Goal: Information Seeking & Learning: Learn about a topic

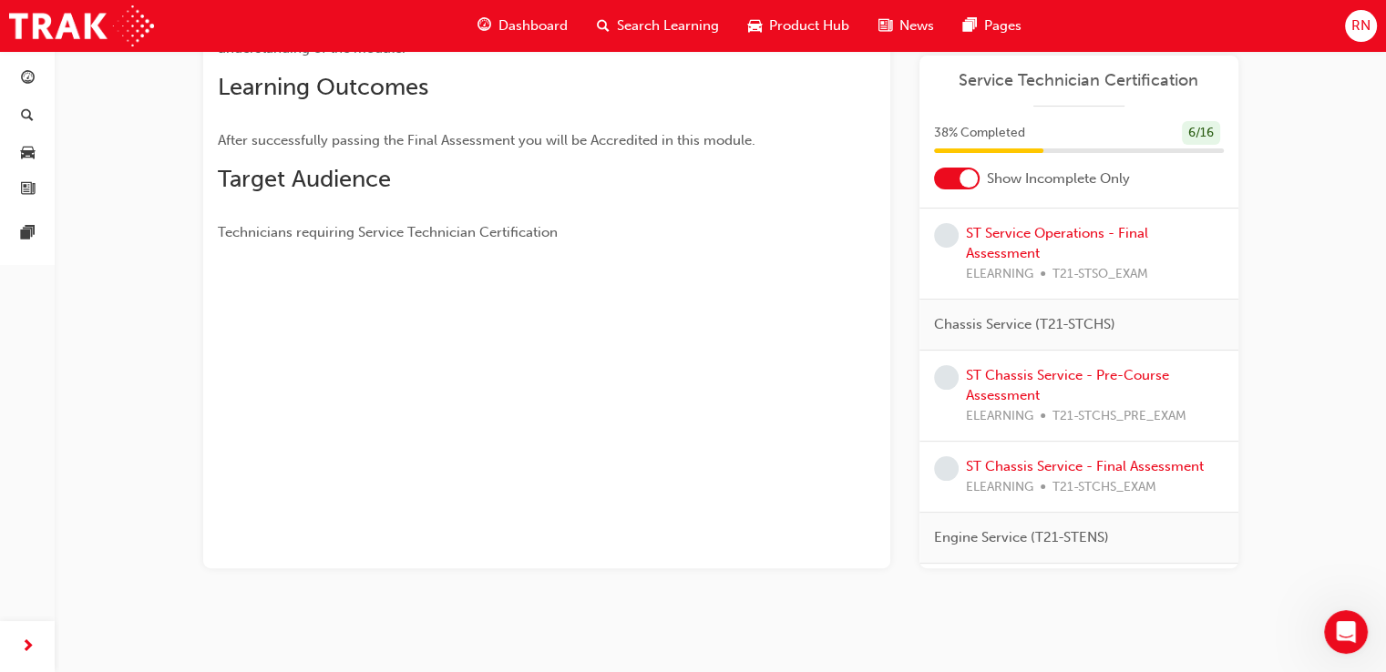
scroll to position [352, 0]
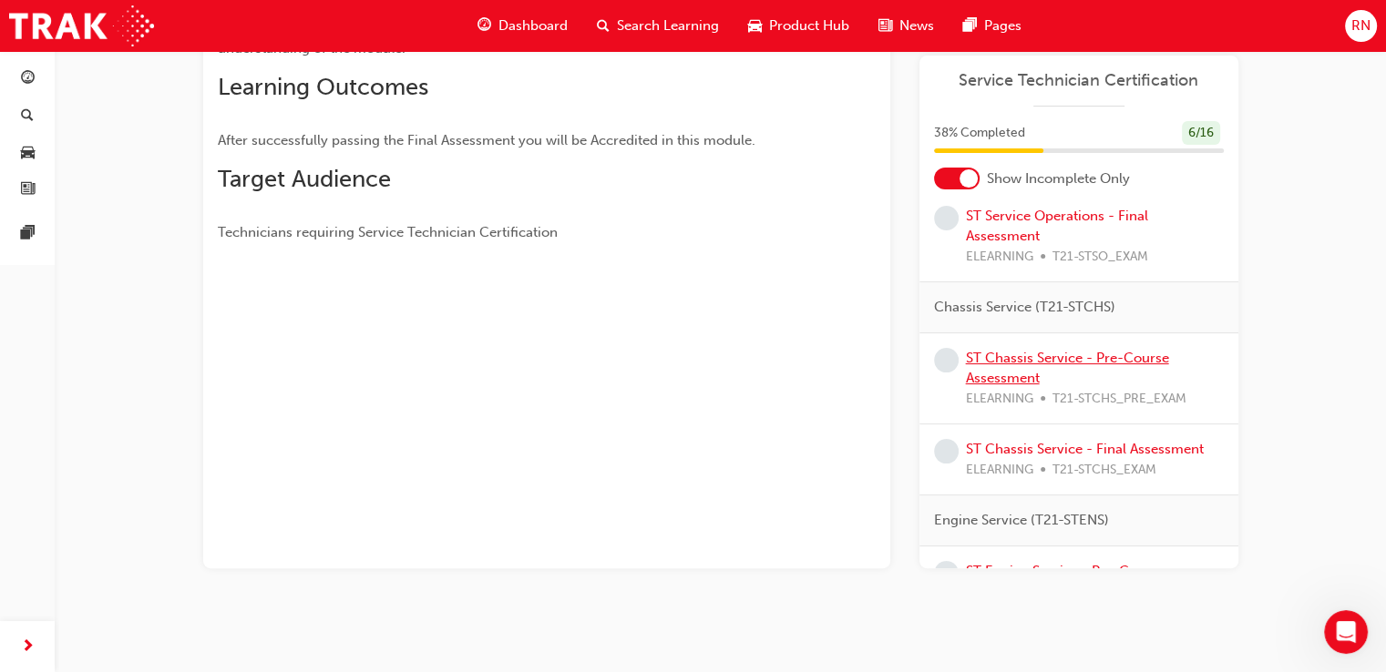
click at [1014, 387] on link "ST Chassis Service - Pre-Course Assessment" at bounding box center [1067, 368] width 203 height 37
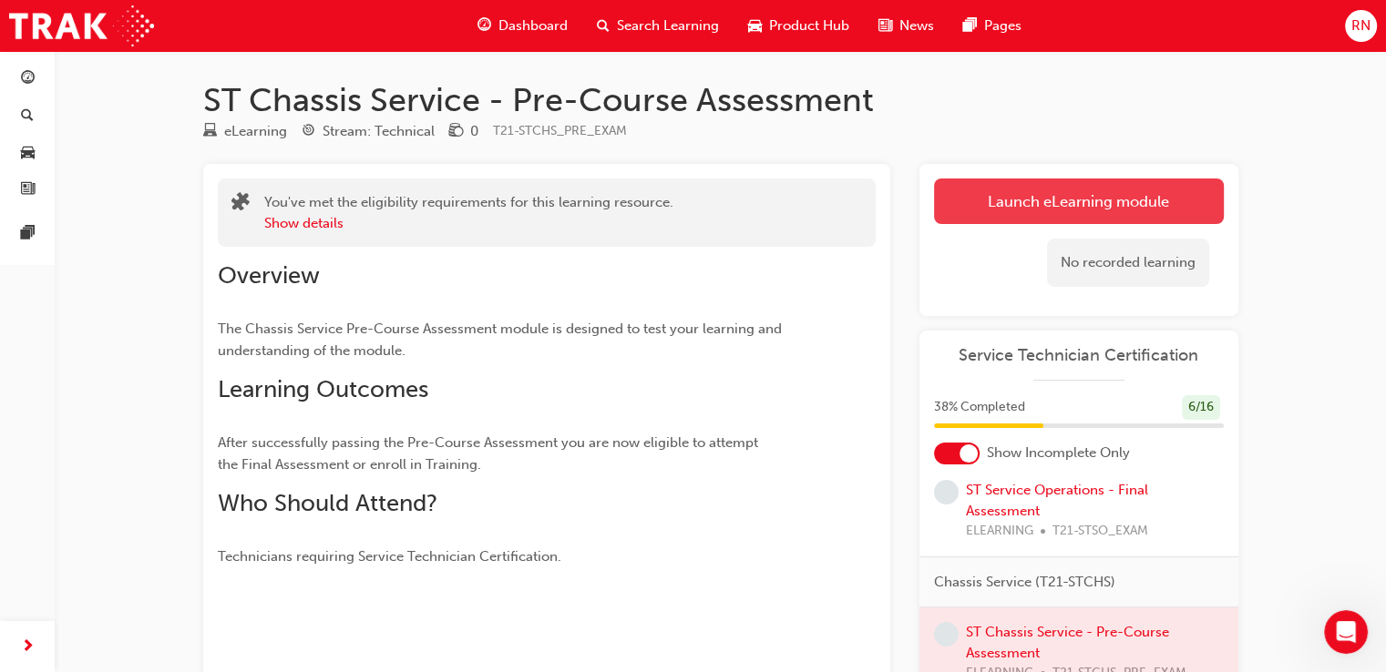
click at [1067, 190] on link "Launch eLearning module" at bounding box center [1079, 202] width 290 height 46
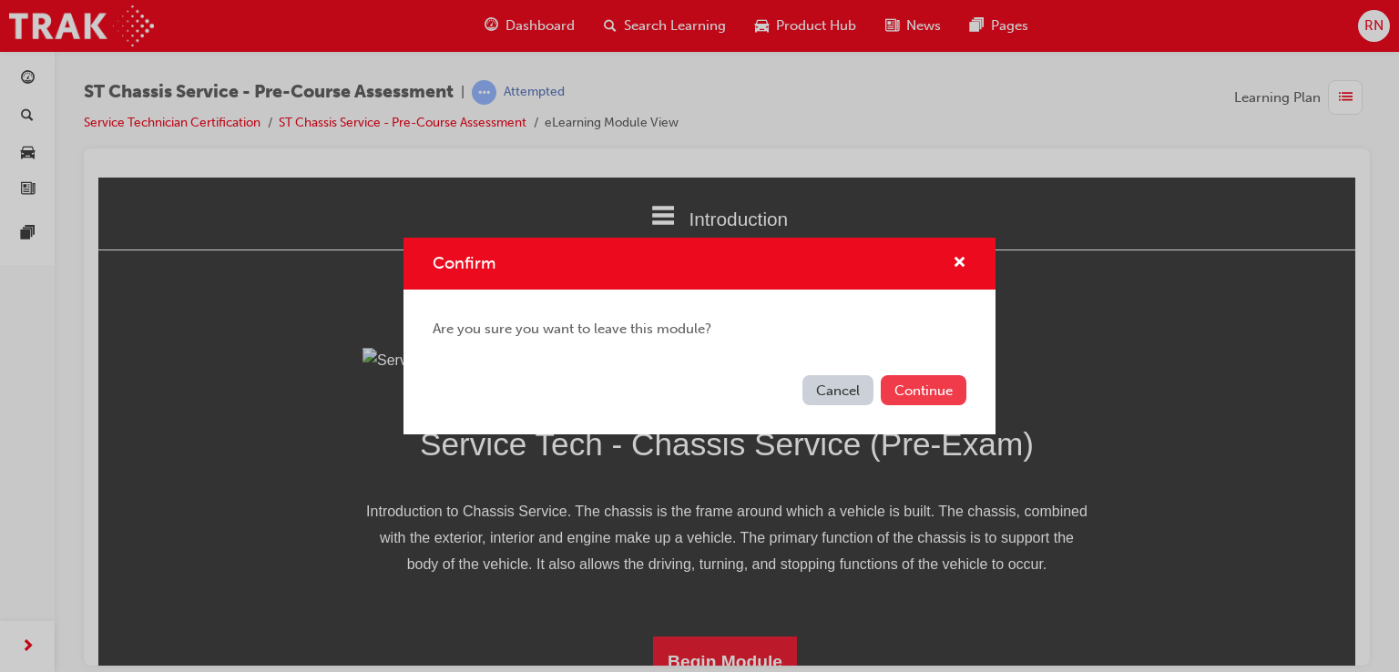
click at [921, 380] on button "Continue" at bounding box center [924, 390] width 86 height 30
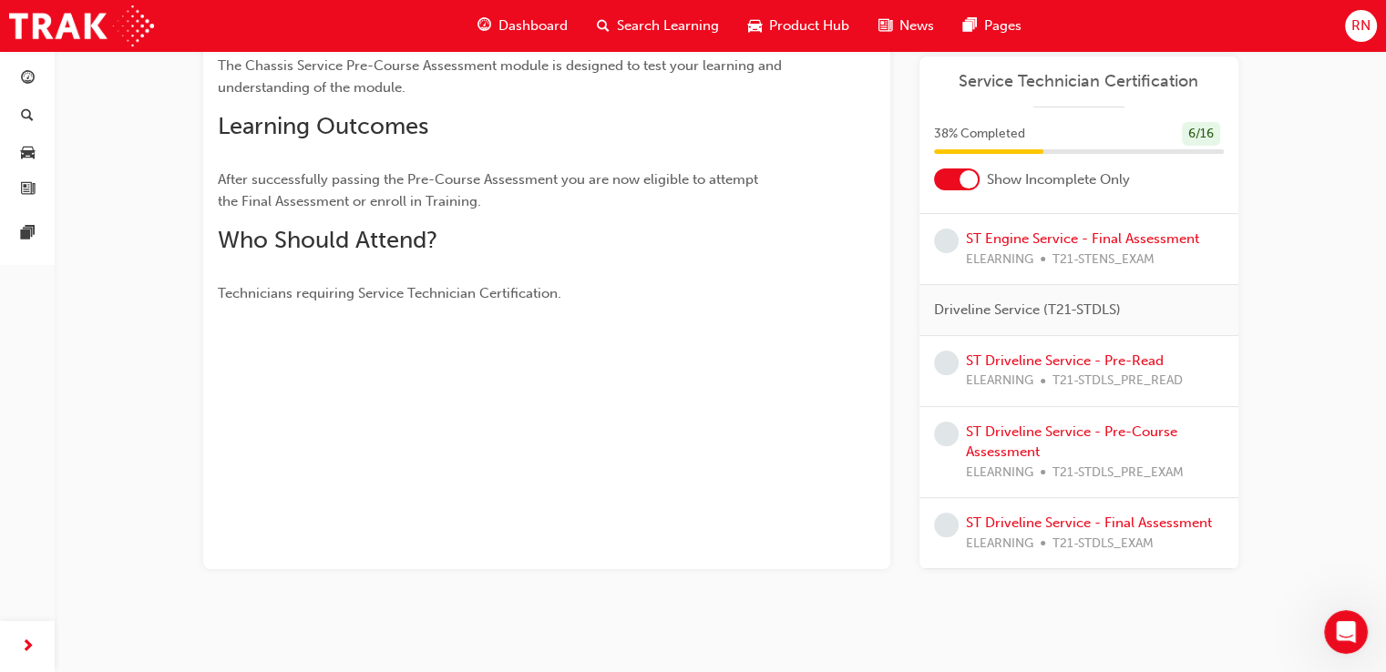
scroll to position [810, 0]
click at [1037, 353] on link "ST Driveline Service - Pre-Read" at bounding box center [1065, 361] width 198 height 16
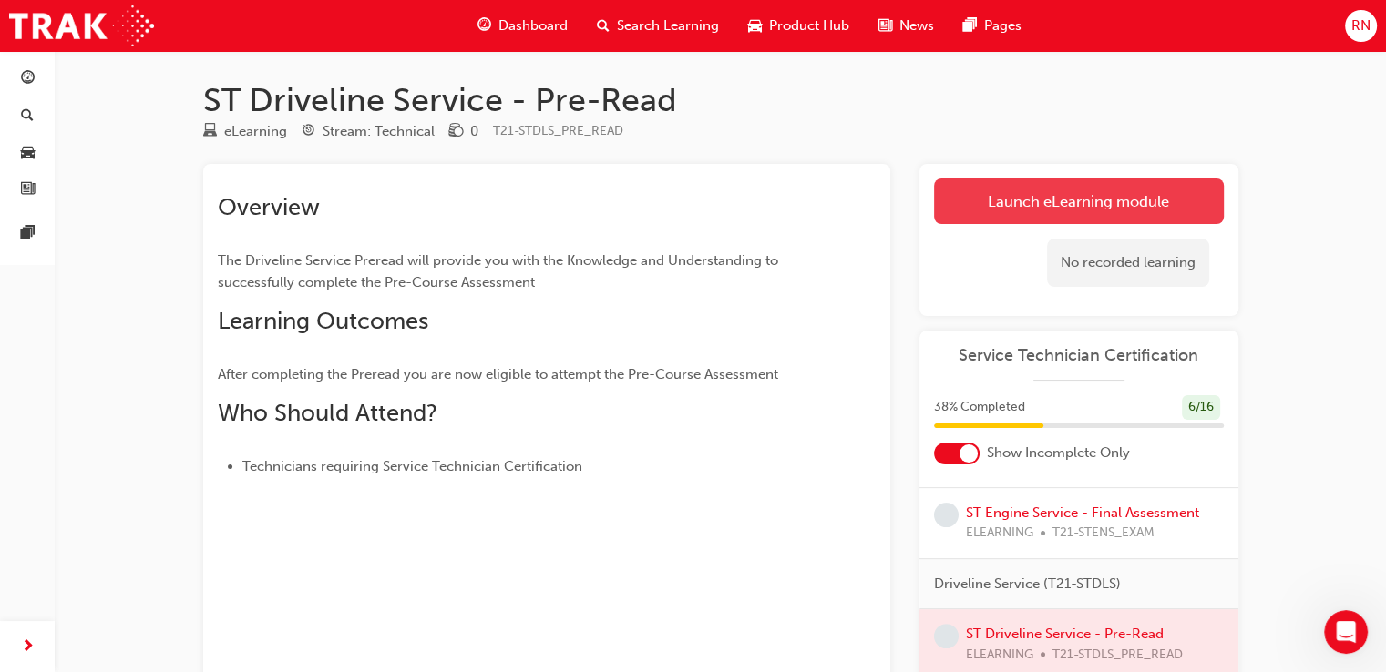
click at [1083, 194] on link "Launch eLearning module" at bounding box center [1079, 202] width 290 height 46
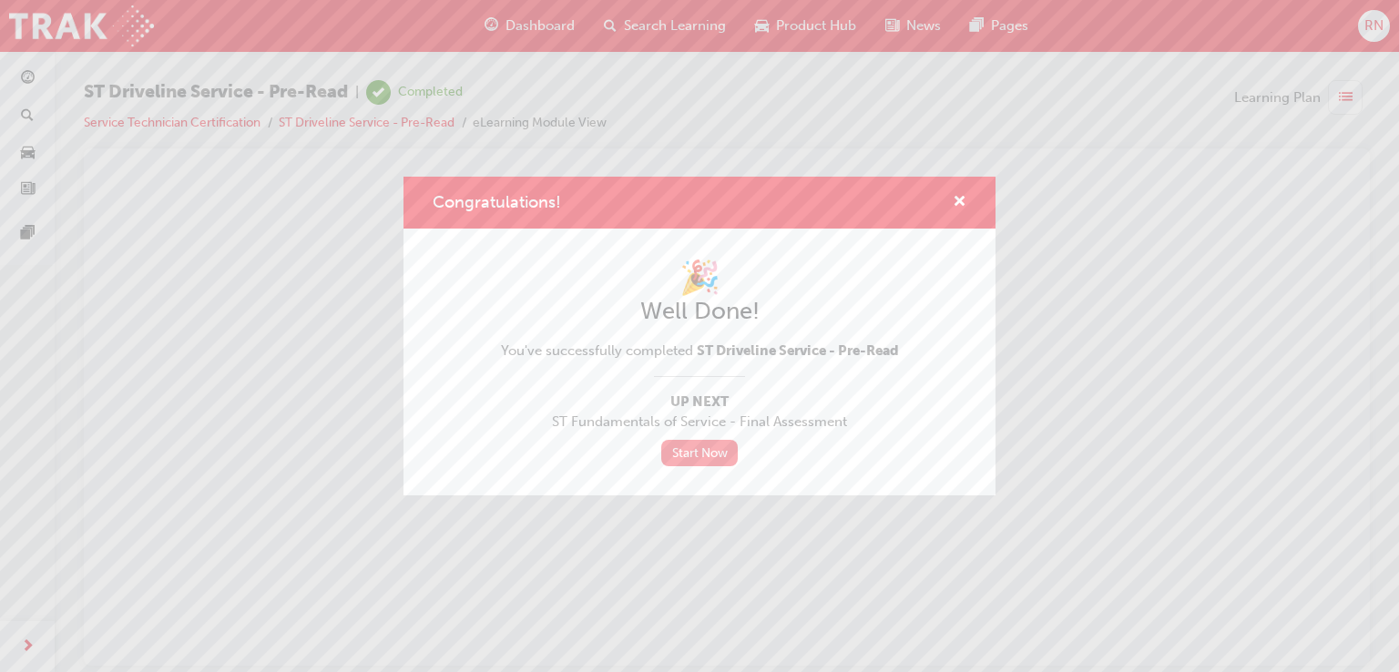
click at [691, 456] on link "Start Now" at bounding box center [699, 453] width 77 height 26
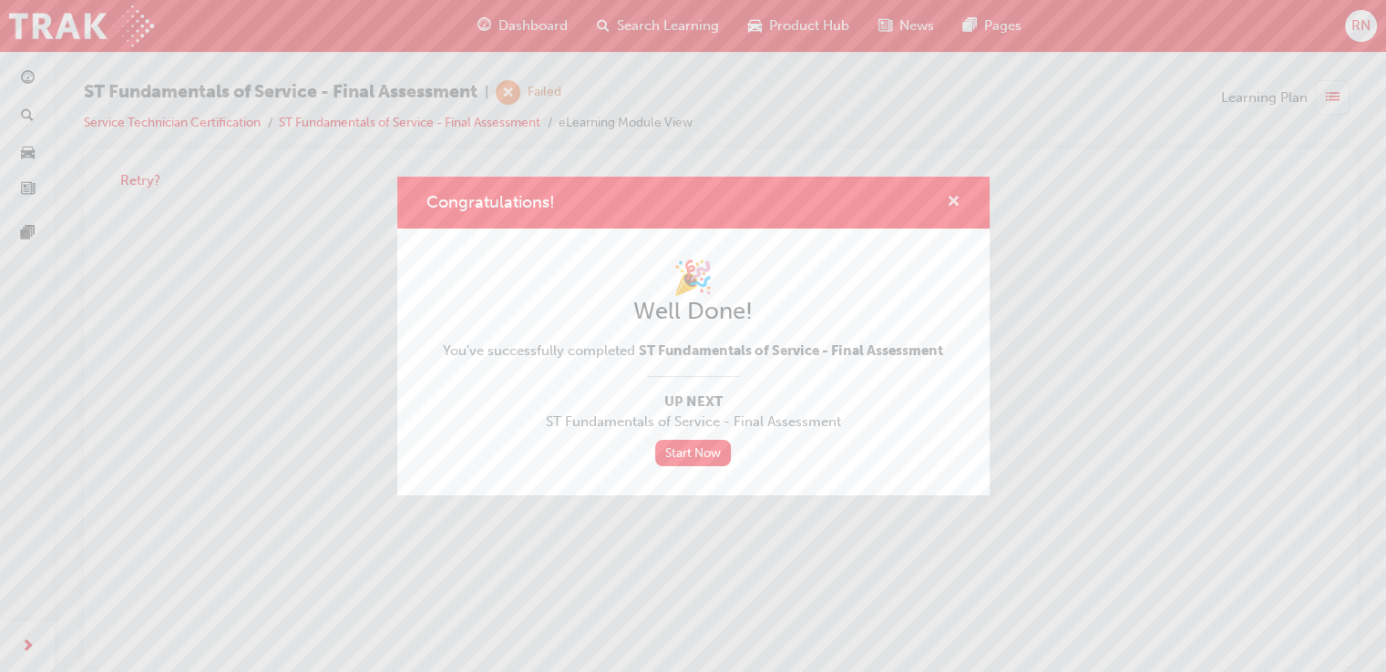
click at [948, 195] on span "cross-icon" at bounding box center [954, 203] width 14 height 16
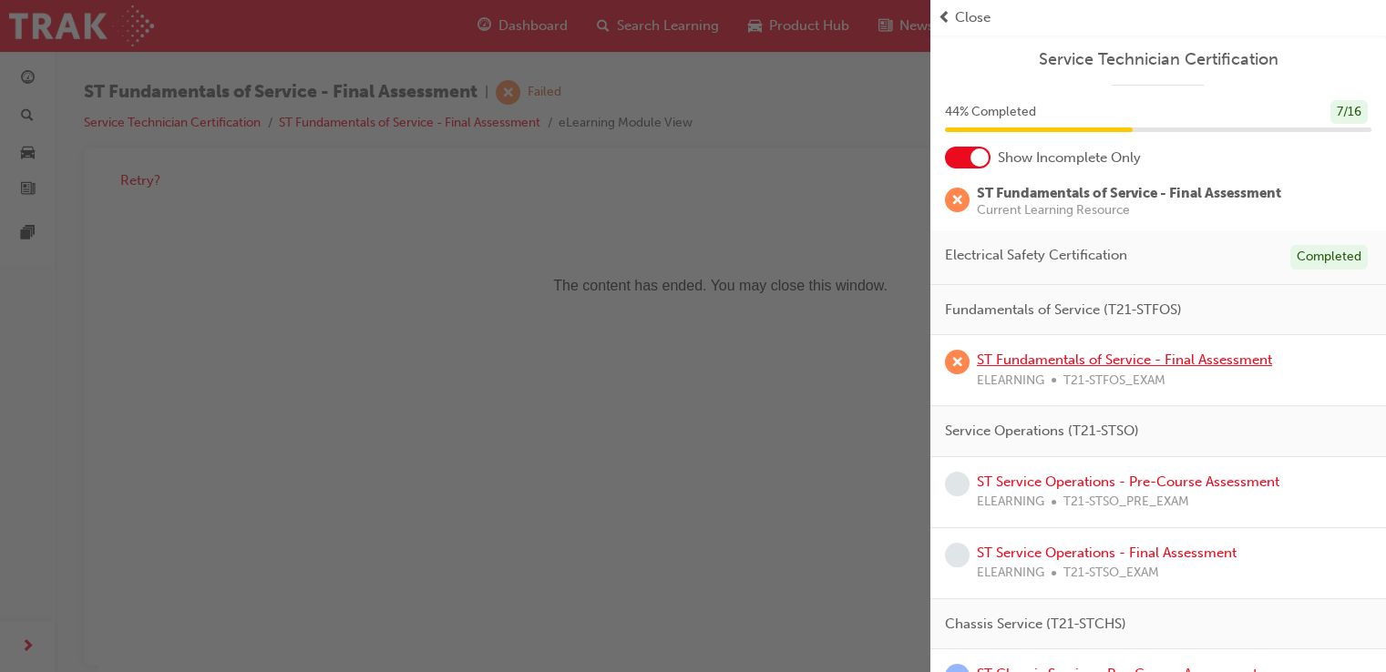
click at [1112, 361] on link "ST Fundamentals of Service - Final Assessment" at bounding box center [1124, 360] width 295 height 16
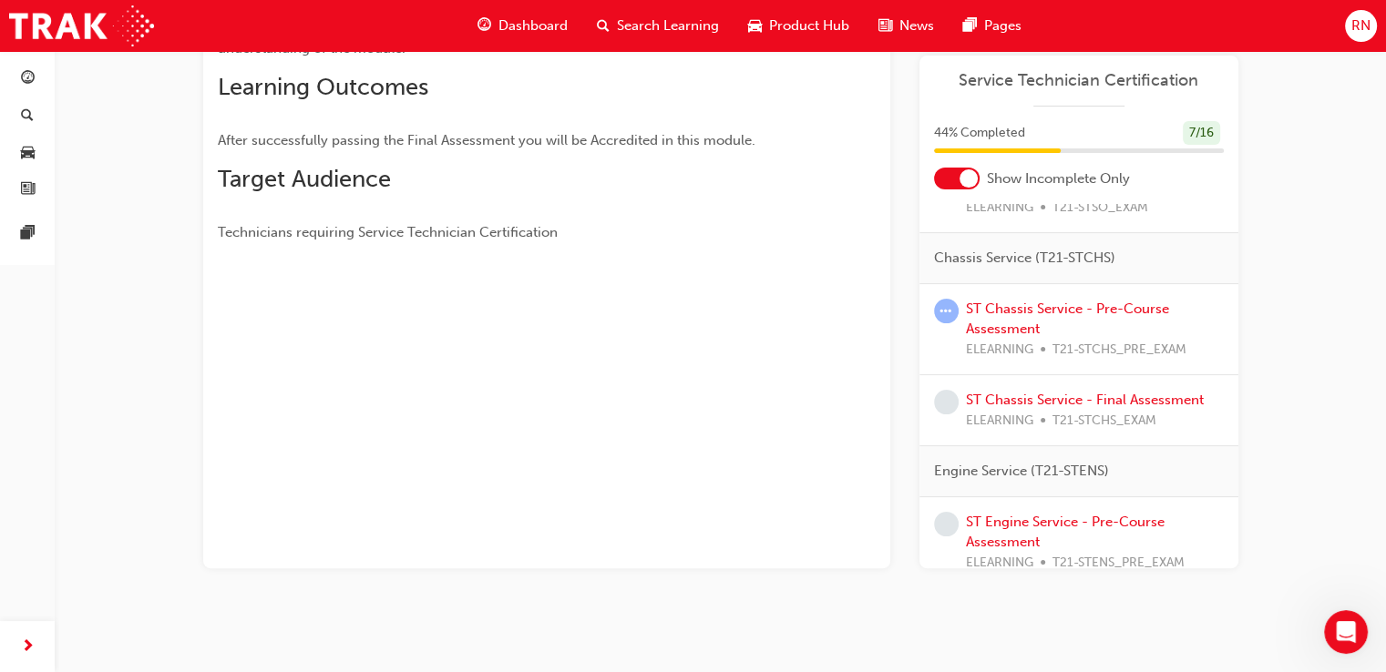
scroll to position [437, 0]
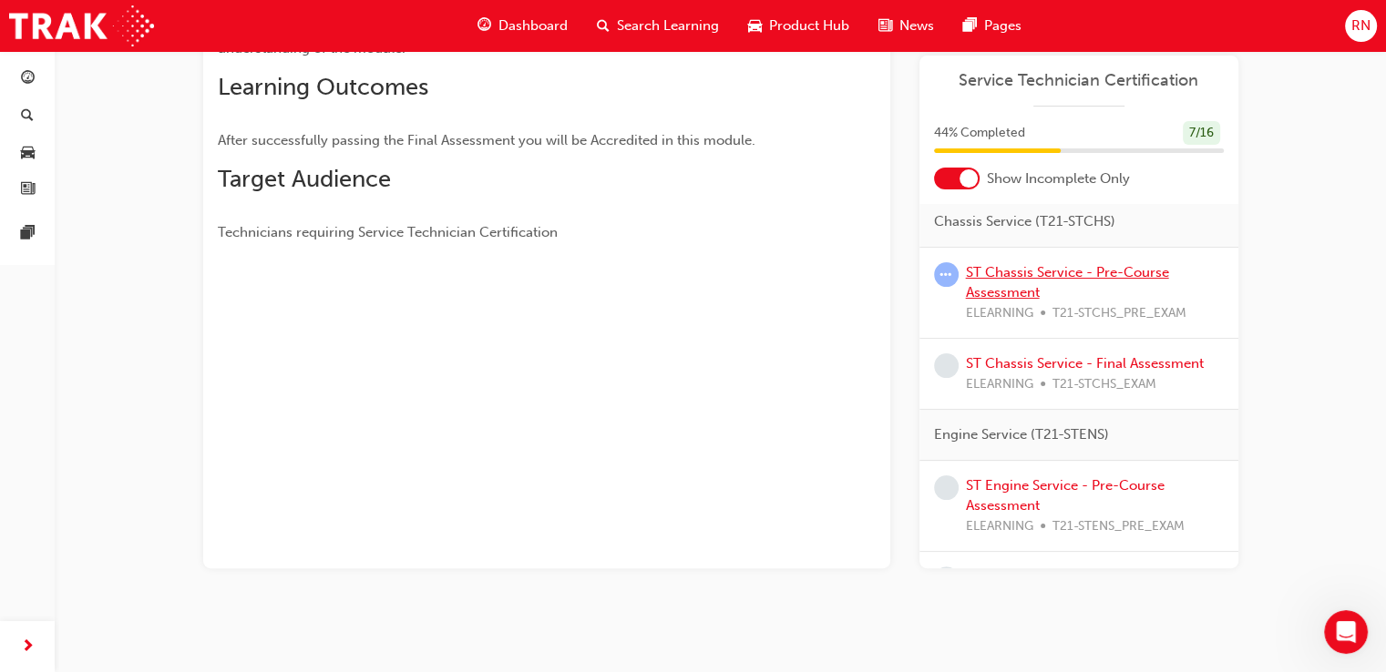
click at [1015, 294] on link "ST Chassis Service - Pre-Course Assessment" at bounding box center [1067, 282] width 203 height 37
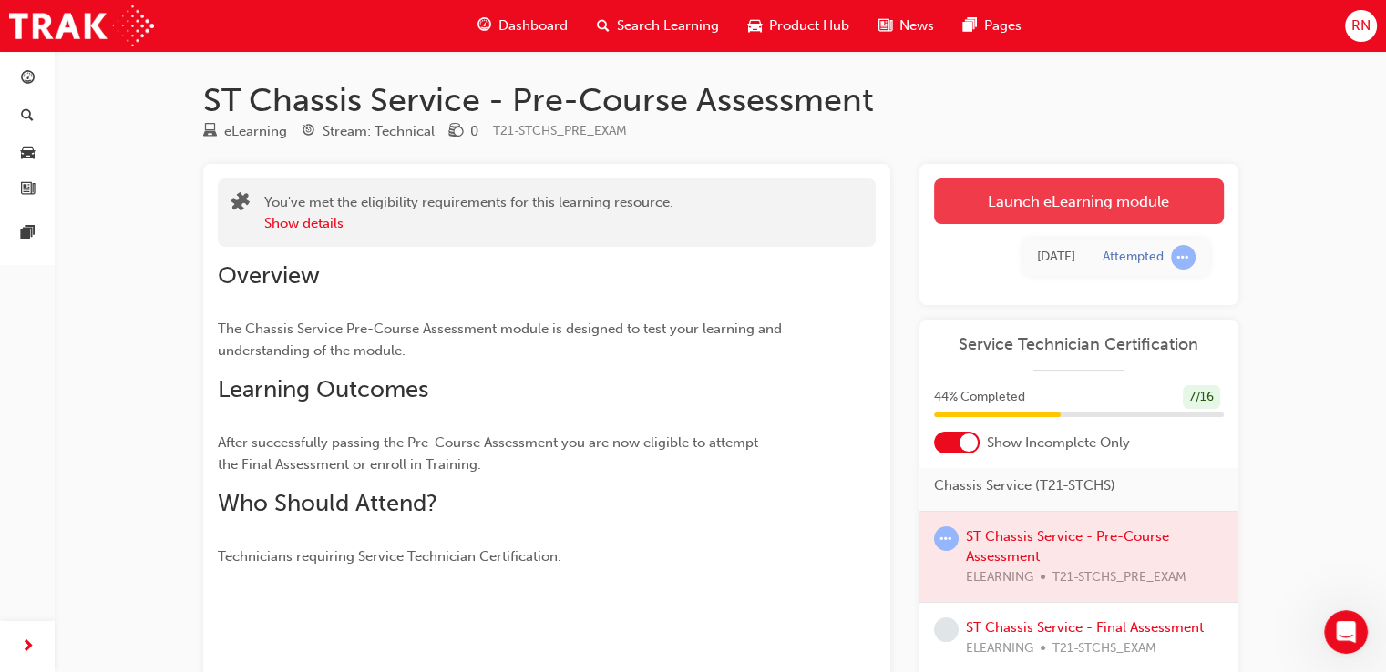
click at [1133, 205] on link "Launch eLearning module" at bounding box center [1079, 202] width 290 height 46
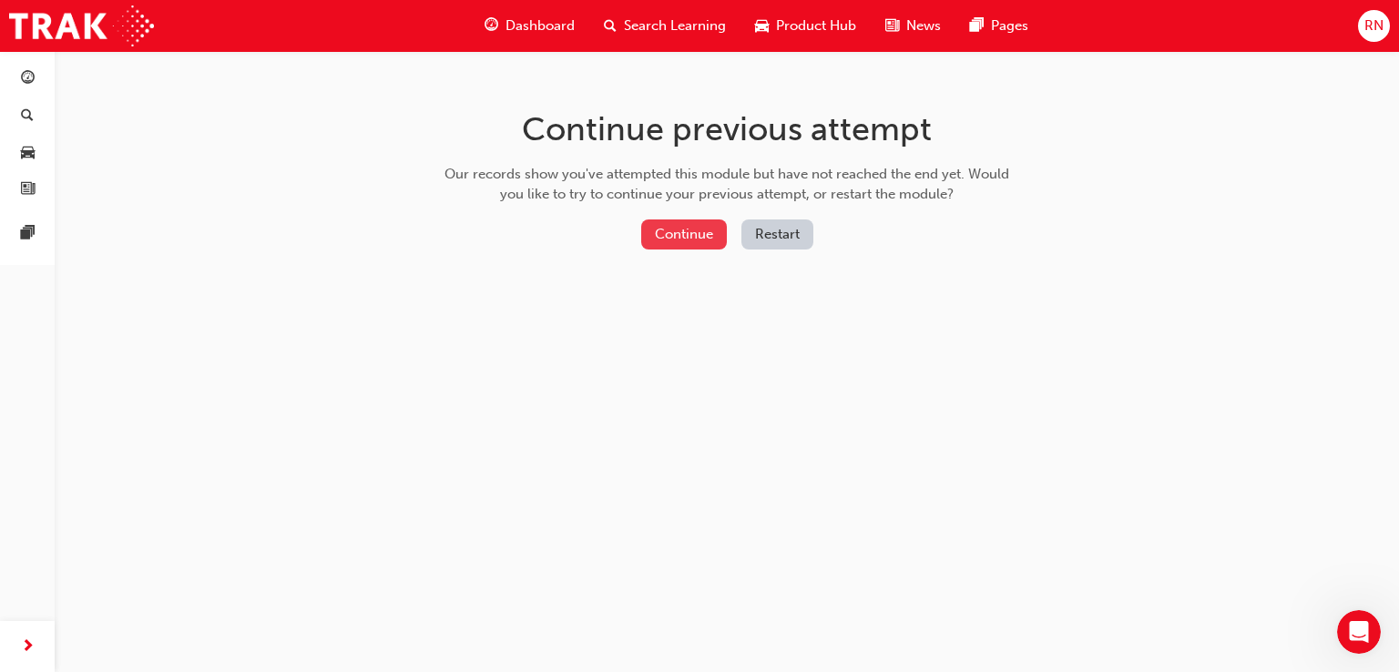
click at [689, 233] on button "Continue" at bounding box center [684, 235] width 86 height 30
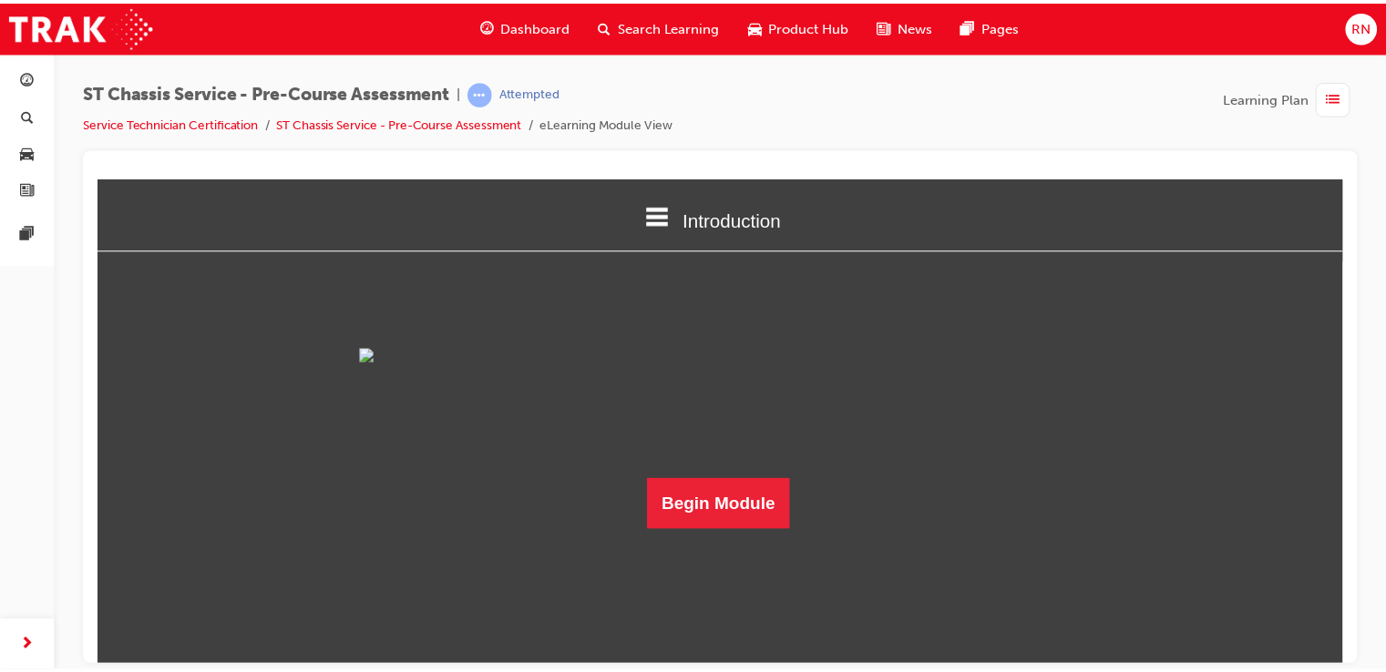
scroll to position [77, 0]
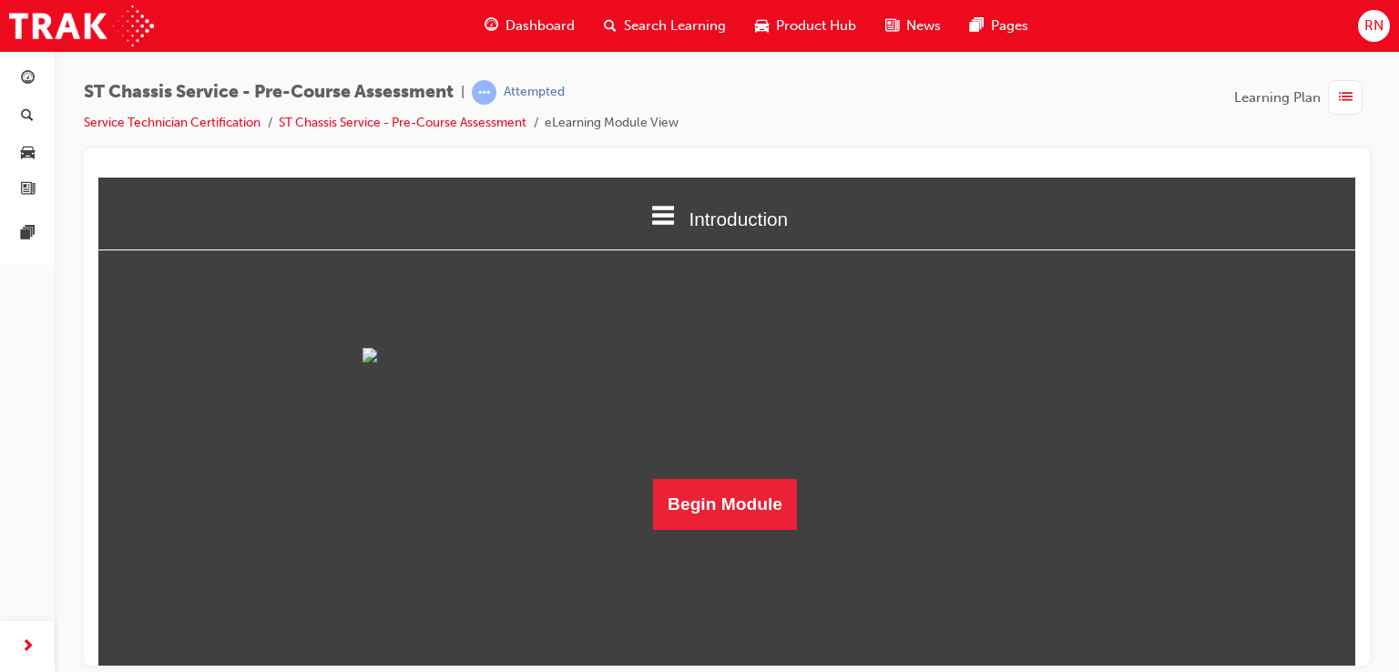
drag, startPoint x: 1345, startPoint y: 271, endPoint x: 1480, endPoint y: 628, distance: 382.1
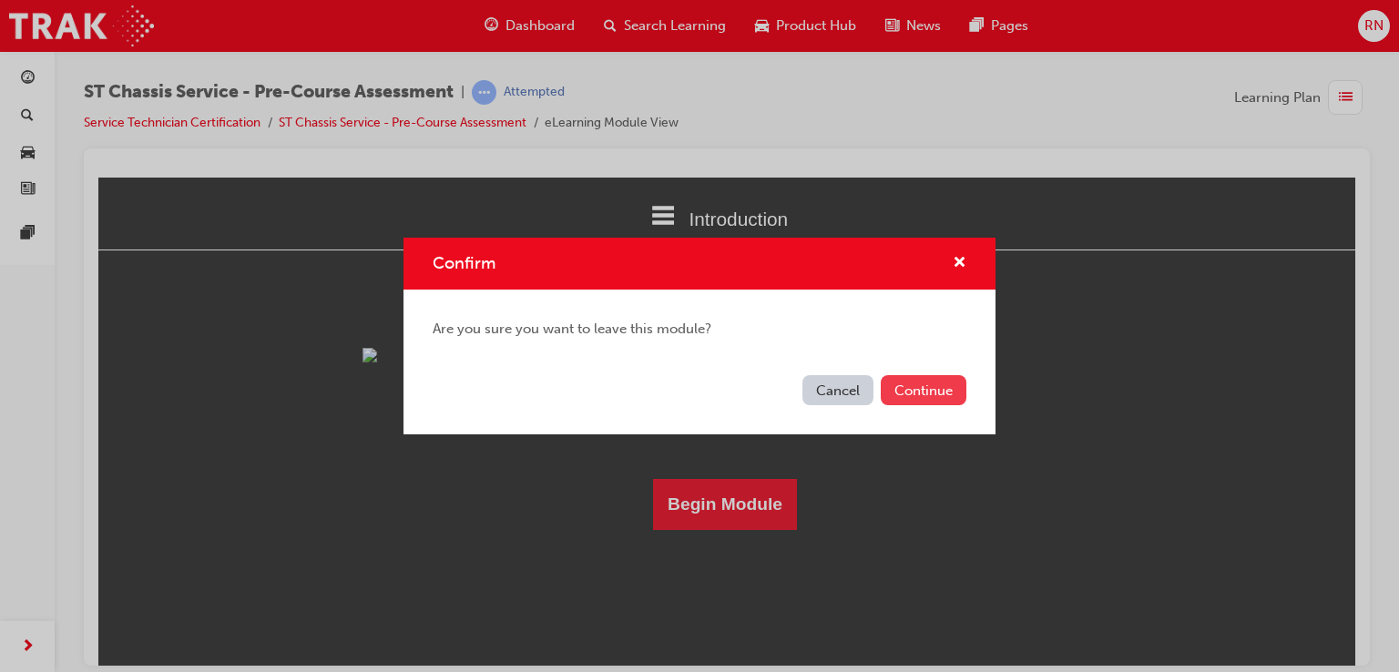
click at [940, 401] on button "Continue" at bounding box center [924, 390] width 86 height 30
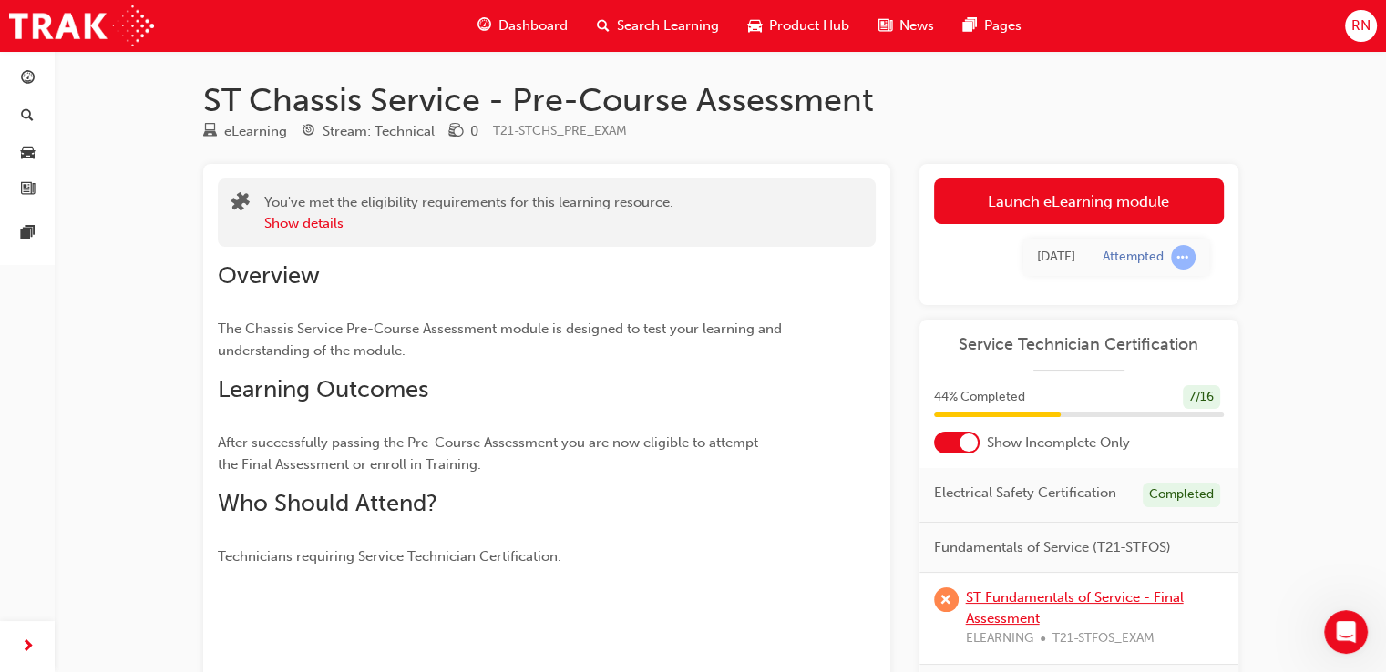
click at [988, 615] on link "ST Fundamentals of Service - Final Assessment" at bounding box center [1075, 607] width 218 height 37
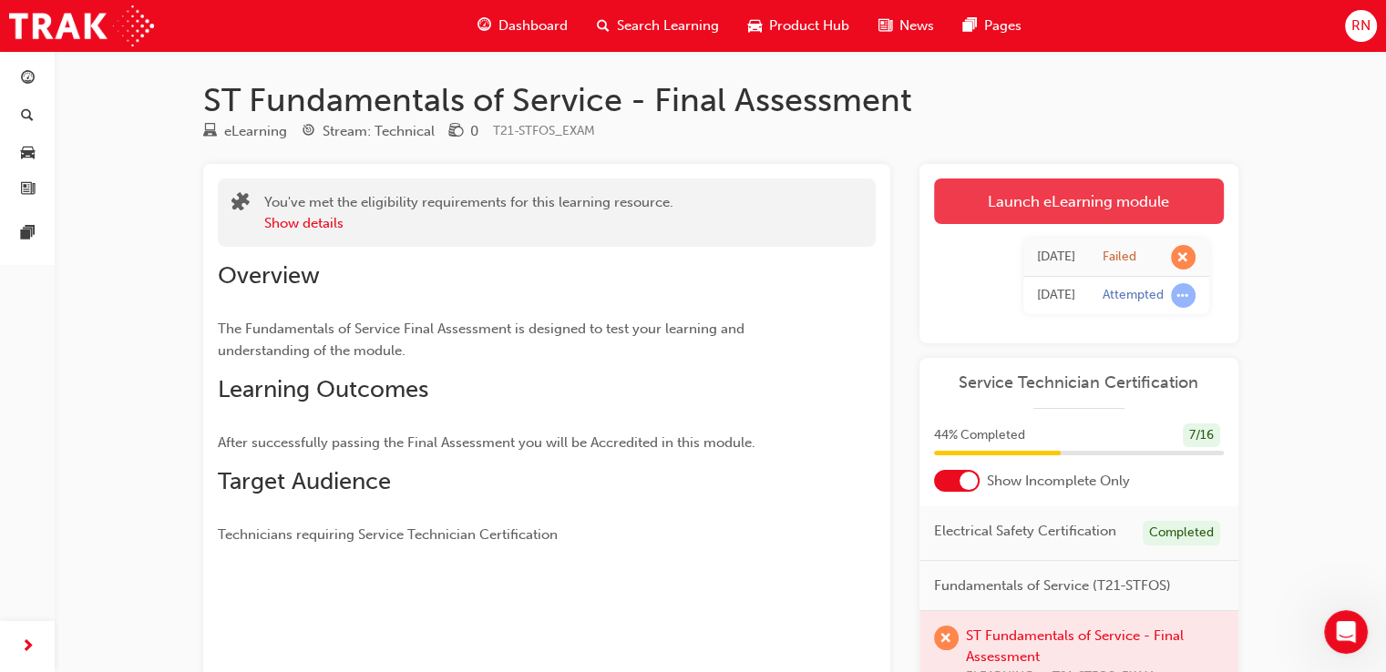
click at [1075, 205] on link "Launch eLearning module" at bounding box center [1079, 202] width 290 height 46
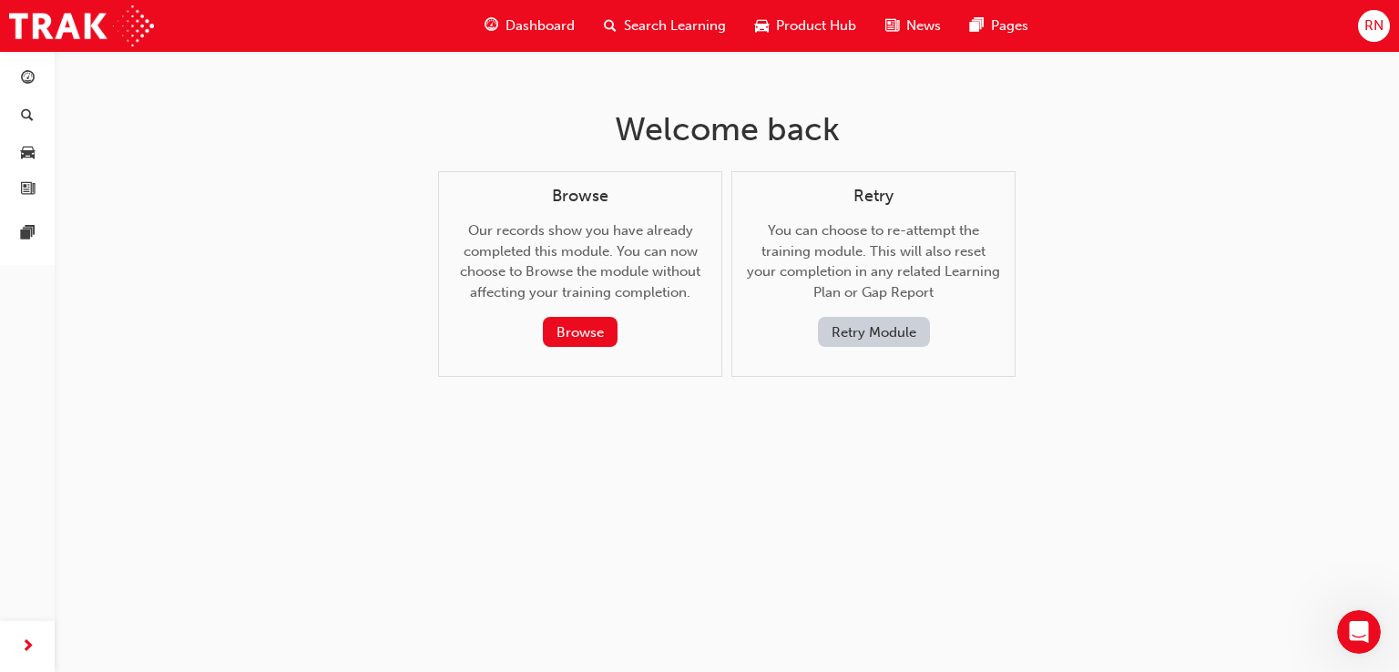
click at [882, 328] on button "Retry Module" at bounding box center [874, 332] width 112 height 30
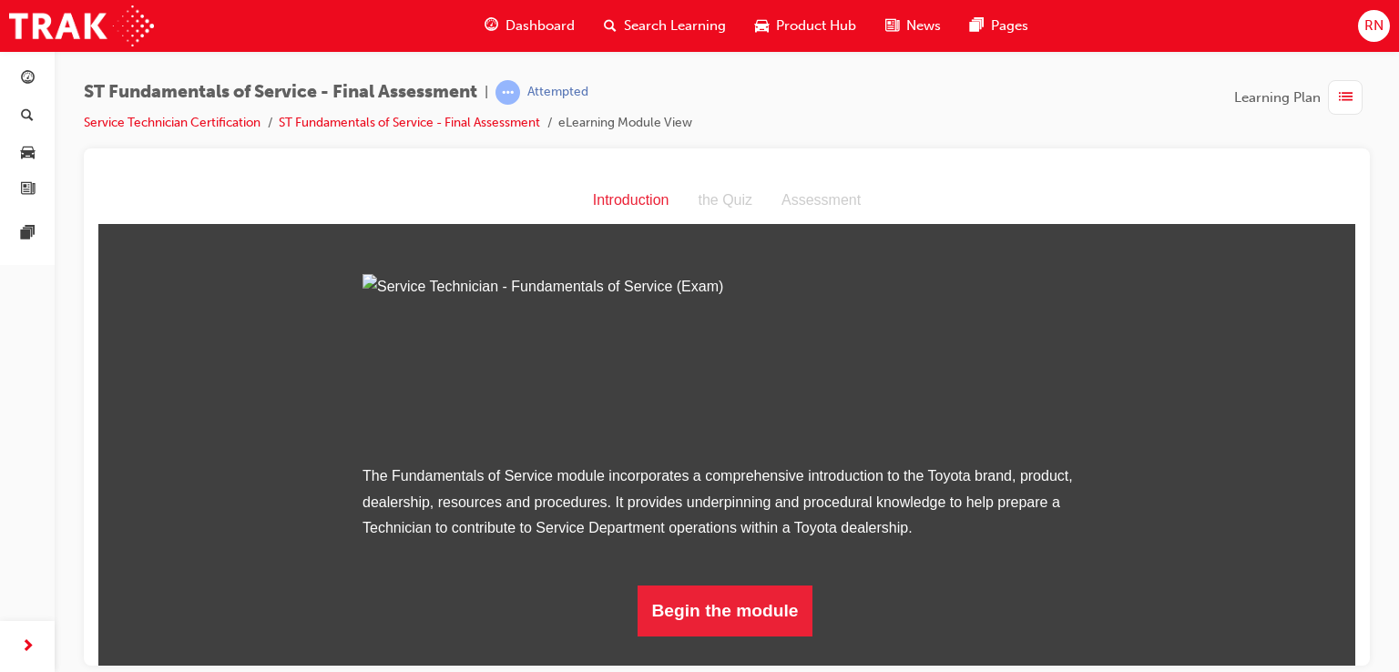
scroll to position [171, 0]
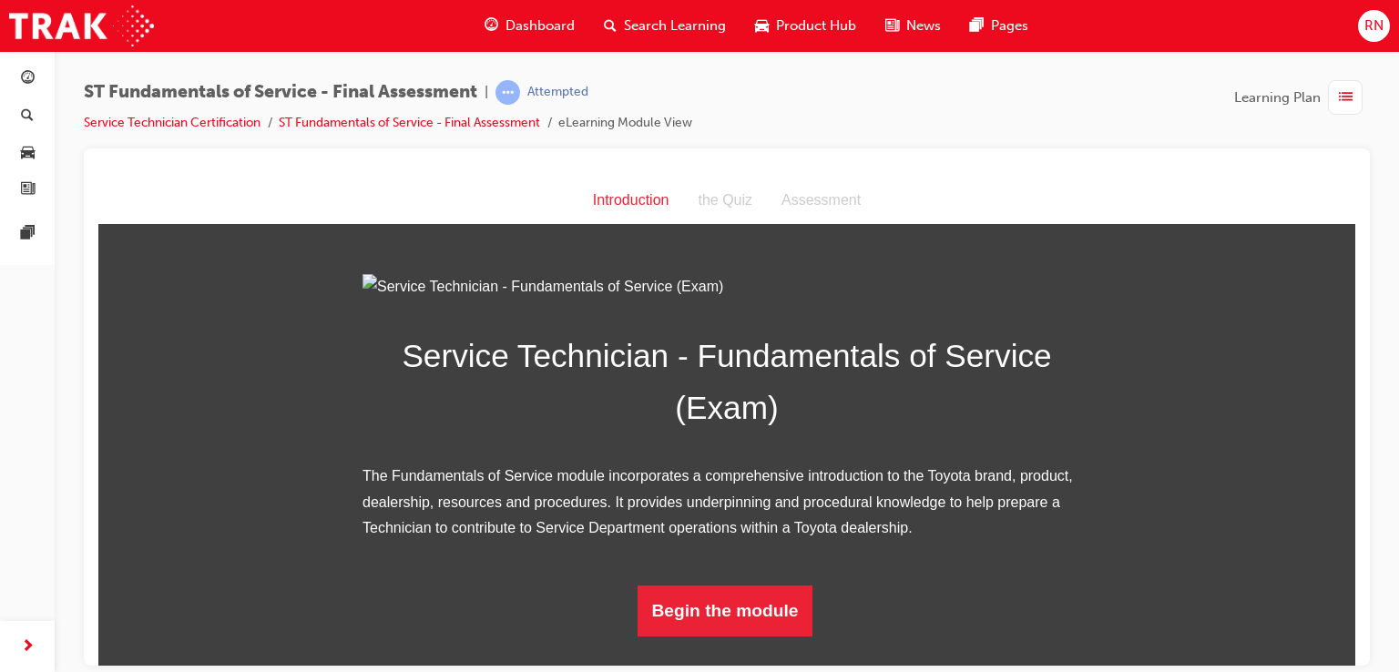
click at [724, 664] on div "ST Fundamentals of Service - Final Assessment | Attempted Service Technician Ce…" at bounding box center [699, 336] width 1399 height 672
click at [726, 636] on button "Begin the module" at bounding box center [726, 610] width 176 height 51
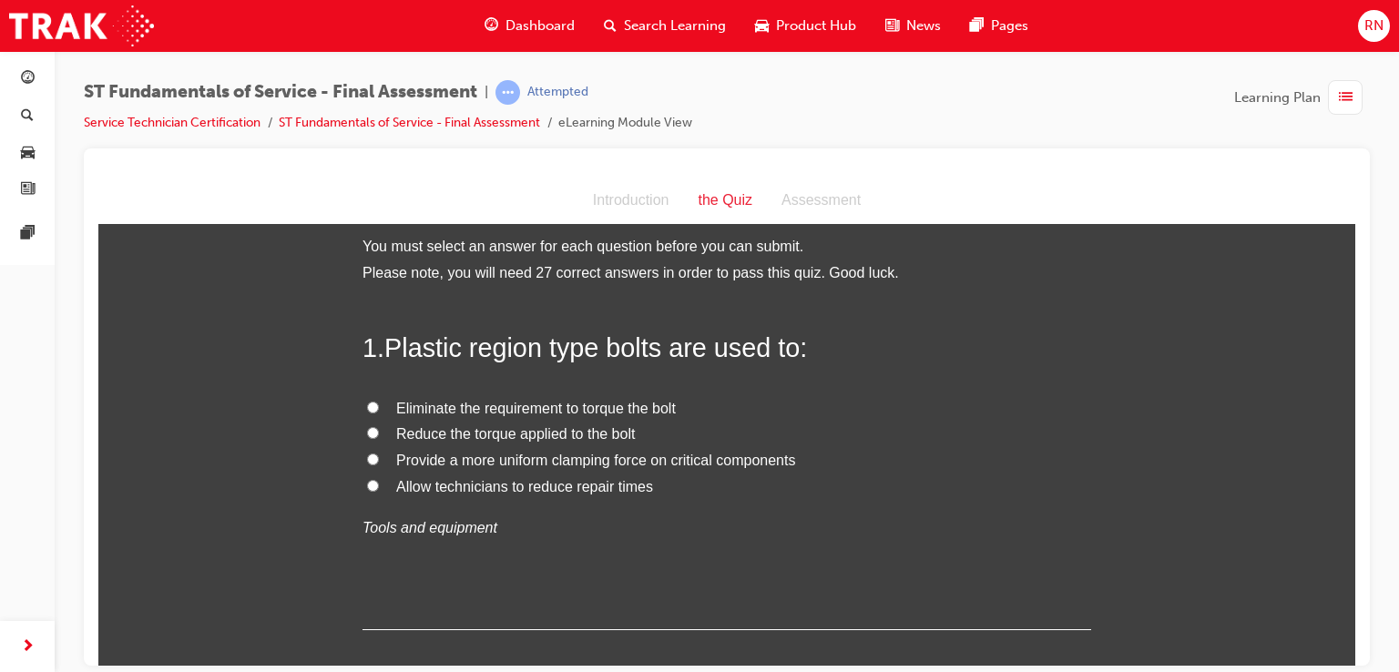
scroll to position [0, 0]
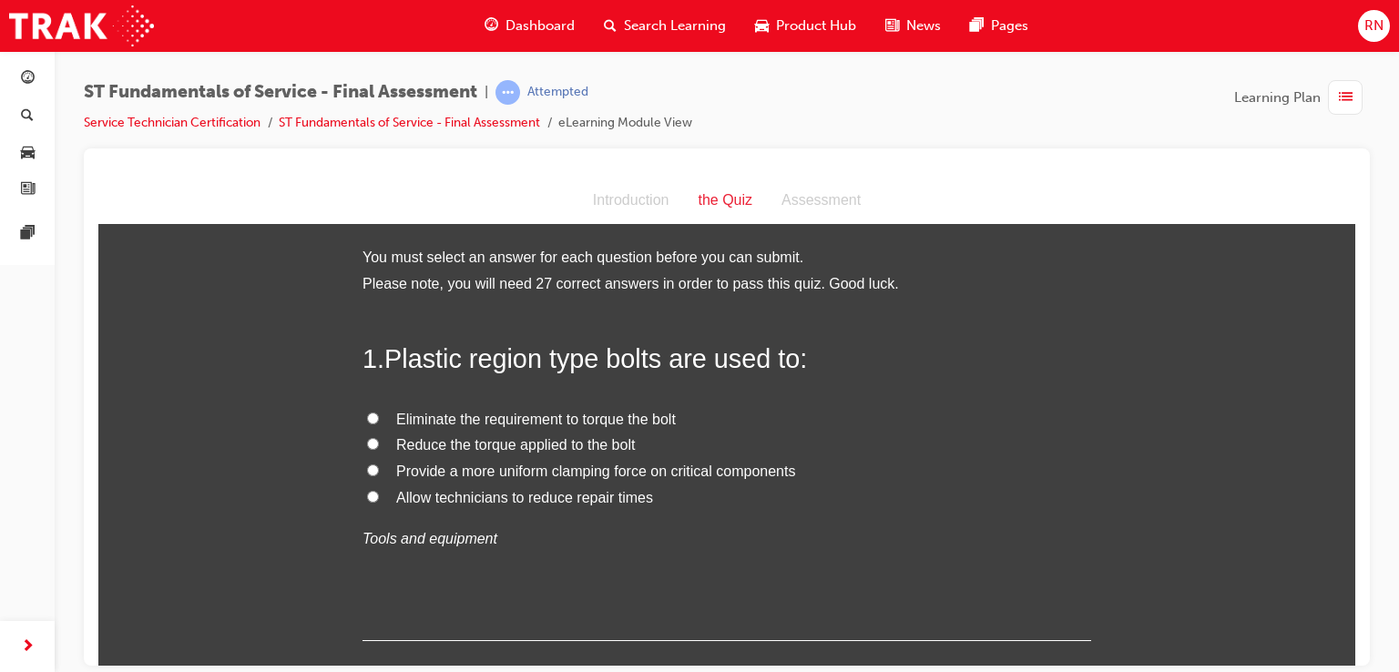
click at [367, 468] on input "Provide a more uniform clamping force on critical components" at bounding box center [373, 470] width 12 height 12
radio input "true"
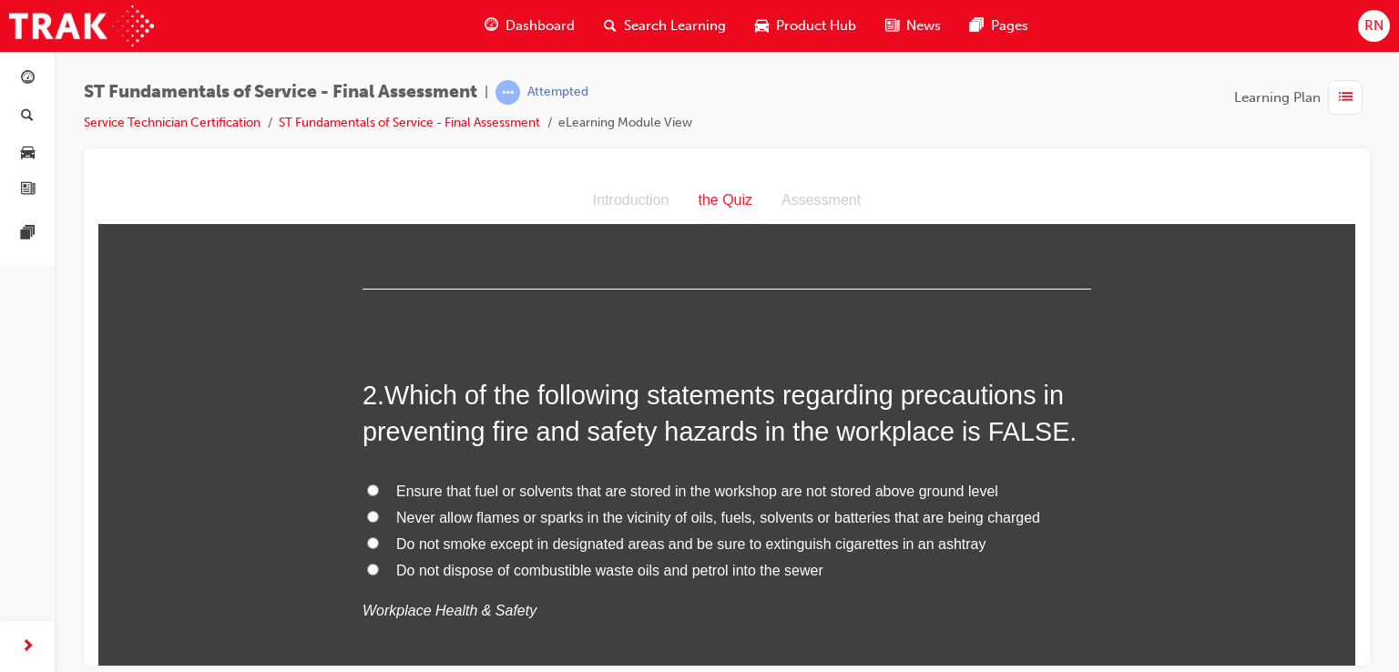
scroll to position [388, 0]
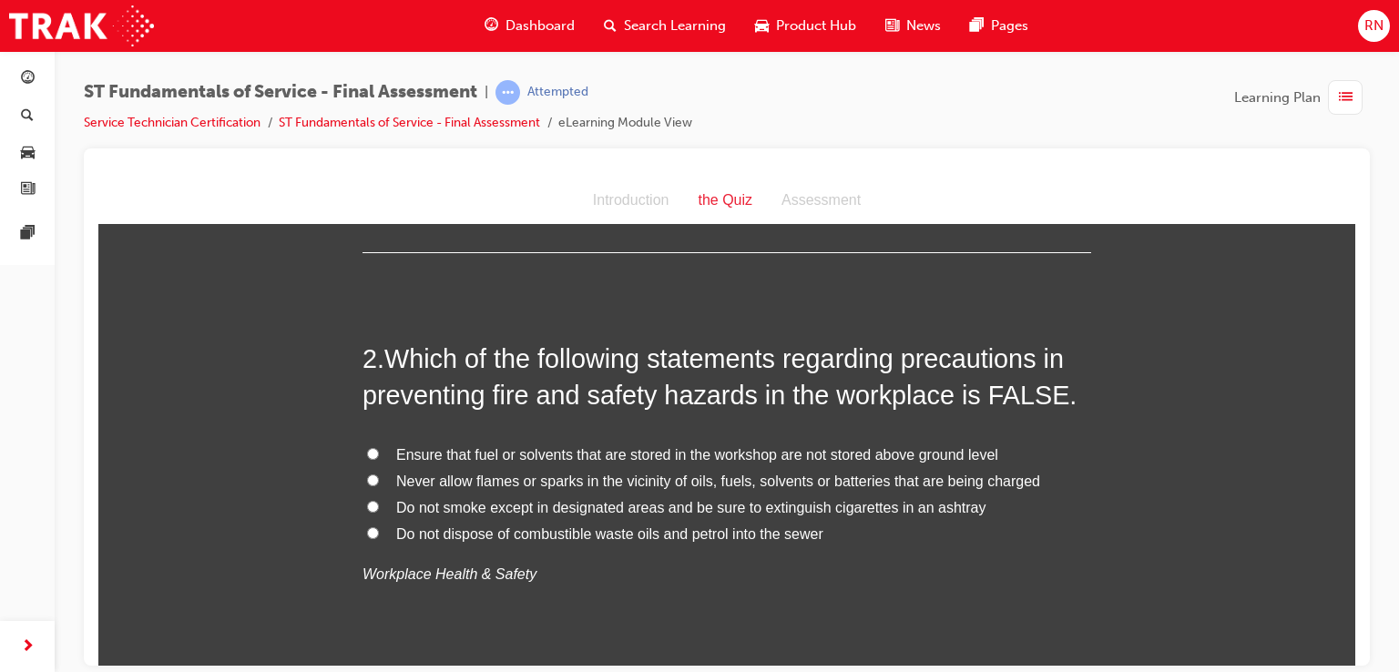
click at [367, 450] on input "Ensure that fuel or solvents that are stored in the workshop are not stored abo…" at bounding box center [373, 453] width 12 height 12
radio input "true"
drag, startPoint x: 364, startPoint y: 450, endPoint x: 331, endPoint y: 458, distance: 33.8
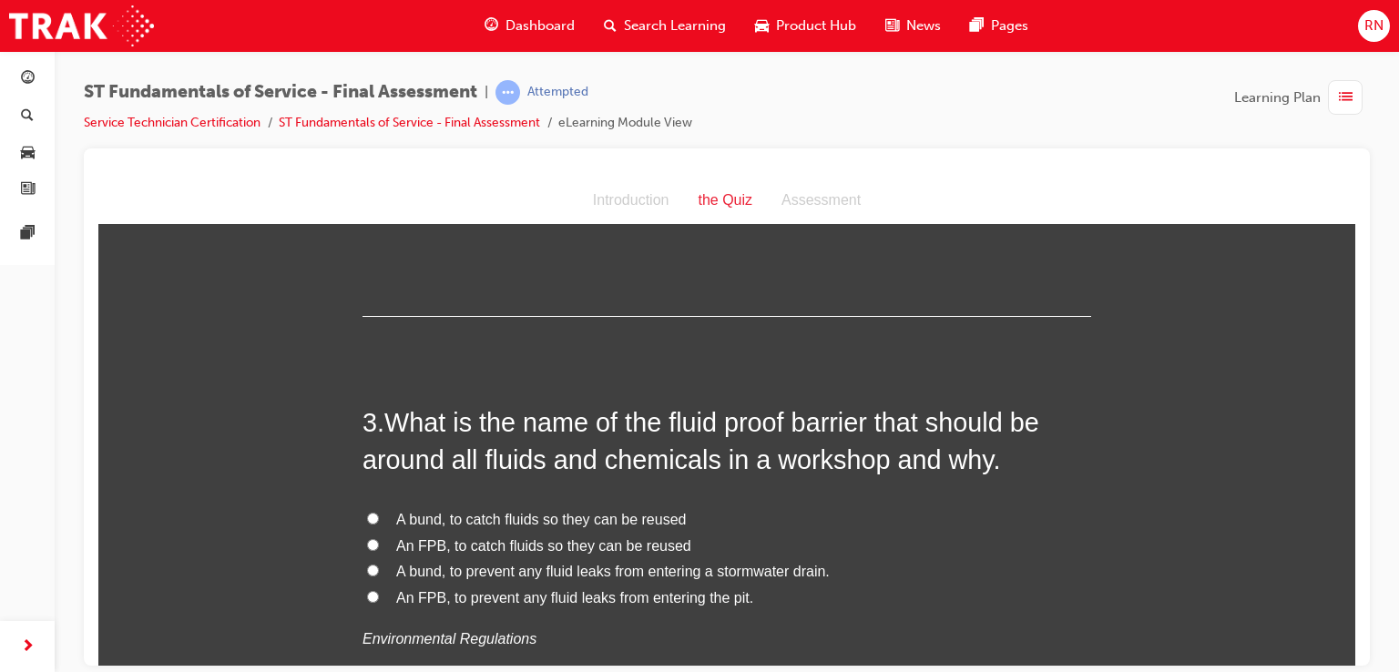
scroll to position [765, 0]
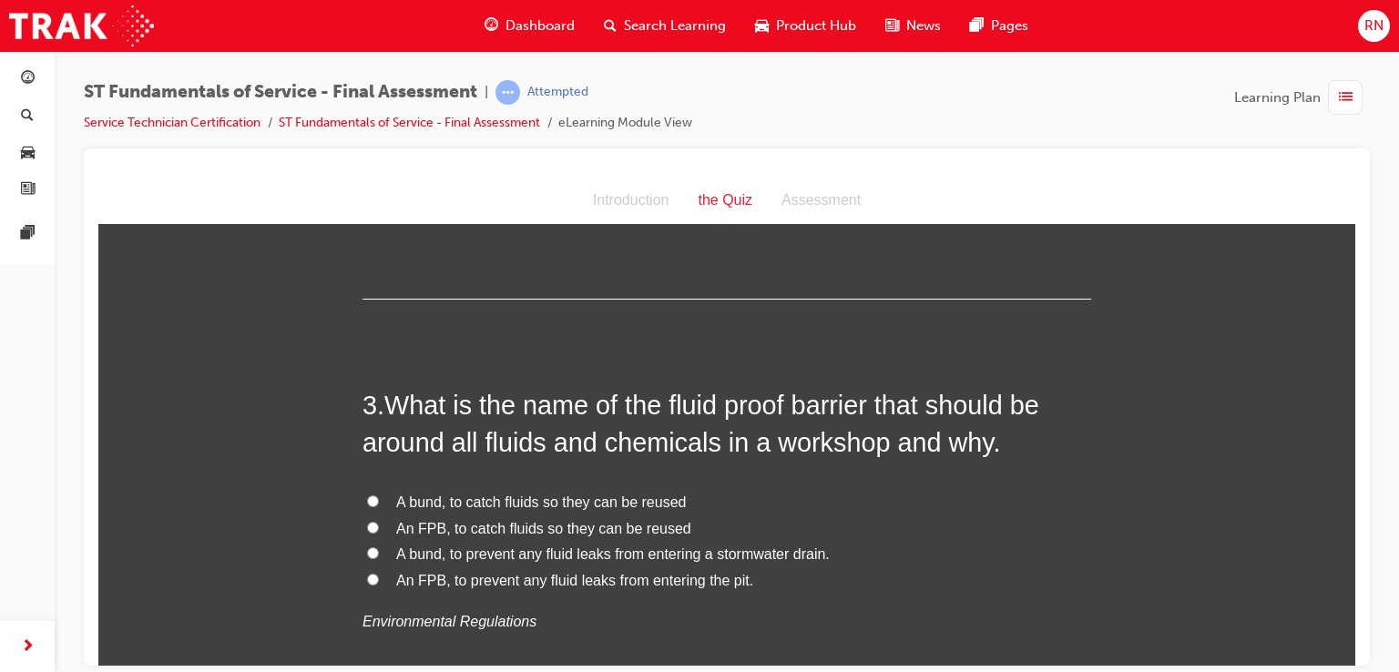
click at [367, 553] on input "A bund, to prevent any fluid leaks from entering a stormwater drain." at bounding box center [373, 553] width 12 height 12
radio input "true"
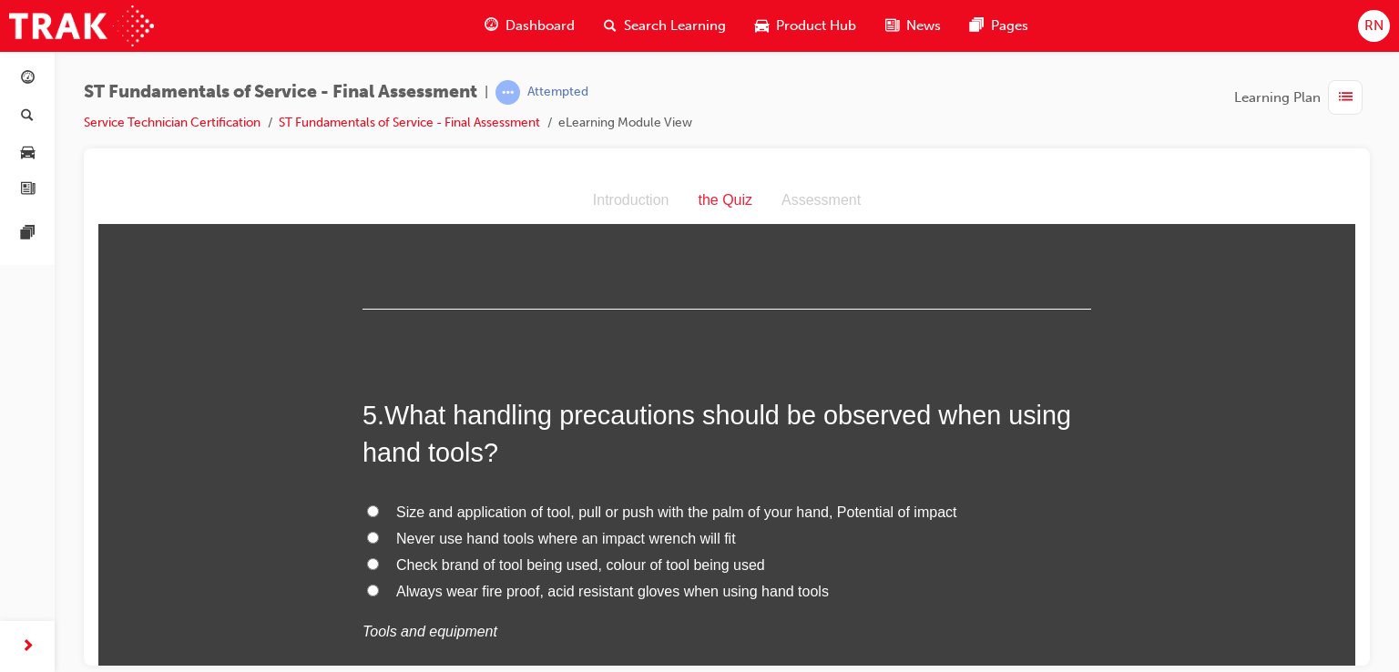
scroll to position [1640, 0]
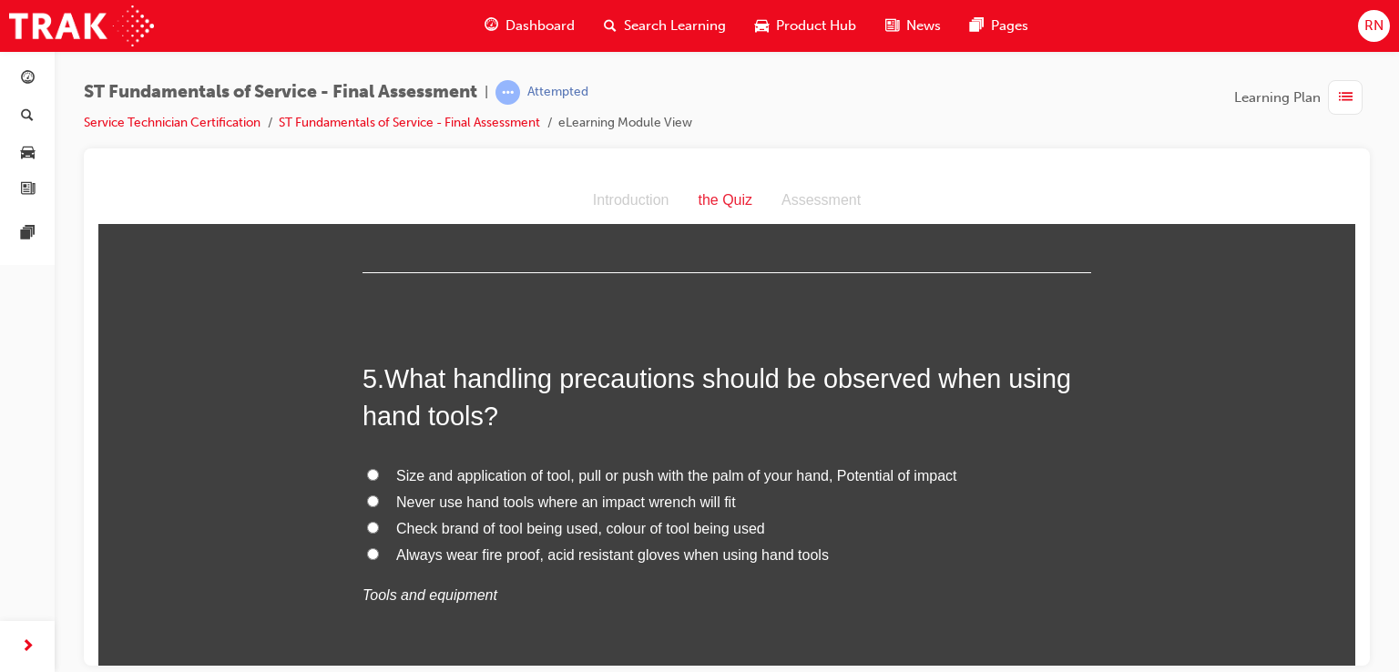
click at [367, 499] on input "Never use hand tools where an impact wrench will fit" at bounding box center [373, 501] width 12 height 12
radio input "true"
click at [1356, 655] on div at bounding box center [727, 407] width 1286 height 517
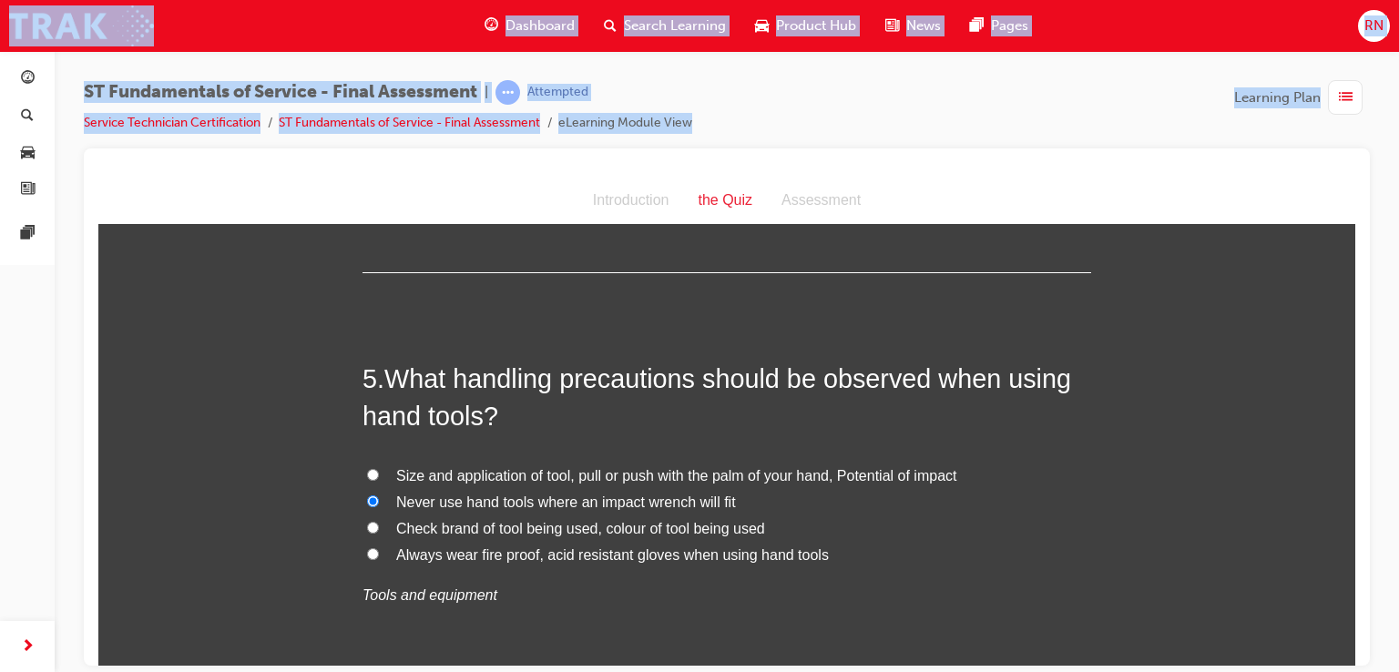
click at [1356, 655] on div at bounding box center [727, 407] width 1286 height 517
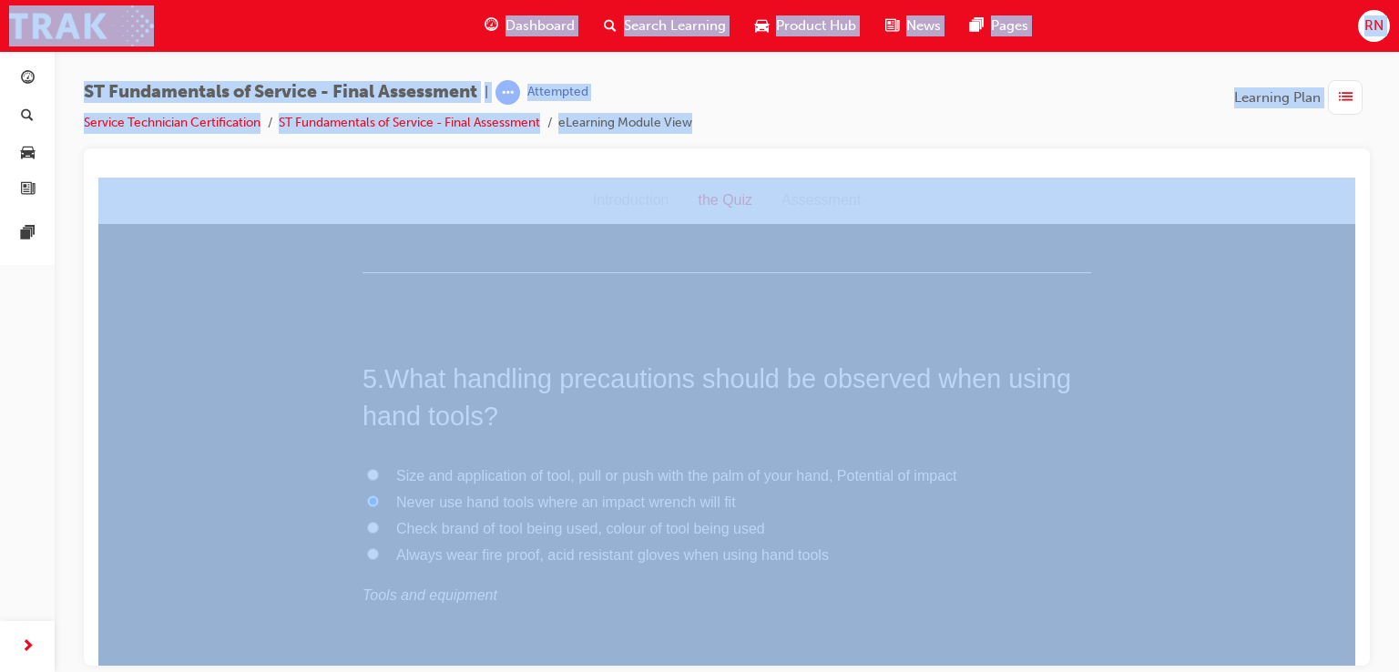
click at [1356, 655] on div at bounding box center [727, 407] width 1286 height 517
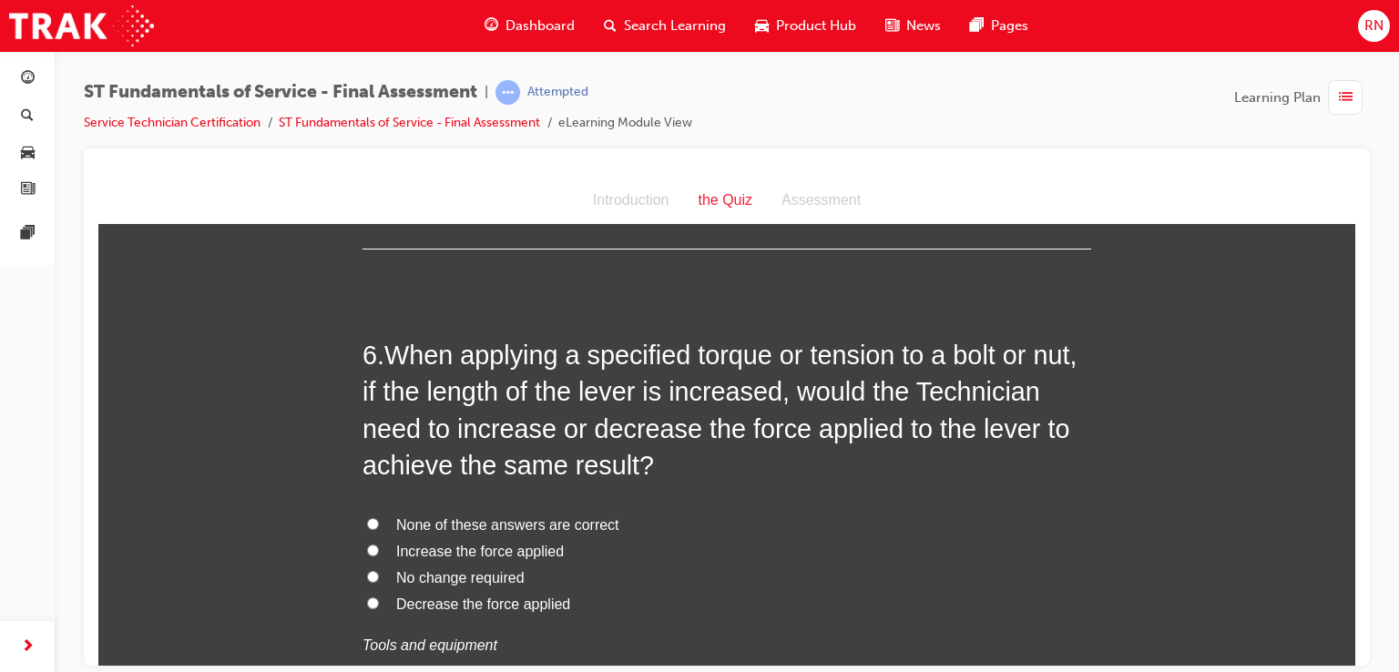
scroll to position [2101, 0]
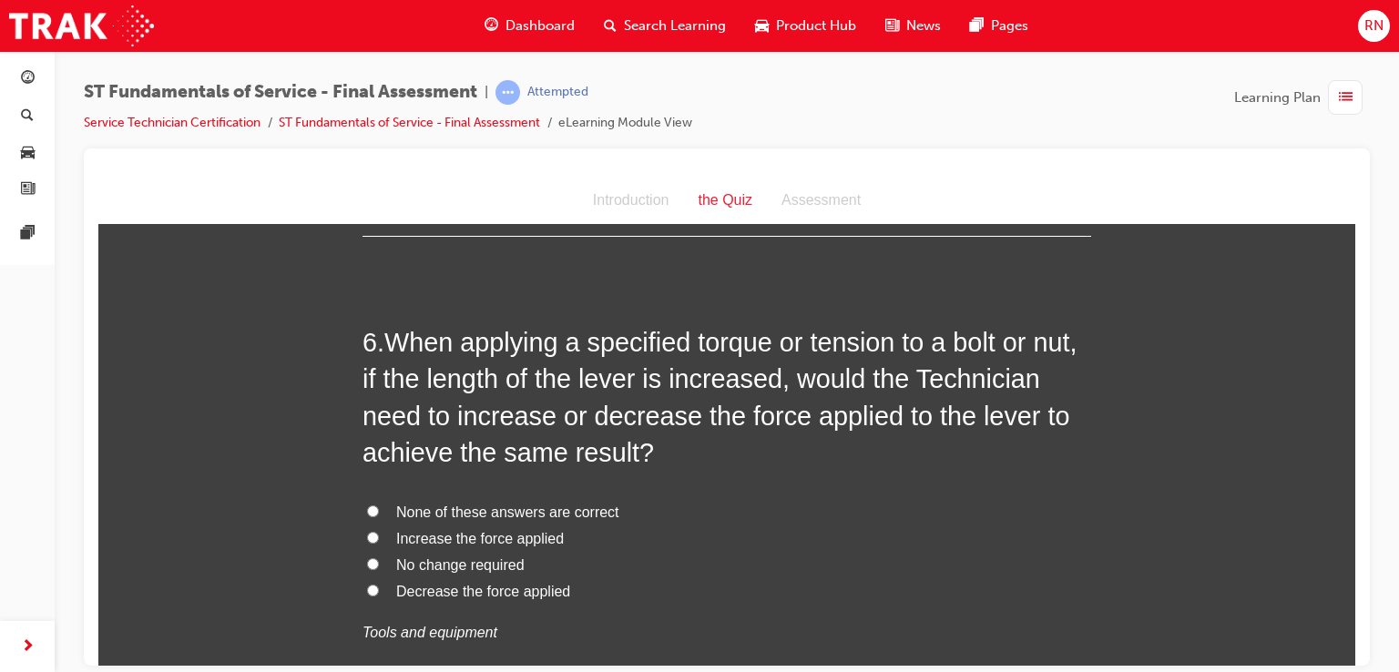
click at [367, 564] on input "No change required" at bounding box center [373, 564] width 12 height 12
radio input "true"
click at [367, 564] on input "No change required" at bounding box center [373, 564] width 12 height 12
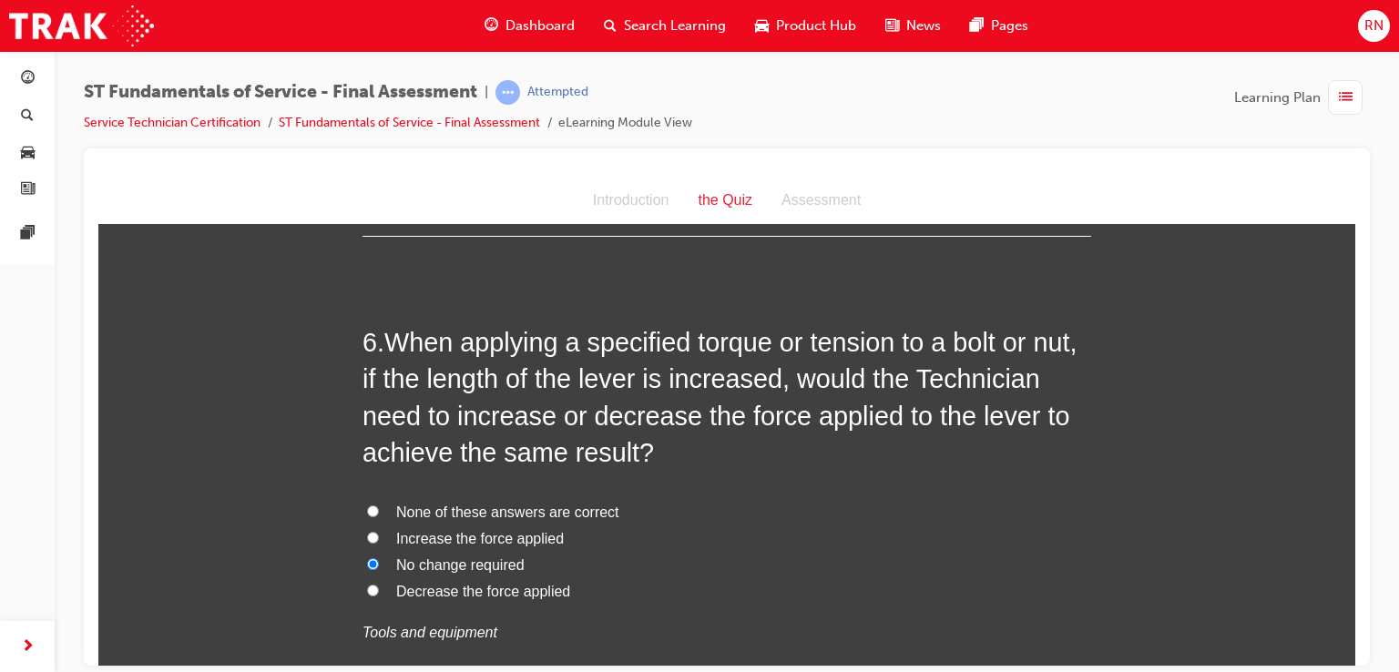
click at [367, 564] on input "No change required" at bounding box center [373, 564] width 12 height 12
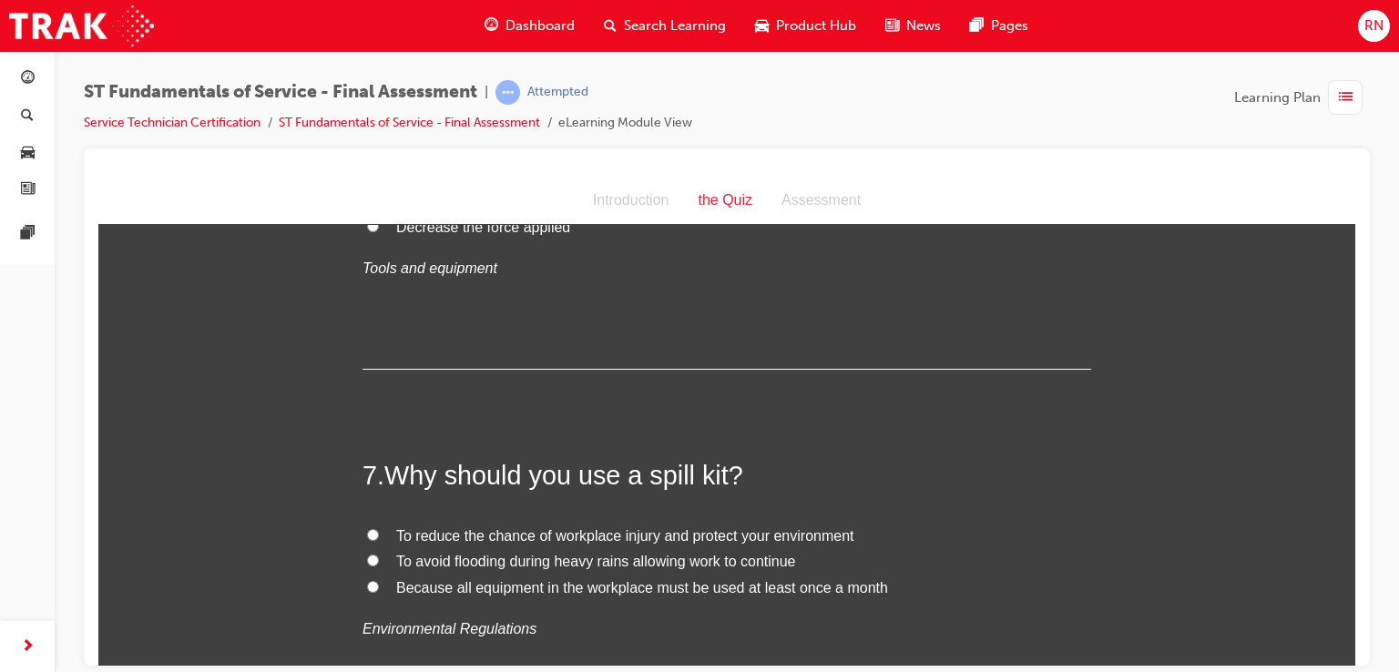
scroll to position [2538, 0]
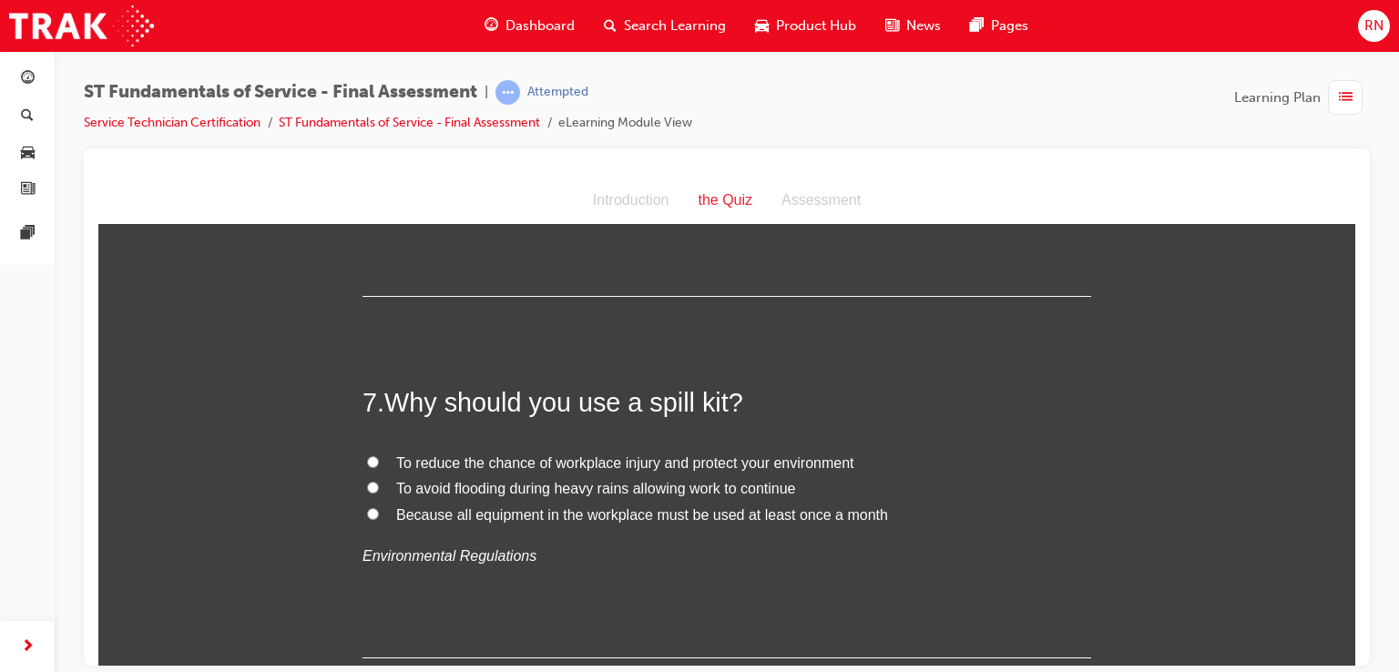
click at [369, 457] on input "To reduce the chance of workplace injury and protect your environment" at bounding box center [373, 462] width 12 height 12
radio input "true"
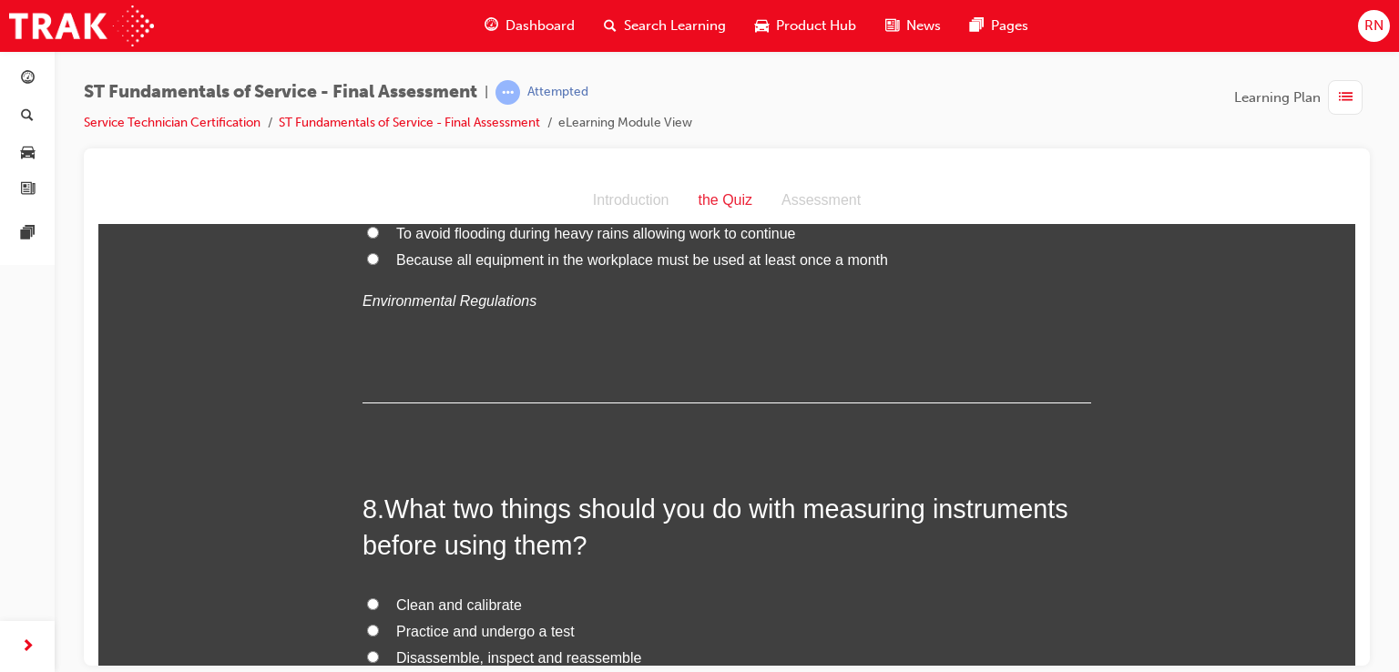
scroll to position [2830, 0]
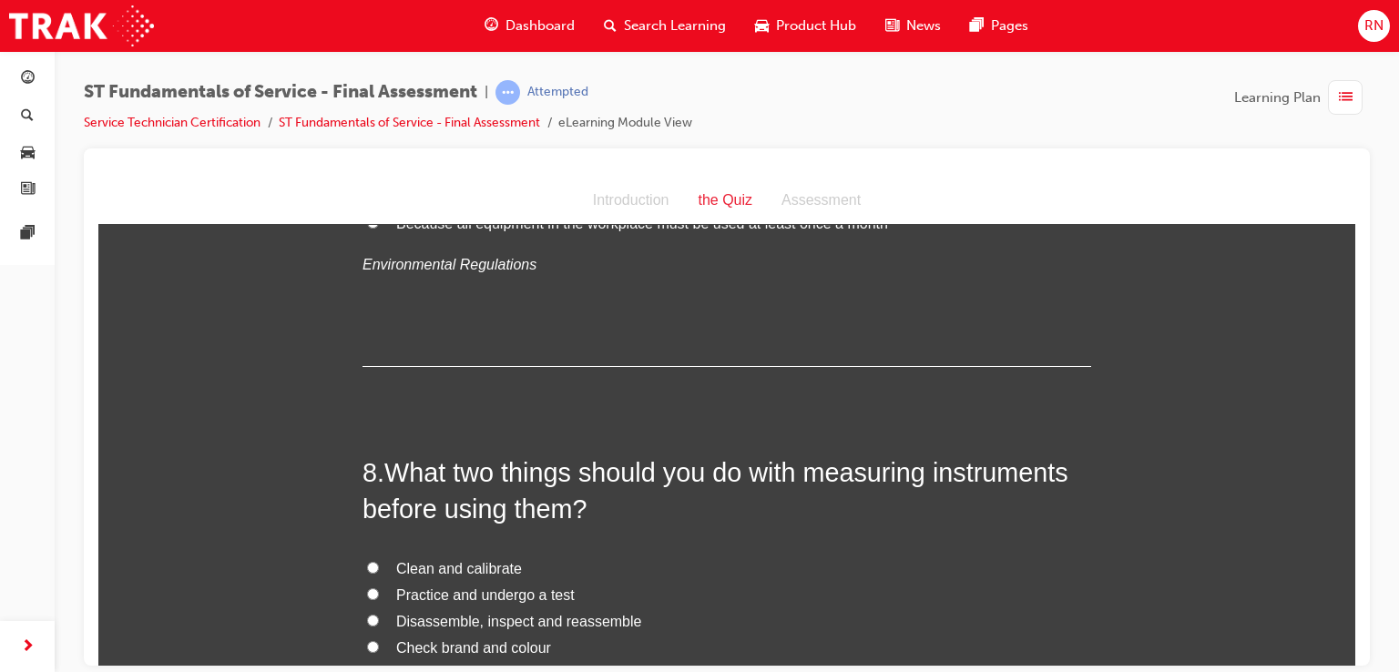
click at [441, 567] on span "Clean and calibrate" at bounding box center [459, 567] width 126 height 15
click at [379, 567] on input "Clean and calibrate" at bounding box center [373, 567] width 12 height 12
radio input "true"
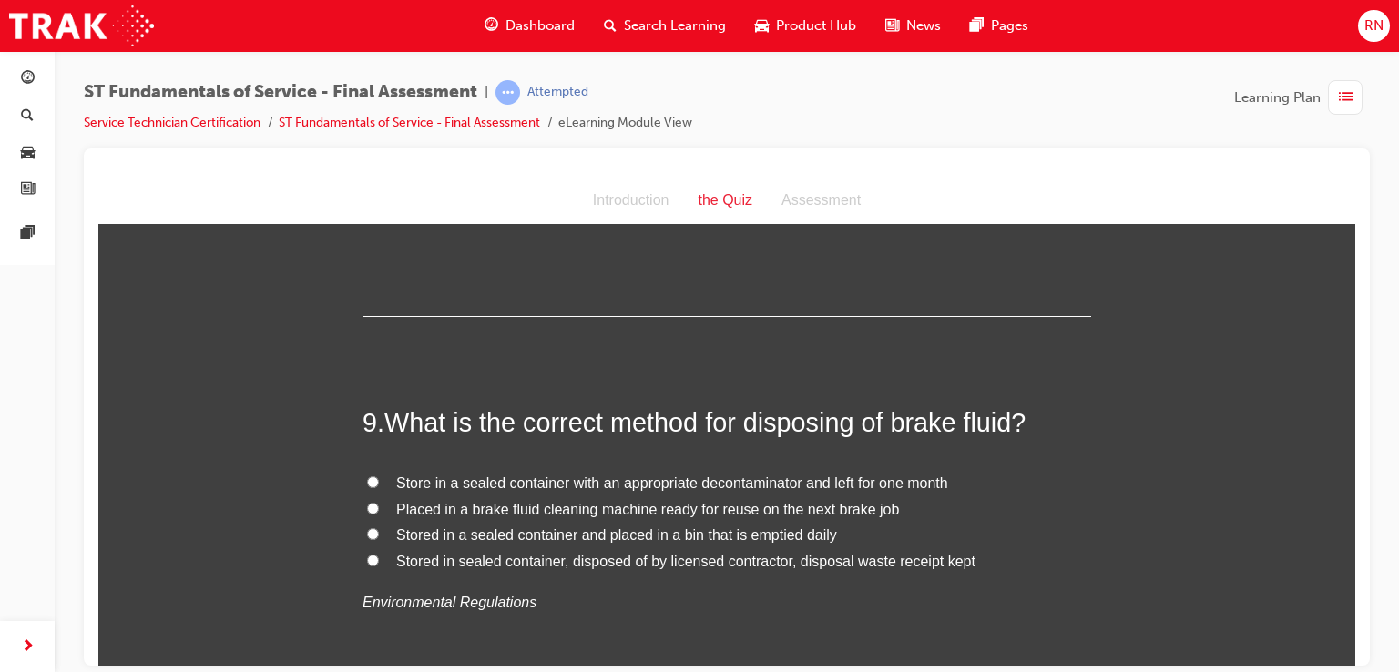
scroll to position [3340, 0]
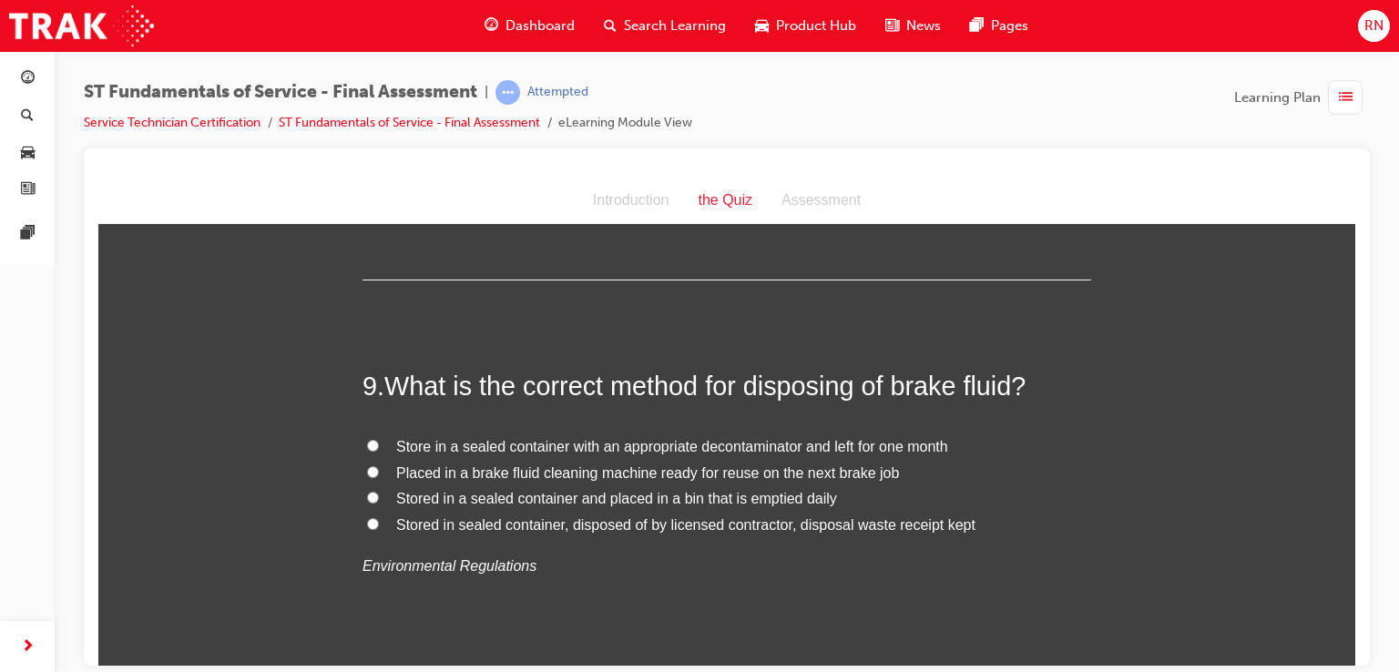
click at [368, 524] on input "Stored in sealed container, disposed of by licensed contractor, disposal waste …" at bounding box center [373, 523] width 12 height 12
radio input "true"
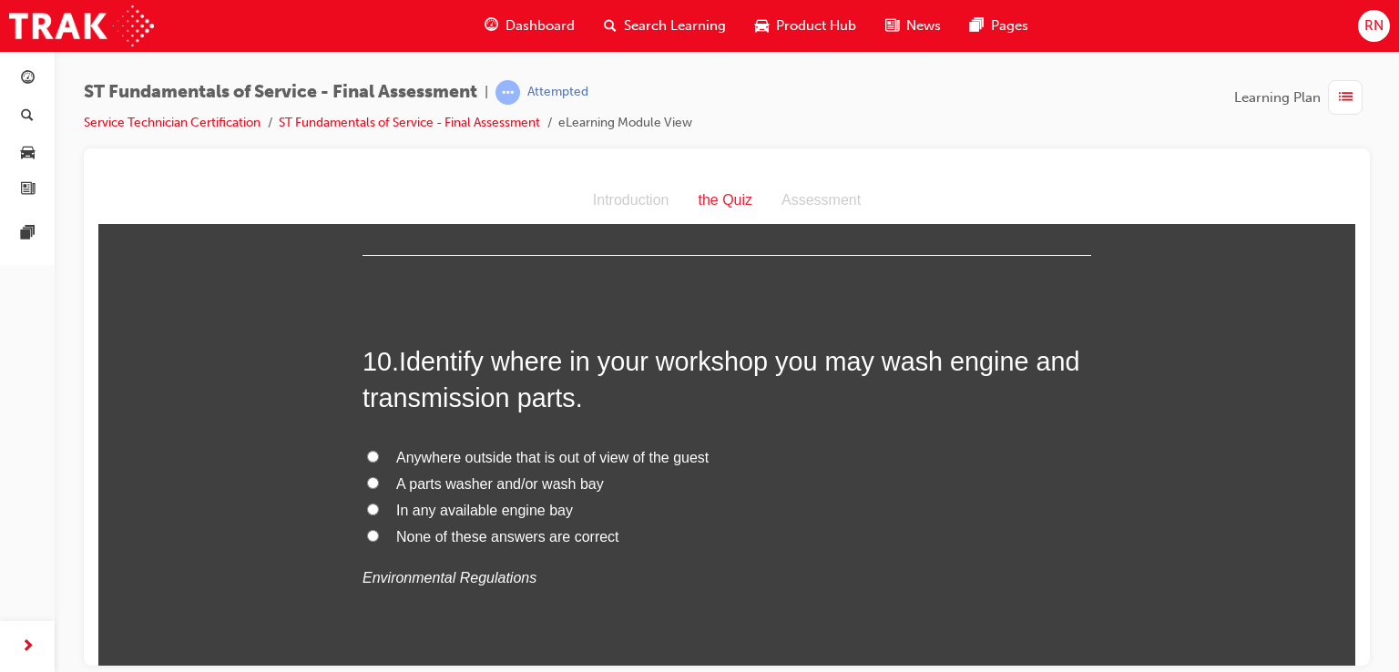
scroll to position [3765, 0]
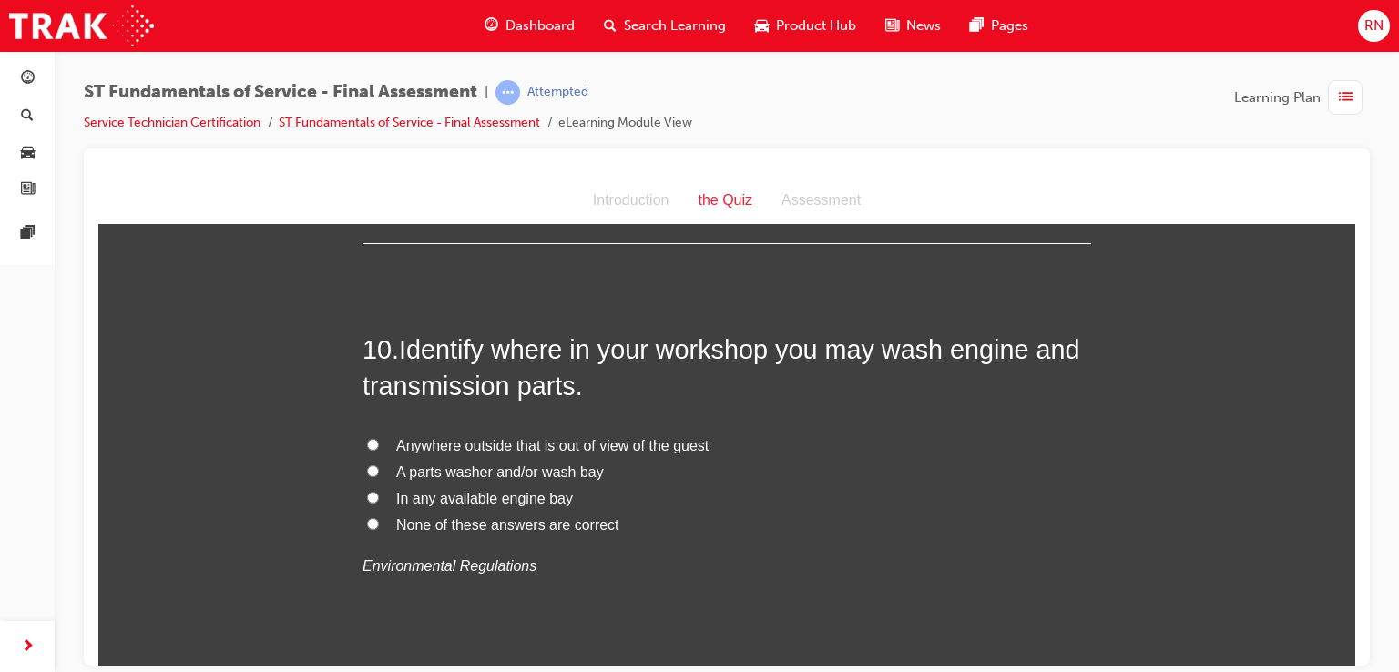
click at [448, 495] on span "In any available engine bay" at bounding box center [484, 497] width 177 height 15
click at [379, 495] on input "In any available engine bay" at bounding box center [373, 497] width 12 height 12
radio input "true"
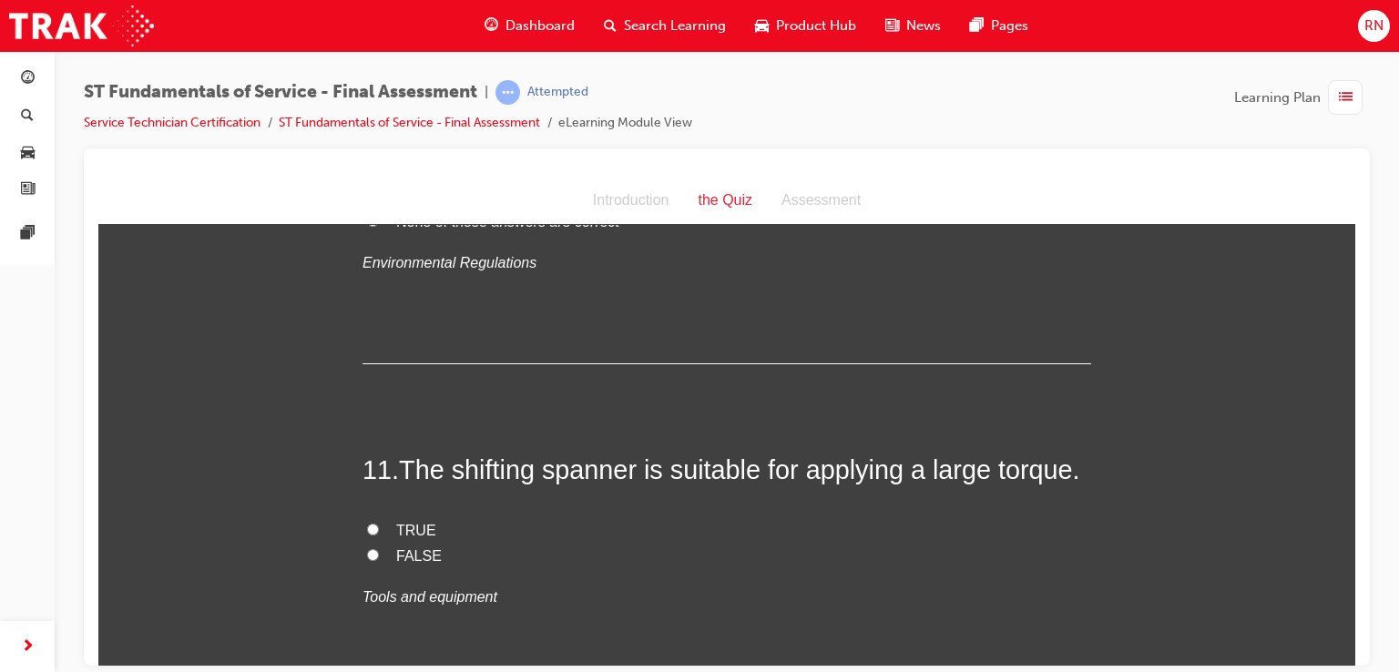
scroll to position [4104, 0]
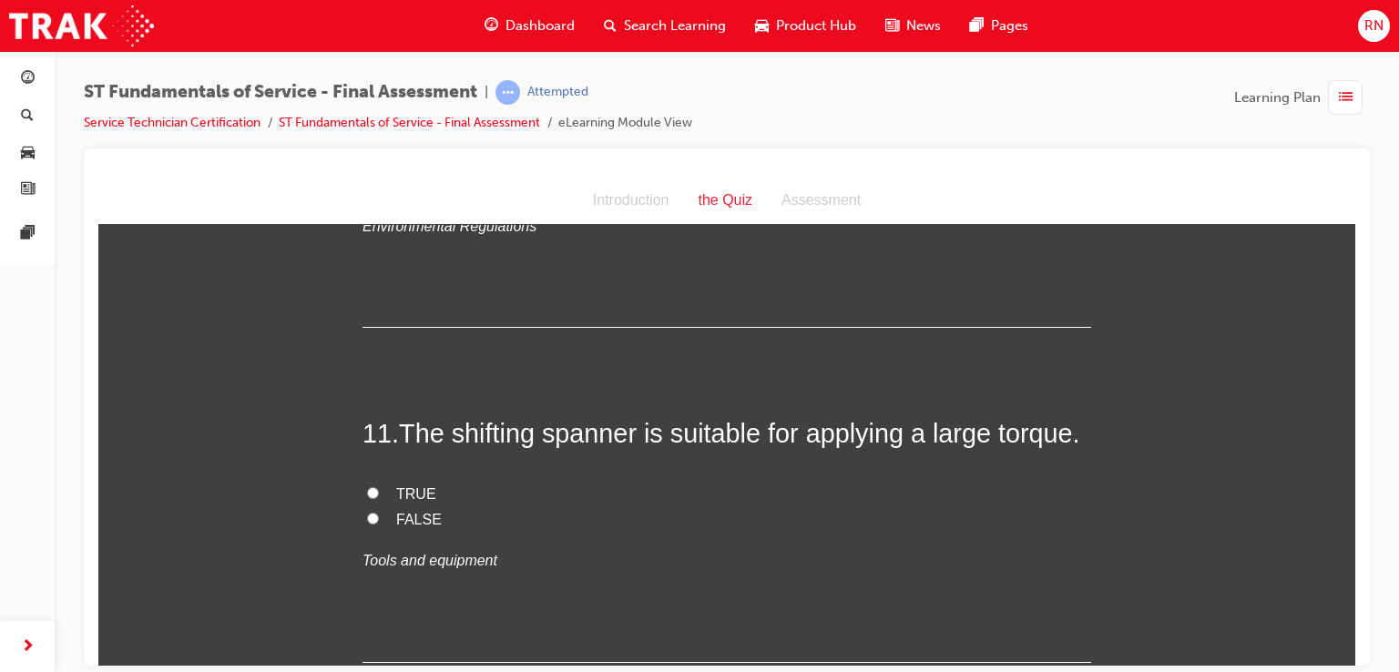
click at [367, 513] on input "FALSE" at bounding box center [373, 518] width 12 height 12
radio input "true"
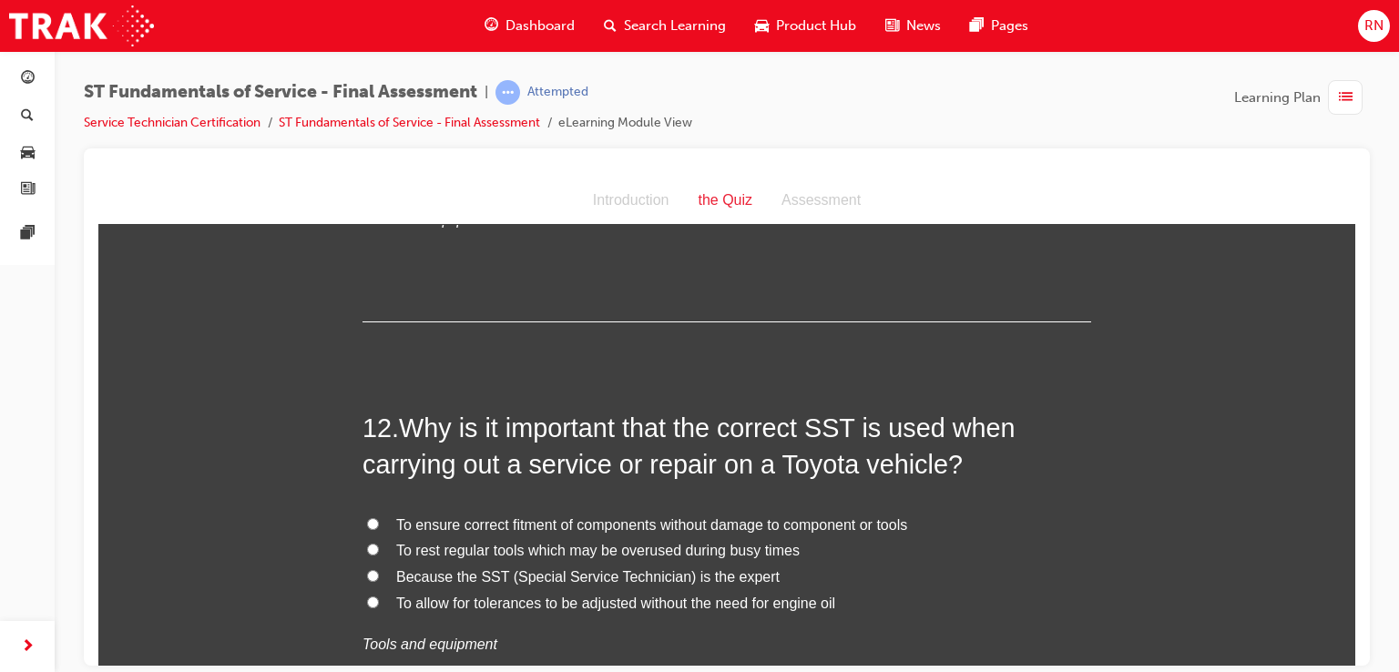
scroll to position [4482, 0]
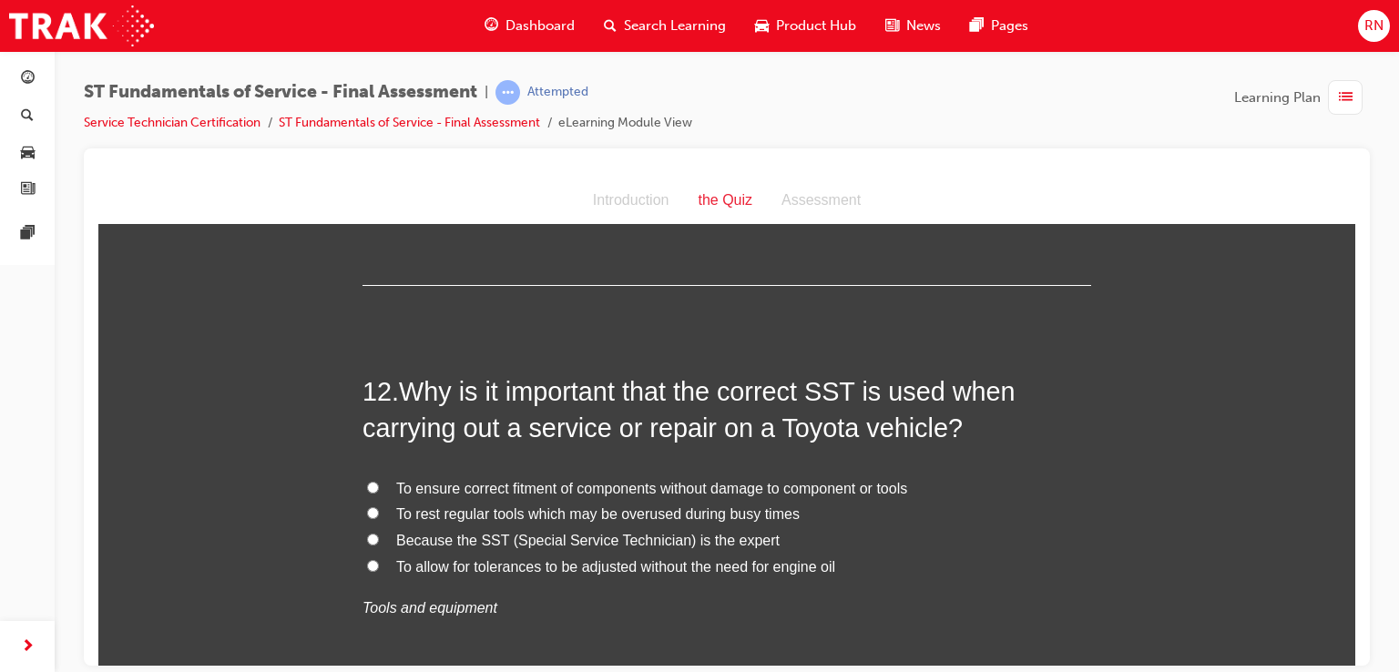
click at [367, 482] on input "To ensure correct fitment of components without damage to component or tools" at bounding box center [373, 487] width 12 height 12
radio input "true"
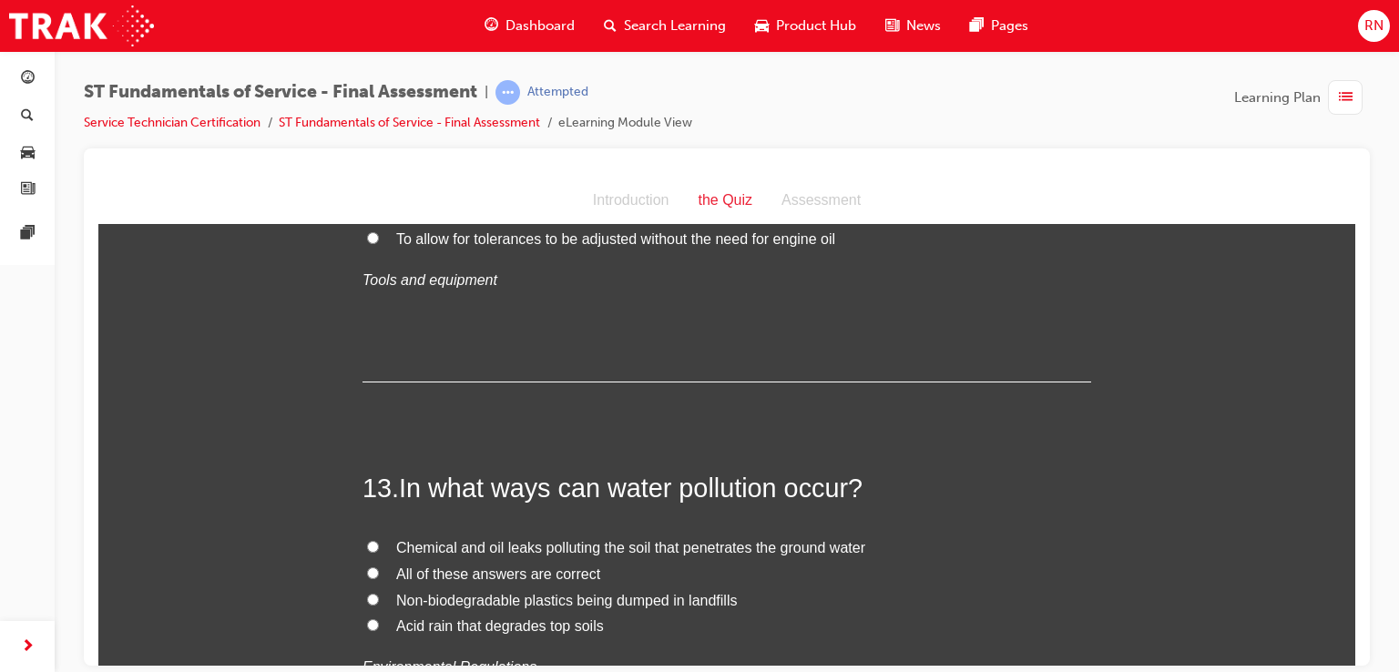
scroll to position [4882, 0]
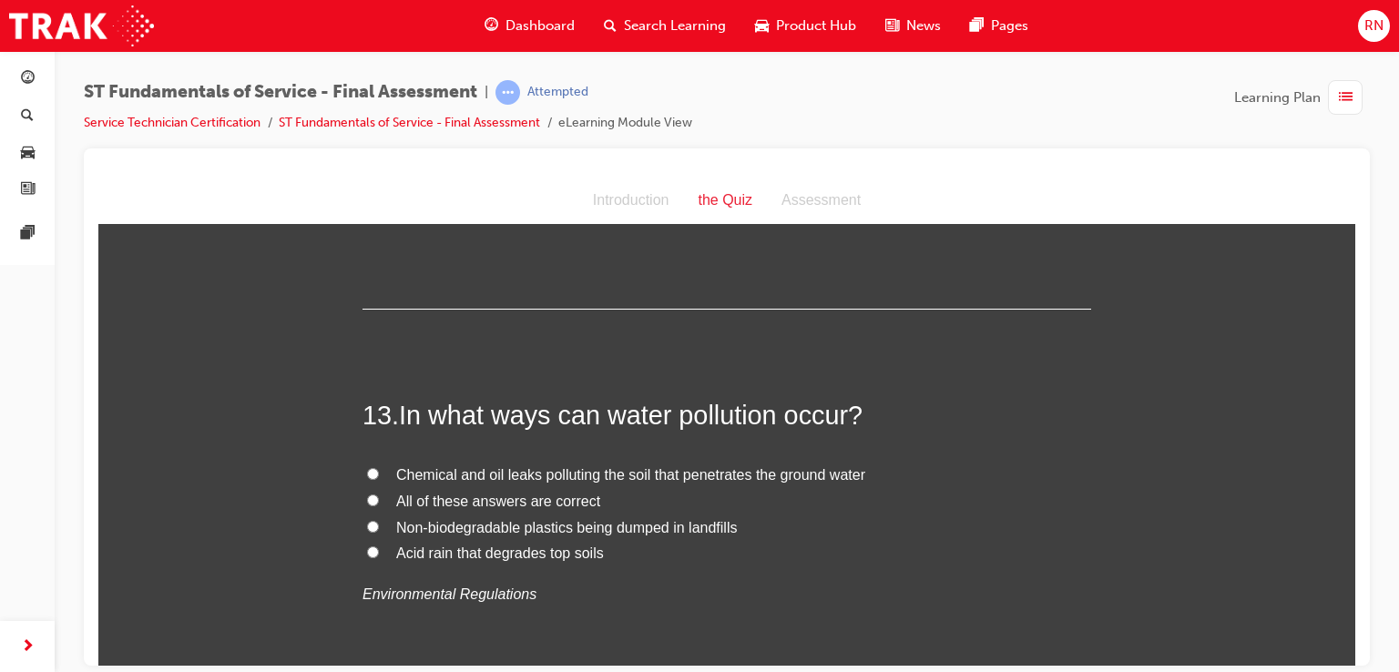
click at [374, 473] on label "Chemical and oil leaks polluting the soil that penetrates the ground water" at bounding box center [727, 475] width 729 height 26
click at [374, 473] on input "Chemical and oil leaks polluting the soil that penetrates the ground water" at bounding box center [373, 473] width 12 height 12
radio input "true"
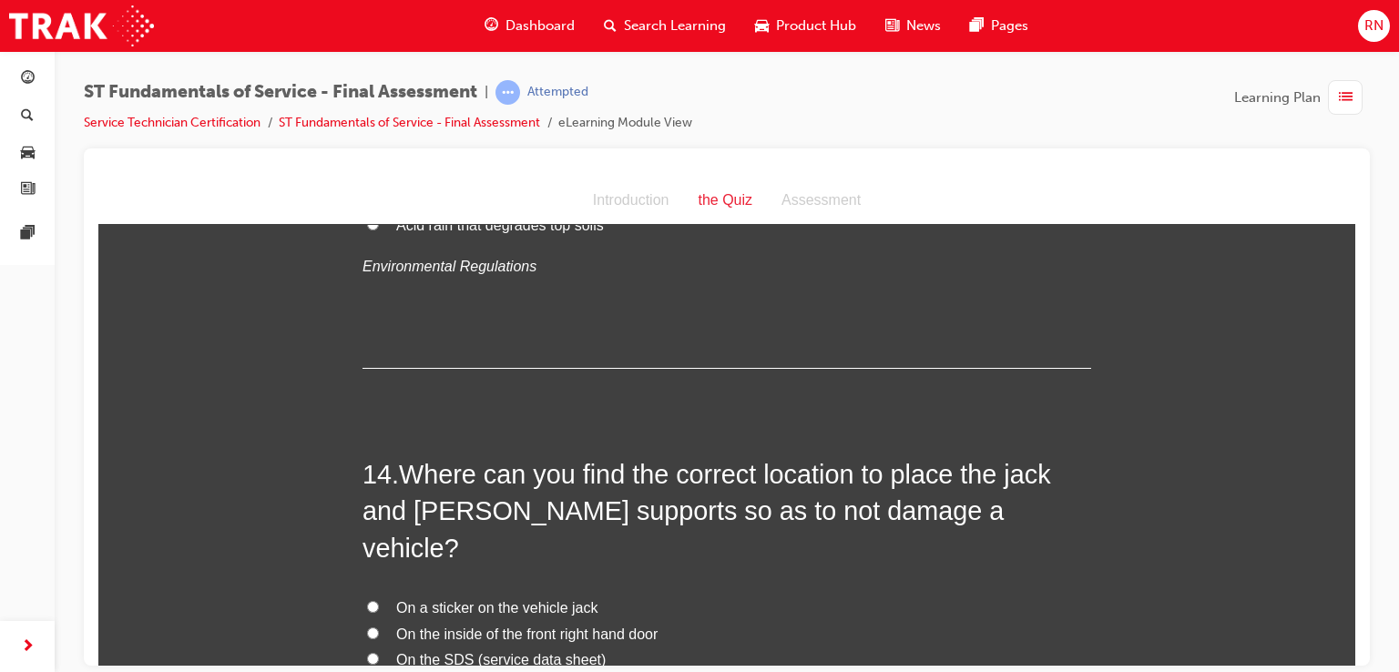
scroll to position [5271, 0]
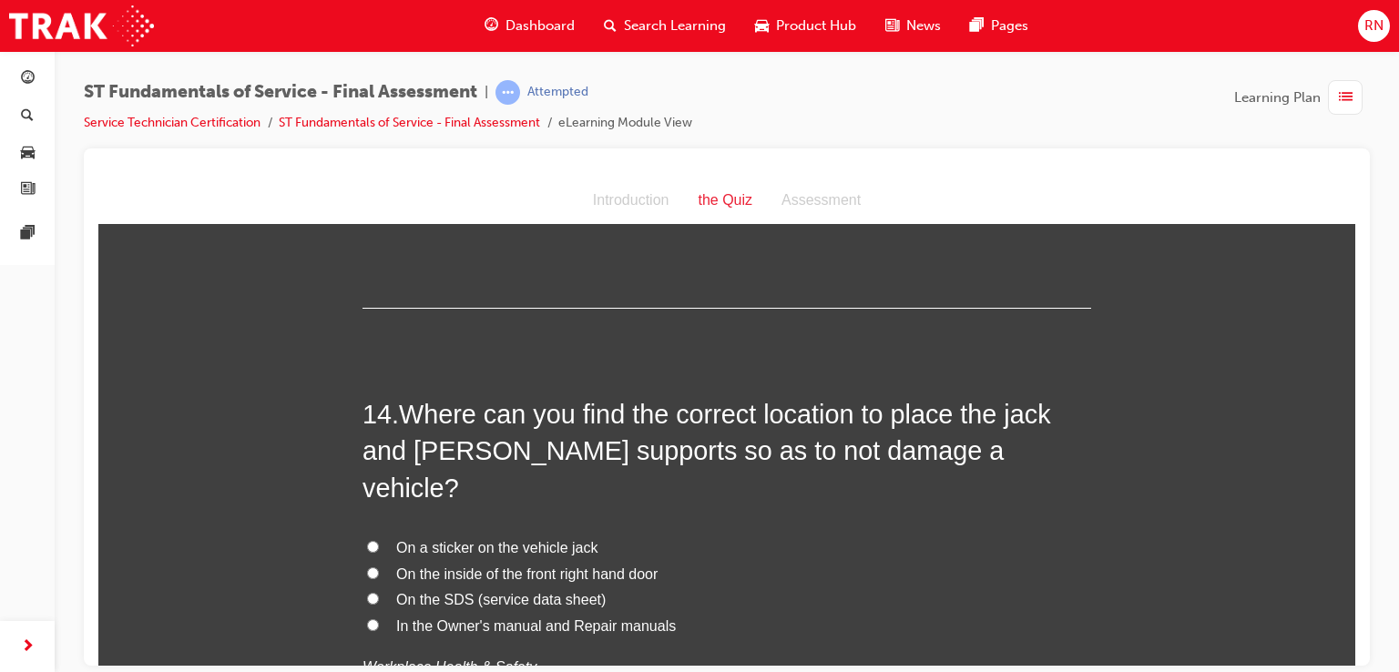
click at [367, 619] on input "In the Owner's manual and Repair manuals" at bounding box center [373, 625] width 12 height 12
radio input "true"
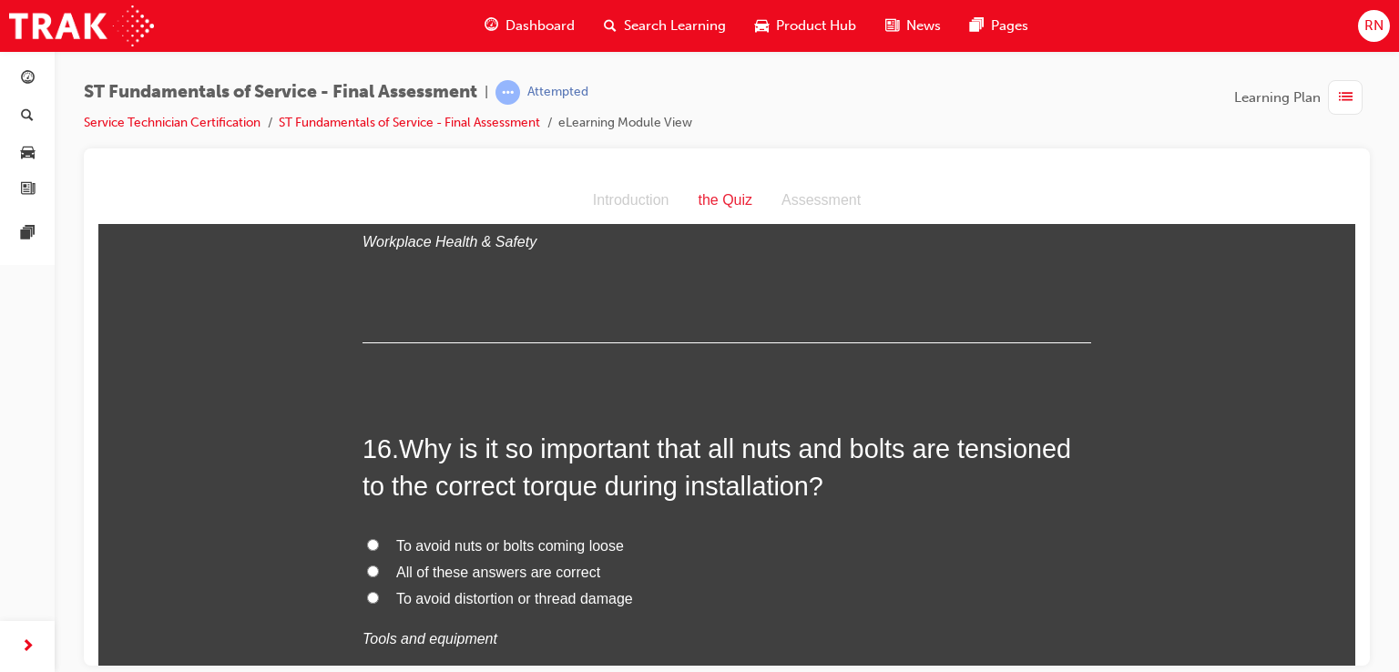
scroll to position [6069, 0]
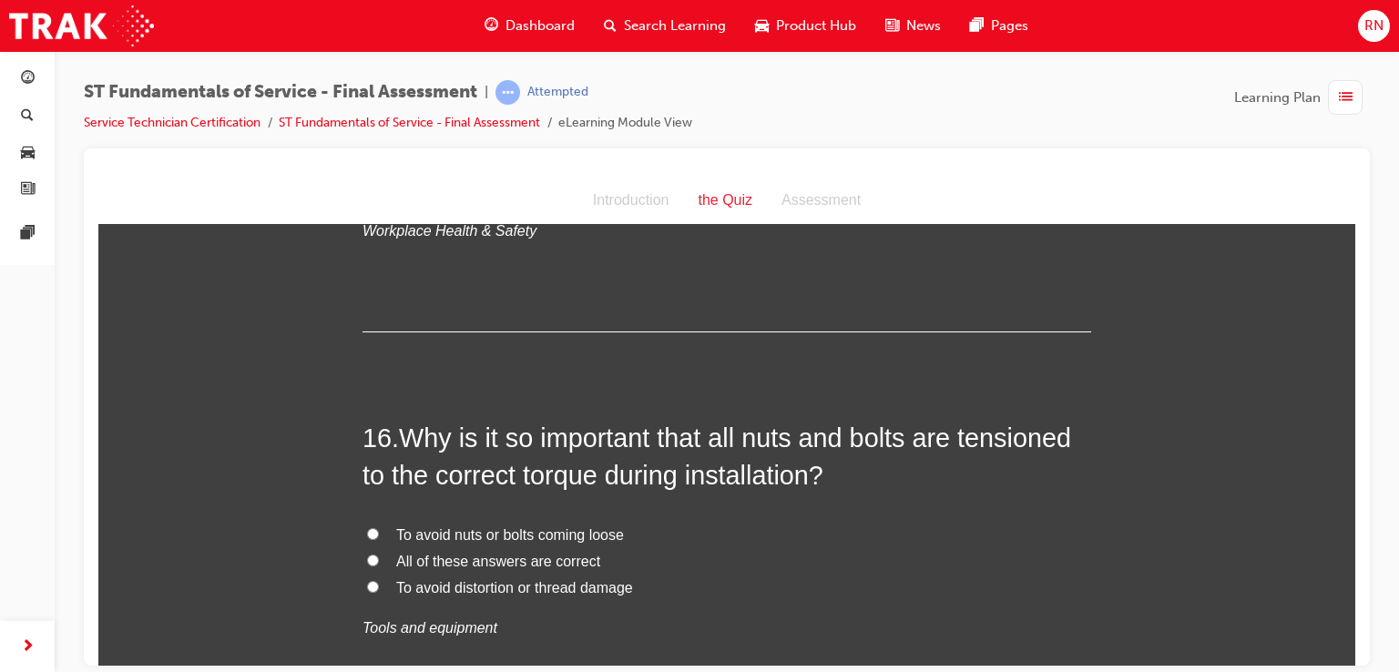
click at [367, 554] on input "All of these answers are correct" at bounding box center [373, 560] width 12 height 12
radio input "true"
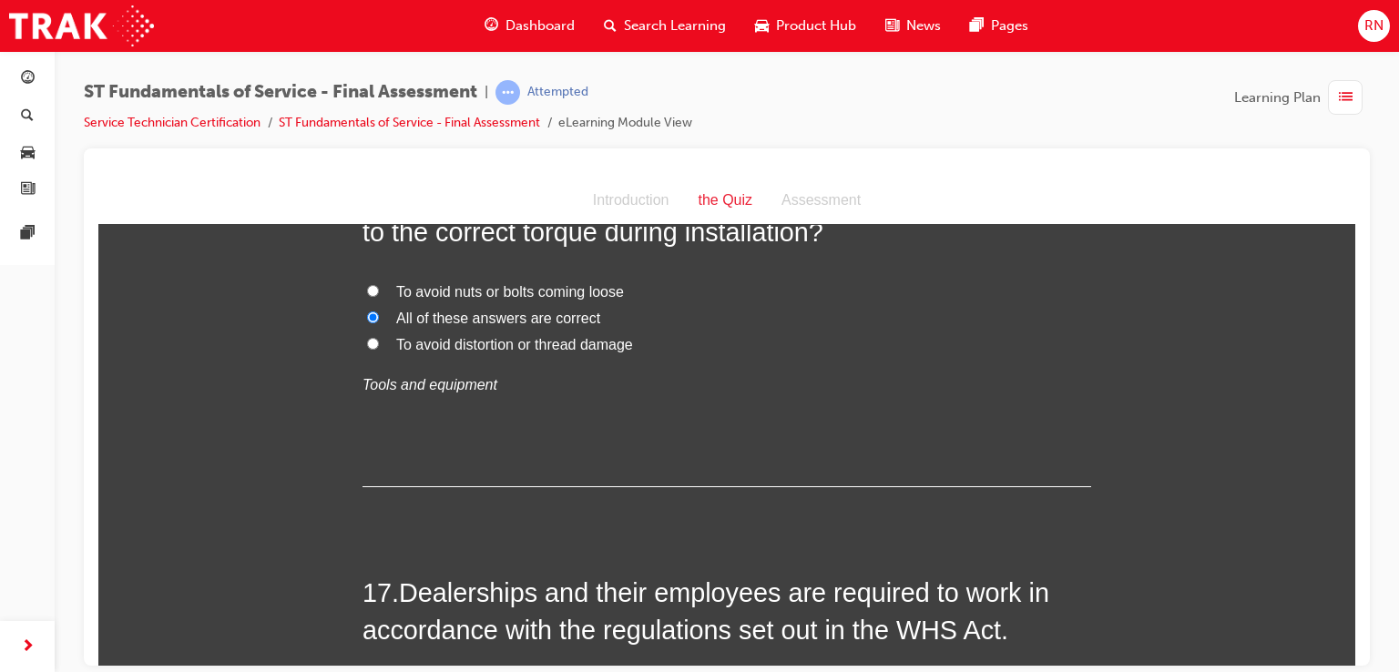
scroll to position [6324, 0]
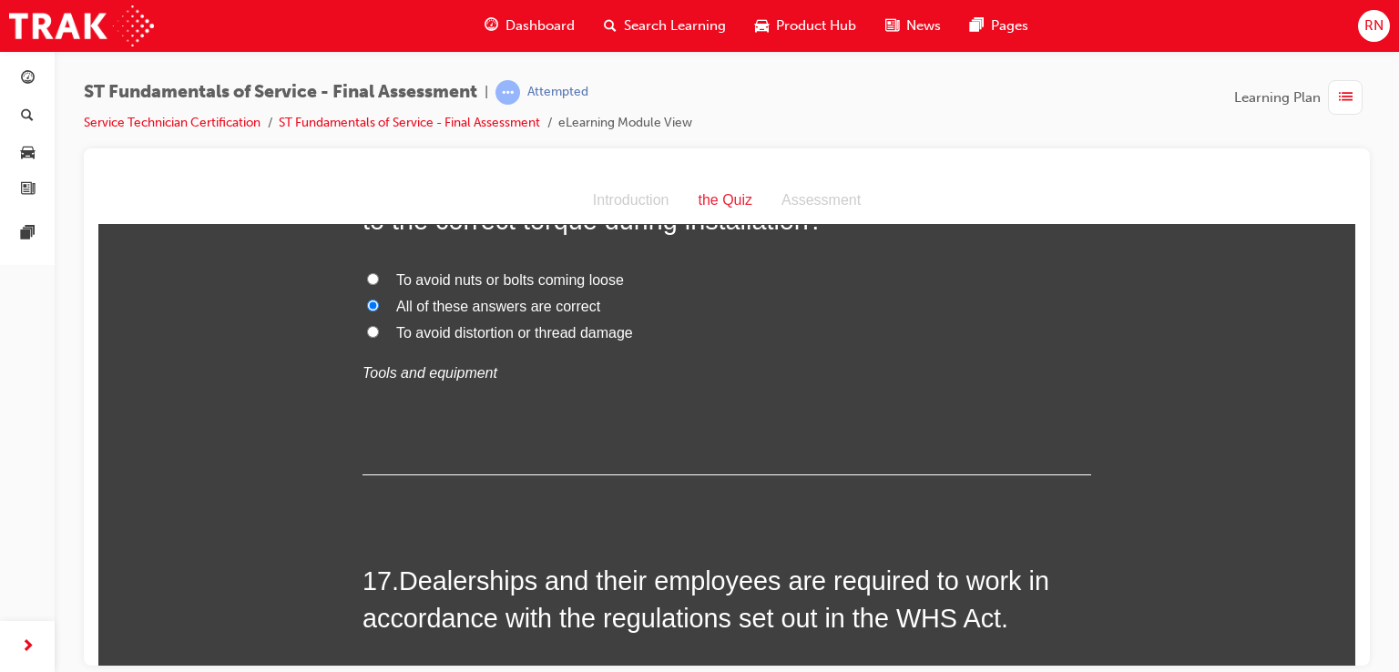
click at [369, 671] on input "TRUE" at bounding box center [373, 677] width 12 height 12
radio input "true"
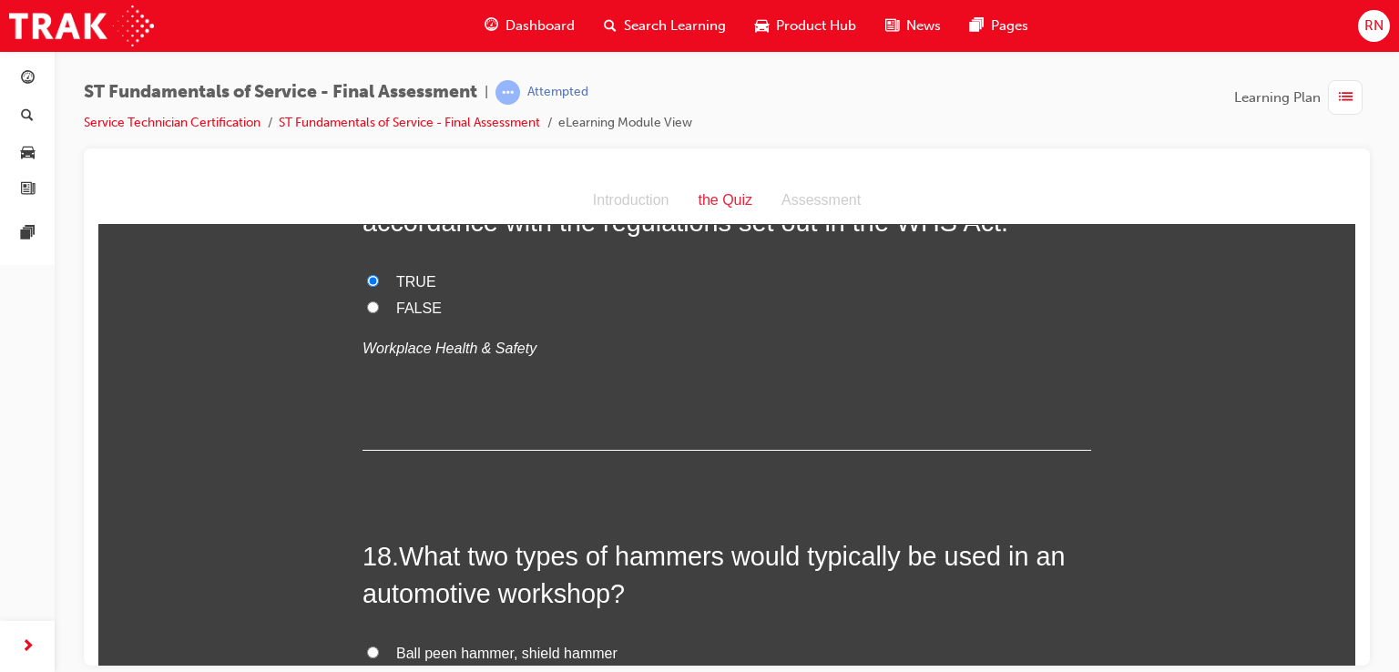
scroll to position [6749, 0]
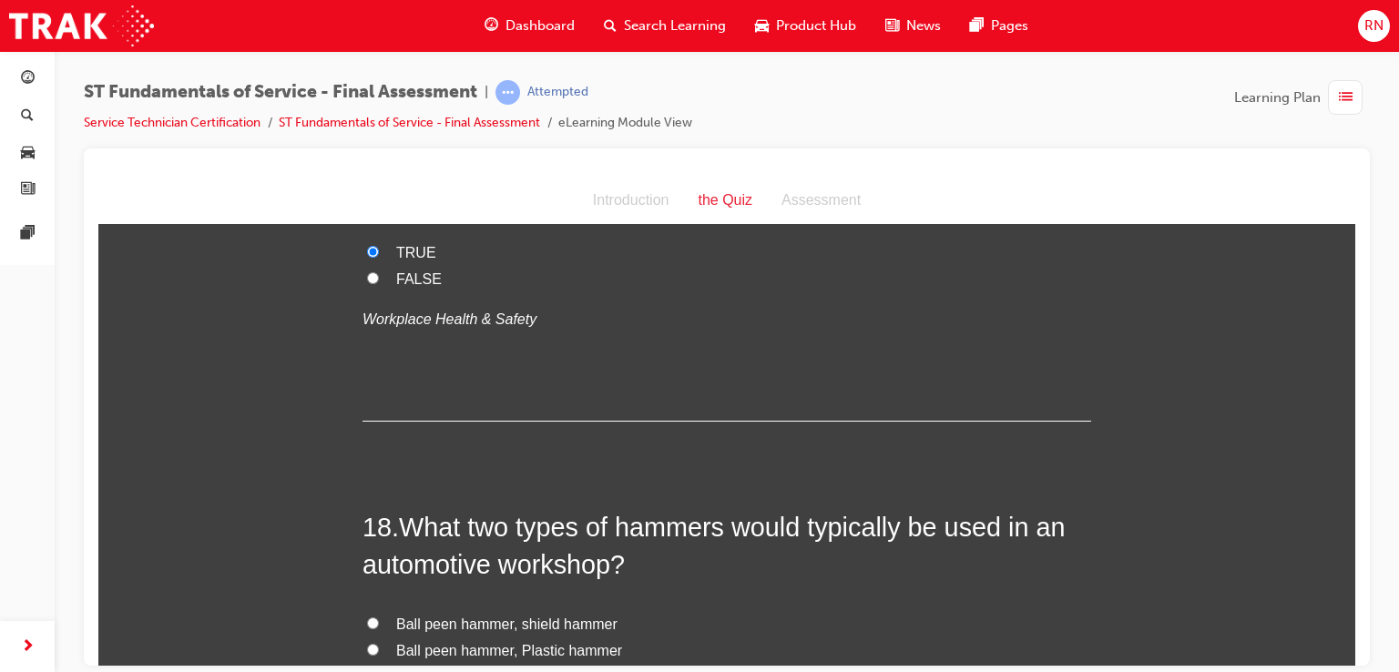
click at [367, 643] on input "Ball peen hammer, Plastic hammer" at bounding box center [373, 649] width 12 height 12
radio input "true"
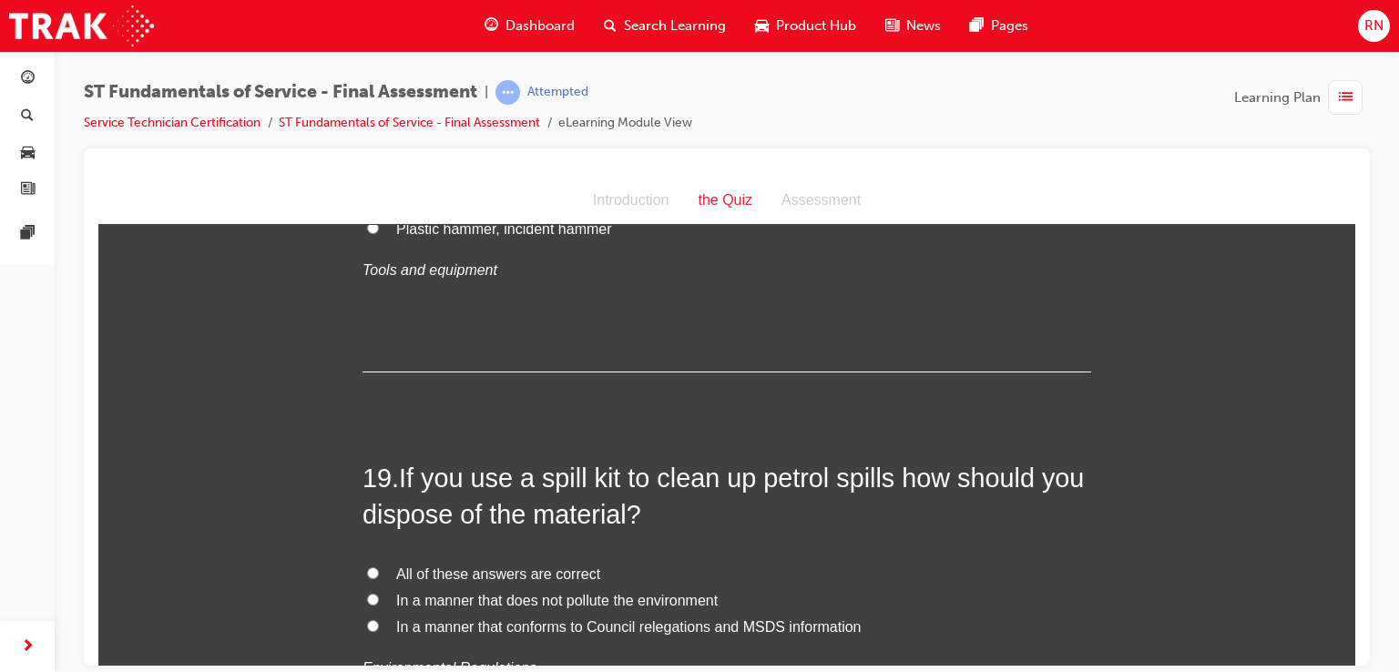
scroll to position [7259, 0]
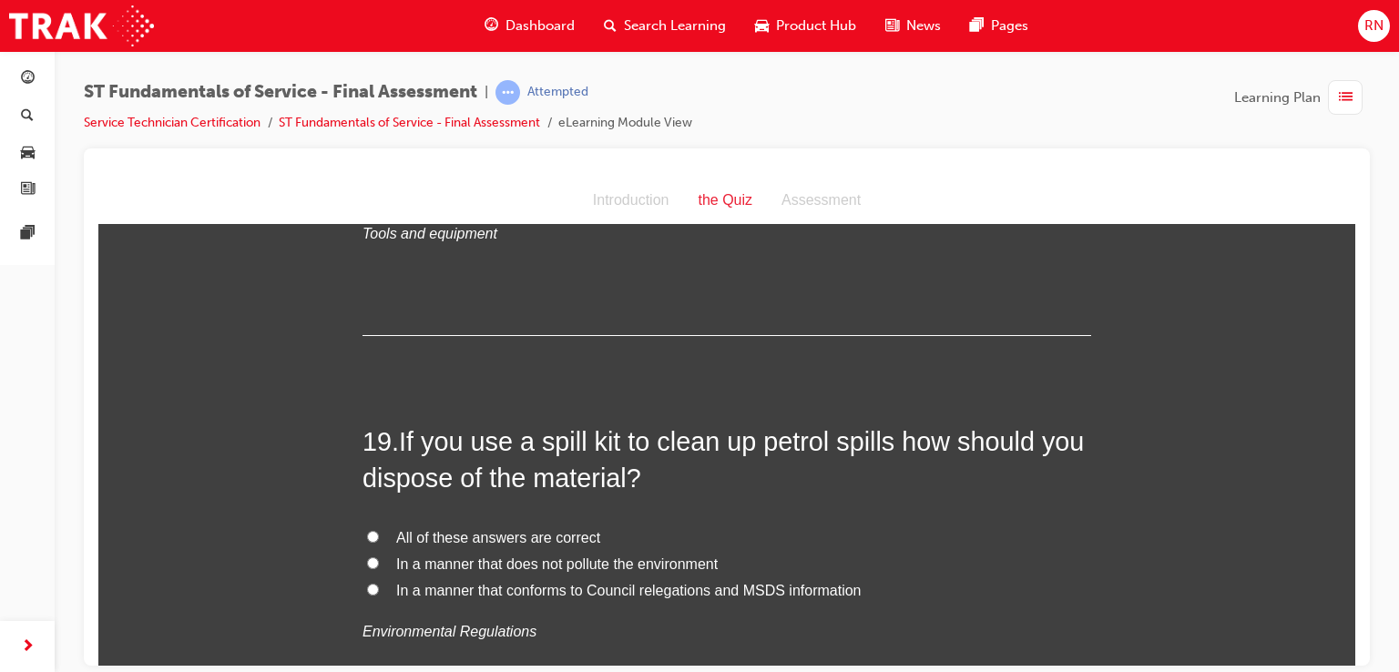
click at [367, 530] on input "All of these answers are correct" at bounding box center [373, 536] width 12 height 12
radio input "true"
click at [1356, 653] on div at bounding box center [727, 407] width 1286 height 517
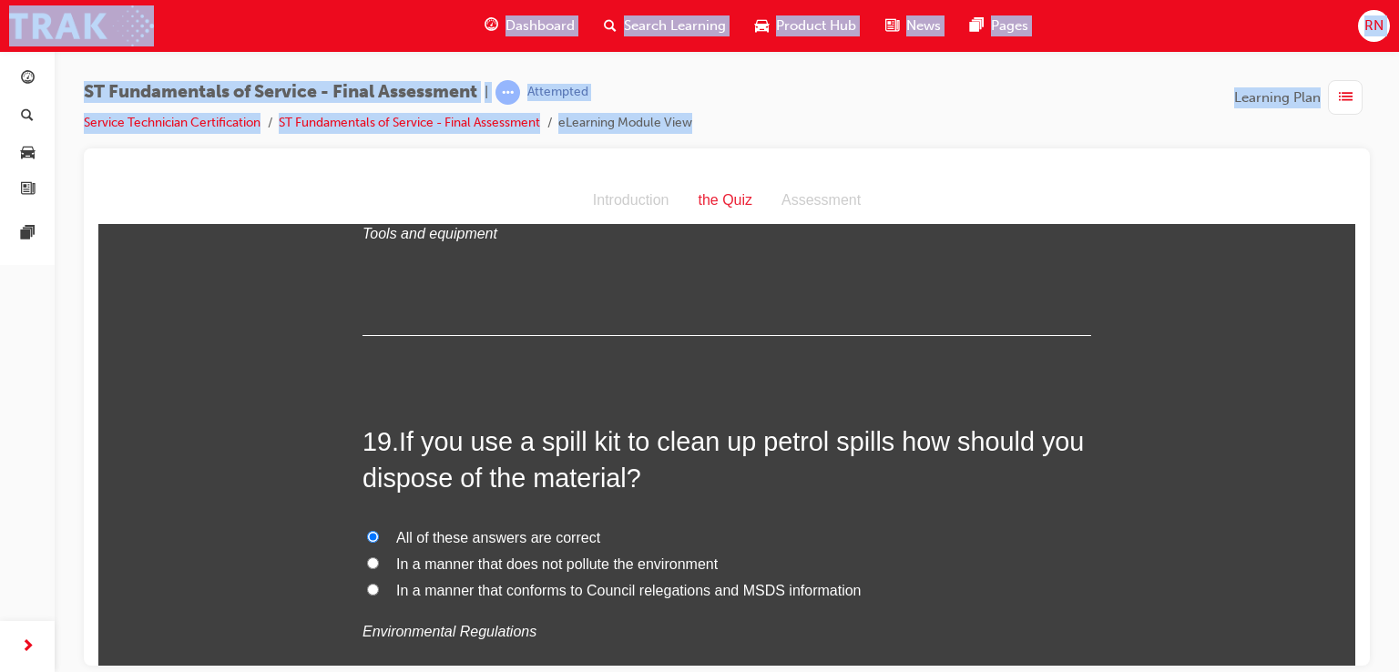
click at [1356, 653] on div at bounding box center [727, 407] width 1286 height 517
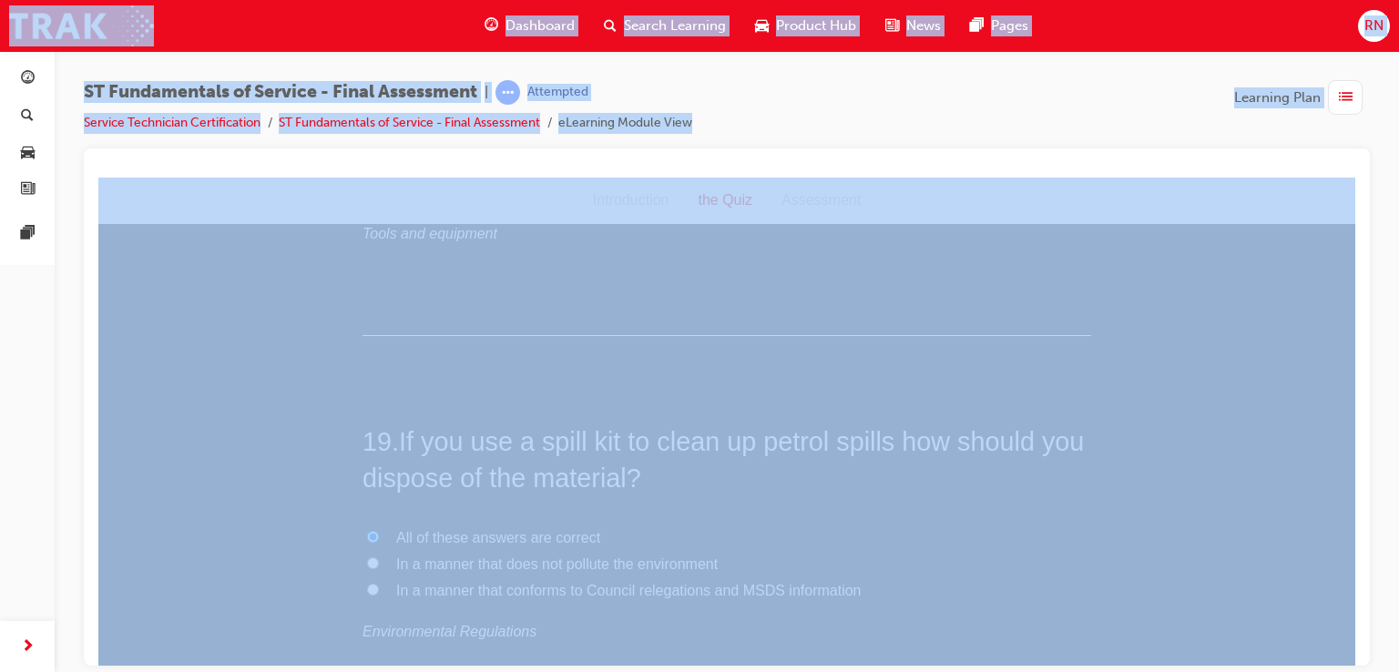
click at [1356, 653] on div at bounding box center [727, 407] width 1286 height 517
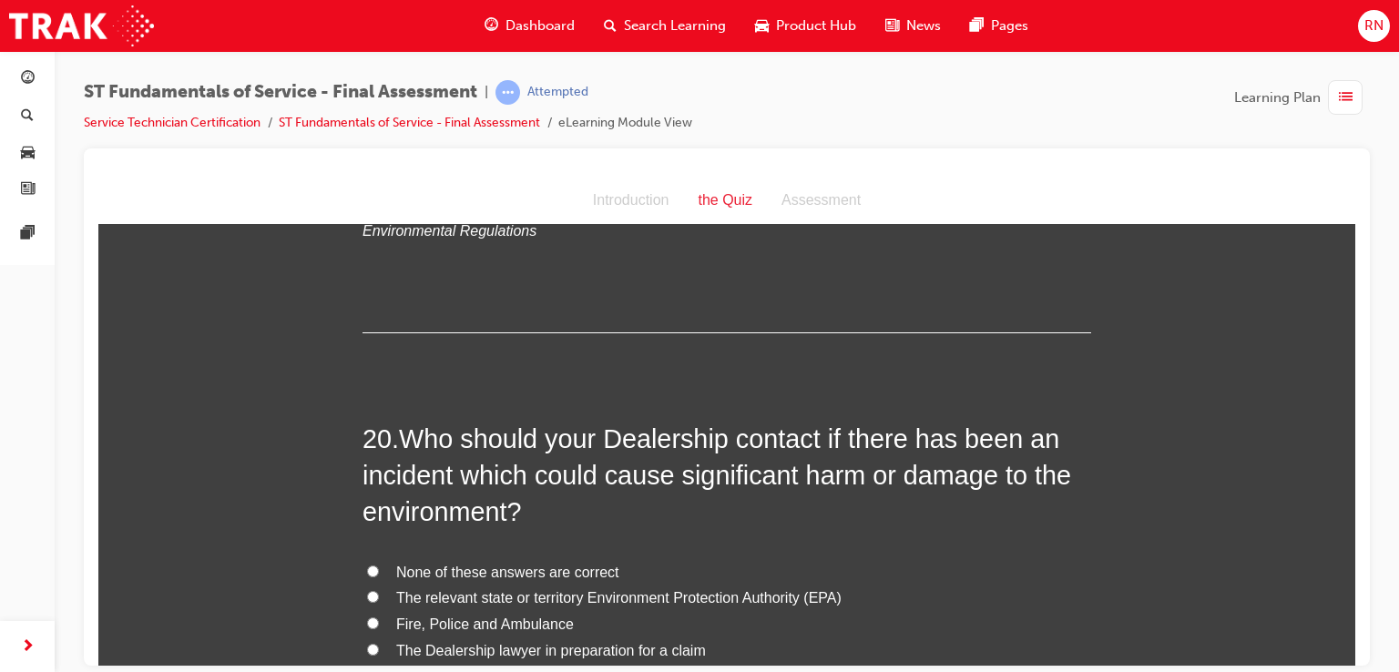
scroll to position [7672, 0]
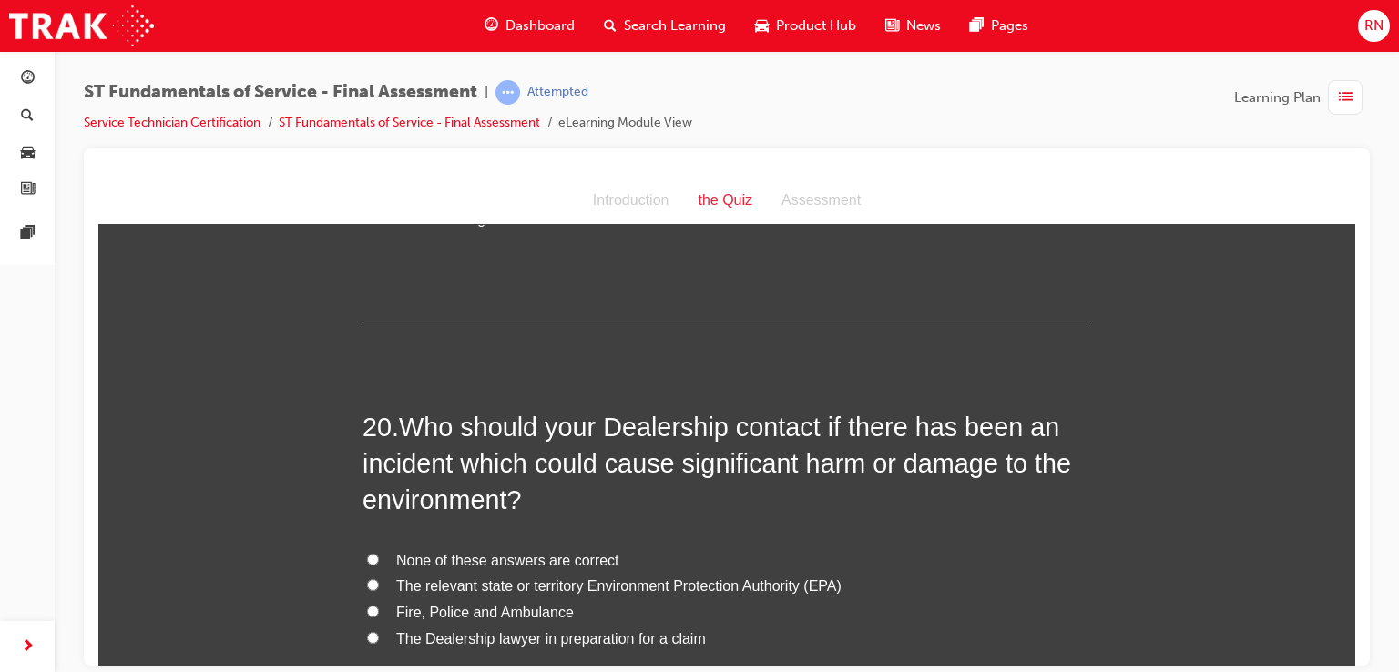
click at [367, 605] on input "Fire, Police and Ambulance" at bounding box center [373, 611] width 12 height 12
radio input "true"
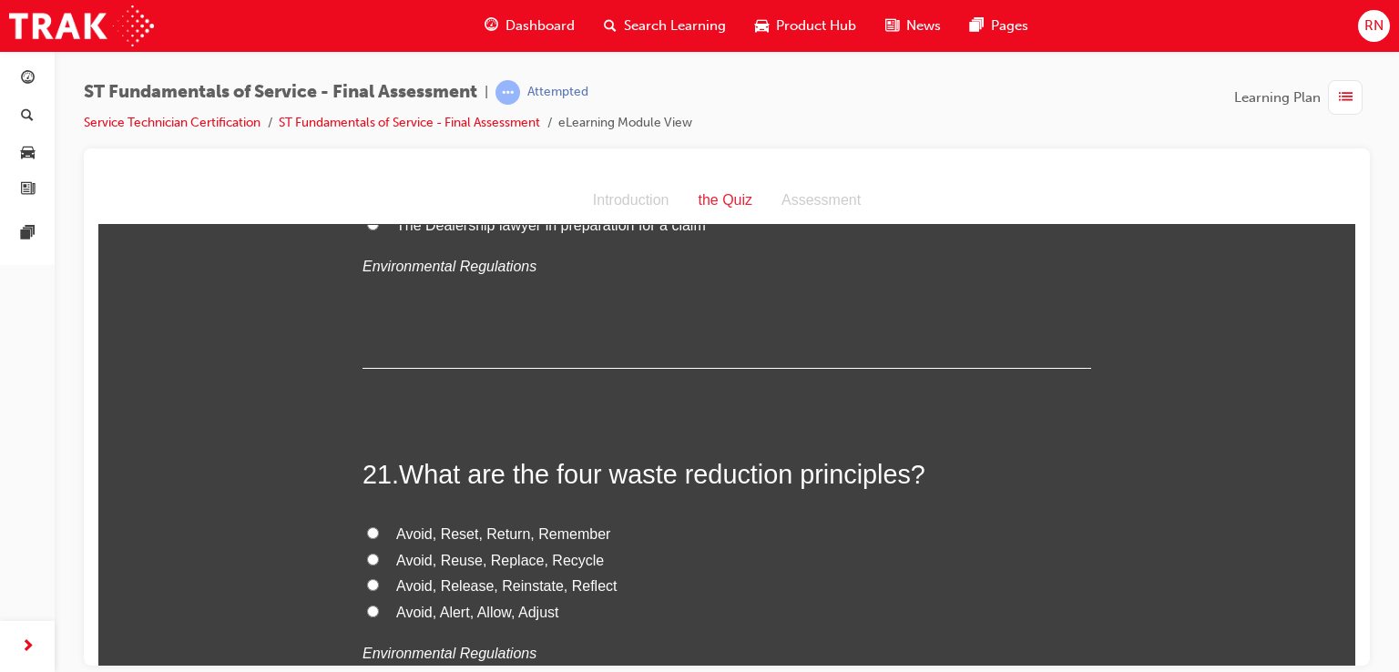
scroll to position [8098, 0]
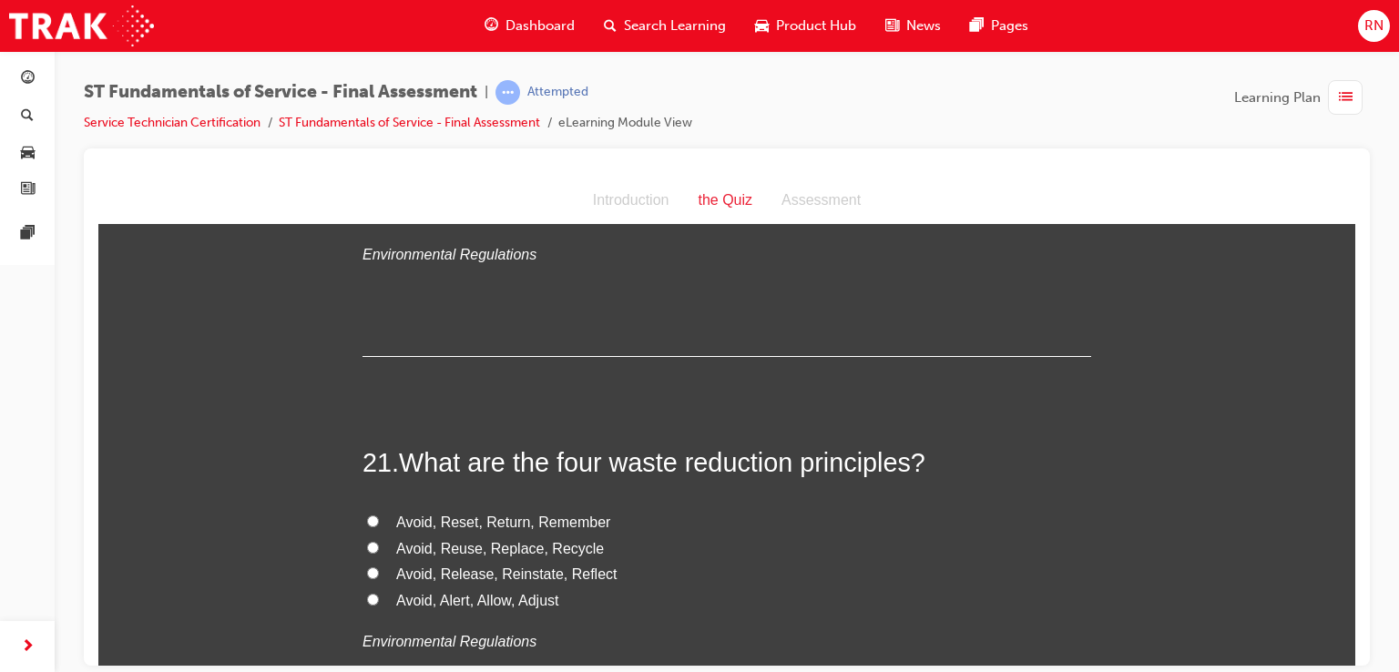
click at [434, 540] on span "Avoid, Reuse, Replace, Recycle" at bounding box center [500, 547] width 208 height 15
click at [379, 541] on input "Avoid, Reuse, Replace, Recycle" at bounding box center [373, 547] width 12 height 12
radio input "true"
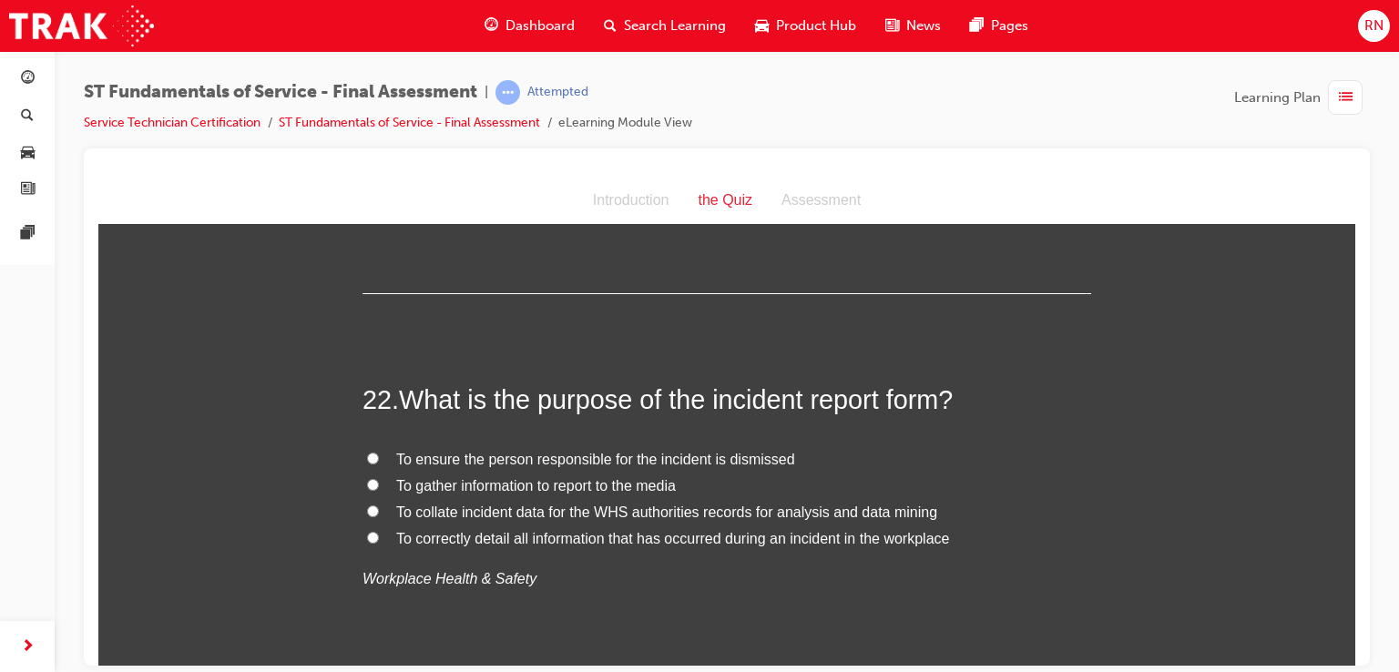
scroll to position [8559, 0]
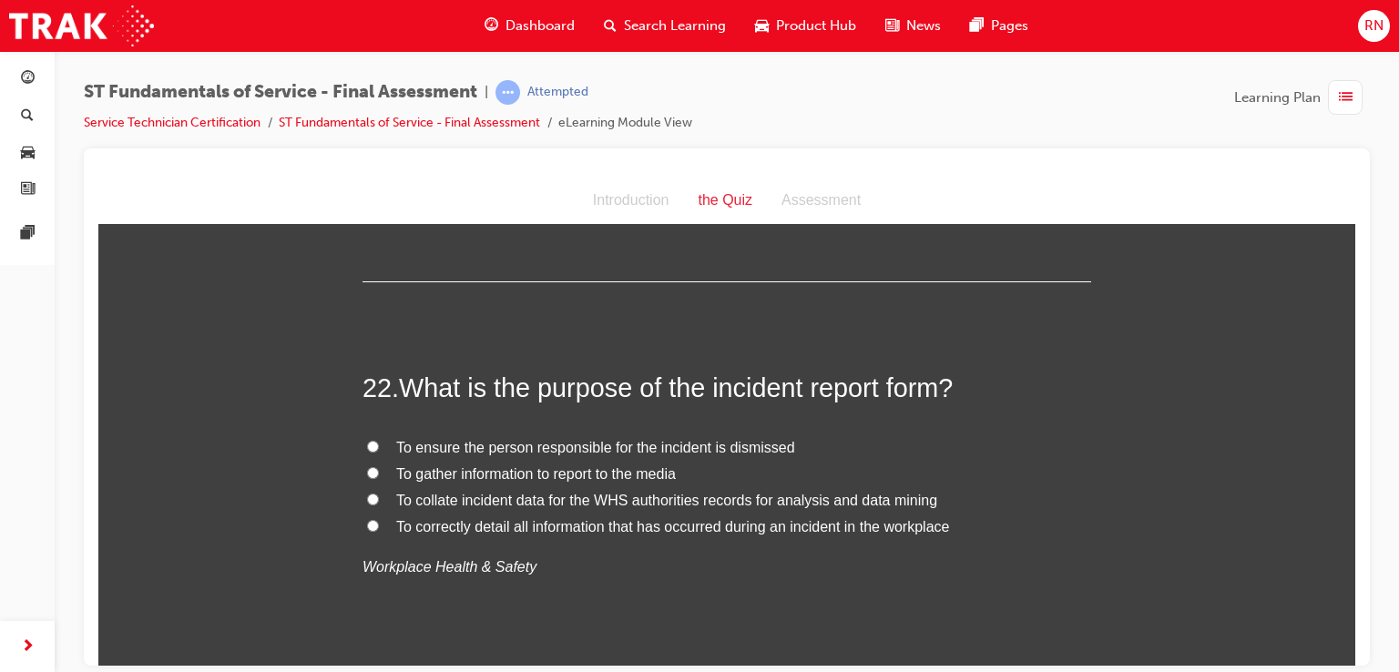
click at [367, 493] on input "To collate incident data for the WHS authorities records for analysis and data …" at bounding box center [373, 499] width 12 height 12
radio input "true"
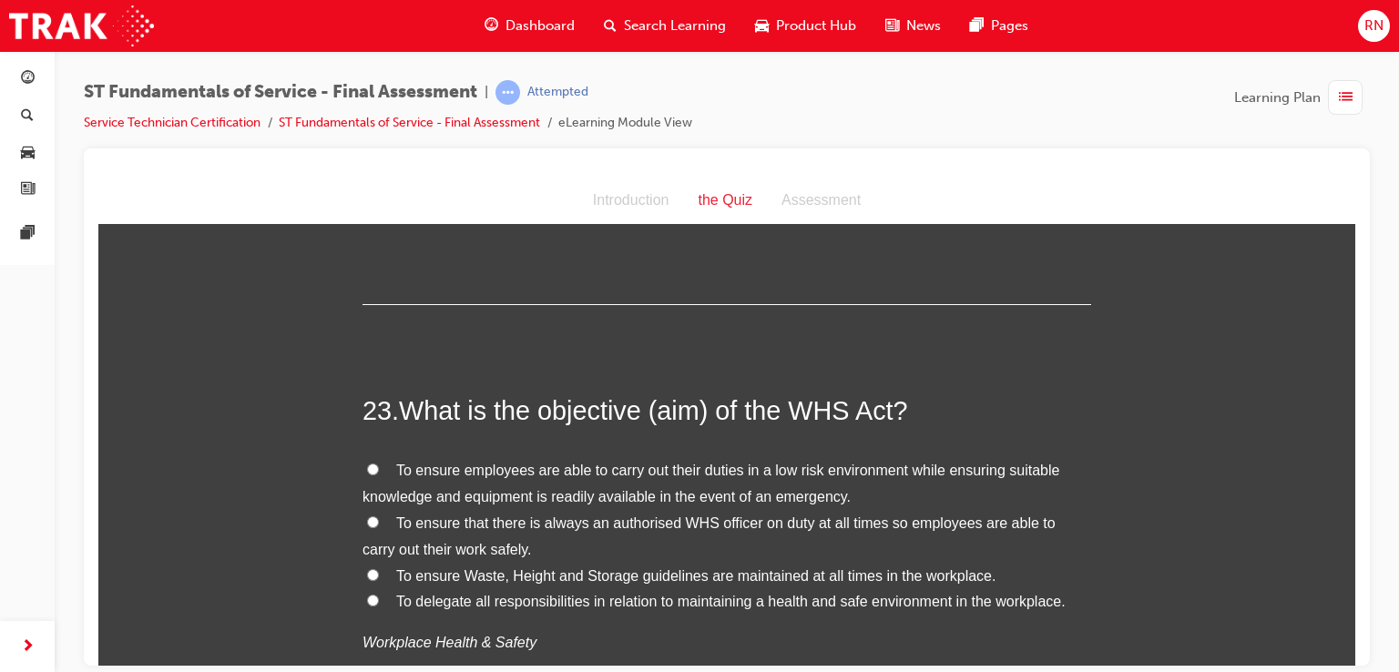
scroll to position [8984, 0]
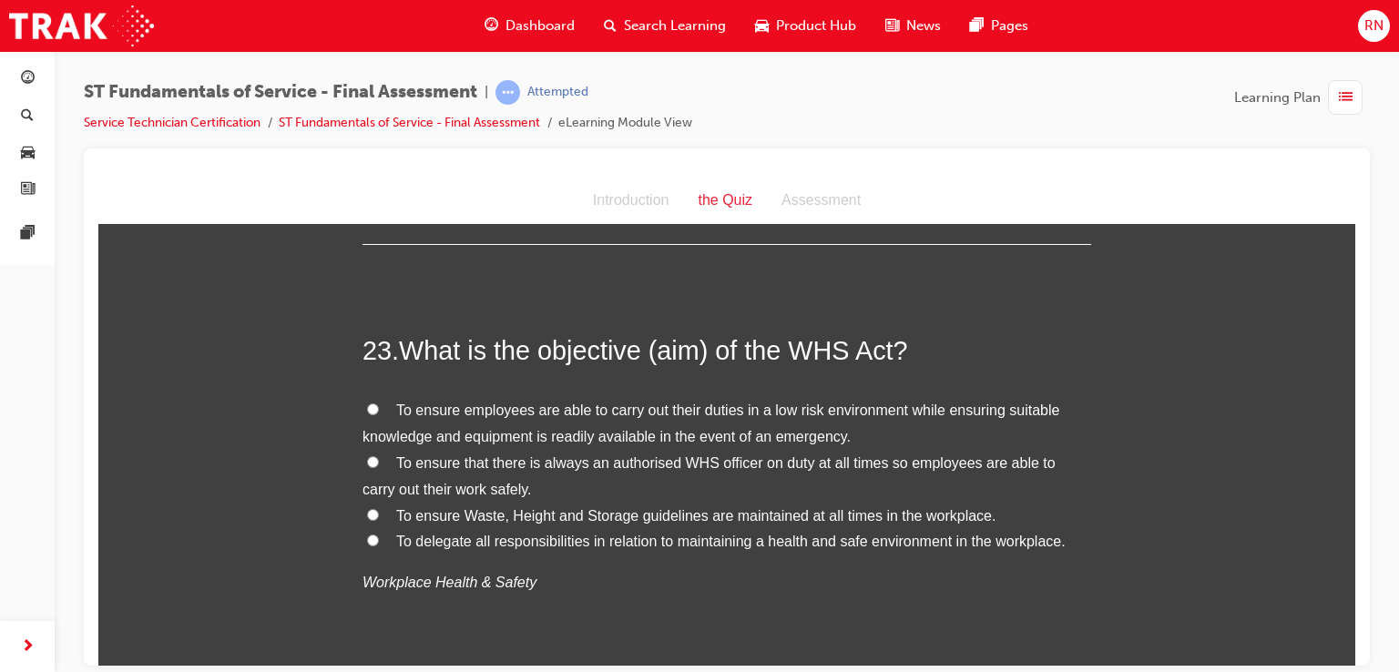
click at [367, 534] on input "To delegate all responsibilities in relation to maintaining a health and safe e…" at bounding box center [373, 540] width 12 height 12
radio input "true"
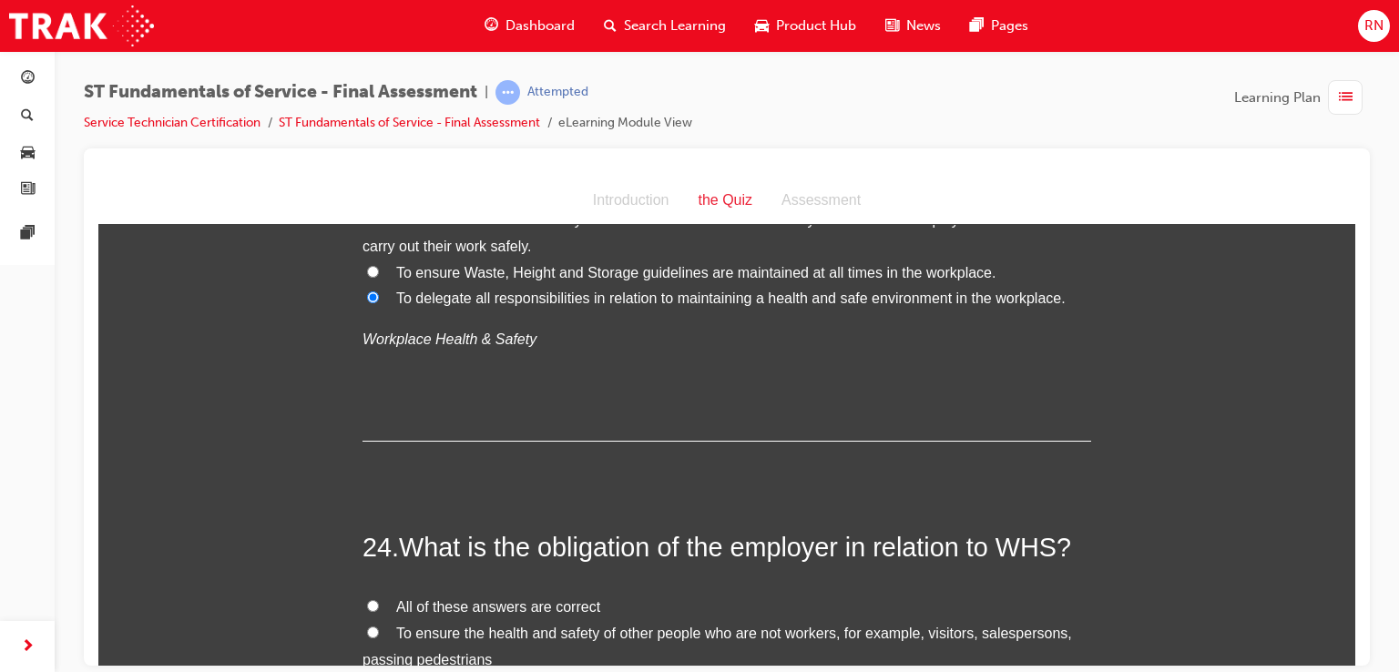
scroll to position [9337, 0]
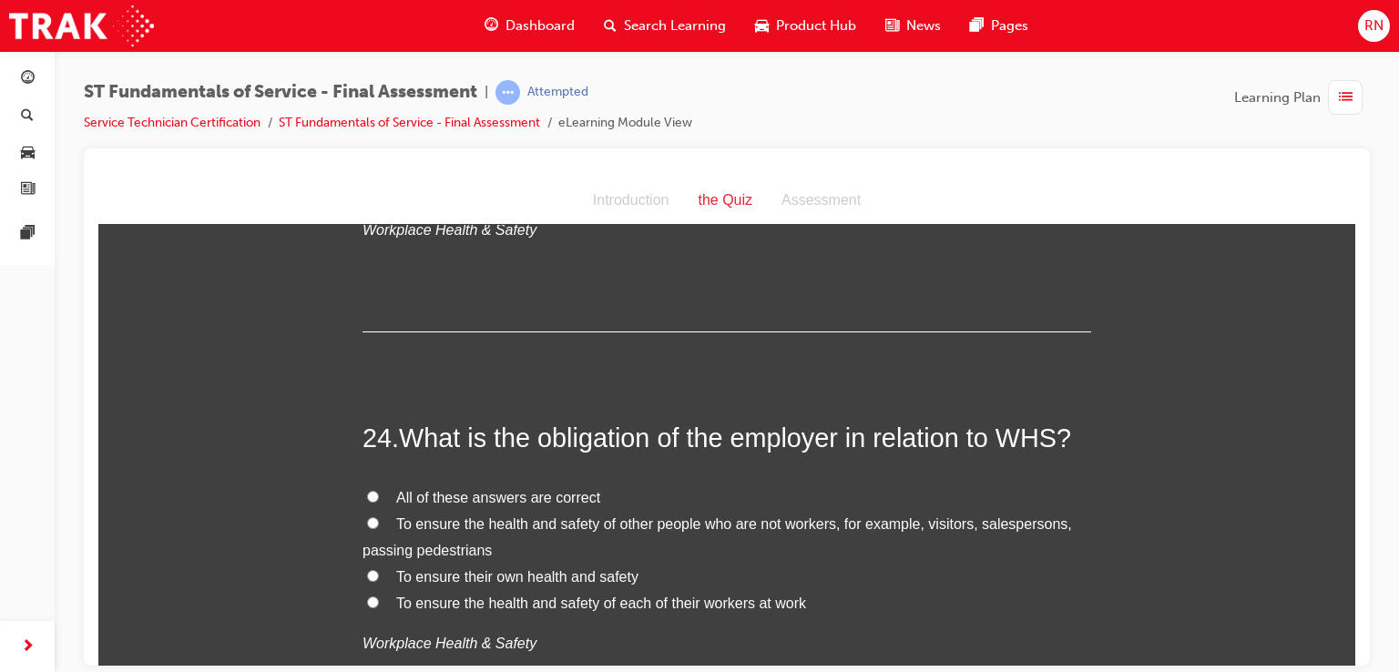
click at [367, 596] on input "To ensure the health and safety of each of their workers at work" at bounding box center [373, 602] width 12 height 12
radio input "true"
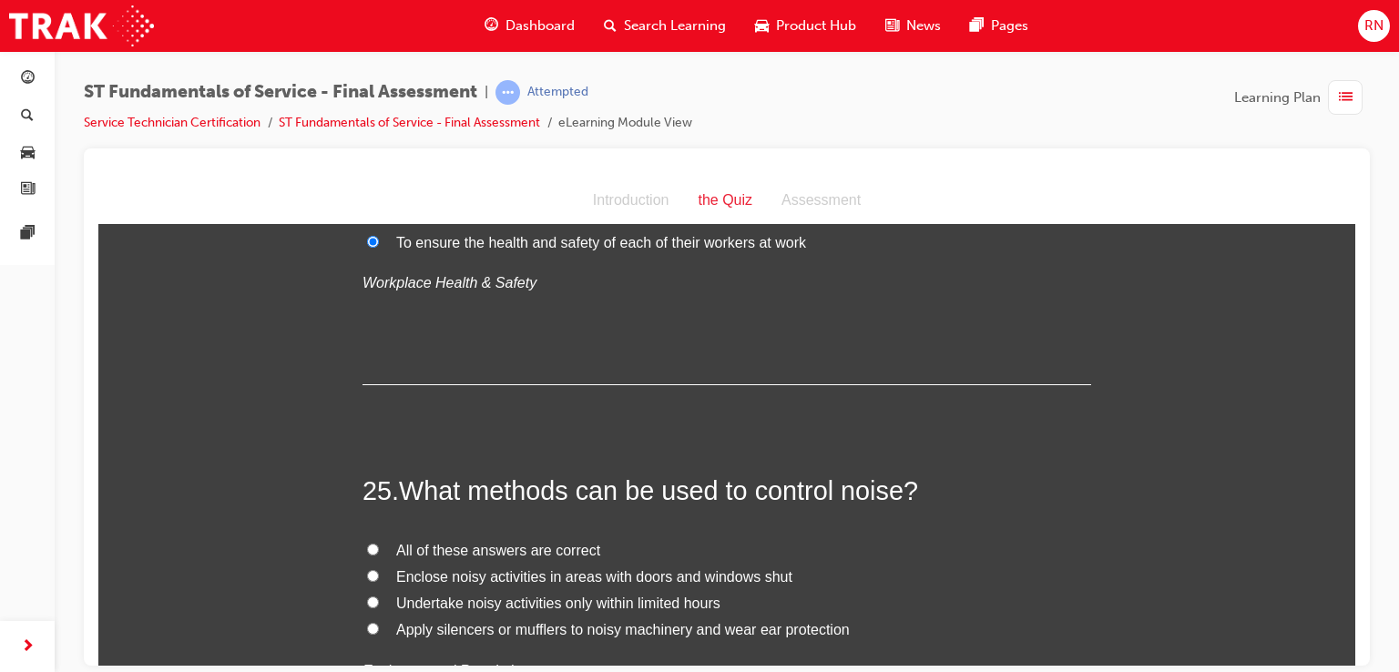
scroll to position [9701, 0]
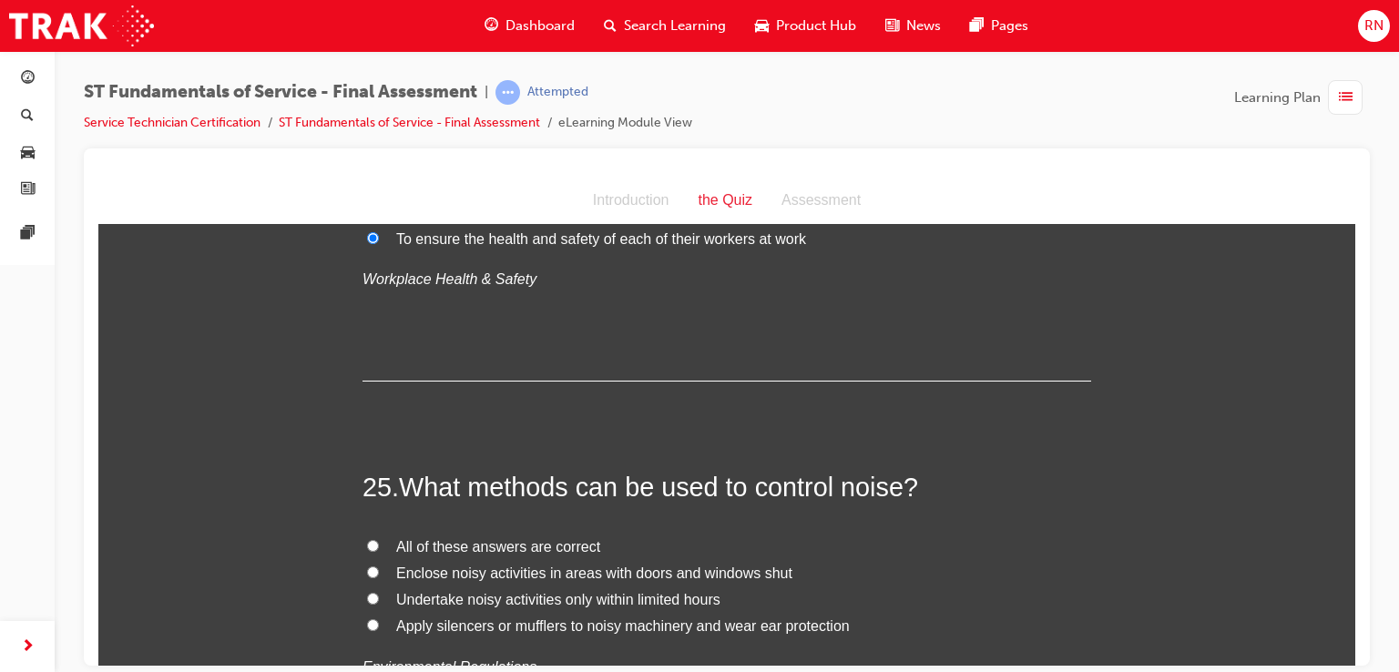
click at [367, 619] on input "Apply silencers or mufflers to noisy machinery and wear ear protection" at bounding box center [373, 625] width 12 height 12
radio input "true"
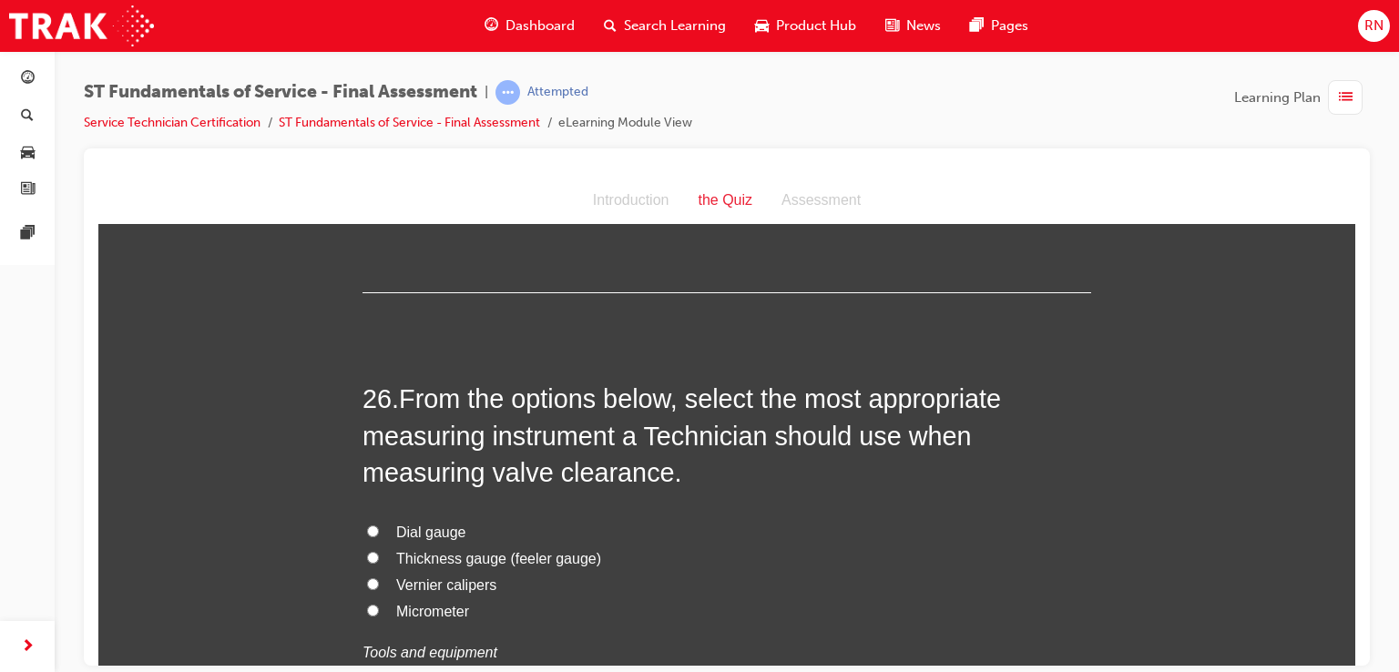
scroll to position [10187, 0]
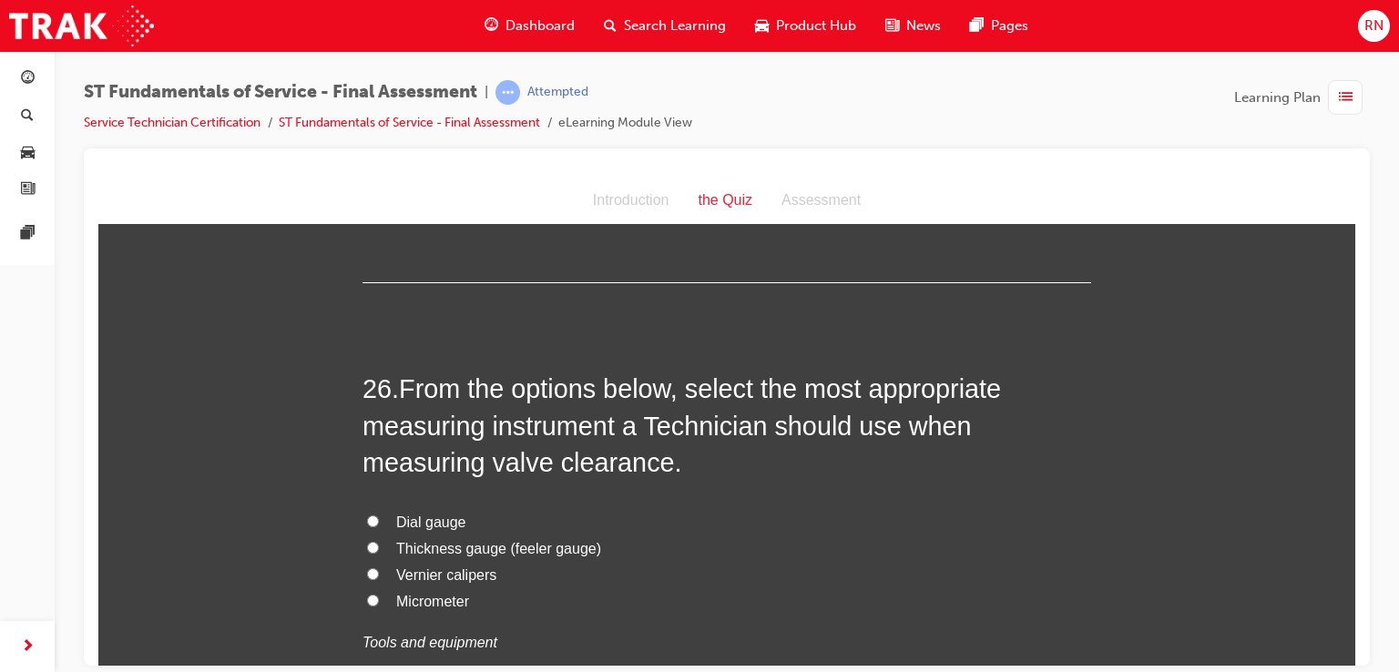
click at [368, 541] on input "Thickness gauge (feeler gauge)" at bounding box center [373, 547] width 12 height 12
radio input "true"
click at [1356, 655] on div at bounding box center [727, 407] width 1286 height 517
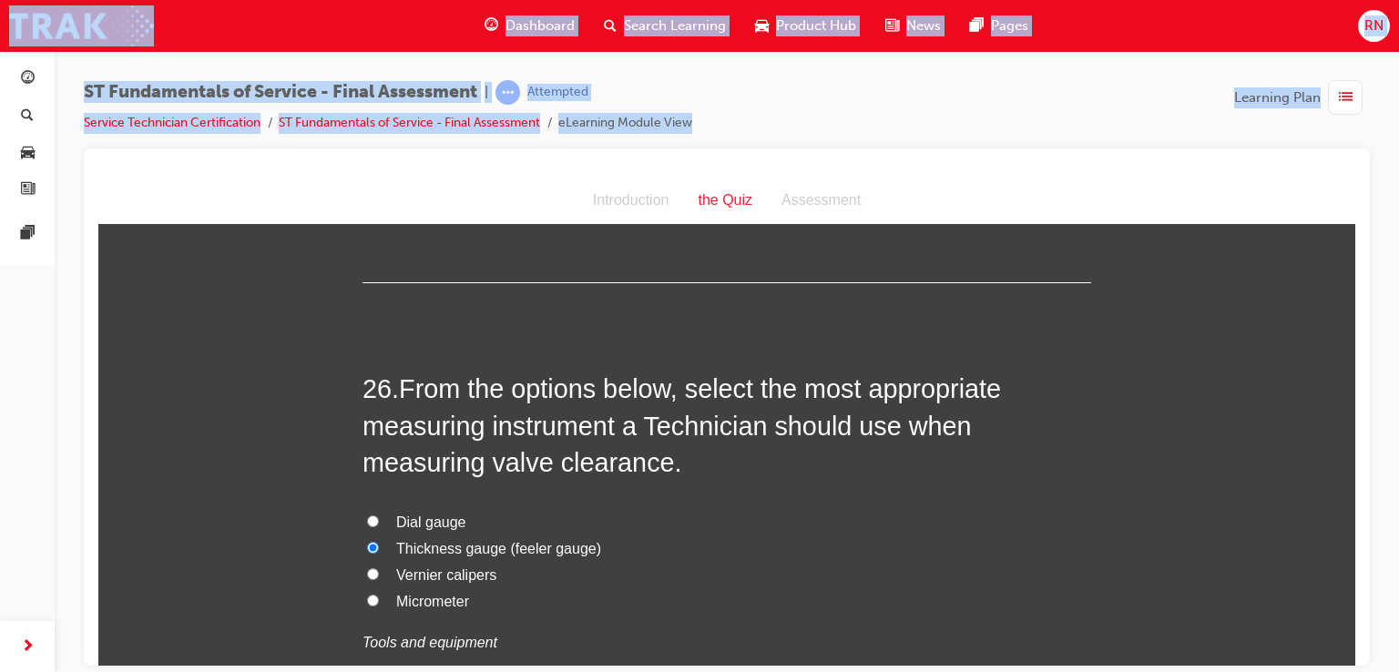
click at [1356, 655] on div at bounding box center [727, 407] width 1286 height 517
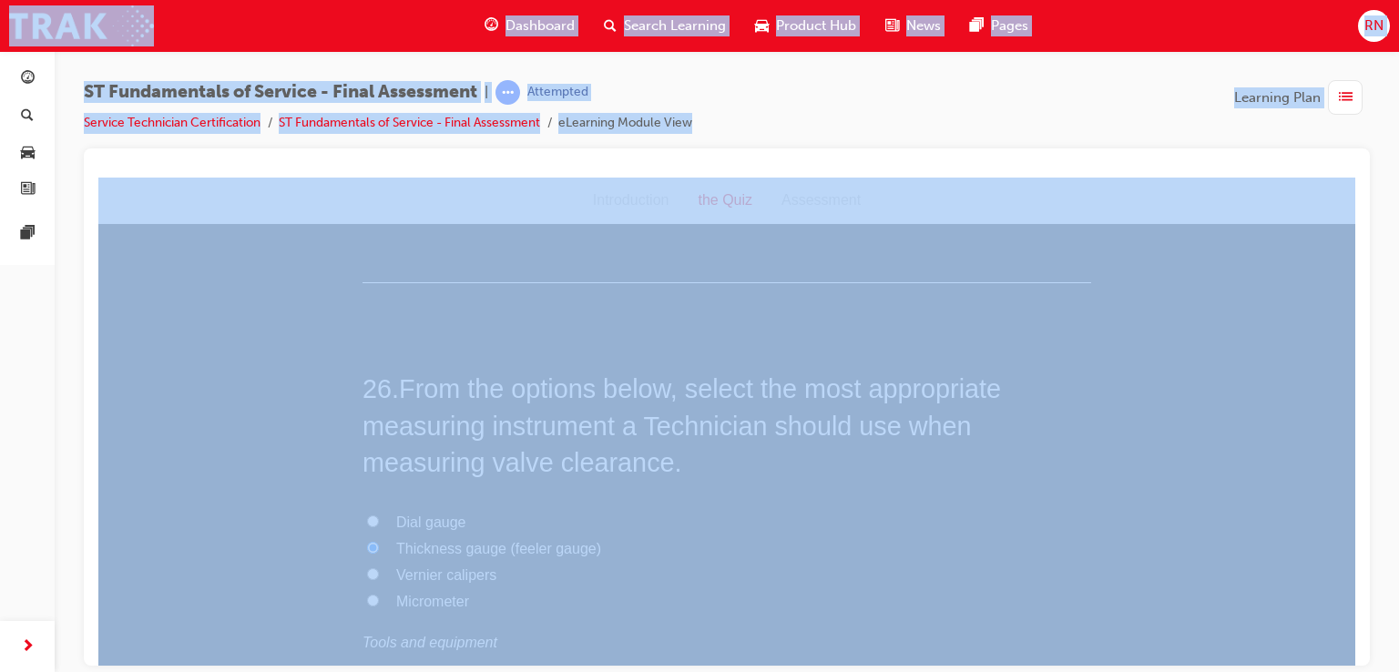
click at [1356, 655] on div at bounding box center [727, 407] width 1286 height 517
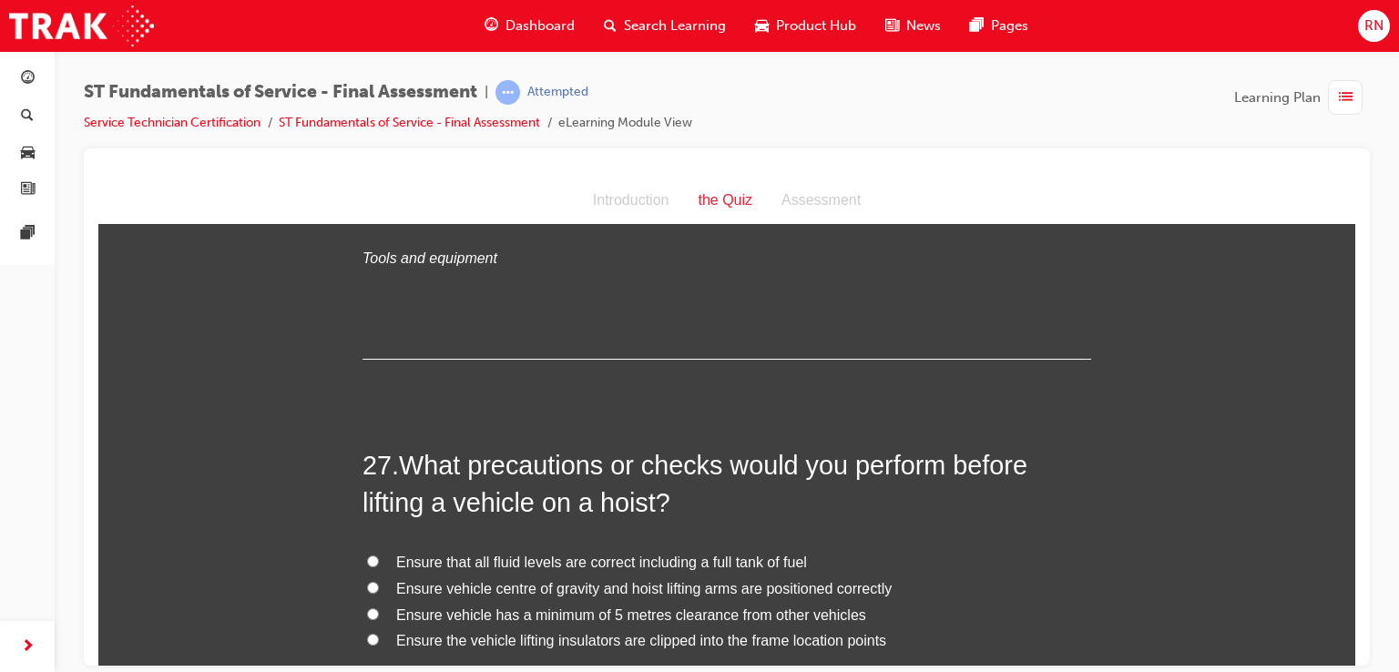
scroll to position [10588, 0]
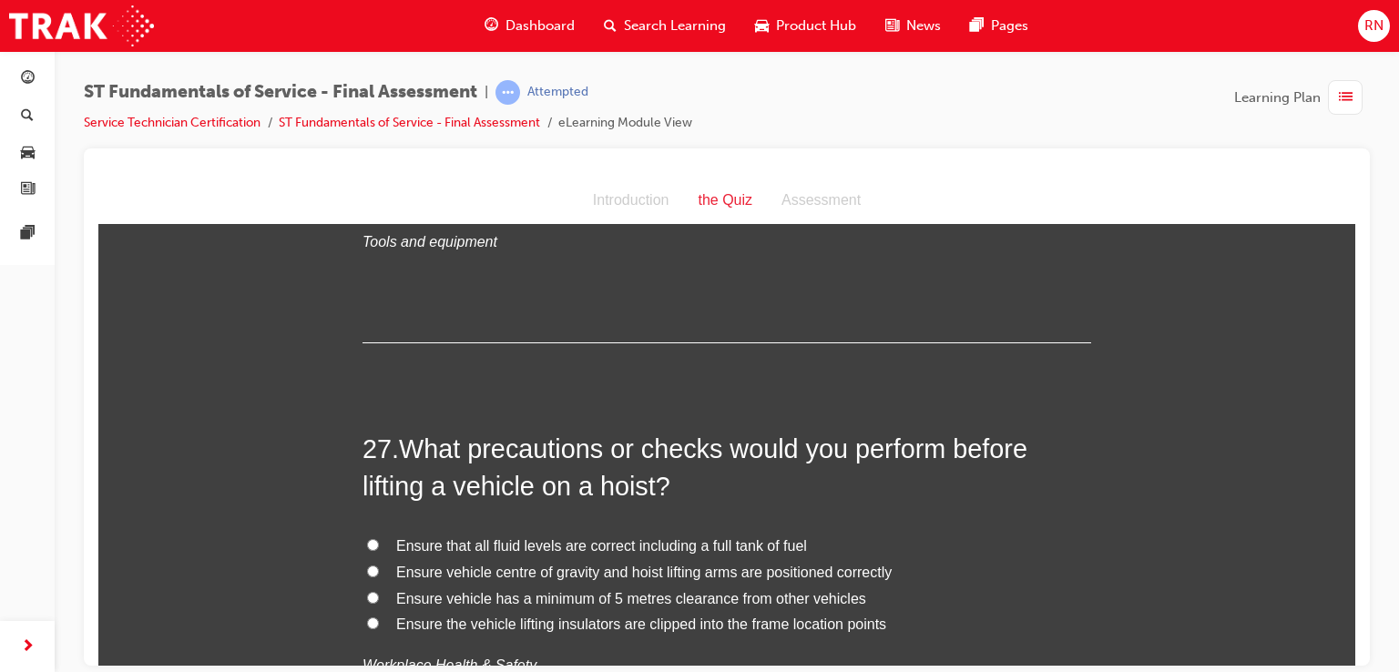
click at [370, 565] on input "Ensure vehicle centre of gravity and hoist lifting arms are positioned correctly" at bounding box center [373, 571] width 12 height 12
radio input "true"
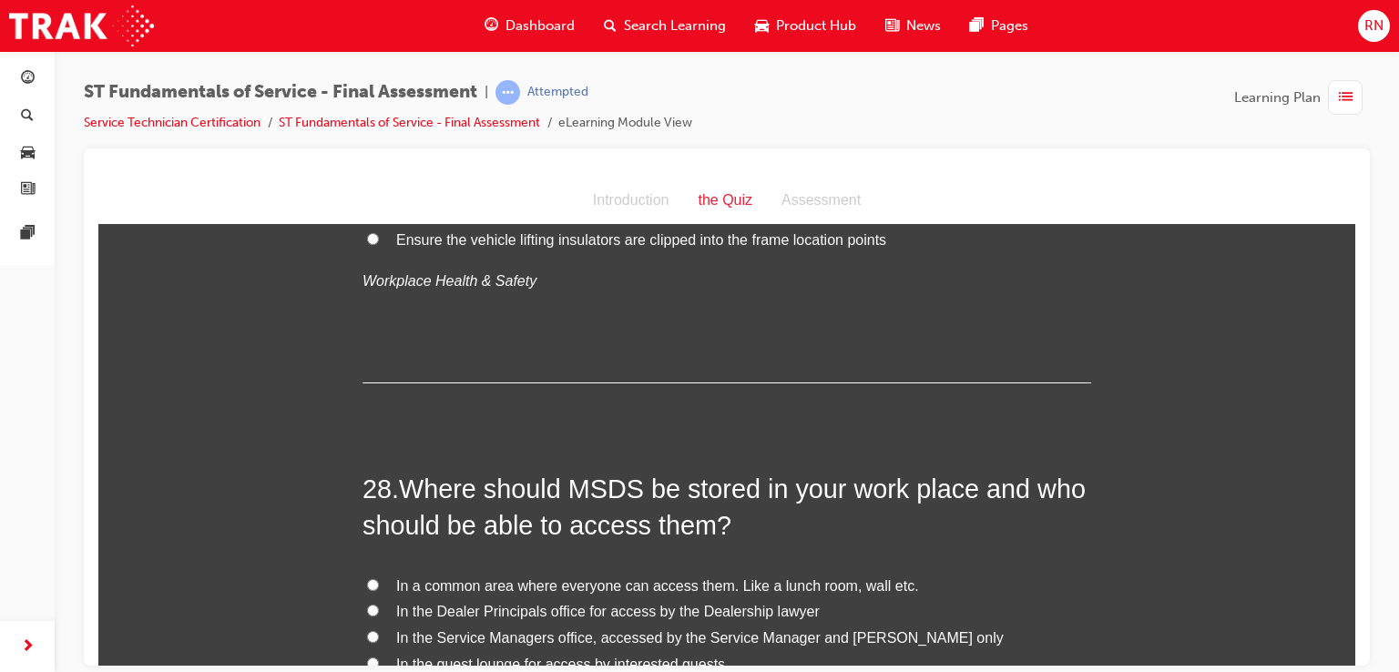
scroll to position [10988, 0]
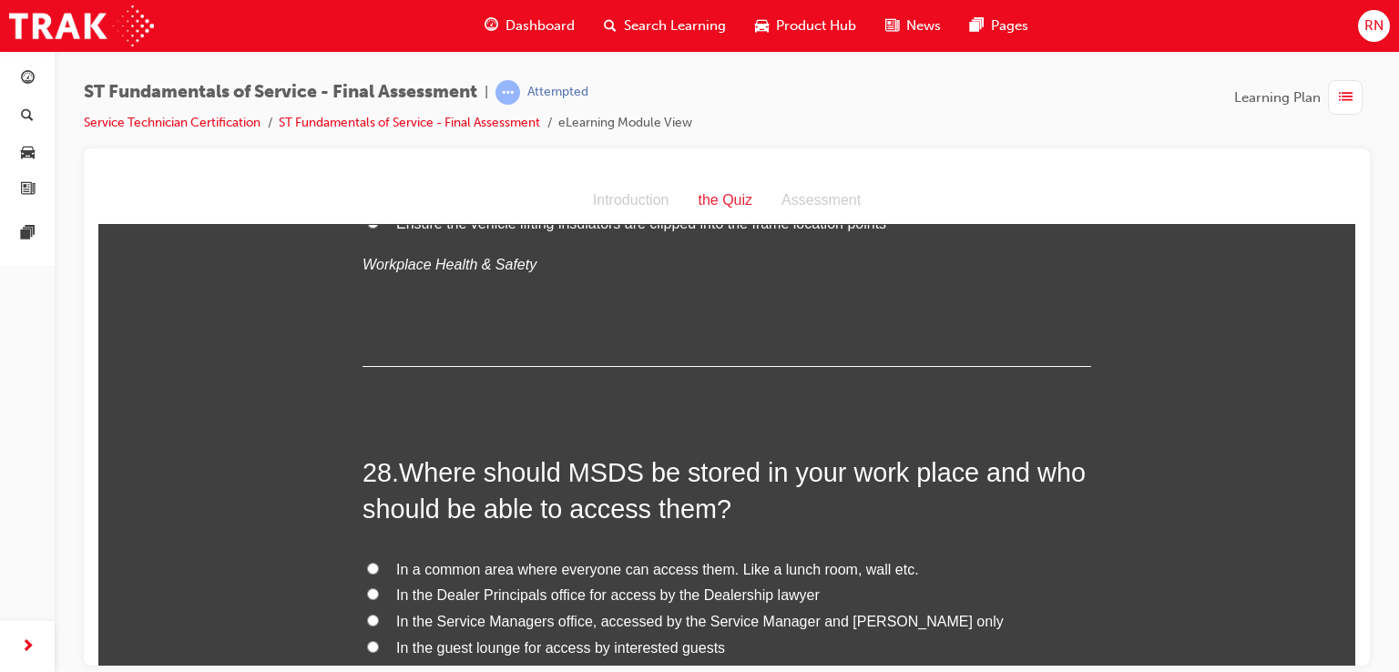
click at [367, 562] on input "In a common area where everyone can access them. Like a lunch room, wall etc." at bounding box center [373, 568] width 12 height 12
radio input "true"
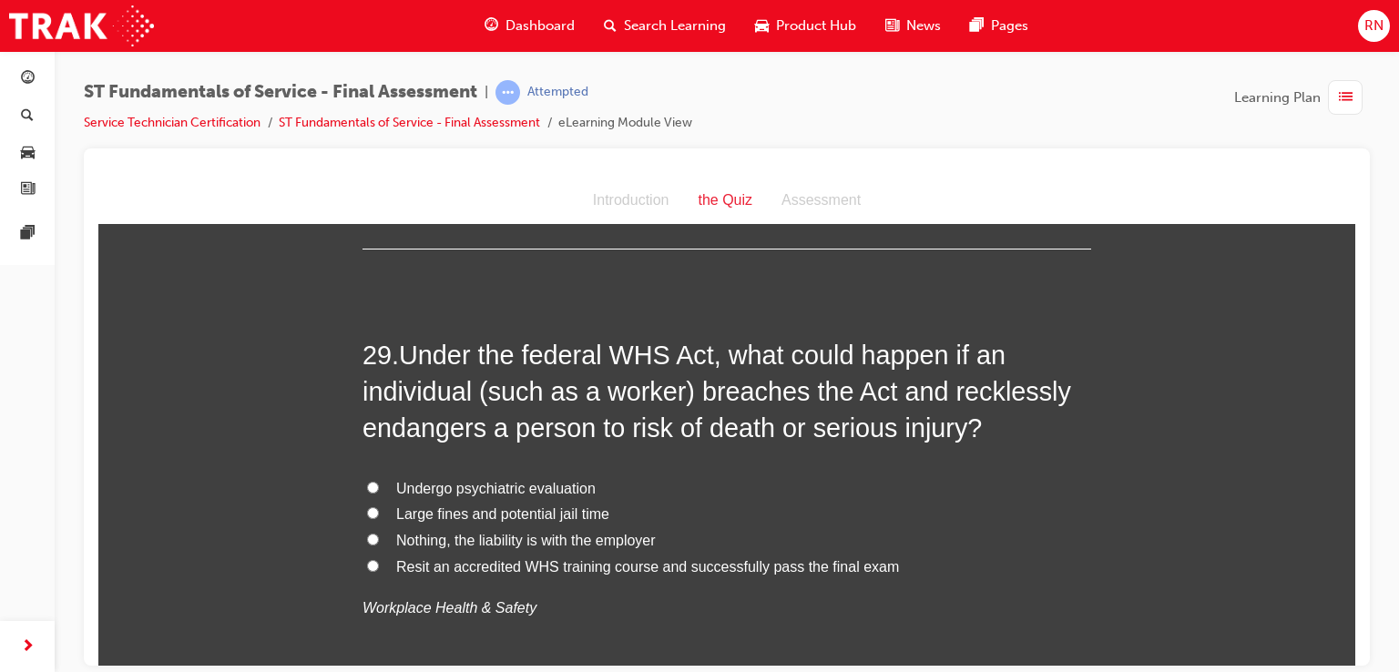
scroll to position [11548, 0]
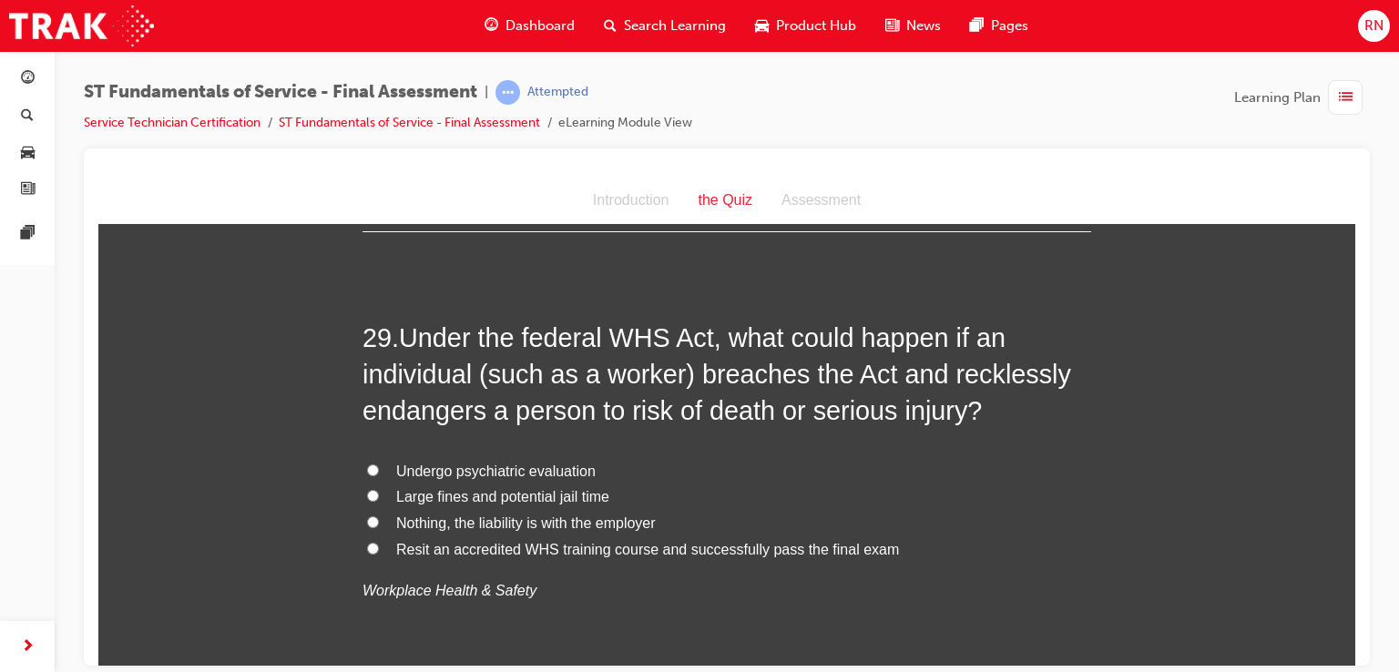
click at [367, 464] on input "Undergo psychiatric evaluation" at bounding box center [373, 470] width 12 height 12
radio input "true"
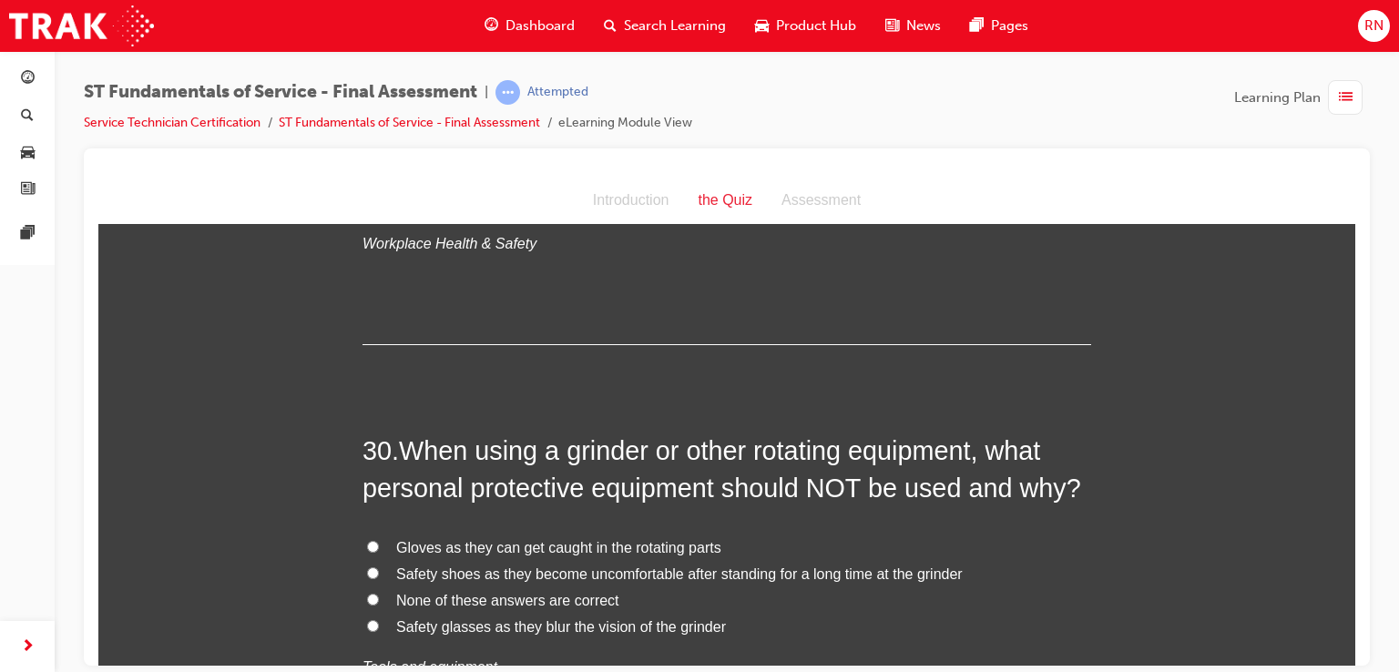
scroll to position [11912, 0]
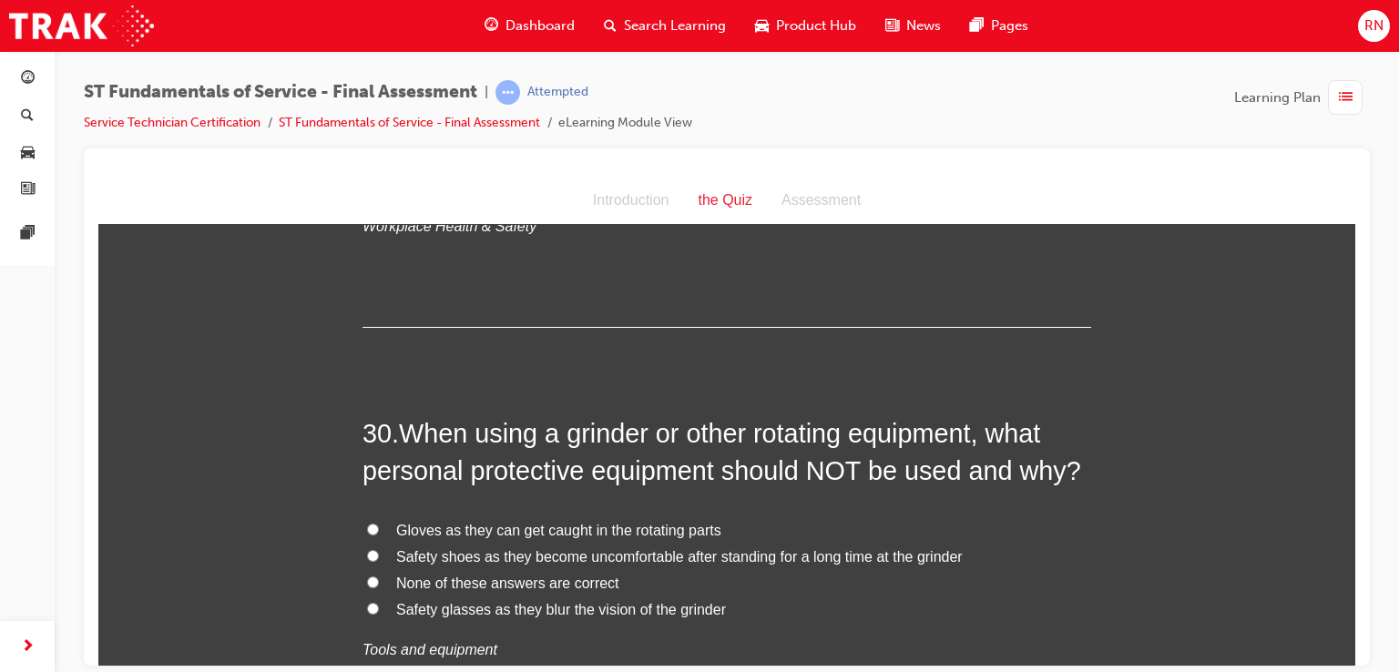
click at [368, 523] on input "Gloves as they can get caught in the rotating parts" at bounding box center [373, 529] width 12 height 12
radio input "true"
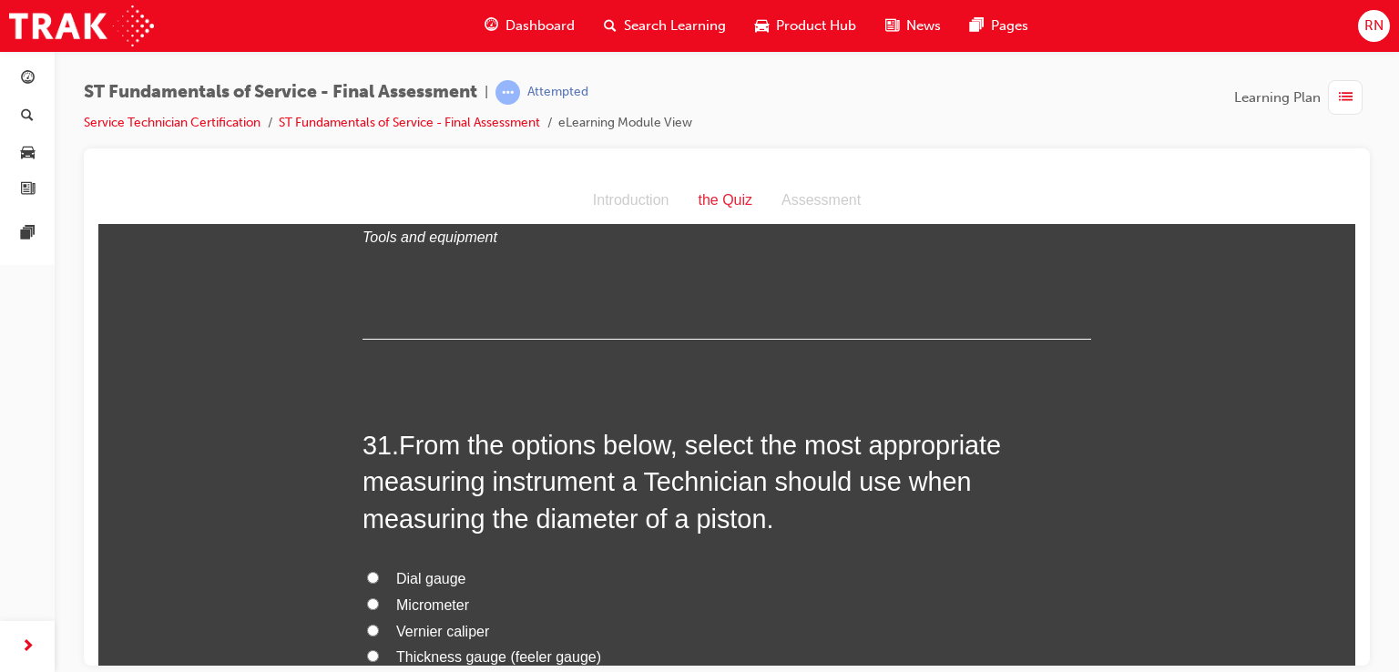
scroll to position [12350, 0]
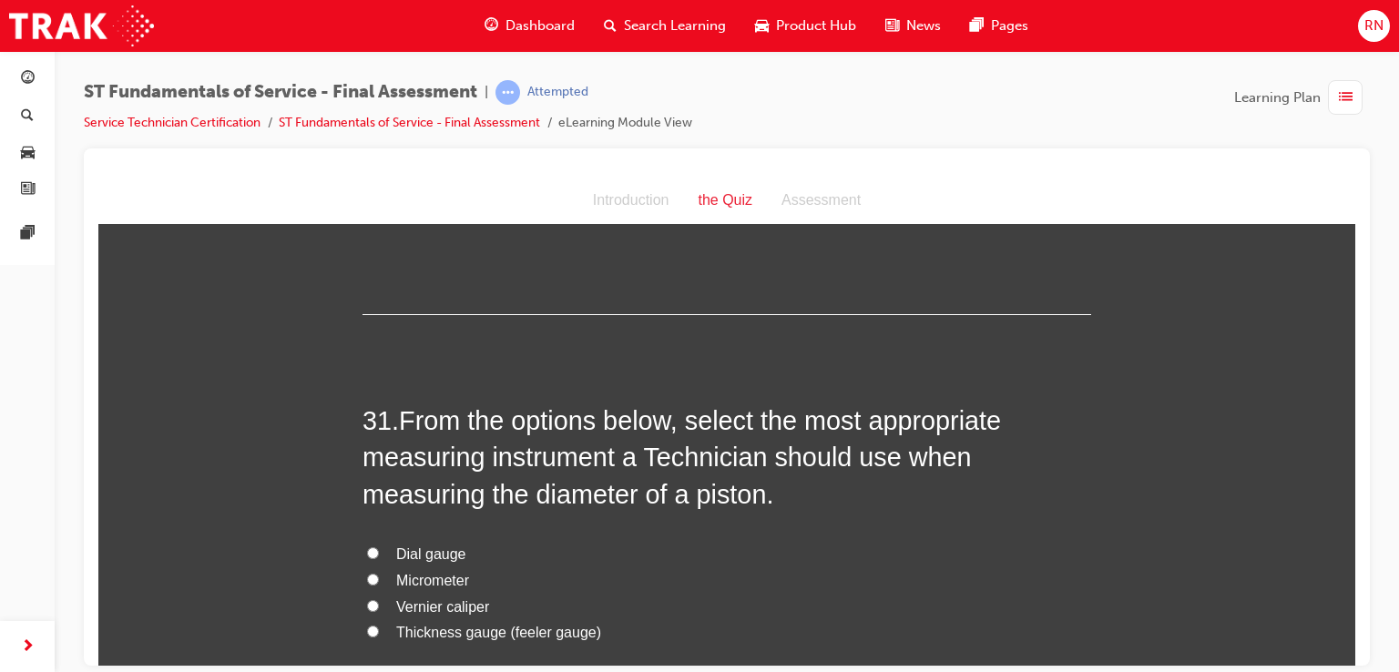
click at [434, 572] on span "Micrometer" at bounding box center [432, 579] width 73 height 15
click at [379, 573] on input "Micrometer" at bounding box center [373, 579] width 12 height 12
radio input "true"
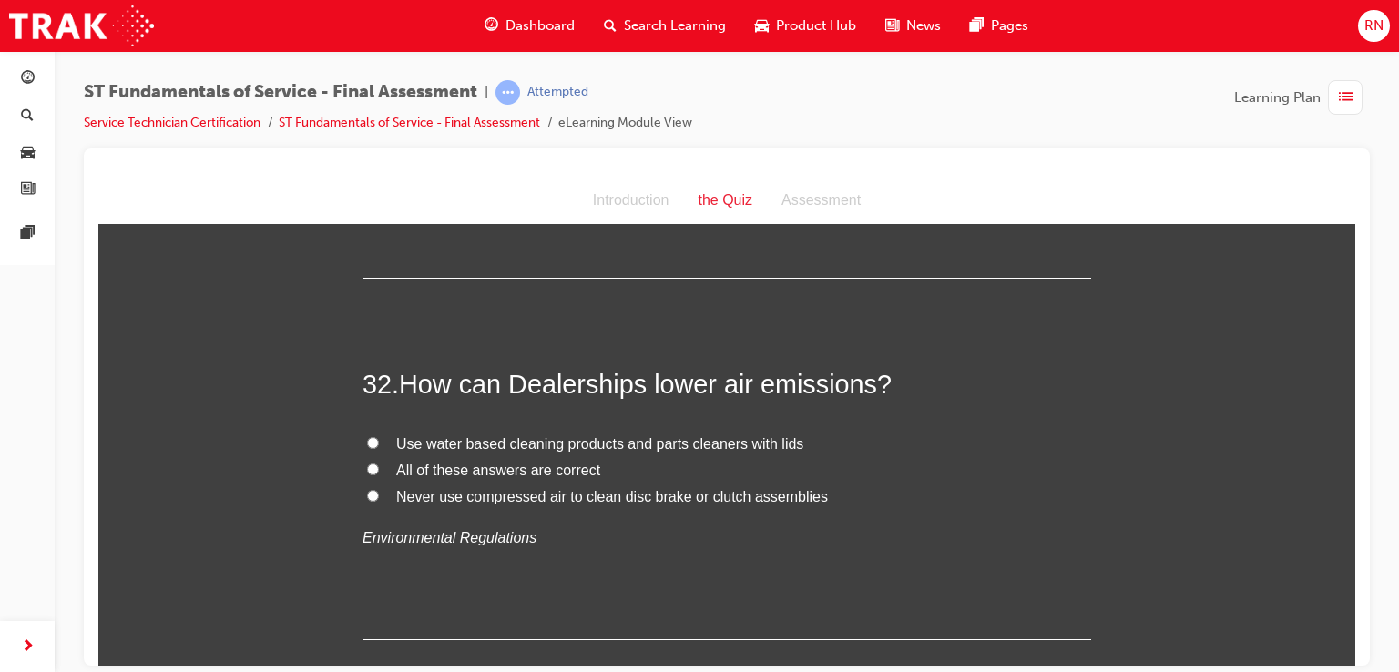
scroll to position [12860, 0]
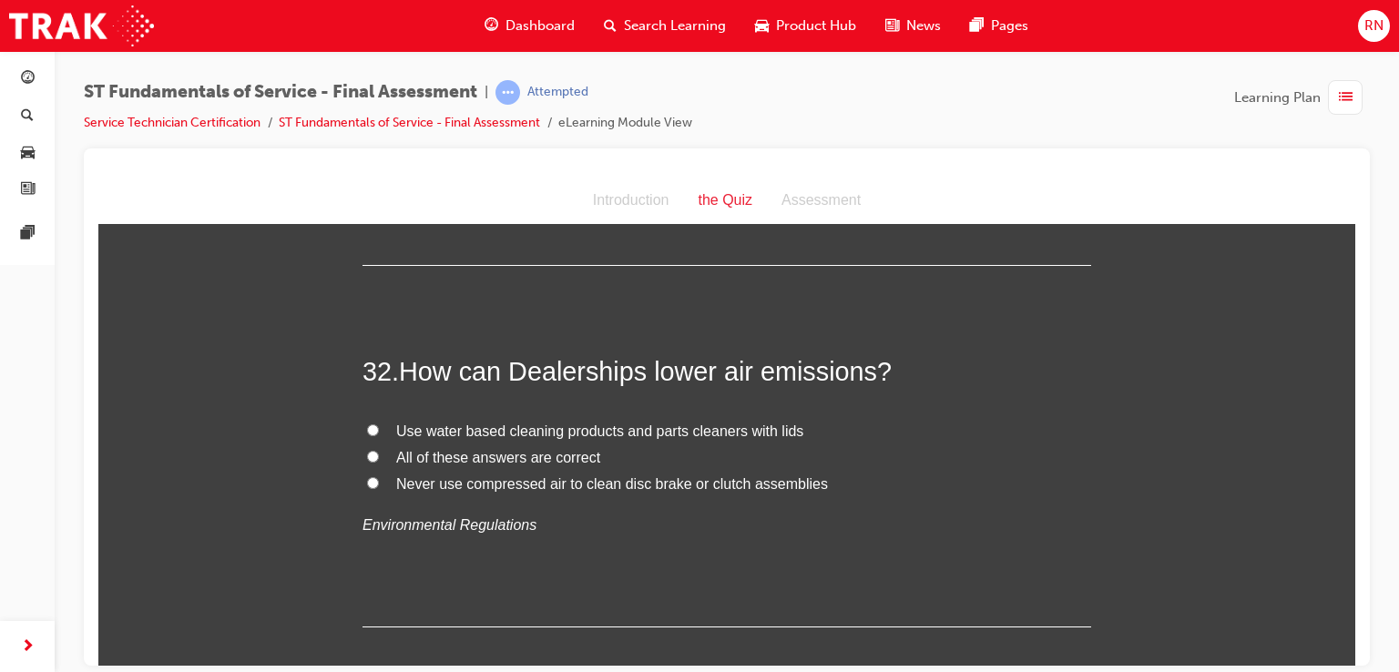
click at [369, 471] on label "Never use compressed air to clean disc brake or clutch assemblies" at bounding box center [727, 484] width 729 height 26
click at [369, 476] on input "Never use compressed air to clean disc brake or clutch assemblies" at bounding box center [373, 482] width 12 height 12
radio input "true"
click at [367, 450] on input "All of these answers are correct" at bounding box center [373, 456] width 12 height 12
radio input "true"
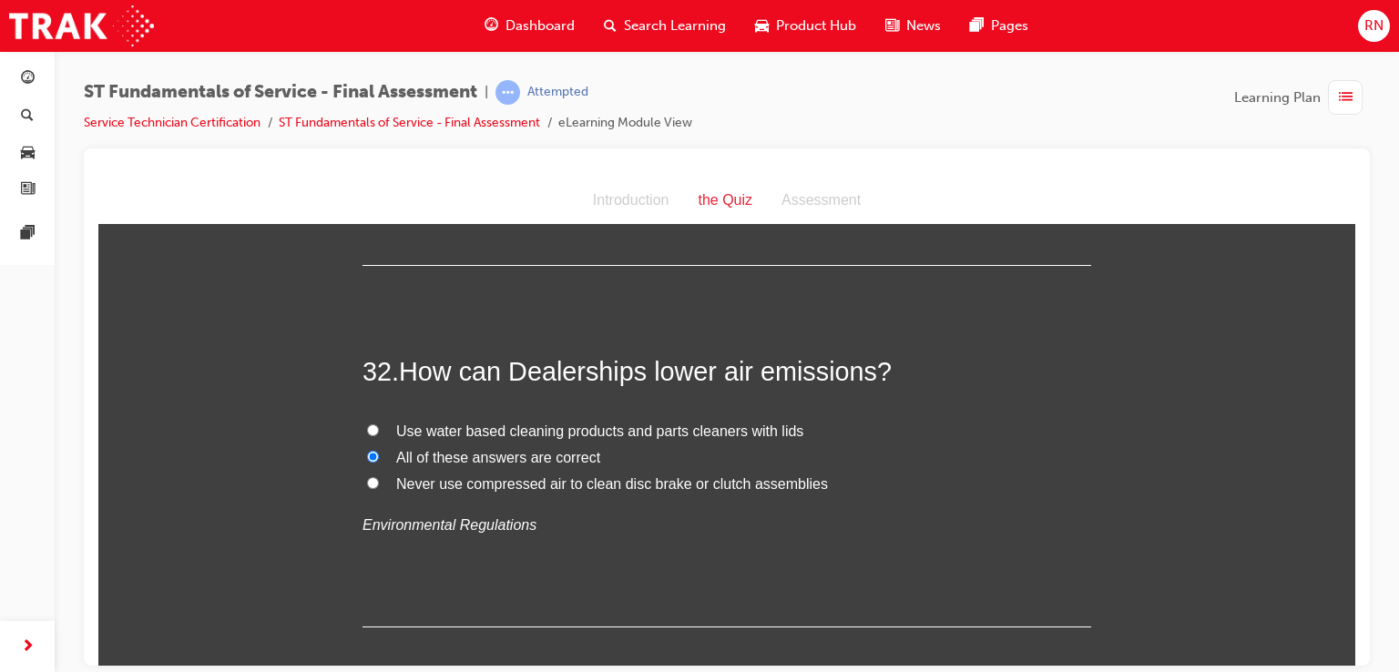
click at [367, 450] on input "All of these answers are correct" at bounding box center [373, 456] width 12 height 12
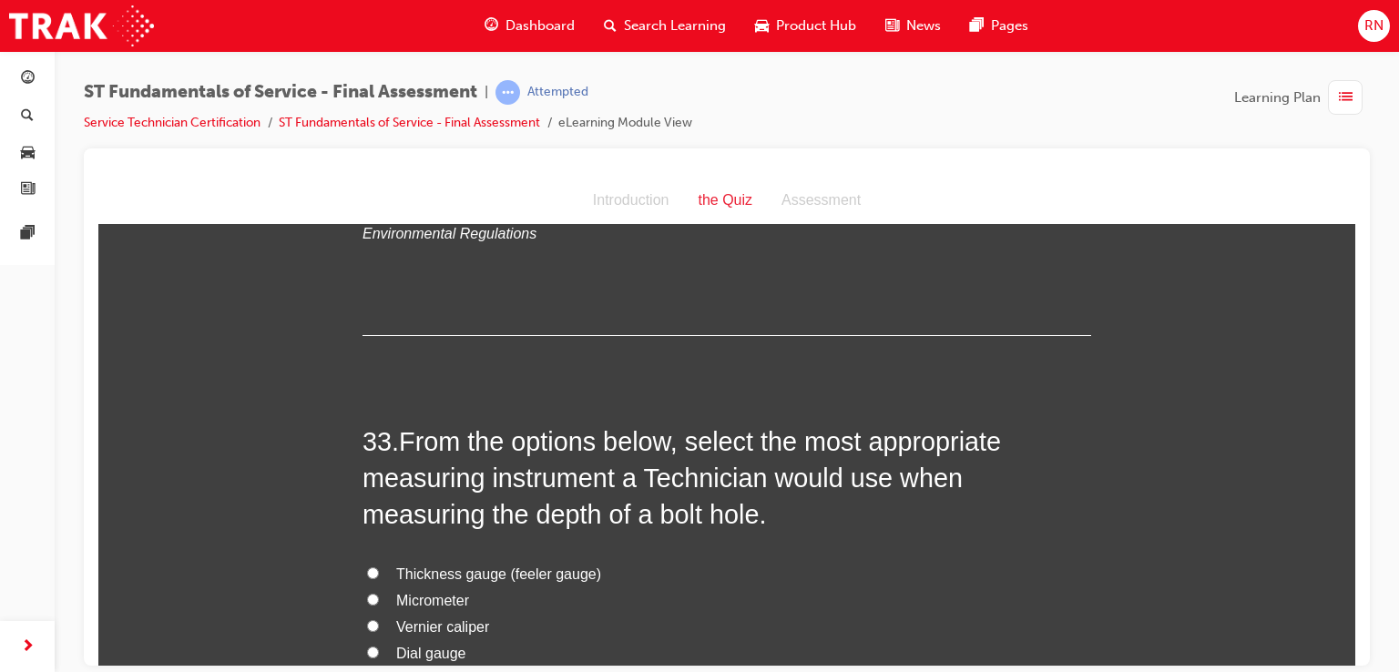
scroll to position [13236, 0]
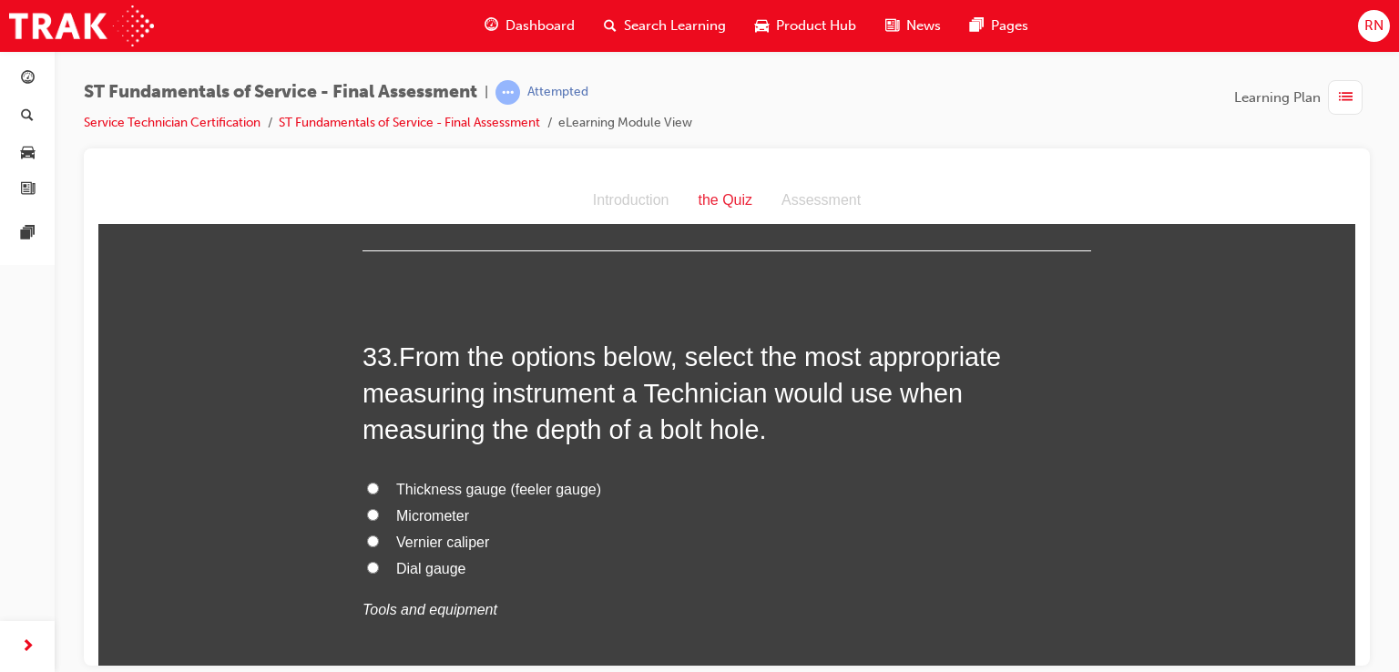
click at [434, 534] on span "Vernier caliper" at bounding box center [442, 541] width 93 height 15
click at [379, 535] on input "Vernier caliper" at bounding box center [373, 541] width 12 height 12
radio input "true"
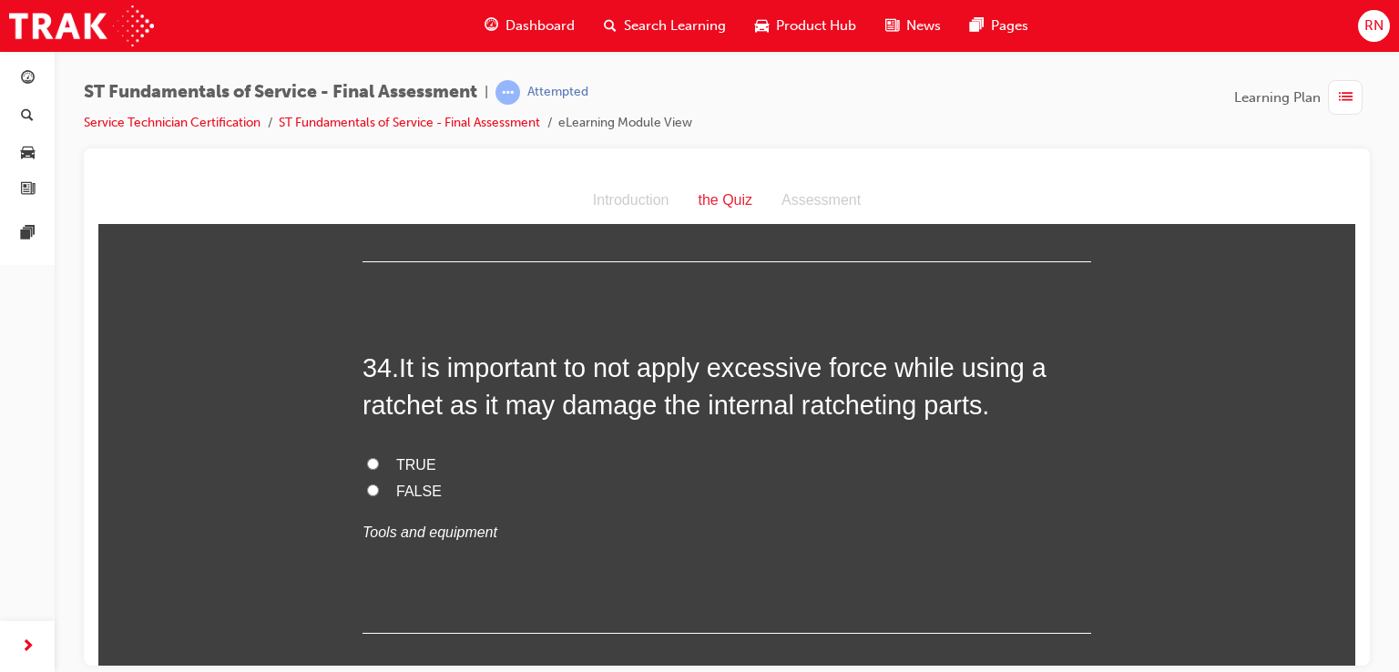
scroll to position [13749, 0]
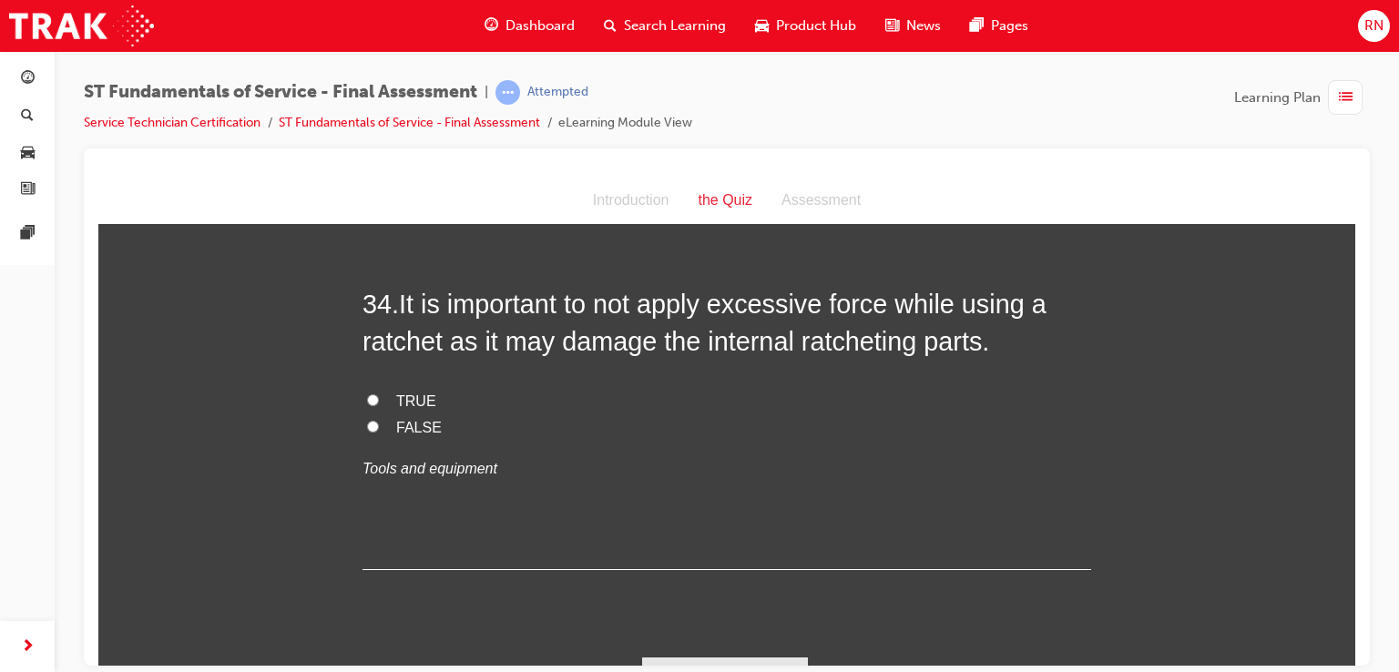
click at [367, 420] on input "FALSE" at bounding box center [373, 426] width 12 height 12
radio input "true"
drag, startPoint x: 1398, startPoint y: 639, endPoint x: 1384, endPoint y: 536, distance: 104.0
click at [1384, 536] on div "ST Fundamentals of Service - Final Assessment | Attempted Service Technician Ce…" at bounding box center [699, 336] width 1399 height 672
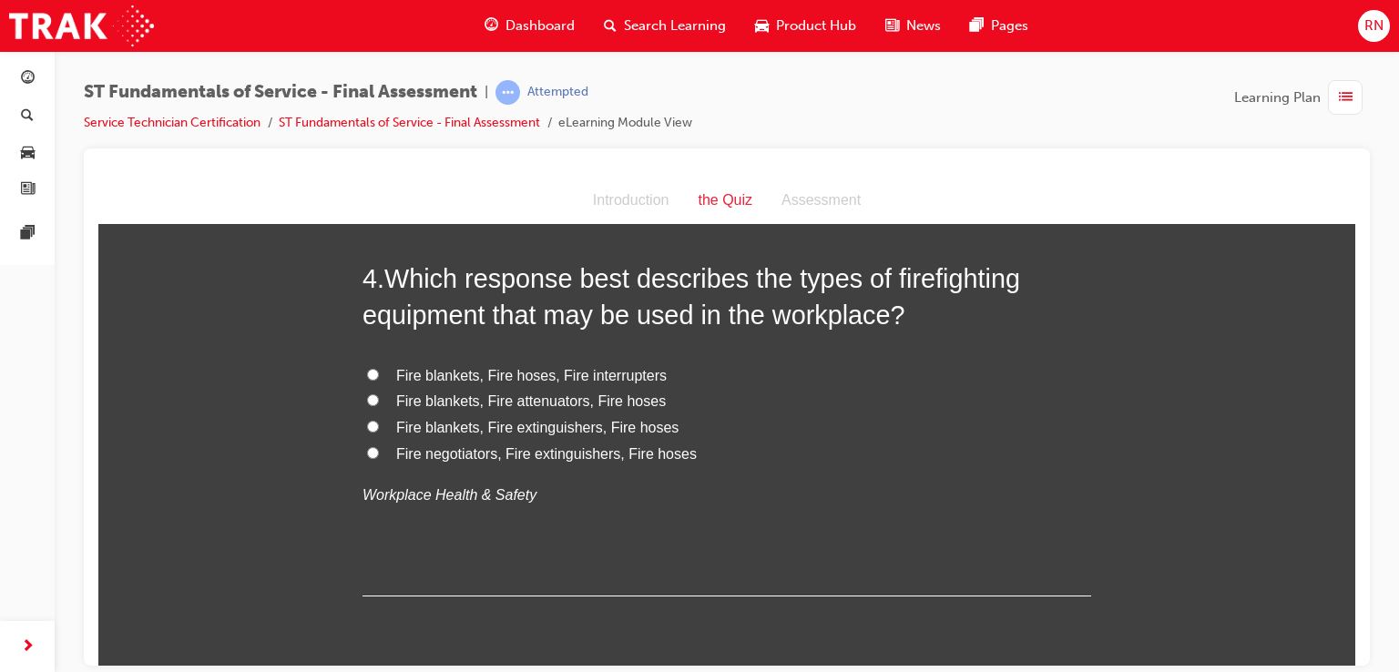
scroll to position [1224, 0]
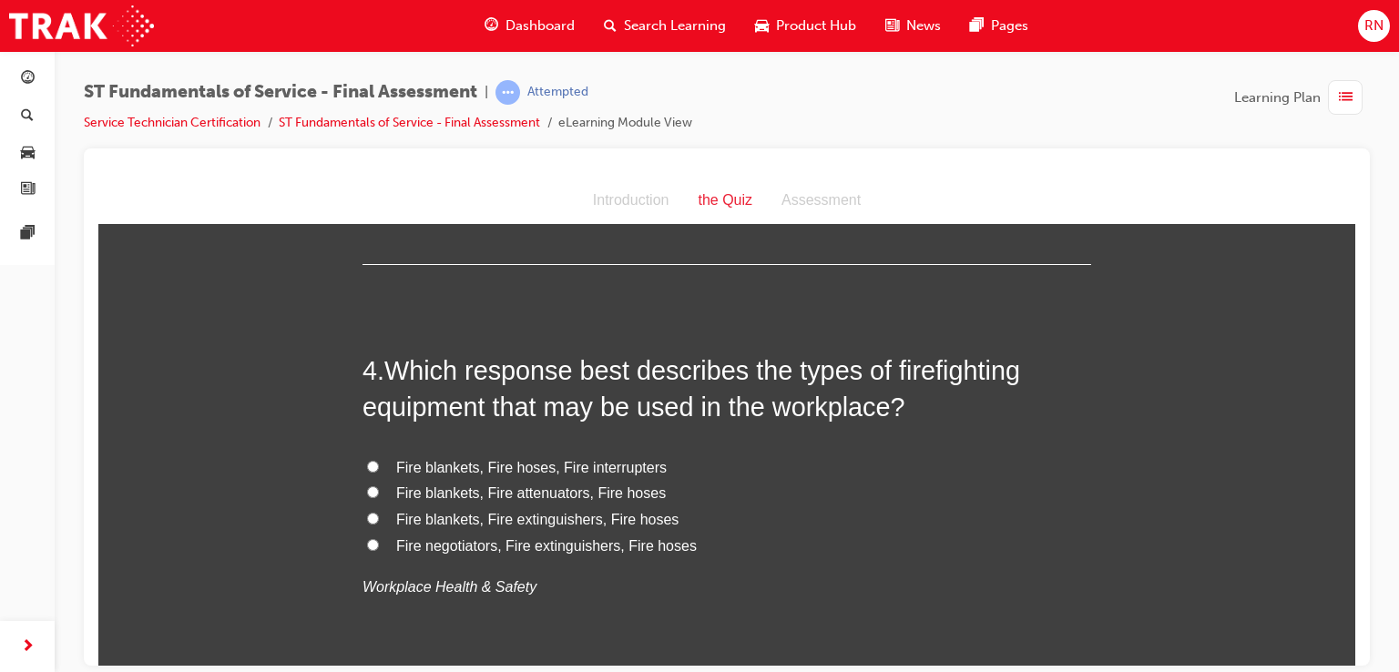
click at [568, 520] on span "Fire blankets, Fire extinguishers, Fire hoses" at bounding box center [537, 518] width 282 height 15
click at [379, 520] on input "Fire blankets, Fire extinguishers, Fire hoses" at bounding box center [373, 518] width 12 height 12
radio input "true"
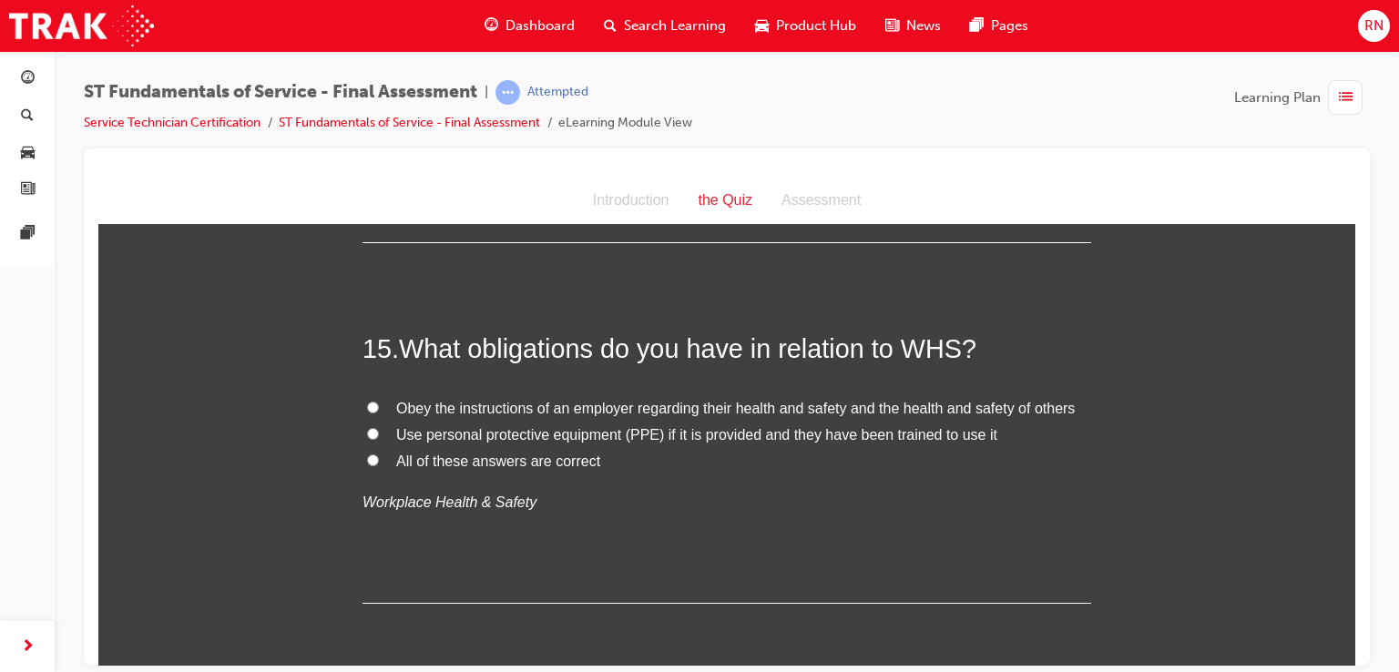
scroll to position [5774, 0]
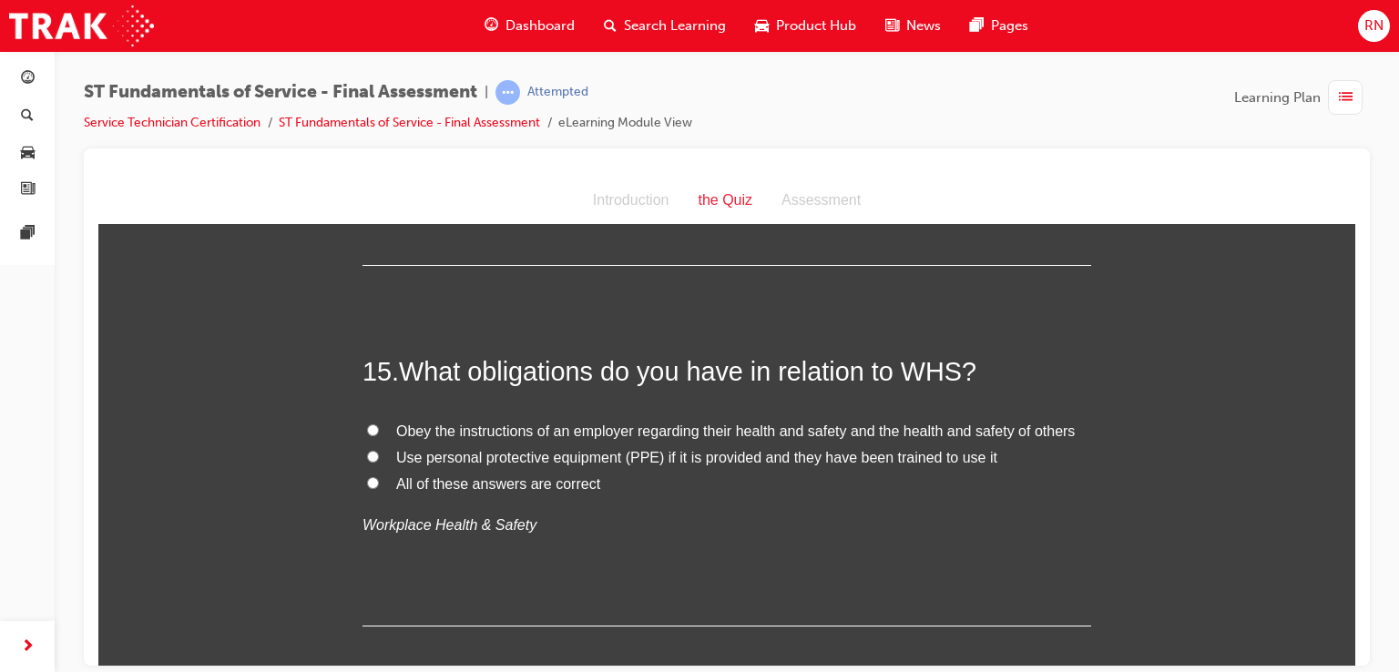
click at [368, 450] on input "Use personal protective equipment (PPE) if it is provided and they have been tr…" at bounding box center [373, 456] width 12 height 12
radio input "true"
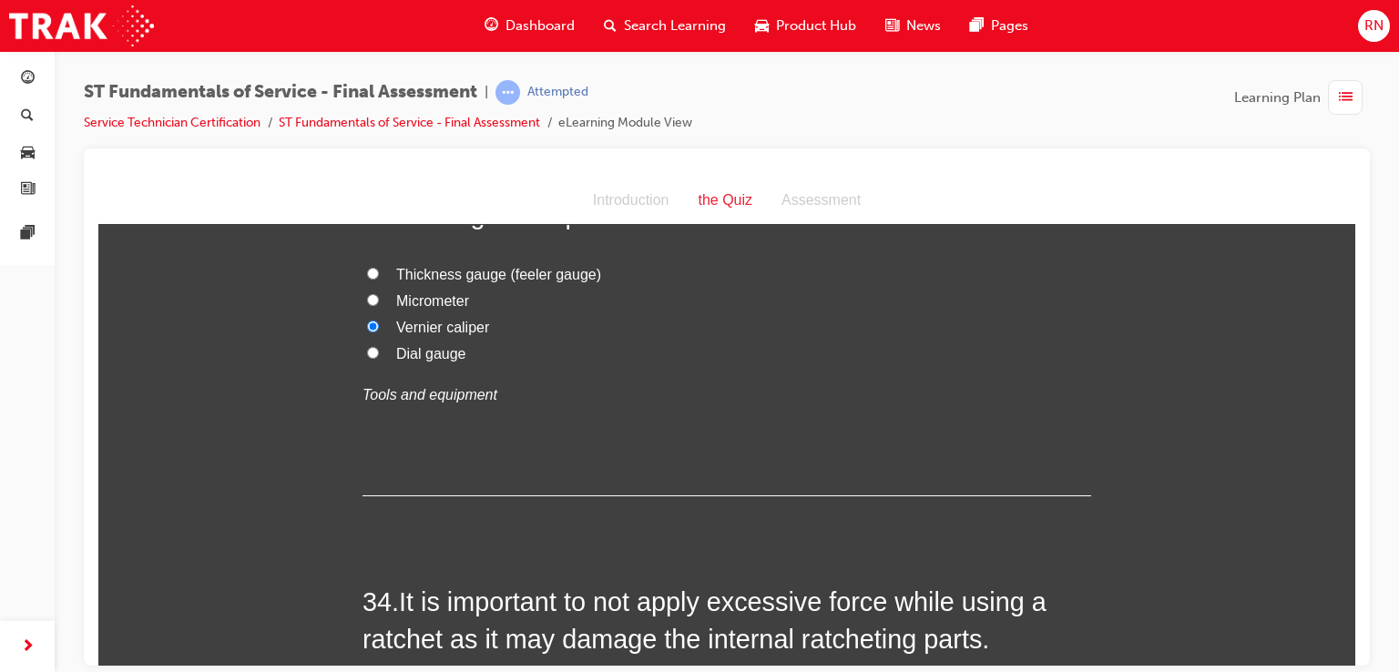
scroll to position [13749, 0]
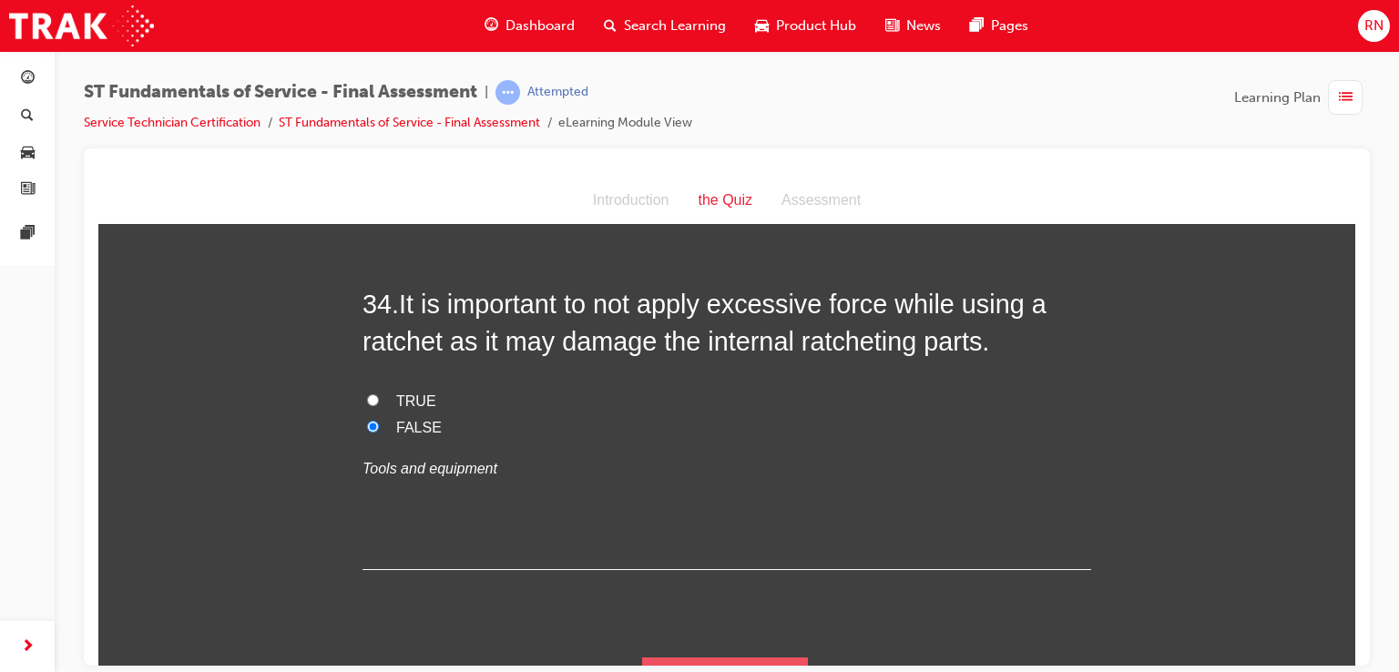
drag, startPoint x: 733, startPoint y: 610, endPoint x: 733, endPoint y: 622, distance: 11.8
click at [733, 657] on button "Submit Answers" at bounding box center [725, 682] width 166 height 51
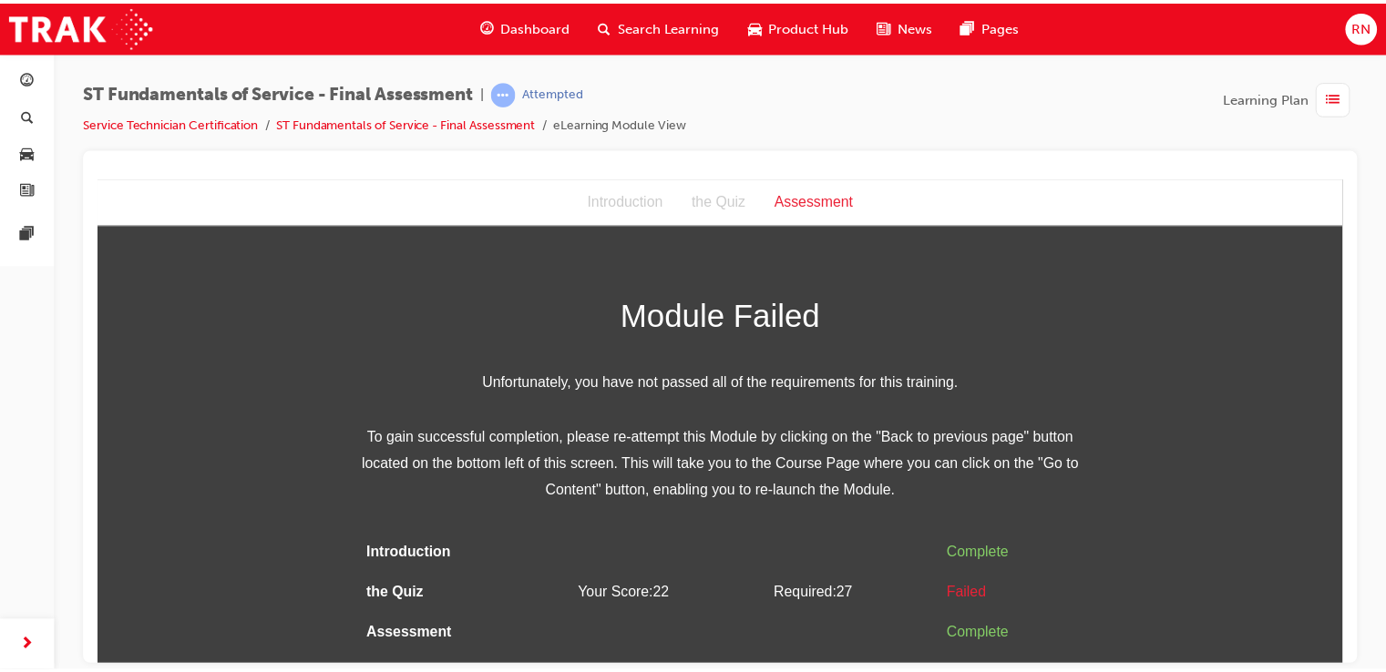
scroll to position [0, 0]
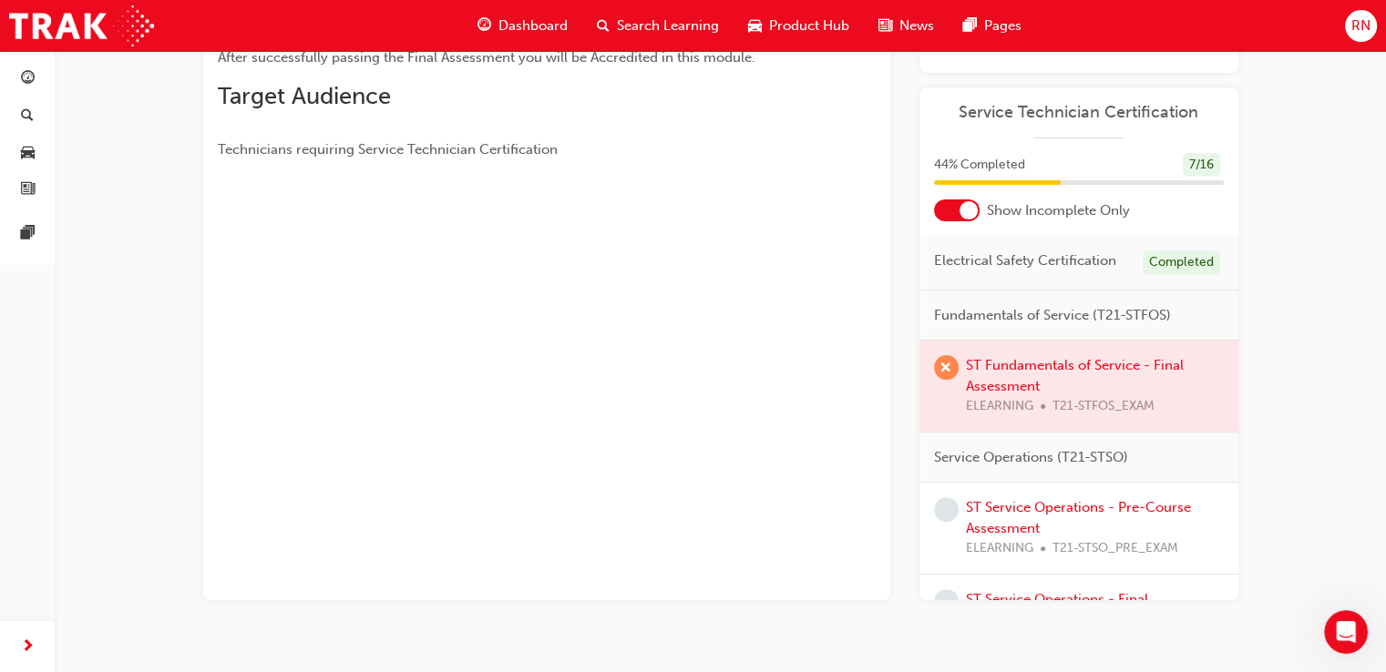
scroll to position [401, 0]
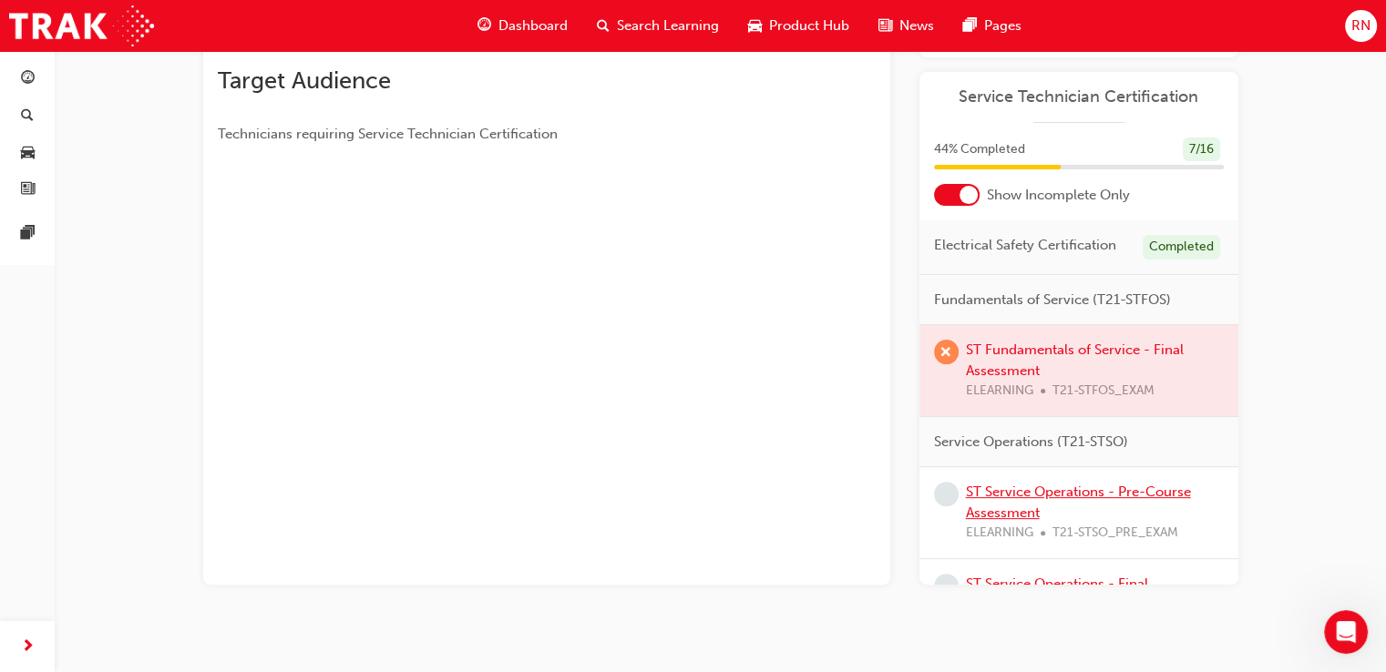
click at [1048, 507] on link "ST Service Operations - Pre-Course Assessment" at bounding box center [1078, 502] width 225 height 37
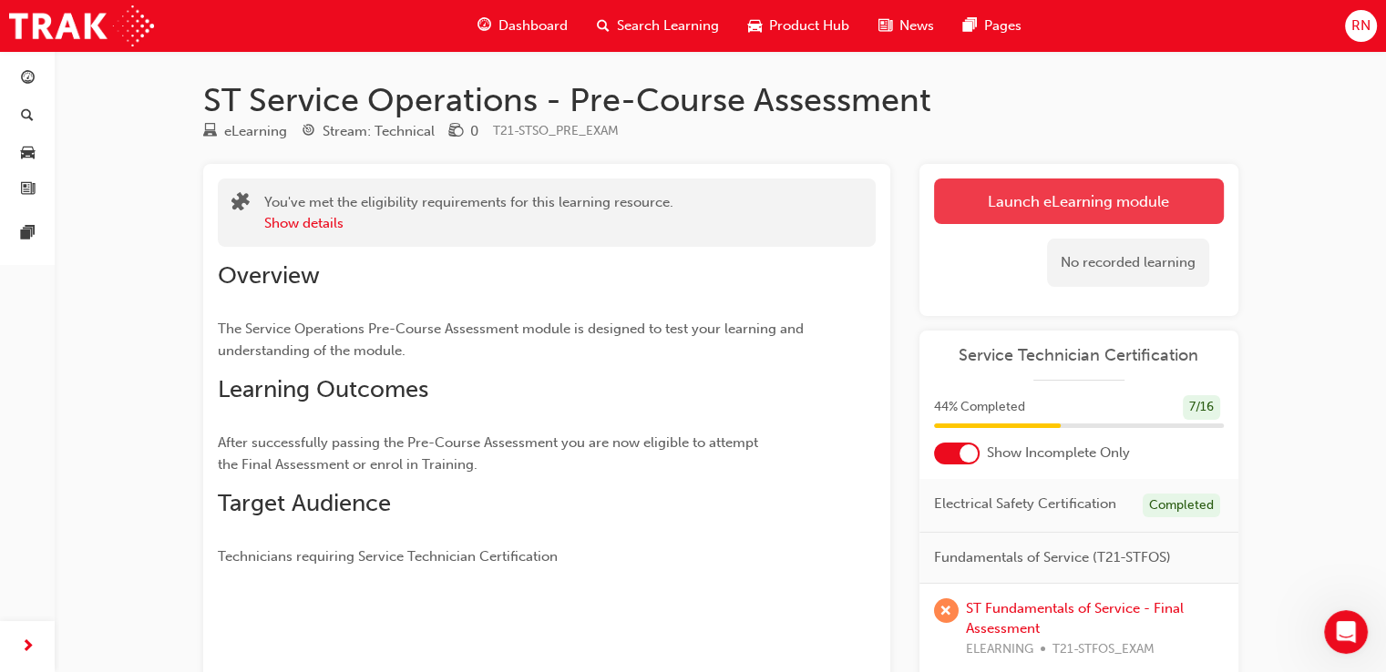
click at [1069, 200] on link "Launch eLearning module" at bounding box center [1079, 202] width 290 height 46
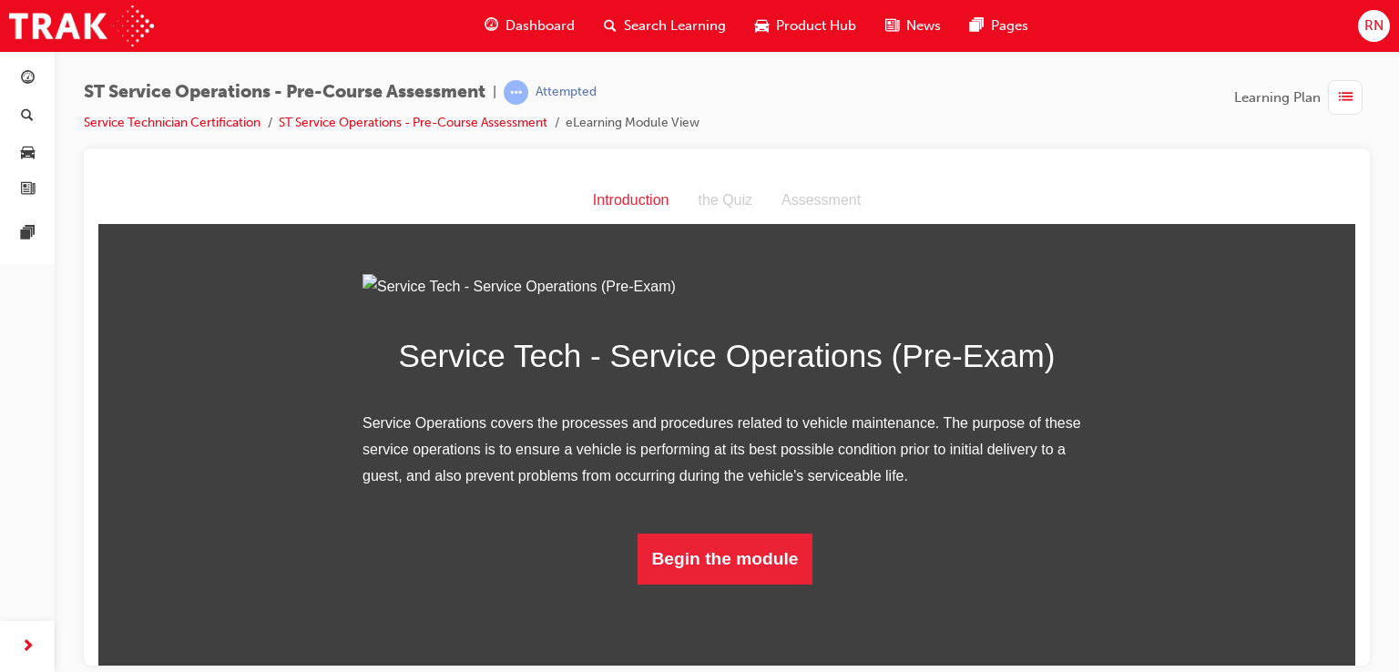
scroll to position [119, 0]
click at [711, 584] on button "Begin the module" at bounding box center [726, 558] width 176 height 51
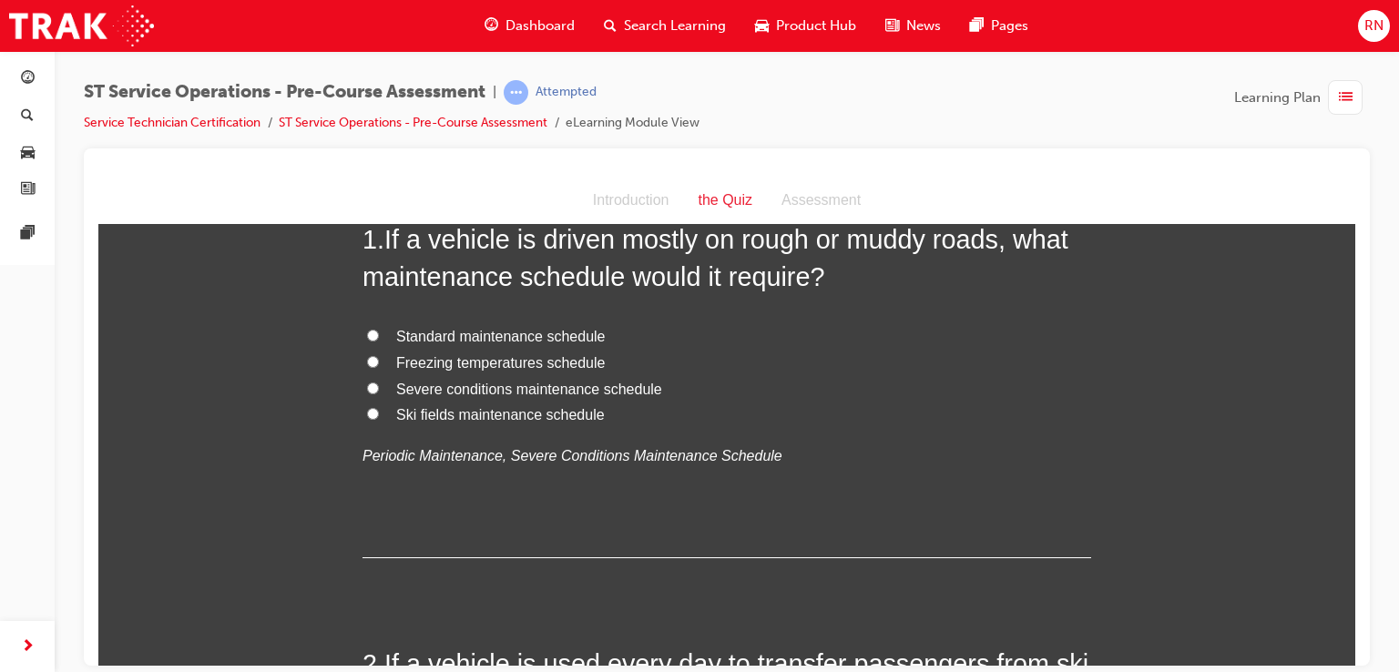
scroll to position [0, 0]
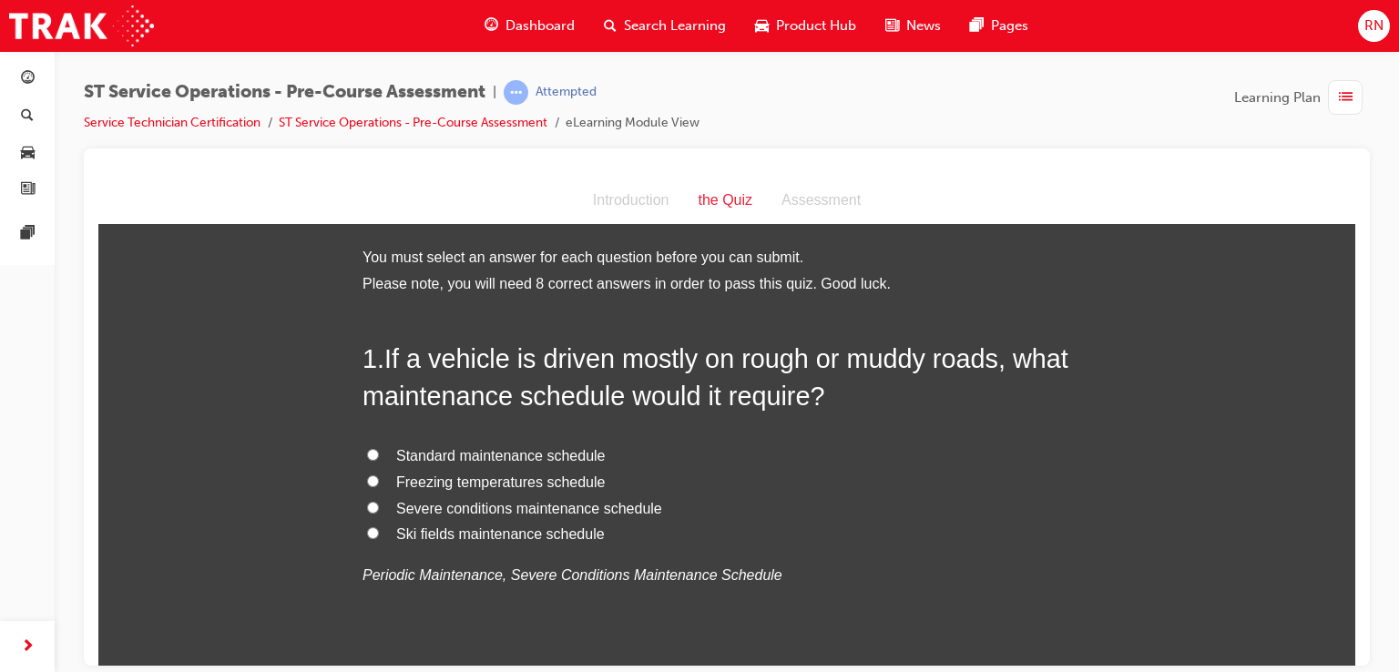
click at [368, 505] on input "Severe conditions maintenance schedule" at bounding box center [373, 507] width 12 height 12
radio input "true"
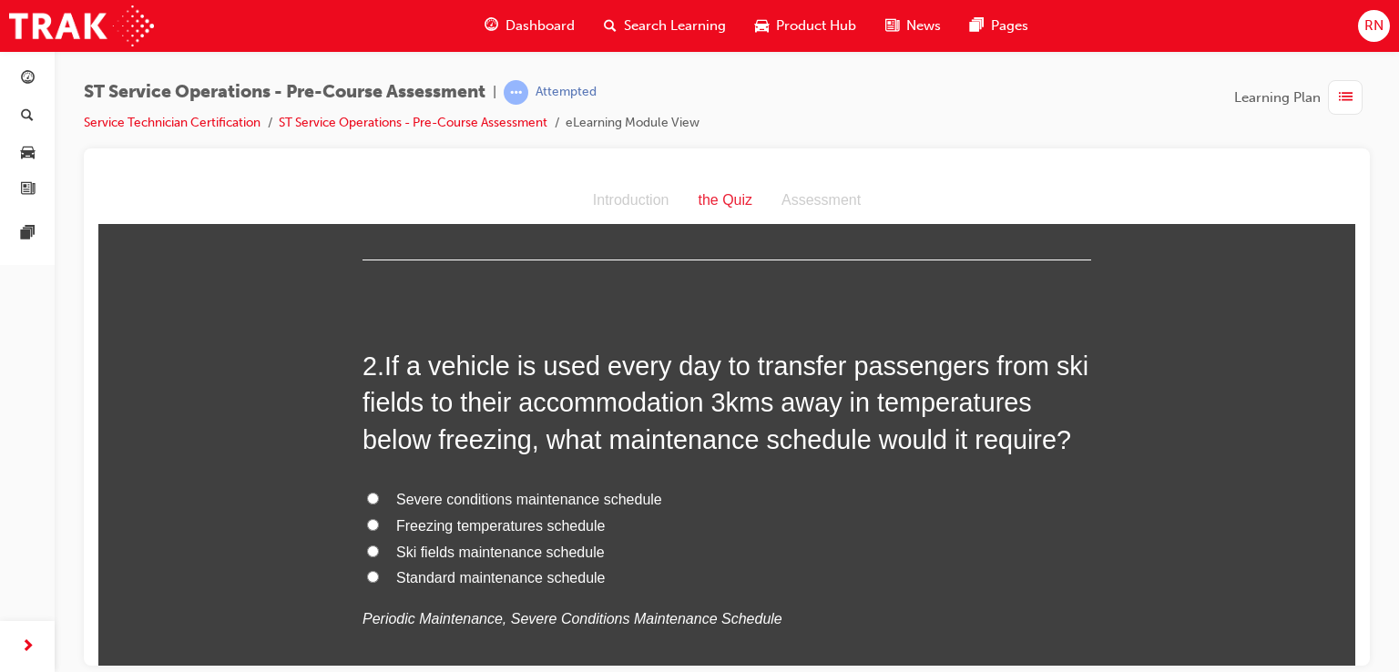
scroll to position [425, 0]
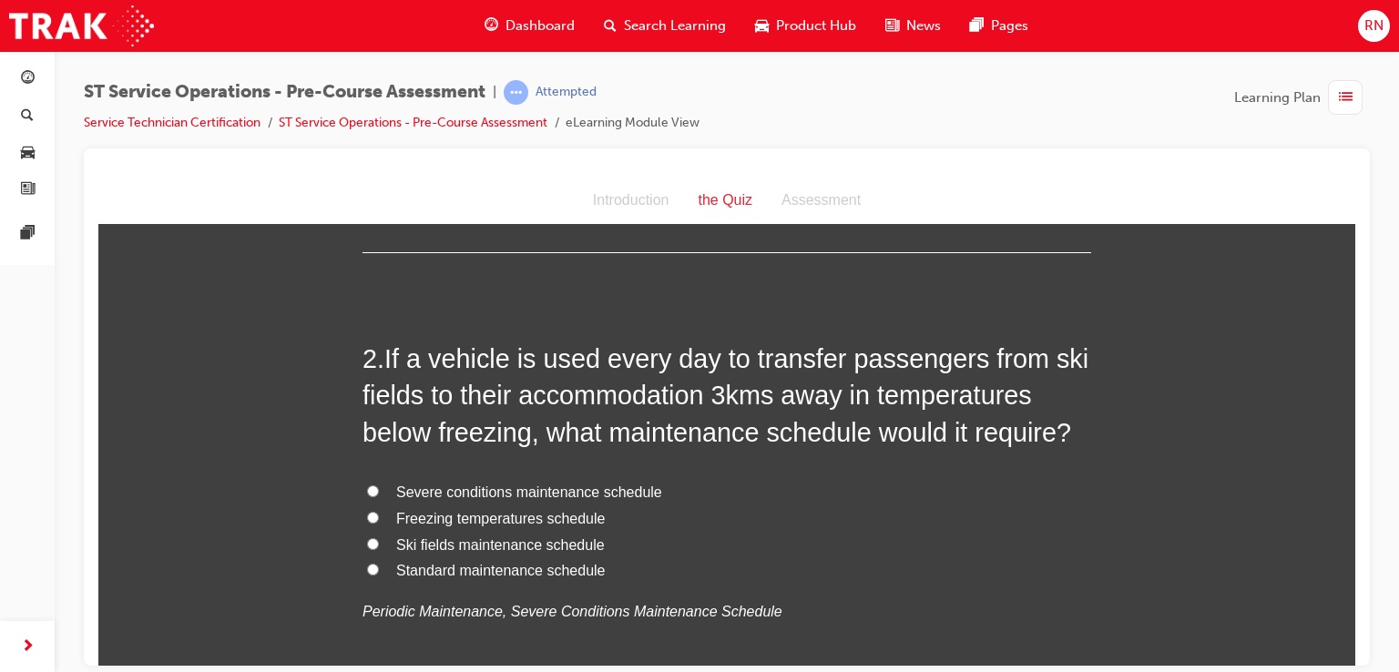
click at [367, 514] on input "Freezing temperatures schedule" at bounding box center [373, 517] width 12 height 12
radio input "true"
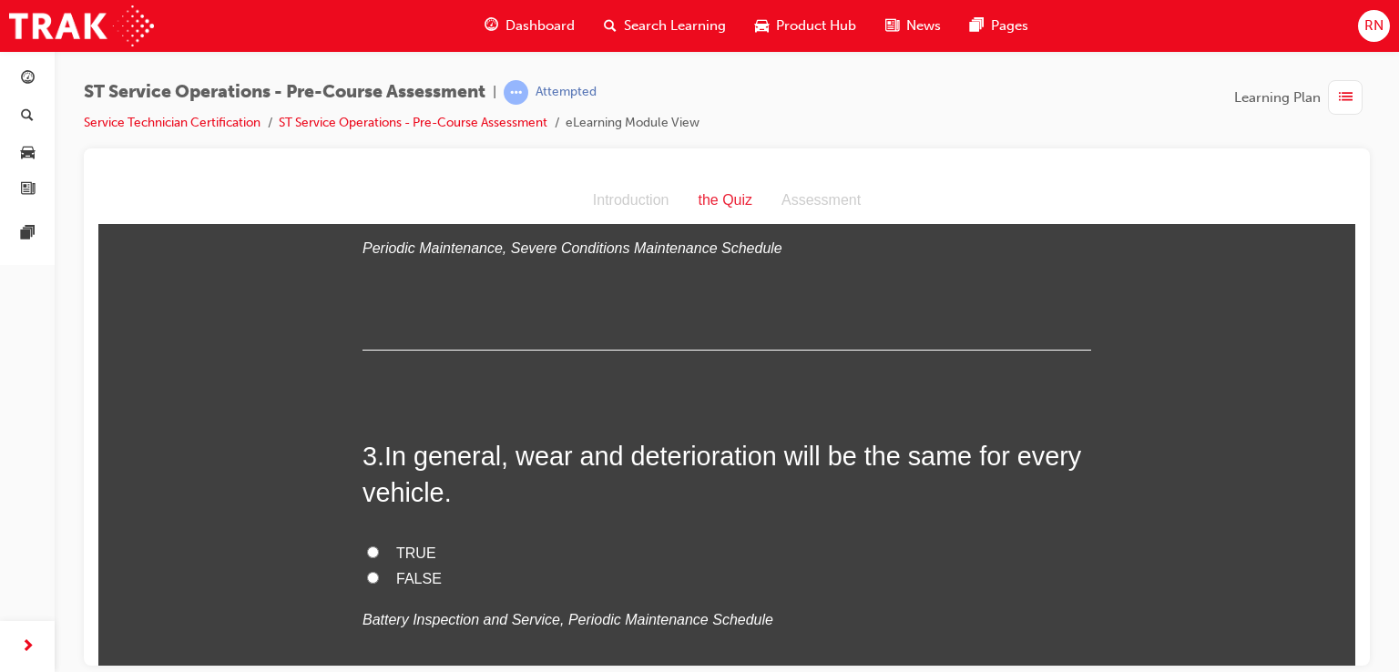
scroll to position [790, 0]
click at [368, 571] on input "FALSE" at bounding box center [373, 575] width 12 height 12
radio input "true"
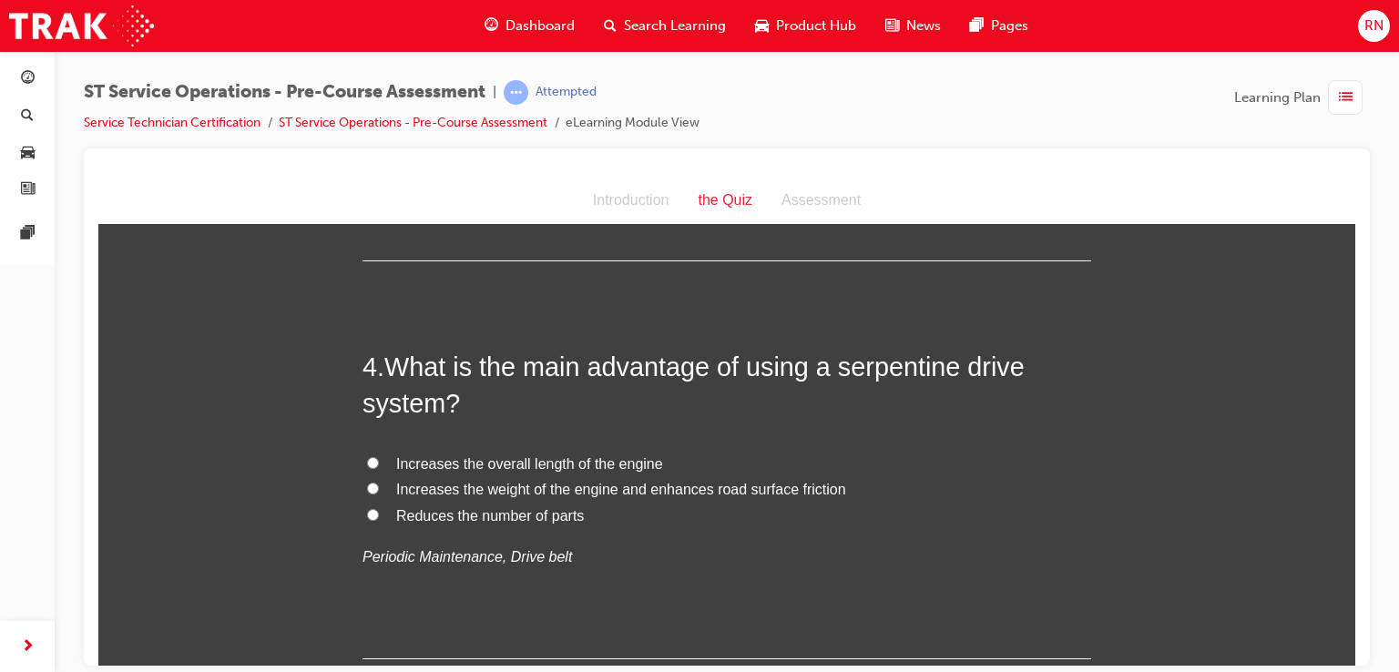
scroll to position [1275, 0]
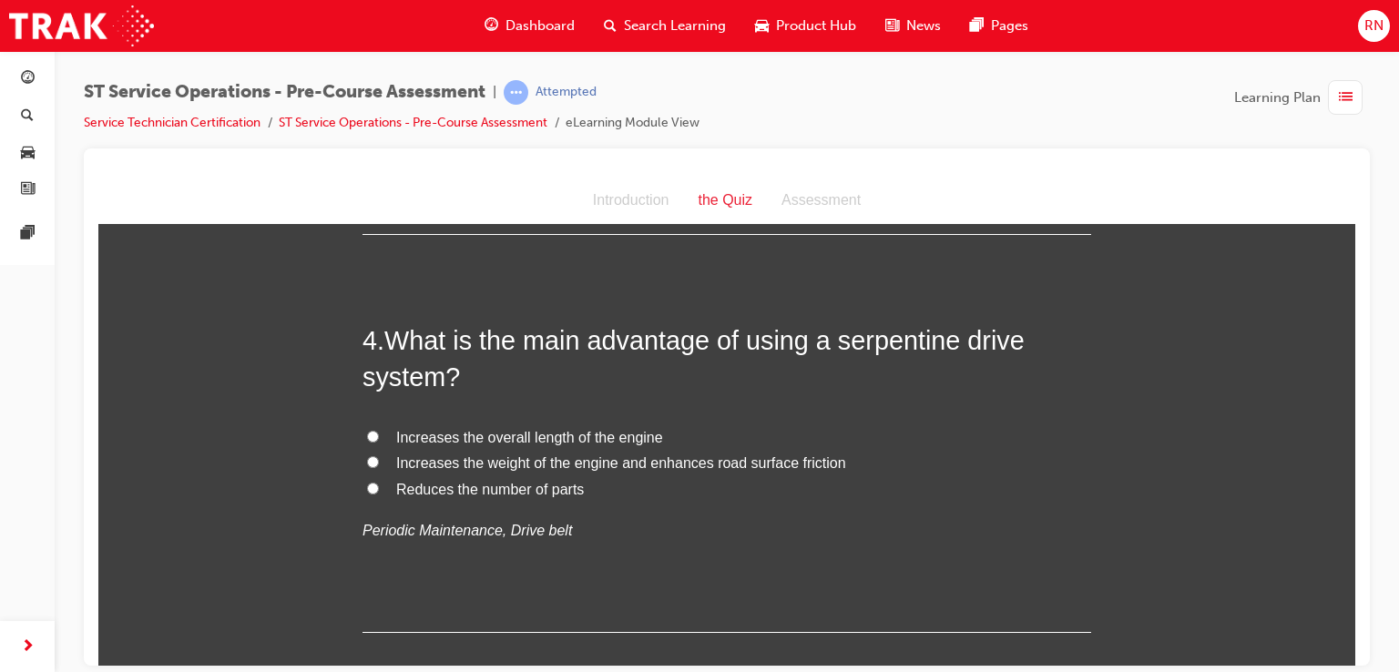
click at [522, 473] on label "Increases the weight of the engine and enhances road surface friction" at bounding box center [727, 463] width 729 height 26
click at [379, 467] on input "Increases the weight of the engine and enhances road surface friction" at bounding box center [373, 462] width 12 height 12
radio input "true"
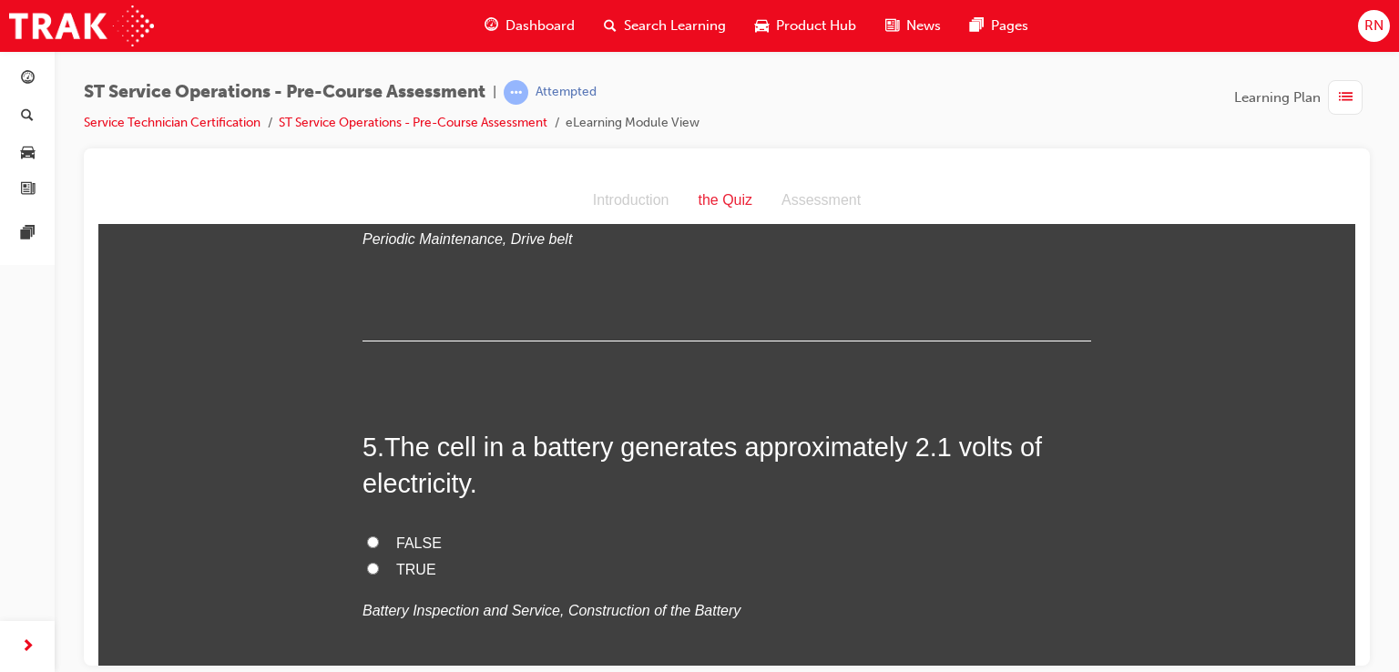
scroll to position [1603, 0]
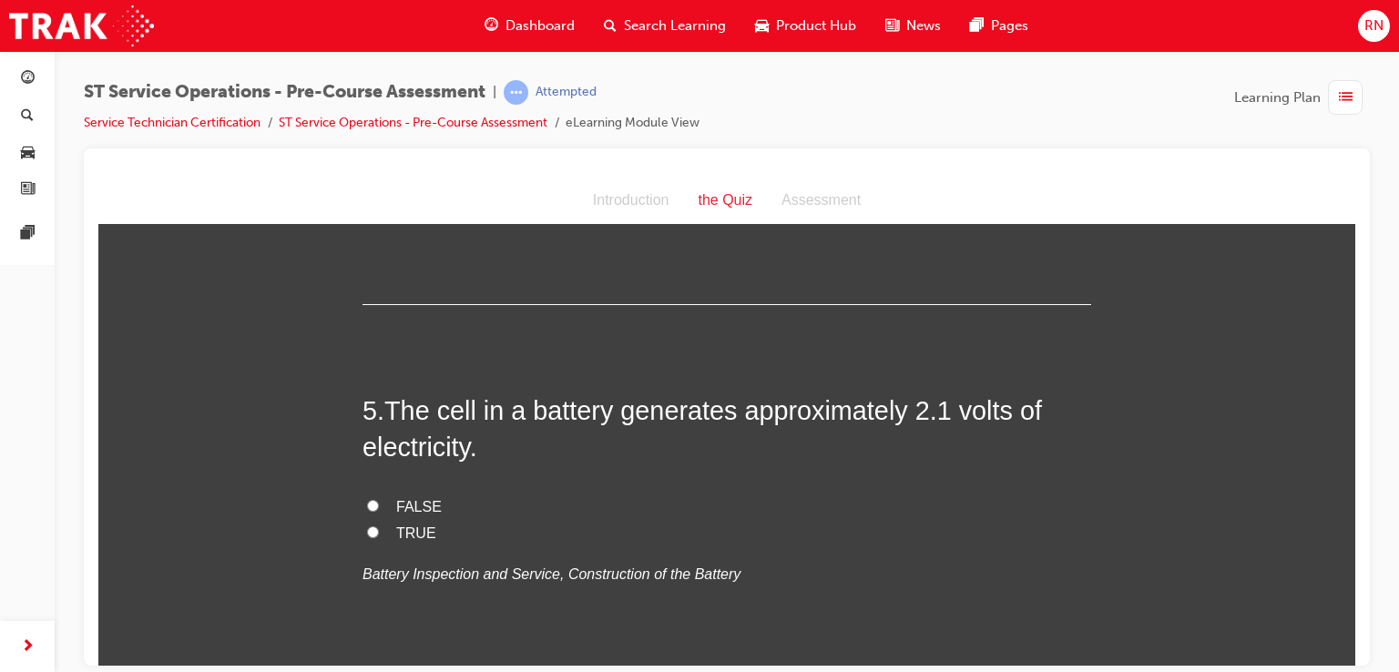
click at [367, 526] on input "TRUE" at bounding box center [373, 532] width 12 height 12
radio input "true"
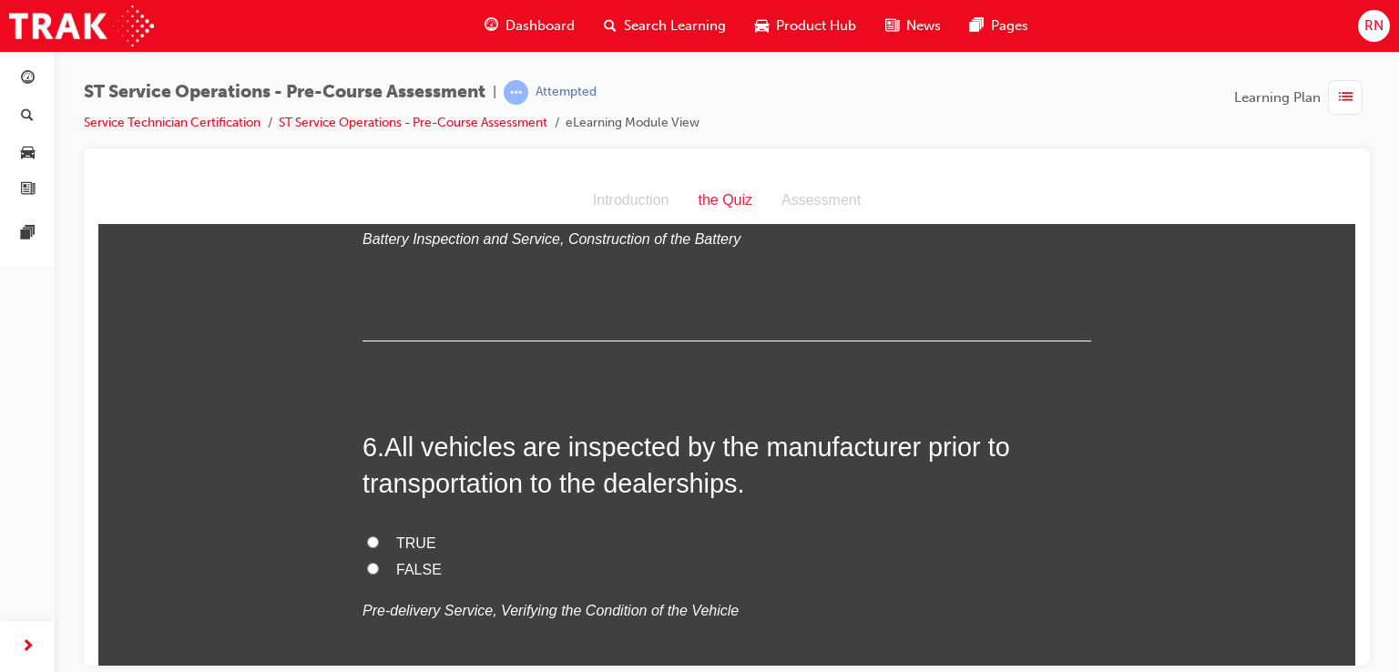
scroll to position [1955, 0]
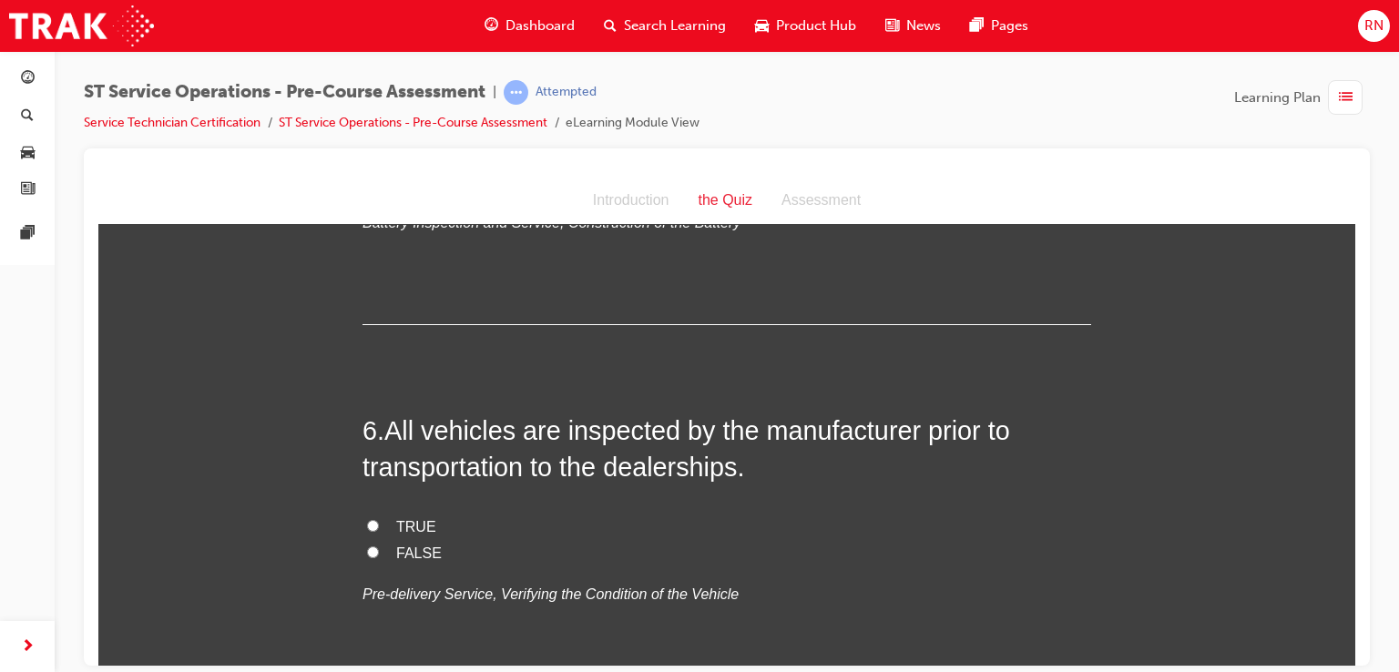
click at [367, 519] on input "TRUE" at bounding box center [373, 525] width 12 height 12
radio input "true"
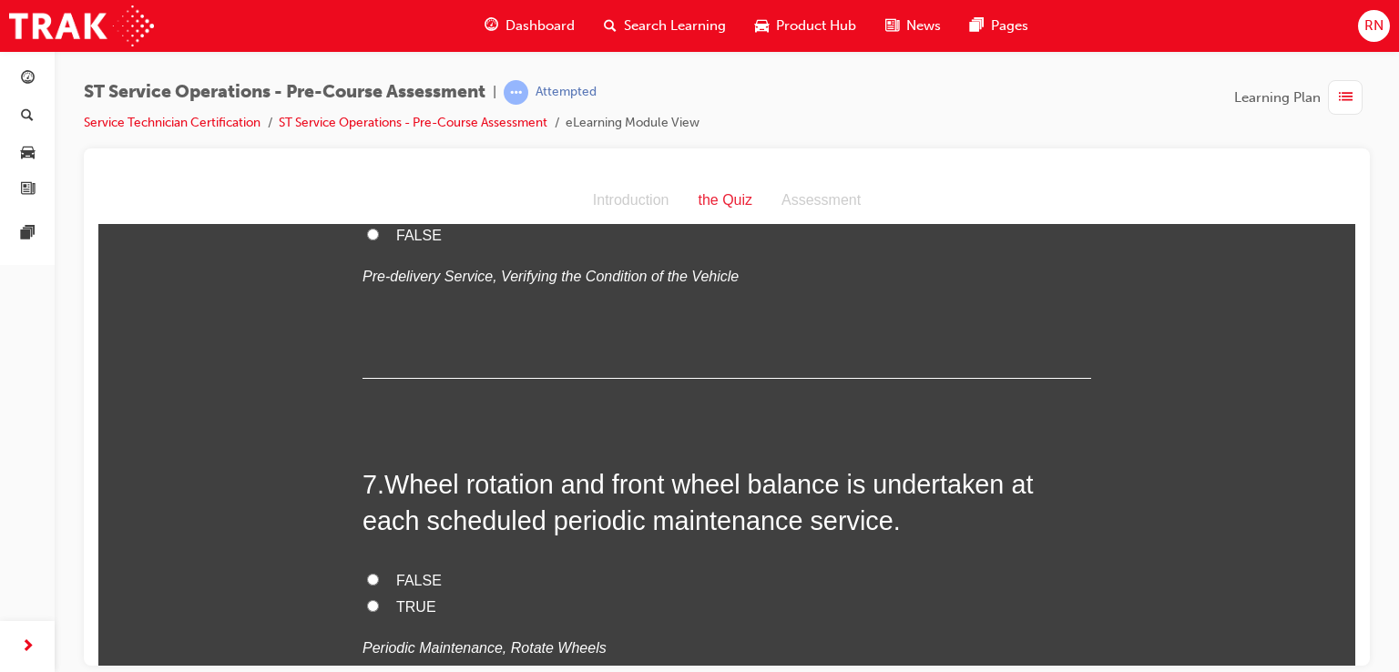
scroll to position [2283, 0]
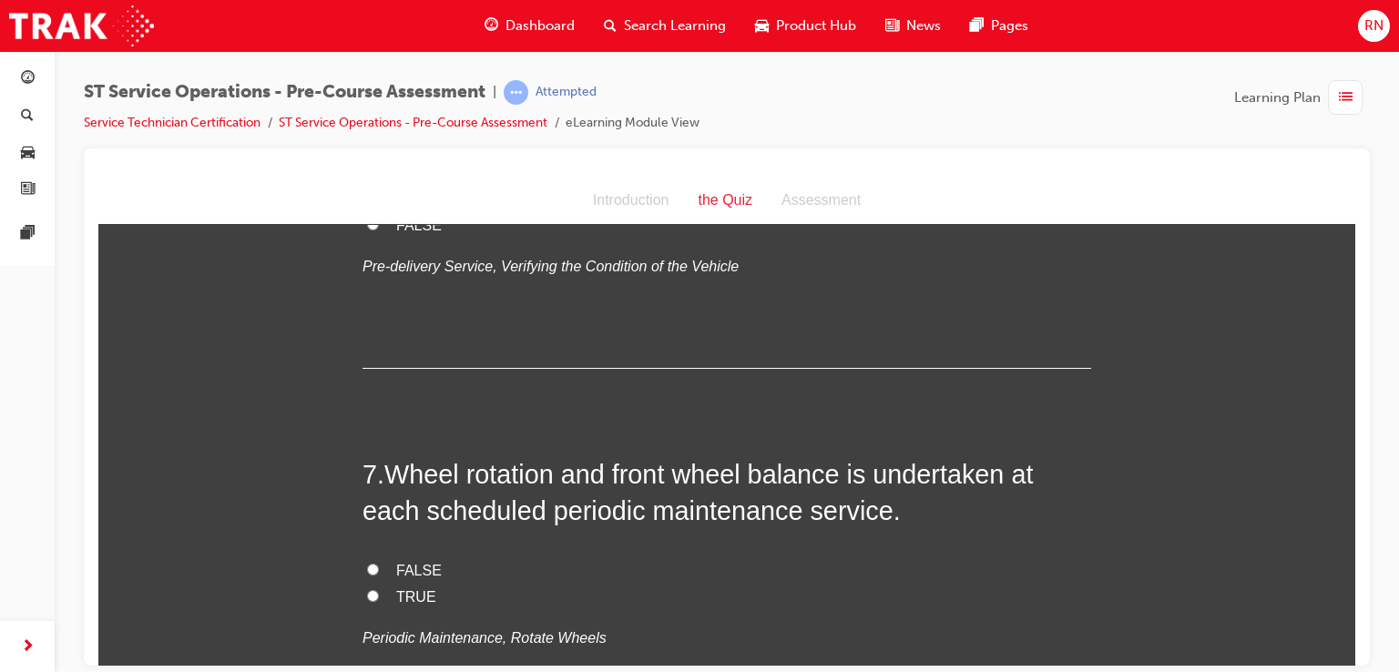
click at [367, 593] on input "TRUE" at bounding box center [373, 595] width 12 height 12
radio input "true"
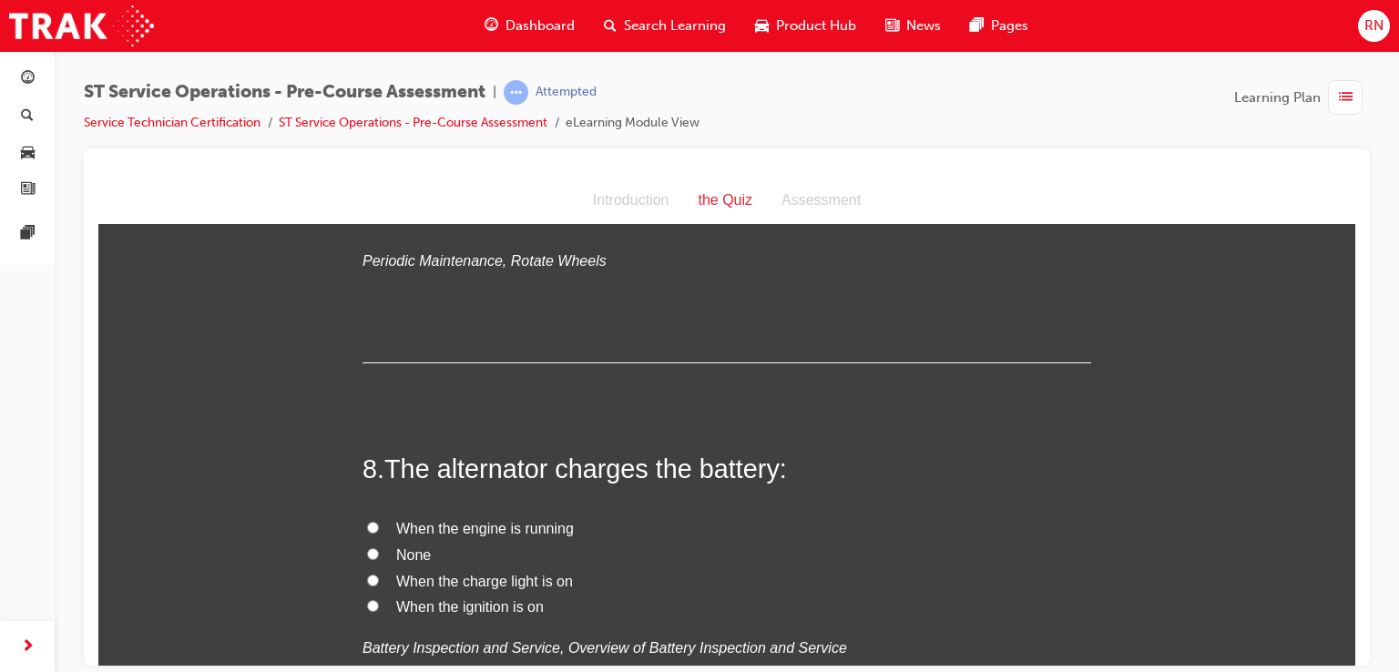
scroll to position [2700, 0]
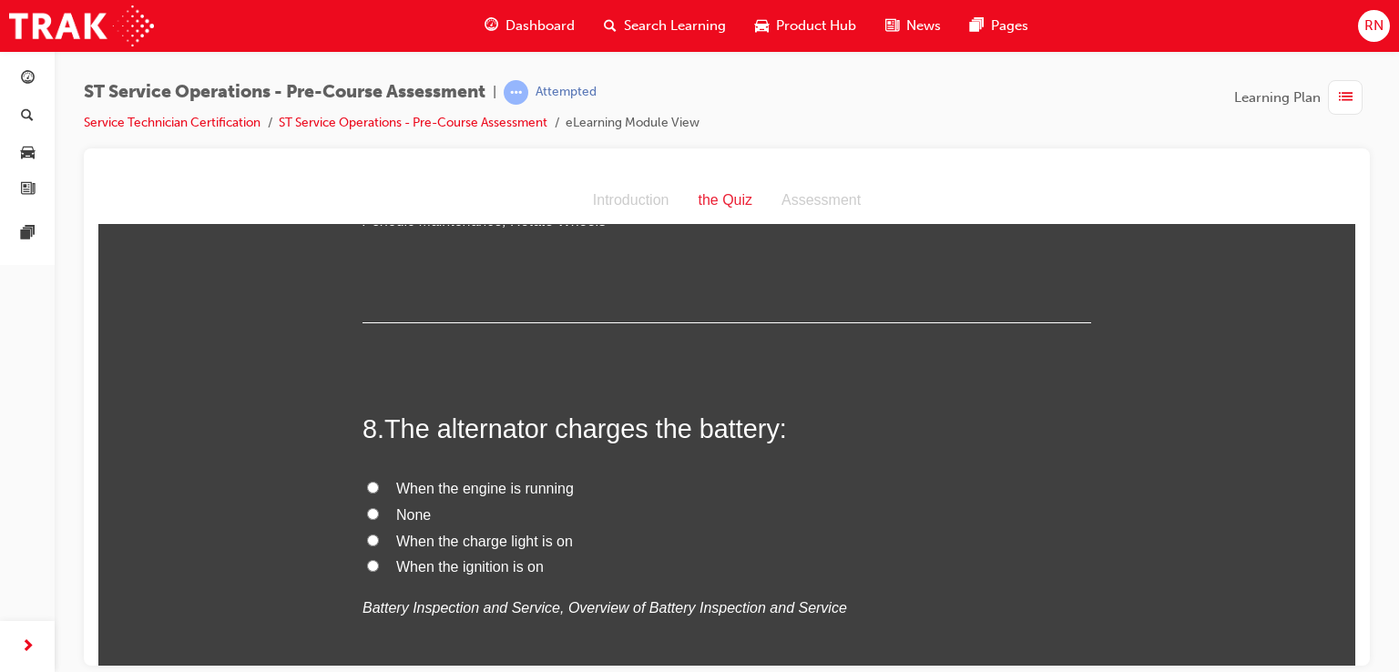
click at [367, 485] on input "When the engine is running" at bounding box center [373, 487] width 12 height 12
radio input "true"
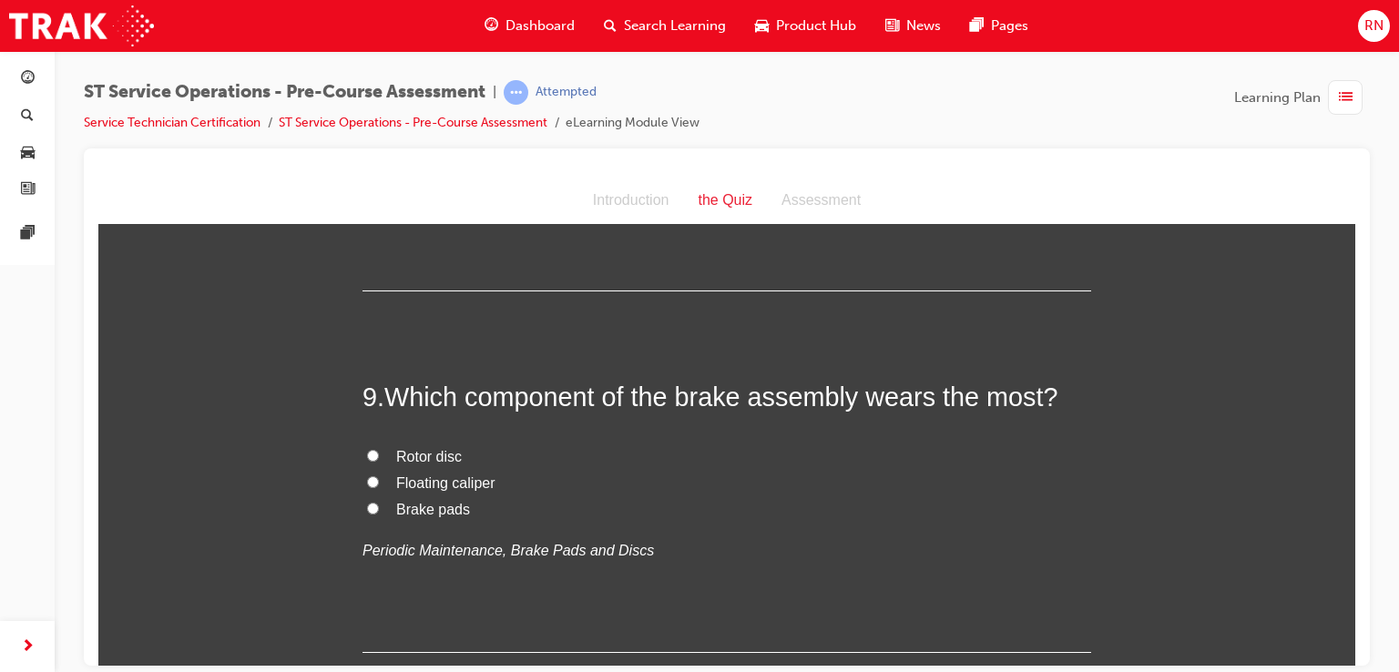
scroll to position [3139, 0]
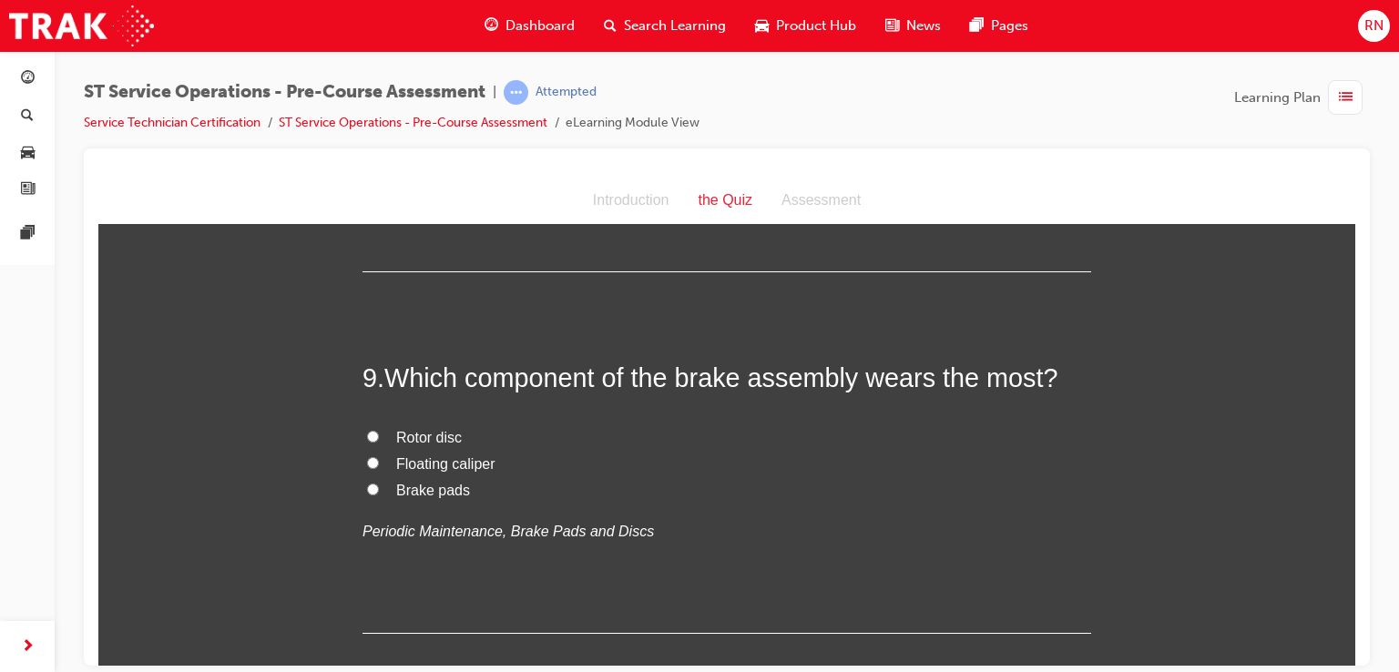
click at [367, 485] on input "Brake pads" at bounding box center [373, 489] width 12 height 12
radio input "true"
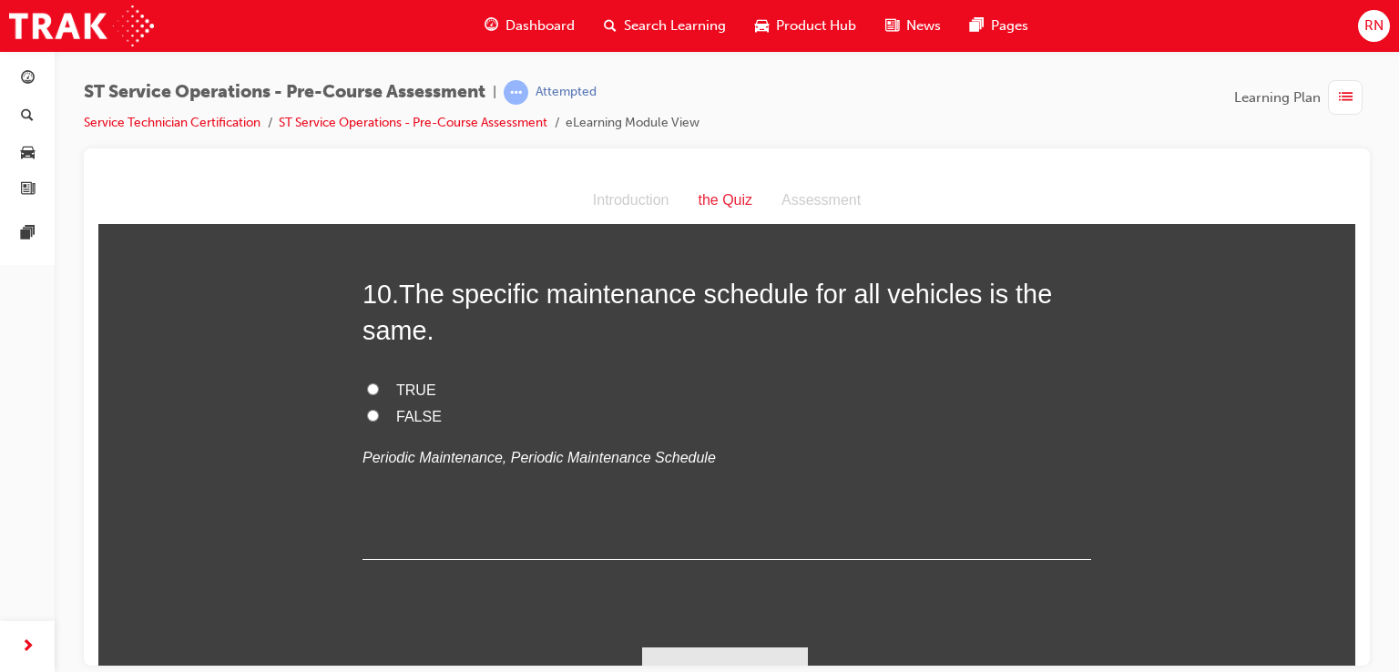
scroll to position [3558, 0]
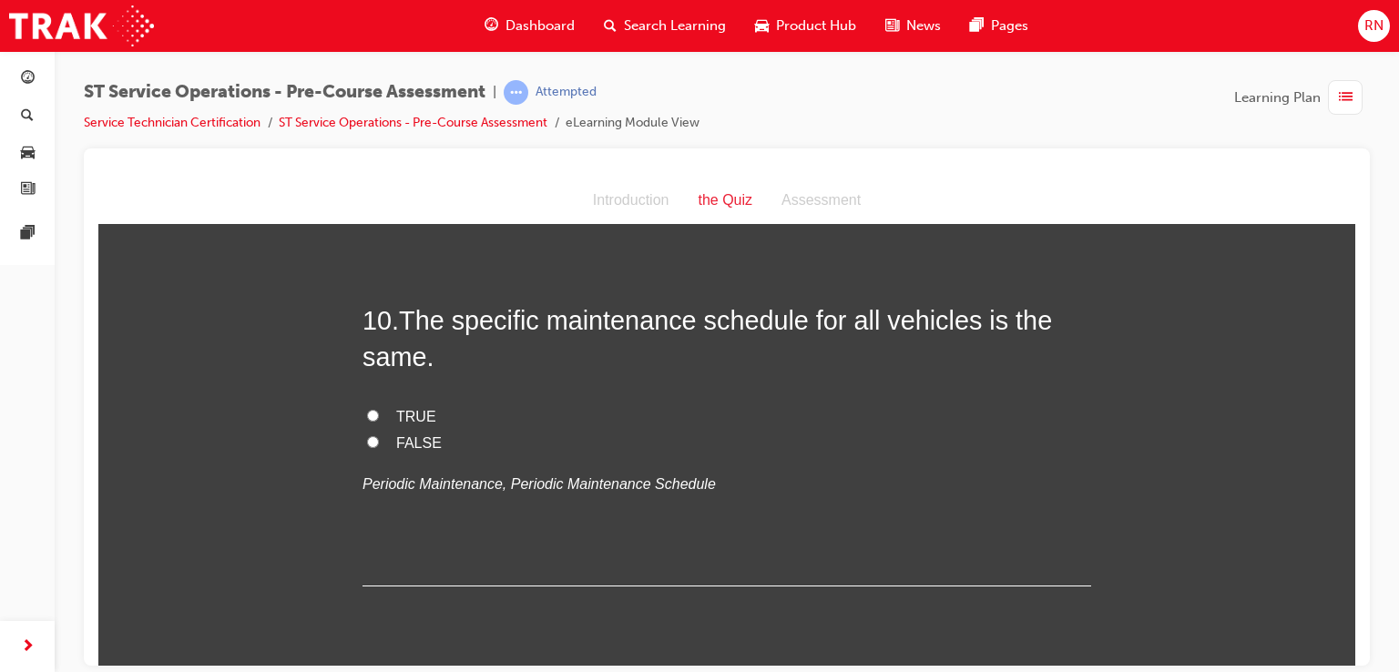
click at [367, 436] on input "FALSE" at bounding box center [373, 441] width 12 height 12
radio input "true"
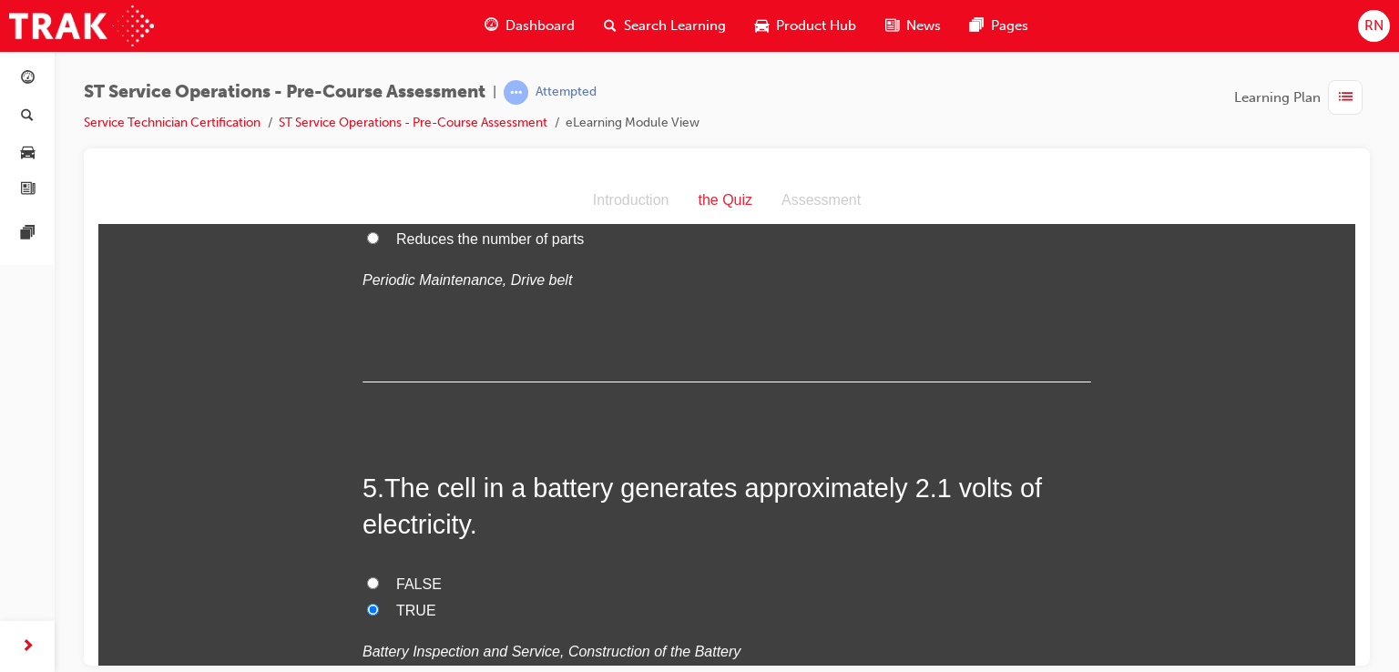
scroll to position [1749, 0]
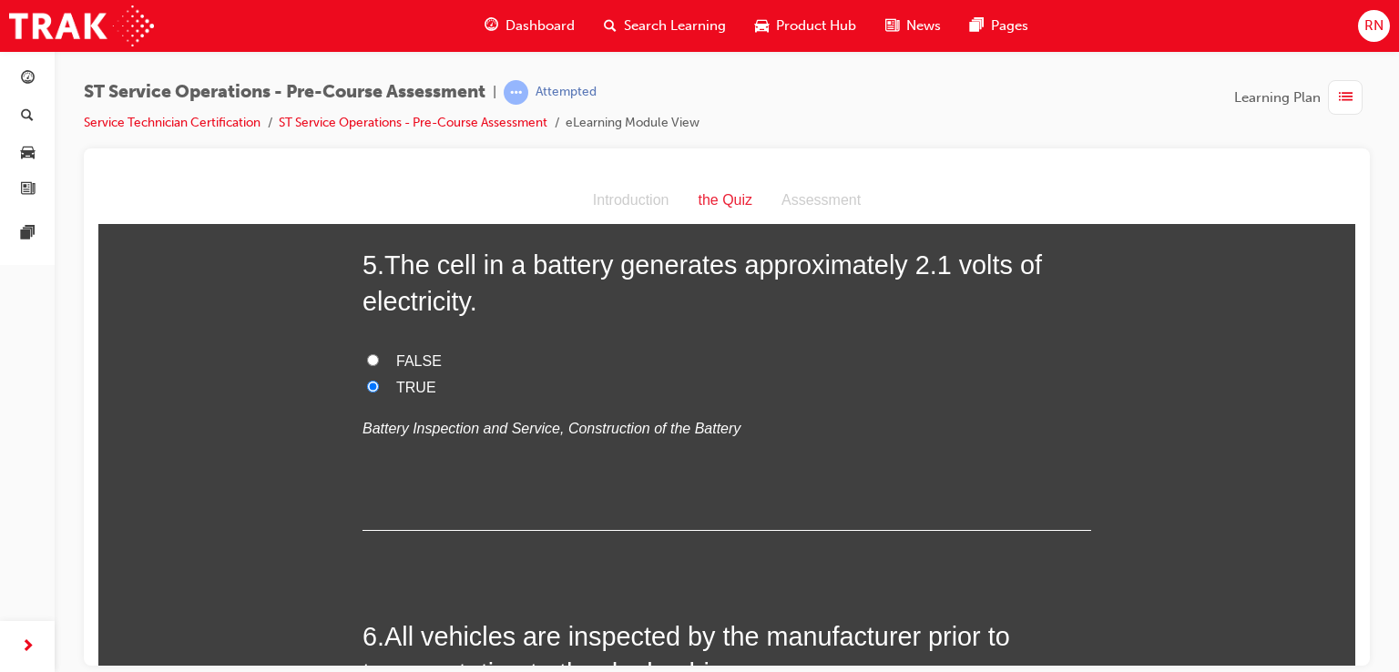
click at [367, 356] on input "FALSE" at bounding box center [373, 359] width 12 height 12
radio input "true"
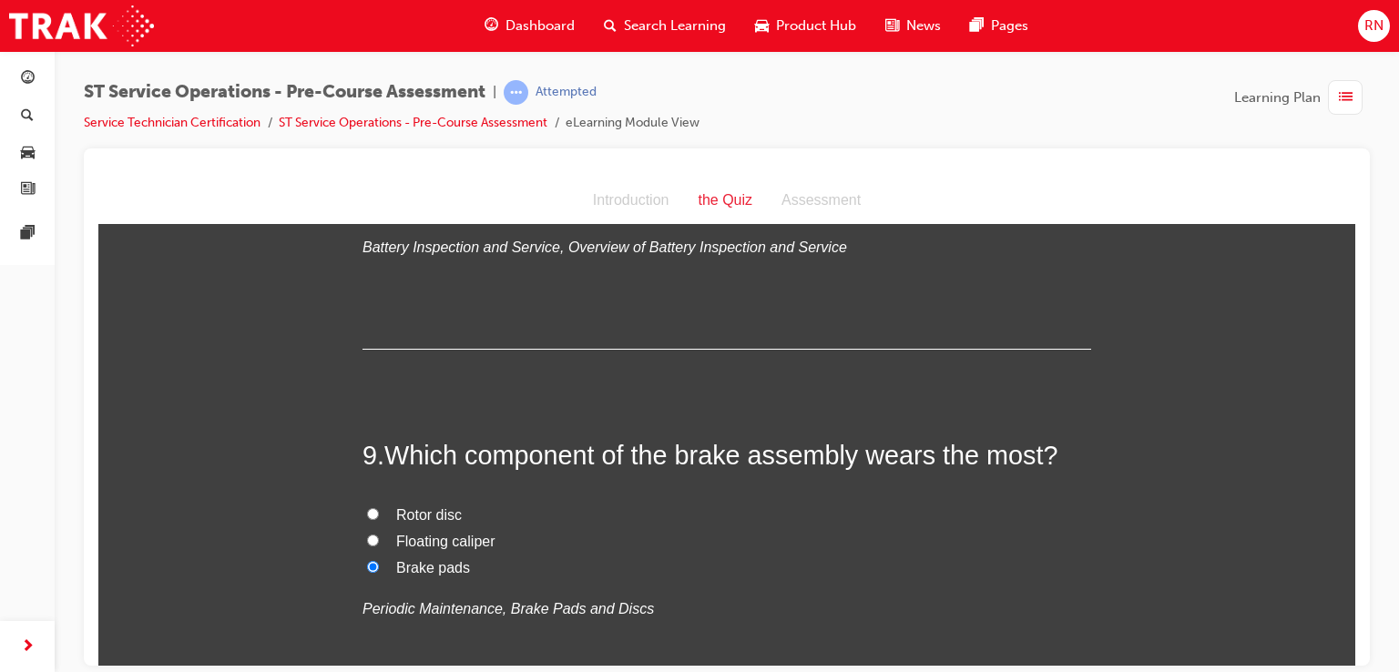
scroll to position [3613, 0]
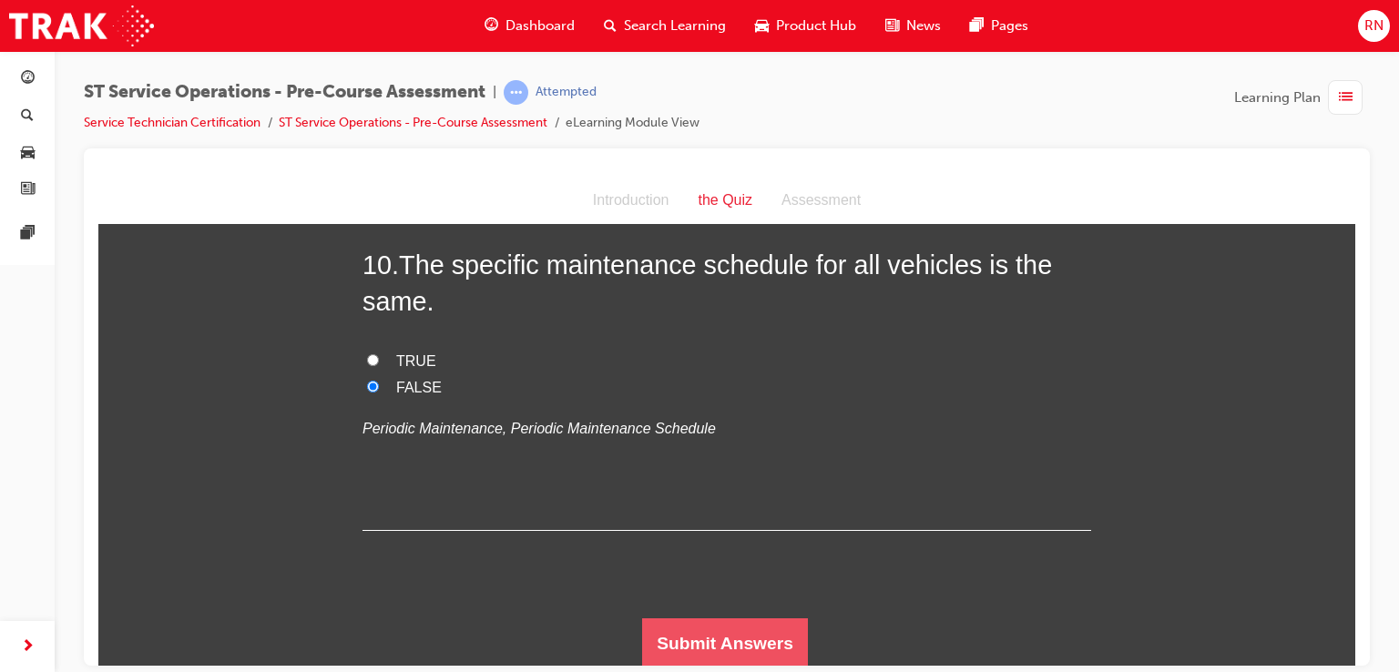
click at [787, 627] on button "Submit Answers" at bounding box center [725, 643] width 166 height 51
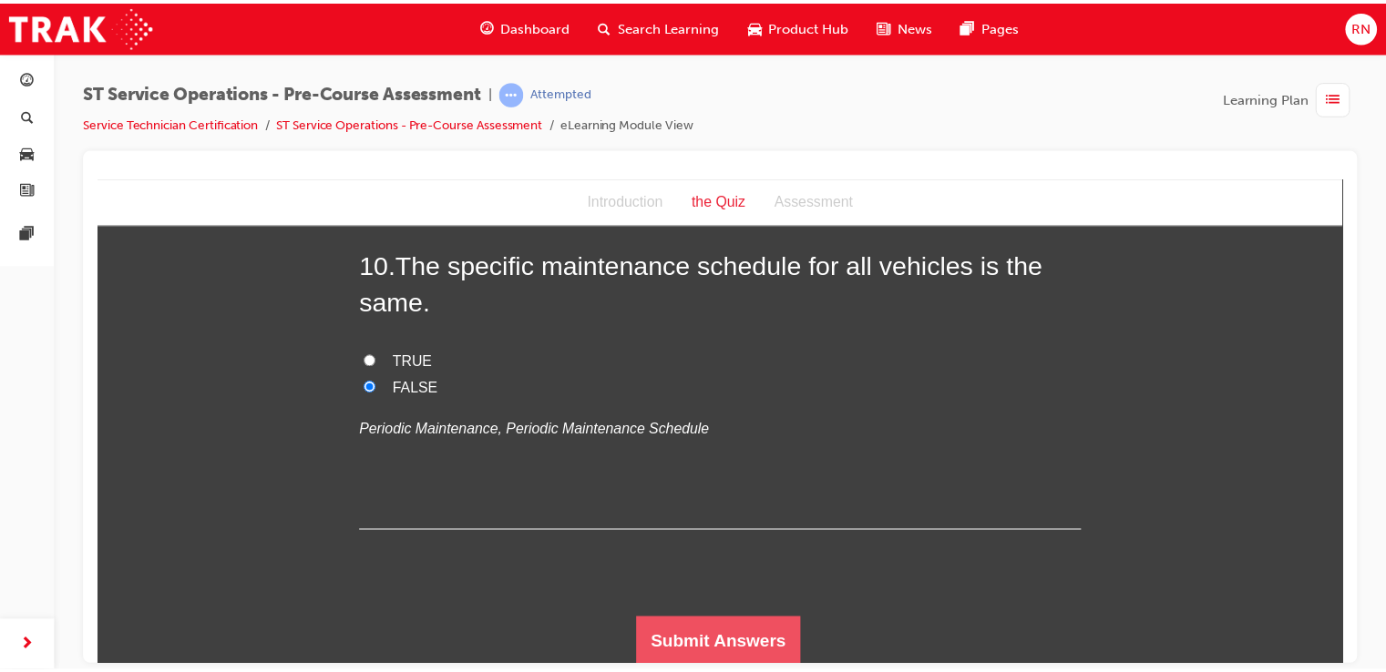
scroll to position [0, 0]
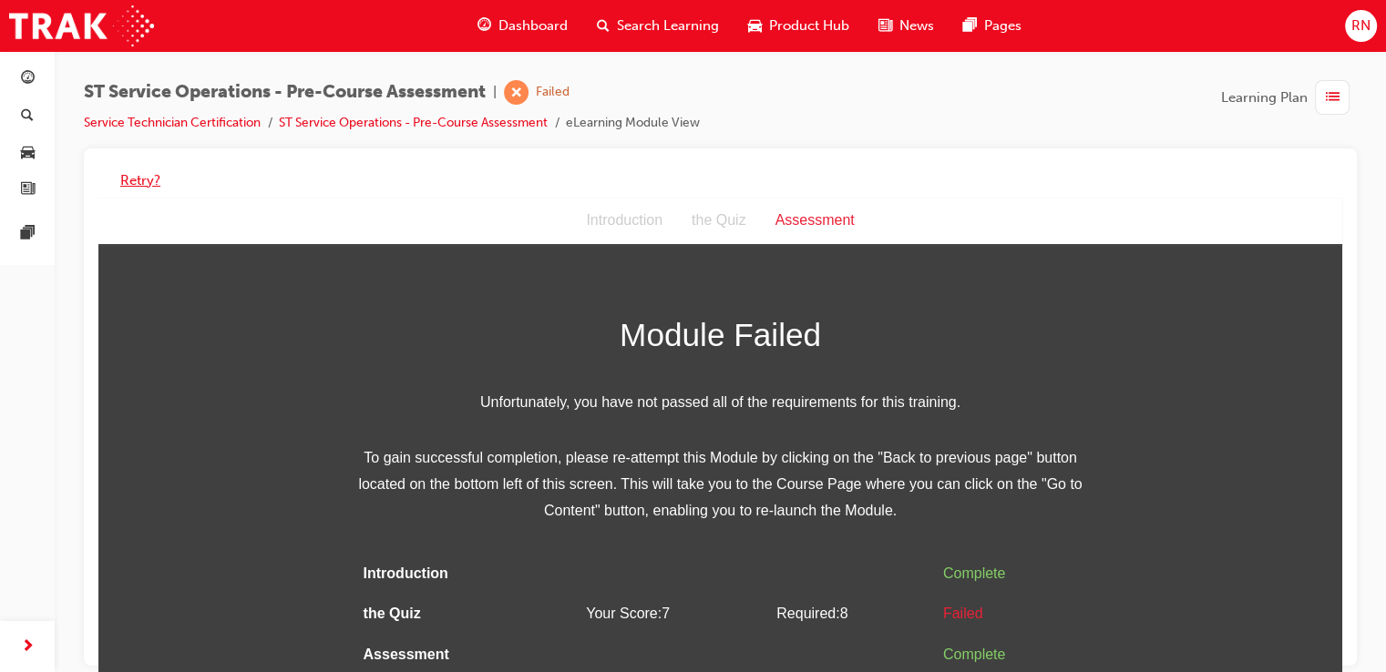
click at [146, 186] on button "Retry?" at bounding box center [140, 180] width 40 height 21
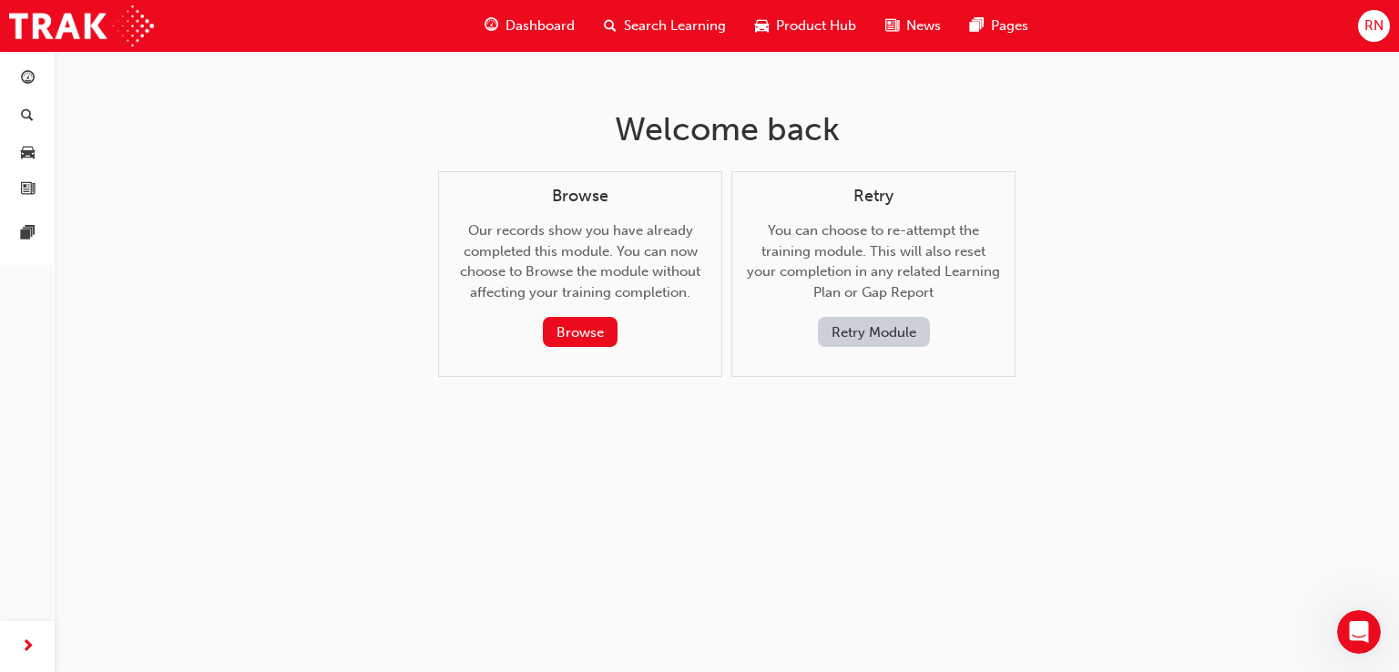
click at [906, 328] on button "Retry Module" at bounding box center [874, 332] width 112 height 30
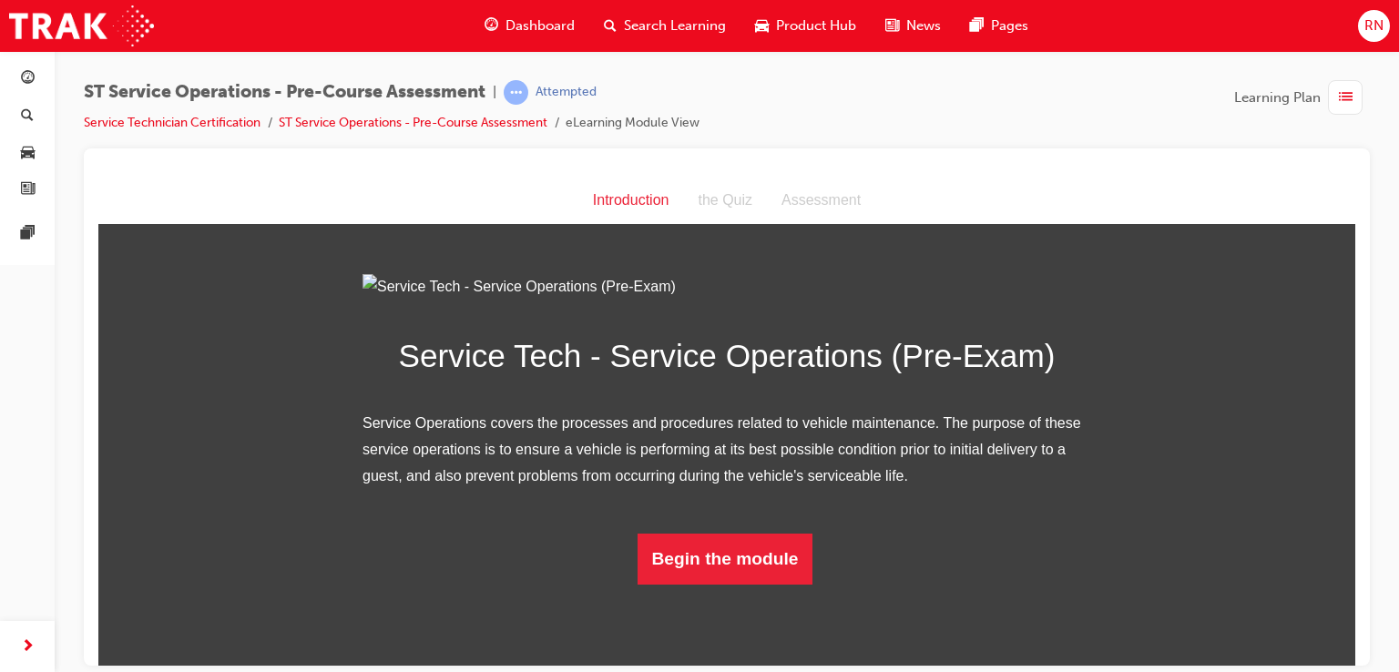
scroll to position [119, 0]
click at [656, 584] on button "Begin the module" at bounding box center [726, 558] width 176 height 51
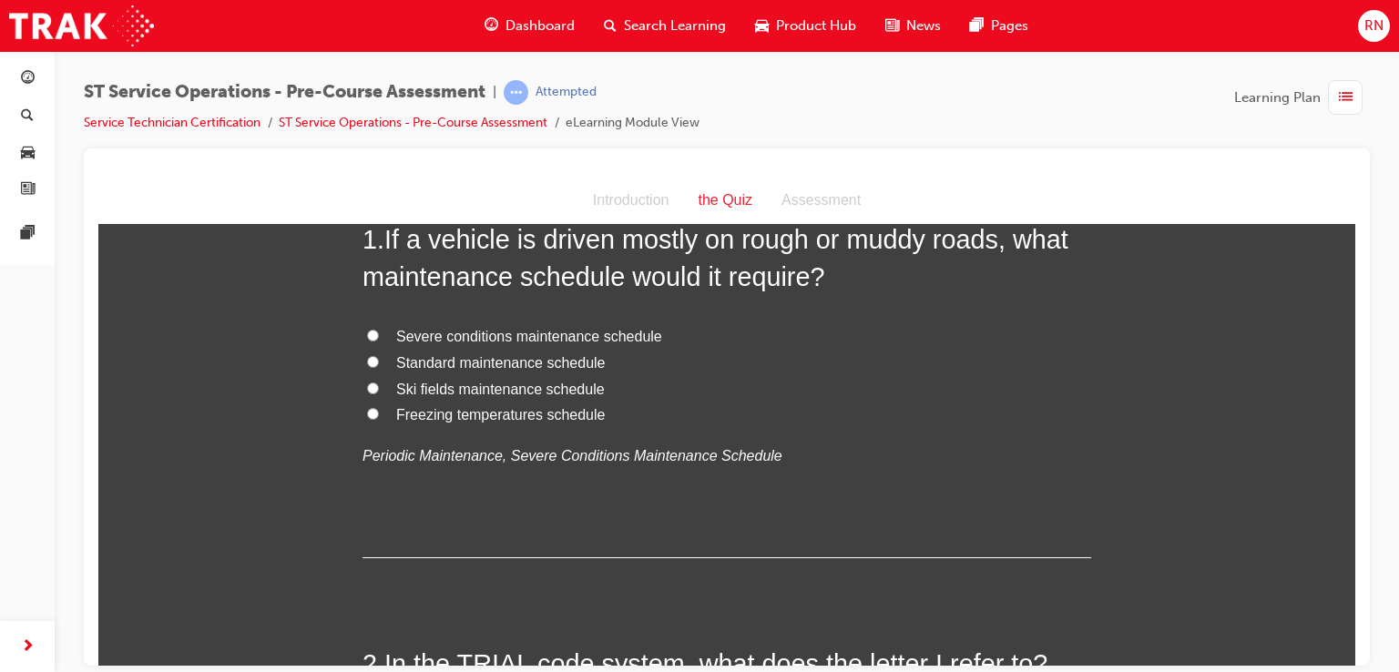
scroll to position [0, 0]
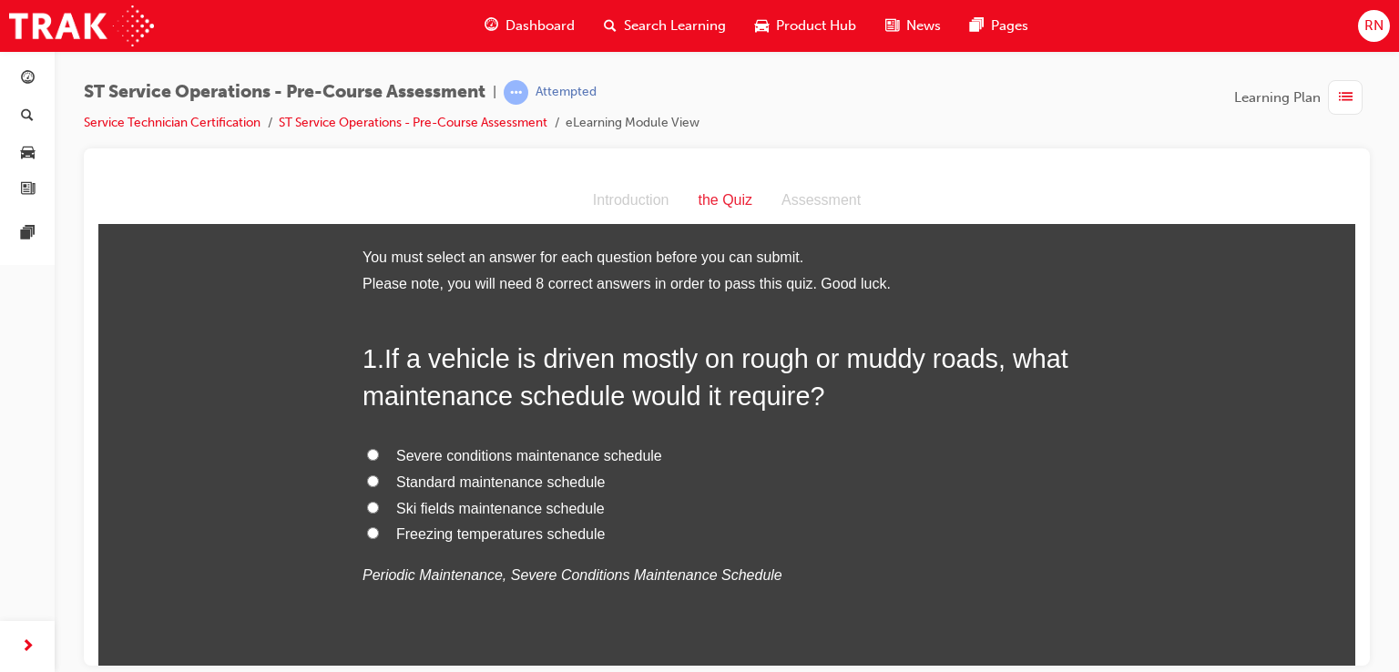
click at [367, 451] on input "Severe conditions maintenance schedule" at bounding box center [373, 454] width 12 height 12
radio input "true"
click at [1356, 661] on div at bounding box center [727, 407] width 1286 height 517
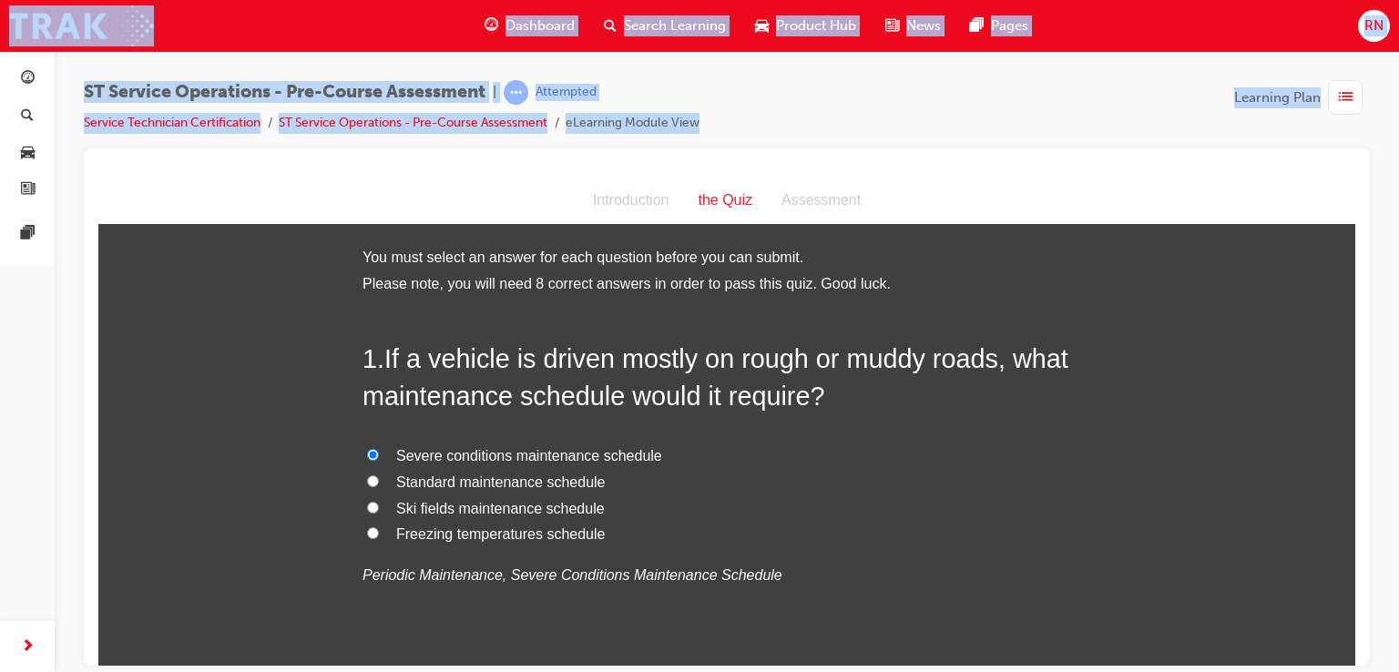
click at [1356, 661] on div at bounding box center [727, 407] width 1286 height 517
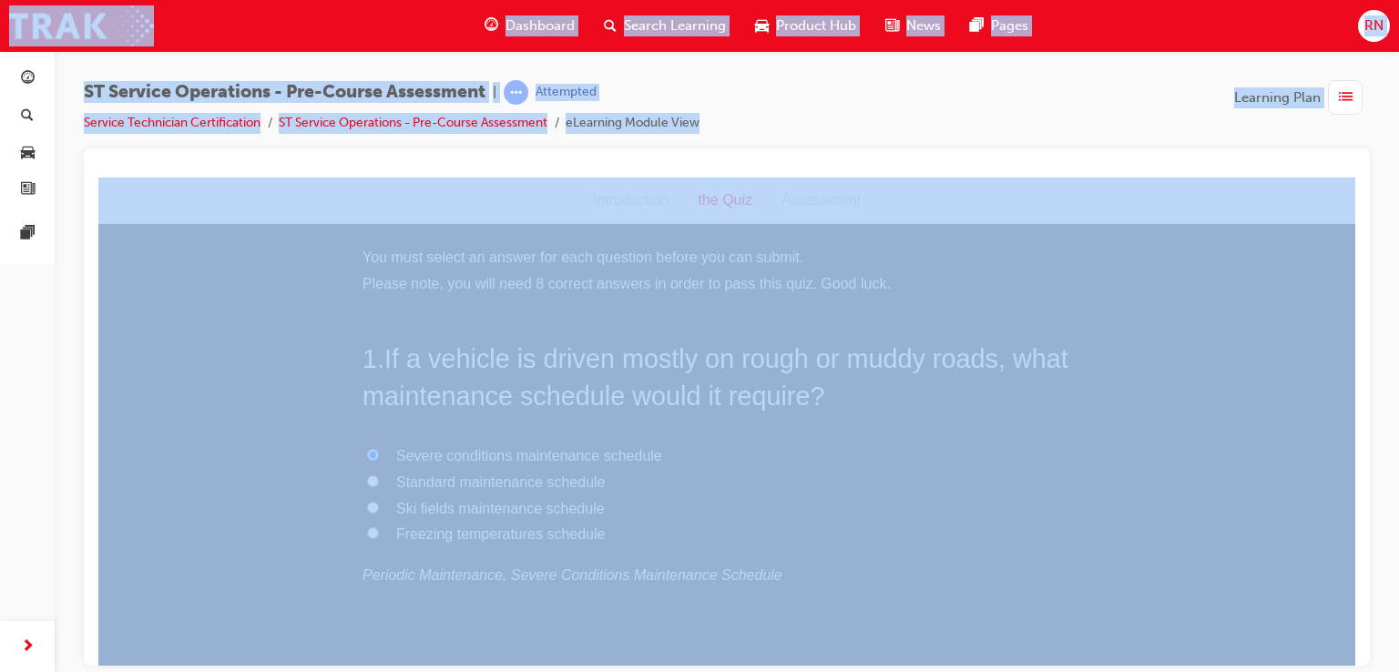
click at [1356, 661] on div at bounding box center [727, 407] width 1286 height 517
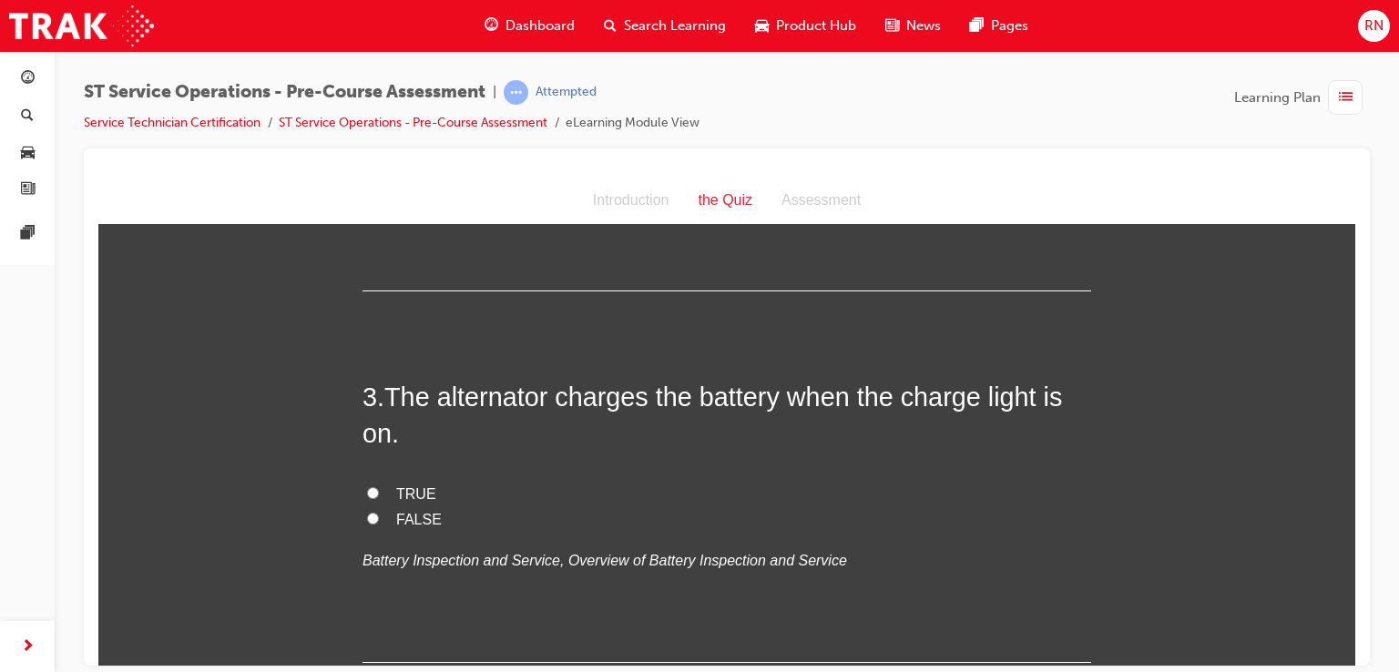
scroll to position [802, 0]
click at [367, 515] on input "FALSE" at bounding box center [373, 516] width 12 height 12
radio input "true"
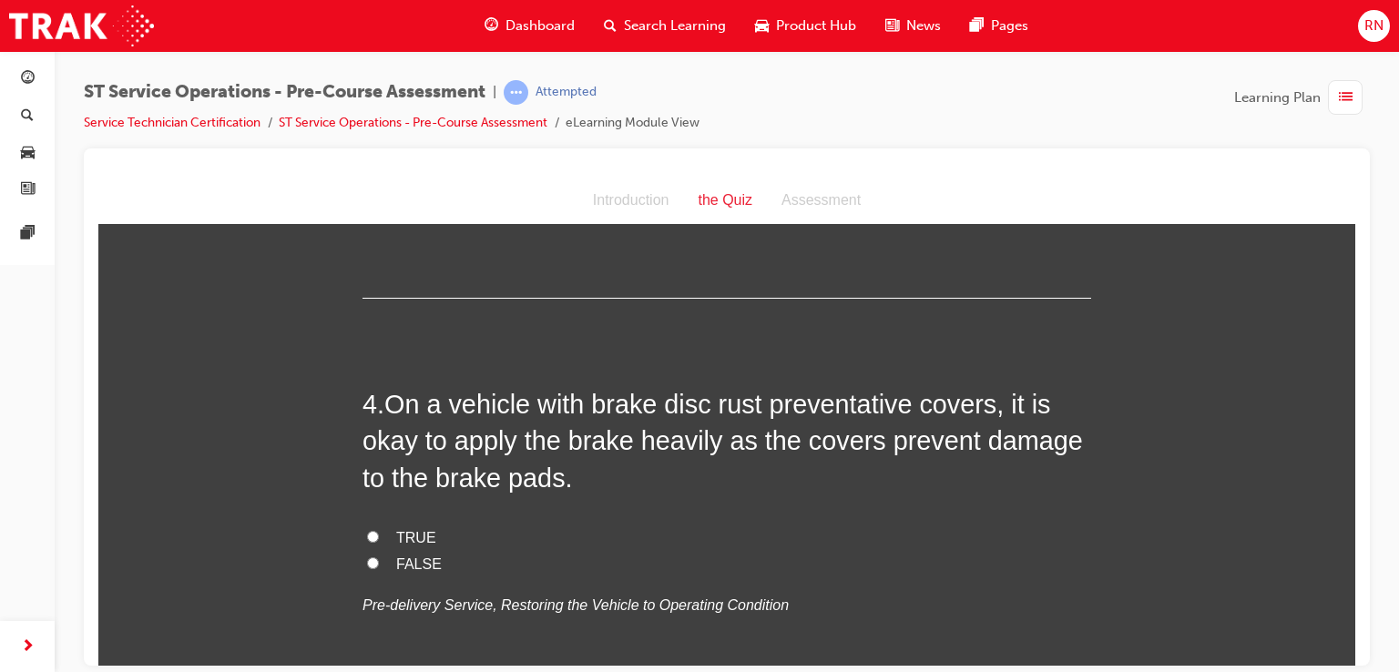
scroll to position [1166, 0]
click at [368, 557] on input "FALSE" at bounding box center [373, 561] width 12 height 12
radio input "true"
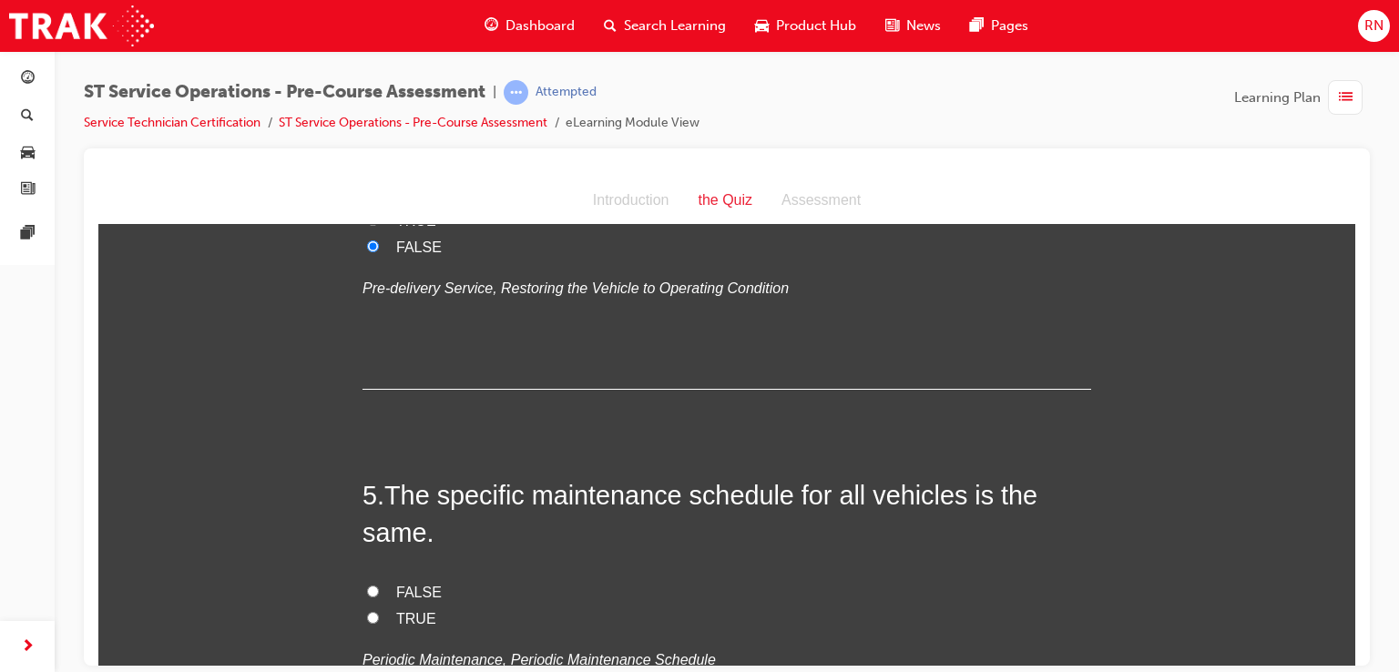
scroll to position [1518, 0]
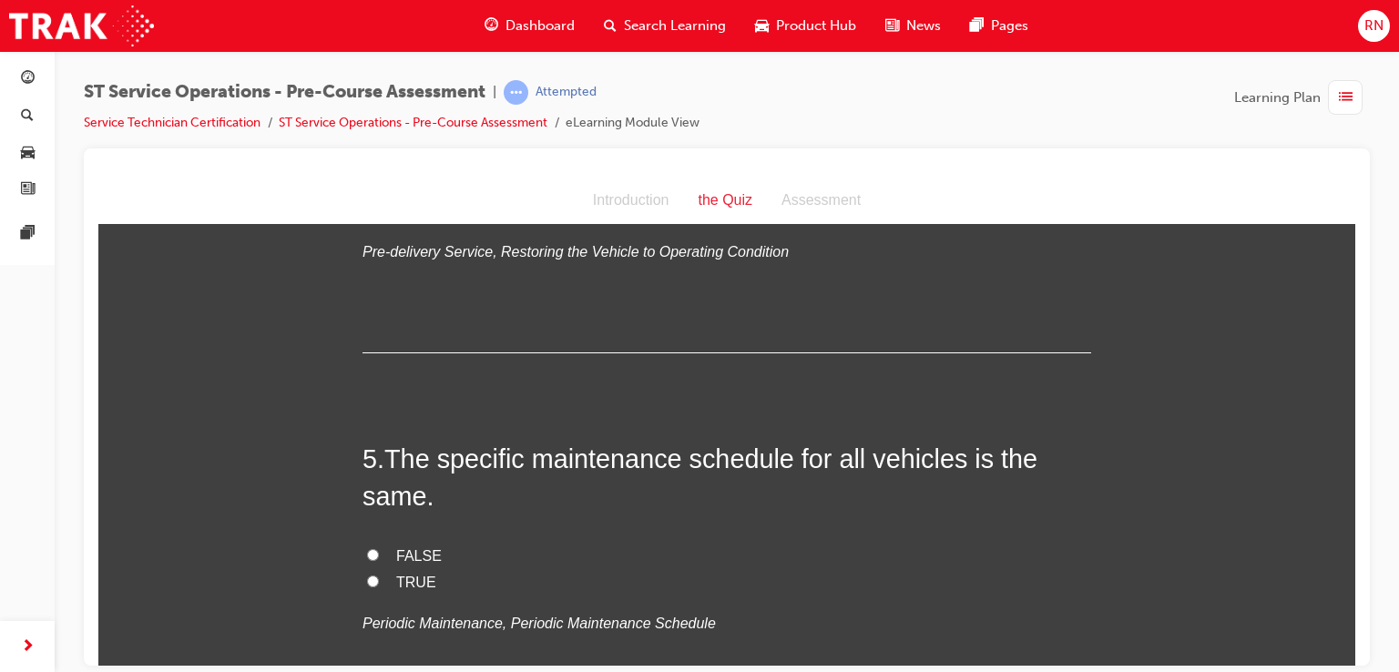
click at [368, 554] on input "FALSE" at bounding box center [373, 554] width 12 height 12
radio input "true"
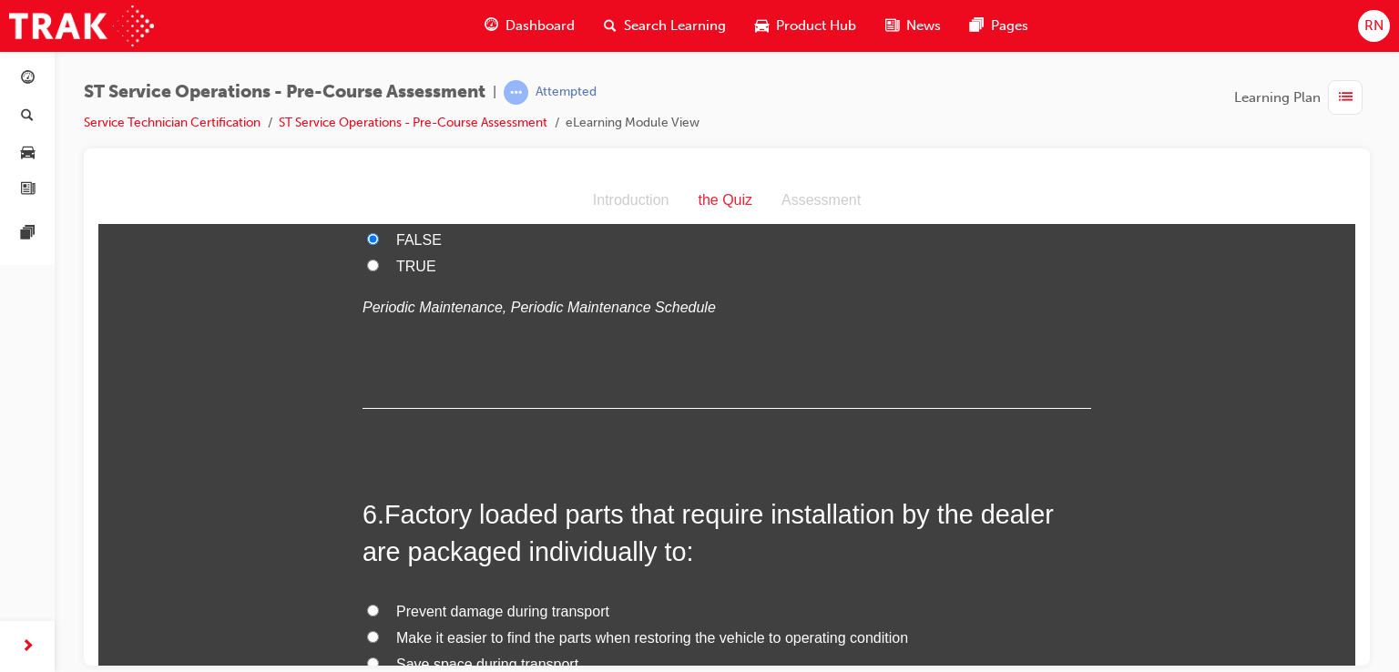
scroll to position [1882, 0]
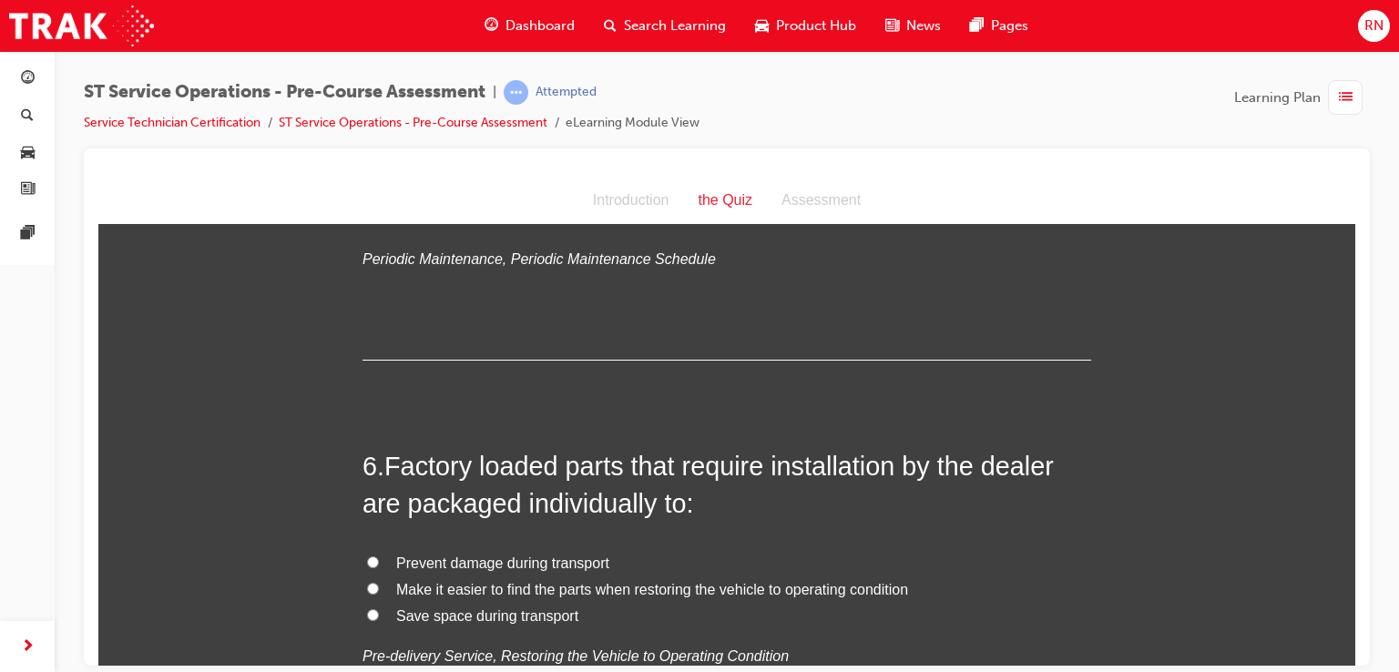
click at [367, 559] on input "Prevent damage during transport" at bounding box center [373, 562] width 12 height 12
radio input "true"
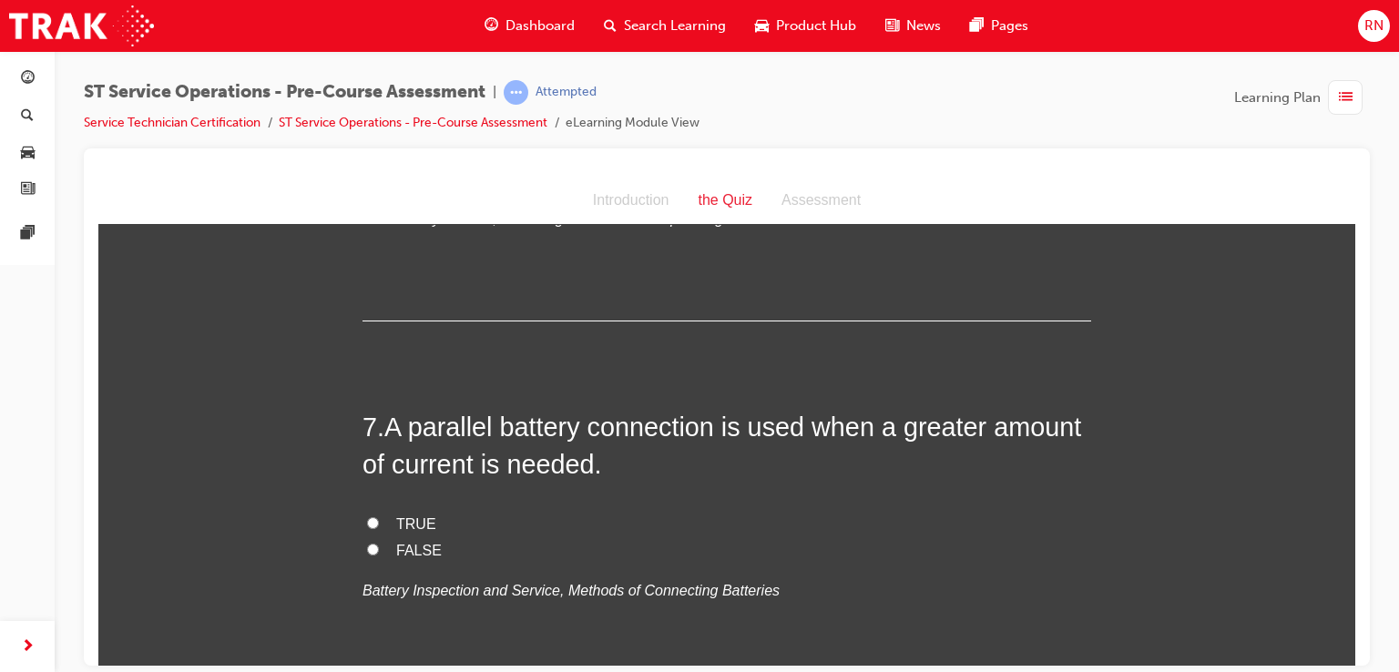
scroll to position [2392, 0]
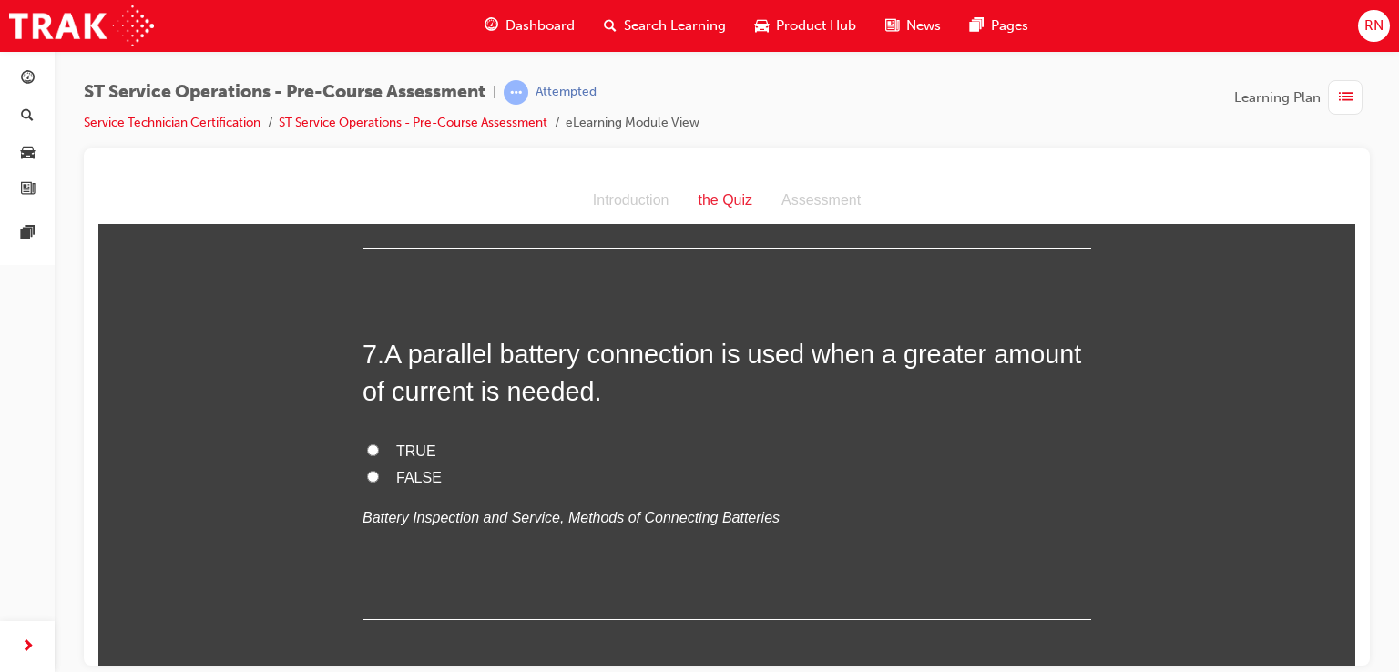
click at [363, 449] on label "TRUE" at bounding box center [727, 451] width 729 height 26
click at [367, 449] on input "TRUE" at bounding box center [373, 450] width 12 height 12
radio input "true"
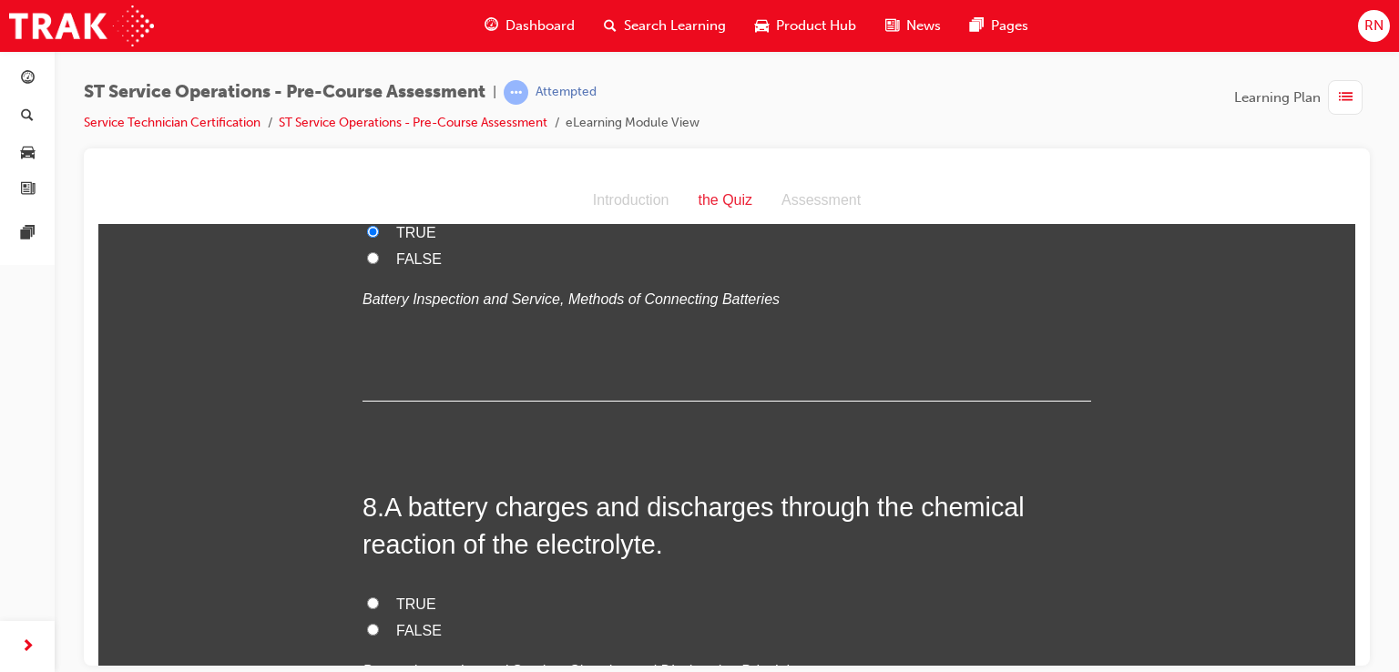
scroll to position [2672, 0]
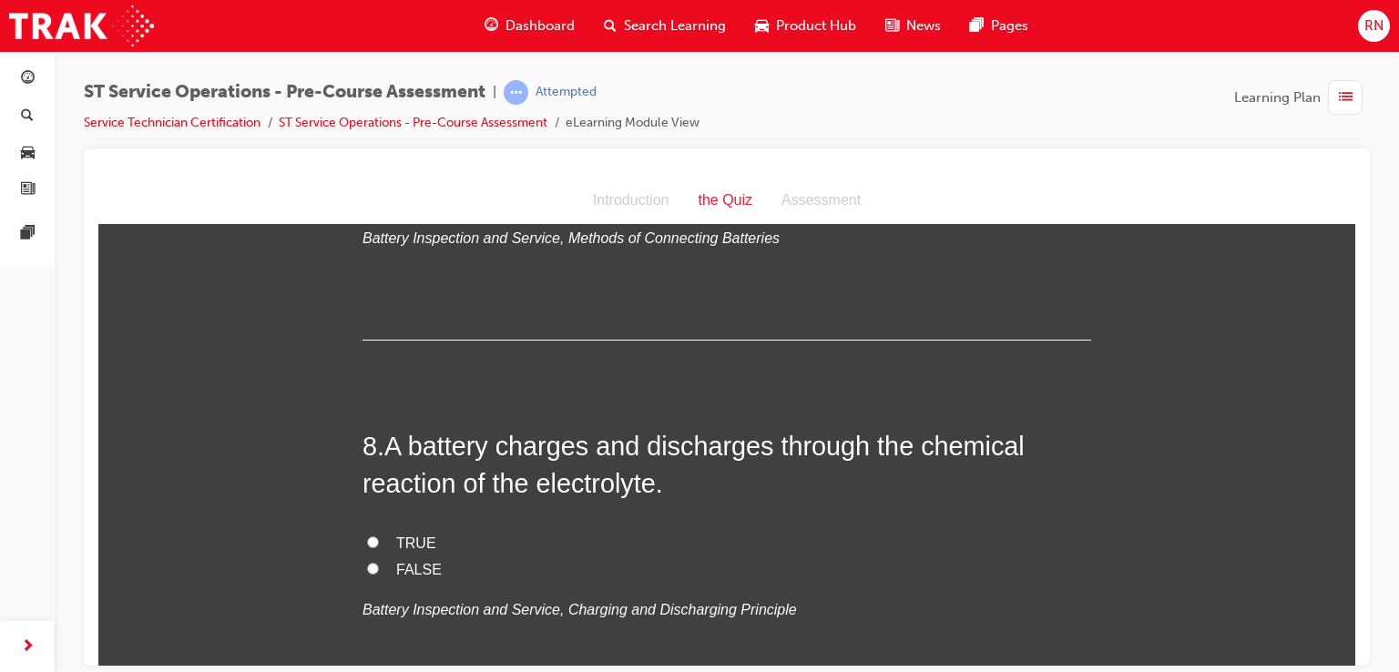
click at [367, 542] on input "TRUE" at bounding box center [373, 542] width 12 height 12
radio input "true"
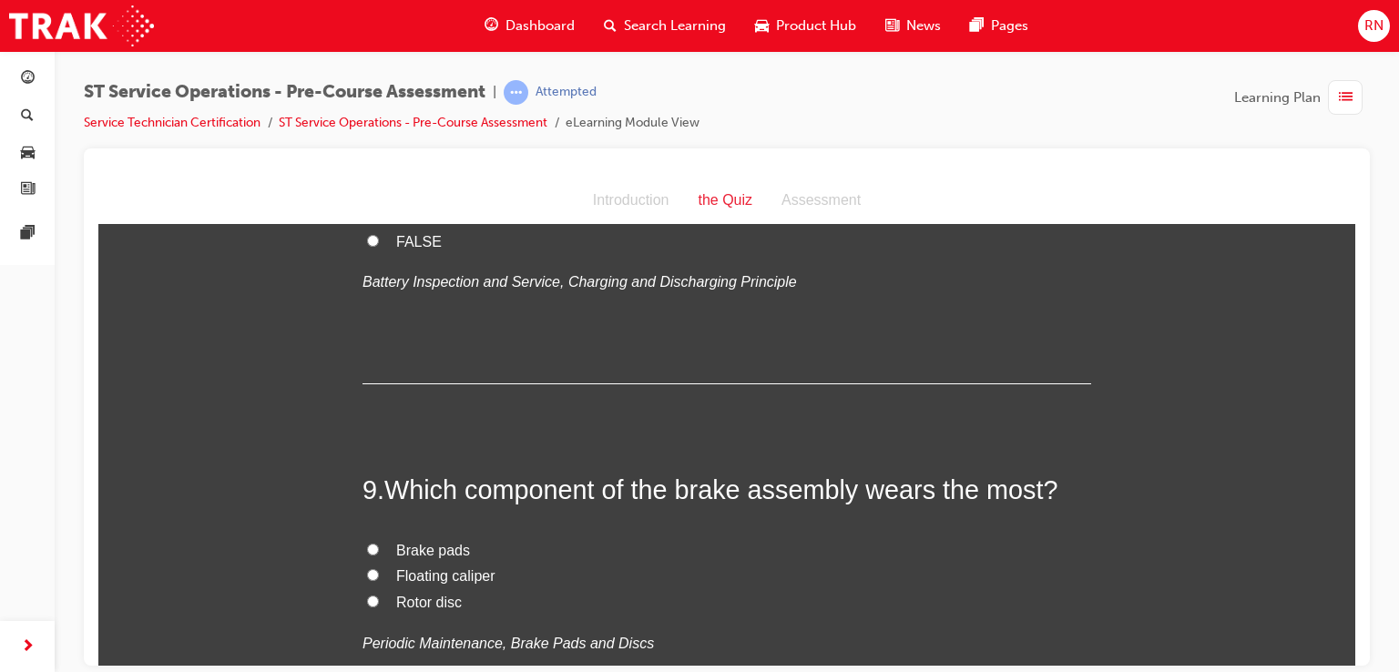
scroll to position [3085, 0]
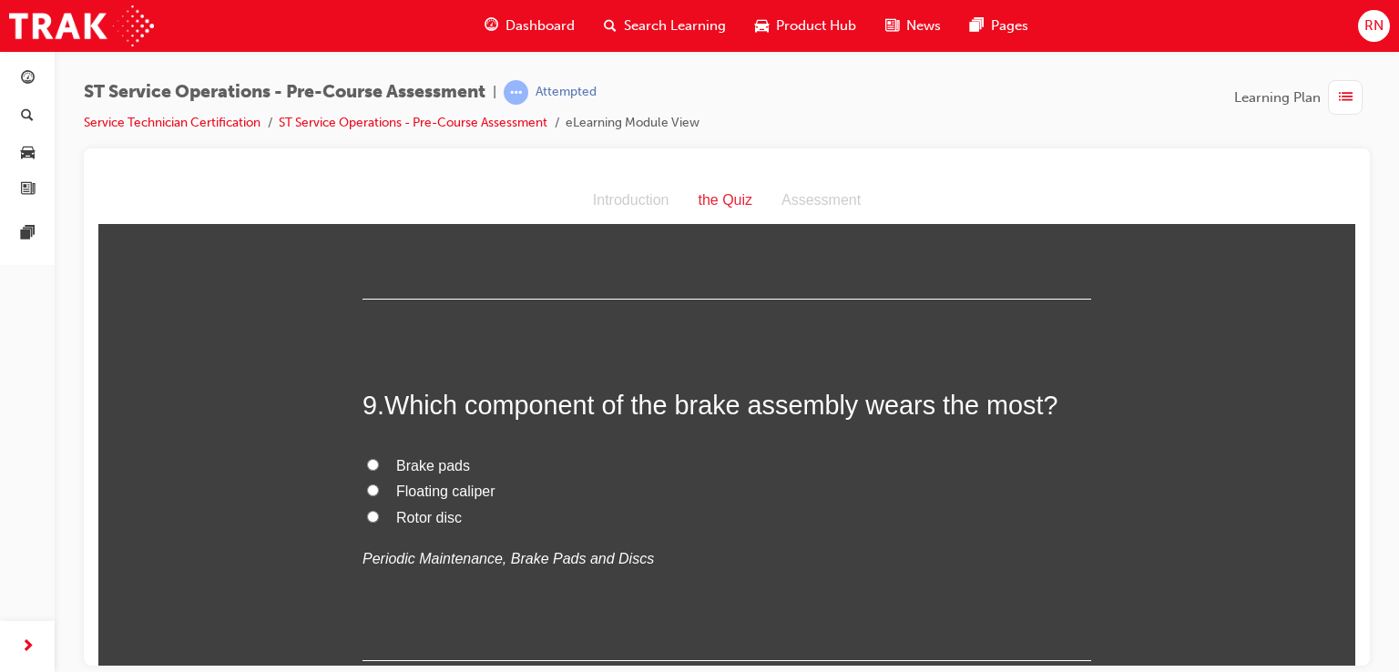
click at [367, 463] on input "Brake pads" at bounding box center [373, 464] width 12 height 12
radio input "true"
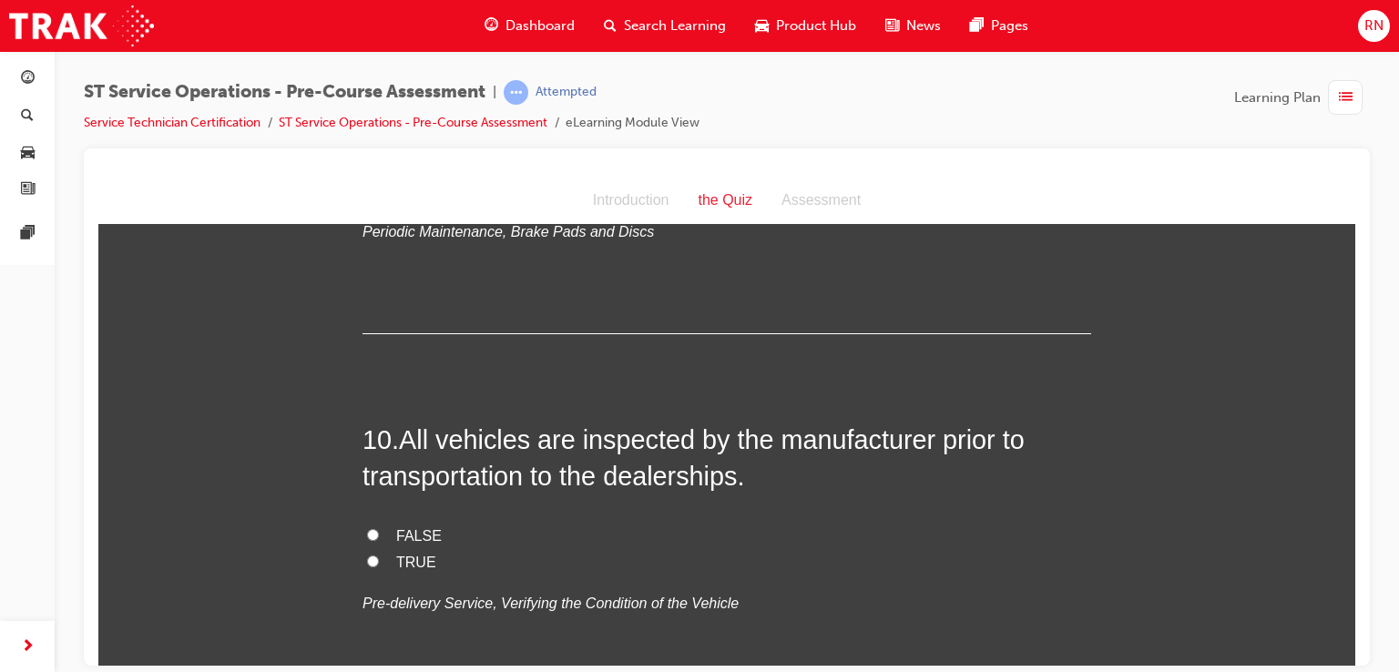
scroll to position [3413, 0]
click at [367, 563] on input "TRUE" at bounding box center [373, 560] width 12 height 12
radio input "true"
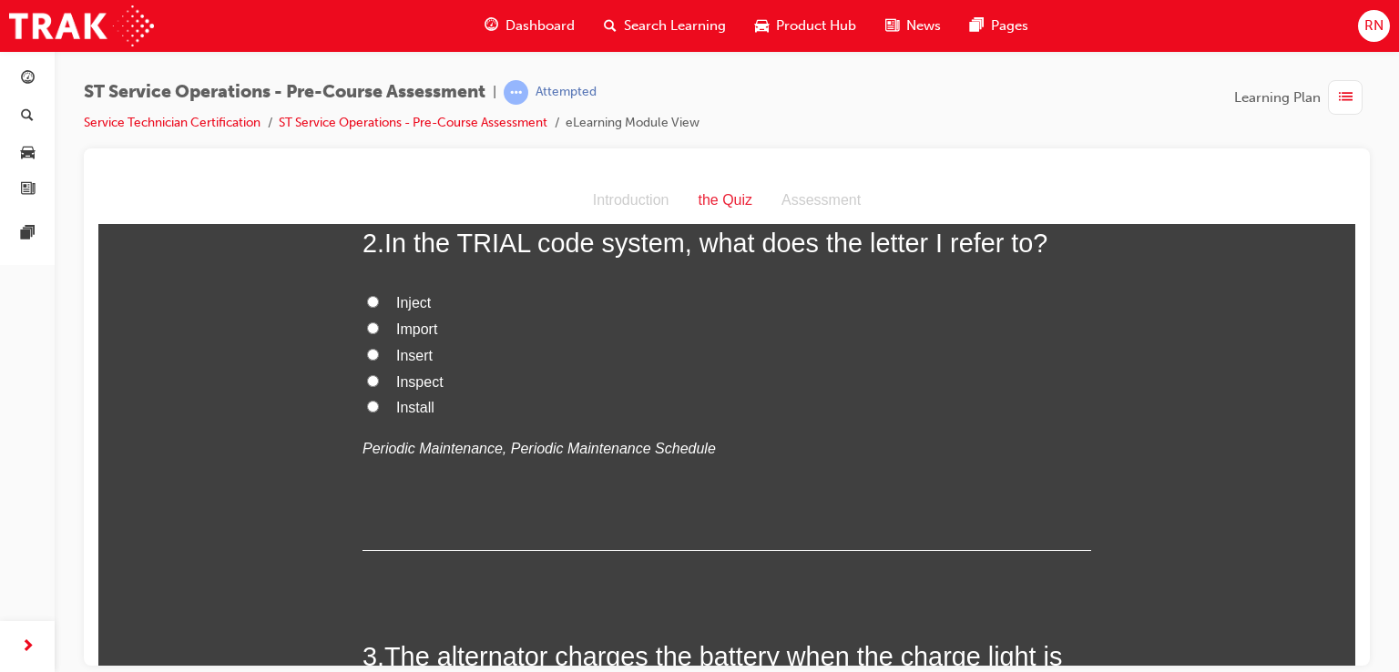
scroll to position [468, 0]
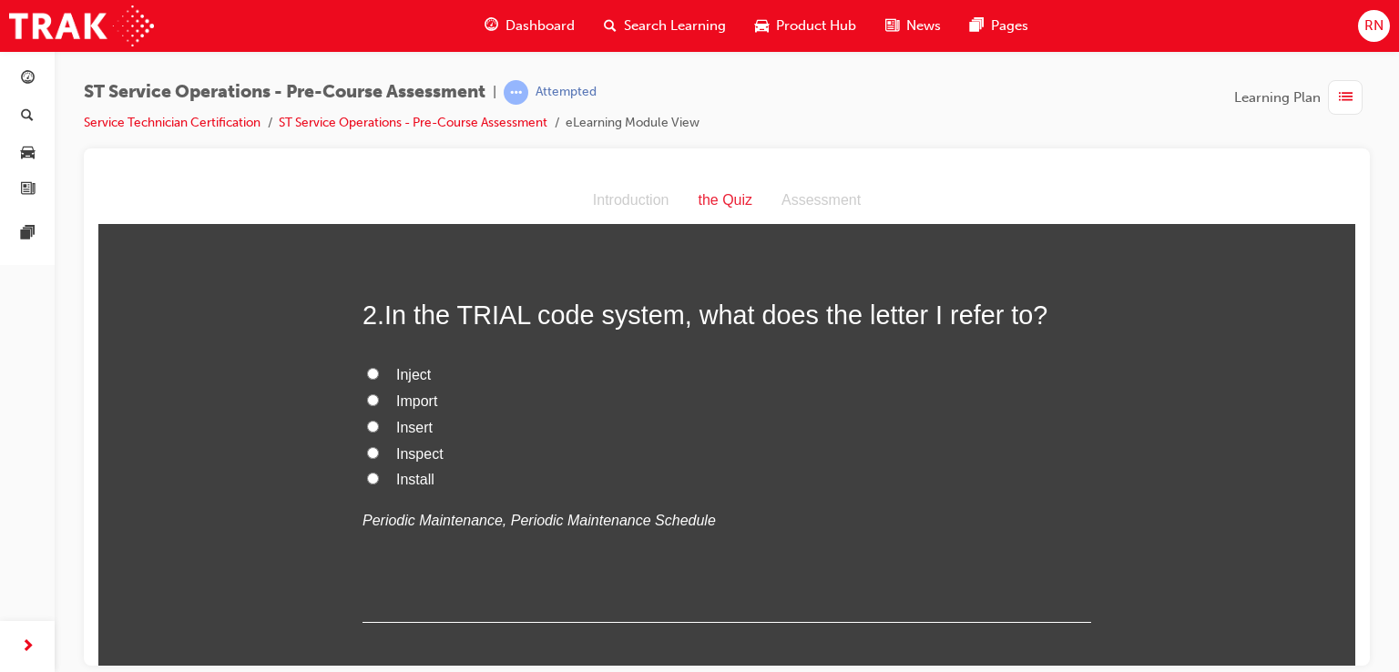
click at [369, 453] on input "Inspect" at bounding box center [373, 452] width 12 height 12
radio input "true"
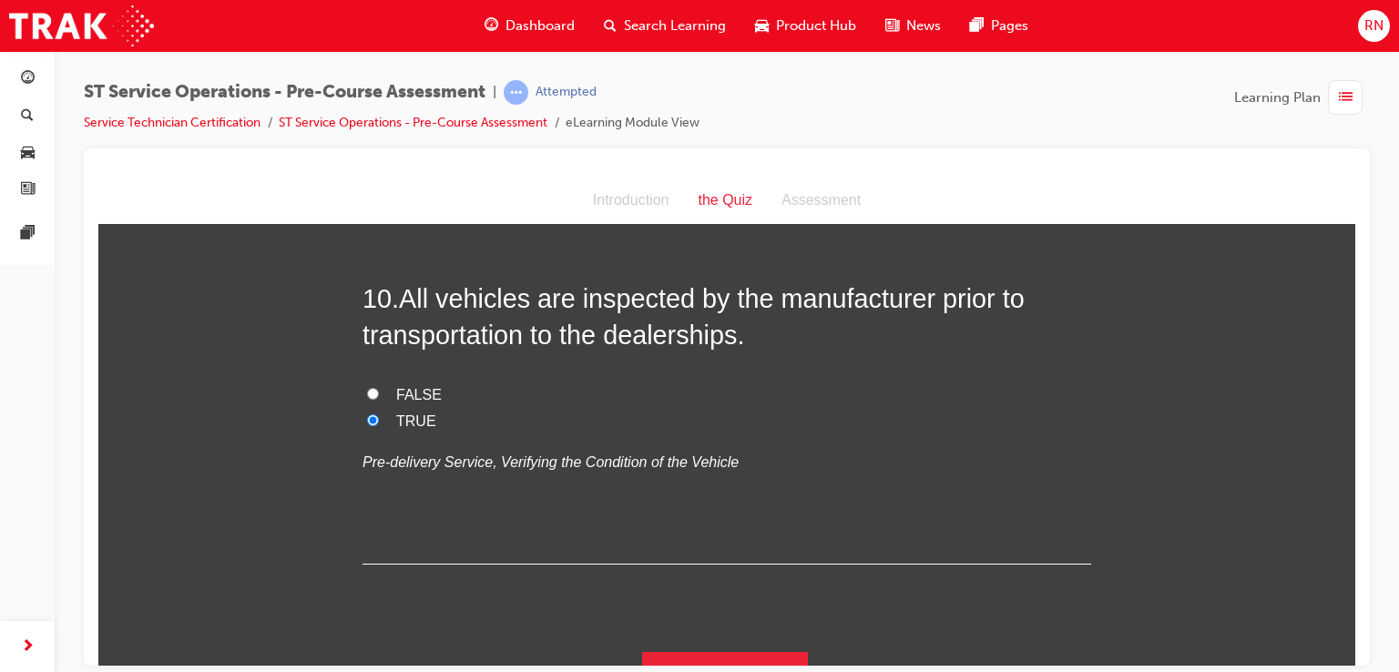
scroll to position [3587, 0]
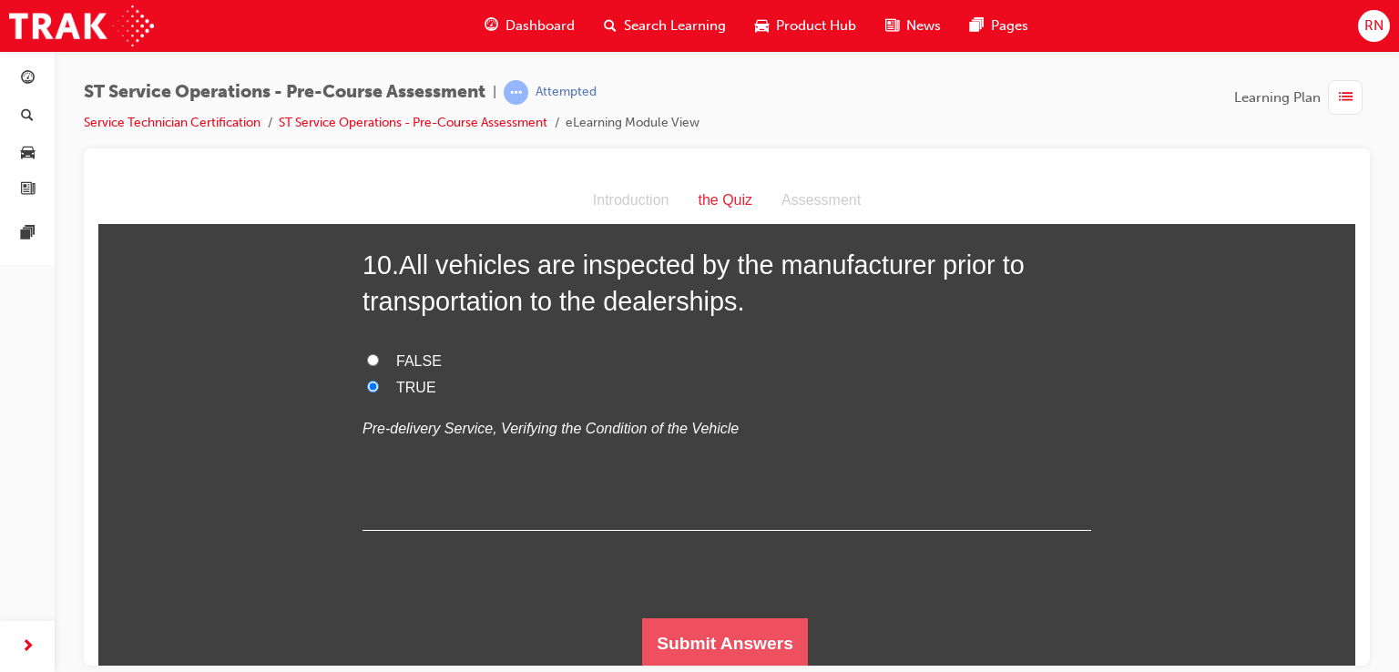
click at [692, 659] on button "Submit Answers" at bounding box center [725, 643] width 166 height 51
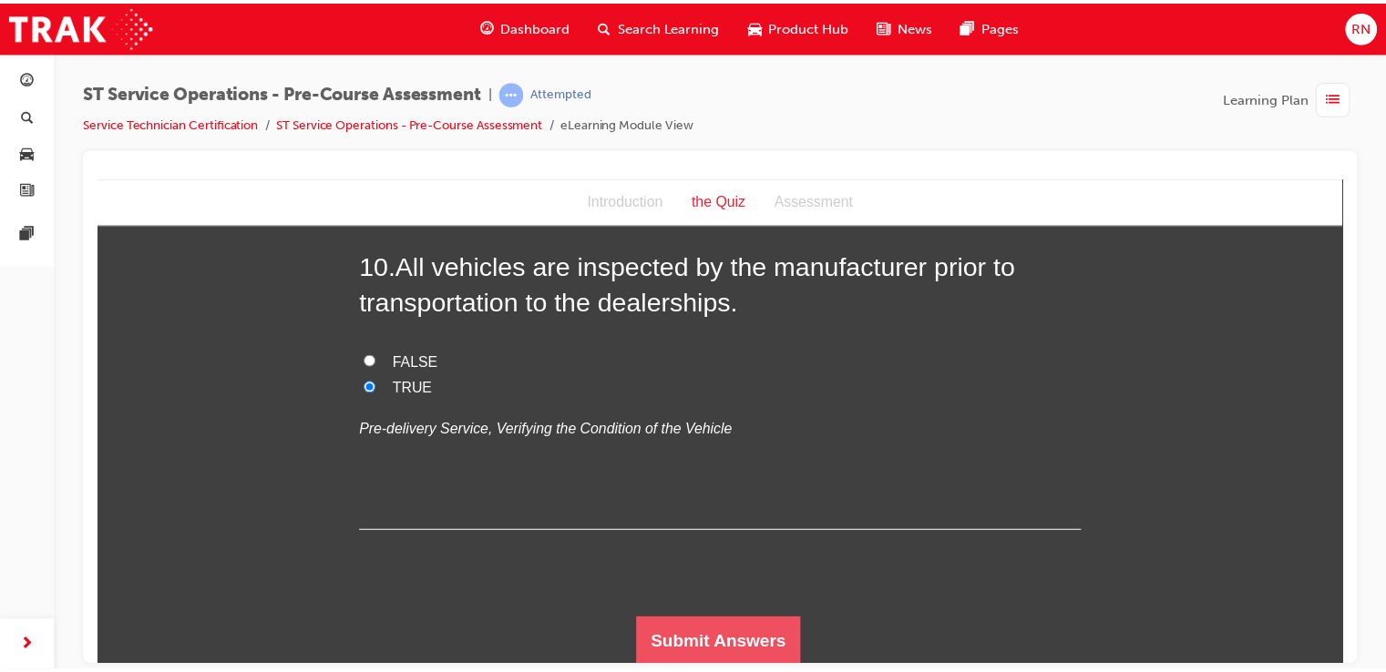
scroll to position [0, 0]
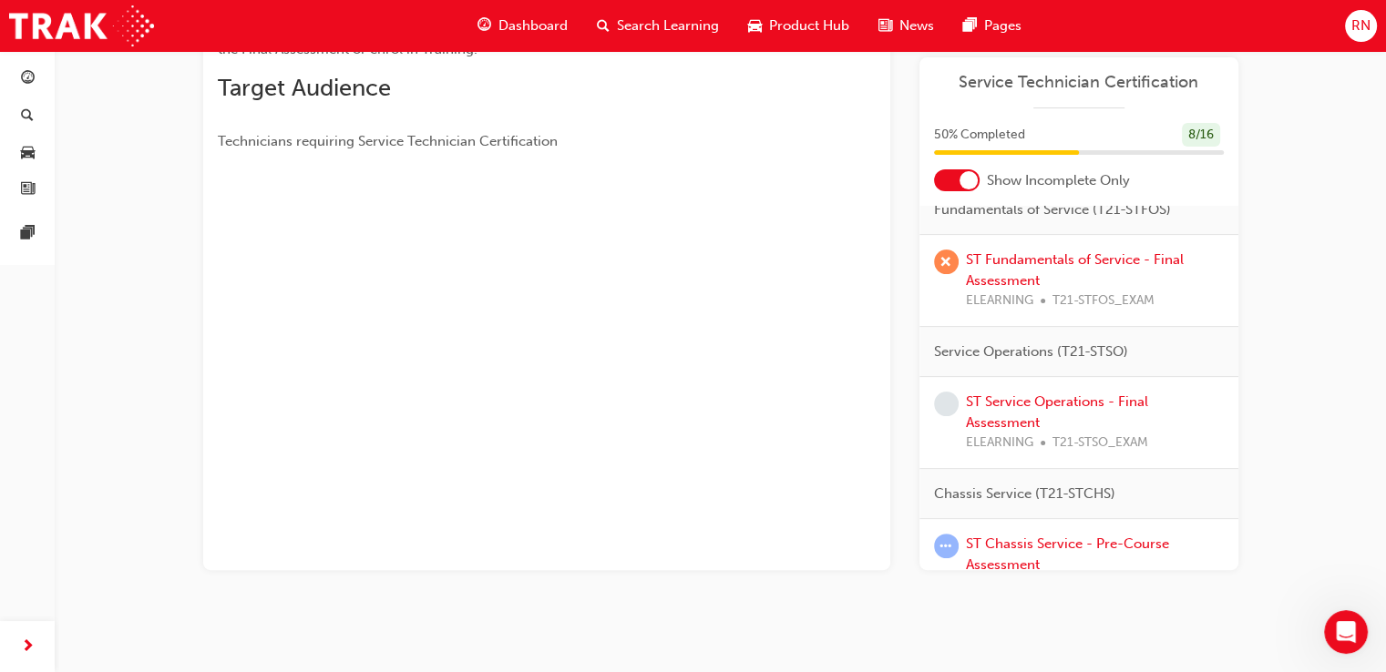
scroll to position [39, 0]
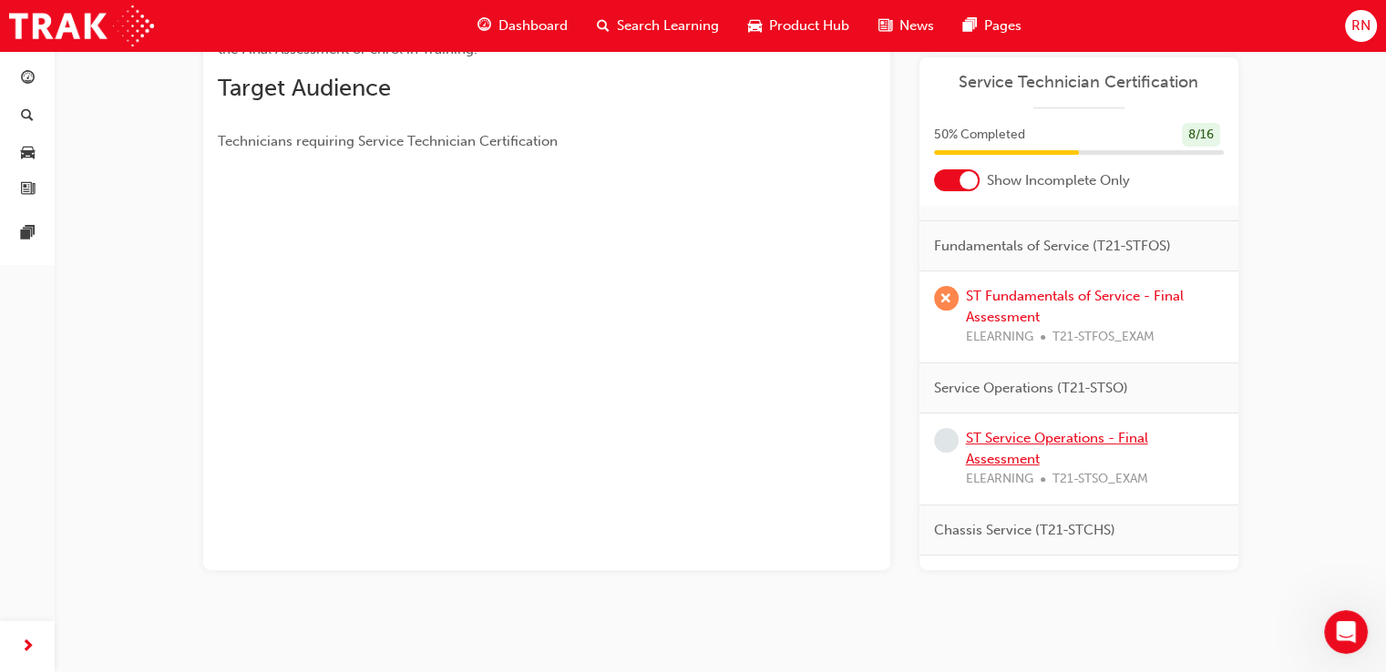
click at [1004, 467] on link "ST Service Operations - Final Assessment" at bounding box center [1057, 448] width 182 height 37
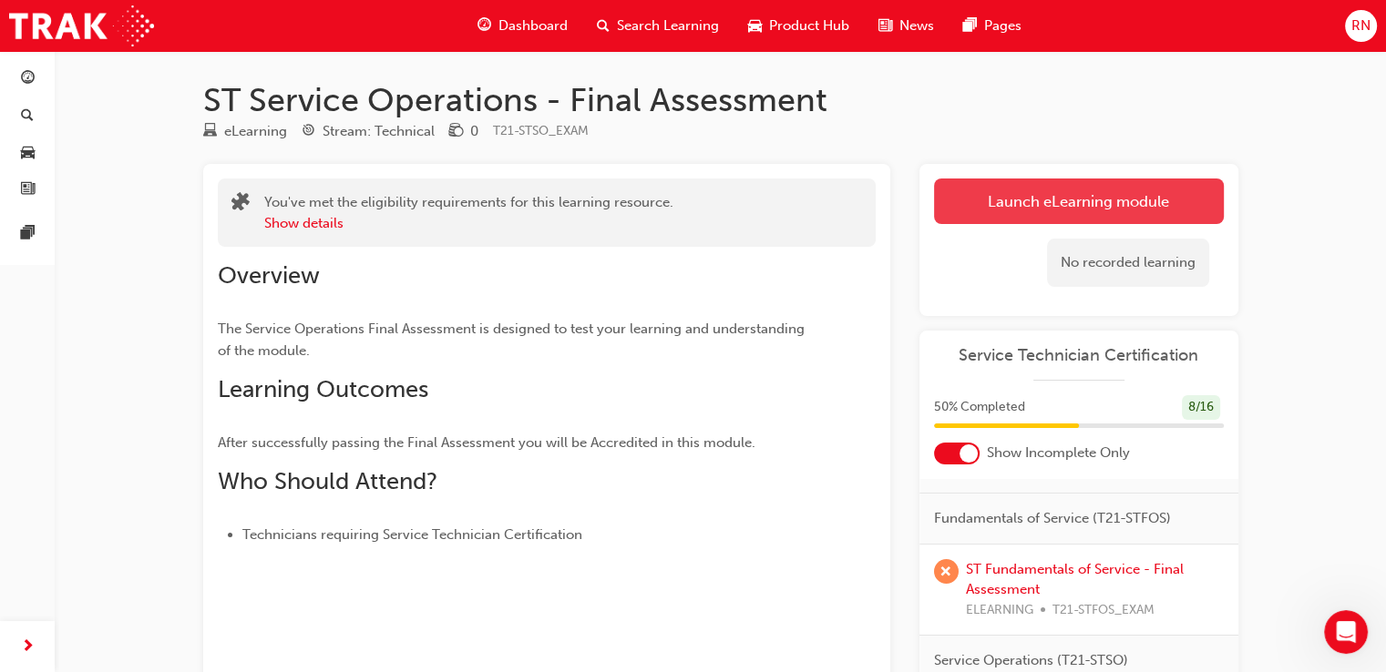
click at [1092, 200] on link "Launch eLearning module" at bounding box center [1079, 202] width 290 height 46
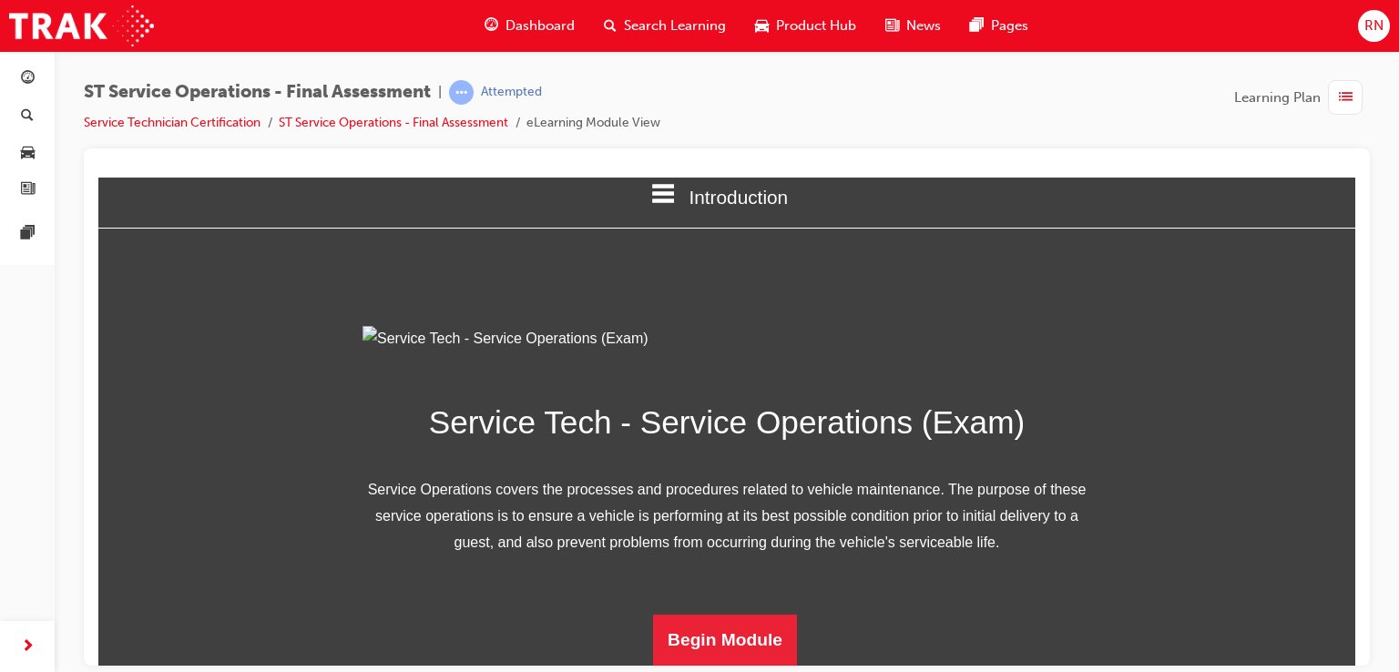
scroll to position [222, 0]
click at [732, 630] on button "Begin Module" at bounding box center [725, 639] width 144 height 51
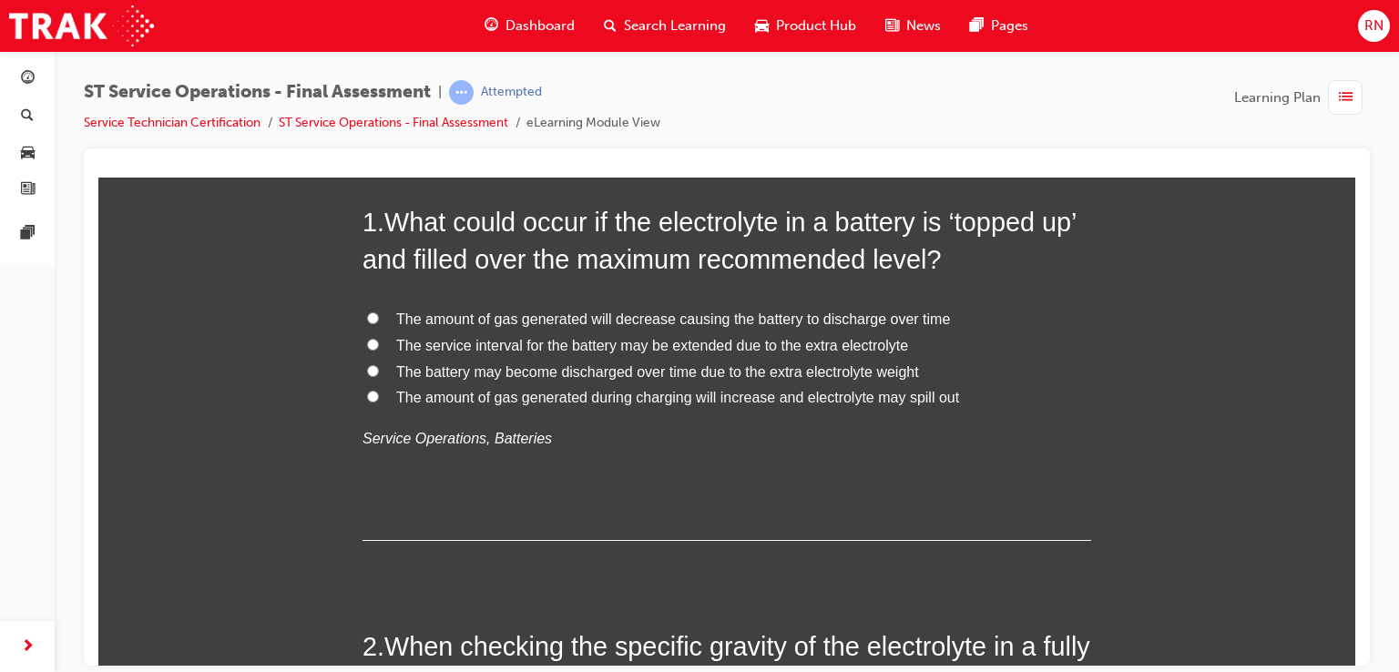
scroll to position [182, 0]
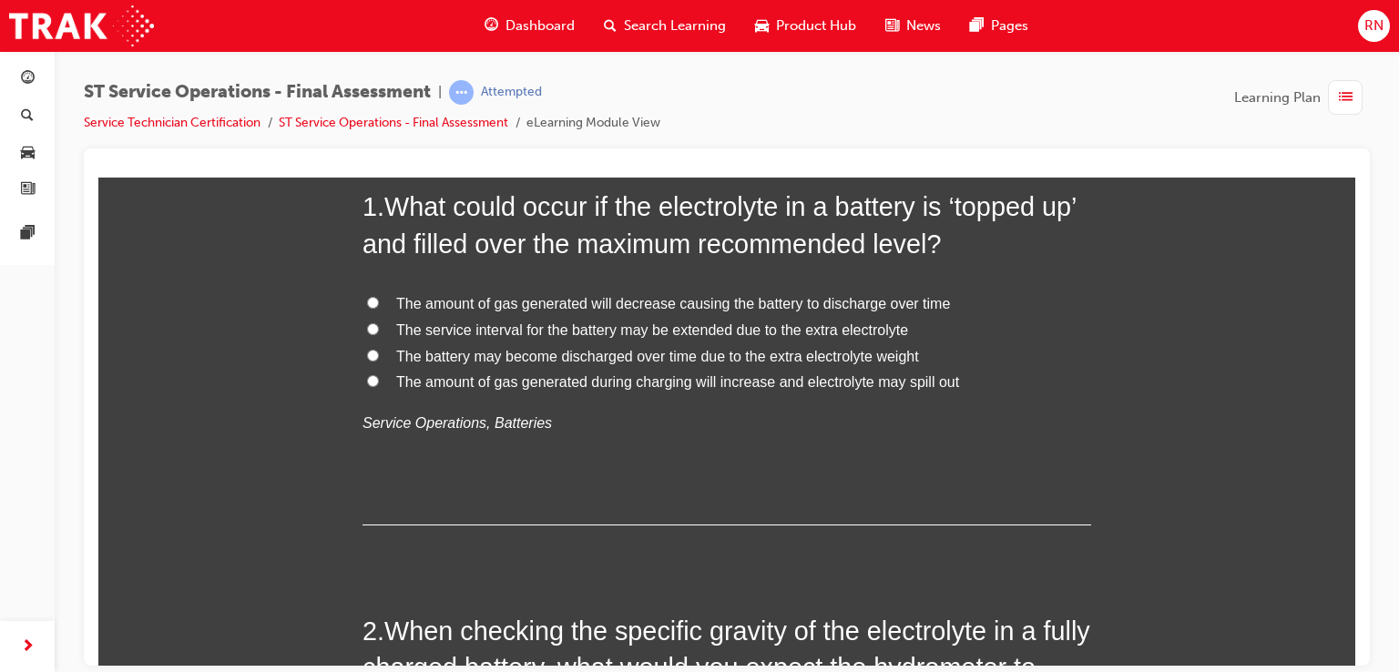
click at [367, 381] on input "The amount of gas generated during charging will increase and electrolyte may s…" at bounding box center [373, 380] width 12 height 12
radio input "true"
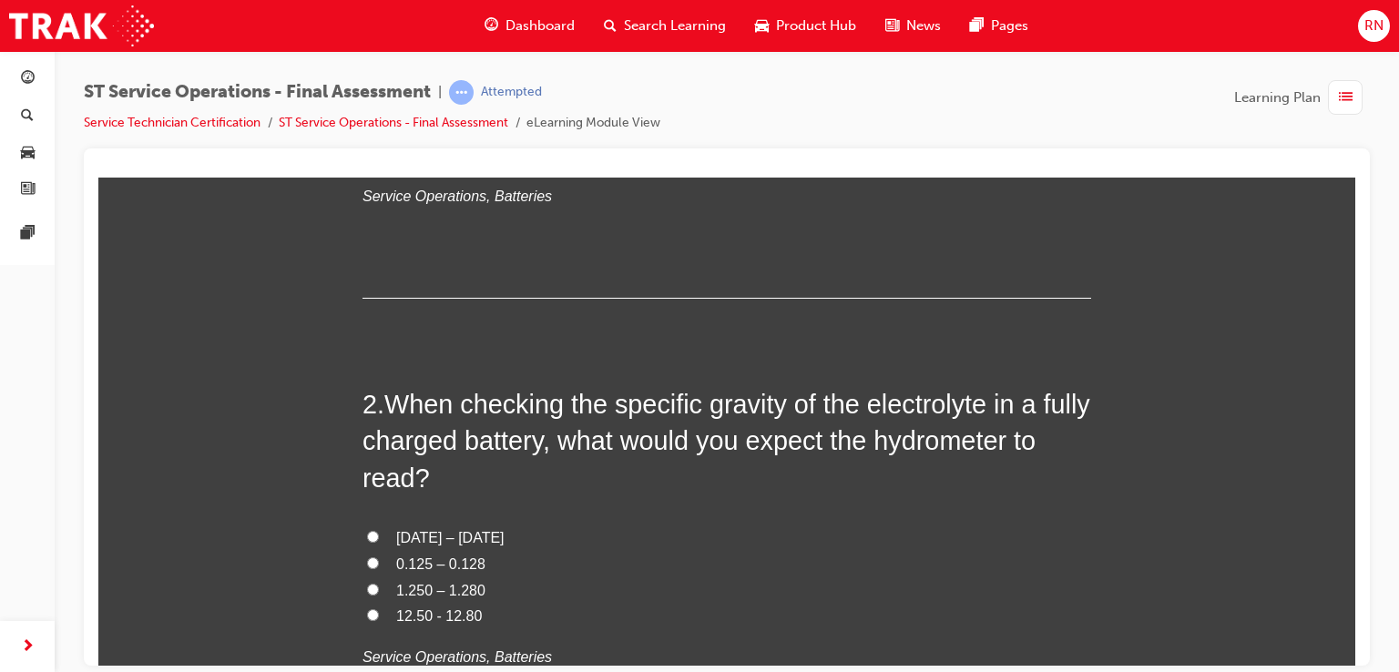
scroll to position [437, 0]
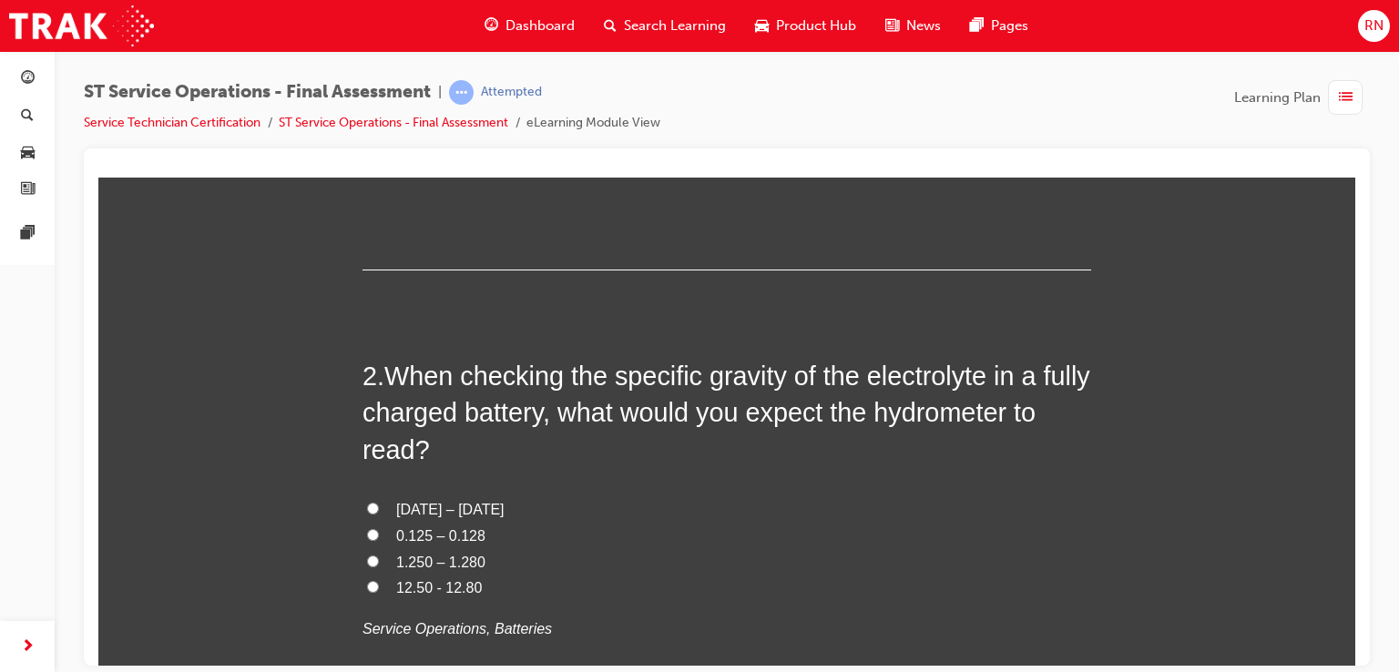
click at [367, 584] on input "12.50 - 12.80" at bounding box center [373, 586] width 12 height 12
radio input "true"
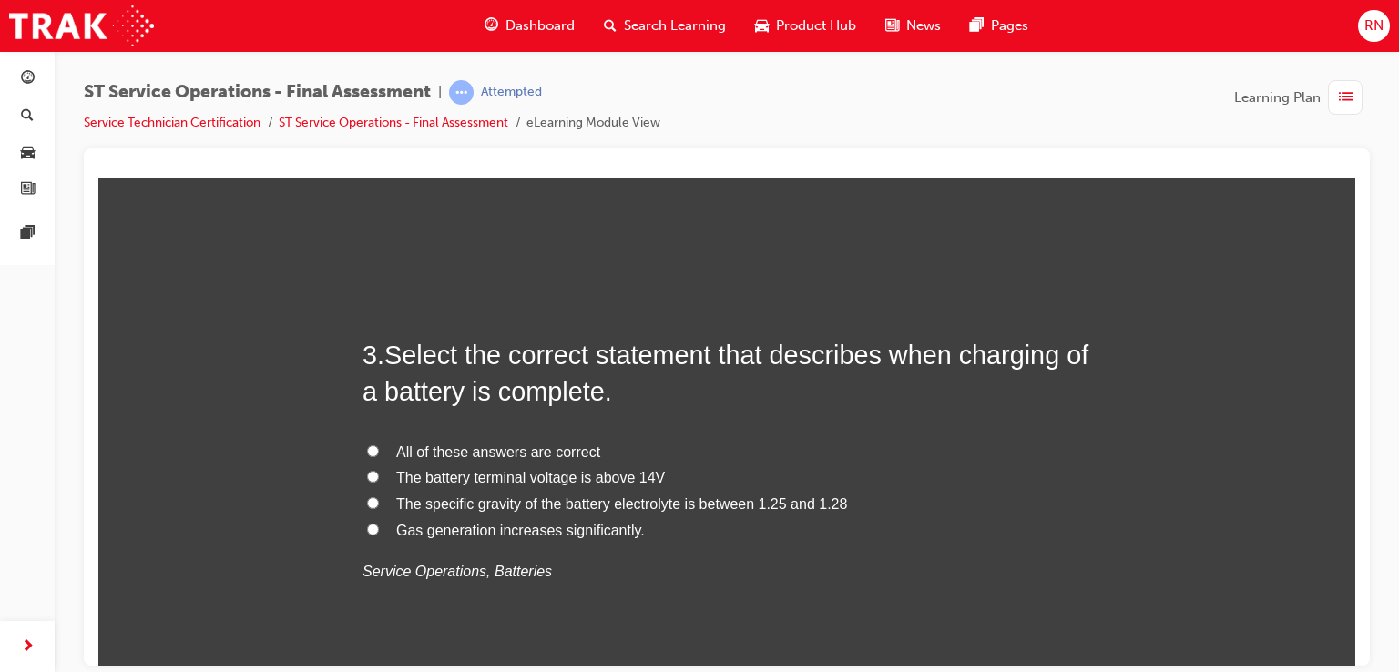
scroll to position [923, 0]
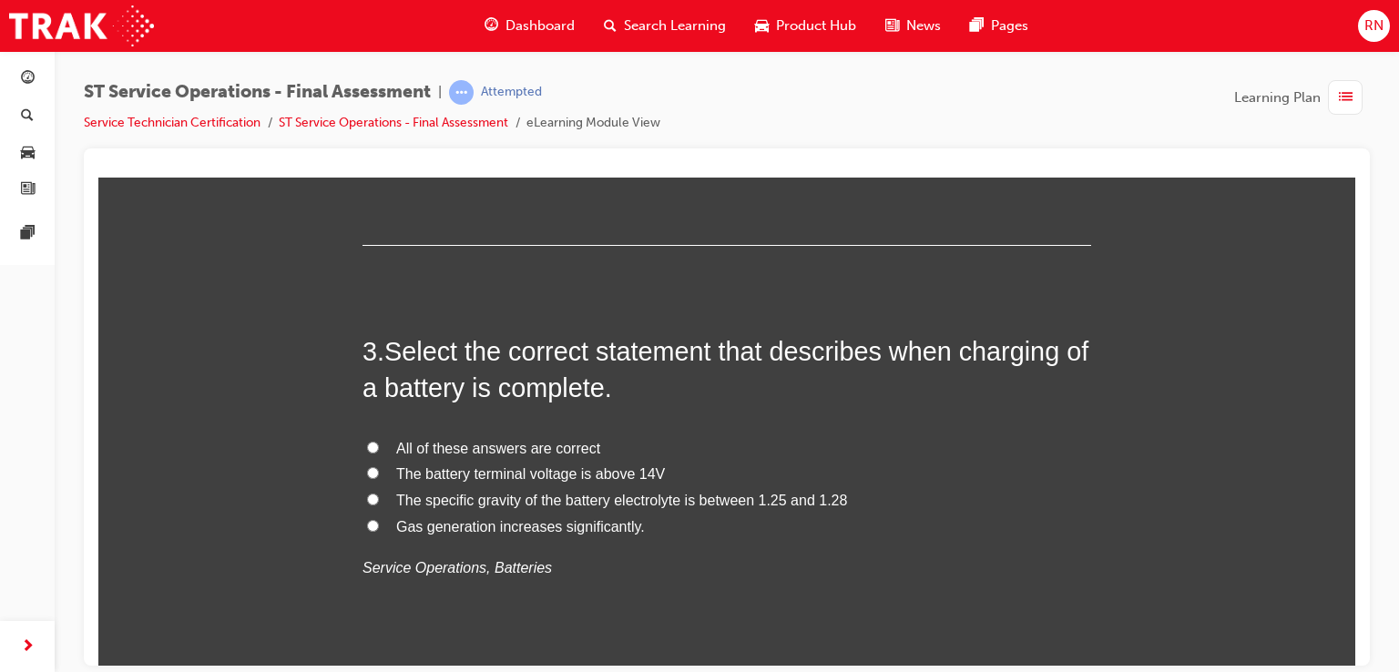
click at [367, 471] on input "The battery terminal voltage is above 14V" at bounding box center [373, 472] width 12 height 12
radio input "true"
click at [1356, 660] on div at bounding box center [727, 407] width 1286 height 517
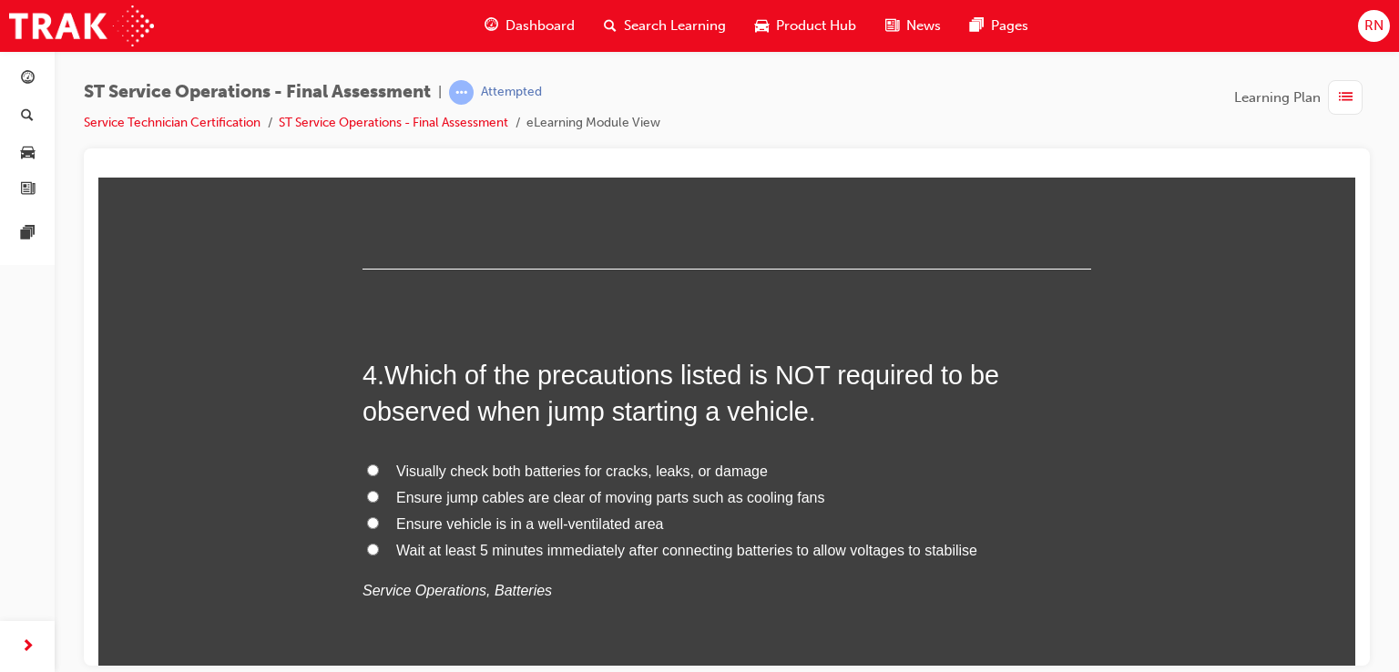
scroll to position [1360, 0]
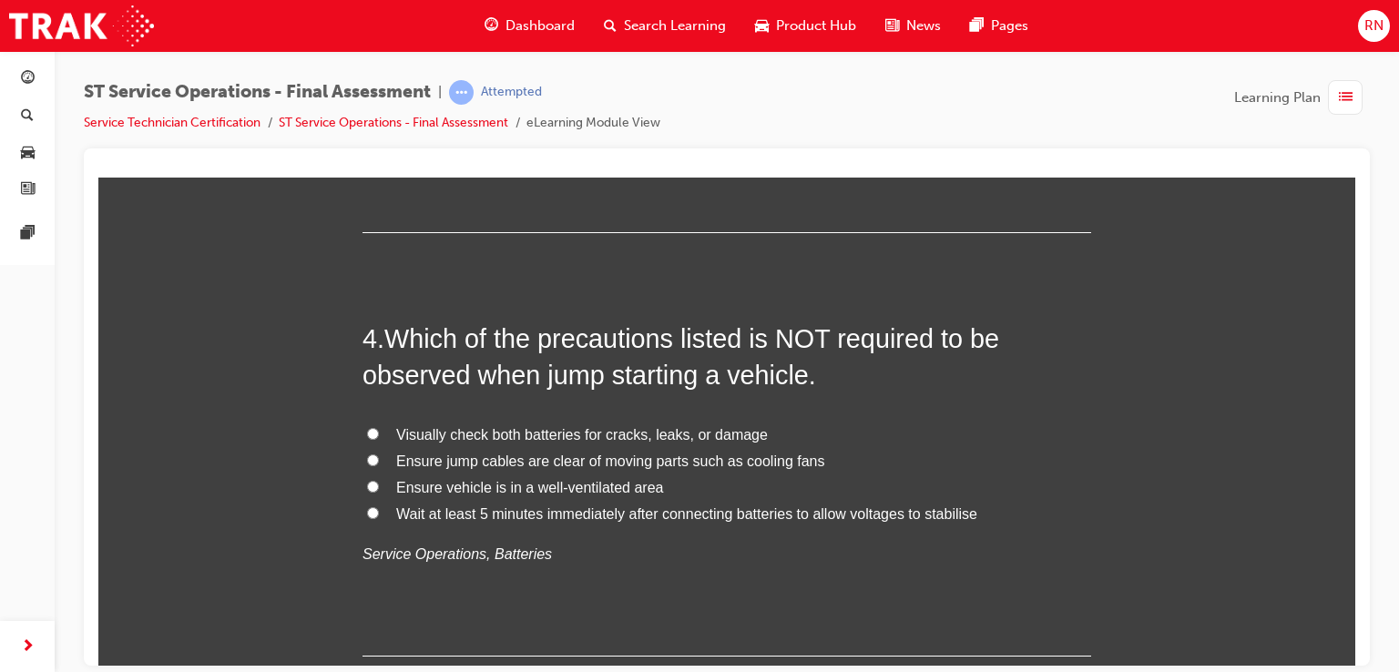
click at [367, 482] on input "Ensure vehicle is in a well-ventilated area" at bounding box center [373, 486] width 12 height 12
radio input "true"
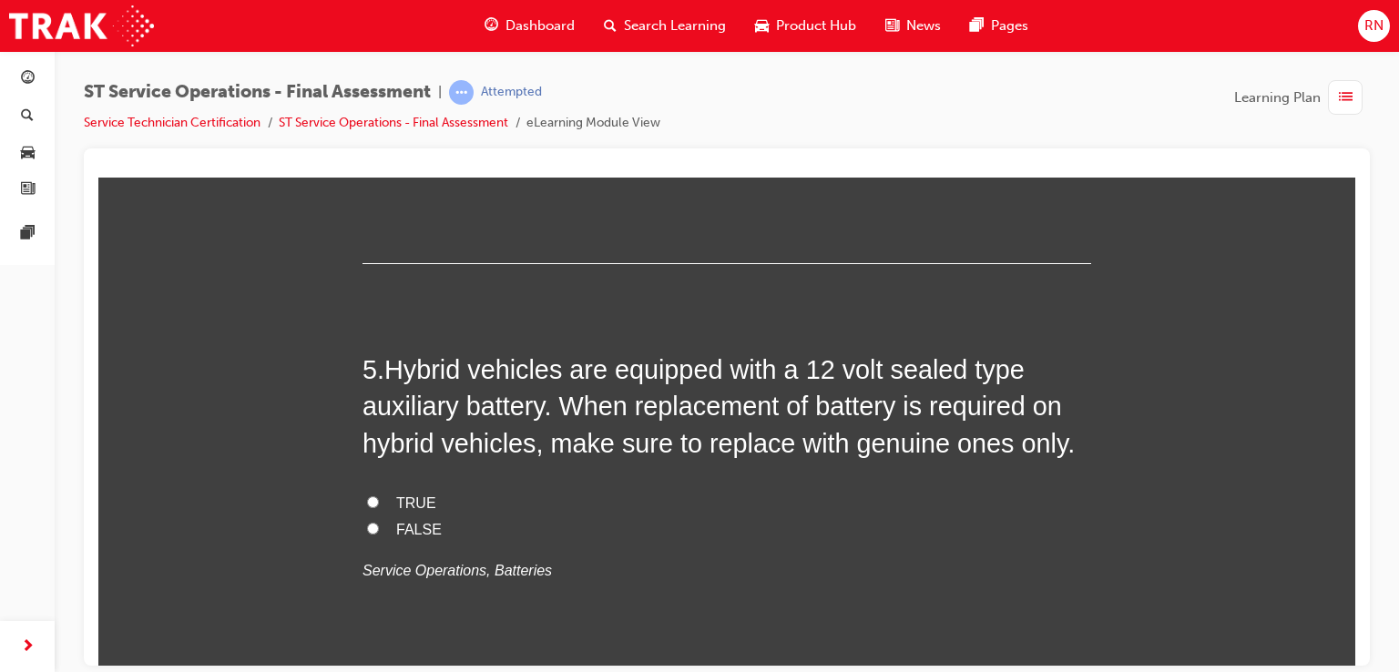
scroll to position [1761, 0]
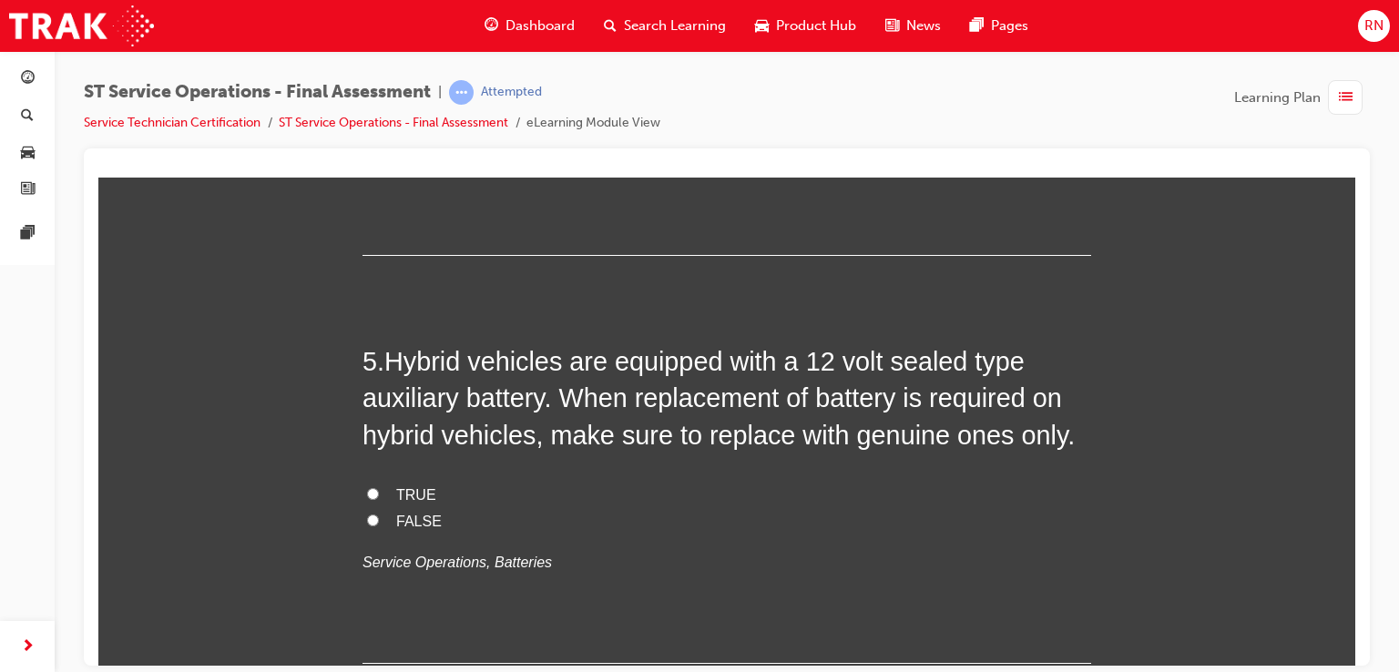
click at [368, 491] on input "TRUE" at bounding box center [373, 493] width 12 height 12
radio input "true"
click at [368, 491] on input "TRUE" at bounding box center [373, 493] width 12 height 12
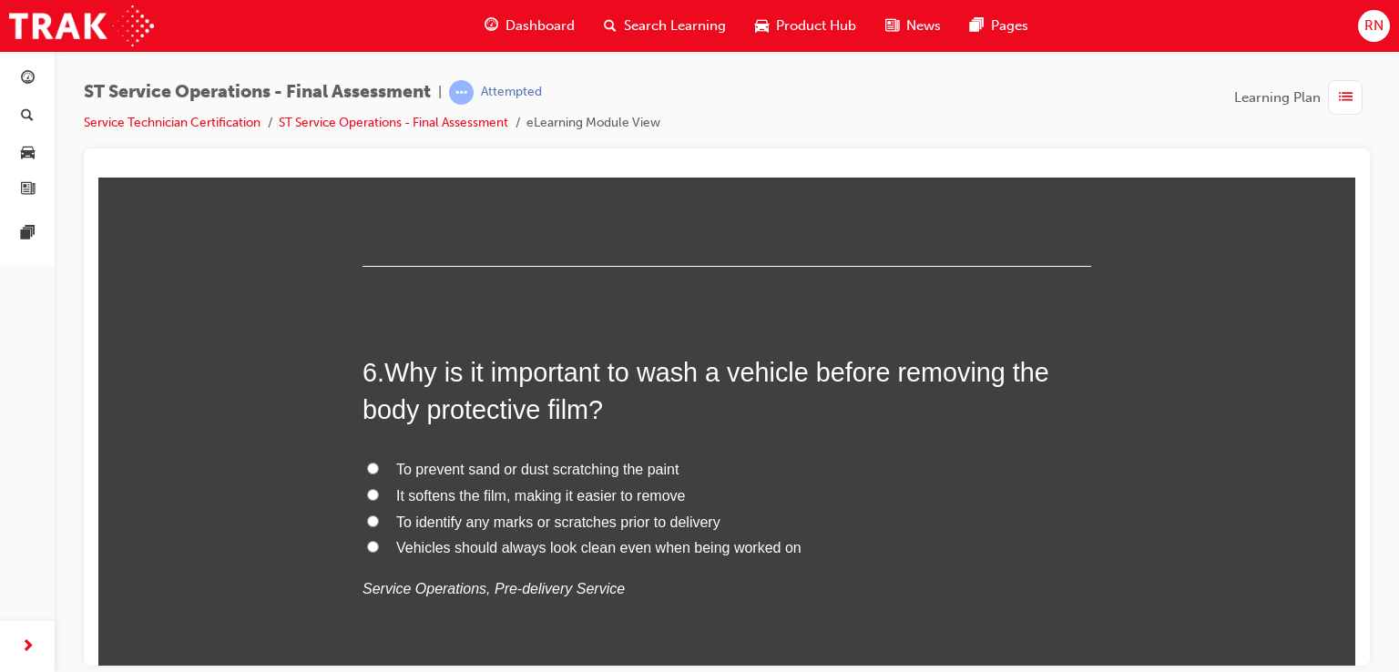
scroll to position [2174, 0]
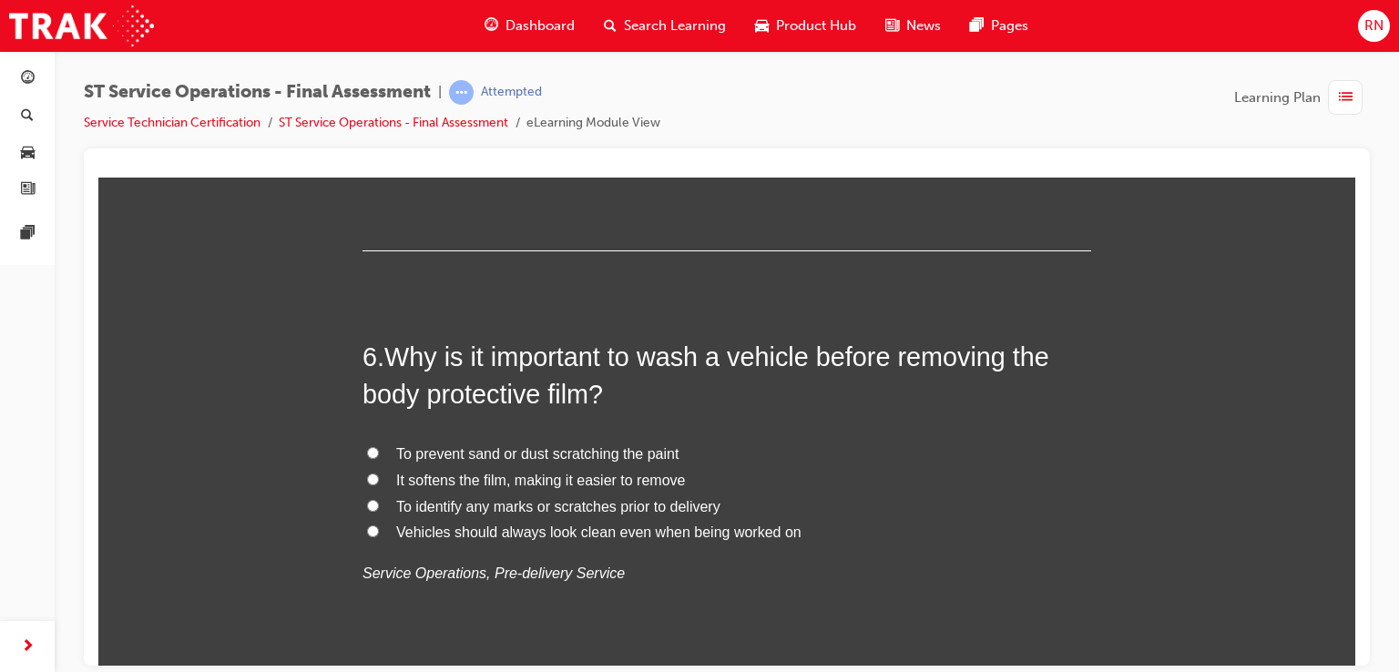
click at [367, 447] on input "To prevent sand or dust scratching the paint" at bounding box center [373, 452] width 12 height 12
radio input "true"
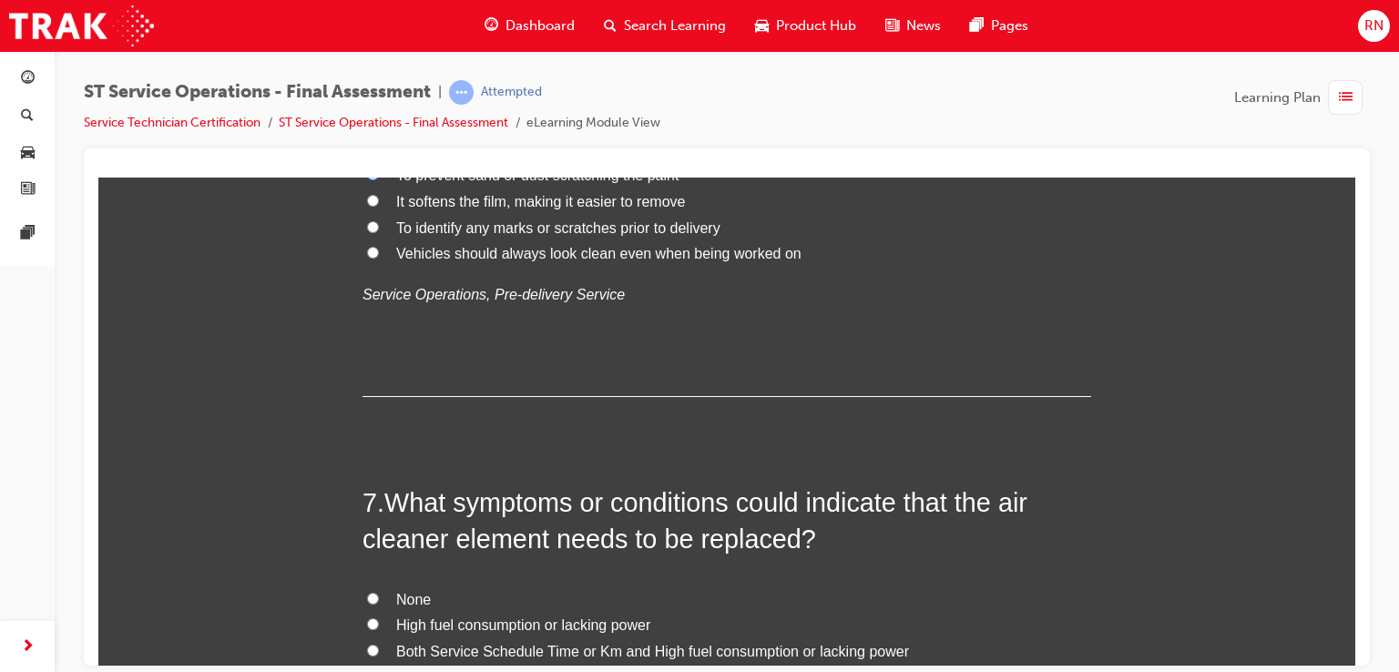
scroll to position [2551, 0]
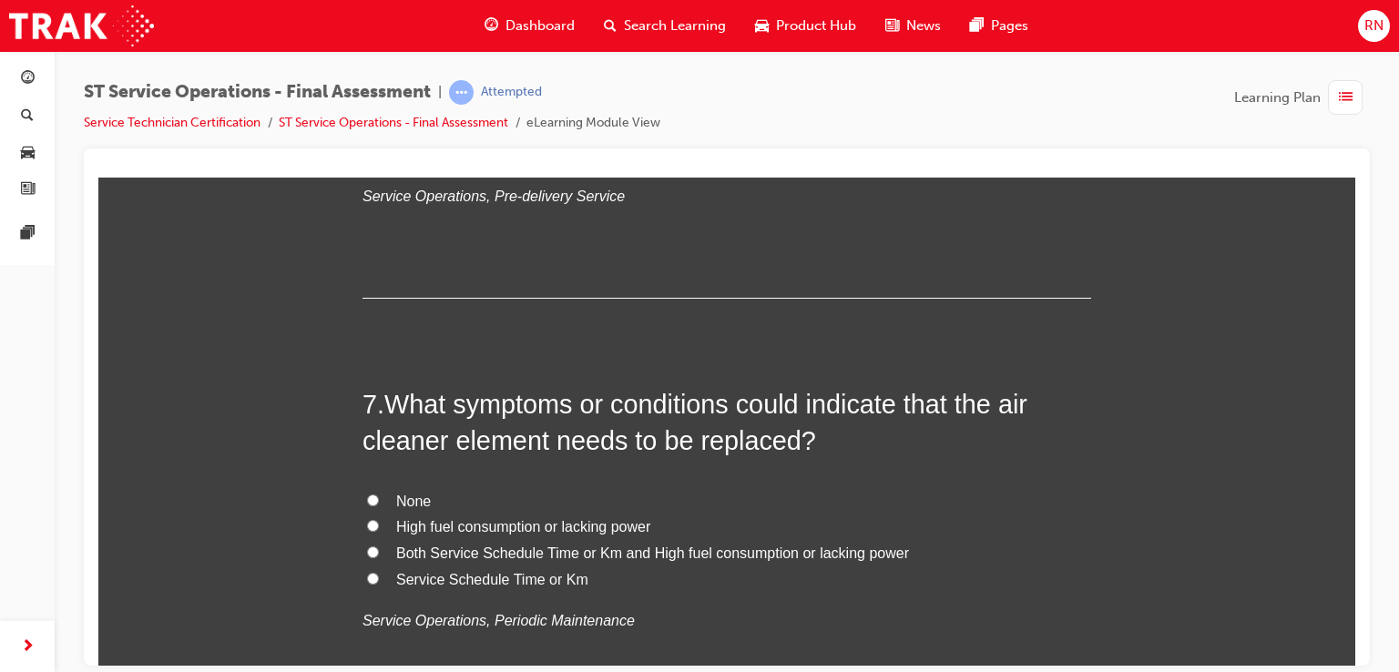
click at [367, 574] on input "Service Schedule Time or Km" at bounding box center [373, 578] width 12 height 12
radio input "true"
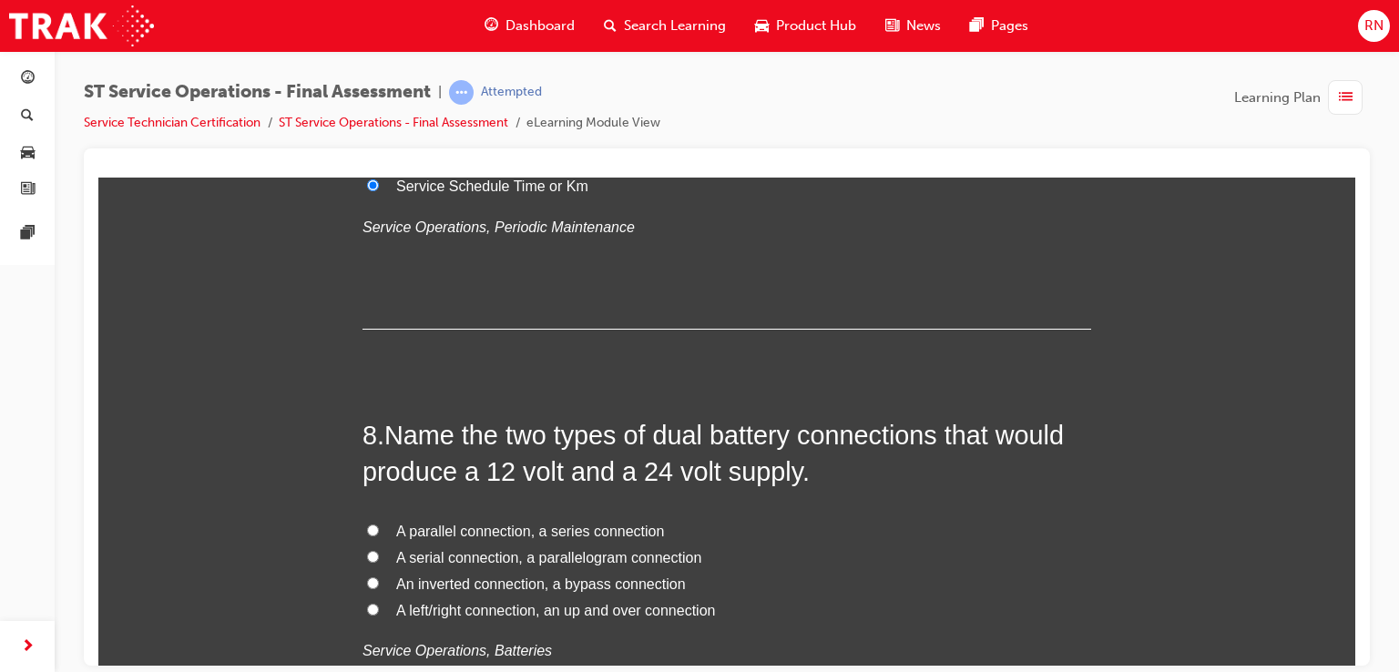
scroll to position [2952, 0]
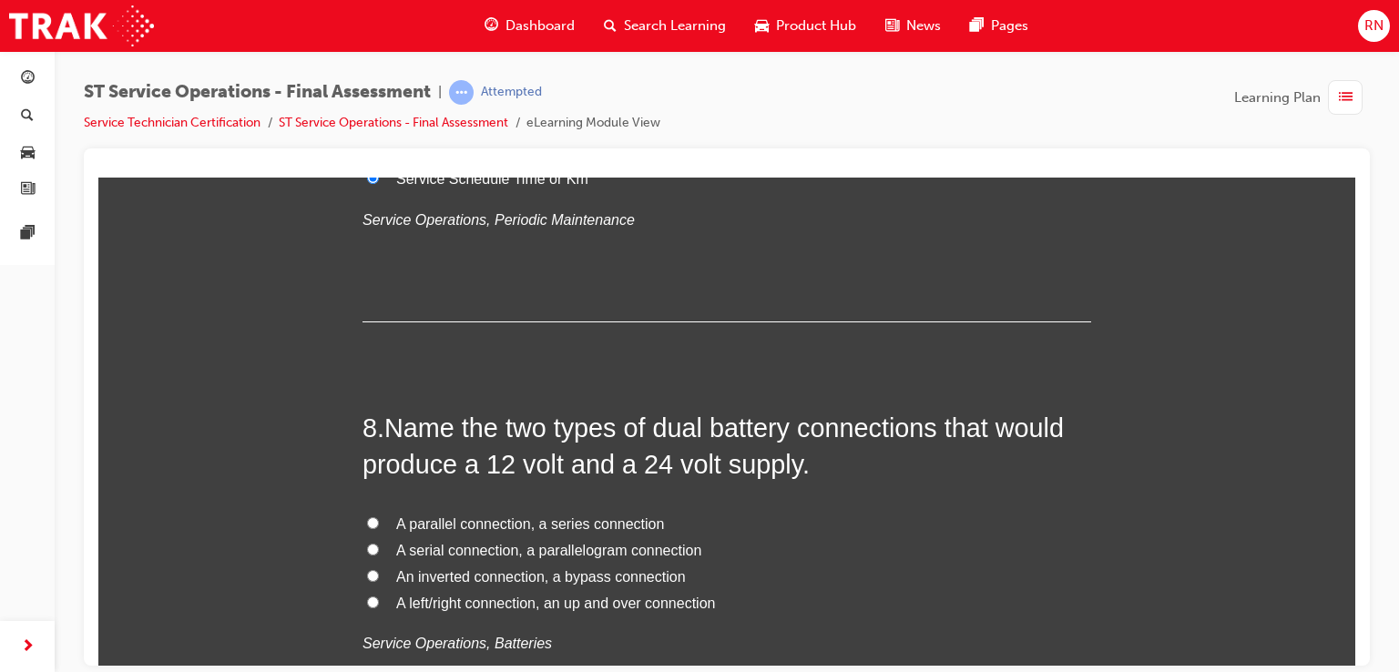
click at [367, 575] on input "An inverted connection, a bypass connection" at bounding box center [373, 575] width 12 height 12
radio input "true"
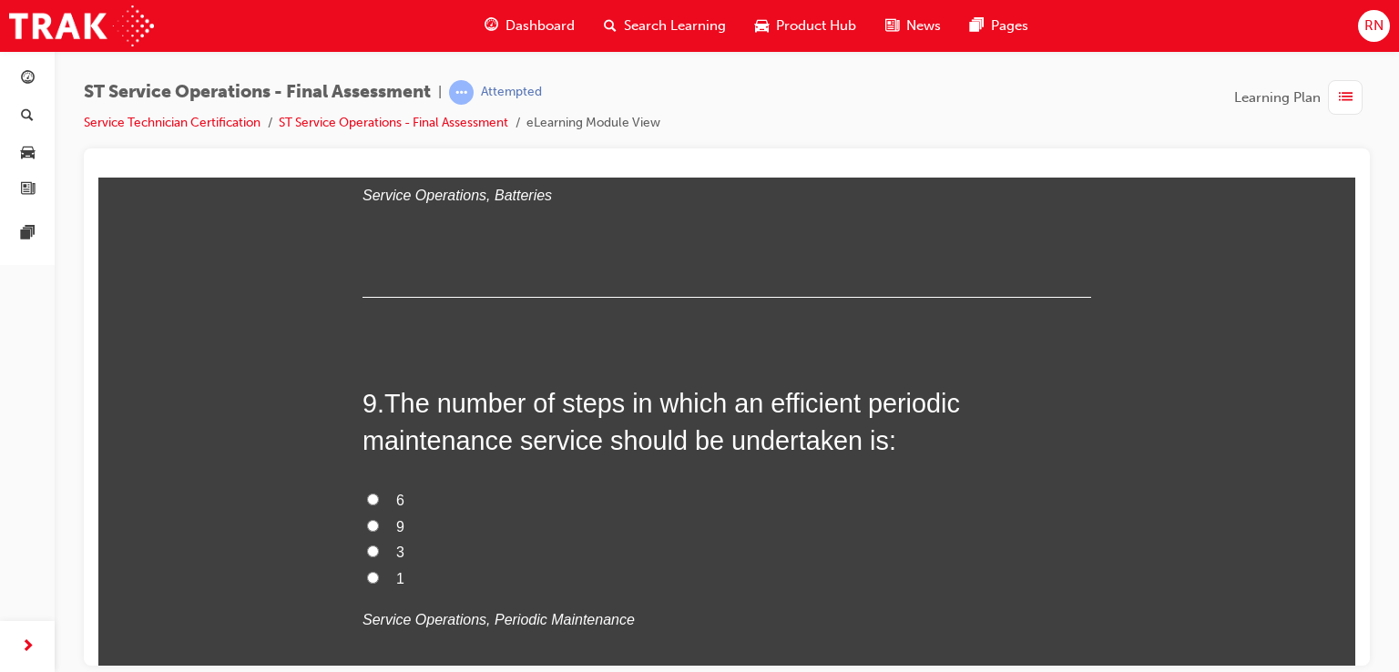
scroll to position [3401, 0]
click at [367, 496] on input "6" at bounding box center [373, 498] width 12 height 12
radio input "true"
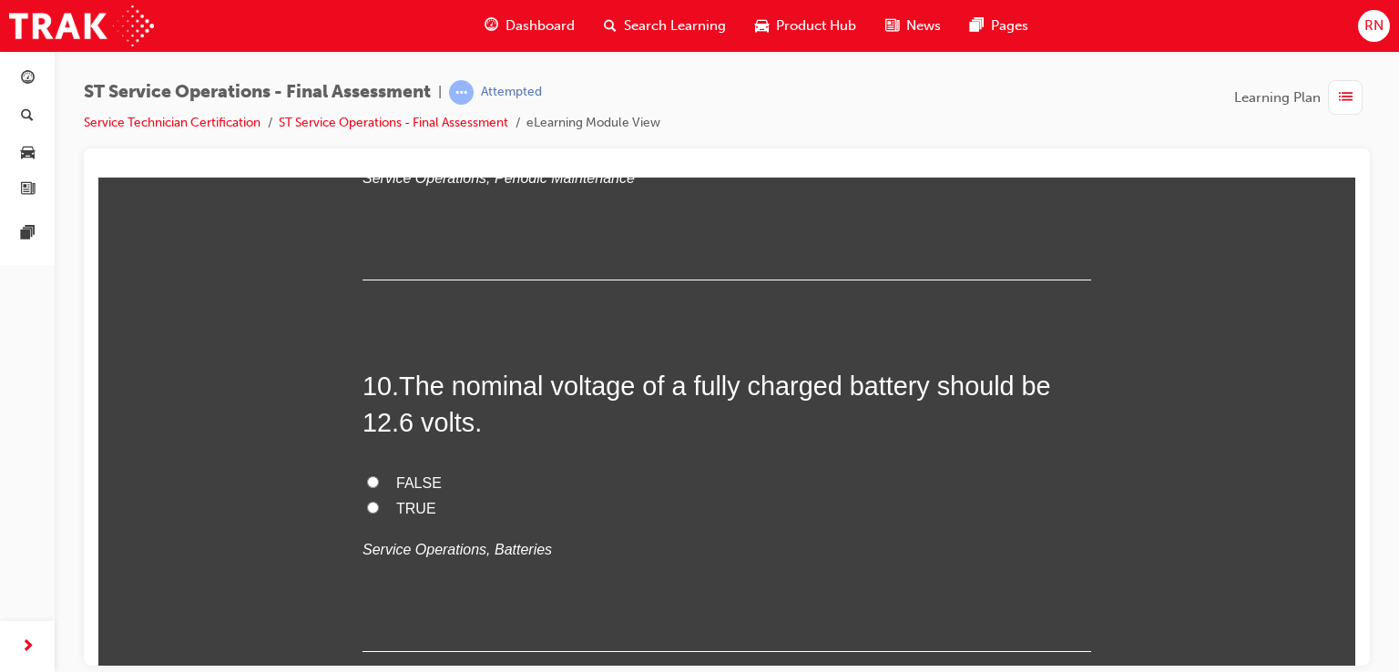
scroll to position [3850, 0]
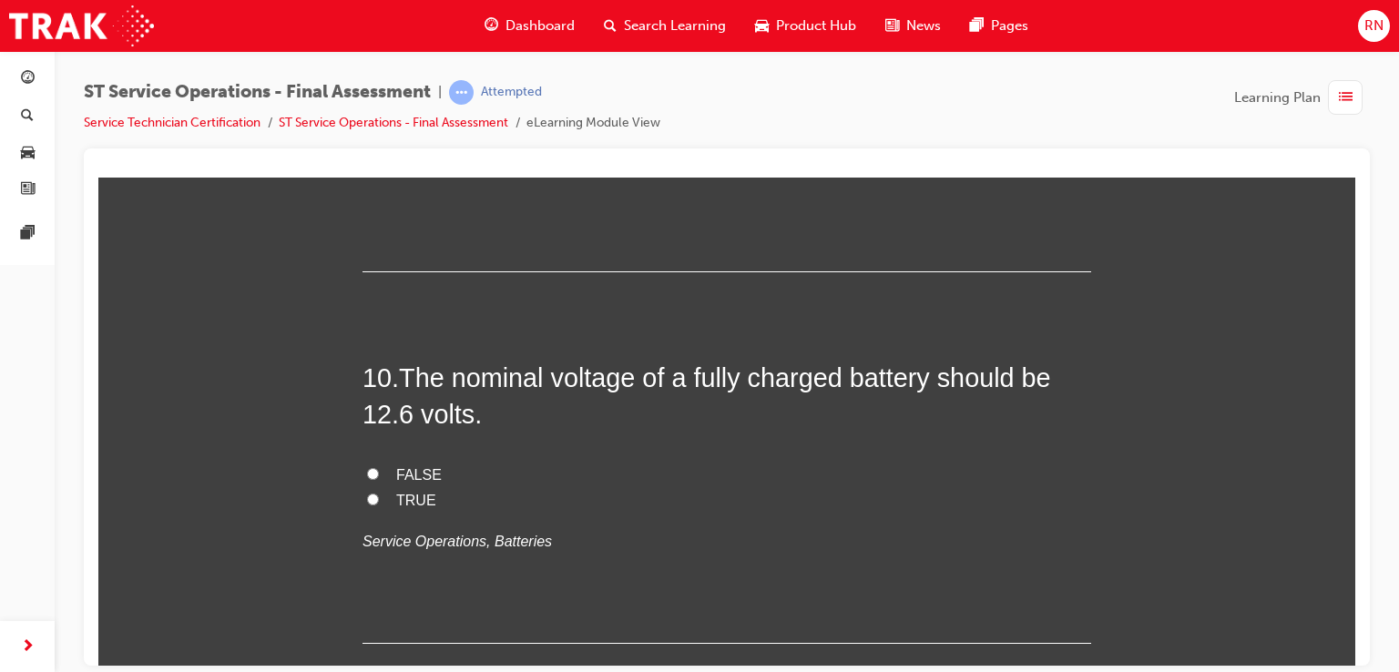
click at [367, 472] on input "FALSE" at bounding box center [373, 473] width 12 height 12
radio input "true"
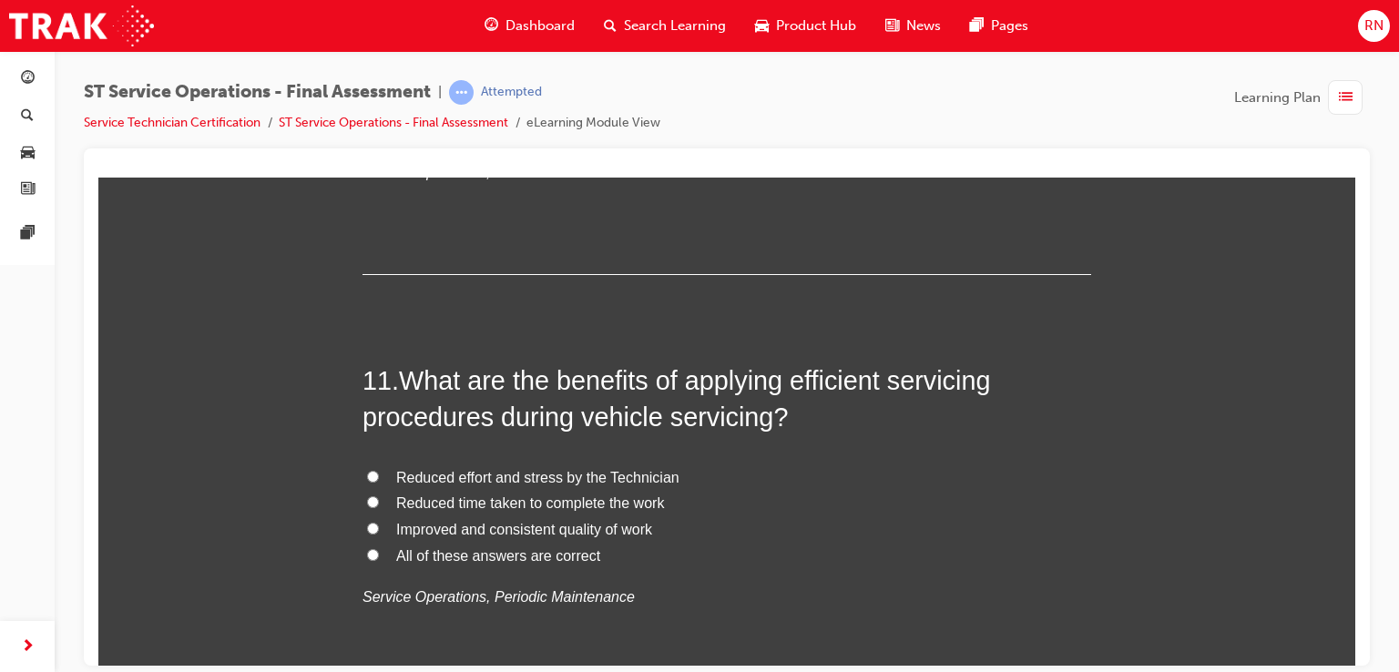
scroll to position [4227, 0]
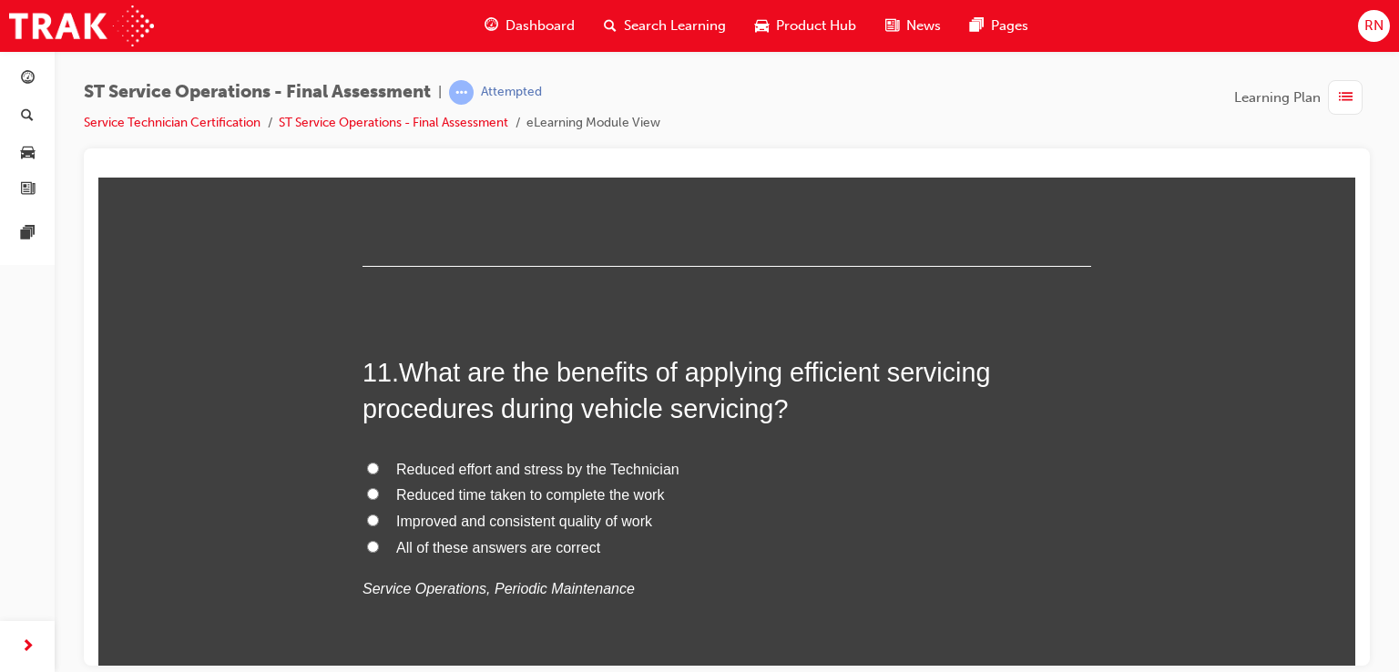
click at [368, 518] on input "Improved and consistent quality of work" at bounding box center [373, 520] width 12 height 12
radio input "true"
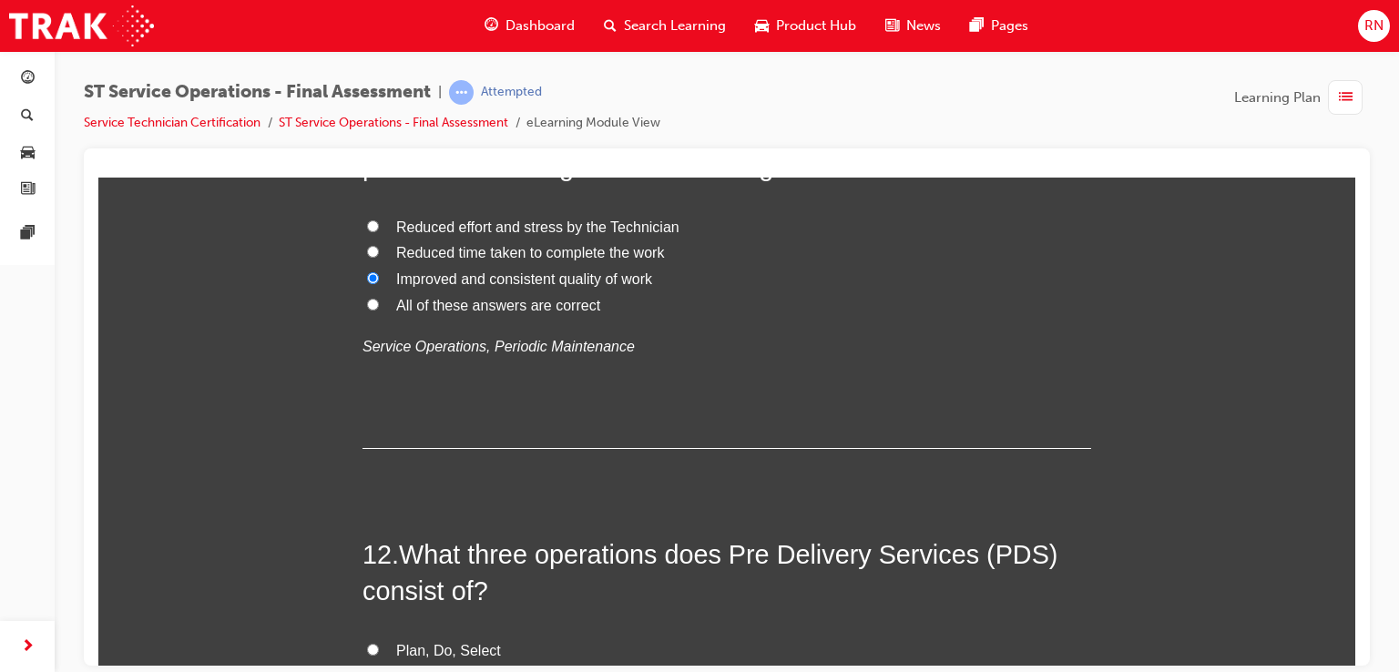
scroll to position [4615, 0]
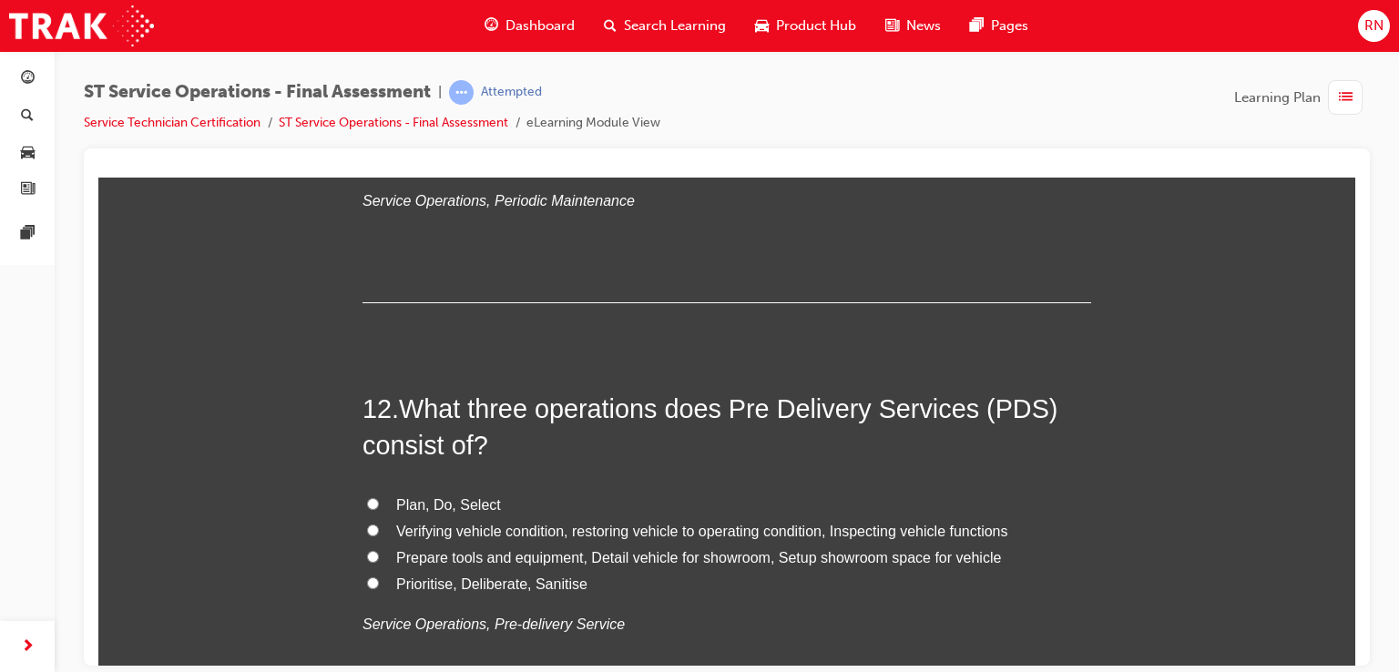
click at [367, 524] on input "Verifying vehicle condition, restoring vehicle to operating condition, Inspecti…" at bounding box center [373, 530] width 12 height 12
radio input "true"
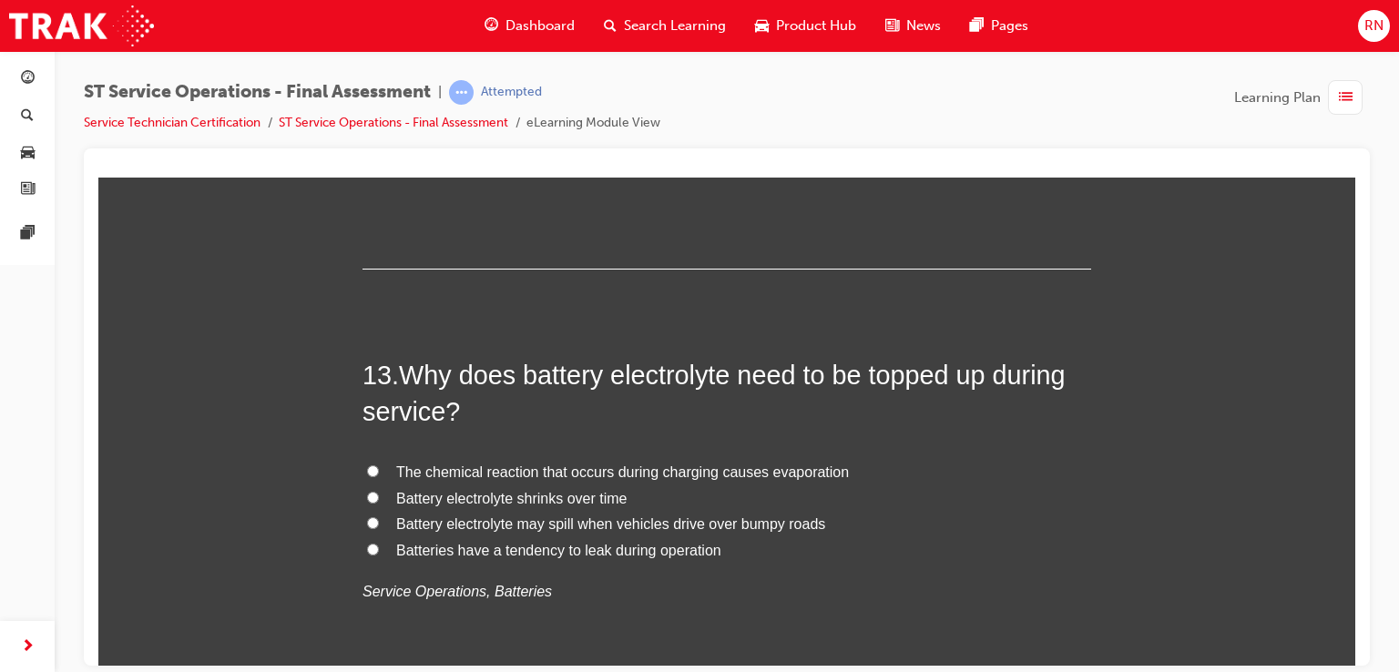
scroll to position [5089, 0]
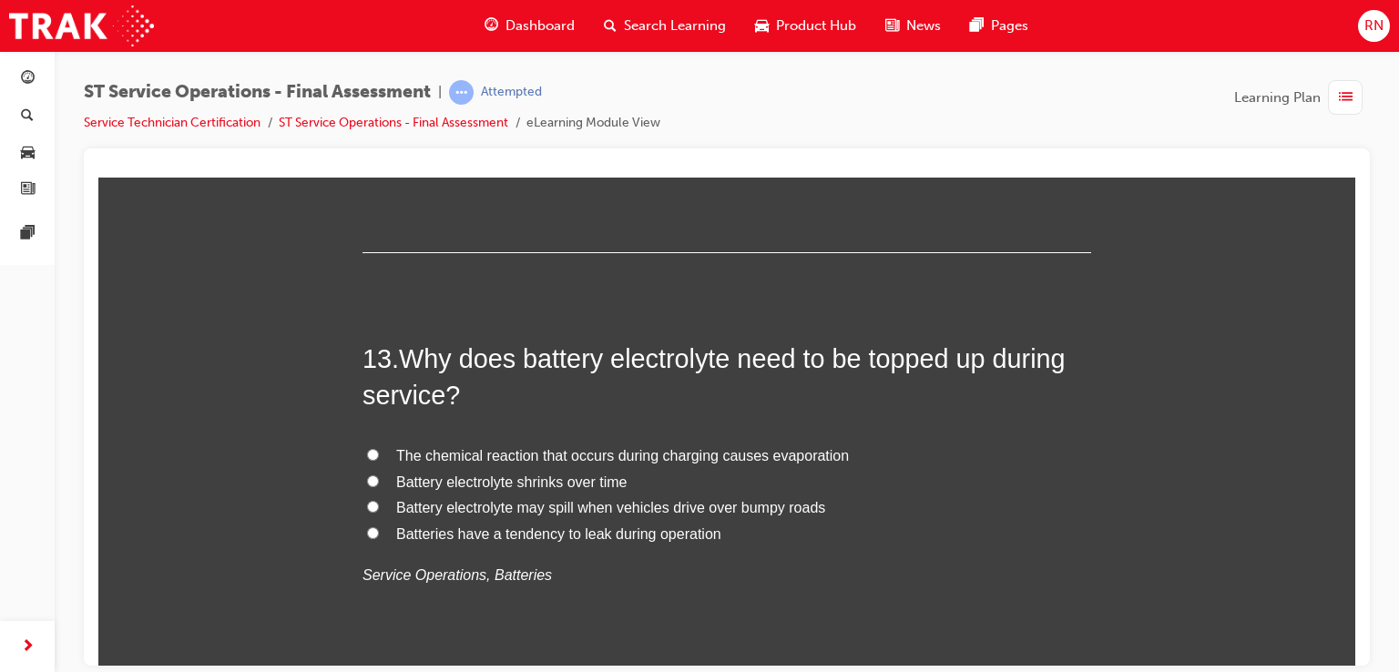
click at [367, 451] on input "The chemical reaction that occurs during charging causes evaporation" at bounding box center [373, 454] width 12 height 12
radio input "true"
click at [367, 451] on input "The chemical reaction that occurs during charging causes evaporation" at bounding box center [373, 454] width 12 height 12
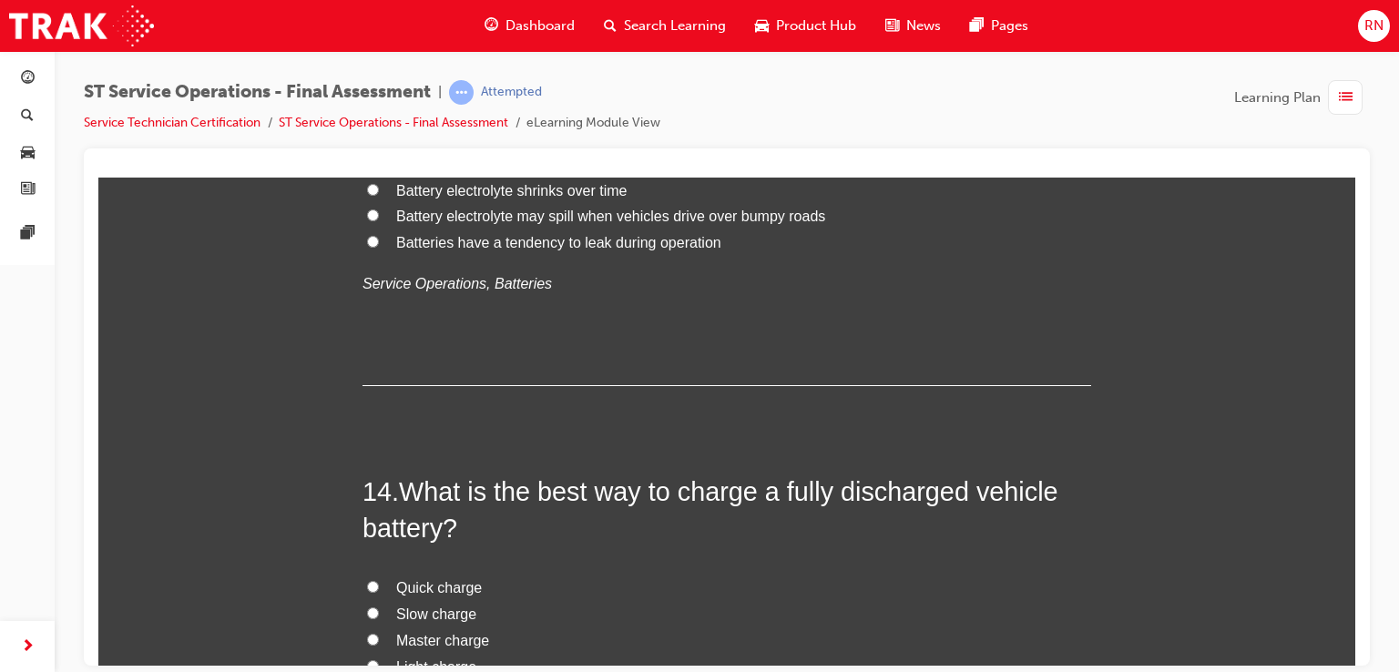
scroll to position [5466, 0]
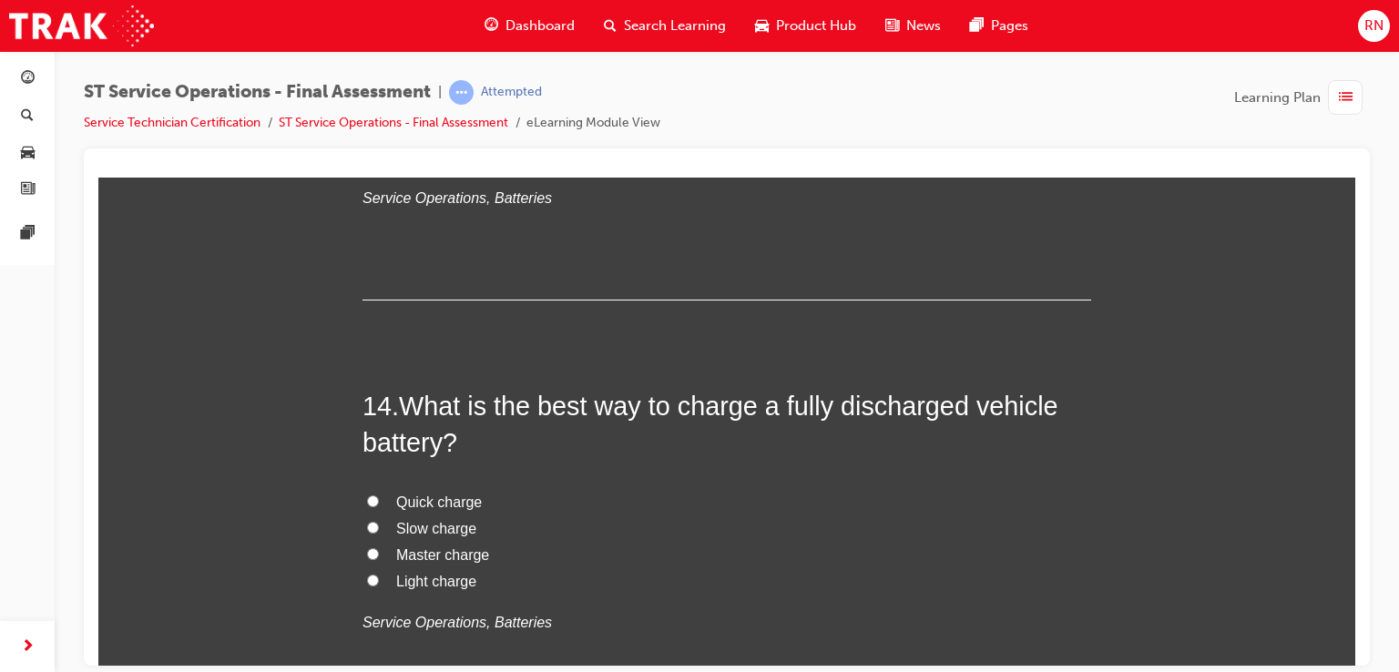
click at [367, 522] on input "Slow charge" at bounding box center [373, 527] width 12 height 12
radio input "true"
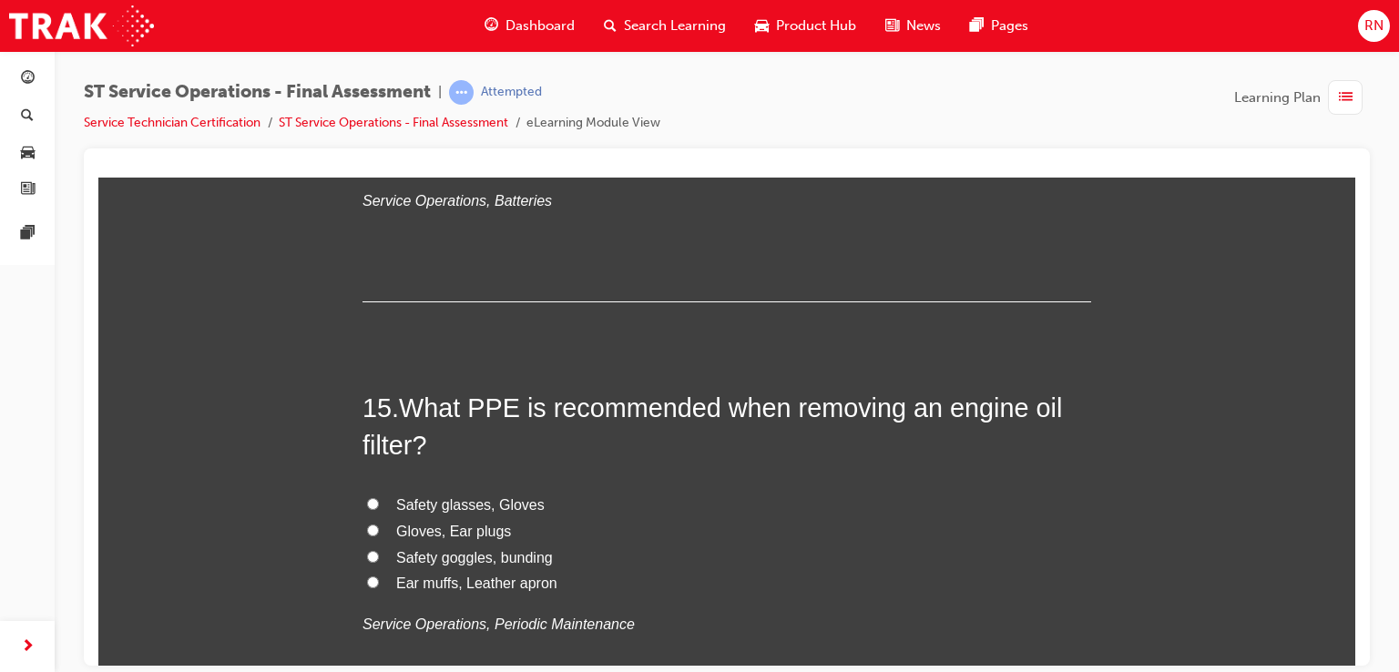
scroll to position [5915, 0]
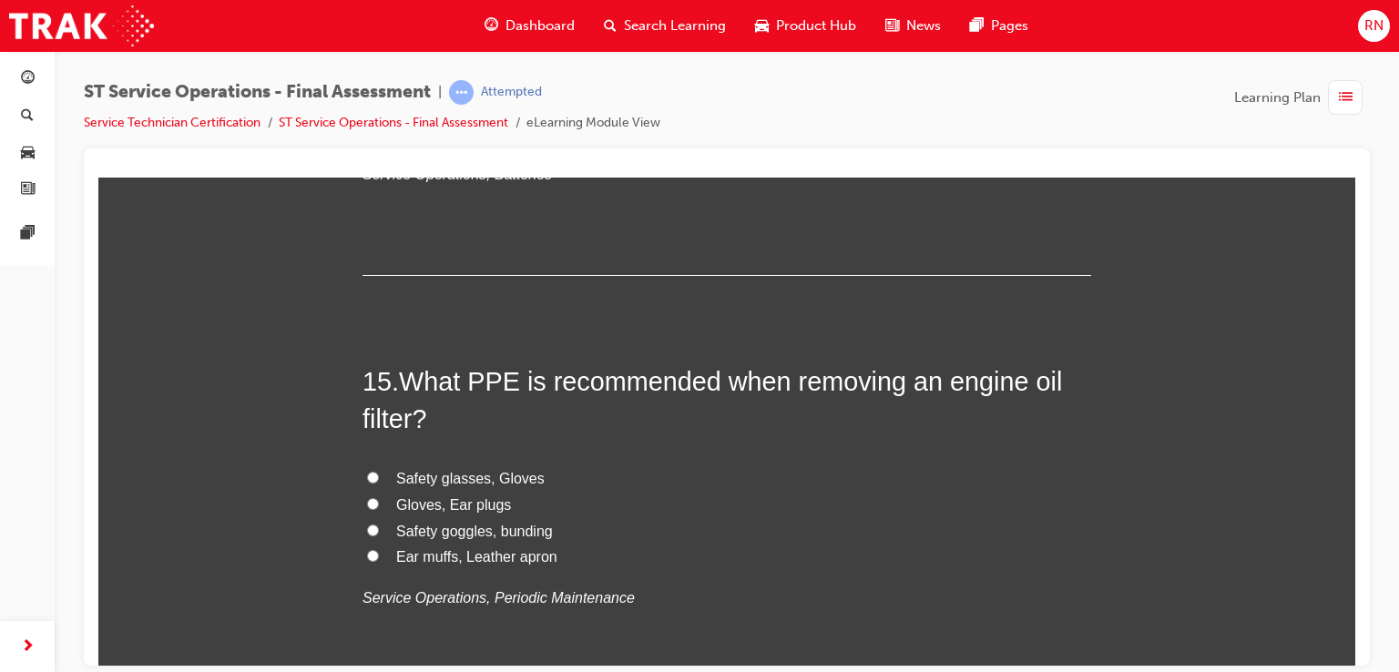
click at [416, 476] on span "Safety glasses, Gloves" at bounding box center [470, 477] width 149 height 15
click at [379, 476] on input "Safety glasses, Gloves" at bounding box center [373, 477] width 12 height 12
radio input "true"
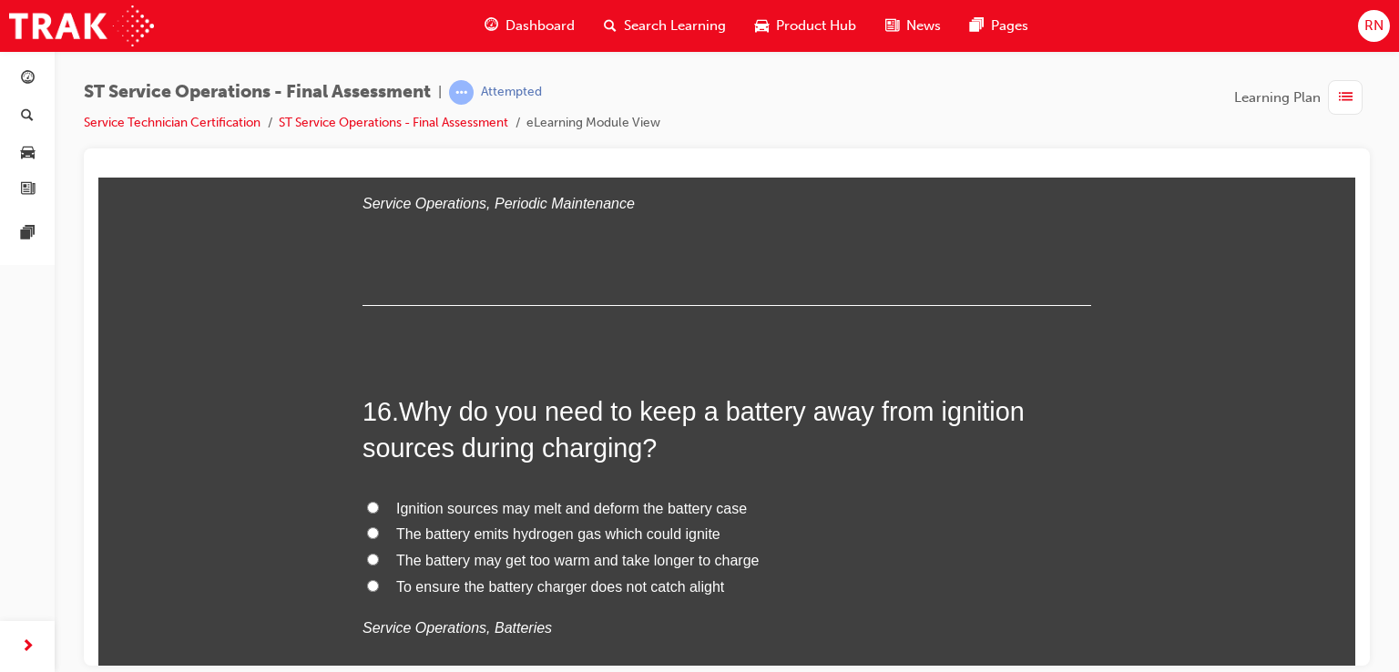
scroll to position [6316, 0]
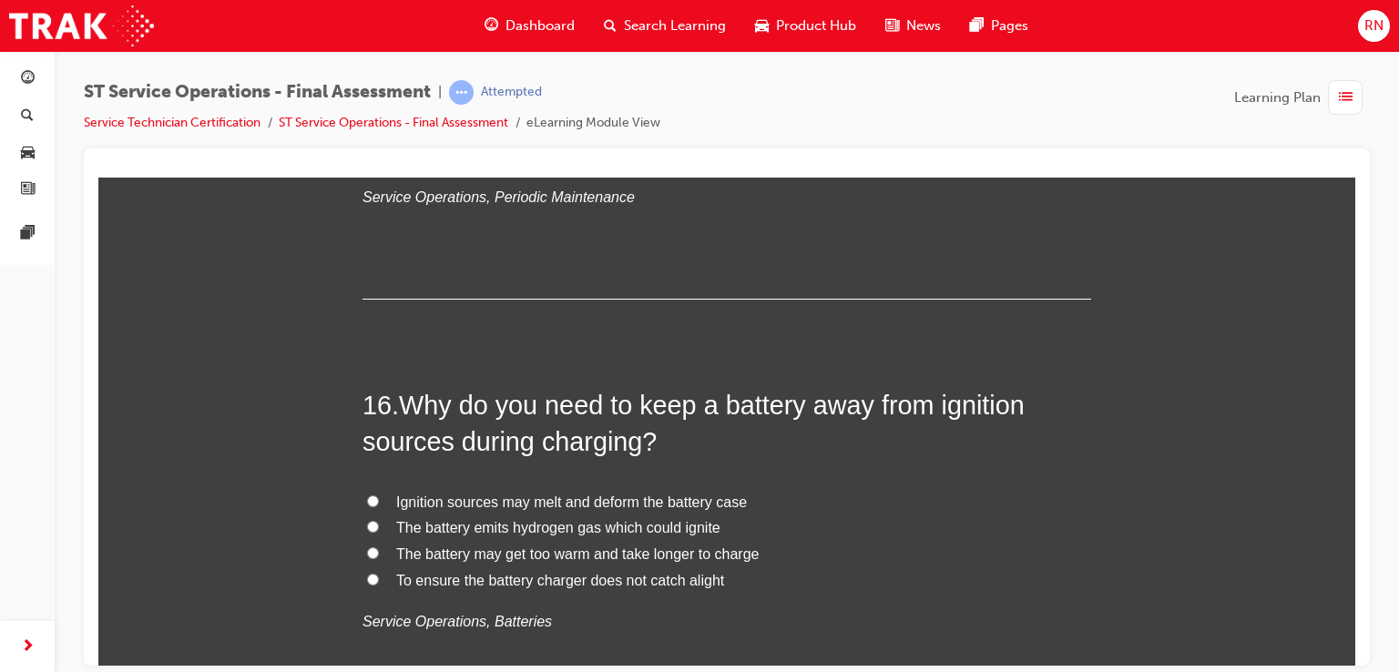
click at [367, 547] on input "The battery may get too warm and take longer to charge" at bounding box center [373, 553] width 12 height 12
radio input "true"
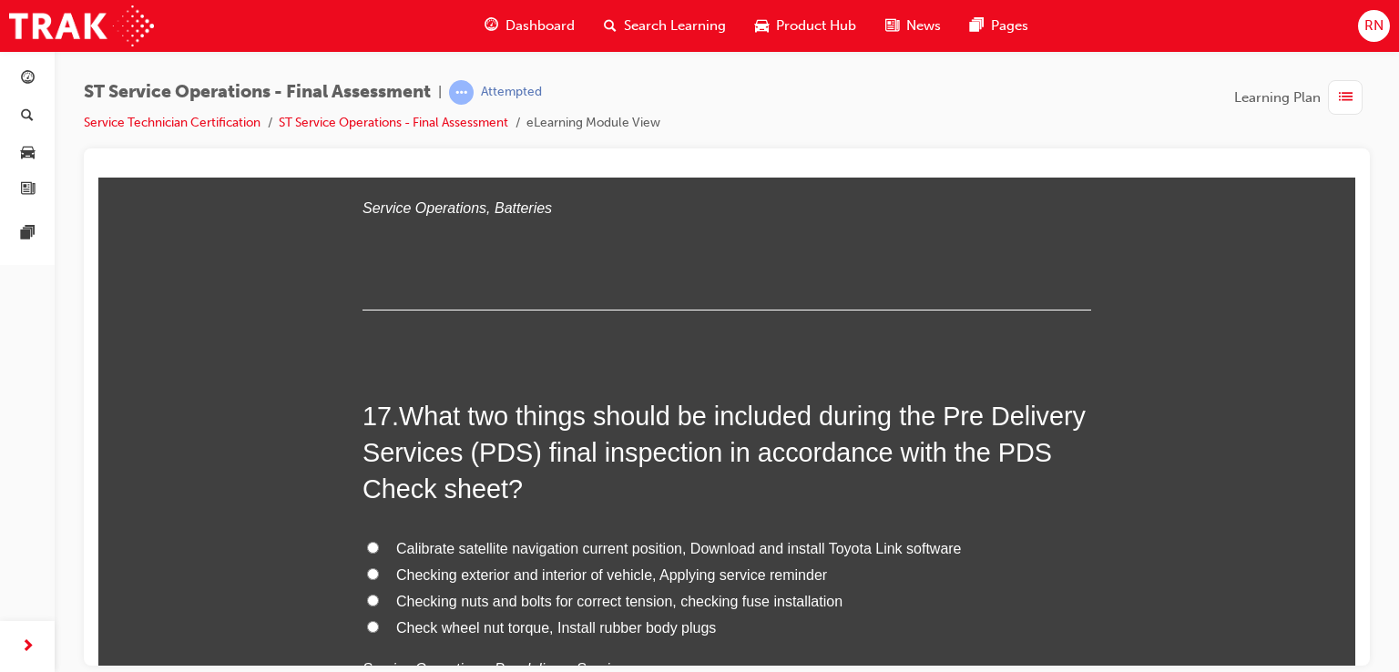
scroll to position [6790, 0]
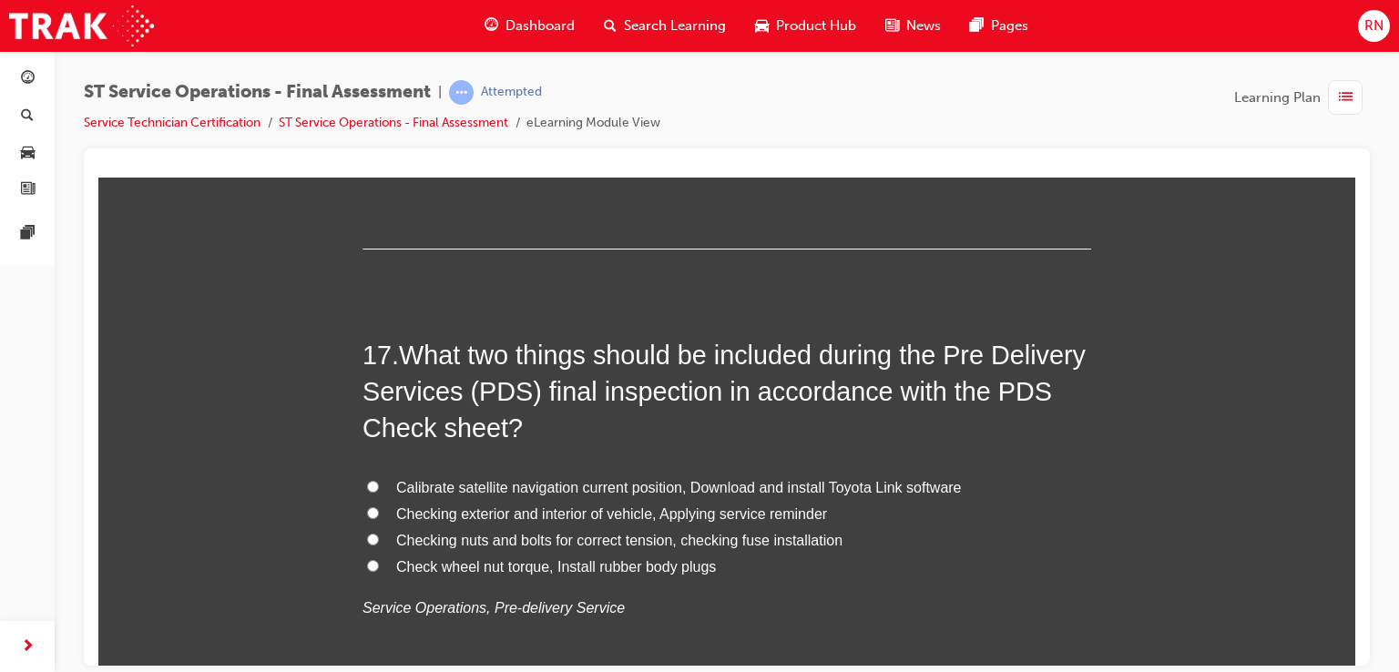
click at [468, 484] on span "Calibrate satellite navigation current position, Download and install Toyota Li…" at bounding box center [679, 486] width 566 height 15
click at [379, 484] on input "Calibrate satellite navigation current position, Download and install Toyota Li…" at bounding box center [373, 486] width 12 height 12
radio input "true"
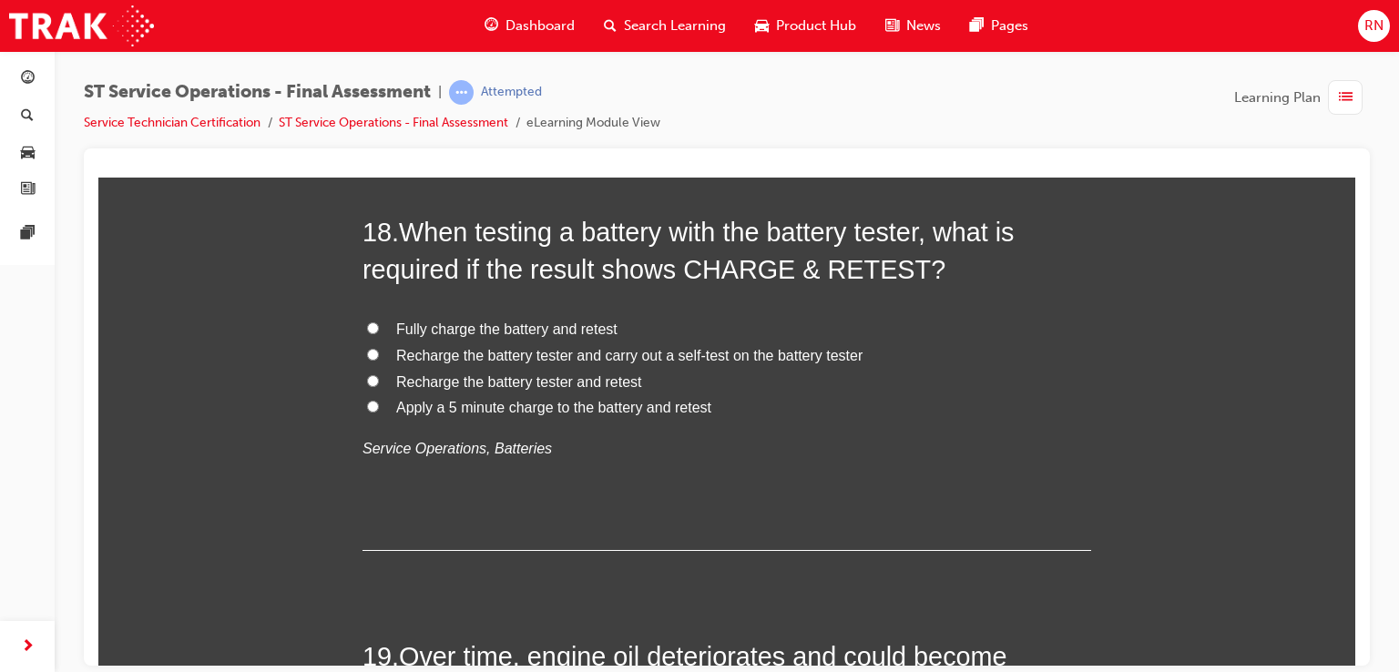
scroll to position [7410, 0]
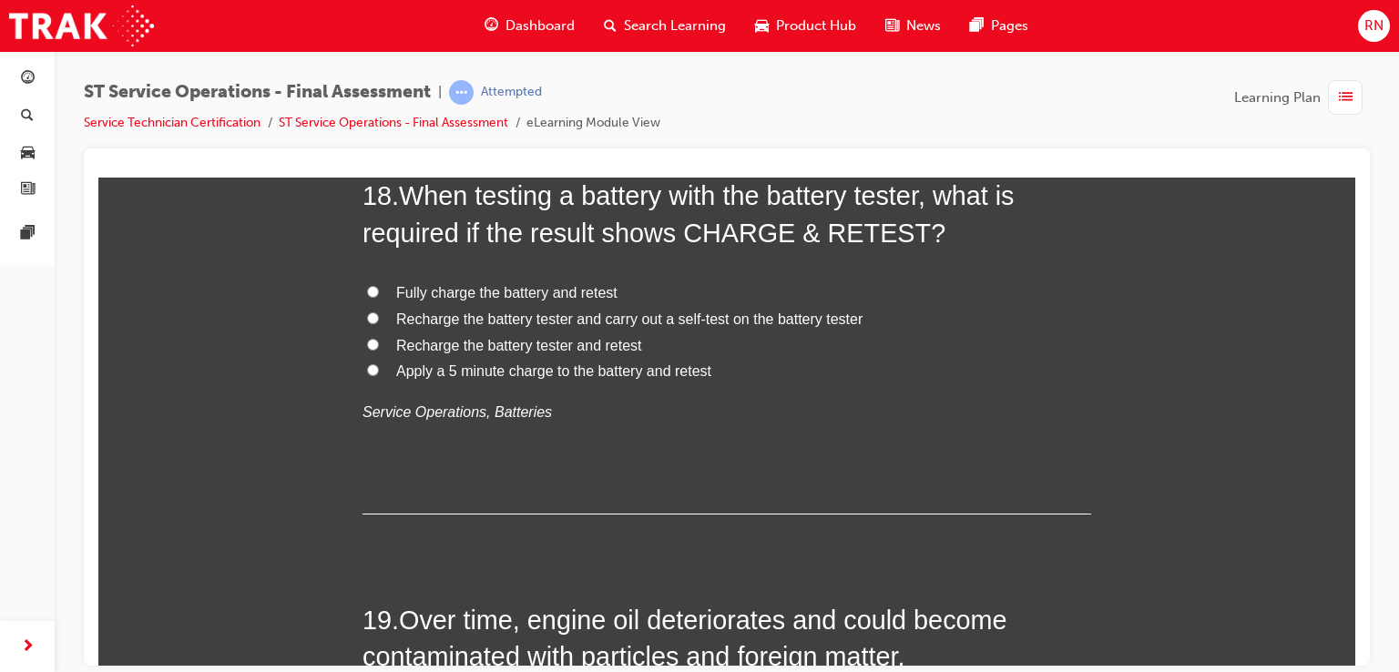
click at [368, 366] on input "Apply a 5 minute charge to the battery and retest" at bounding box center [373, 370] width 12 height 12
radio input "true"
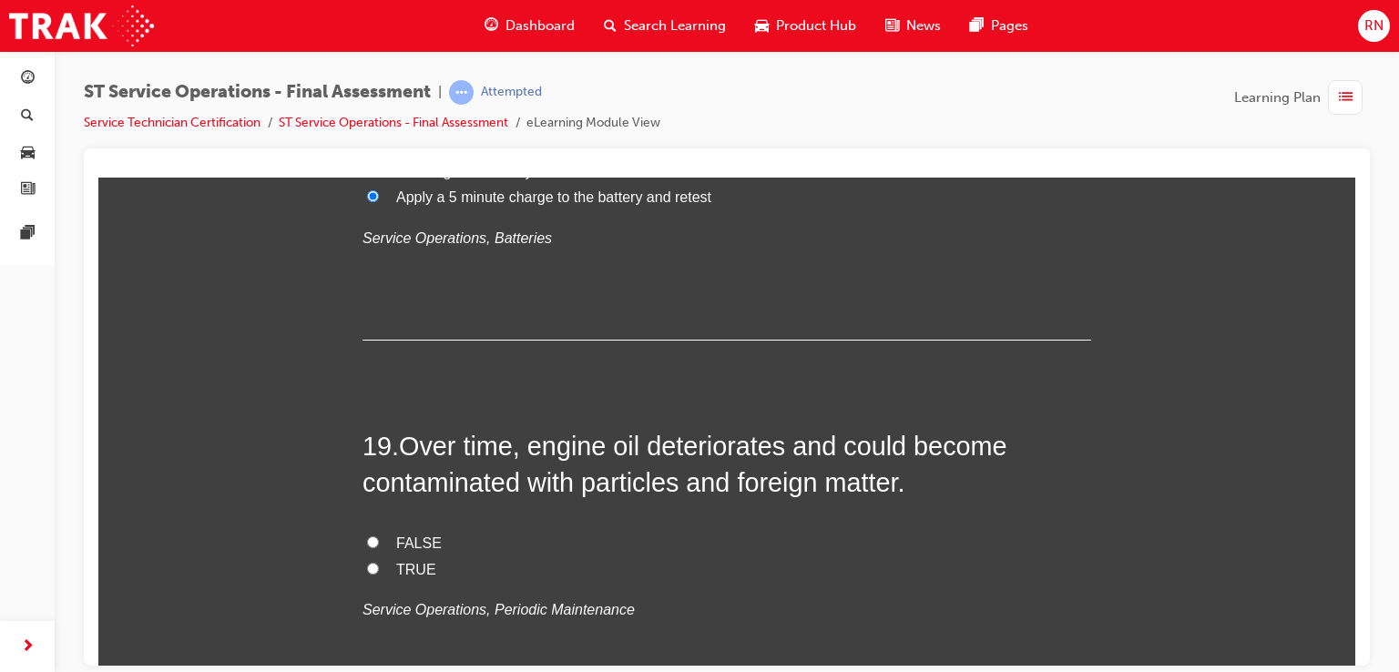
scroll to position [7592, 0]
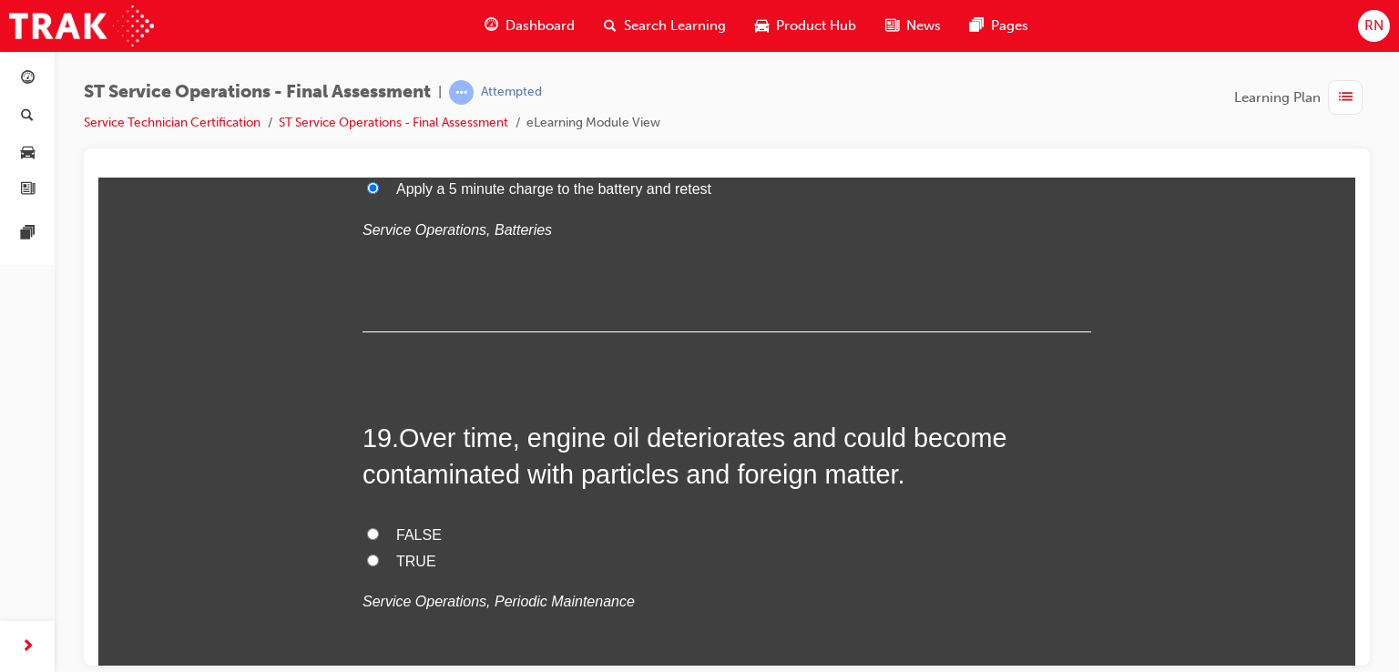
click at [368, 557] on input "TRUE" at bounding box center [373, 560] width 12 height 12
radio input "true"
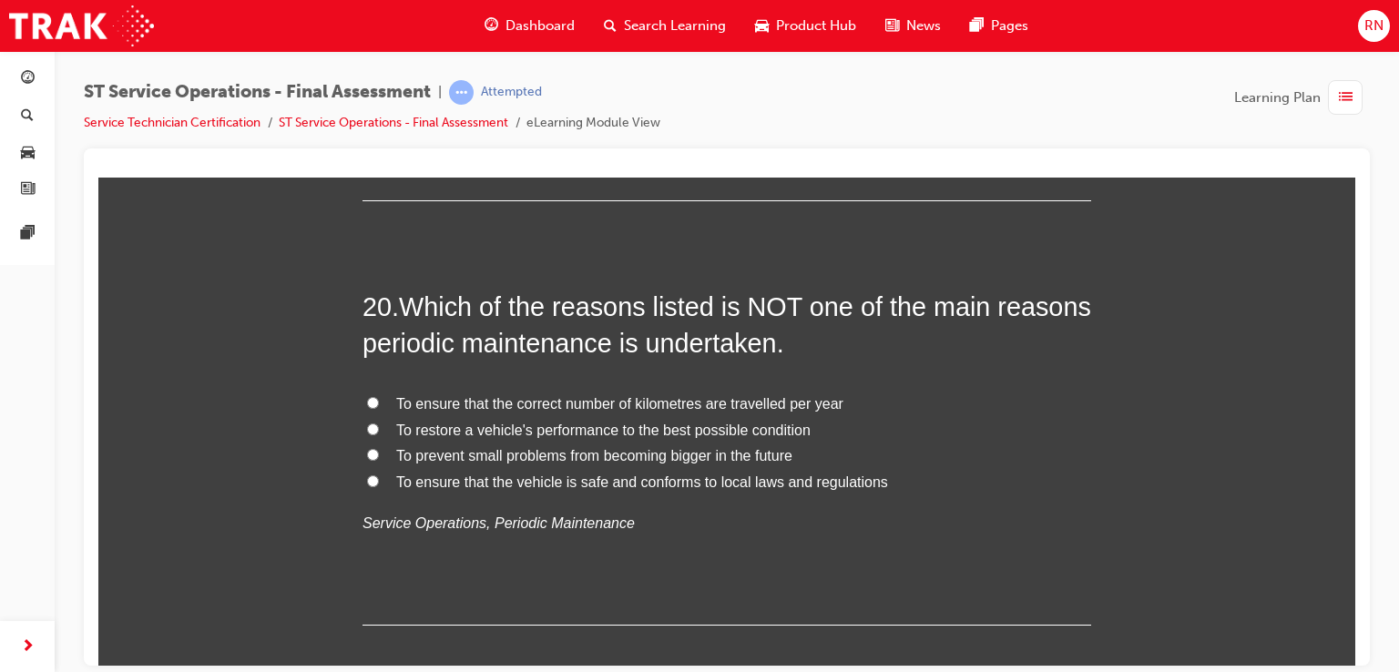
scroll to position [8102, 0]
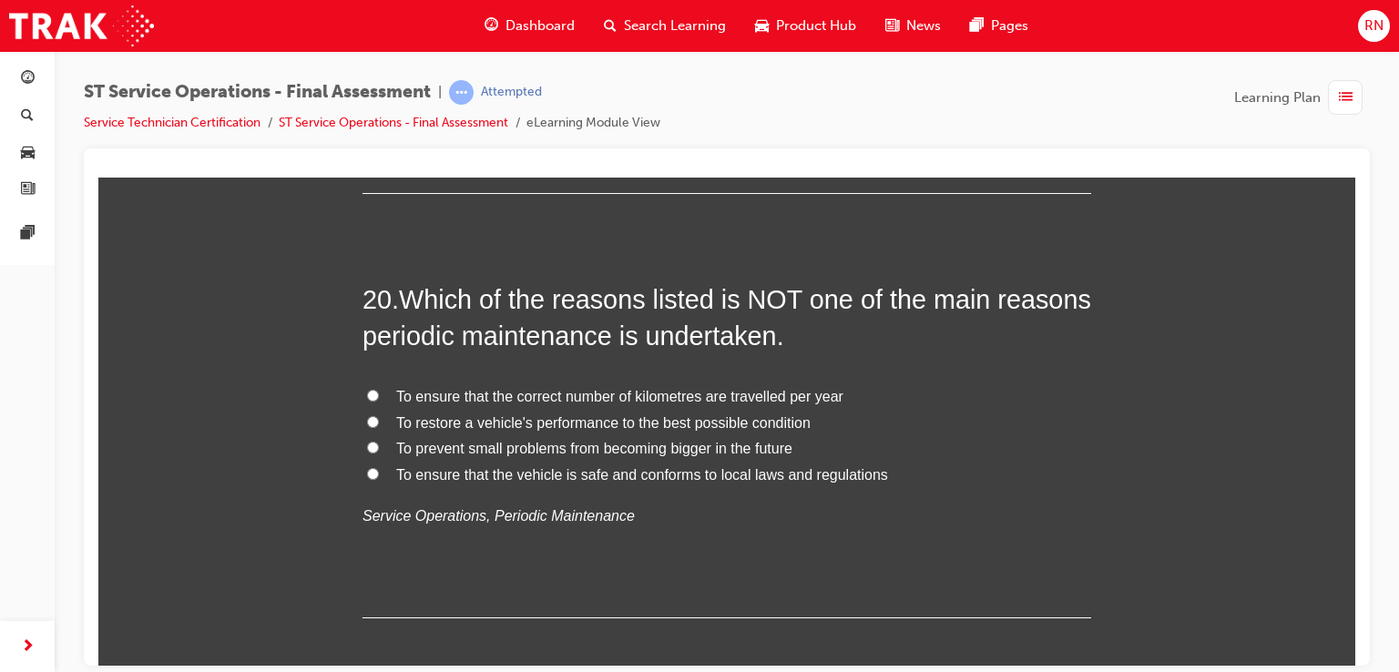
click at [376, 415] on label "To restore a vehicle's performance to the best possible condition" at bounding box center [727, 423] width 729 height 26
click at [376, 415] on input "To restore a vehicle's performance to the best possible condition" at bounding box center [373, 421] width 12 height 12
radio input "true"
click at [367, 391] on input "To ensure that the correct number of kilometres are travelled per year" at bounding box center [373, 395] width 12 height 12
radio input "true"
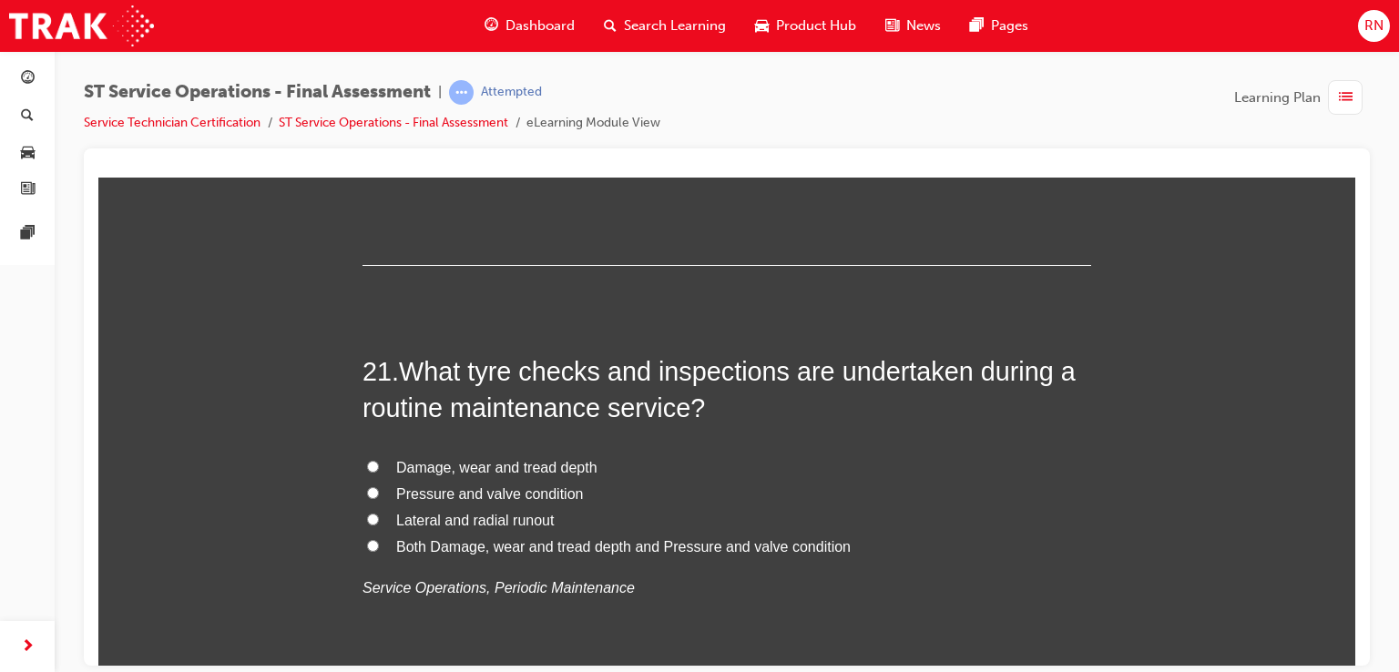
scroll to position [8467, 0]
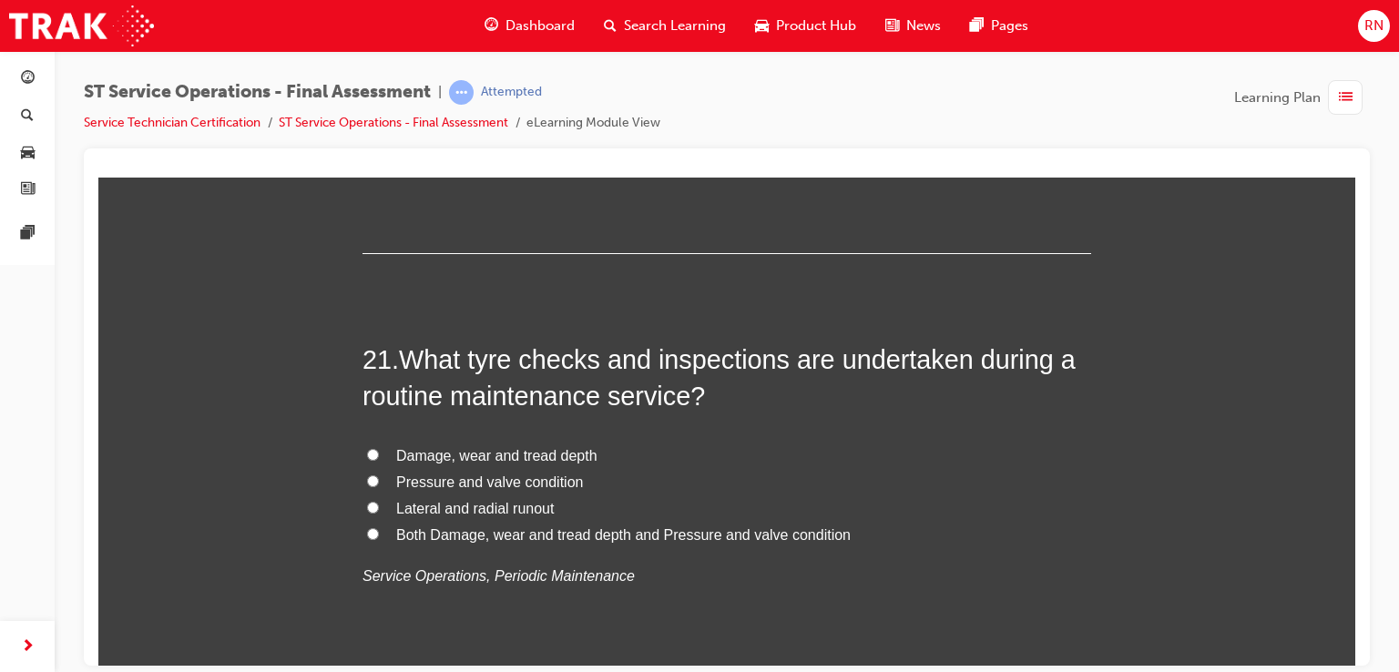
click at [368, 528] on input "Both Damage, wear and tread depth and Pressure and valve condition" at bounding box center [373, 534] width 12 height 12
radio input "true"
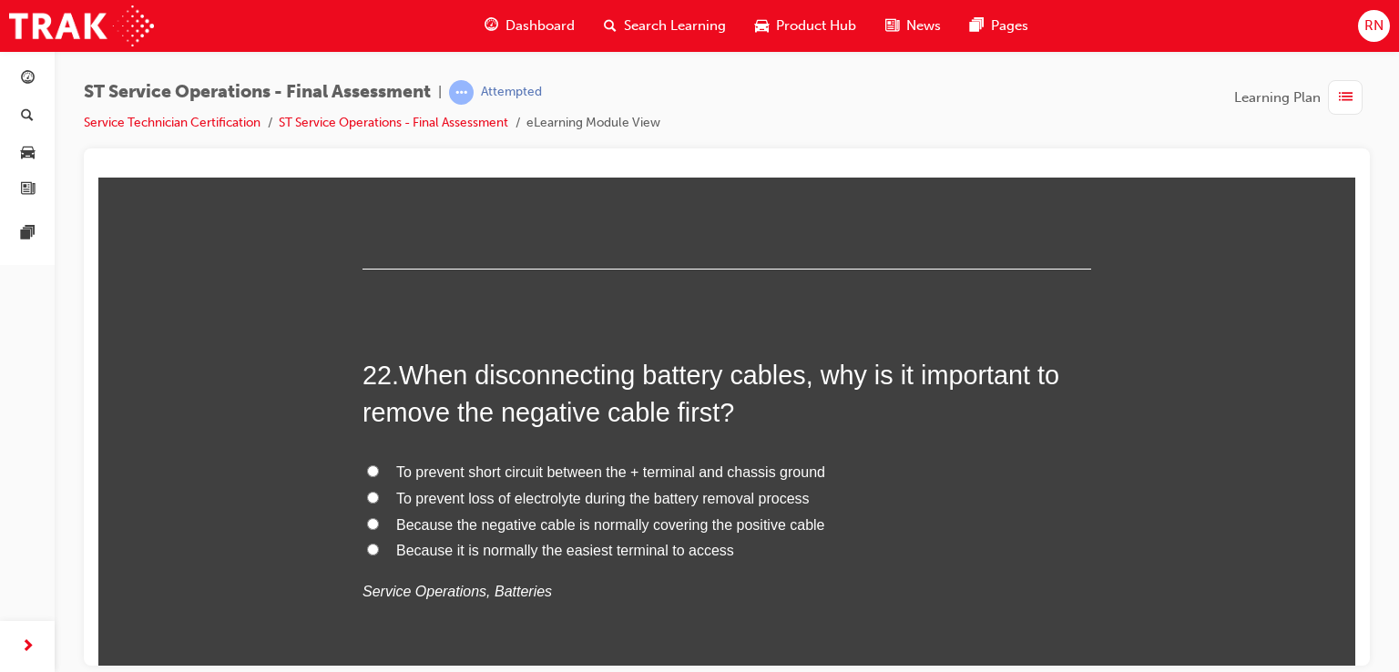
scroll to position [8892, 0]
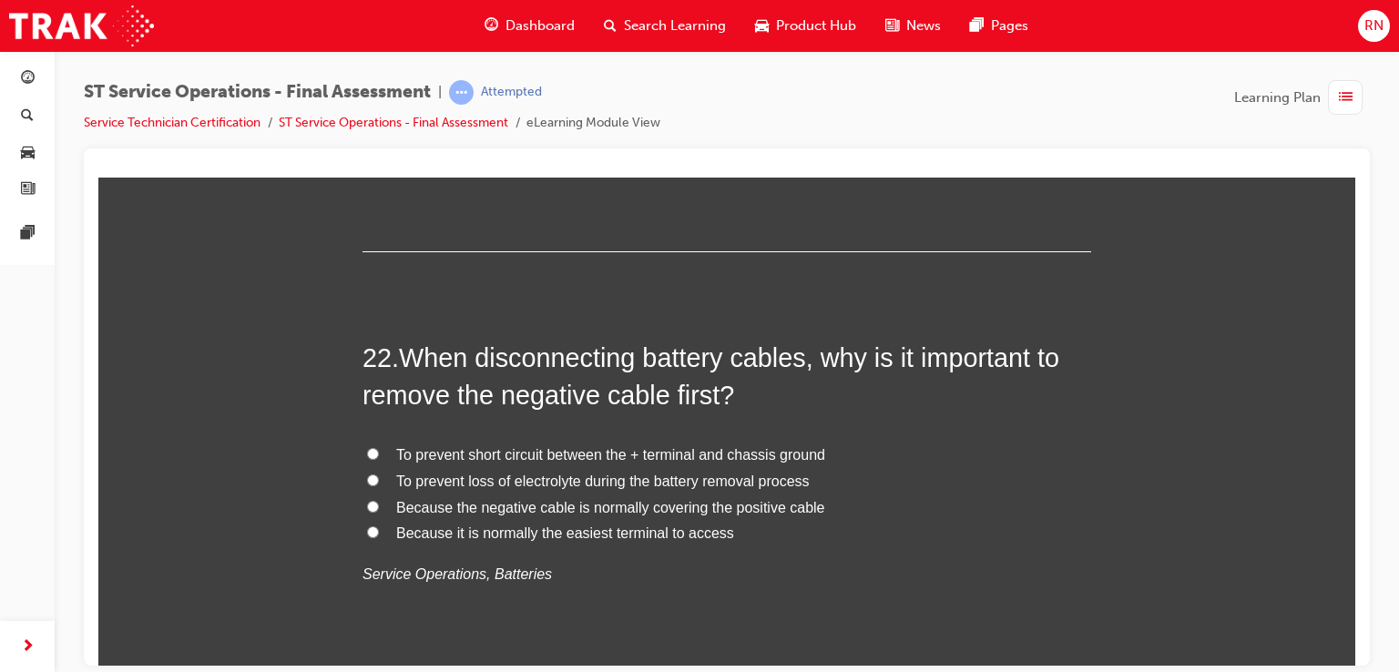
click at [367, 450] on input "To prevent short circuit between the + terminal and chassis ground" at bounding box center [373, 453] width 12 height 12
radio input "true"
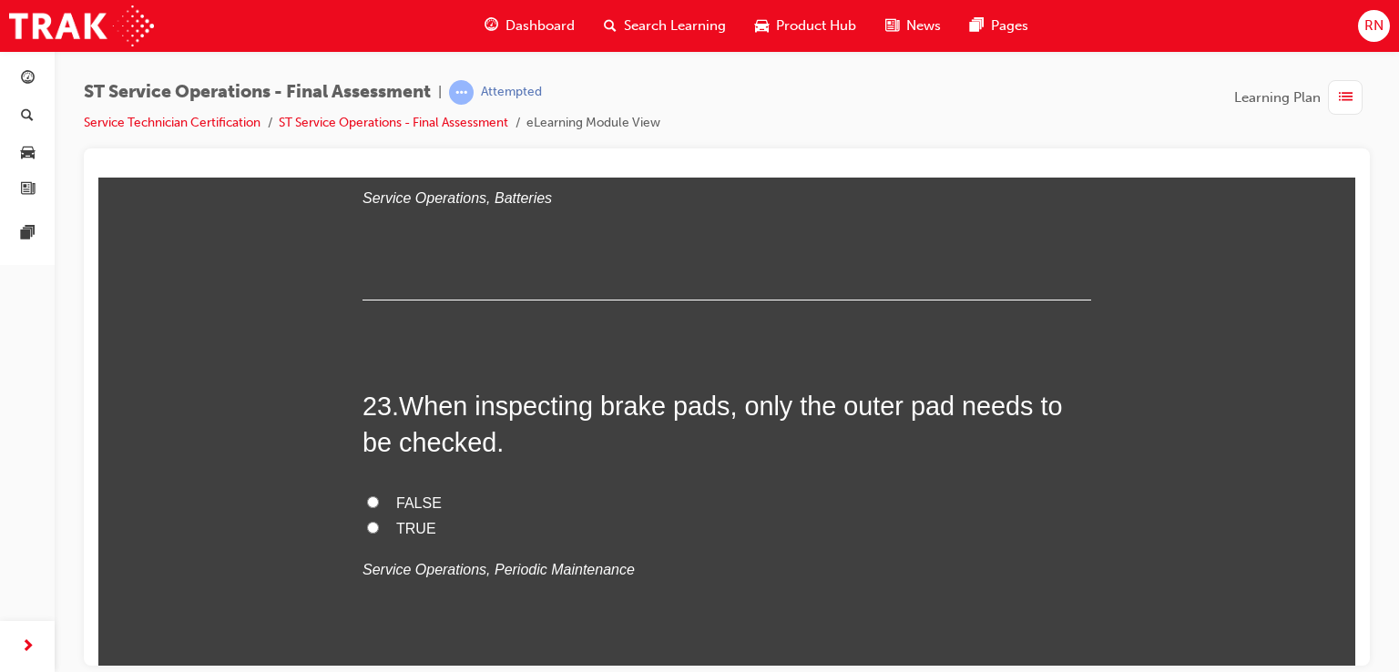
scroll to position [9317, 0]
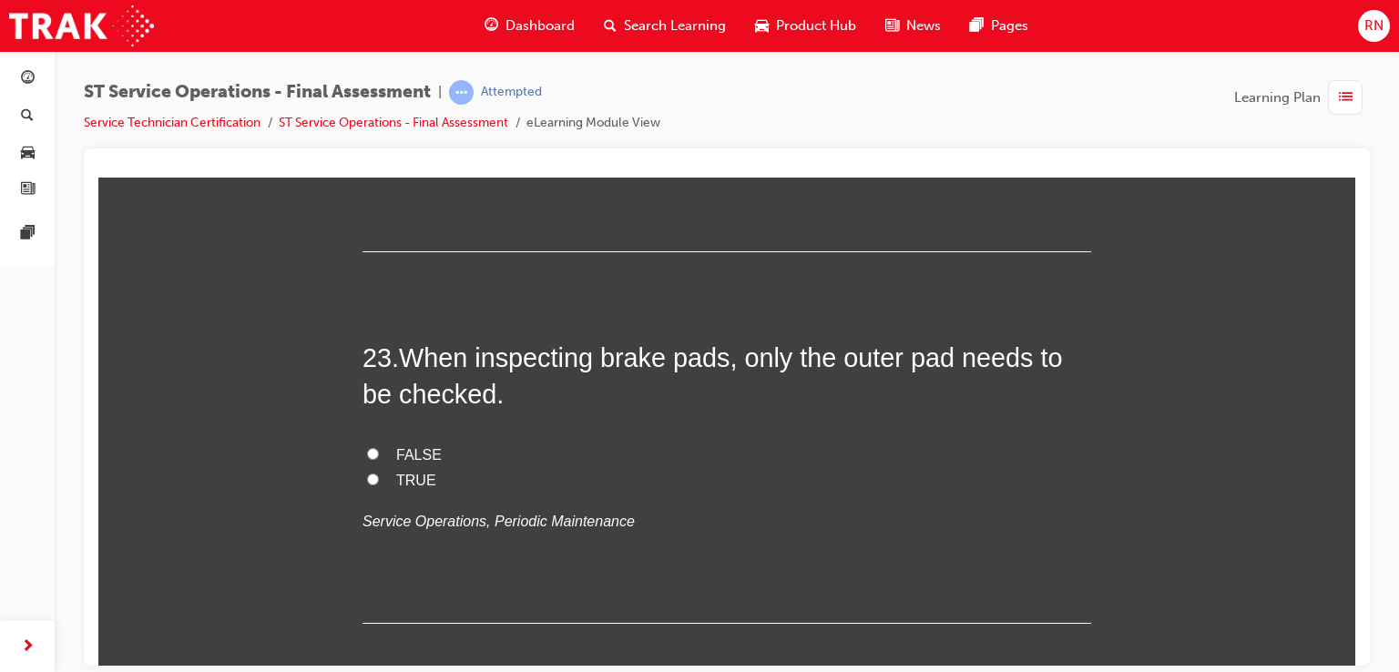
click at [369, 455] on label "FALSE" at bounding box center [727, 455] width 729 height 26
click at [369, 455] on input "FALSE" at bounding box center [373, 453] width 12 height 12
radio input "true"
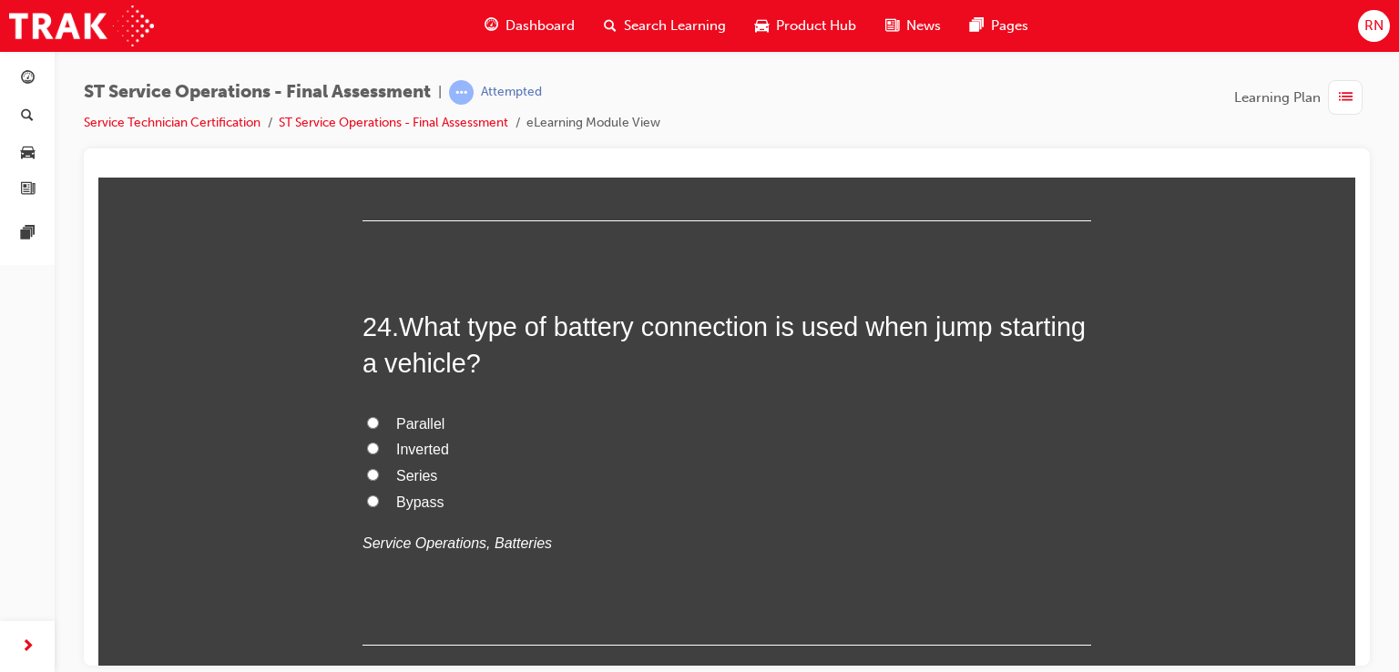
scroll to position [9730, 0]
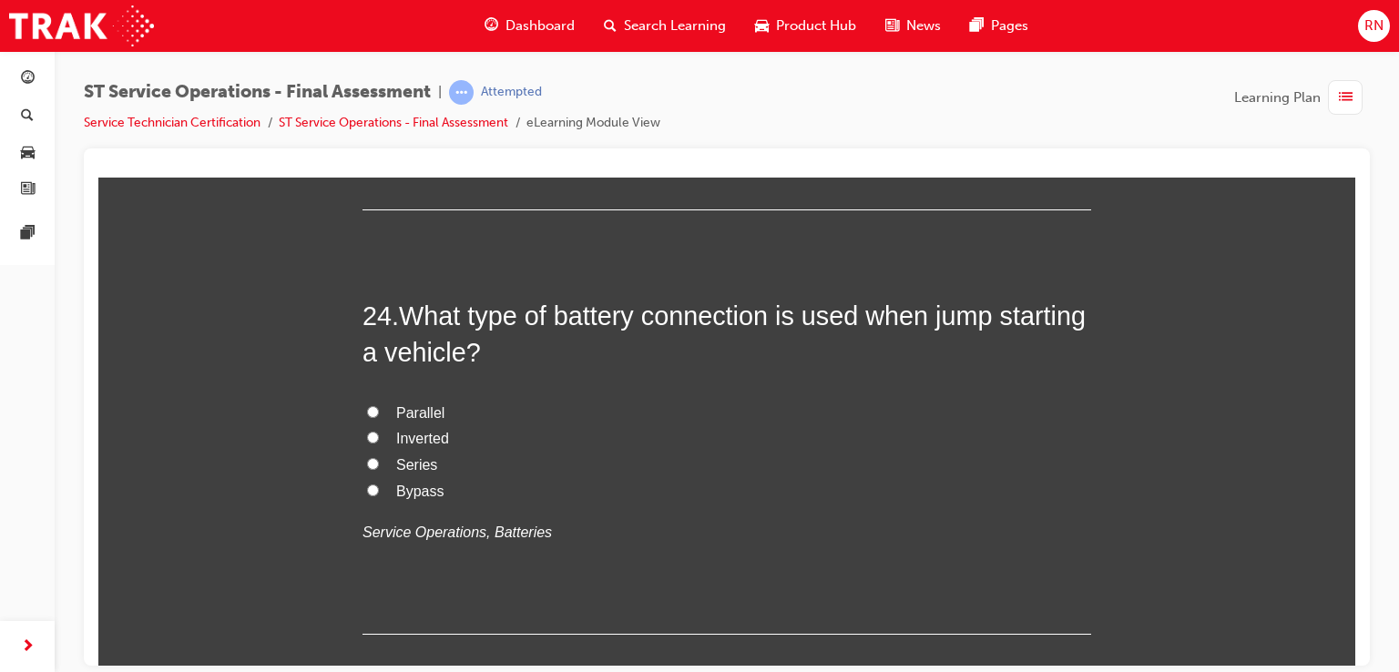
click at [367, 485] on input "Bypass" at bounding box center [373, 490] width 12 height 12
radio input "true"
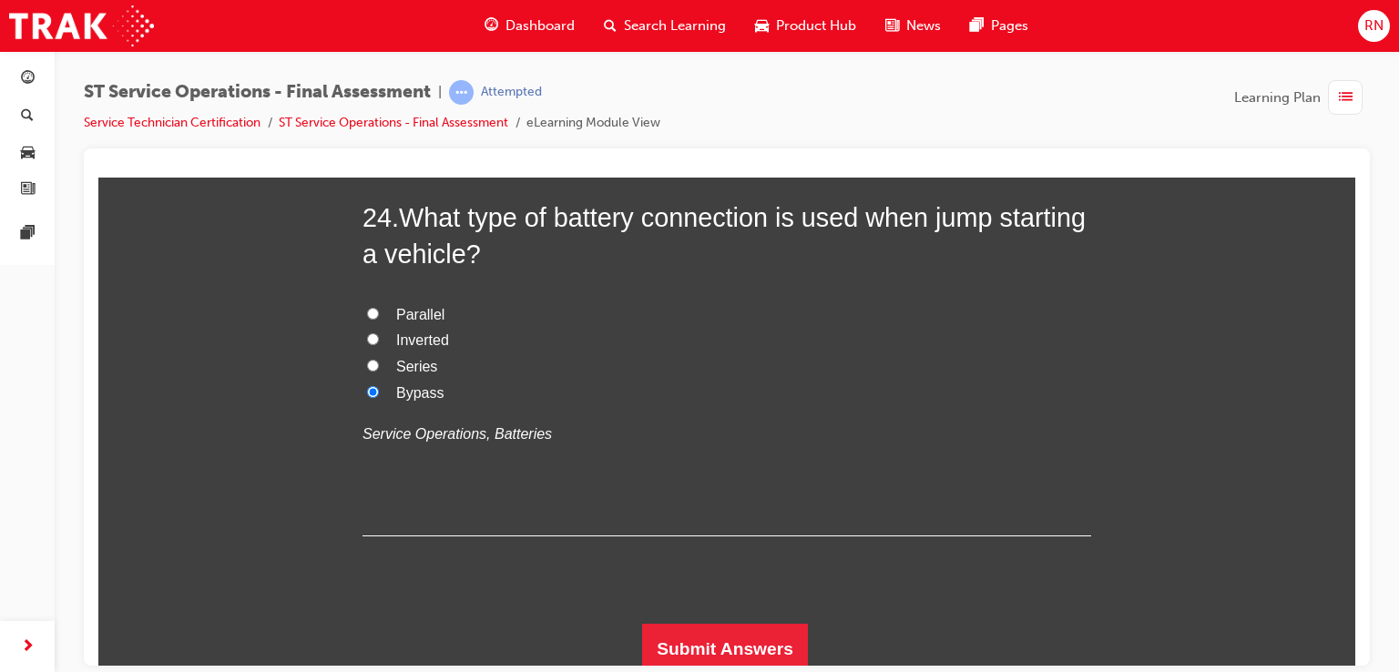
scroll to position [9832, 0]
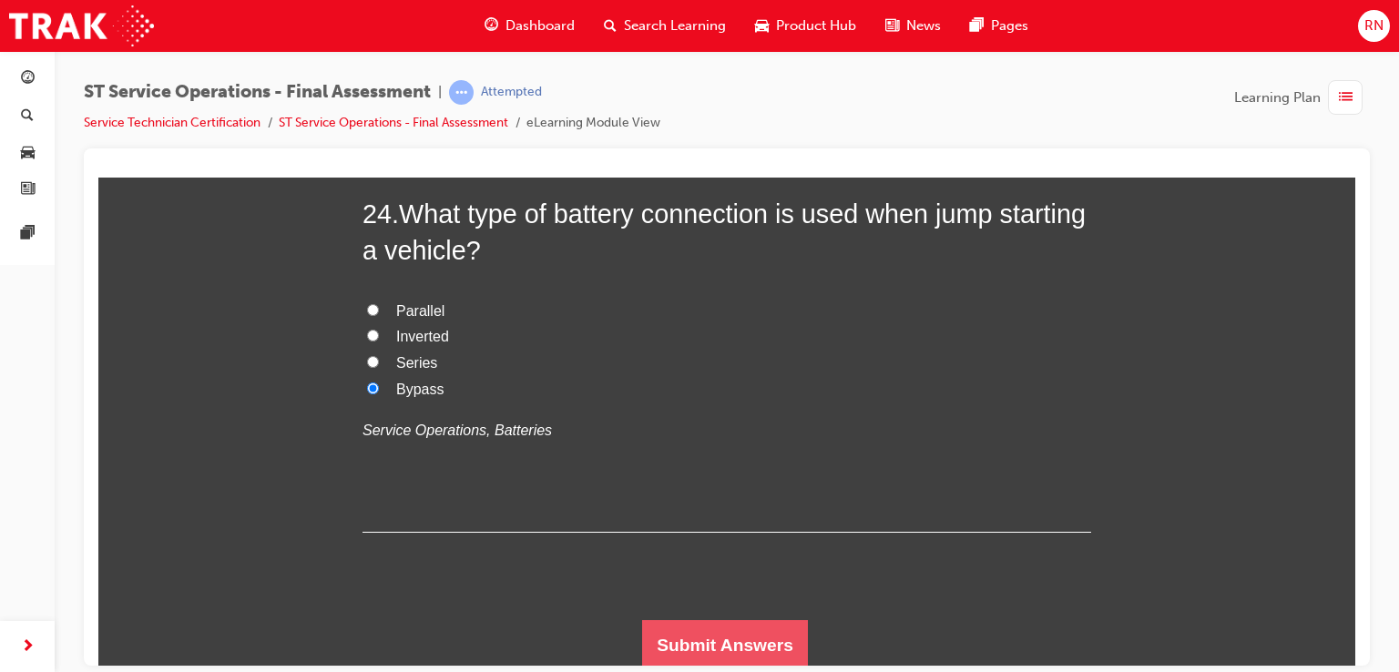
click at [743, 637] on button "Submit Answers" at bounding box center [725, 645] width 166 height 51
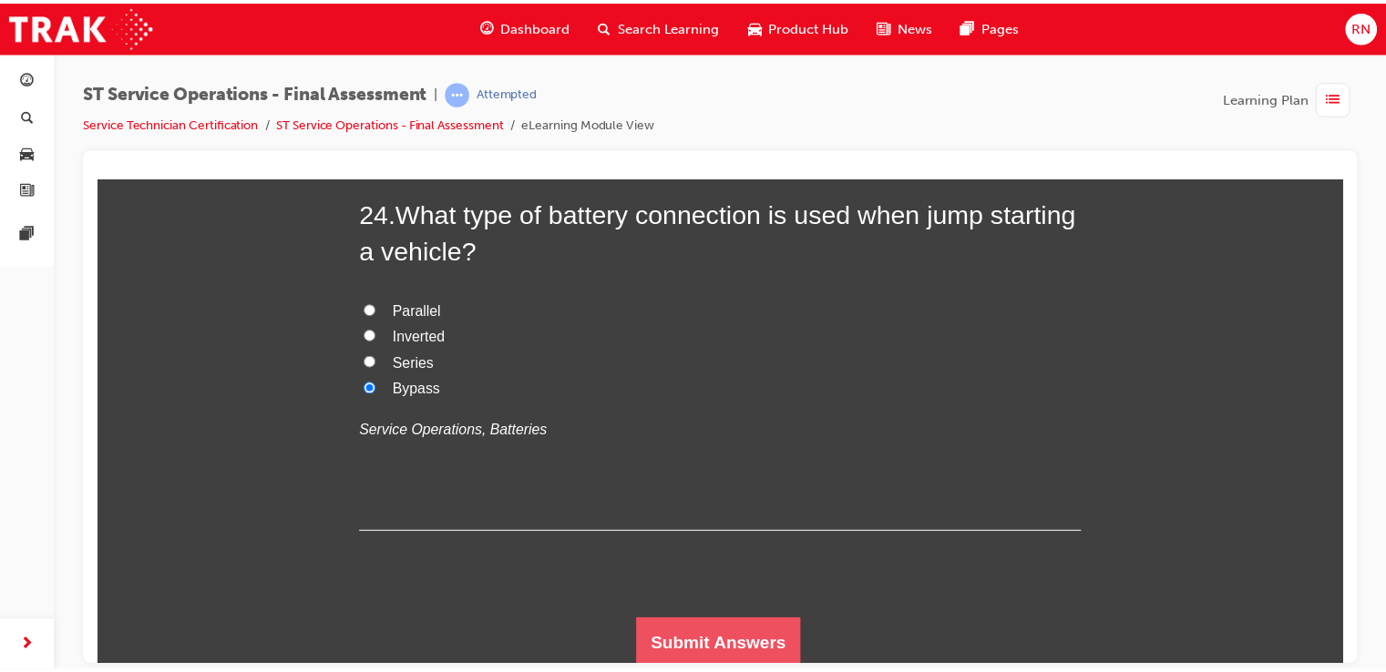
scroll to position [0, 0]
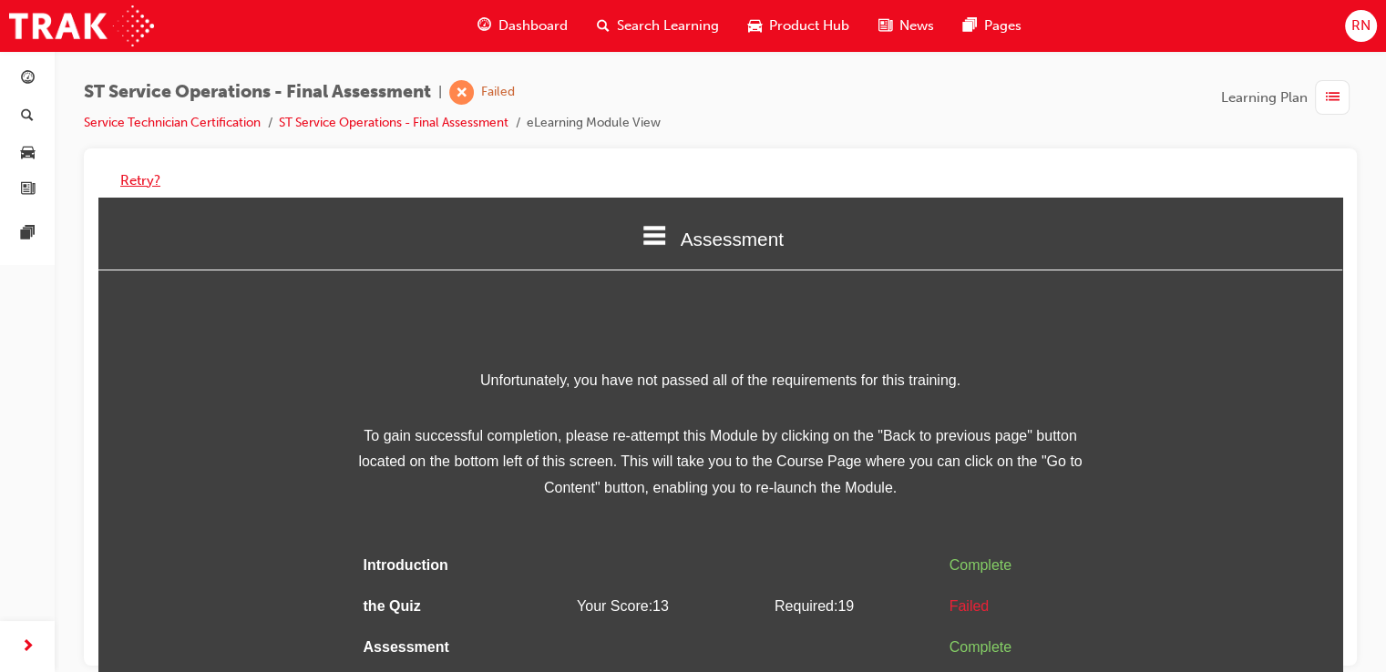
click at [142, 179] on button "Retry?" at bounding box center [140, 180] width 40 height 21
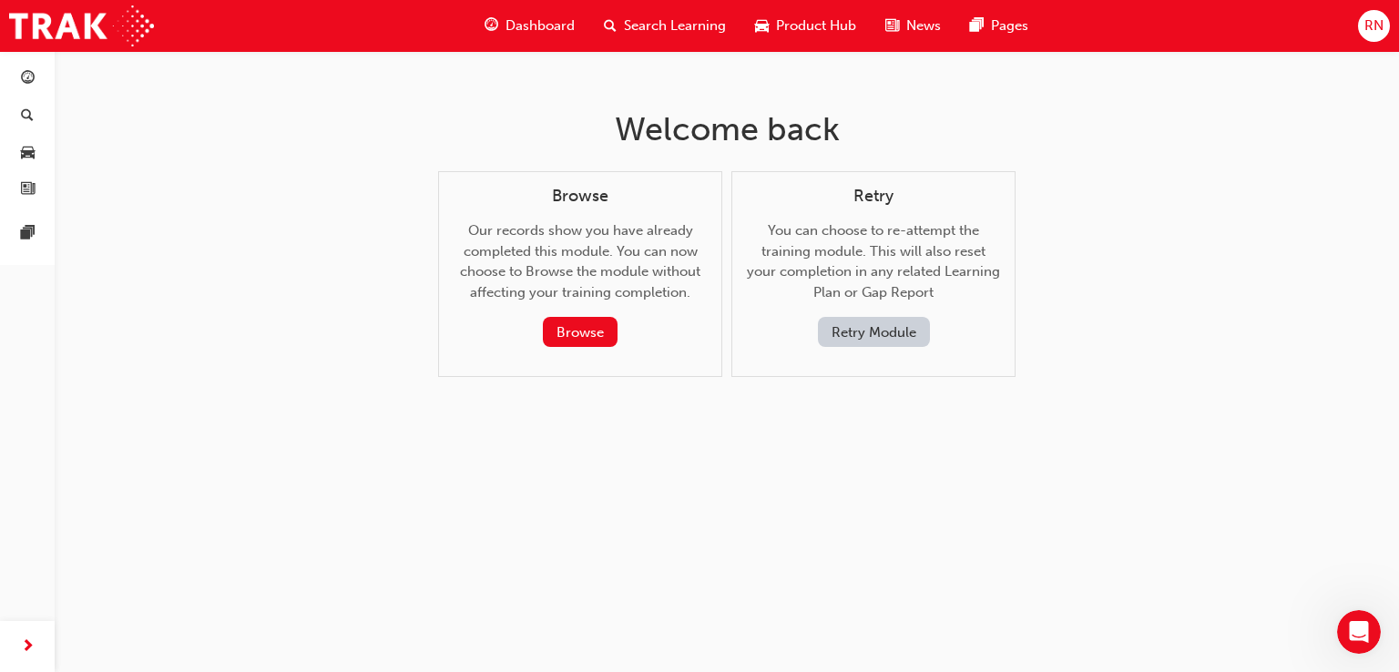
click at [879, 332] on button "Retry Module" at bounding box center [874, 332] width 112 height 30
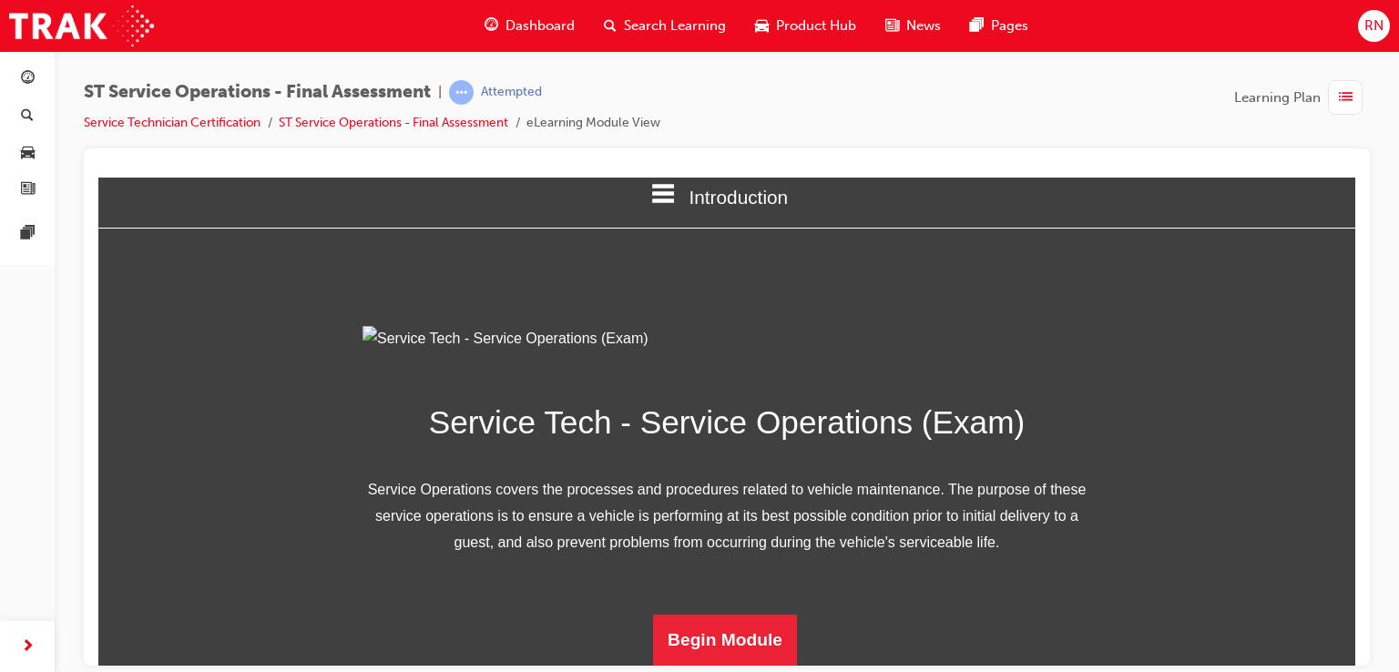
scroll to position [222, 0]
click at [719, 640] on button "Begin Module" at bounding box center [725, 639] width 144 height 51
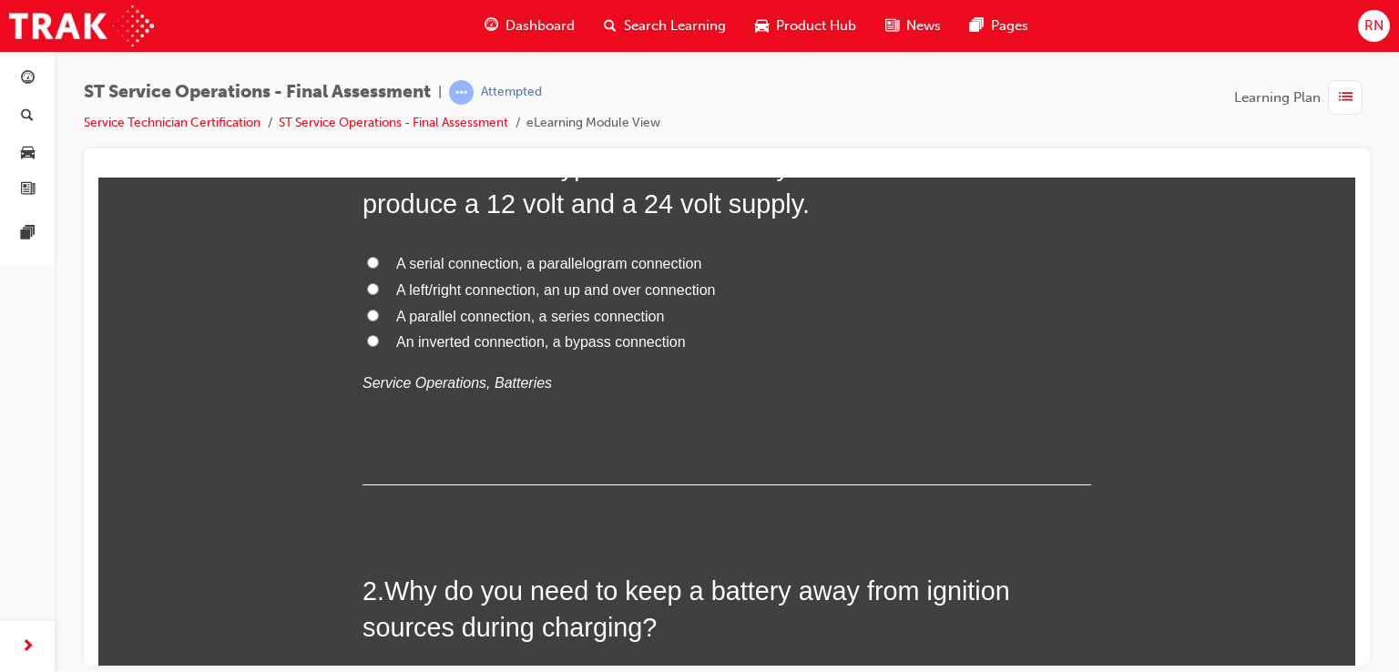
scroll to position [0, 0]
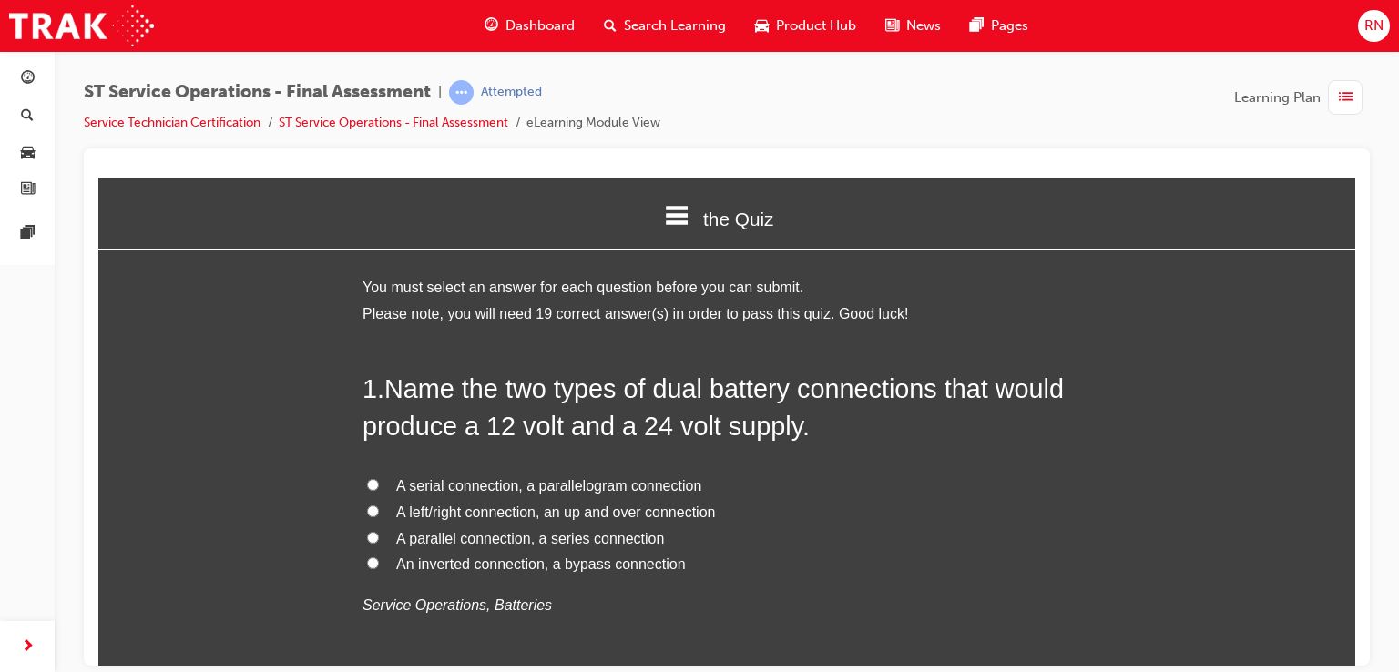
click at [368, 562] on input "An inverted connection, a bypass connection" at bounding box center [373, 563] width 12 height 12
radio input "true"
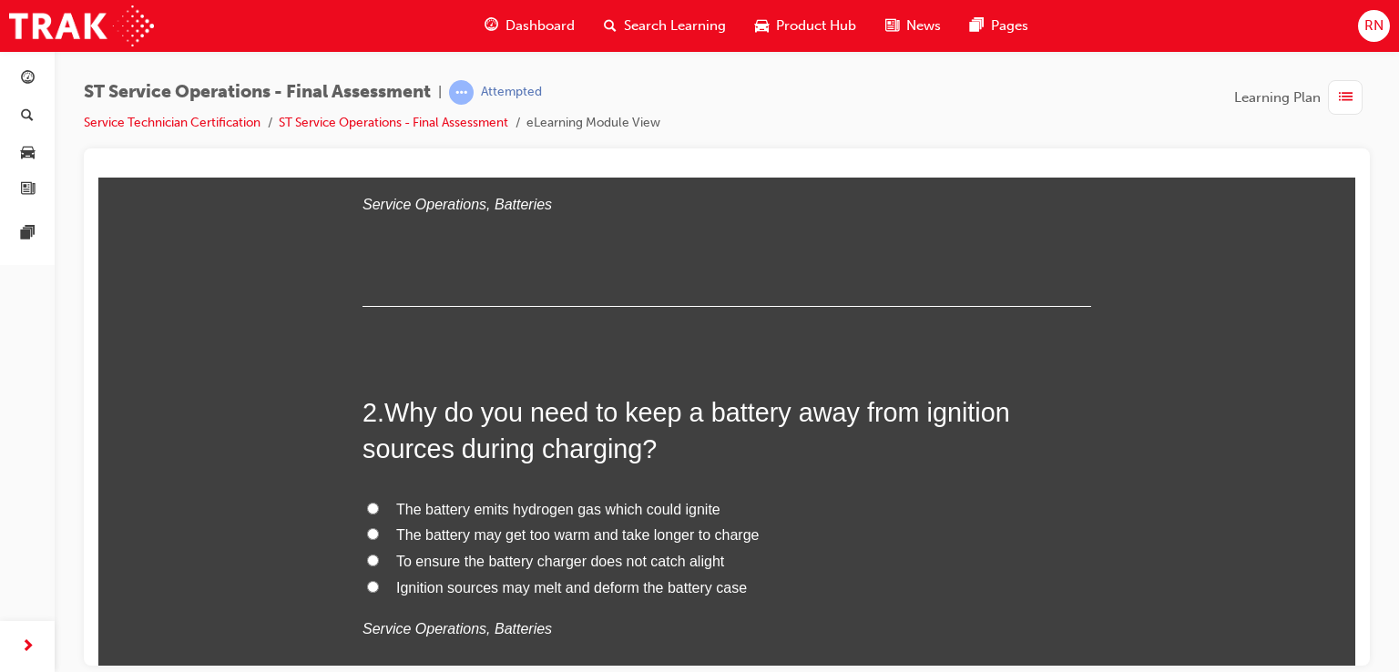
scroll to position [425, 0]
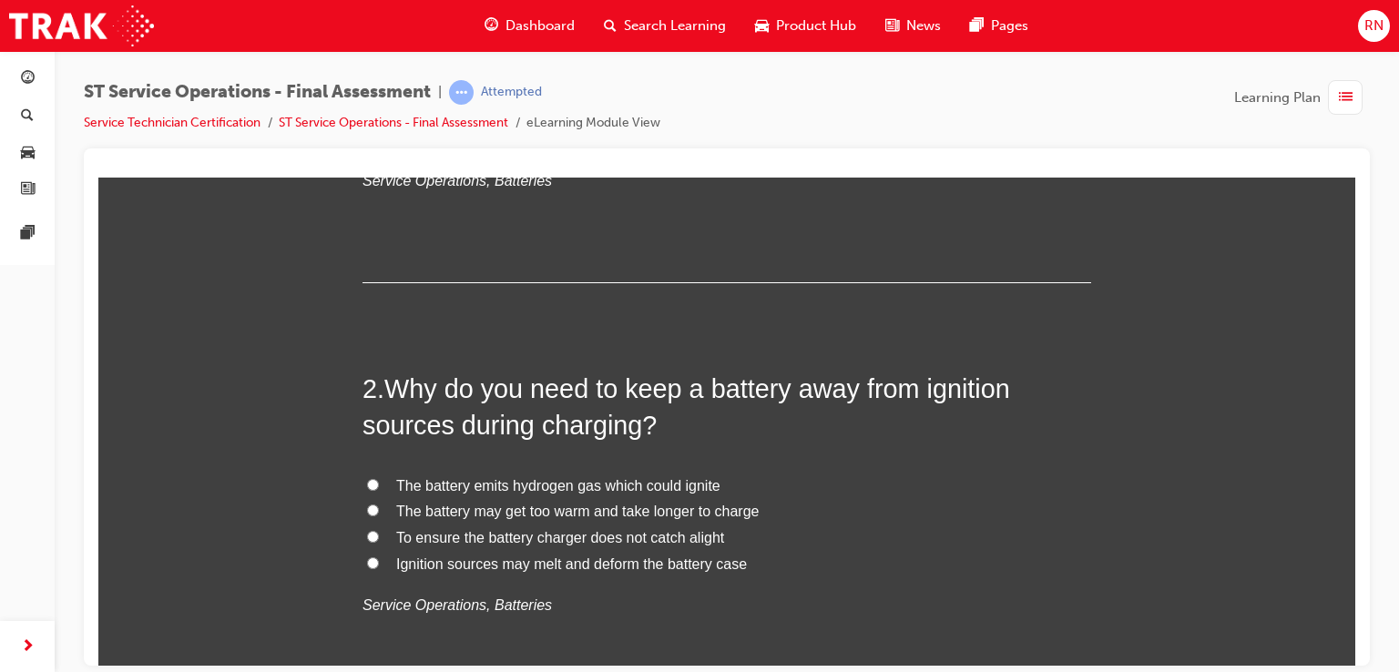
click at [561, 557] on span "Ignition sources may melt and deform the battery case" at bounding box center [571, 563] width 351 height 15
click at [379, 557] on input "Ignition sources may melt and deform the battery case" at bounding box center [373, 563] width 12 height 12
radio input "true"
click at [561, 557] on span "Ignition sources may melt and deform the battery case" at bounding box center [571, 563] width 351 height 15
click at [379, 557] on input "Ignition sources may melt and deform the battery case" at bounding box center [373, 563] width 12 height 12
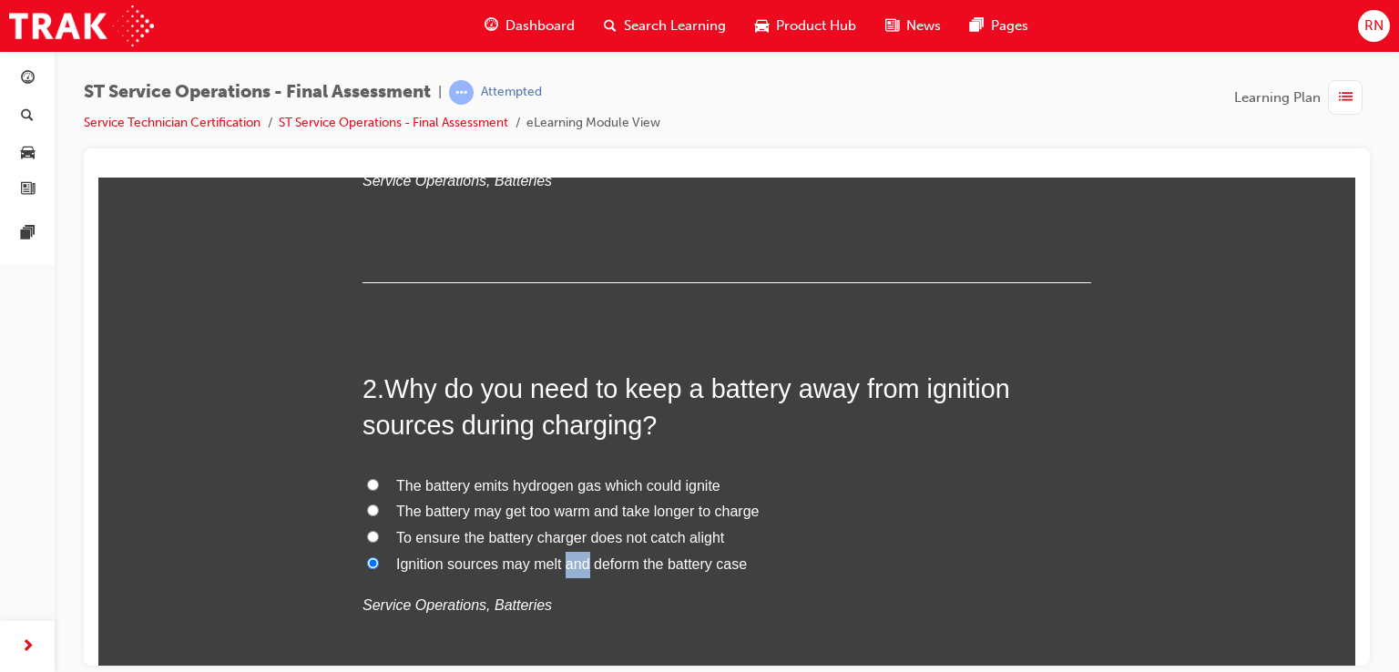
click at [561, 557] on span "Ignition sources may melt and deform the battery case" at bounding box center [571, 563] width 351 height 15
click at [379, 557] on input "Ignition sources may melt and deform the battery case" at bounding box center [373, 563] width 12 height 12
click at [496, 480] on span "The battery emits hydrogen gas which could ignite" at bounding box center [558, 484] width 324 height 15
click at [379, 480] on input "The battery emits hydrogen gas which could ignite" at bounding box center [373, 484] width 12 height 12
radio input "true"
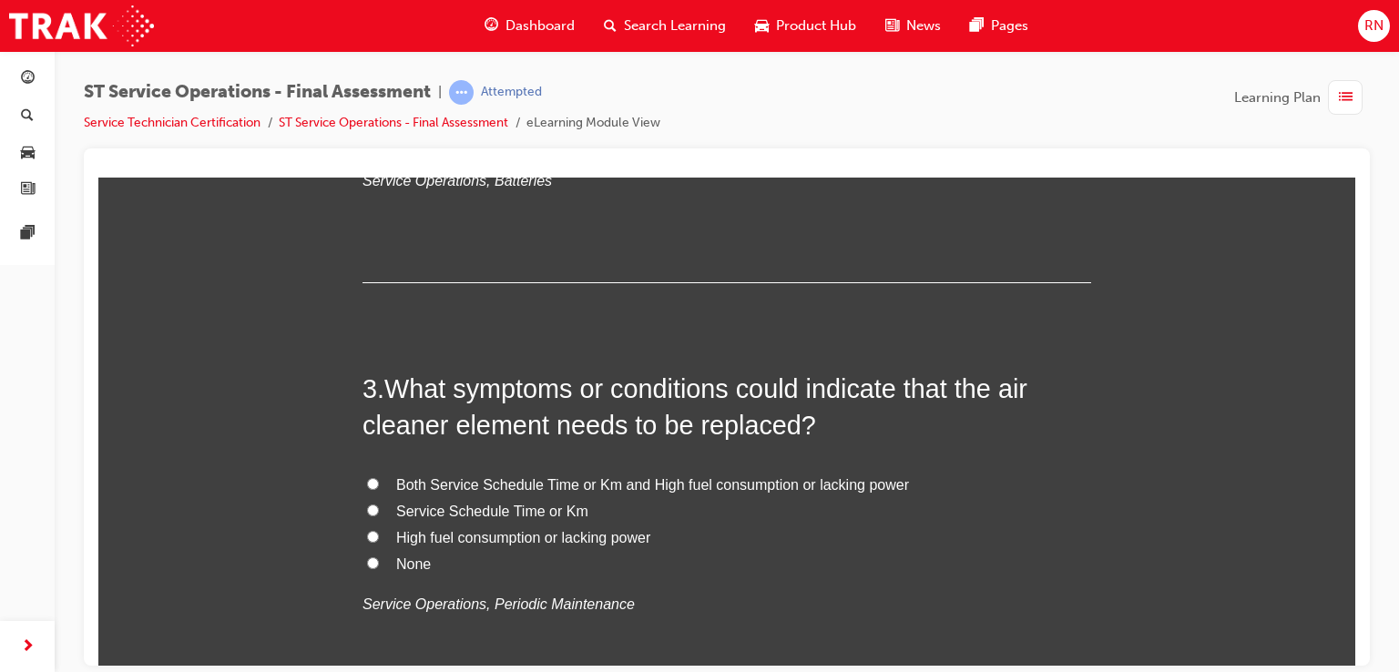
scroll to position [886, 0]
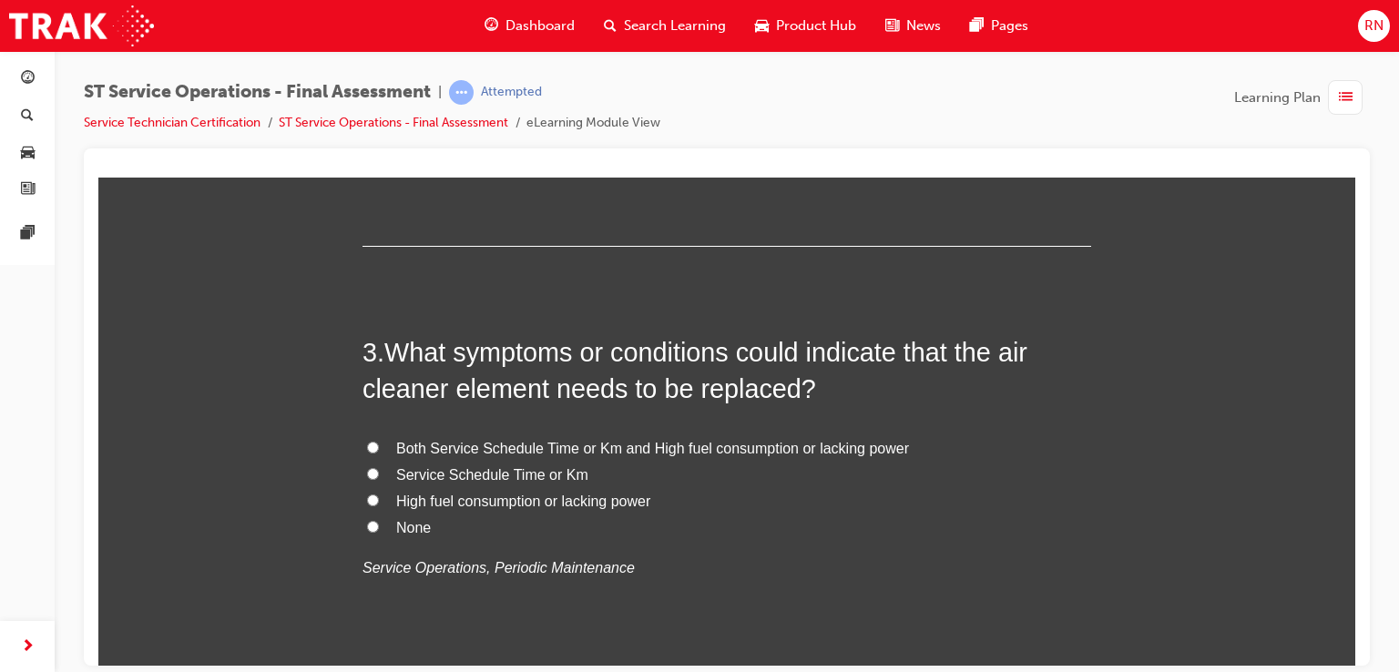
click at [370, 471] on input "Service Schedule Time or Km" at bounding box center [373, 473] width 12 height 12
radio input "true"
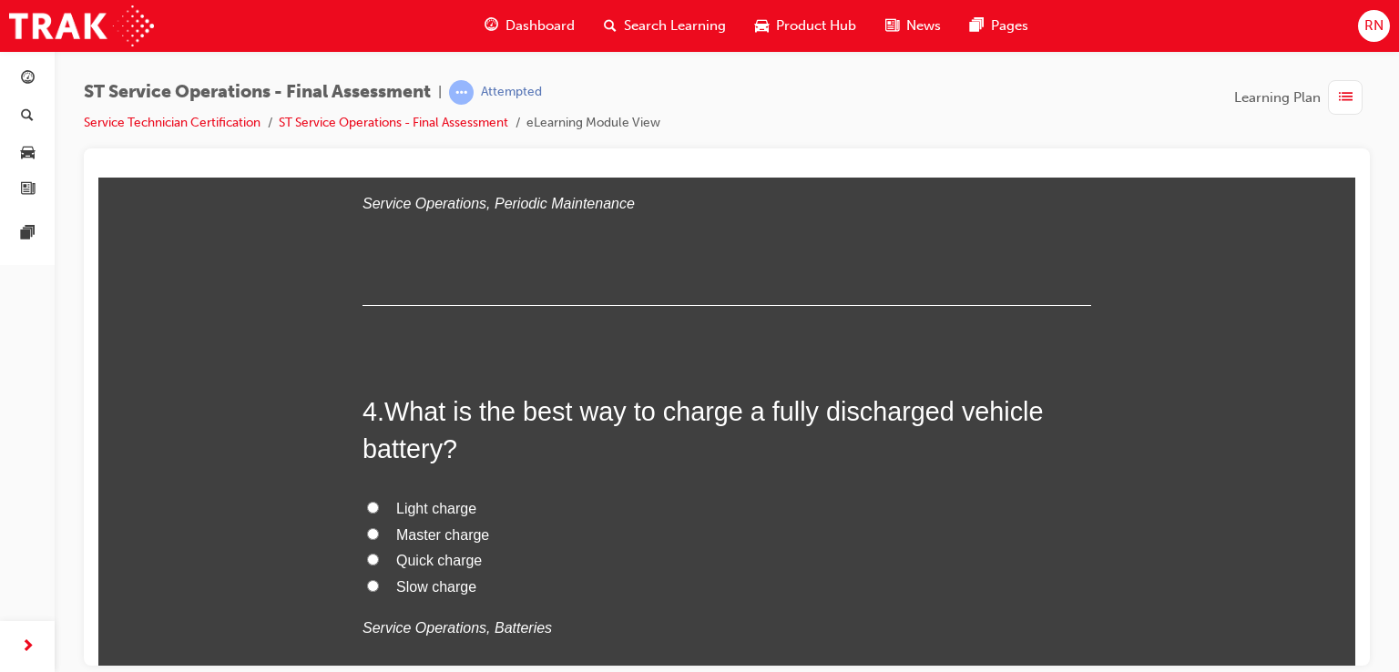
scroll to position [1286, 0]
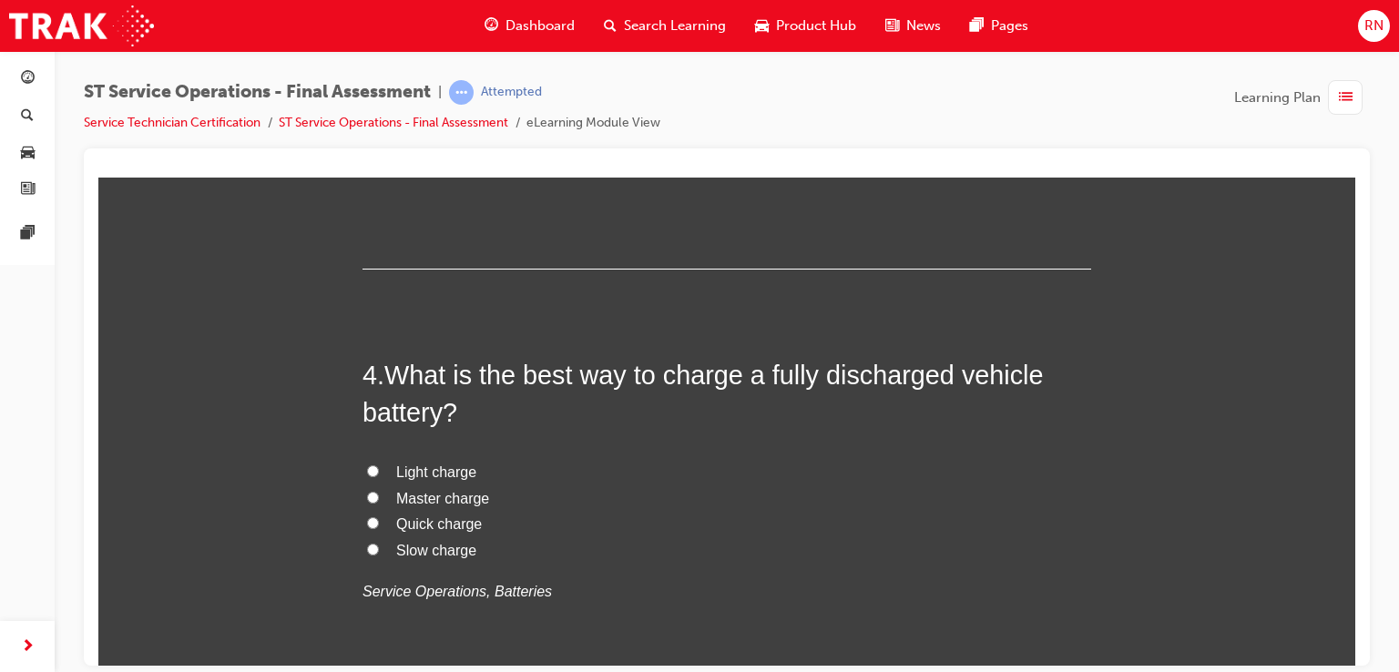
click at [427, 497] on span "Master charge" at bounding box center [442, 497] width 93 height 15
click at [379, 497] on input "Master charge" at bounding box center [373, 497] width 12 height 12
radio input "true"
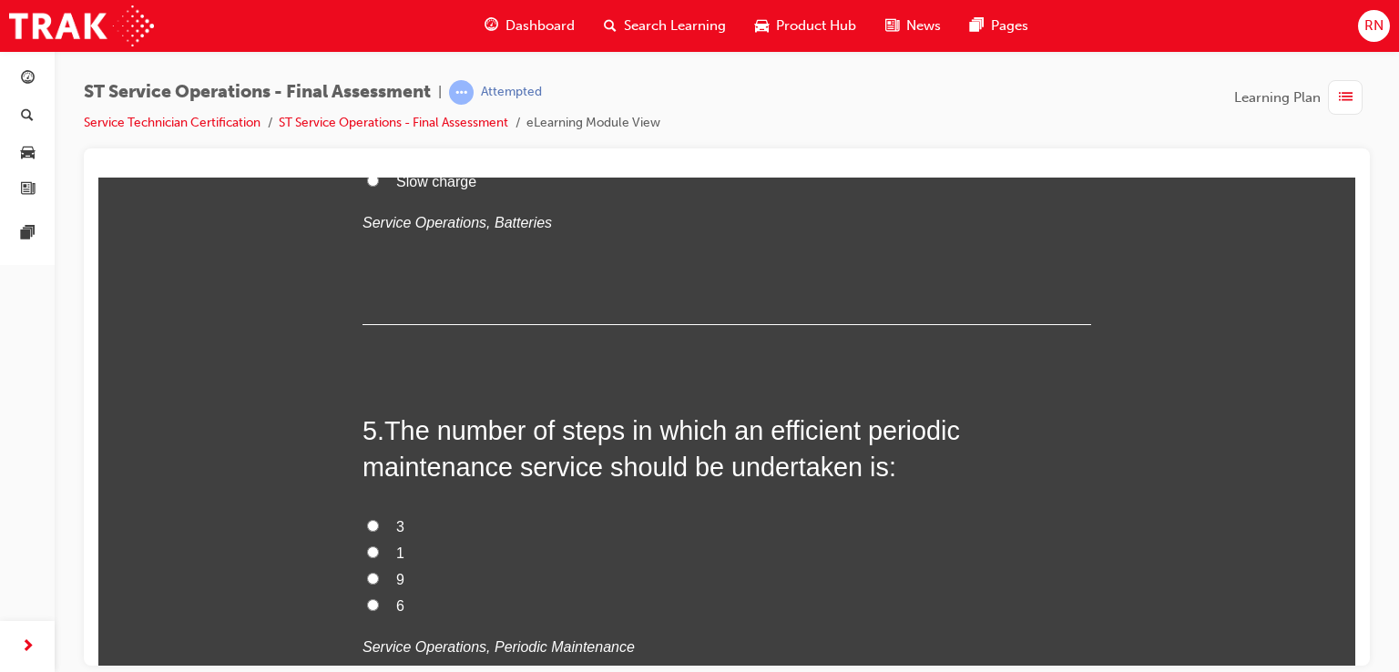
scroll to position [1687, 0]
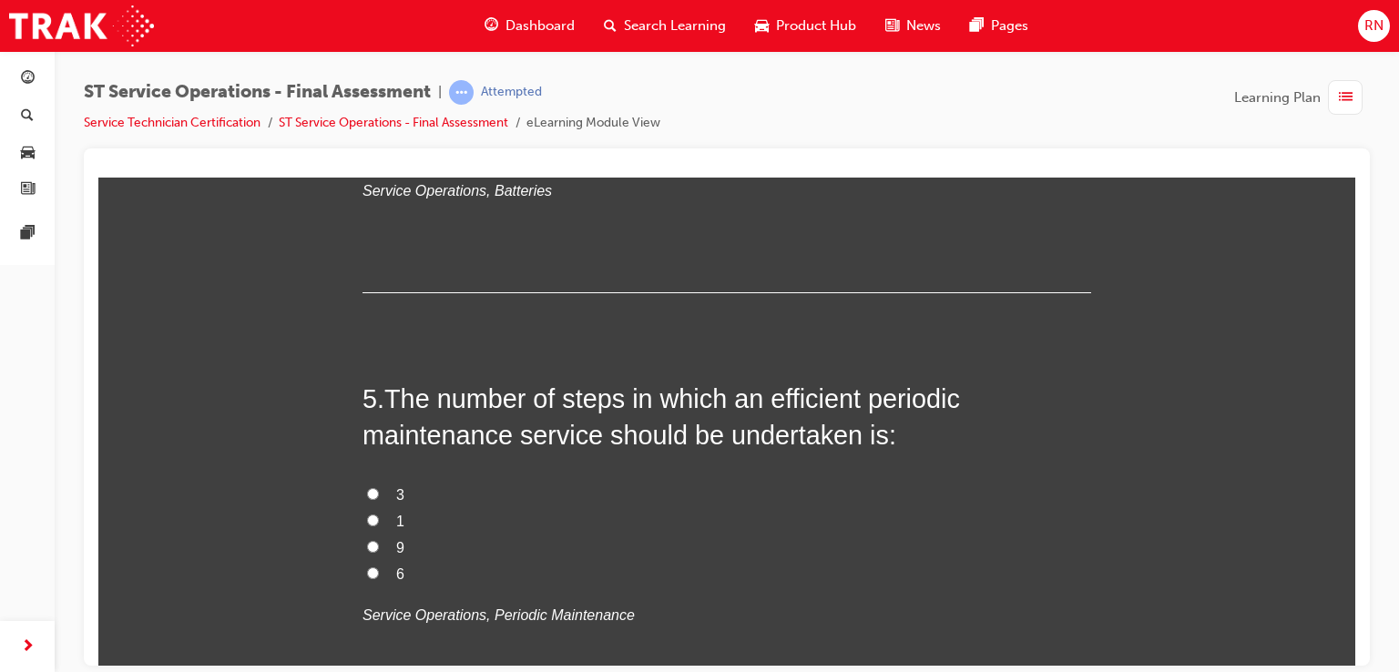
click at [367, 568] on input "6" at bounding box center [373, 573] width 12 height 12
radio input "true"
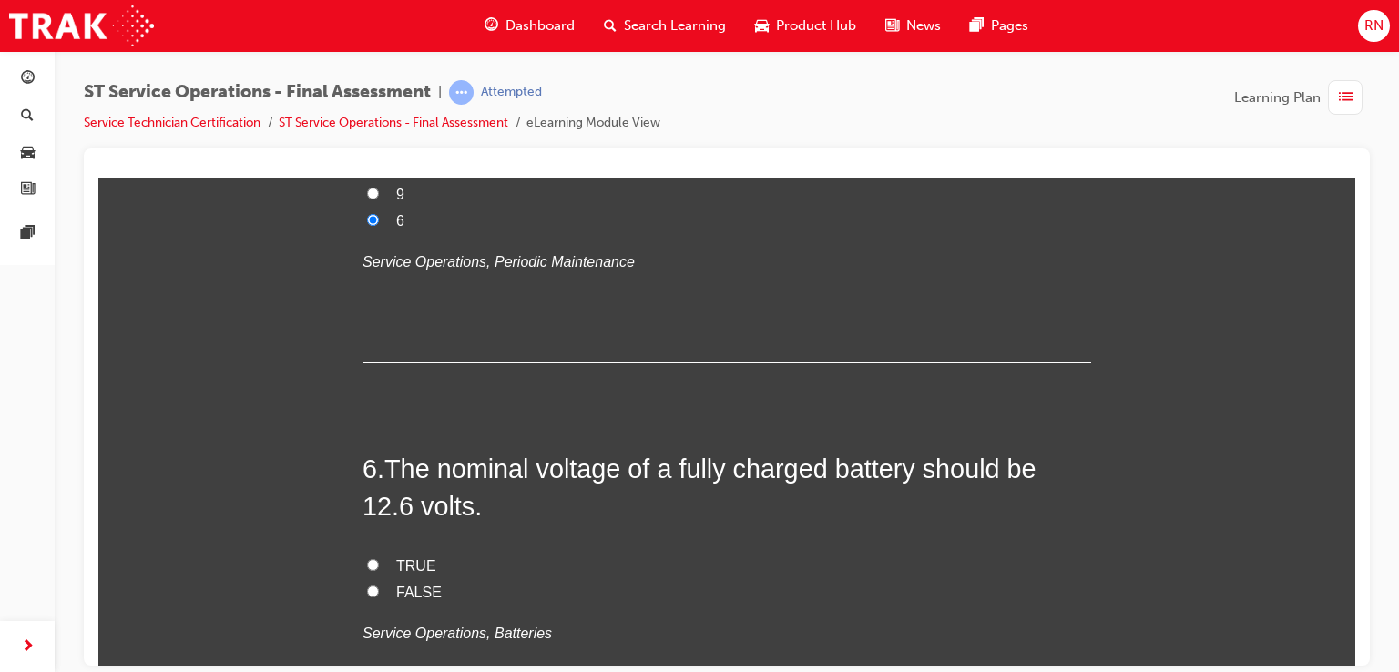
scroll to position [2101, 0]
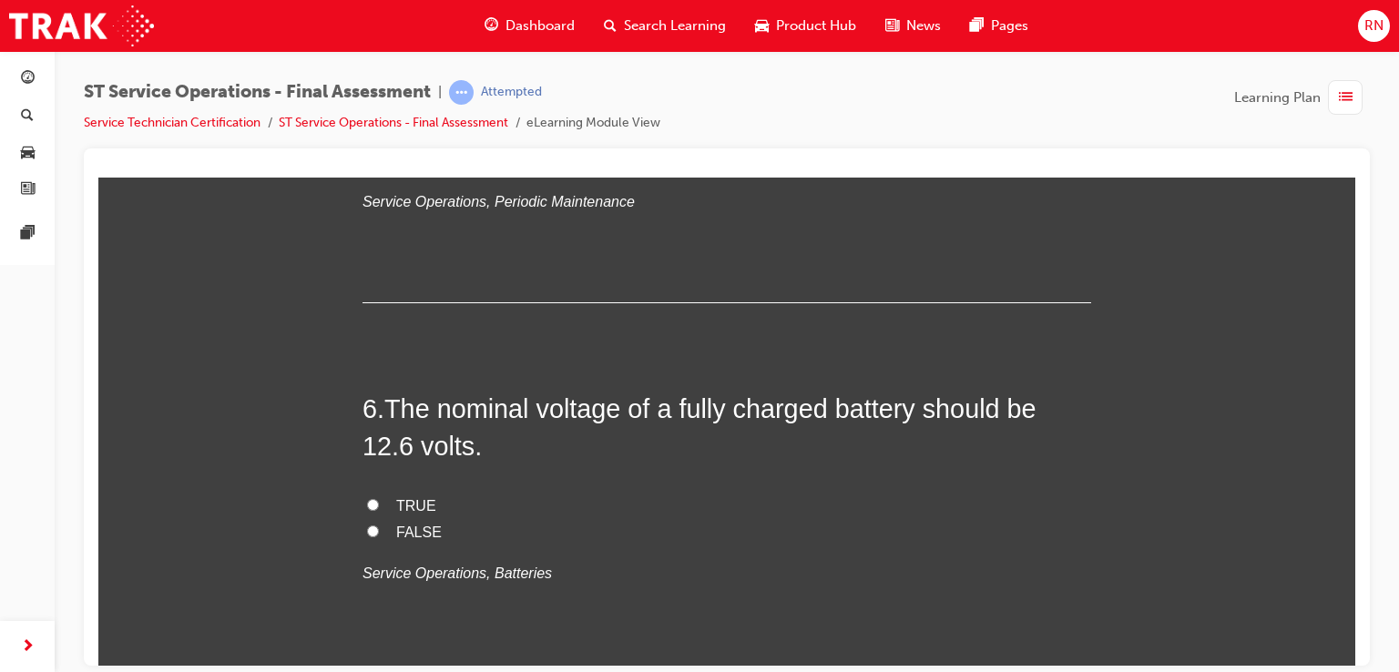
click at [367, 503] on input "TRUE" at bounding box center [373, 504] width 12 height 12
radio input "true"
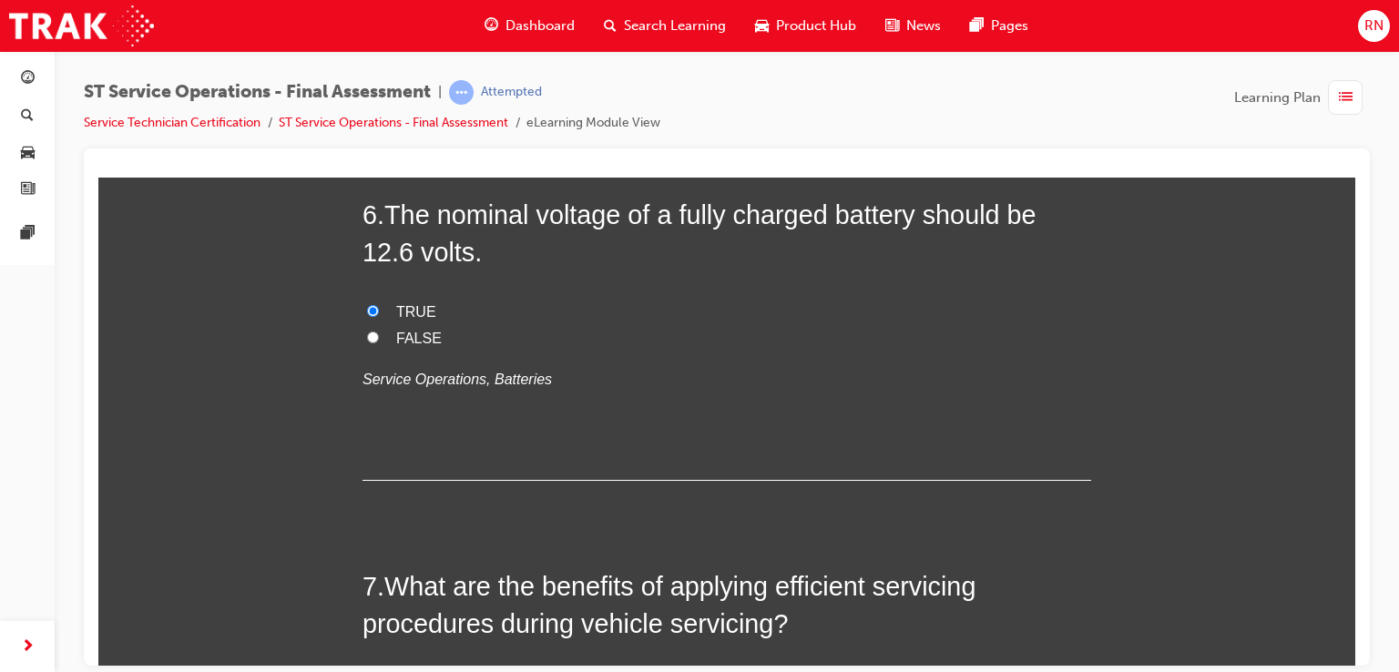
scroll to position [2453, 0]
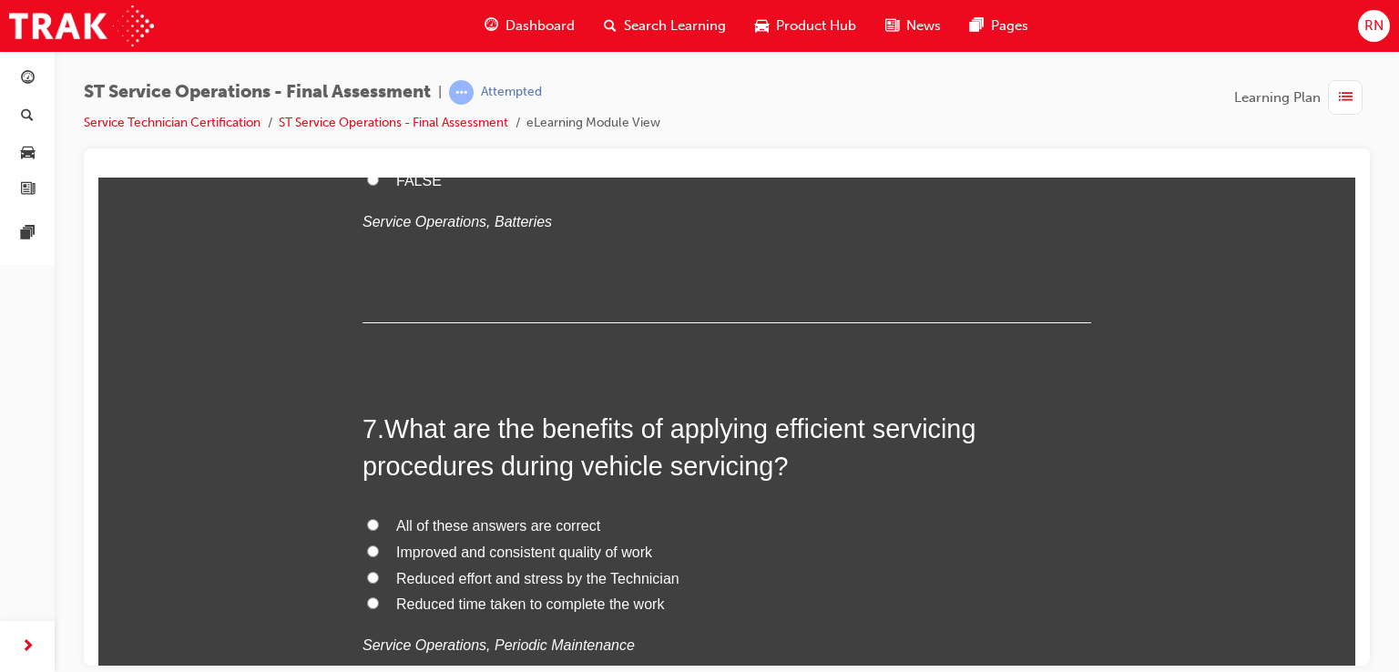
click at [367, 600] on input "Reduced time taken to complete the work" at bounding box center [373, 603] width 12 height 12
radio input "true"
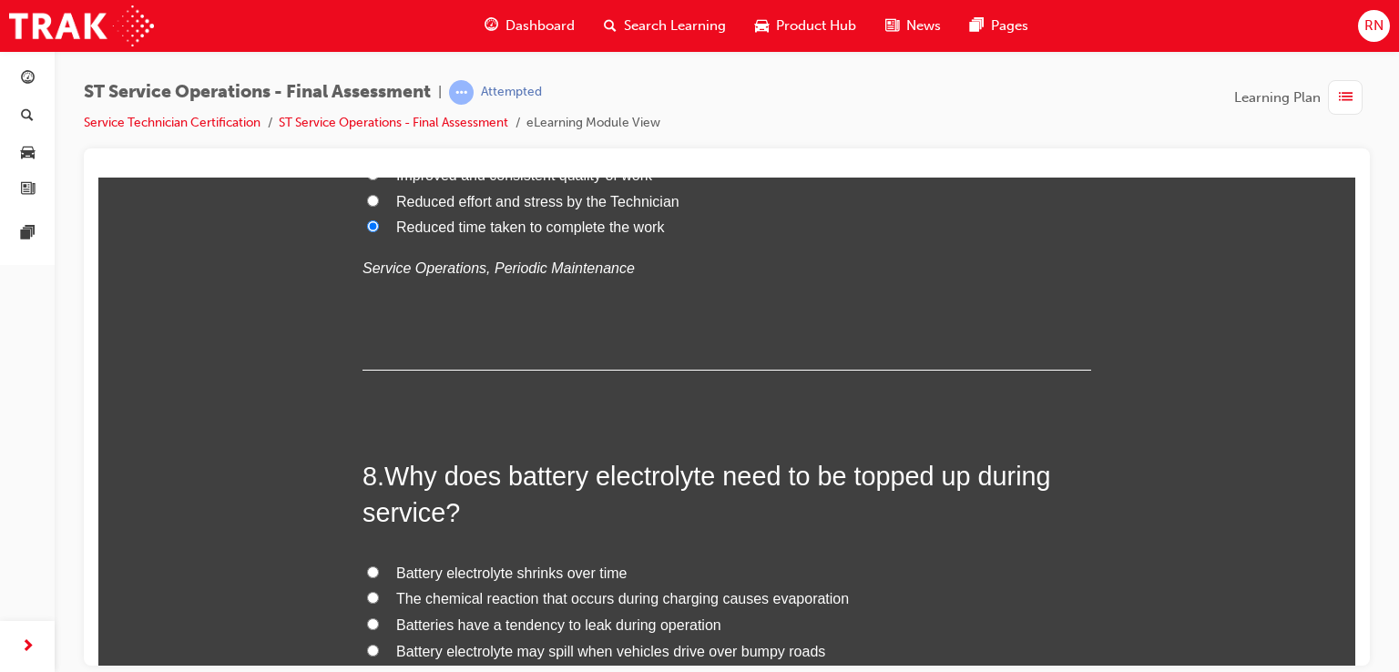
scroll to position [2938, 0]
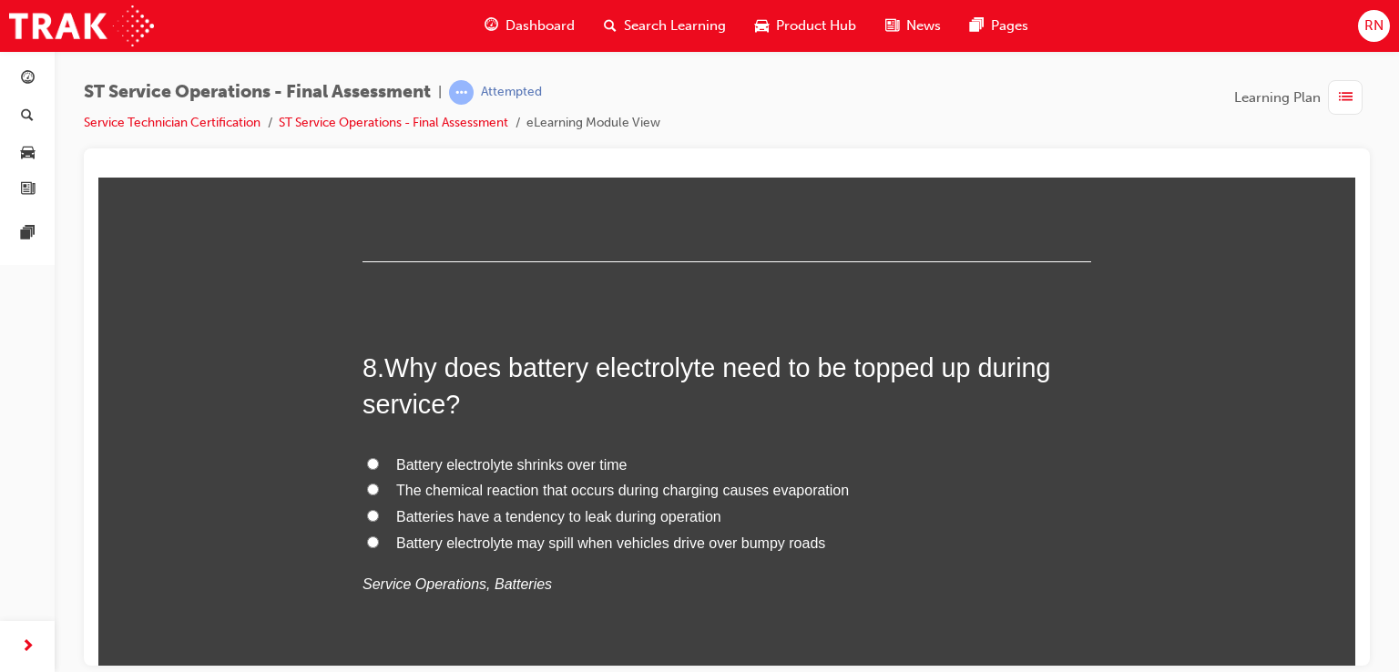
click at [367, 483] on input "The chemical reaction that occurs during charging causes evaporation" at bounding box center [373, 489] width 12 height 12
radio input "true"
click at [367, 487] on input "The chemical reaction that occurs during charging causes evaporation" at bounding box center [373, 489] width 12 height 12
click at [372, 479] on label "The chemical reaction that occurs during charging causes evaporation" at bounding box center [727, 490] width 729 height 26
click at [372, 483] on input "The chemical reaction that occurs during charging causes evaporation" at bounding box center [373, 489] width 12 height 12
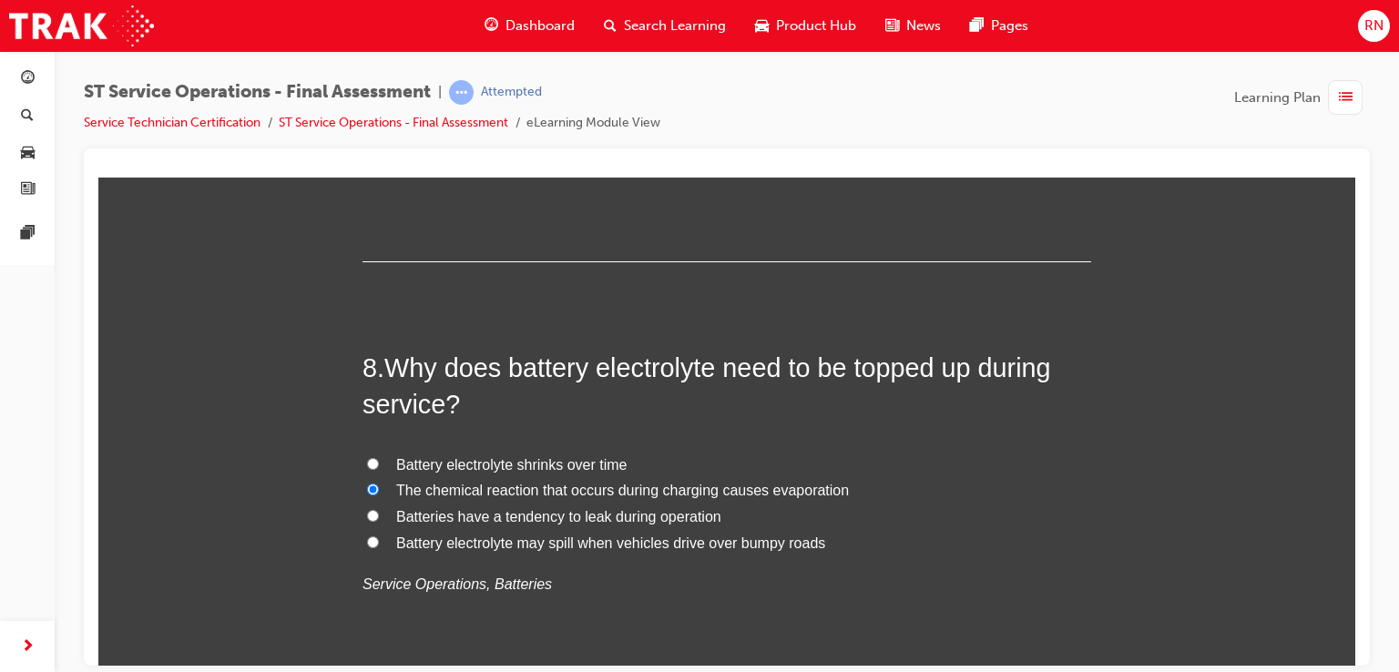
click at [368, 463] on input "Battery electrolyte shrinks over time" at bounding box center [373, 463] width 12 height 12
radio input "true"
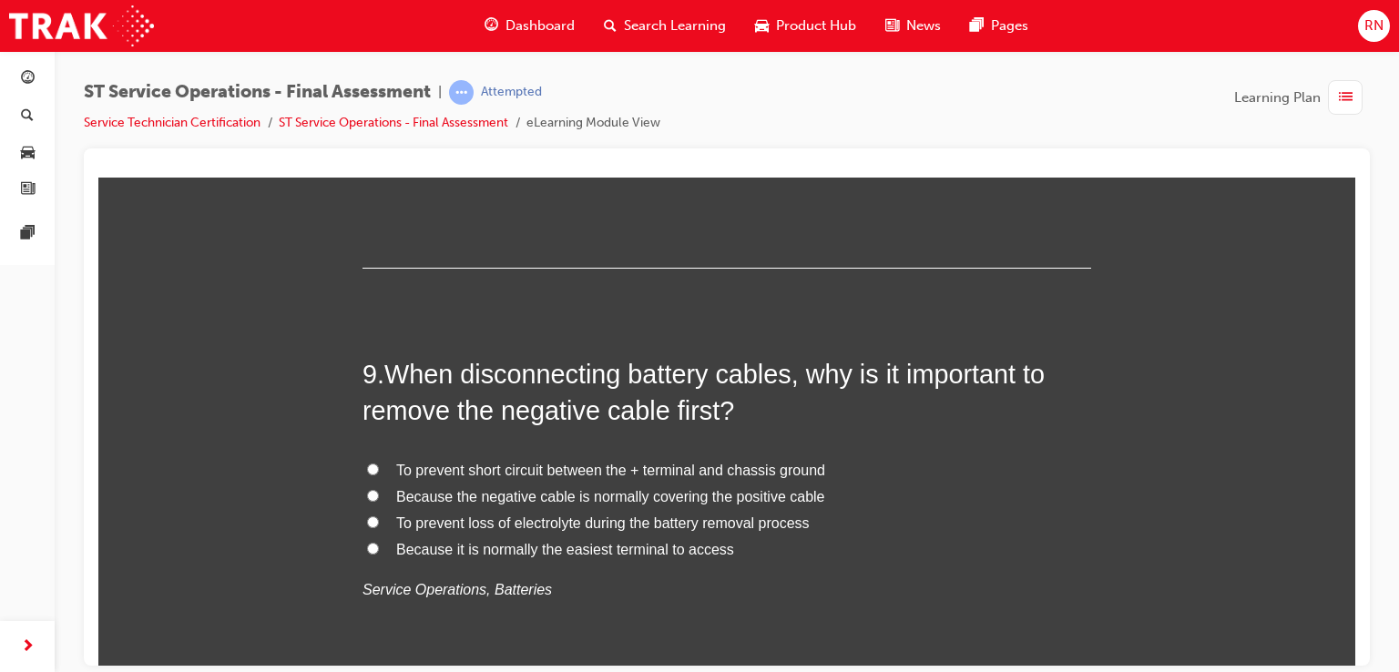
scroll to position [3364, 0]
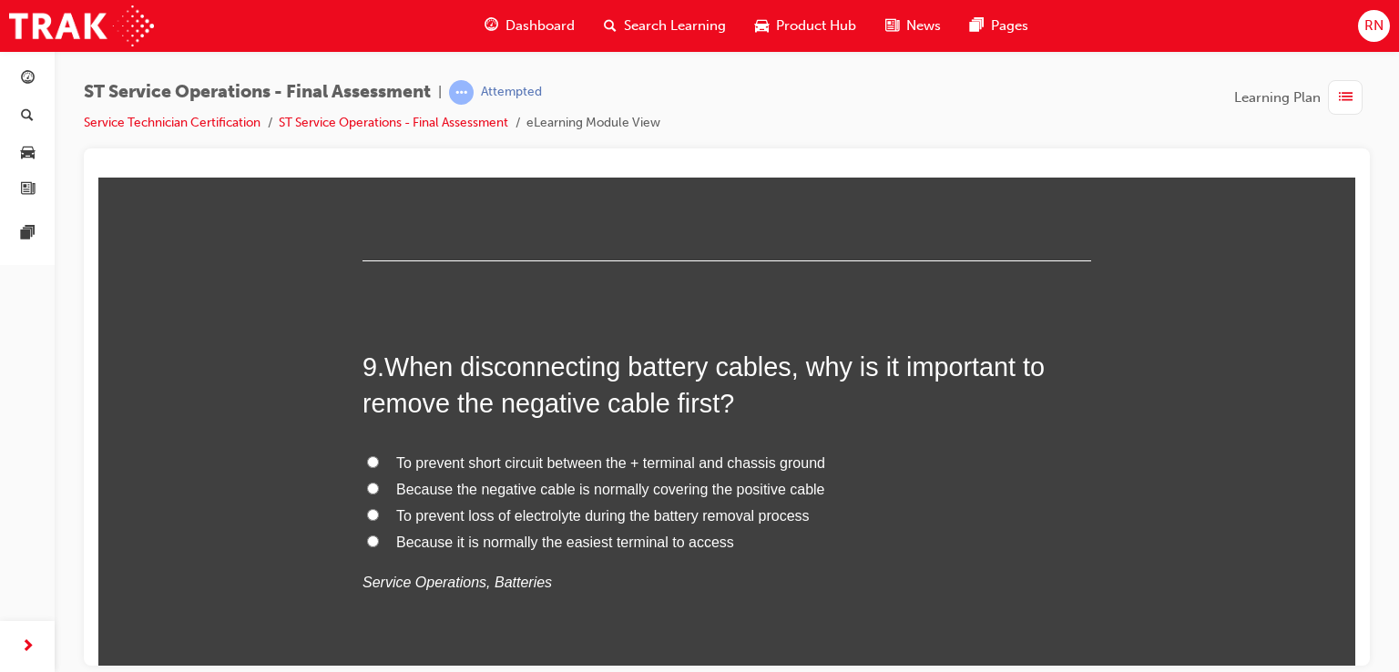
click at [445, 459] on span "To prevent short circuit between the + terminal and chassis ground" at bounding box center [610, 462] width 429 height 15
click at [379, 459] on input "To prevent short circuit between the + terminal and chassis ground" at bounding box center [373, 462] width 12 height 12
radio input "true"
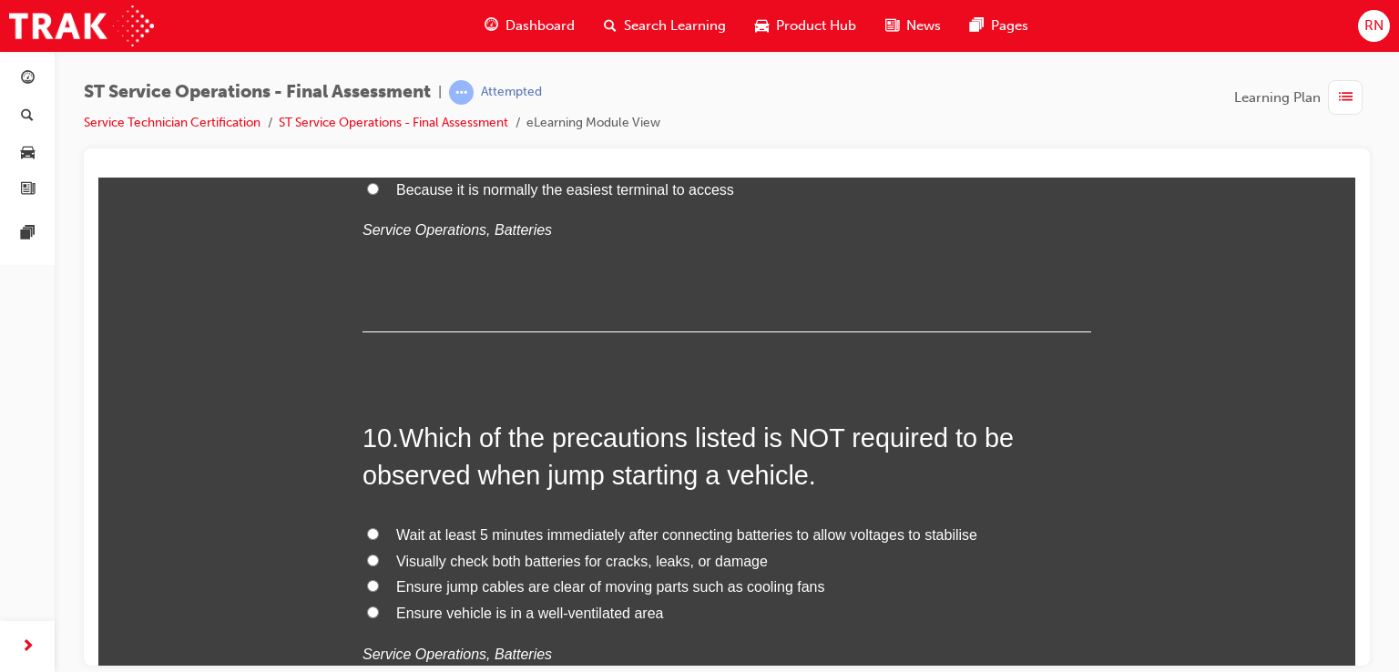
scroll to position [3753, 0]
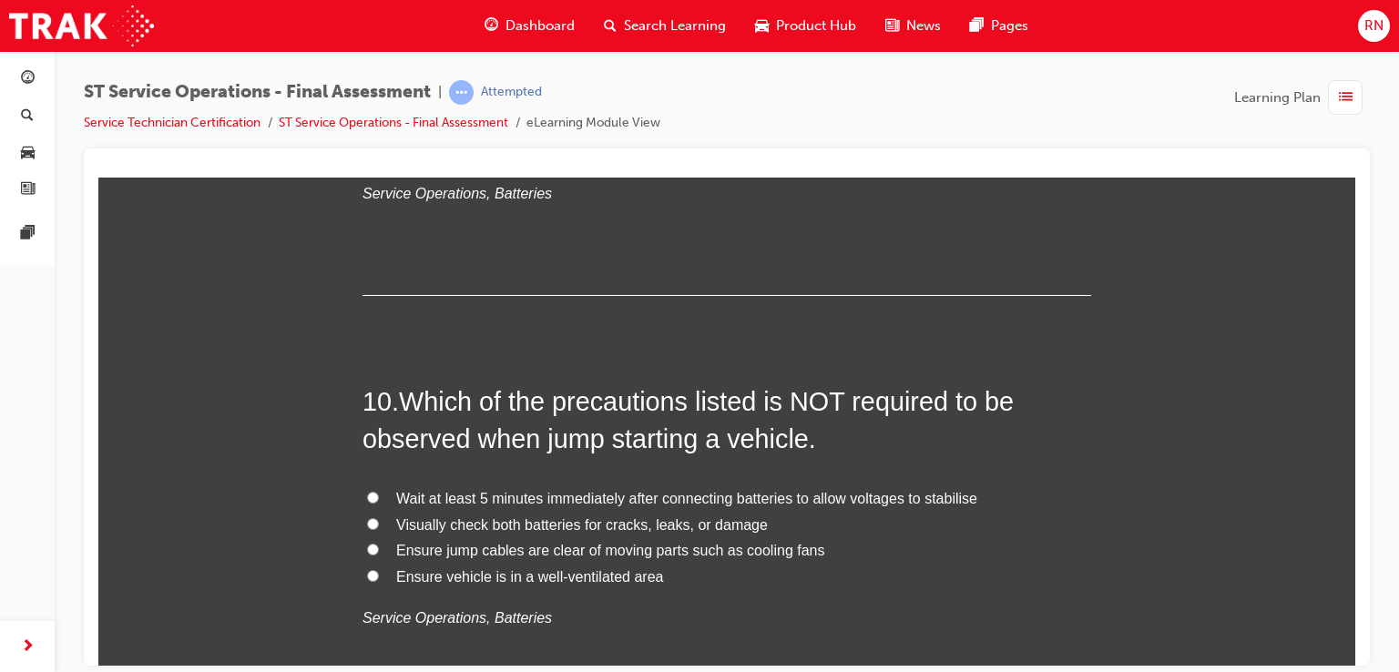
click at [367, 575] on input "Ensure vehicle is in a well-ventilated area" at bounding box center [373, 575] width 12 height 12
radio input "true"
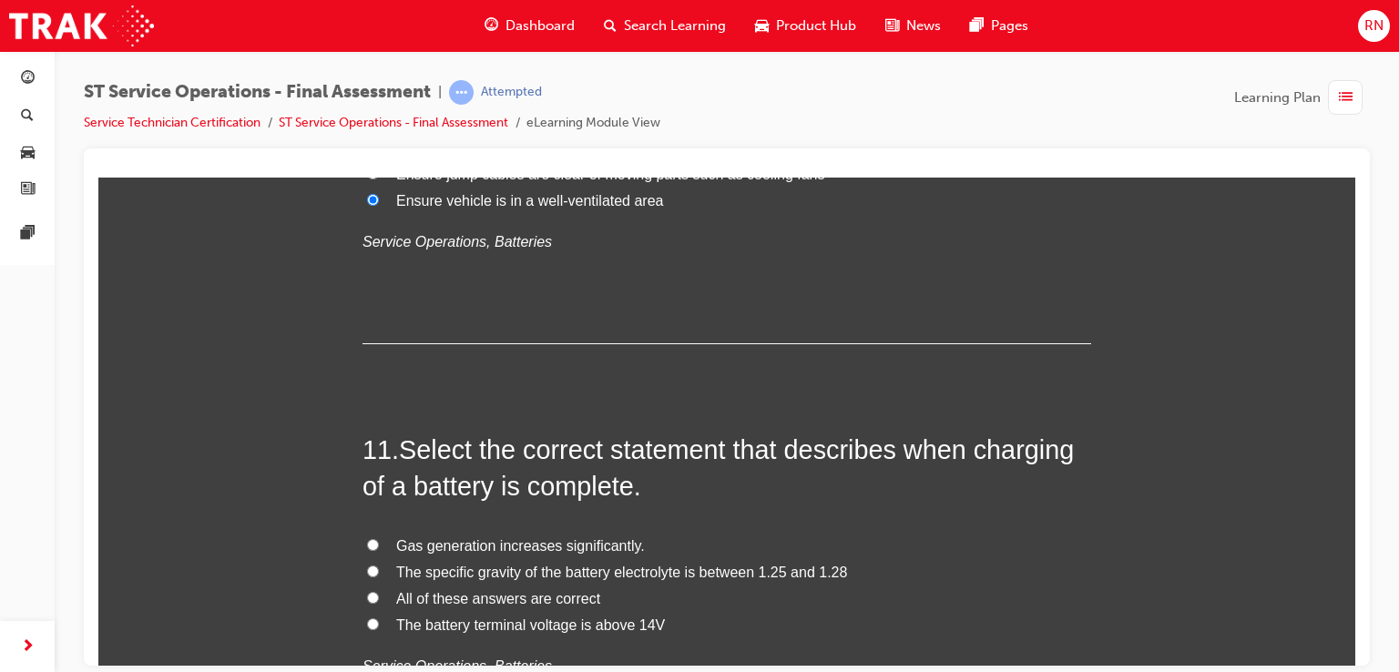
scroll to position [4190, 0]
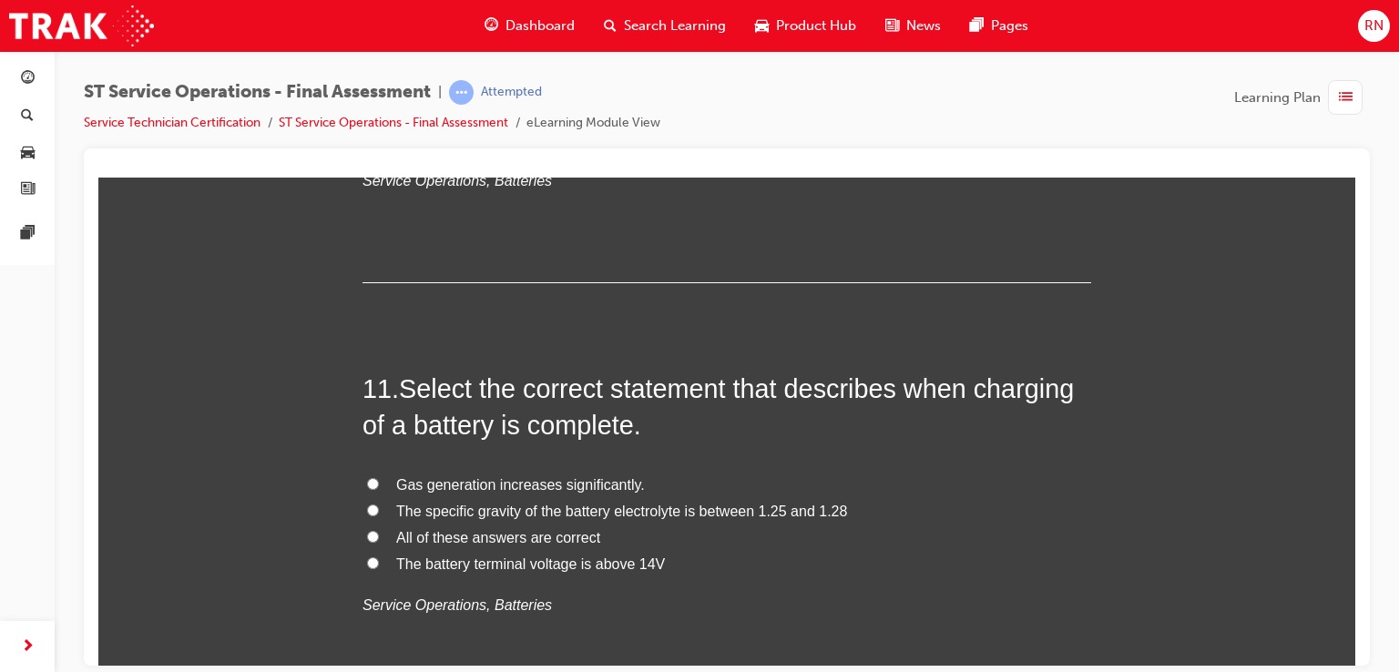
click at [367, 504] on input "The specific gravity of the battery electrolyte is between 1.25 and 1.28" at bounding box center [373, 510] width 12 height 12
radio input "true"
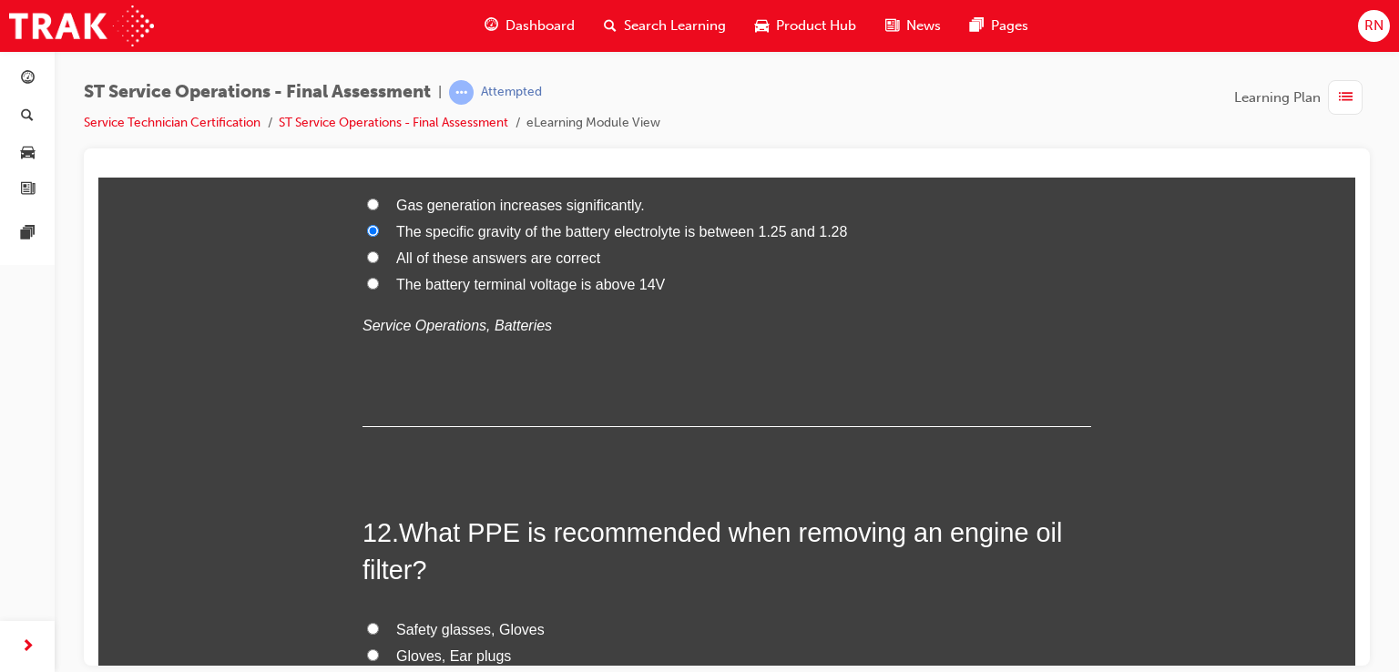
scroll to position [4615, 0]
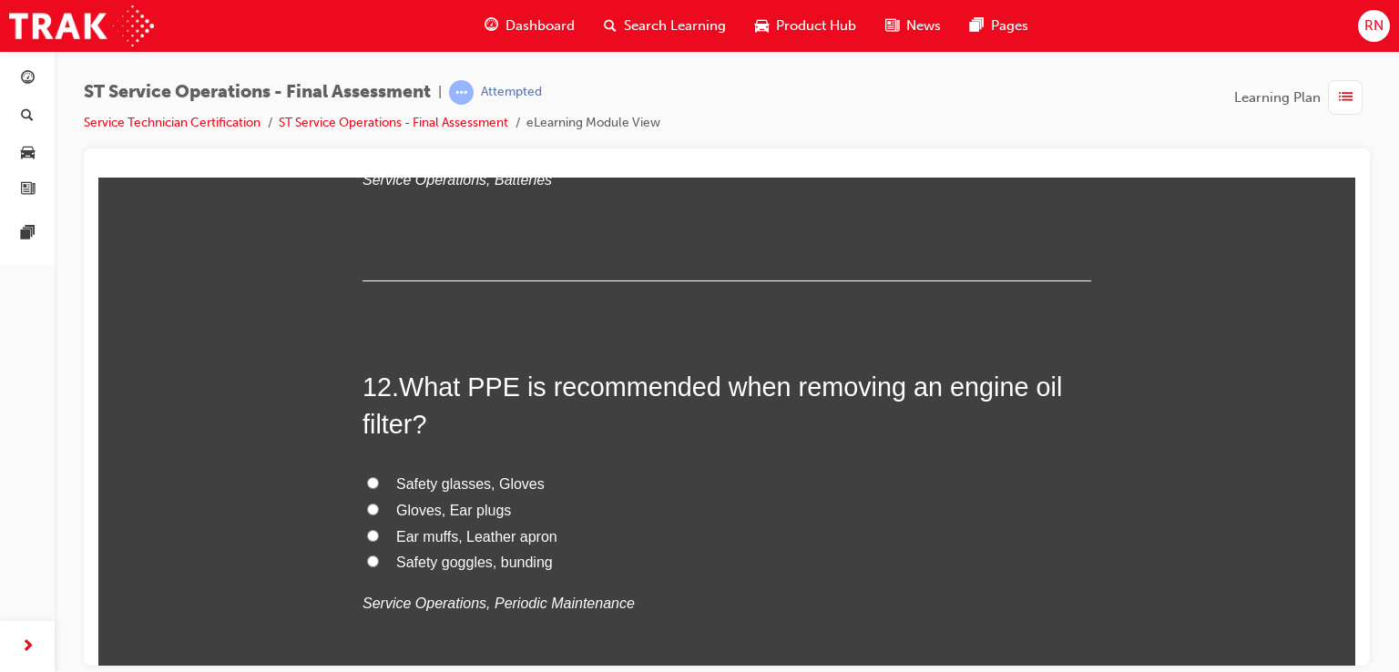
click at [426, 480] on span "Safety glasses, Gloves" at bounding box center [470, 483] width 149 height 15
click at [379, 480] on input "Safety glasses, Gloves" at bounding box center [373, 482] width 12 height 12
radio input "true"
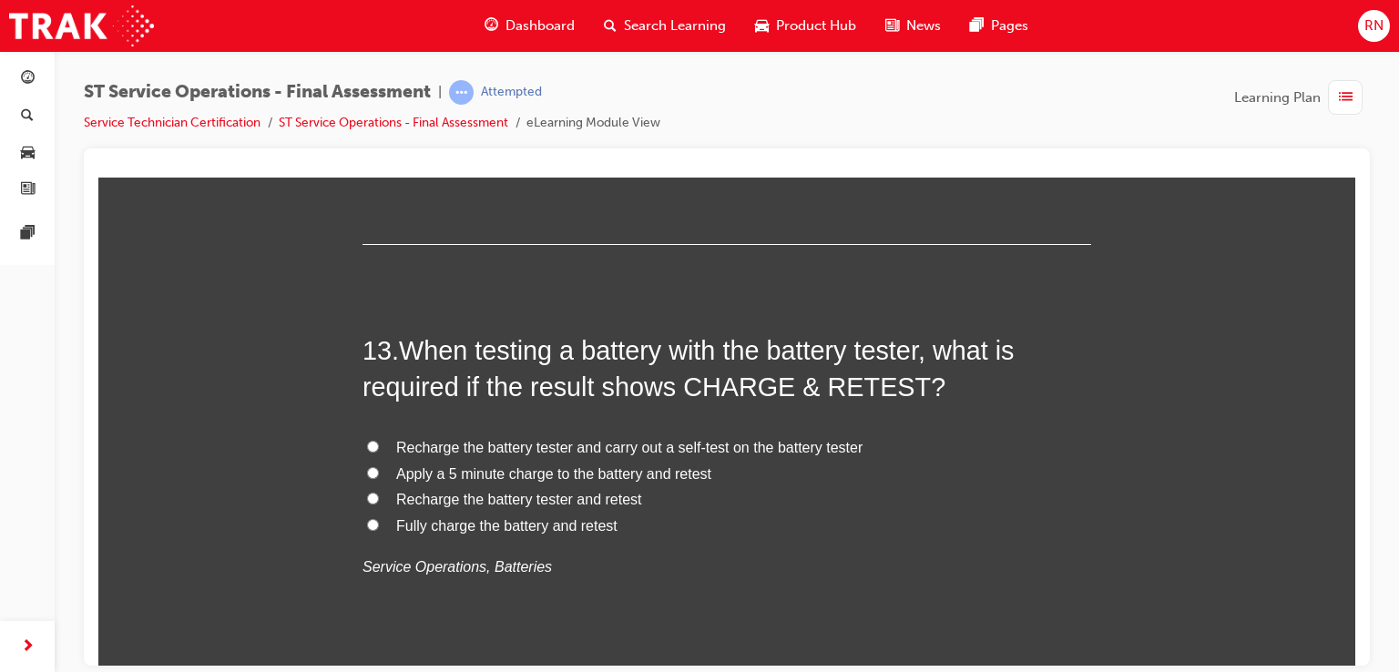
scroll to position [5101, 0]
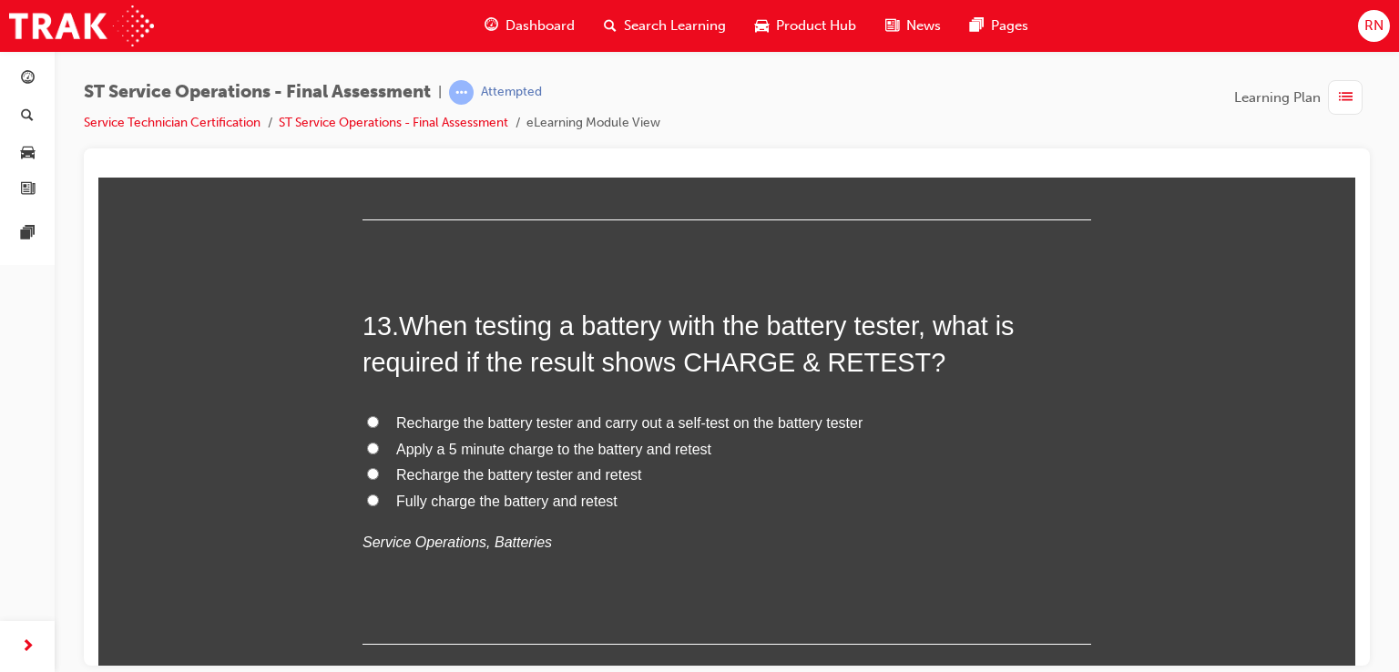
click at [607, 441] on span "Apply a 5 minute charge to the battery and retest" at bounding box center [553, 448] width 315 height 15
click at [379, 442] on input "Apply a 5 minute charge to the battery and retest" at bounding box center [373, 448] width 12 height 12
radio input "true"
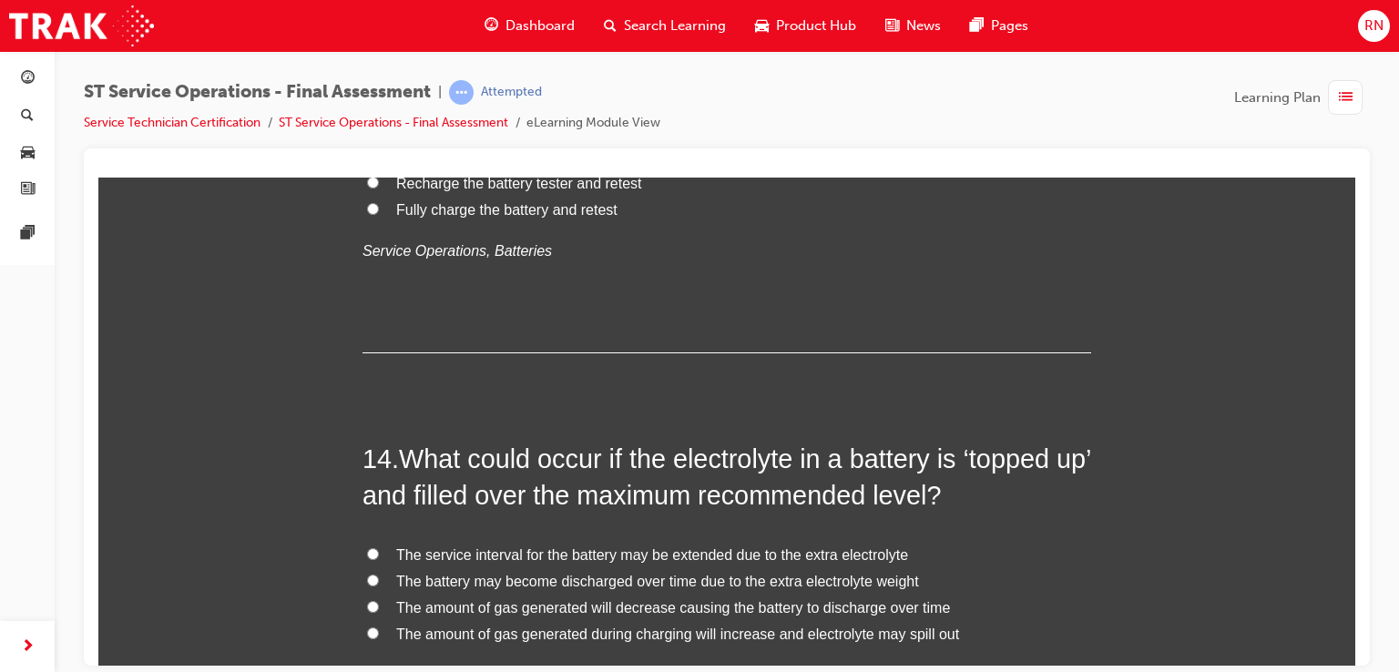
scroll to position [5465, 0]
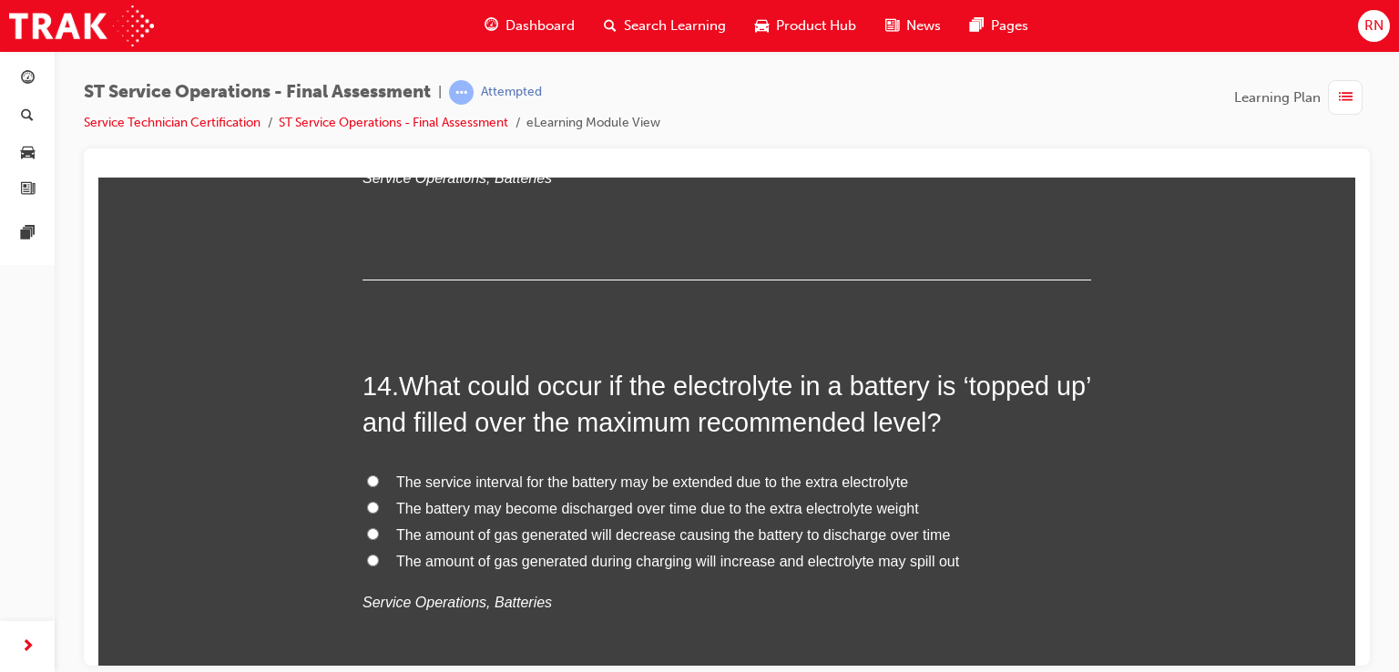
click at [533, 559] on span "The amount of gas generated during charging will increase and electrolyte may s…" at bounding box center [677, 560] width 563 height 15
click at [379, 559] on input "The amount of gas generated during charging will increase and electrolyte may s…" at bounding box center [373, 560] width 12 height 12
radio input "true"
click at [533, 559] on span "The amount of gas generated during charging will increase and electrolyte may s…" at bounding box center [677, 560] width 563 height 15
click at [379, 559] on input "The amount of gas generated during charging will increase and electrolyte may s…" at bounding box center [373, 560] width 12 height 12
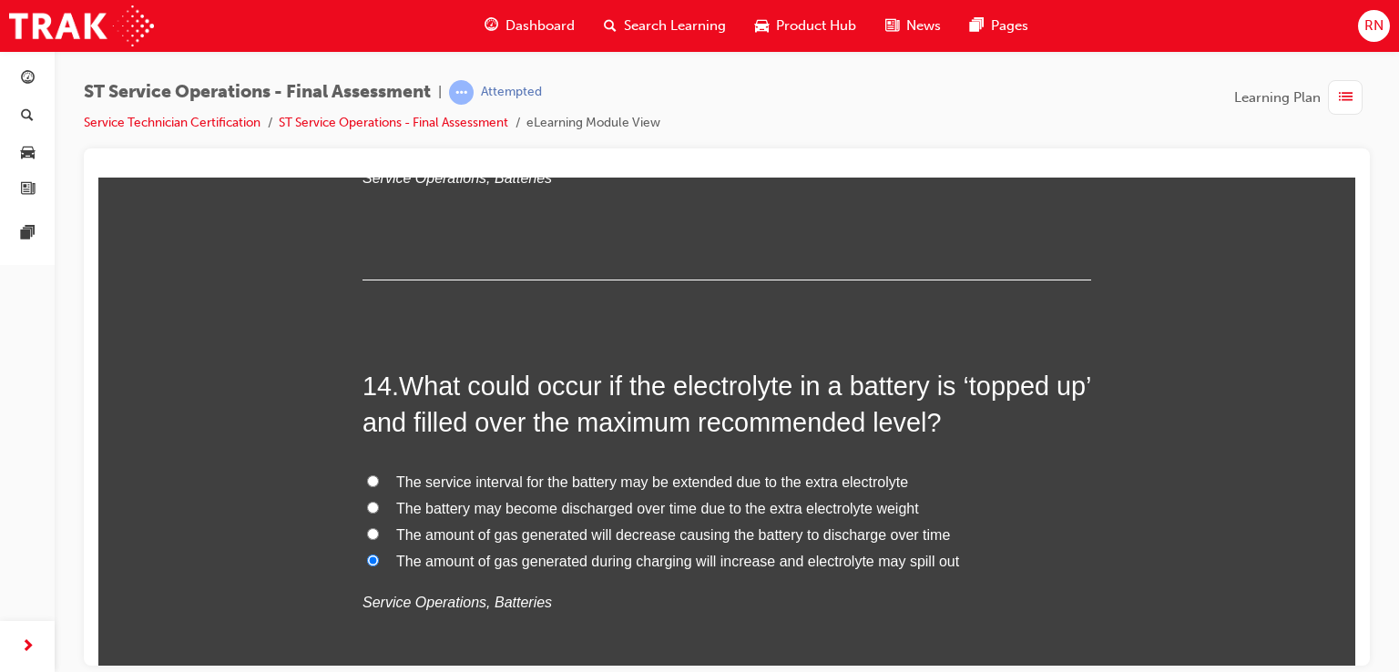
click at [533, 559] on span "The amount of gas generated during charging will increase and electrolyte may s…" at bounding box center [677, 560] width 563 height 15
click at [379, 559] on input "The amount of gas generated during charging will increase and electrolyte may s…" at bounding box center [373, 560] width 12 height 12
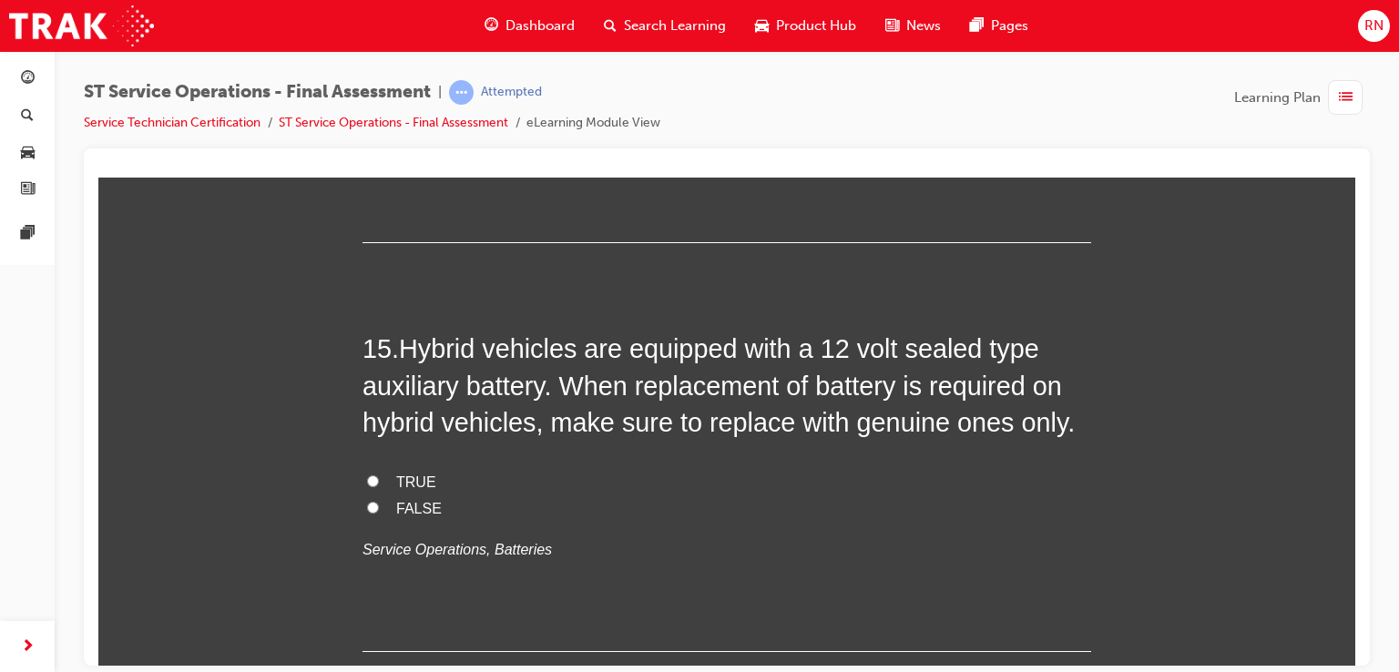
scroll to position [5939, 0]
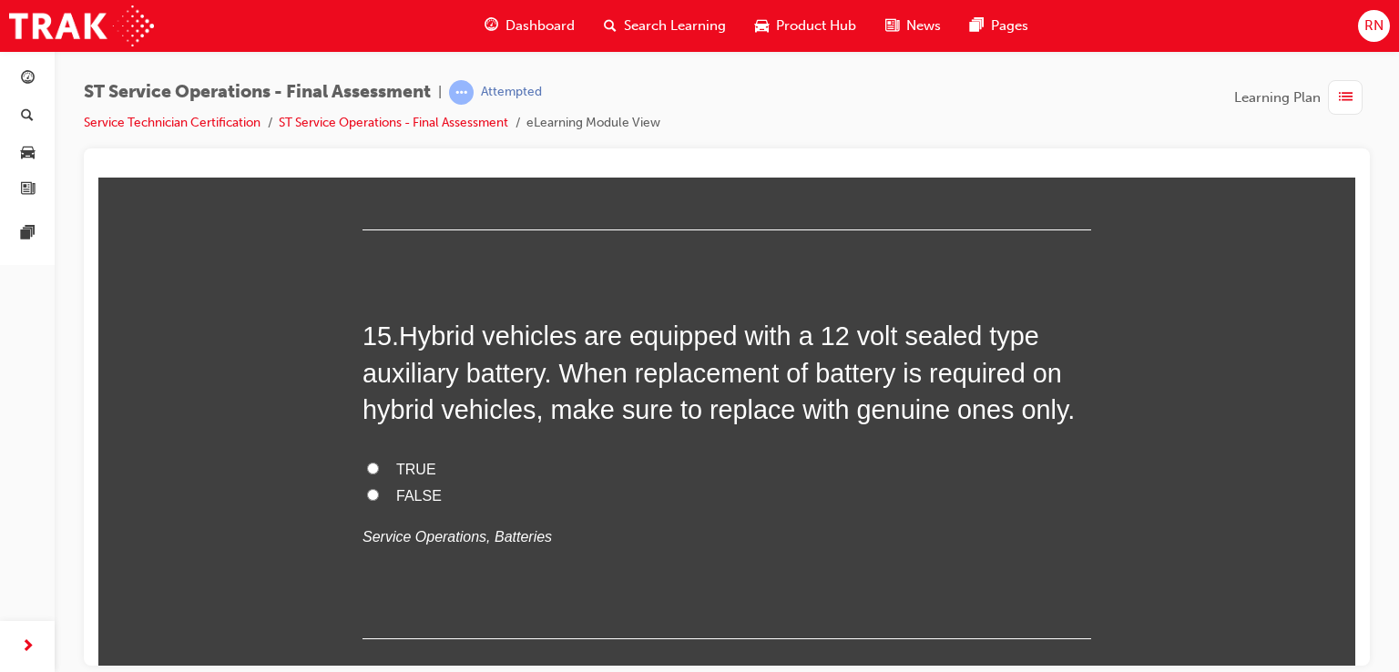
click at [367, 492] on input "FALSE" at bounding box center [373, 494] width 12 height 12
radio input "true"
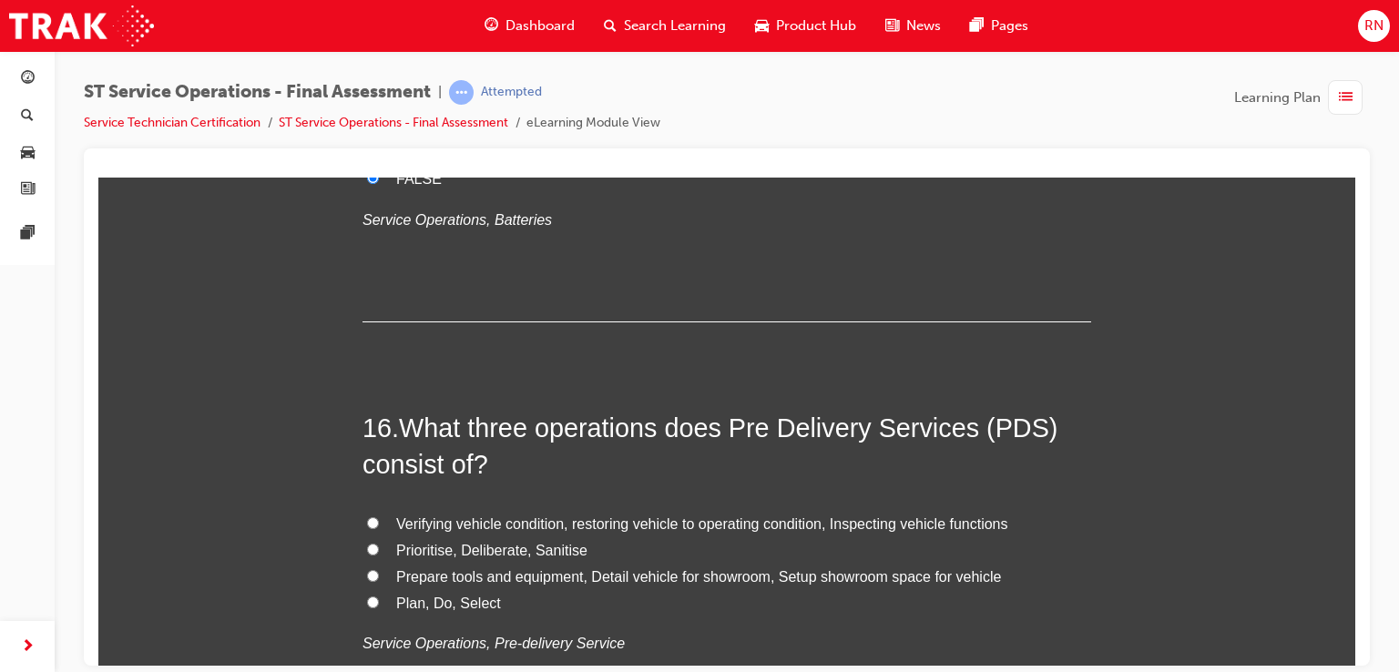
scroll to position [6279, 0]
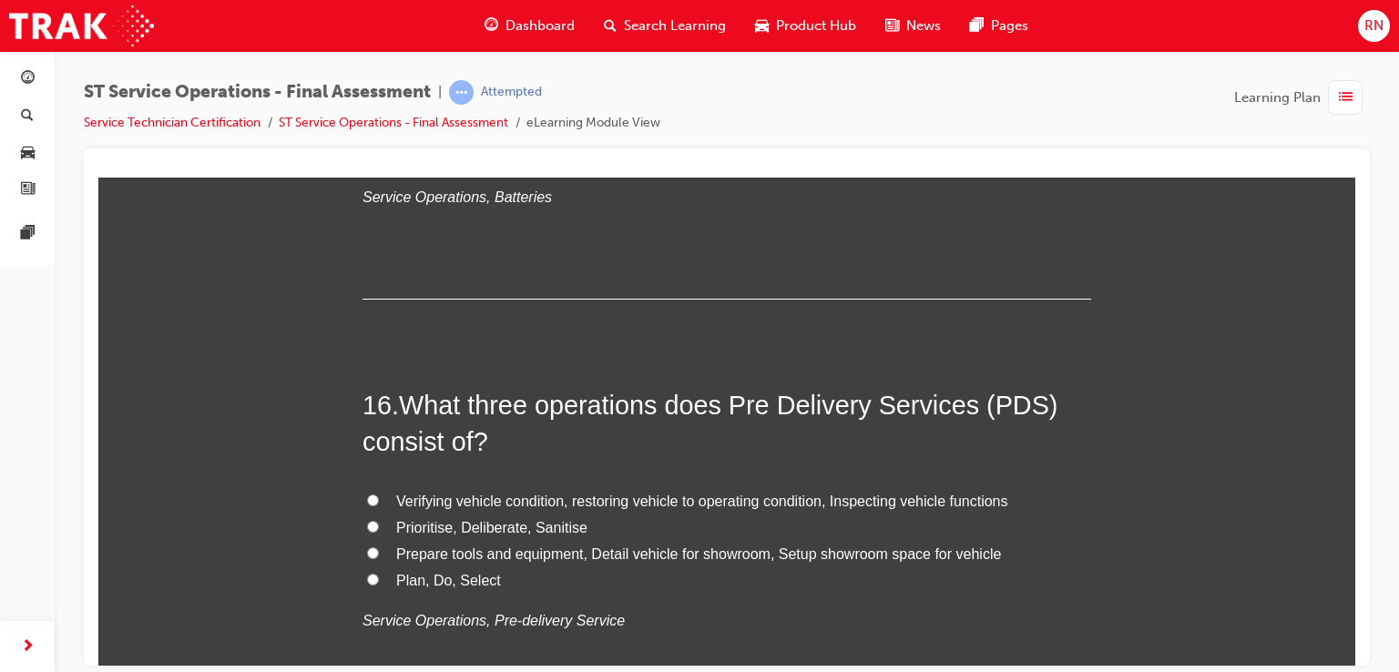
click at [367, 494] on input "Verifying vehicle condition, restoring vehicle to operating condition, Inspecti…" at bounding box center [373, 500] width 12 height 12
radio input "true"
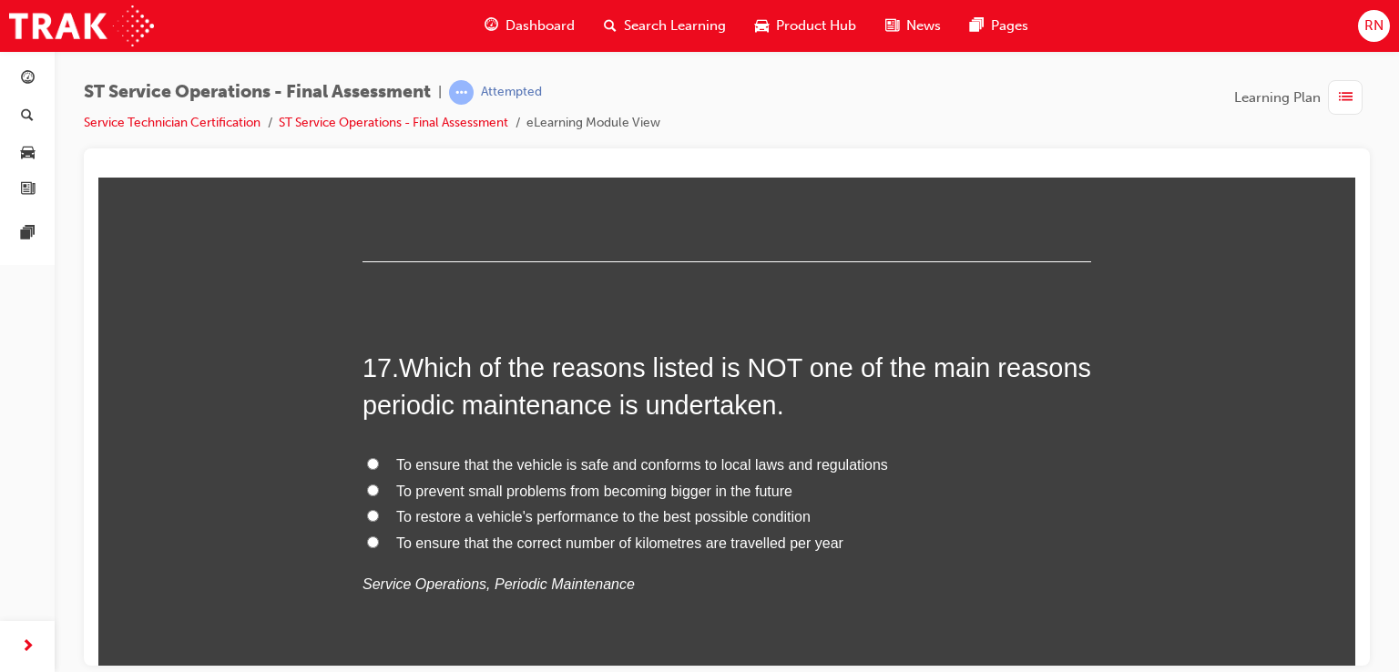
scroll to position [6765, 0]
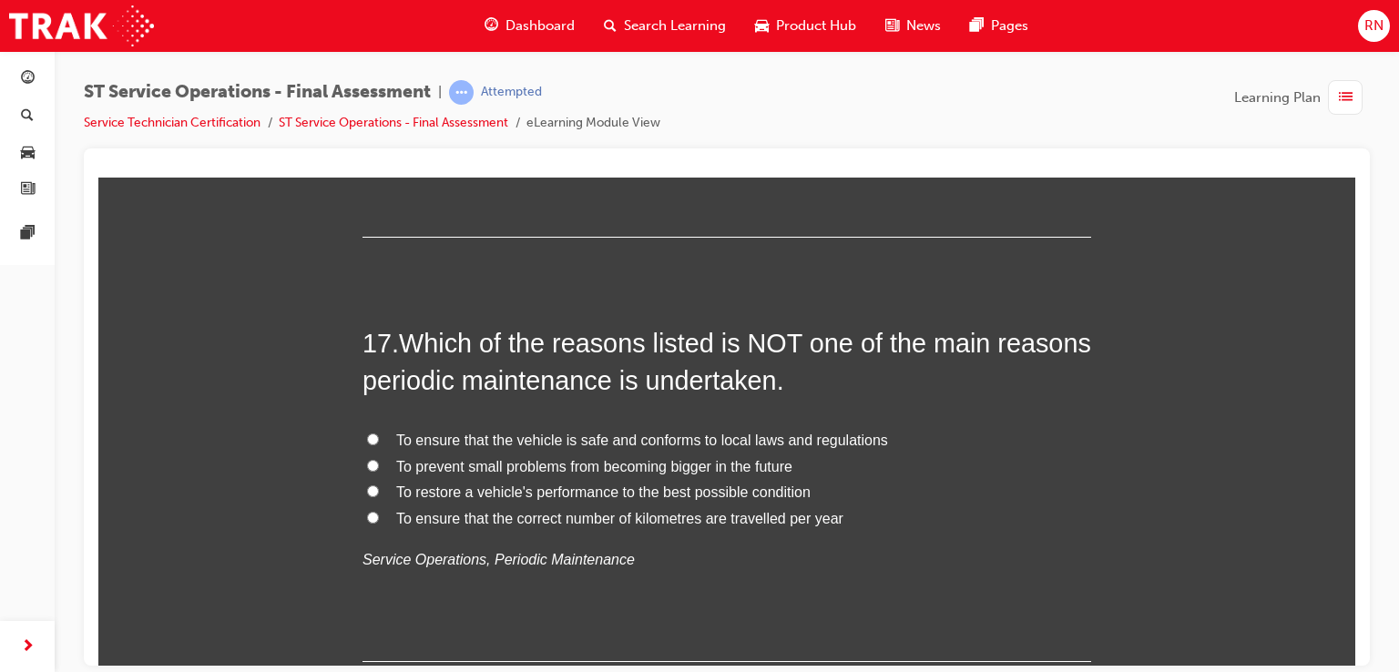
click at [368, 460] on input "To prevent small problems from becoming bigger in the future" at bounding box center [373, 465] width 12 height 12
radio input "true"
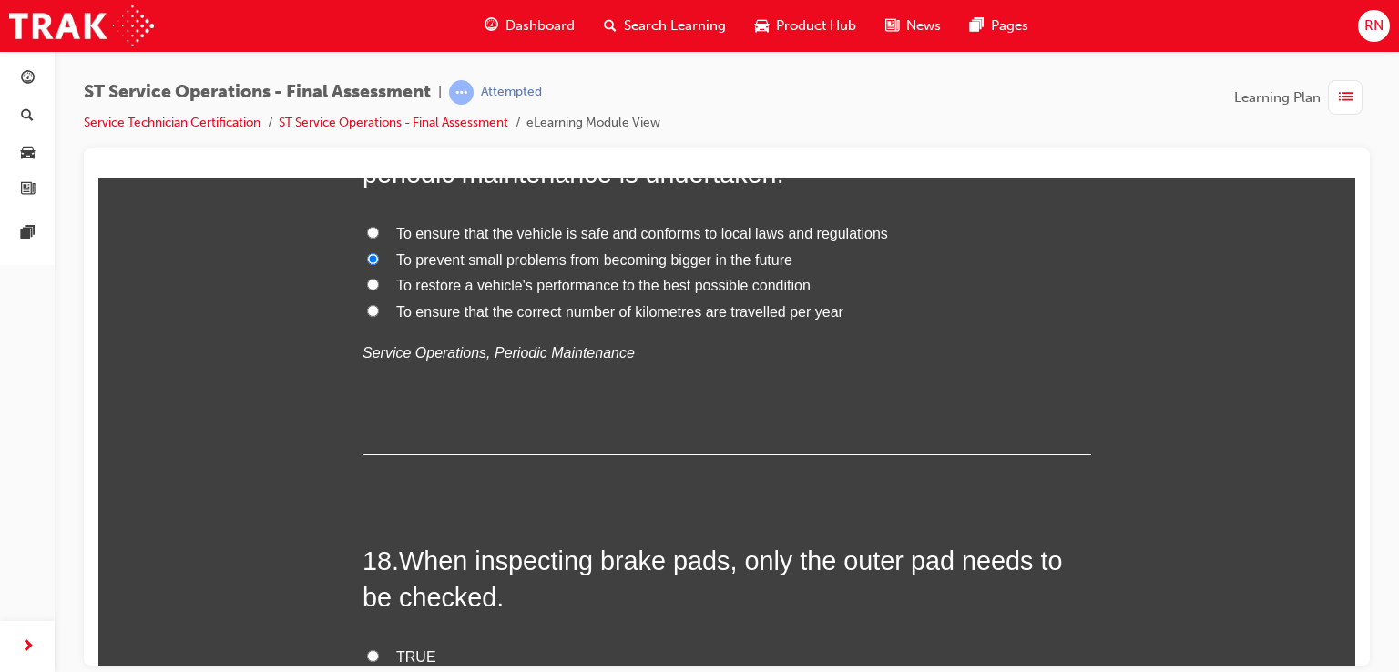
scroll to position [7141, 0]
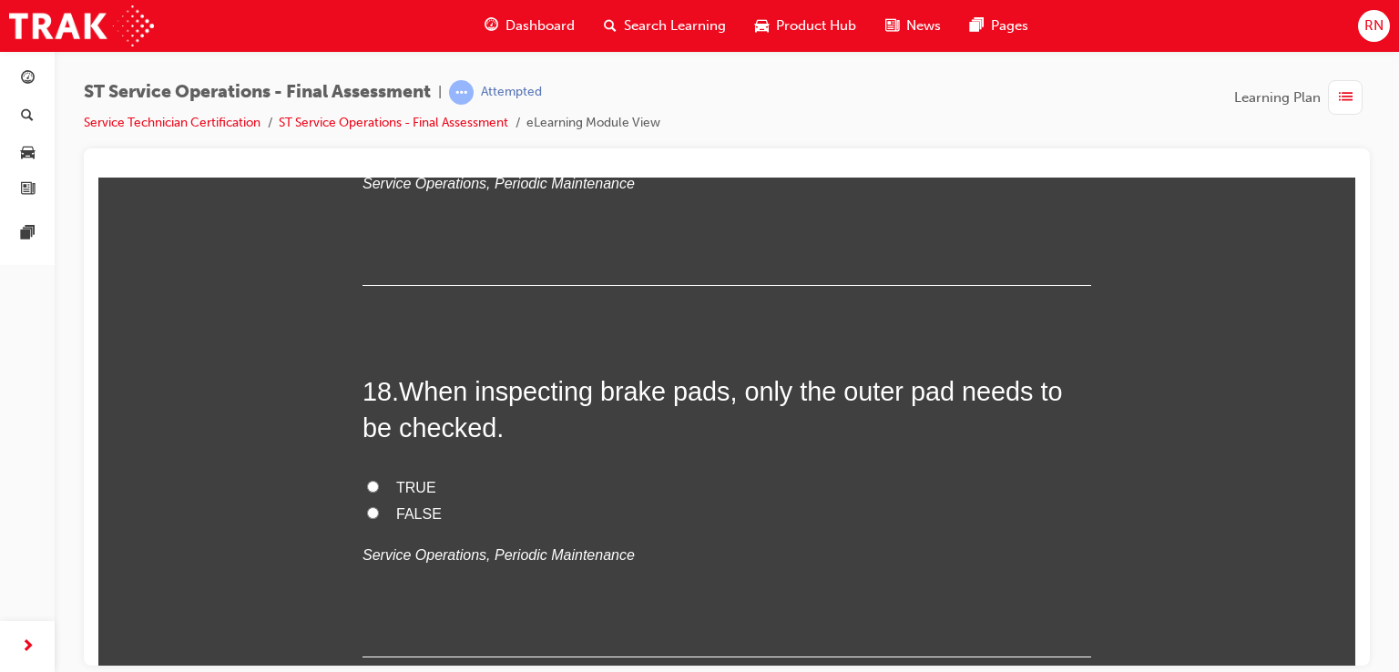
click at [367, 507] on input "FALSE" at bounding box center [373, 513] width 12 height 12
radio input "true"
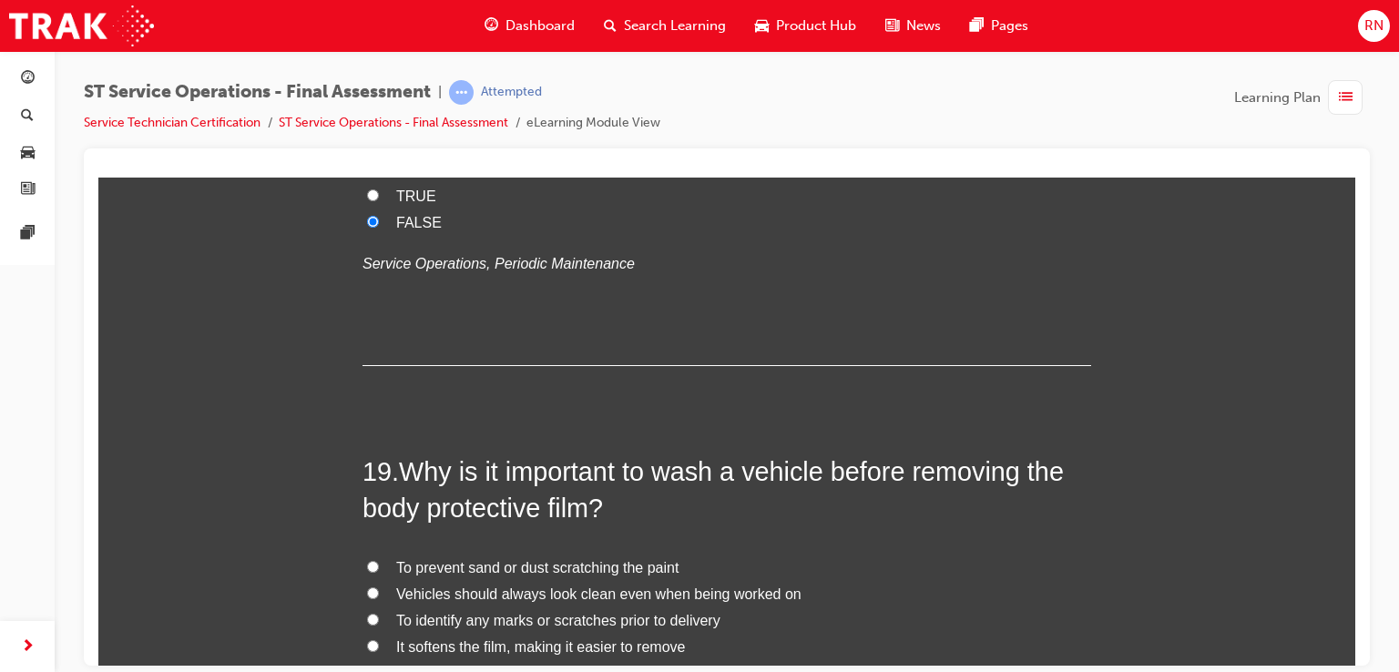
scroll to position [7505, 0]
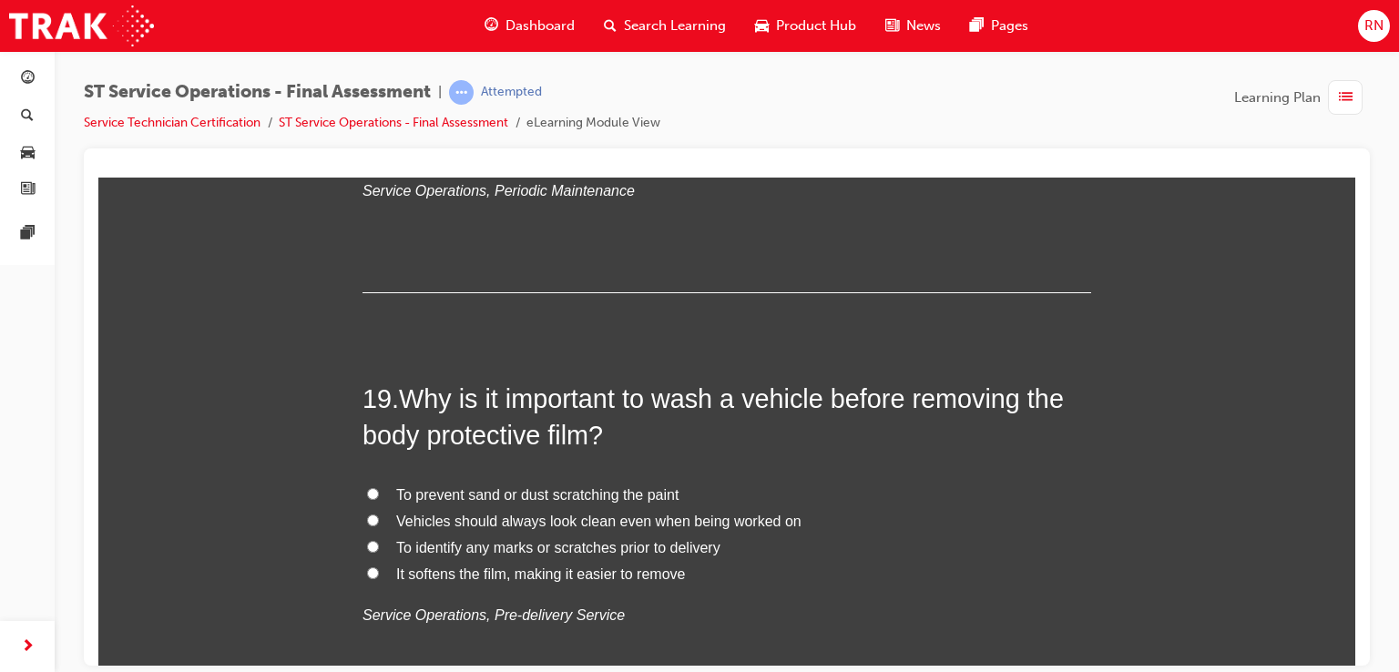
click at [434, 494] on span "To prevent sand or dust scratching the paint" at bounding box center [537, 494] width 282 height 15
click at [379, 494] on input "To prevent sand or dust scratching the paint" at bounding box center [373, 493] width 12 height 12
radio input "true"
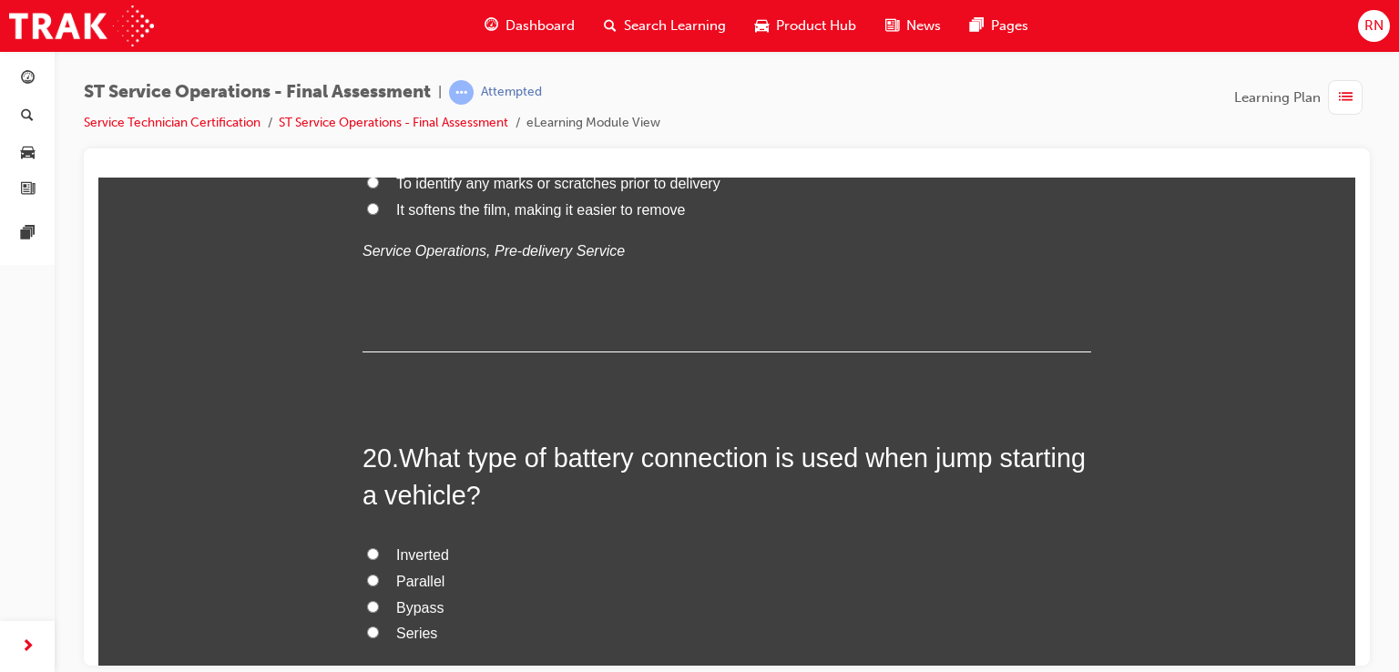
scroll to position [7918, 0]
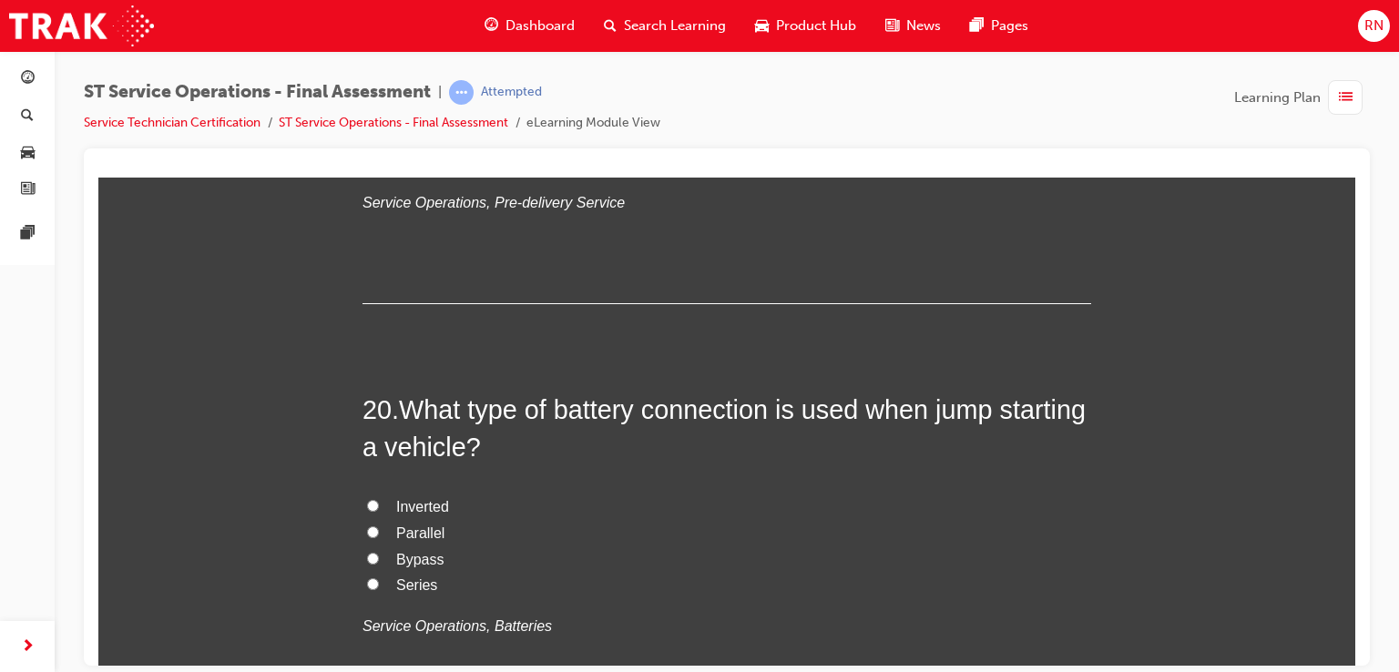
click at [371, 529] on input "Parallel" at bounding box center [373, 532] width 12 height 12
radio input "true"
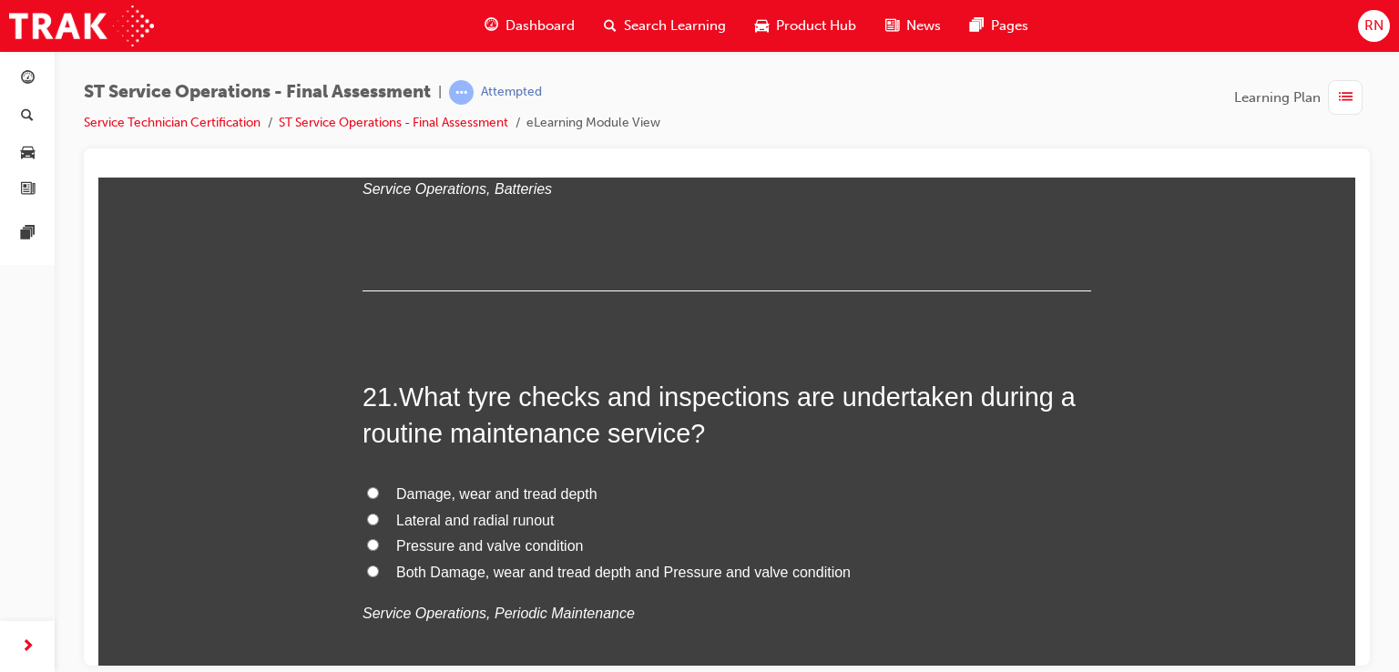
scroll to position [8392, 0]
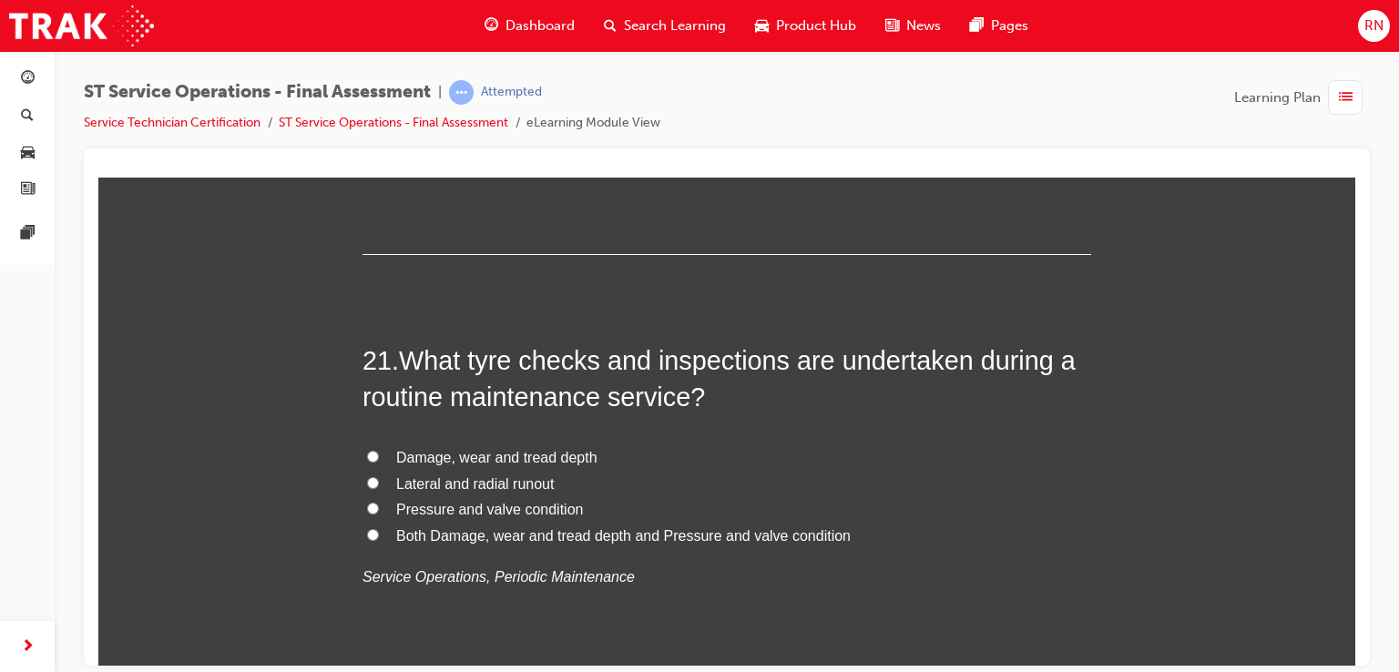
click at [368, 528] on input "Both Damage, wear and tread depth and Pressure and valve condition" at bounding box center [373, 534] width 12 height 12
radio input "true"
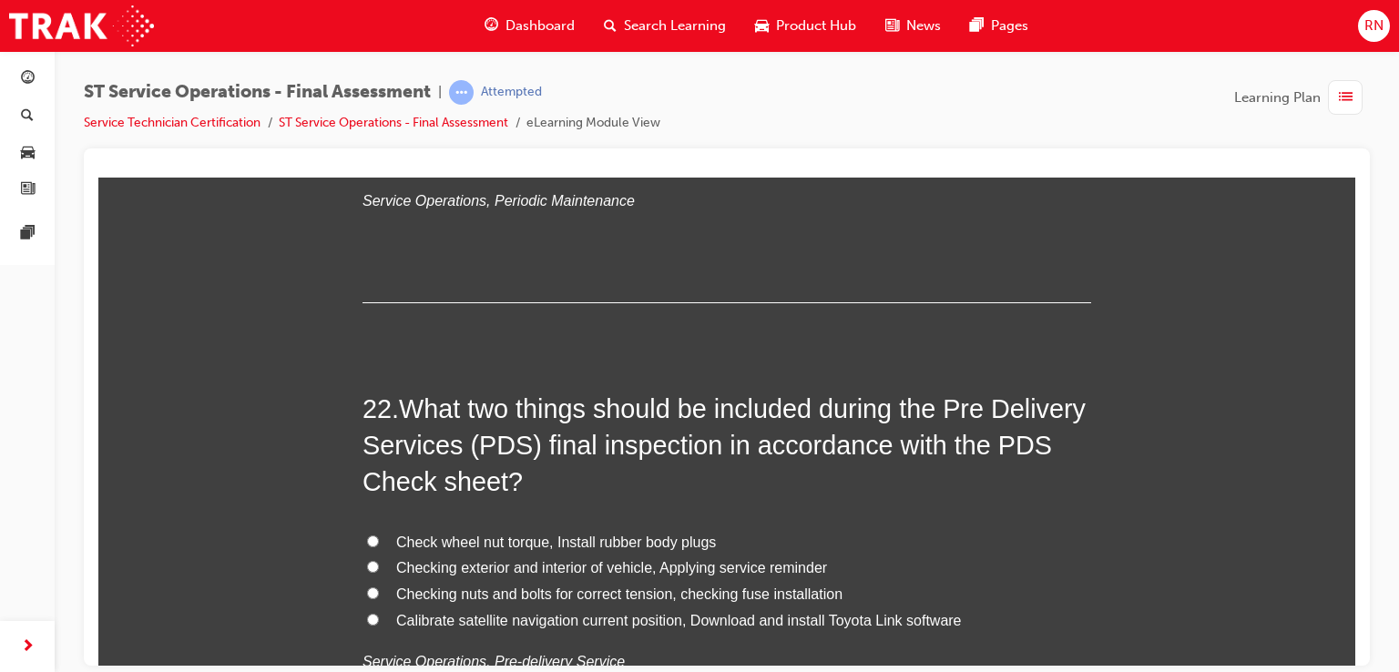
scroll to position [8817, 0]
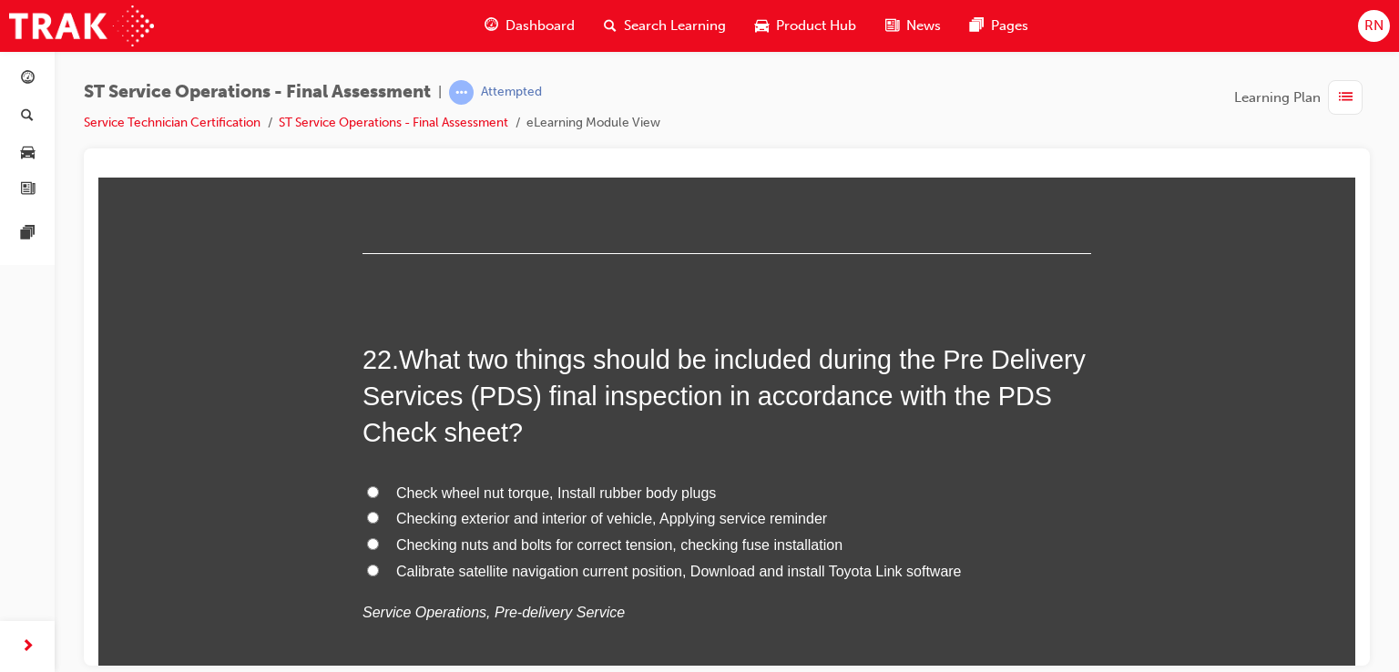
click at [485, 571] on span "Calibrate satellite navigation current position, Download and install Toyota Li…" at bounding box center [679, 570] width 566 height 15
click at [379, 571] on input "Calibrate satellite navigation current position, Download and install Toyota Li…" at bounding box center [373, 570] width 12 height 12
radio input "true"
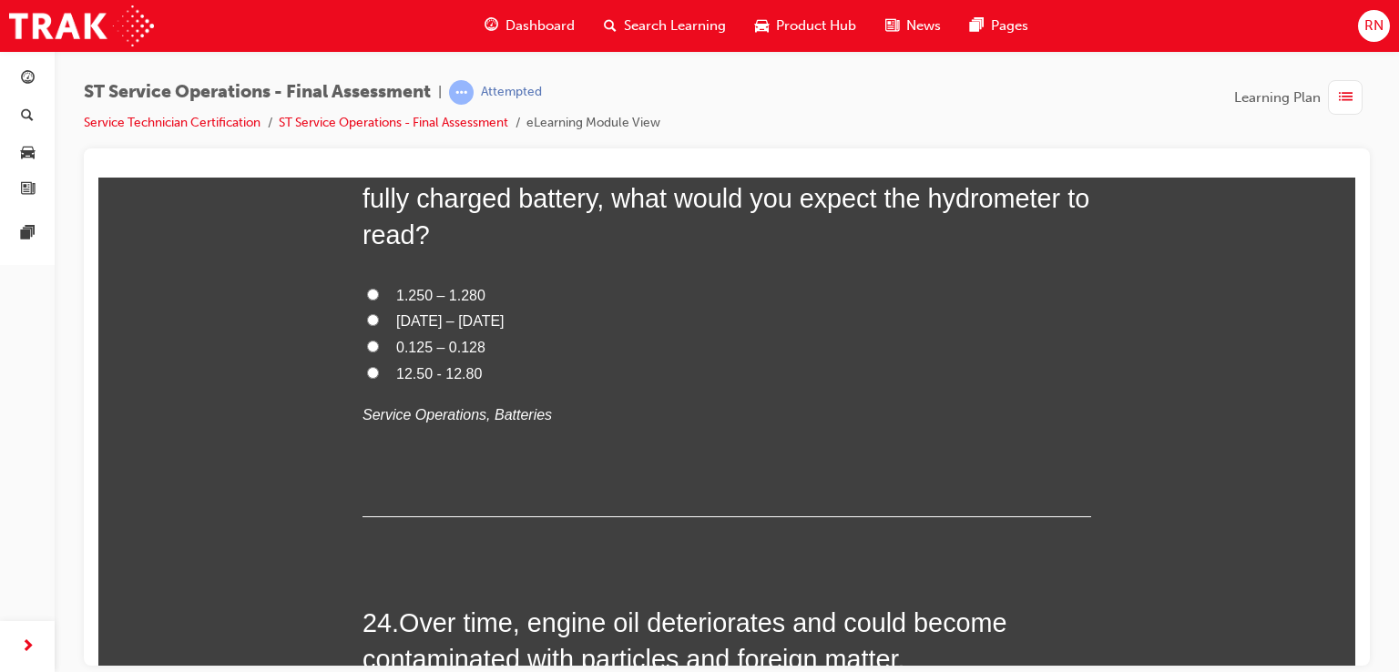
scroll to position [9526, 0]
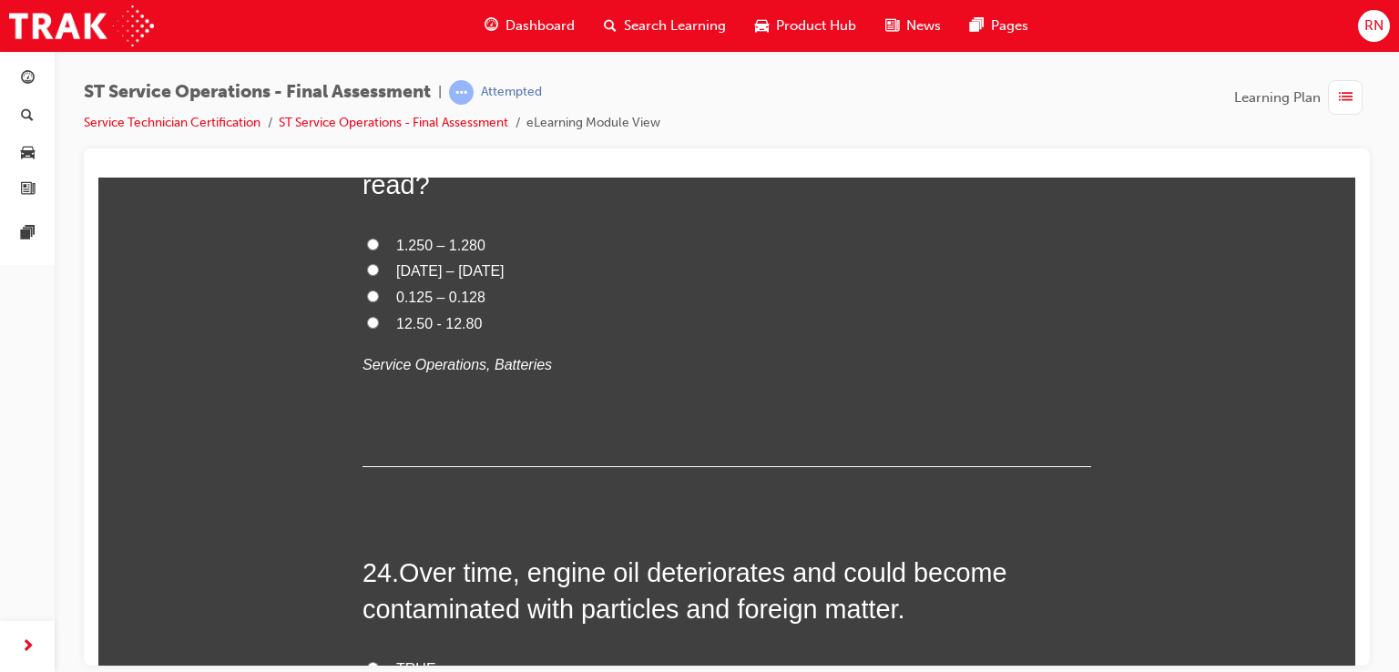
click at [367, 316] on input "12.50 - 12.80" at bounding box center [373, 322] width 12 height 12
radio input "true"
click at [367, 316] on input "12.50 - 12.80" at bounding box center [373, 322] width 12 height 12
click at [369, 291] on input "0.125 – 0.128" at bounding box center [373, 296] width 12 height 12
radio input "true"
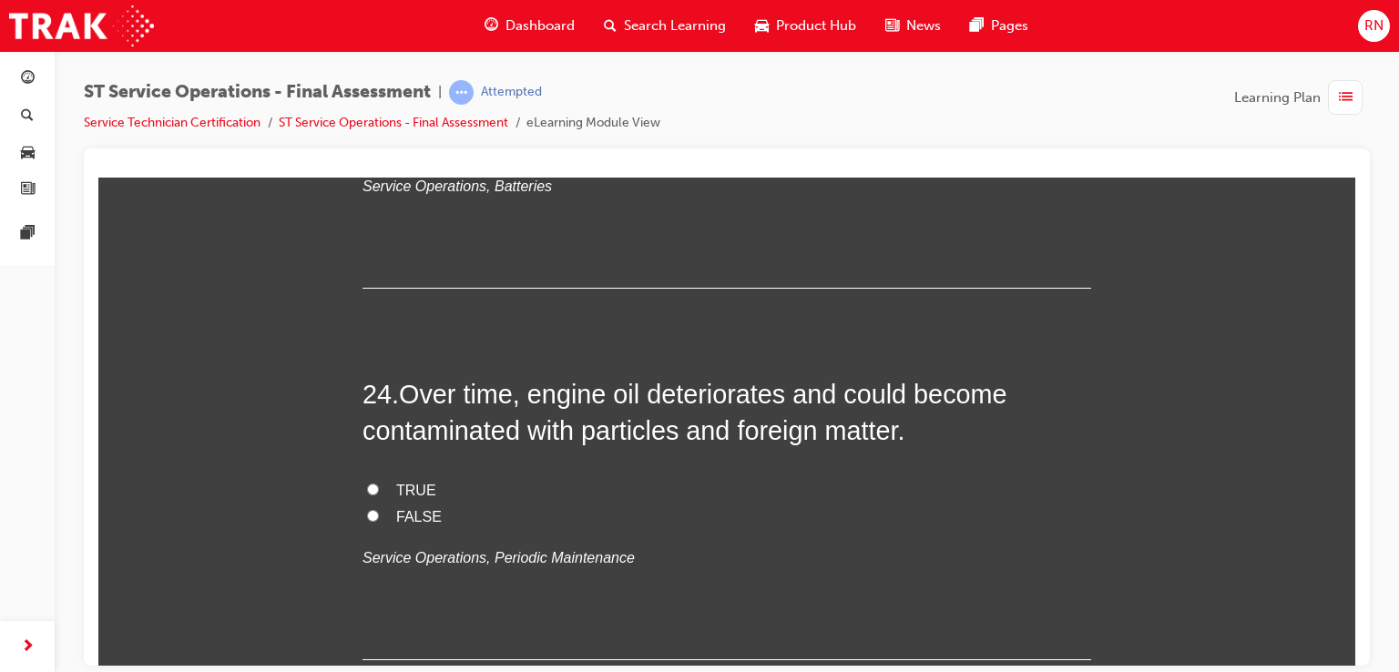
scroll to position [9708, 0]
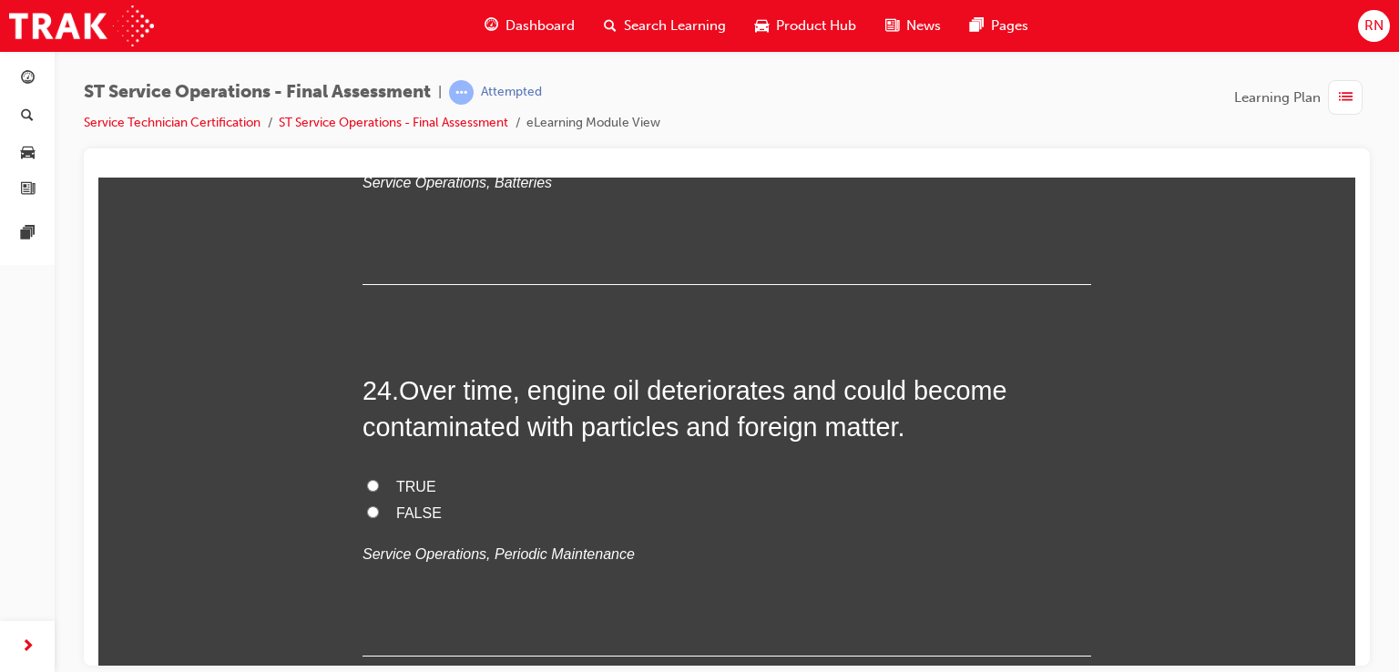
click at [364, 513] on label "FALSE" at bounding box center [727, 513] width 729 height 26
click at [367, 513] on input "FALSE" at bounding box center [373, 512] width 12 height 12
radio input "true"
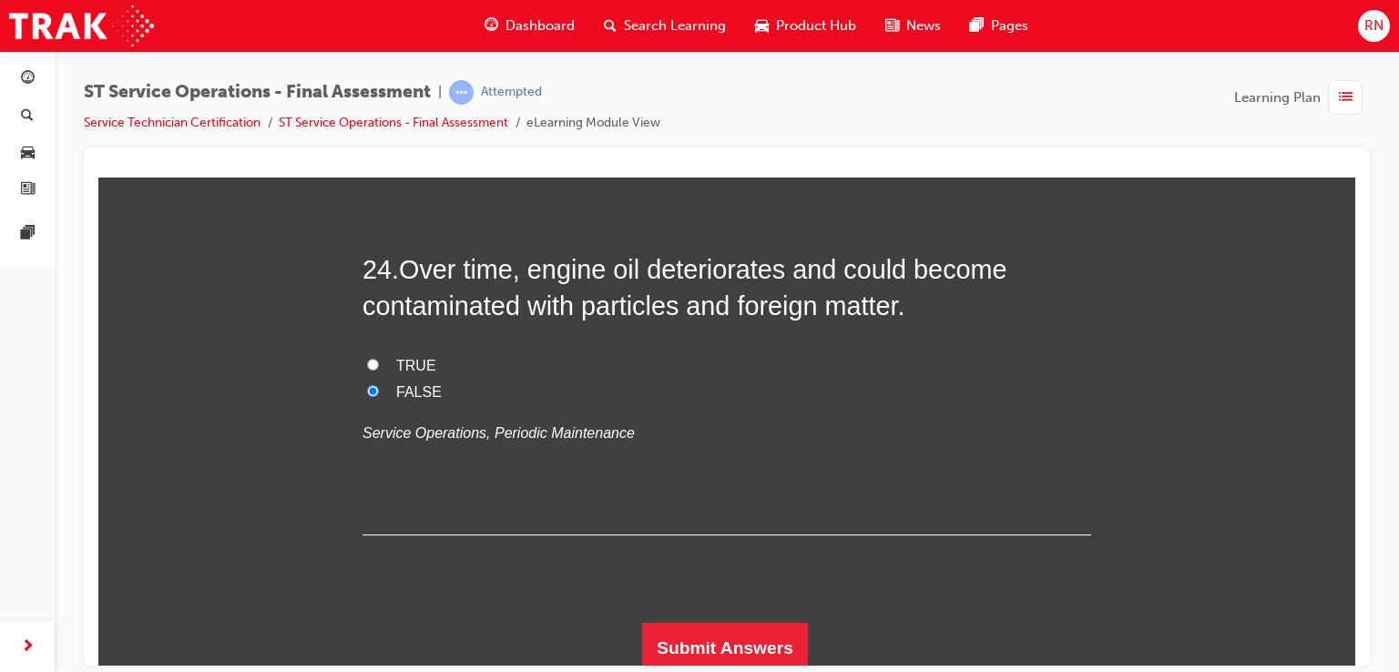
scroll to position [9832, 0]
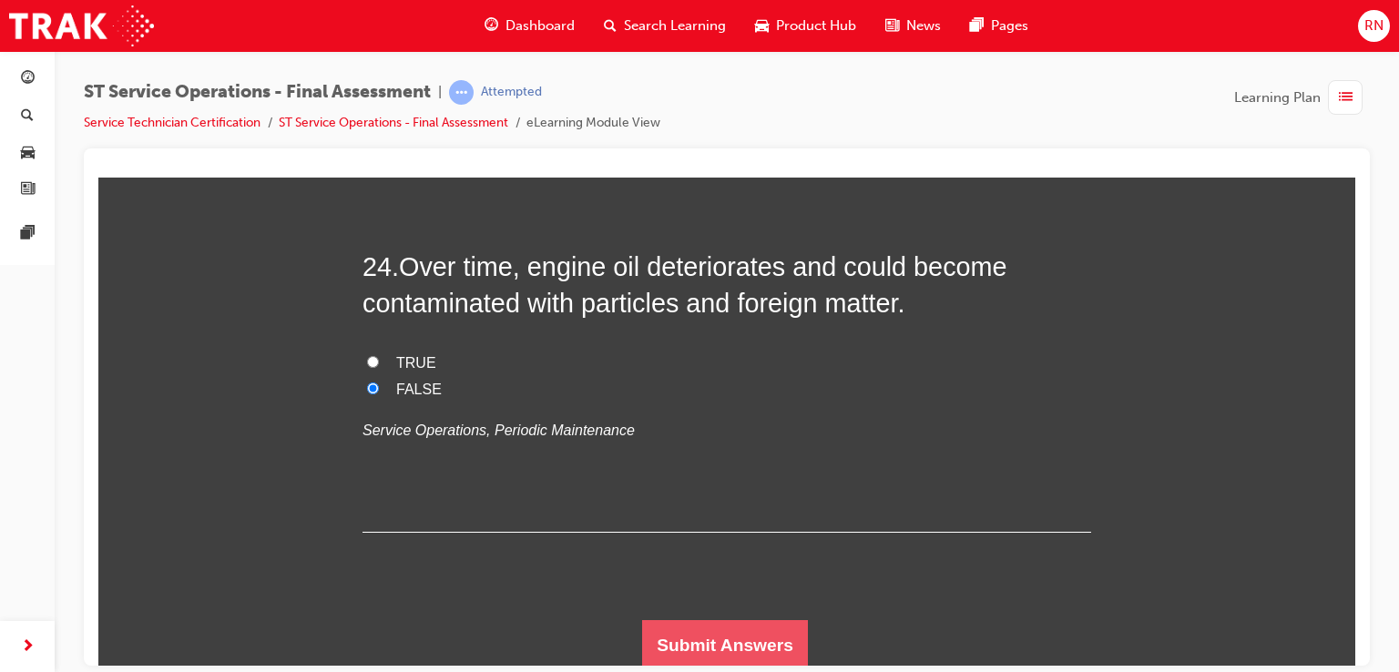
click at [771, 633] on button "Submit Answers" at bounding box center [725, 645] width 166 height 51
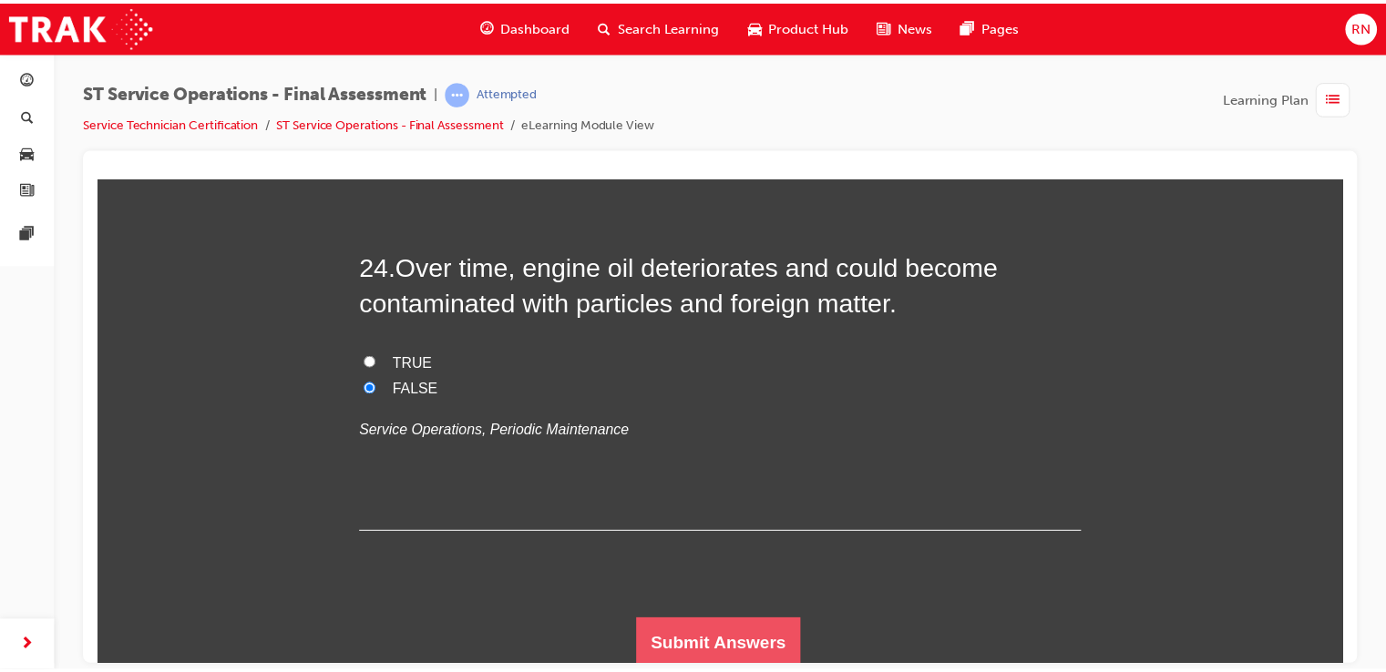
scroll to position [0, 0]
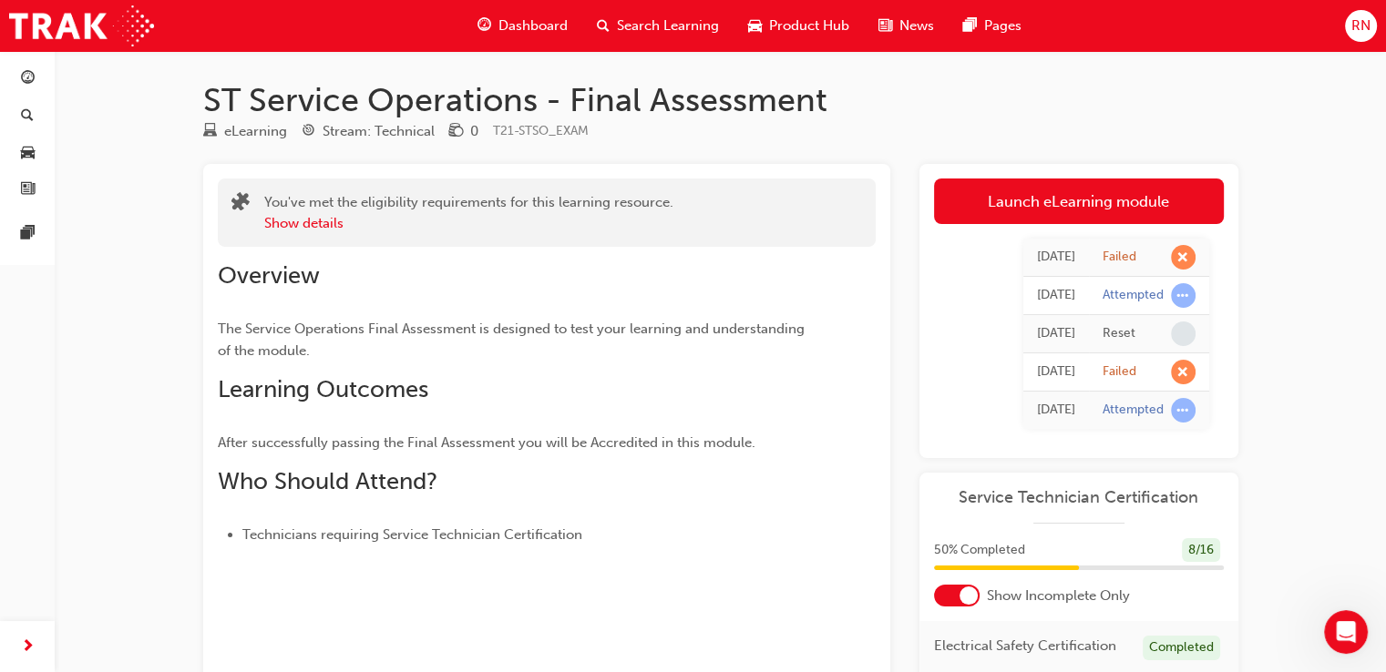
click at [1385, 661] on div "ST Service Operations - Final Assessment eLearning Stream: Technical 0 T21-STSO…" at bounding box center [693, 545] width 1386 height 1090
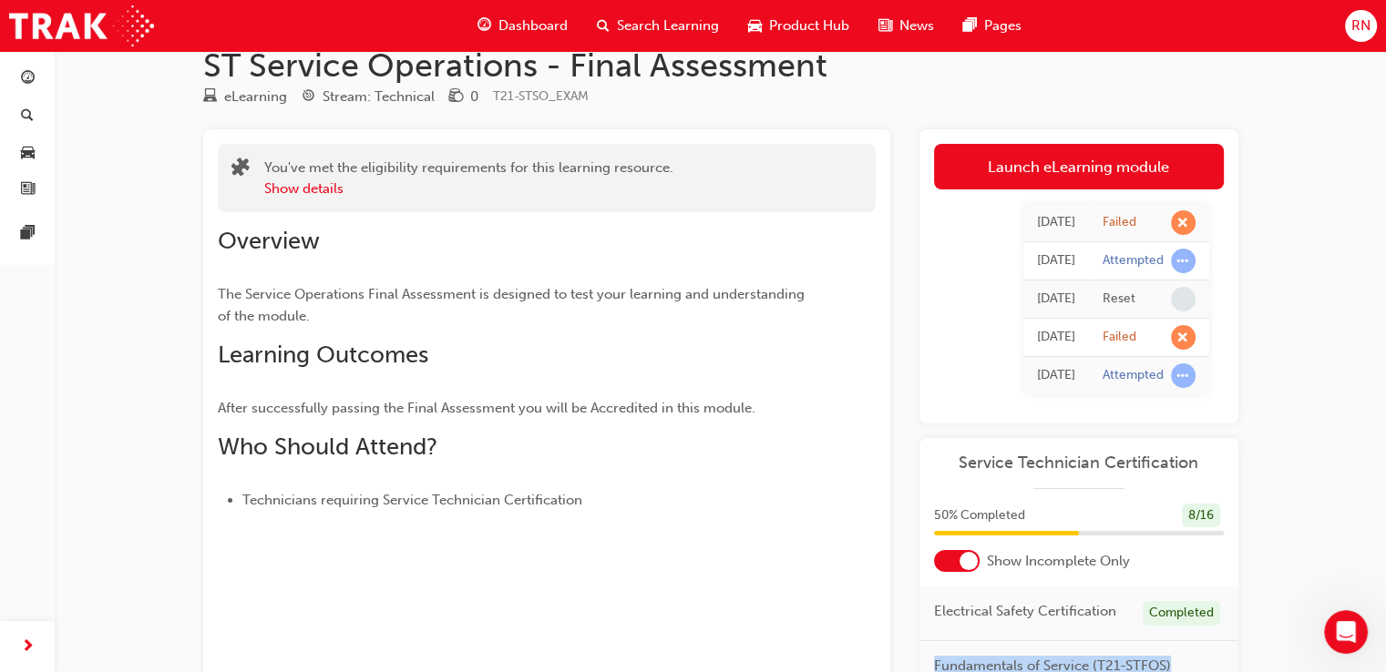
scroll to position [56, 0]
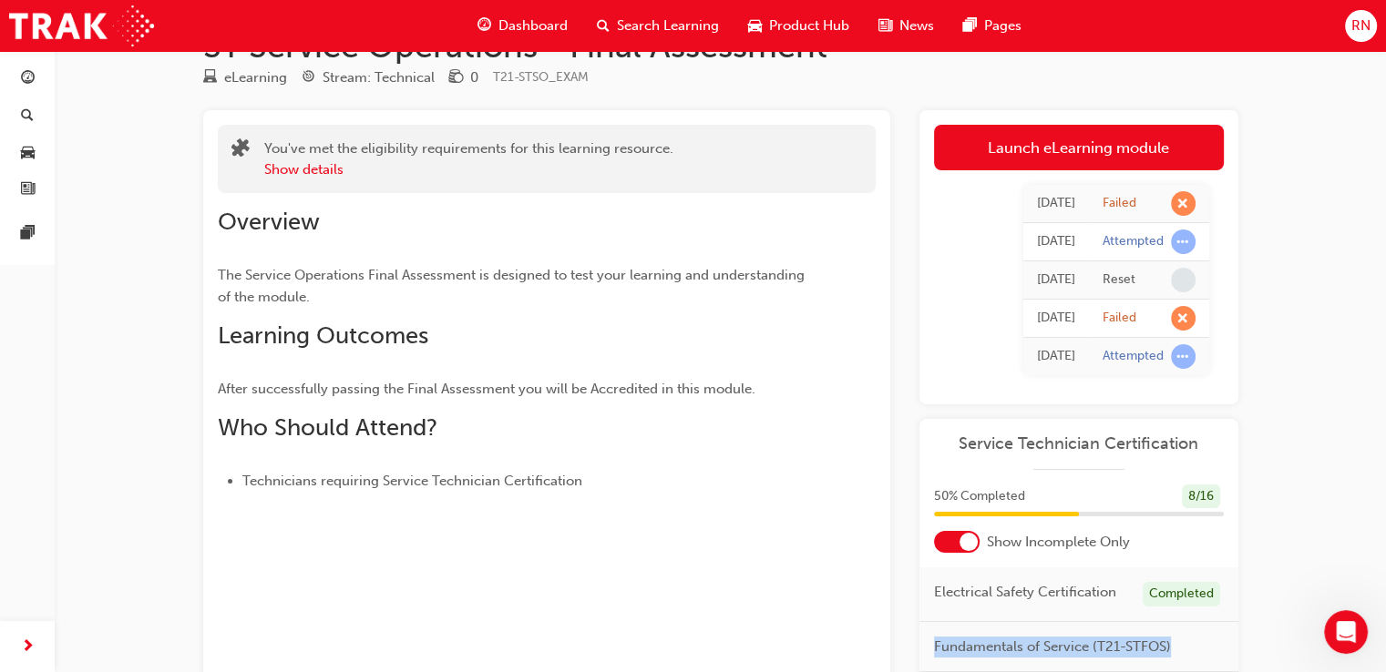
click at [1385, 661] on div "ST Service Operations - Final Assessment eLearning Stream: Technical 0 T21-STSO…" at bounding box center [693, 491] width 1386 height 1090
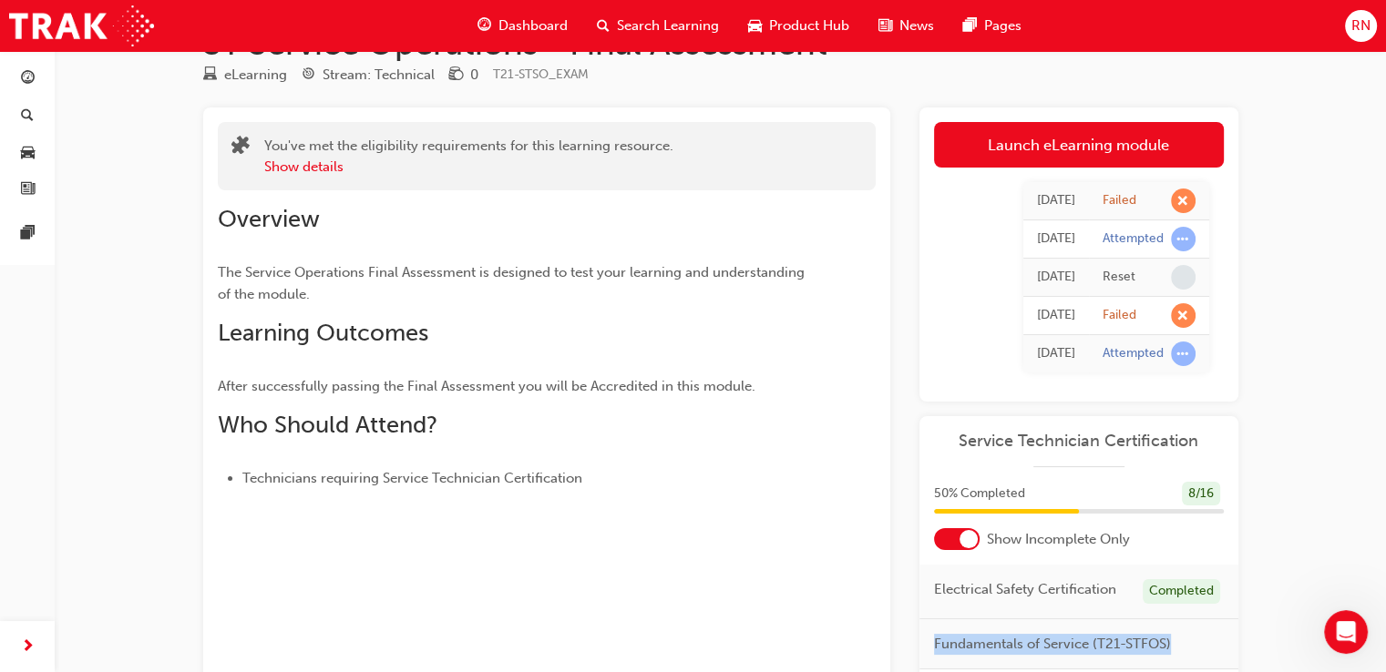
click at [1385, 661] on div "ST Service Operations - Final Assessment eLearning Stream: Technical 0 T21-STSO…" at bounding box center [693, 489] width 1386 height 1090
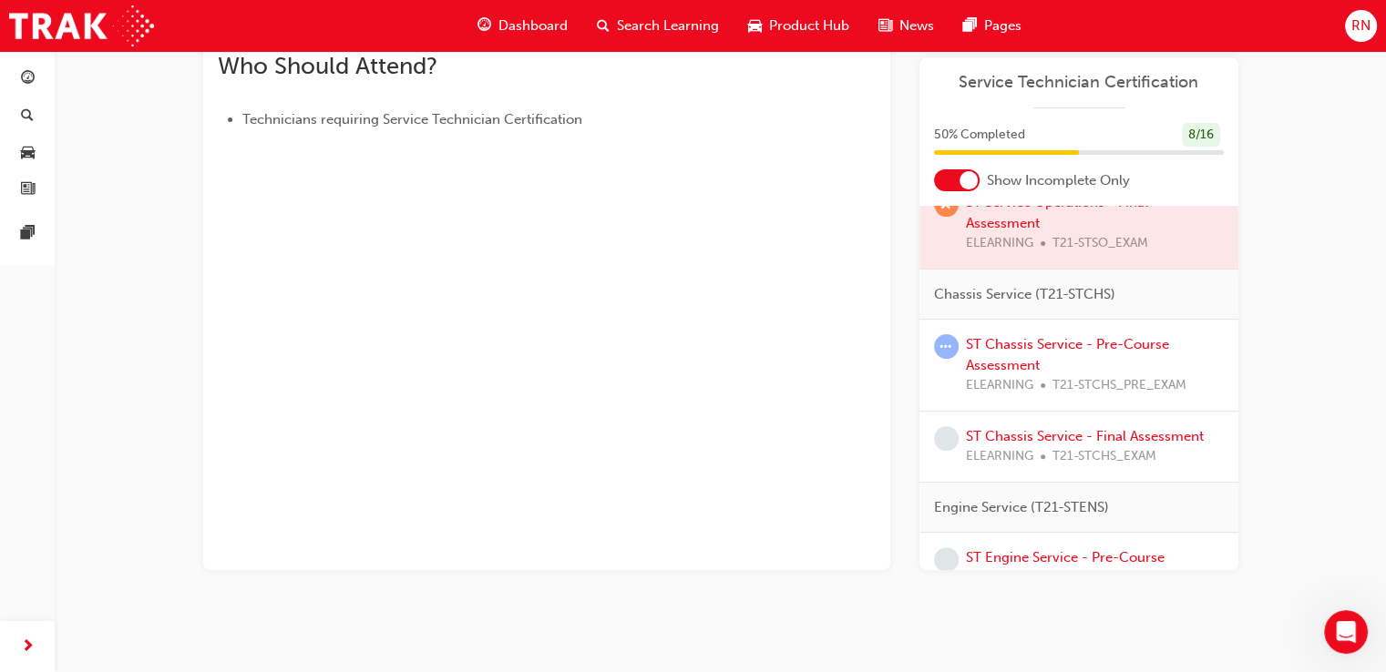
scroll to position [286, 0]
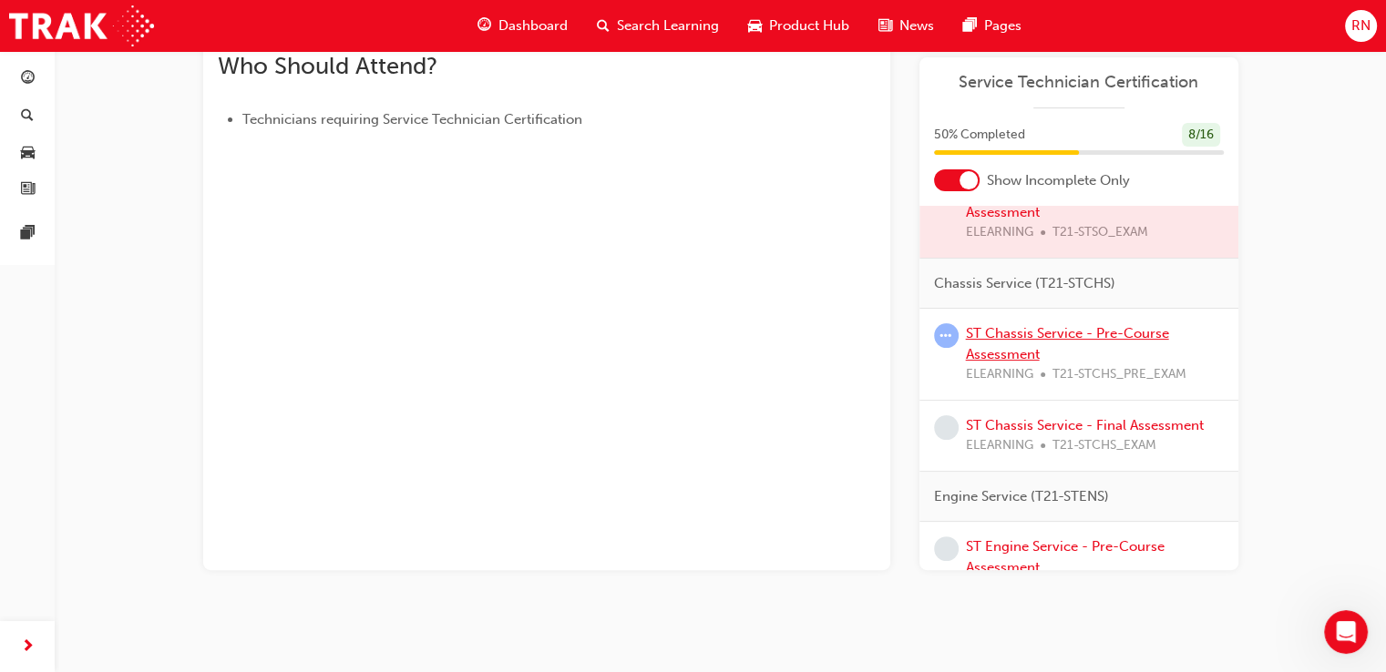
click at [1007, 351] on link "ST Chassis Service - Pre-Course Assessment" at bounding box center [1067, 343] width 203 height 37
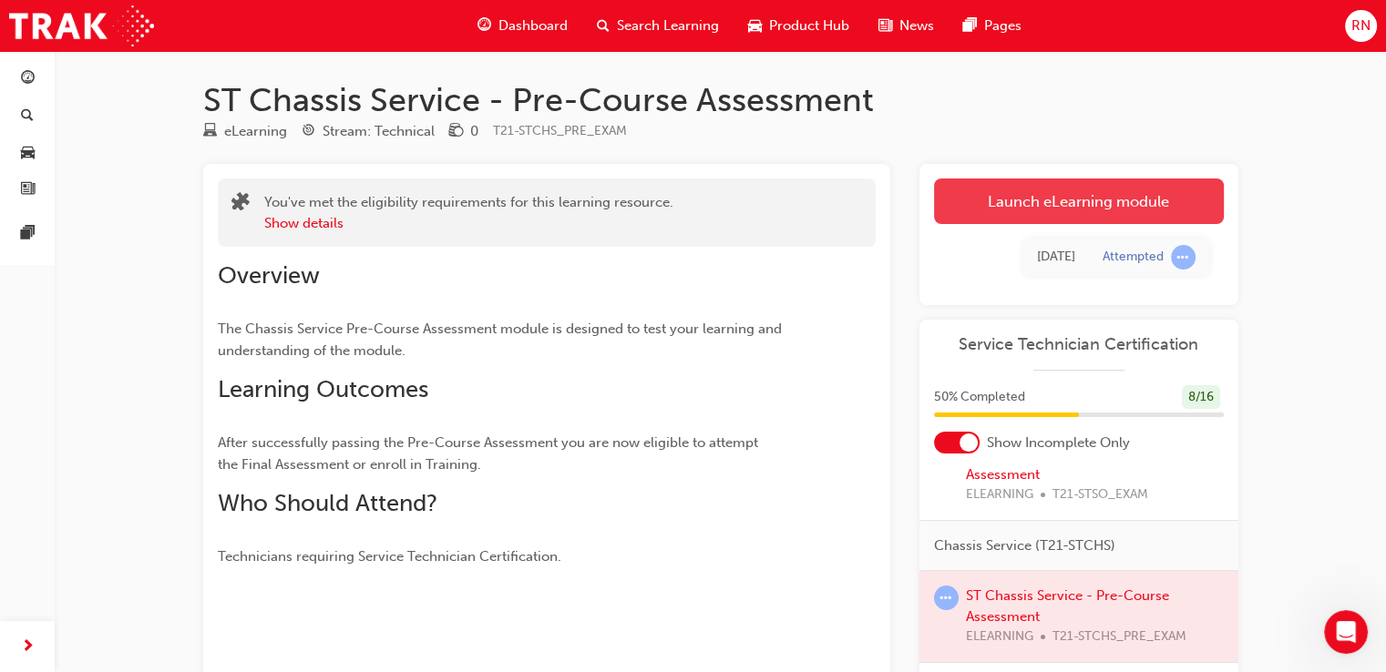
click at [1115, 190] on link "Launch eLearning module" at bounding box center [1079, 202] width 290 height 46
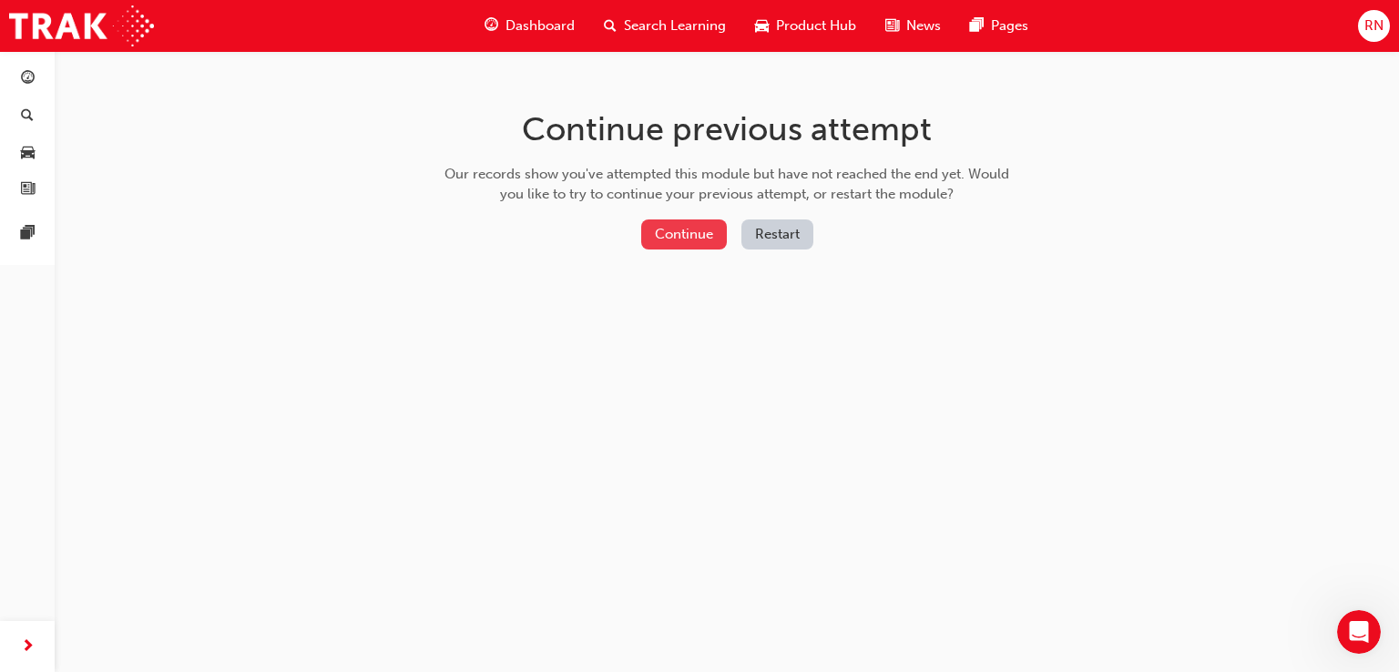
click at [685, 230] on button "Continue" at bounding box center [684, 235] width 86 height 30
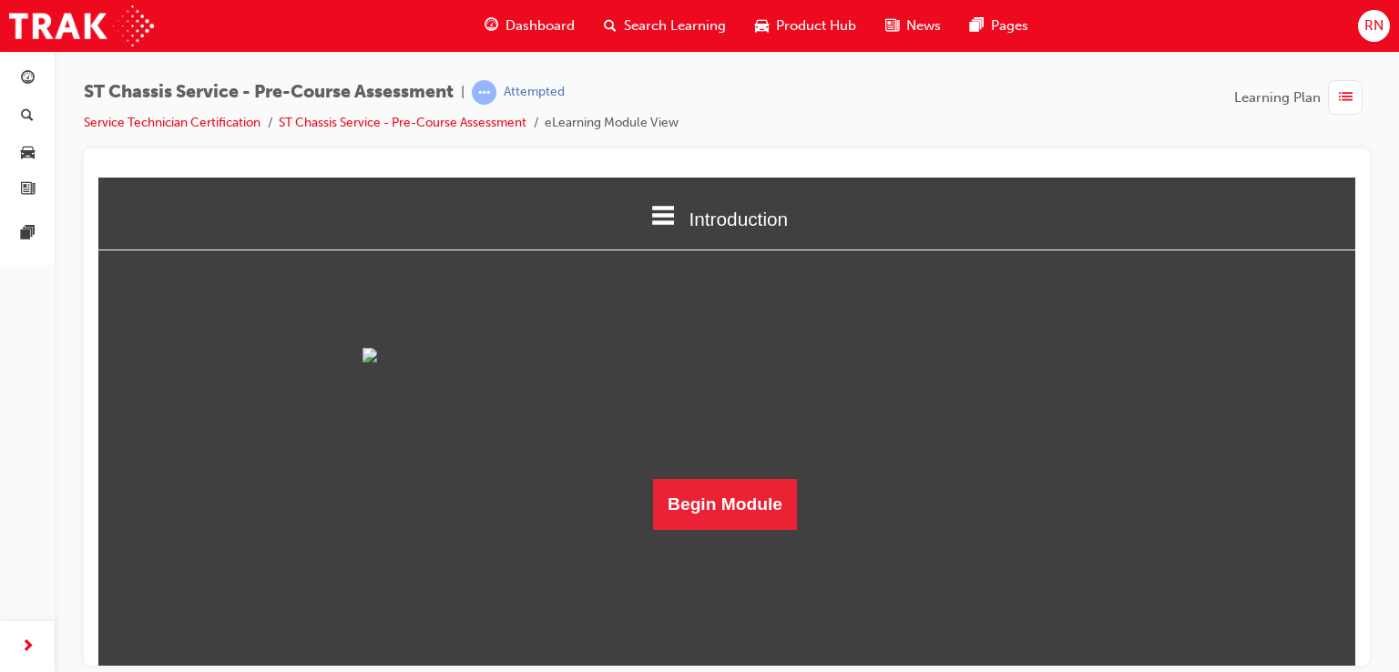
scroll to position [77, 0]
drag, startPoint x: 1348, startPoint y: 403, endPoint x: 1458, endPoint y: 727, distance: 342.3
click at [747, 529] on button "Begin Module" at bounding box center [725, 503] width 144 height 51
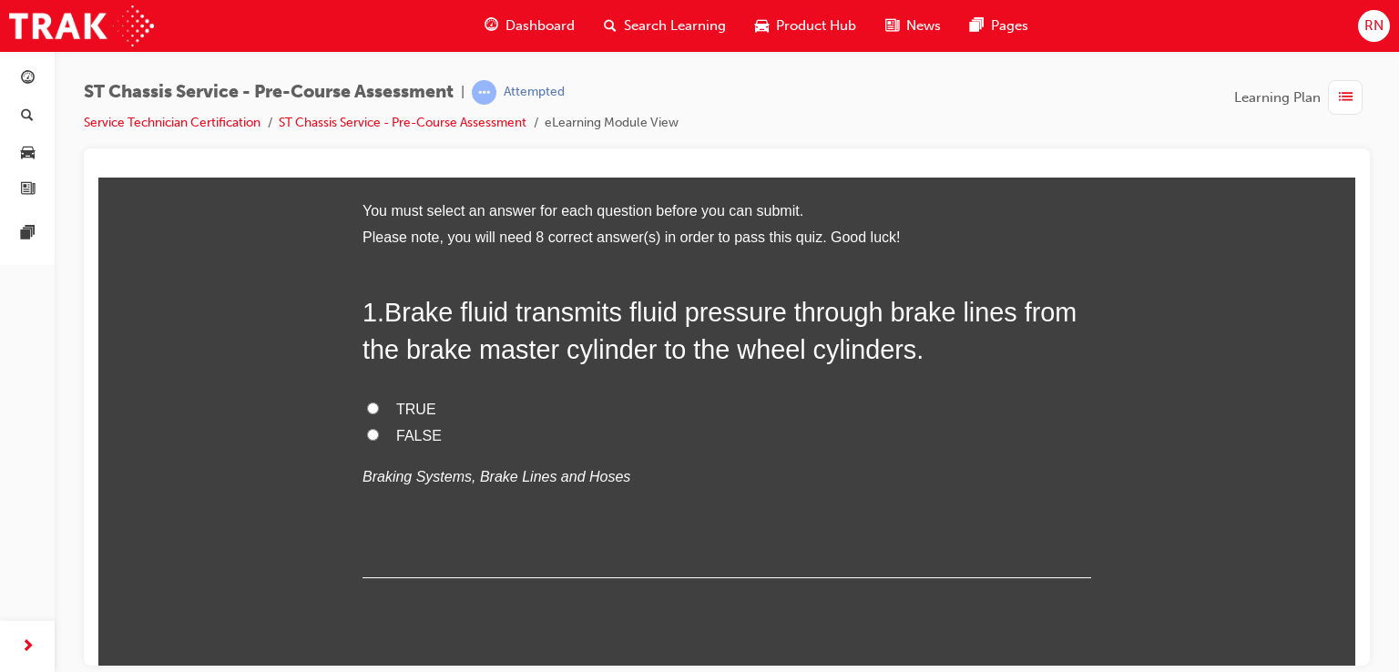
scroll to position [0, 0]
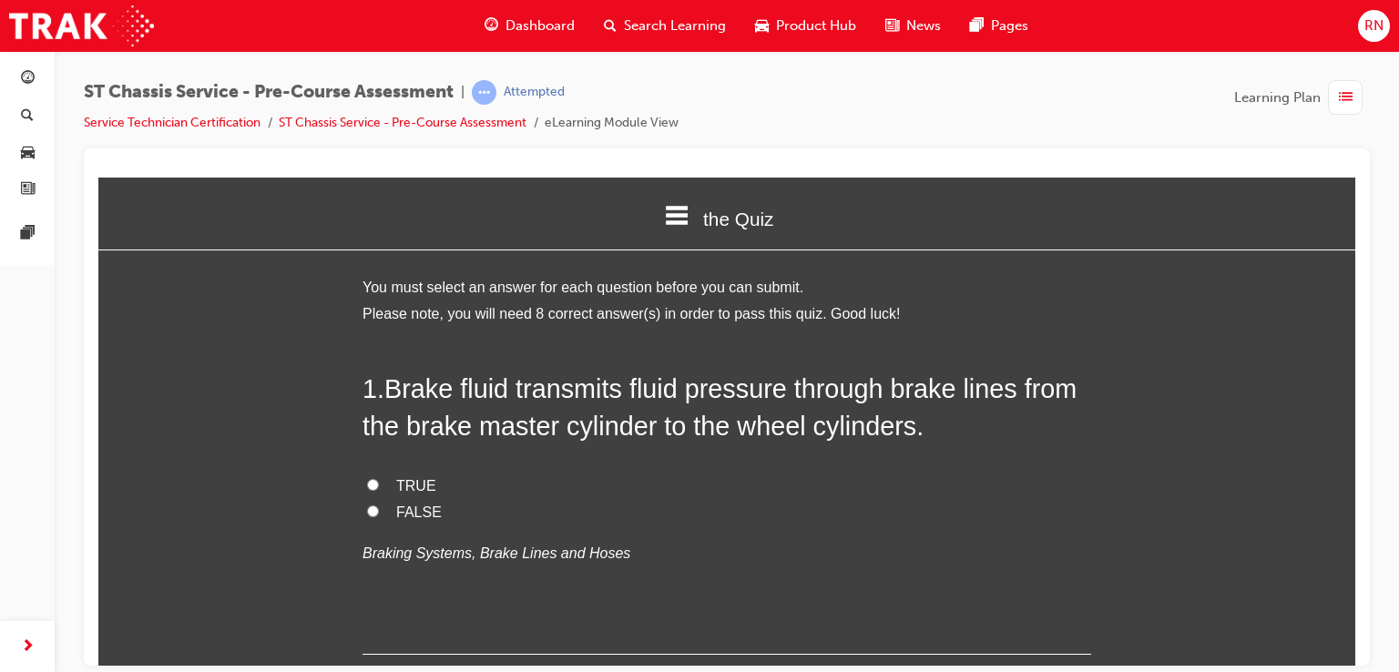
click at [367, 482] on input "TRUE" at bounding box center [373, 484] width 12 height 12
radio input "true"
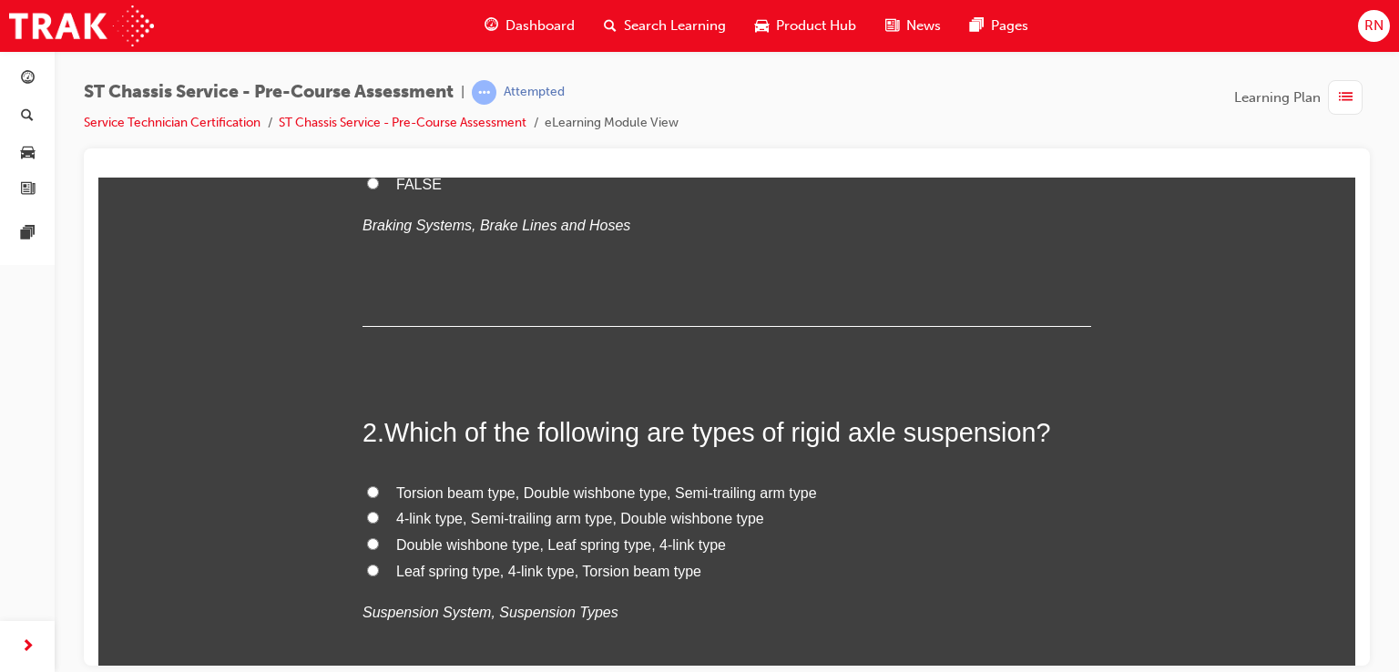
scroll to position [401, 0]
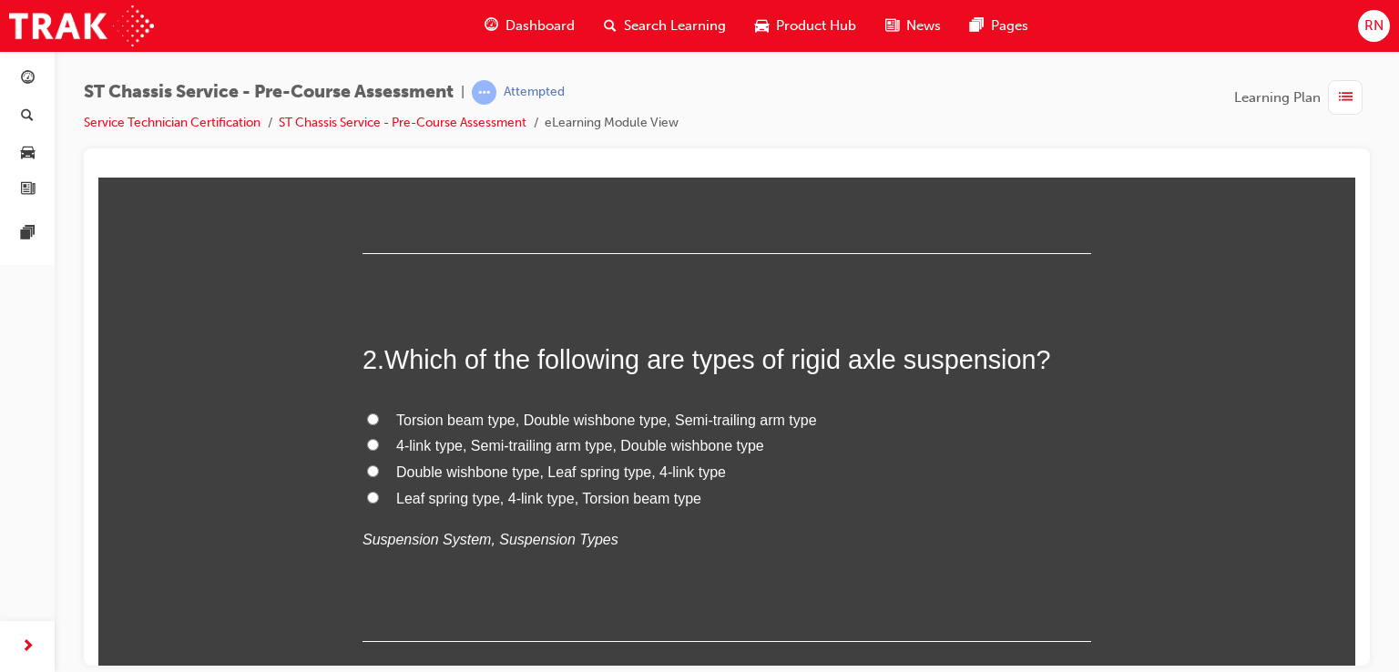
click at [368, 467] on input "Double wishbone type, Leaf spring type, 4-link type" at bounding box center [373, 471] width 12 height 12
radio input "true"
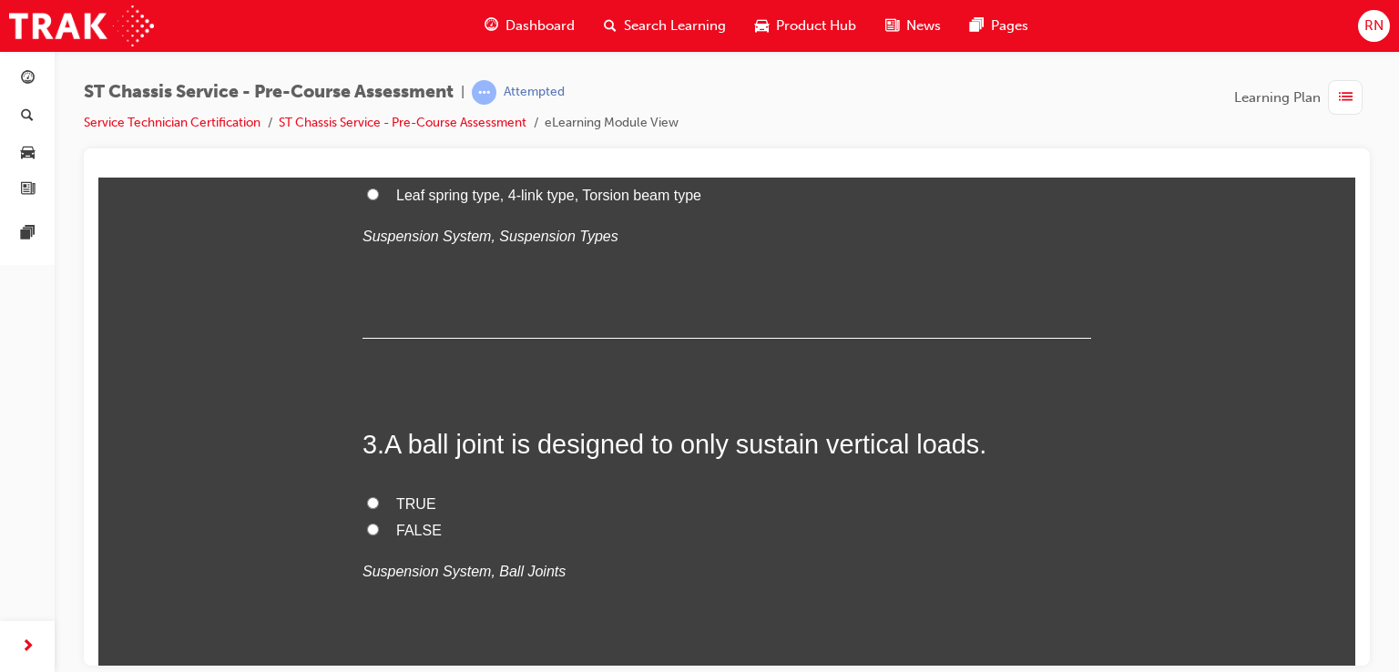
scroll to position [740, 0]
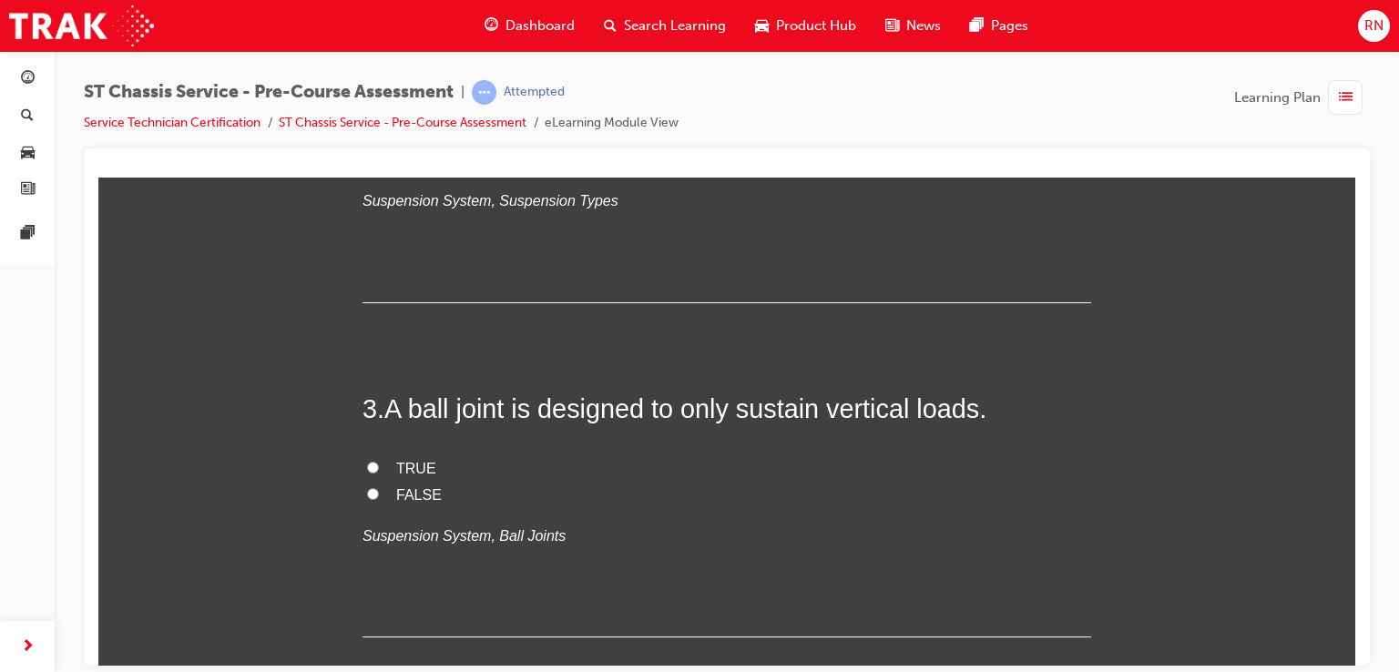
click at [367, 466] on input "TRUE" at bounding box center [373, 467] width 12 height 12
radio input "true"
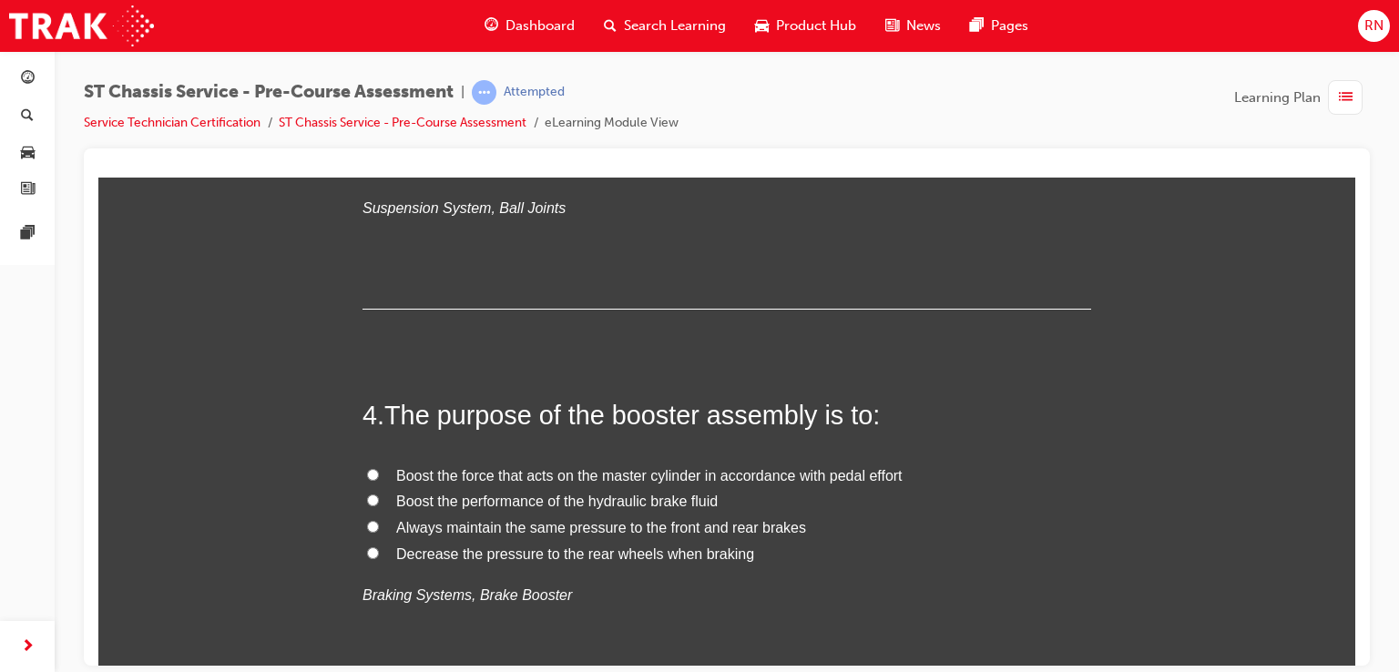
scroll to position [1080, 0]
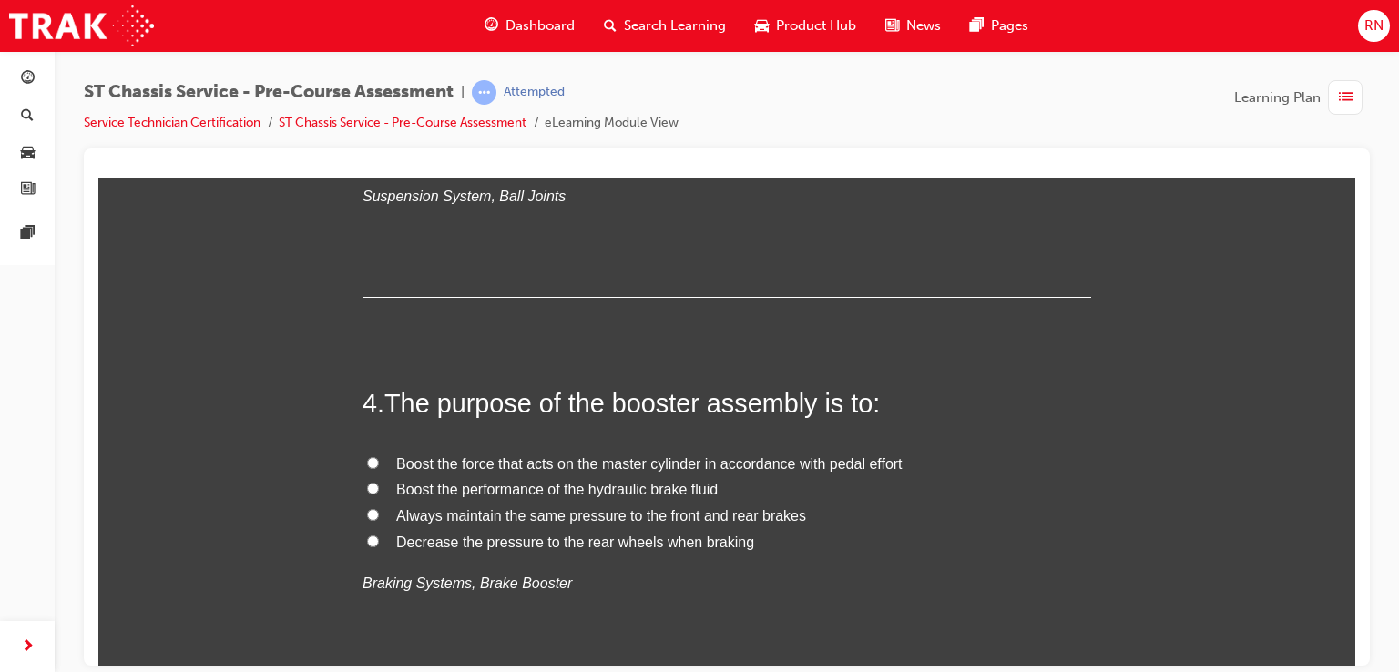
click at [367, 508] on input "Always maintain the same pressure to the front and rear brakes" at bounding box center [373, 514] width 12 height 12
radio input "true"
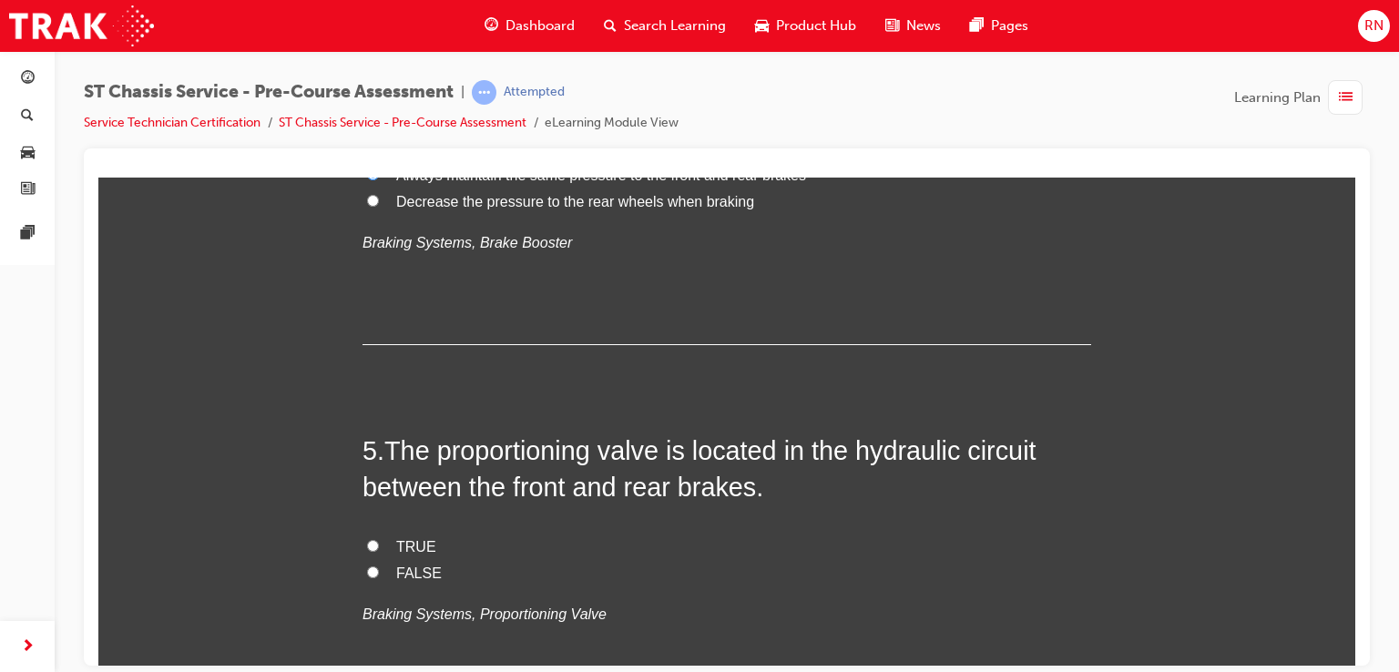
scroll to position [1493, 0]
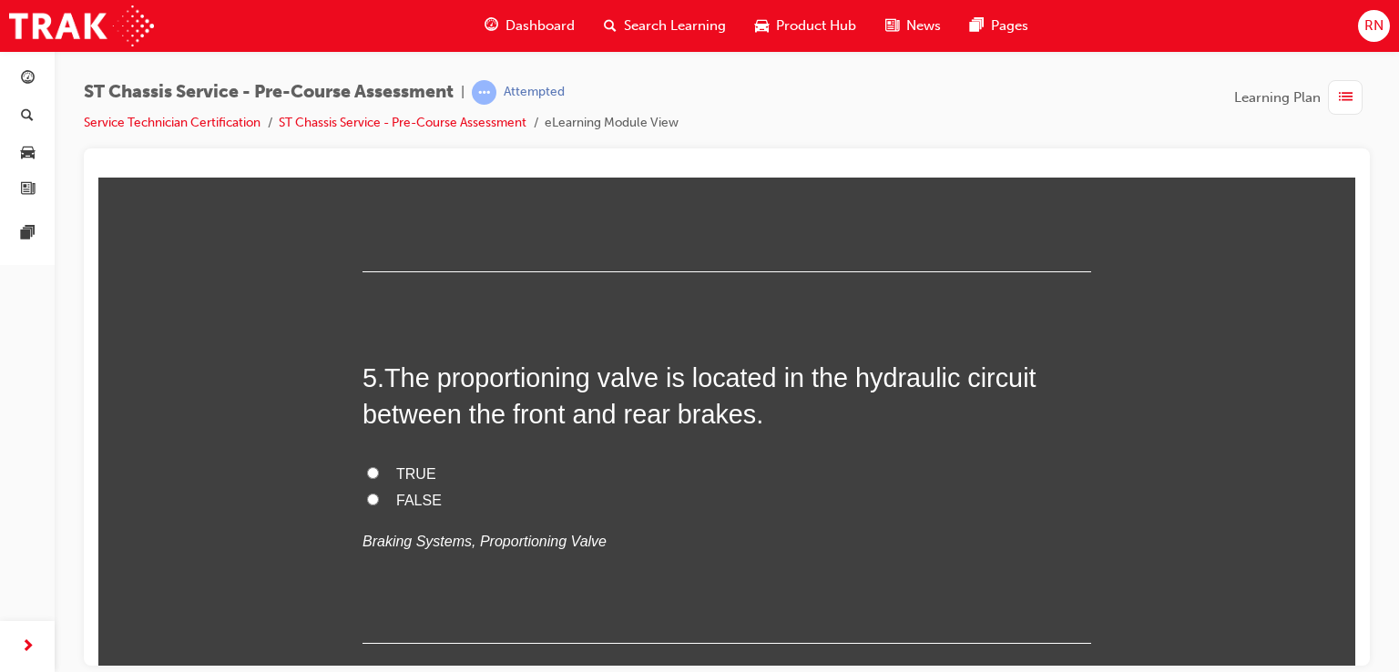
click at [367, 467] on input "TRUE" at bounding box center [373, 472] width 12 height 12
radio input "true"
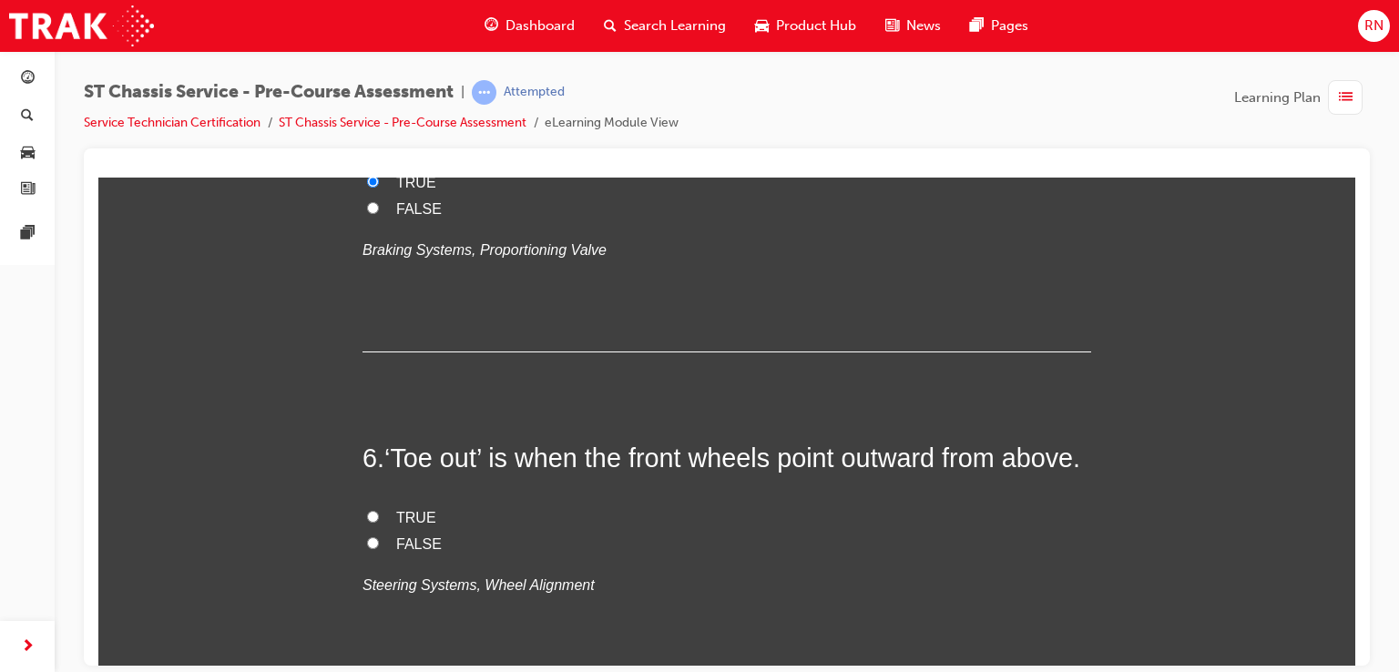
scroll to position [1858, 0]
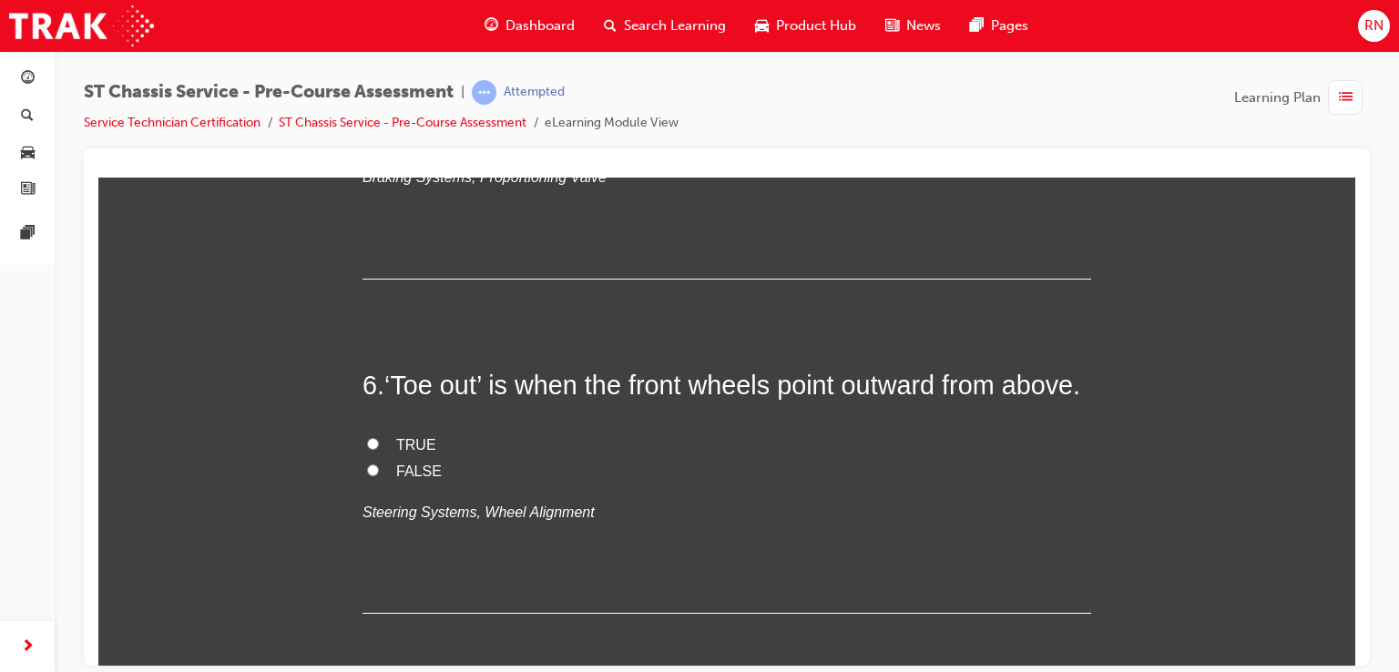
click at [367, 449] on input "TRUE" at bounding box center [373, 443] width 12 height 12
radio input "true"
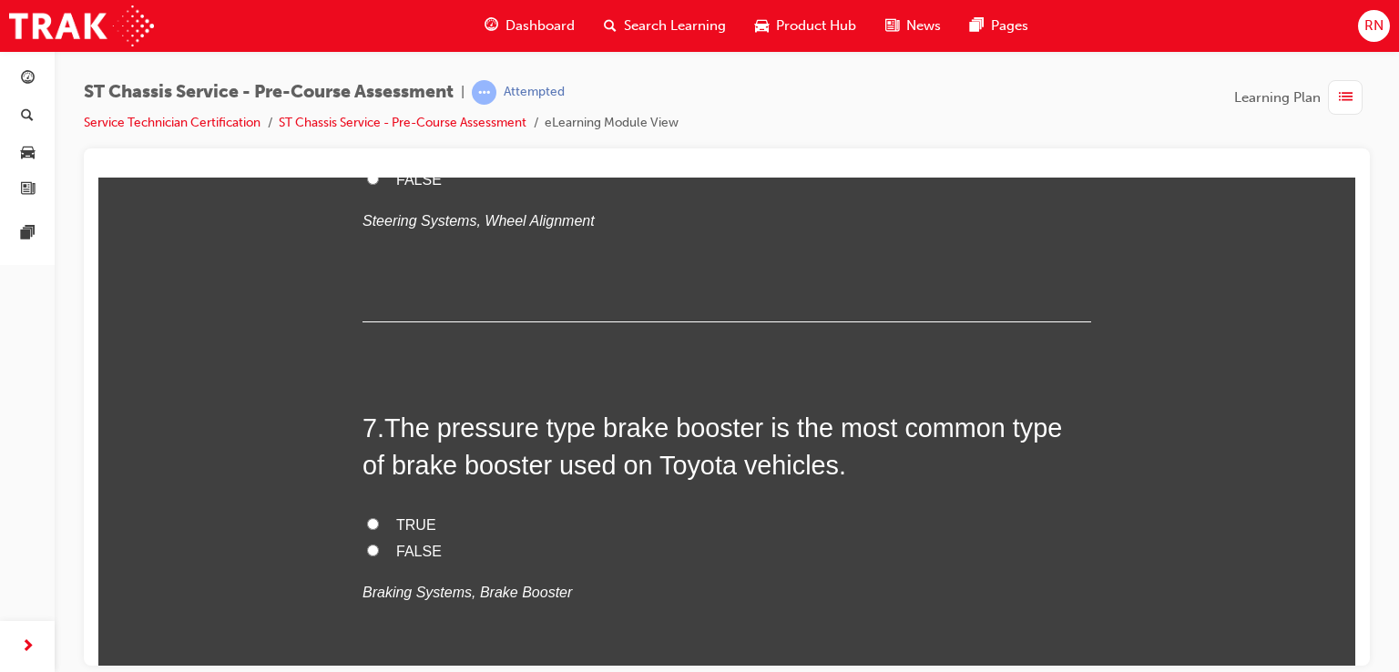
scroll to position [2210, 0]
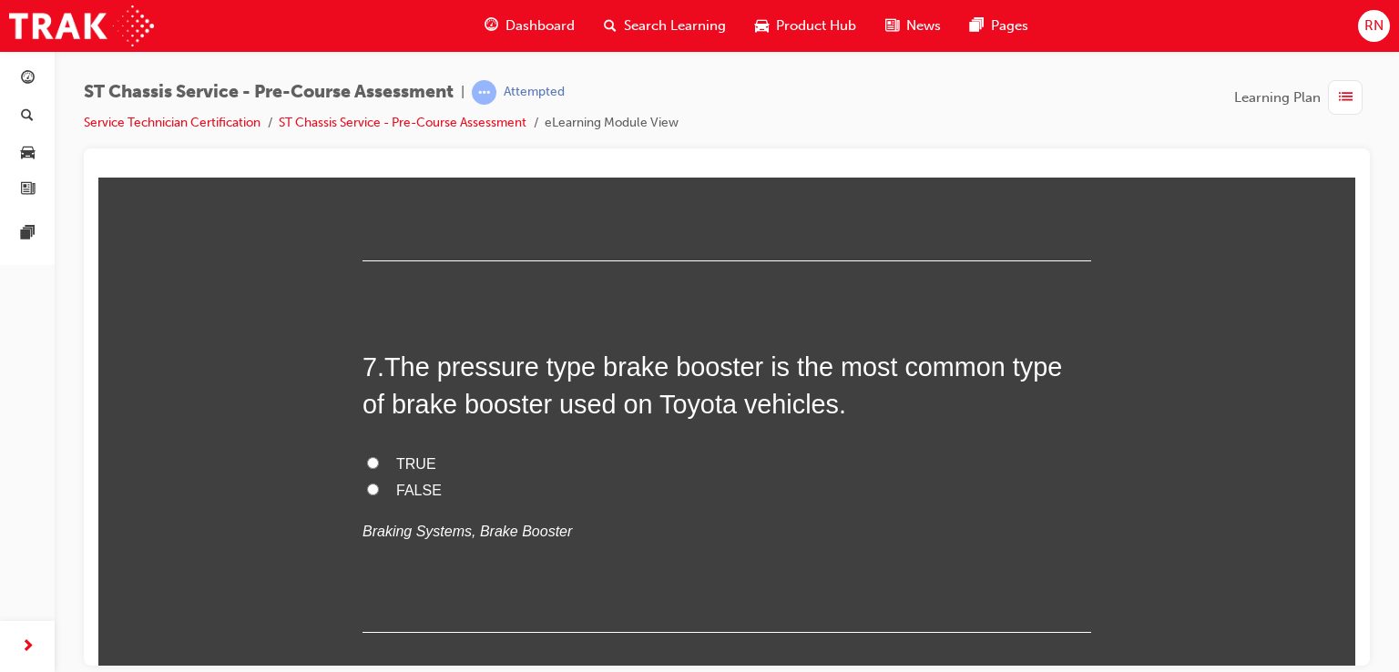
click at [367, 468] on input "TRUE" at bounding box center [373, 462] width 12 height 12
radio input "true"
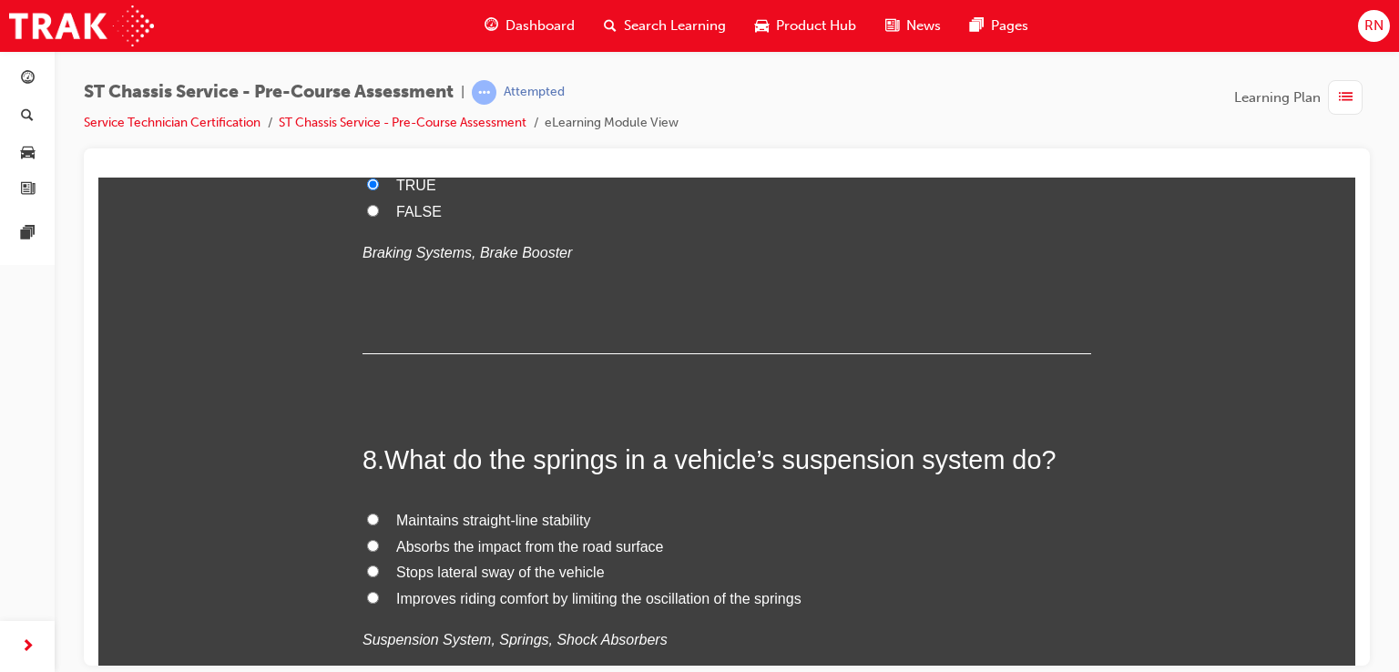
scroll to position [2574, 0]
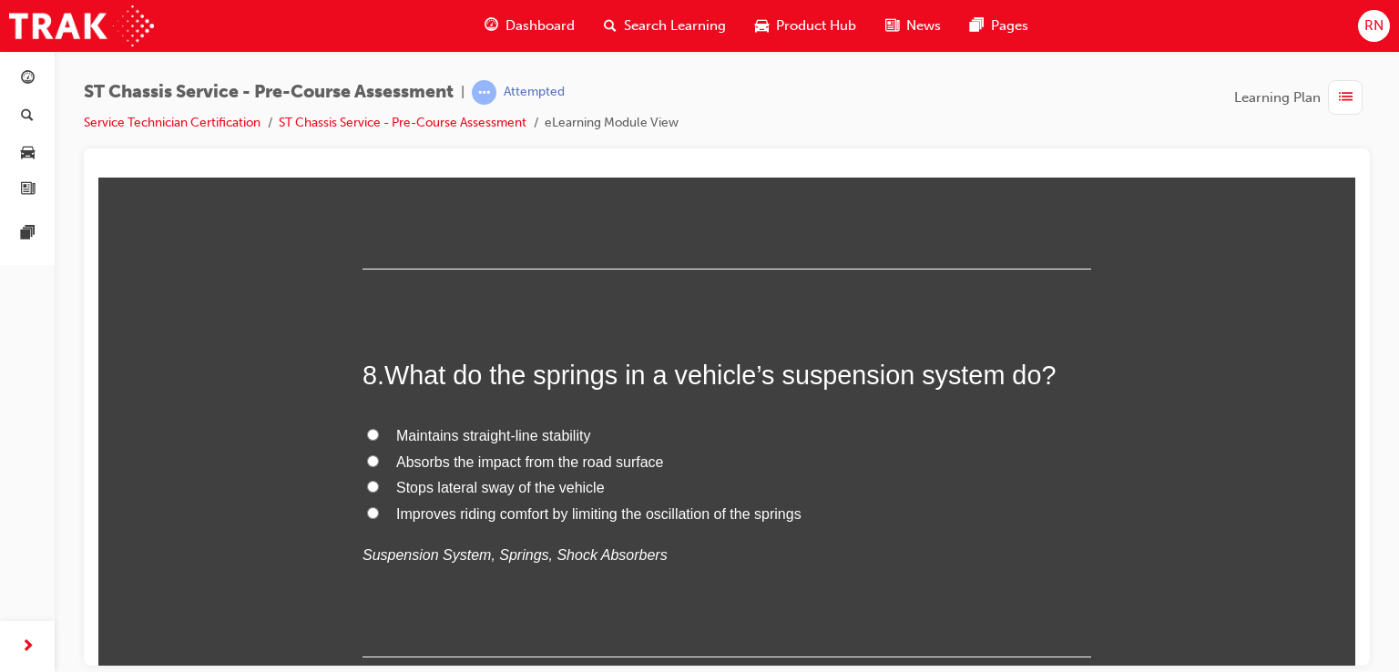
click at [367, 466] on input "Absorbs the impact from the road surface" at bounding box center [373, 461] width 12 height 12
radio input "true"
click at [367, 466] on input "Absorbs the impact from the road surface" at bounding box center [373, 461] width 12 height 12
click at [367, 518] on input "Improves riding comfort by limiting the oscillation of the springs" at bounding box center [373, 513] width 12 height 12
radio input "true"
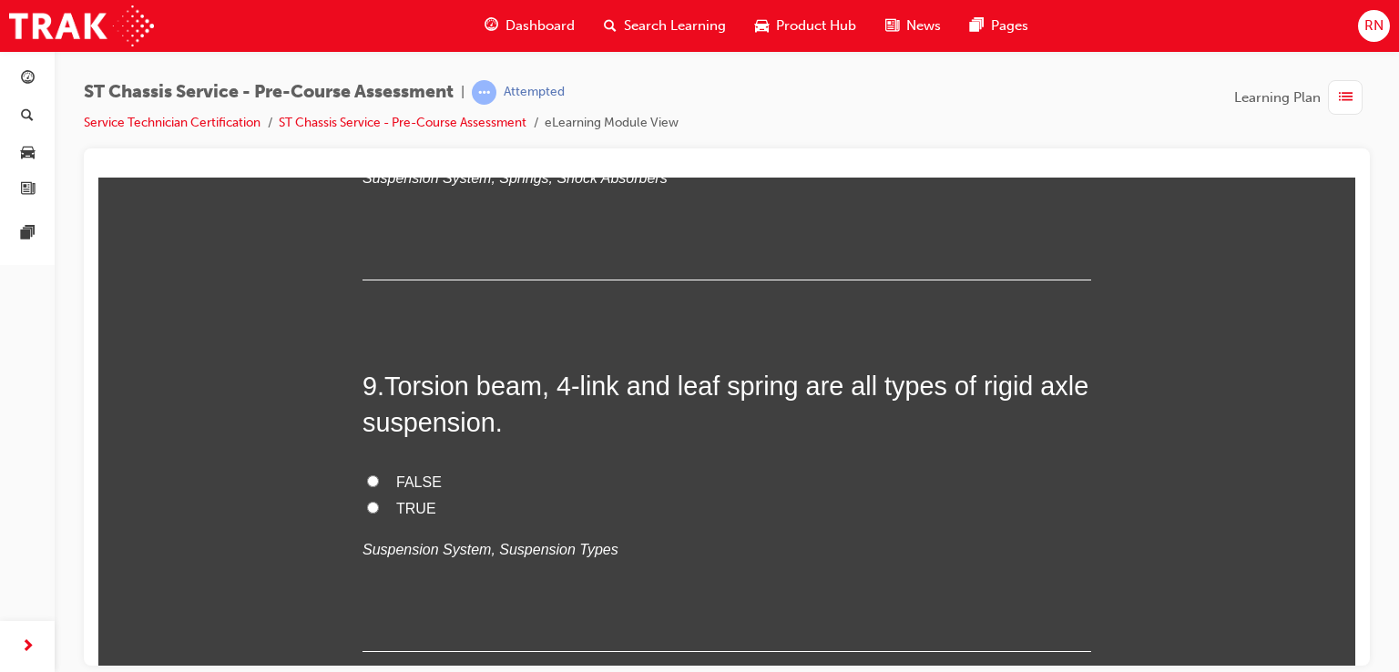
scroll to position [2987, 0]
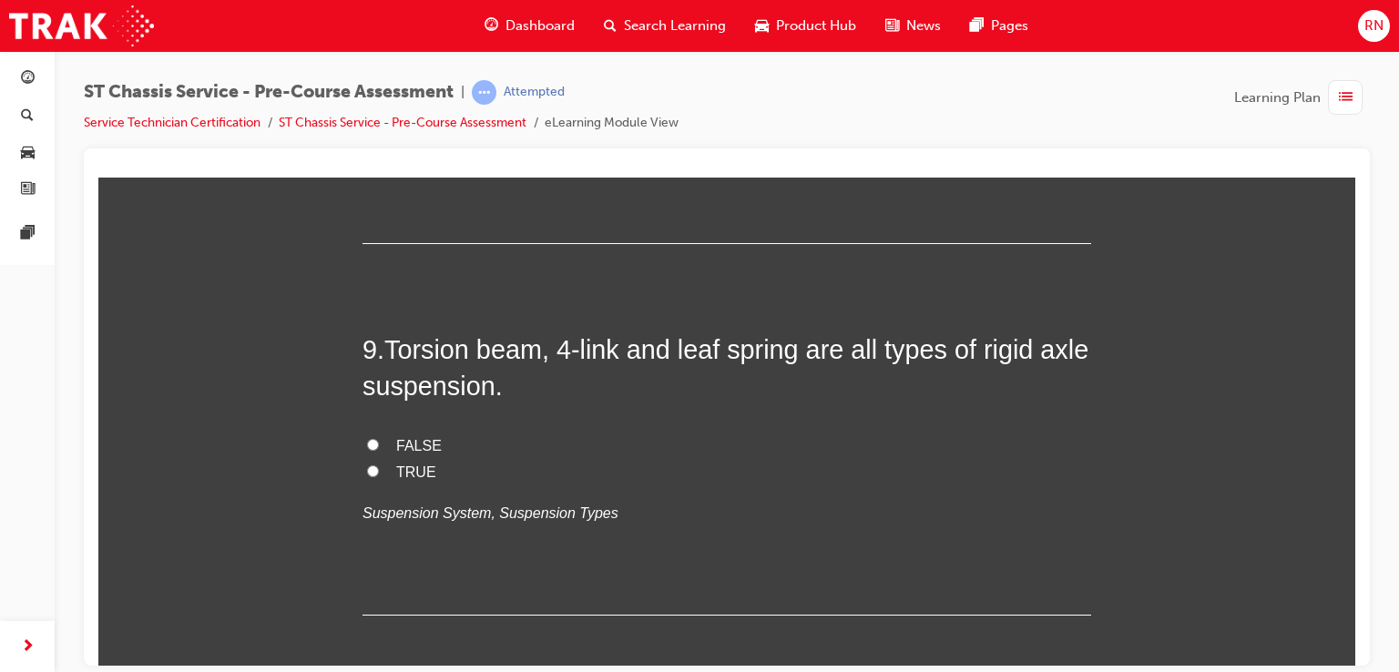
click at [367, 450] on input "FALSE" at bounding box center [373, 444] width 12 height 12
radio input "true"
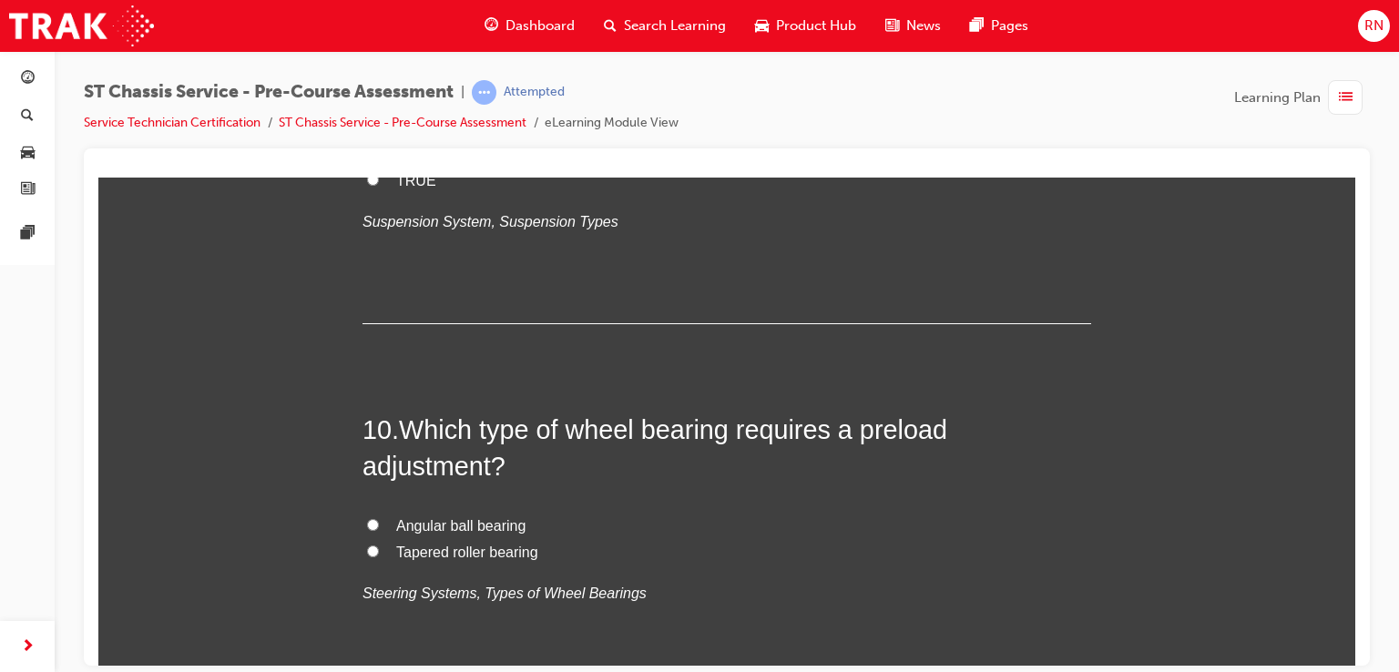
scroll to position [3352, 0]
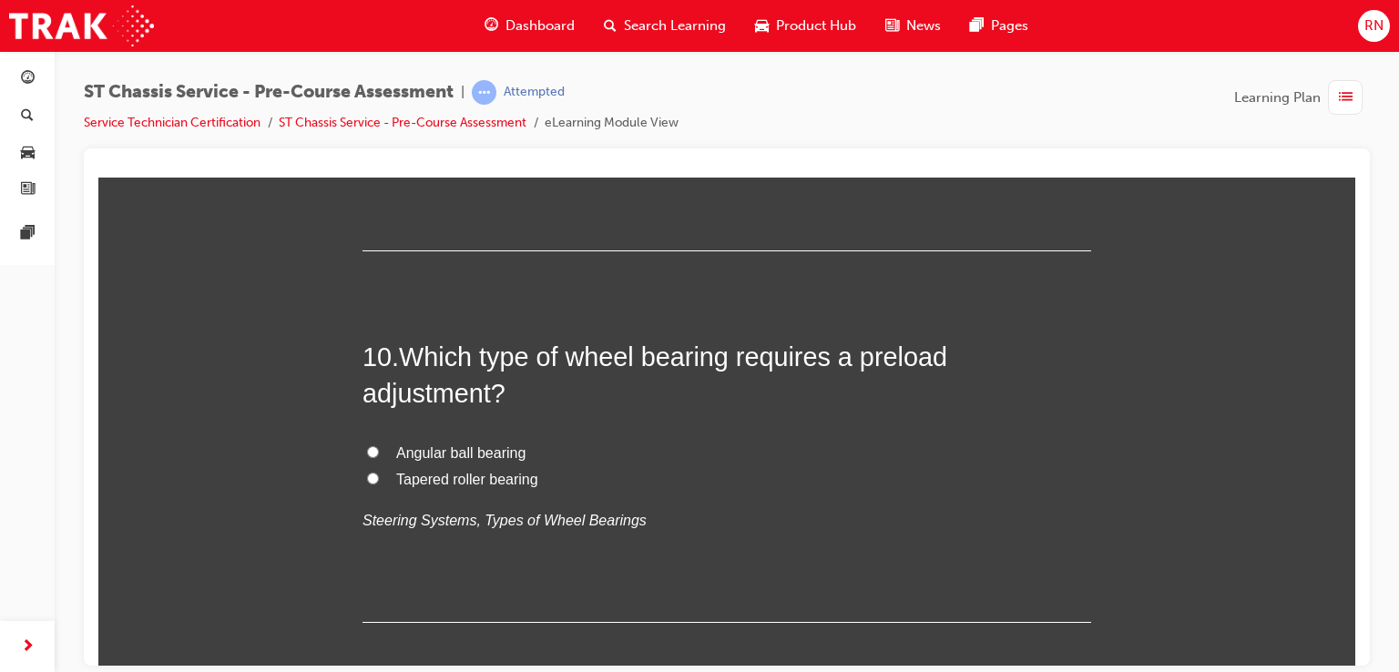
click at [367, 484] on input "Tapered roller bearing" at bounding box center [373, 478] width 12 height 12
radio input "true"
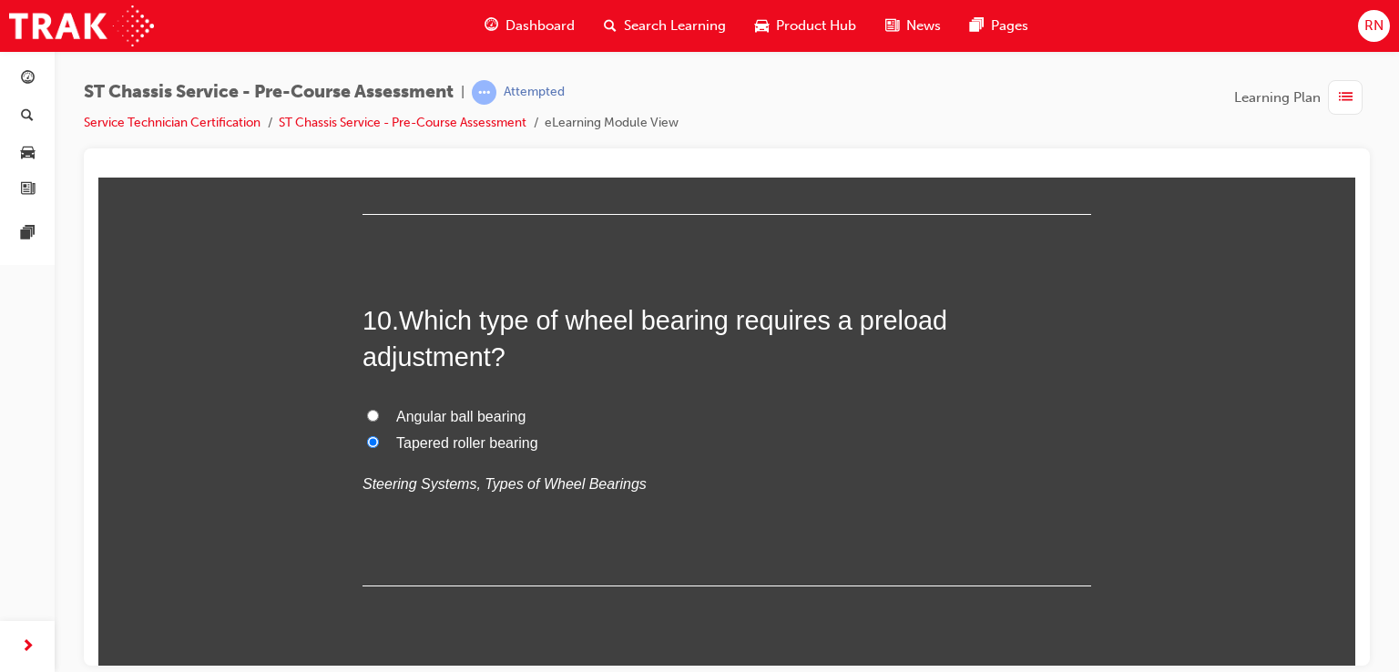
scroll to position [3480, 0]
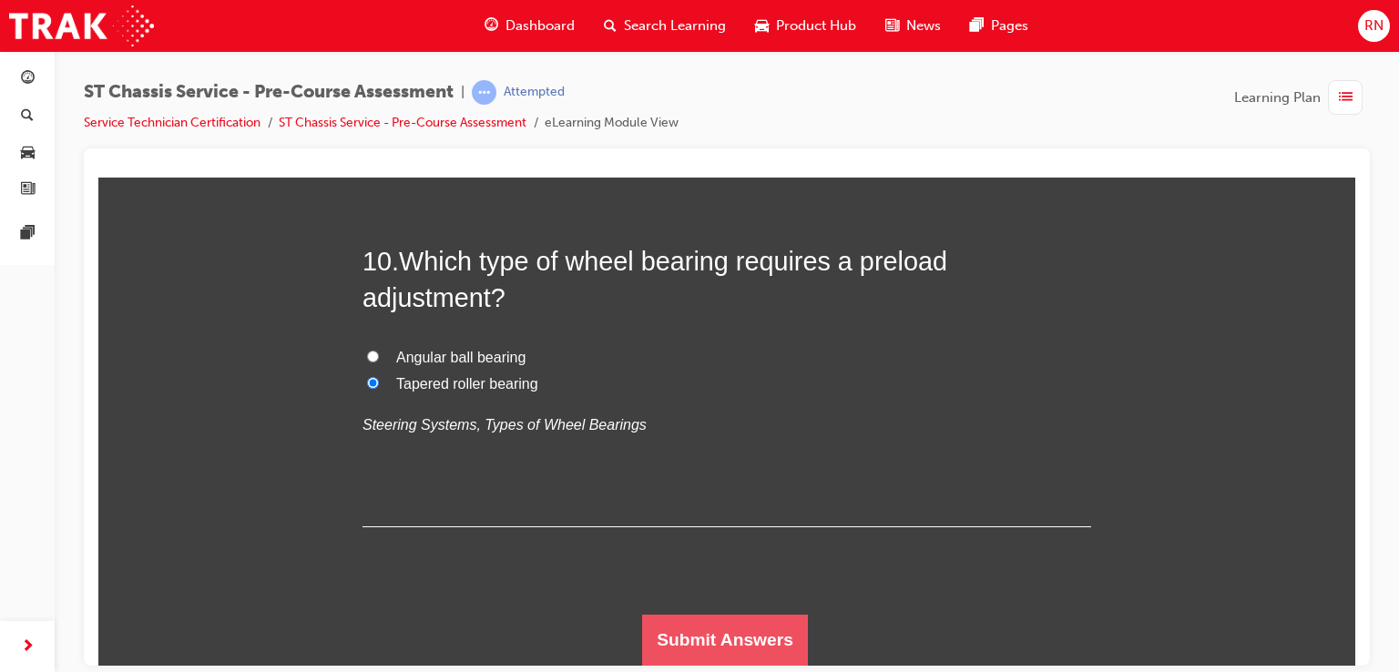
click at [758, 644] on button "Submit Answers" at bounding box center [725, 639] width 166 height 51
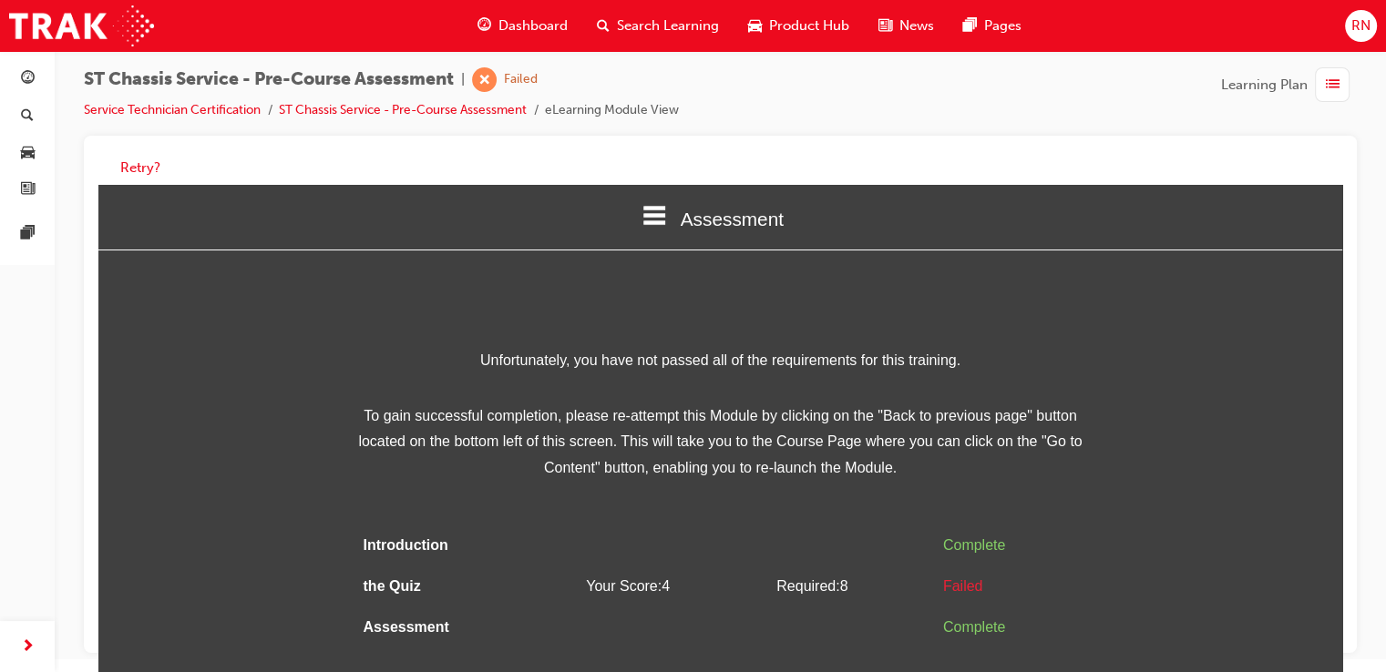
scroll to position [11, 0]
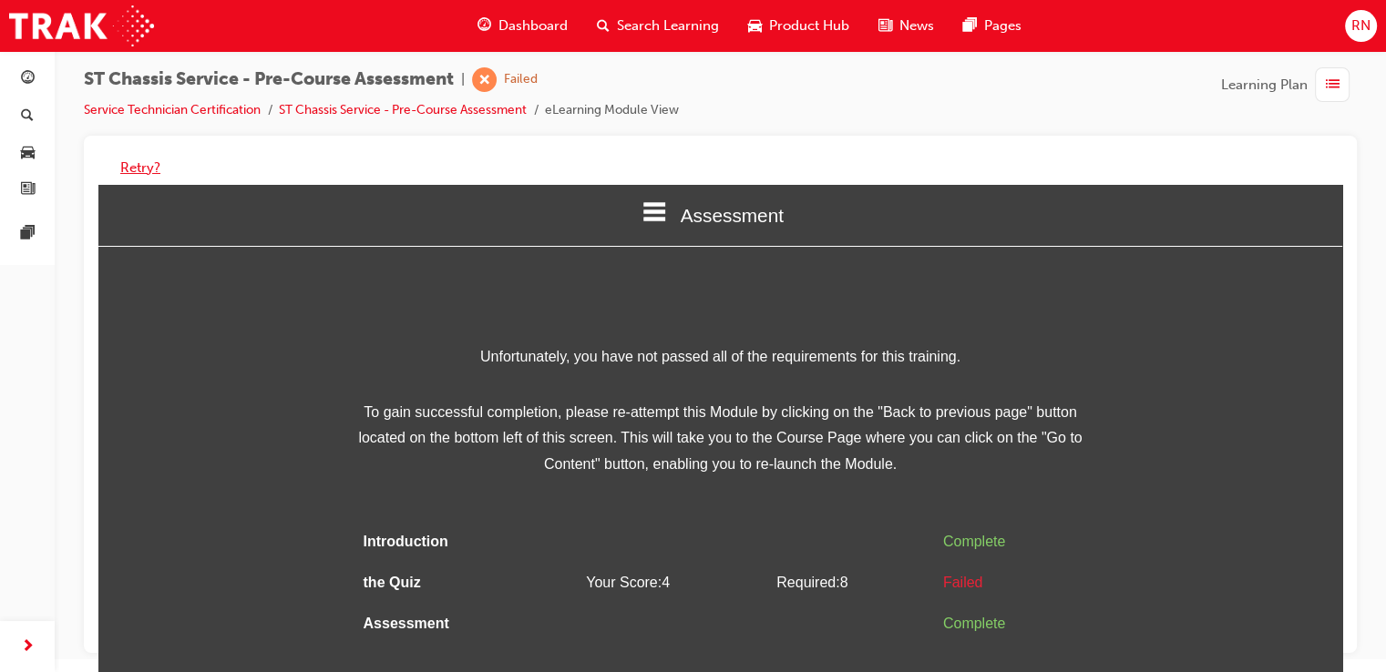
click at [137, 158] on button "Retry?" at bounding box center [140, 168] width 40 height 21
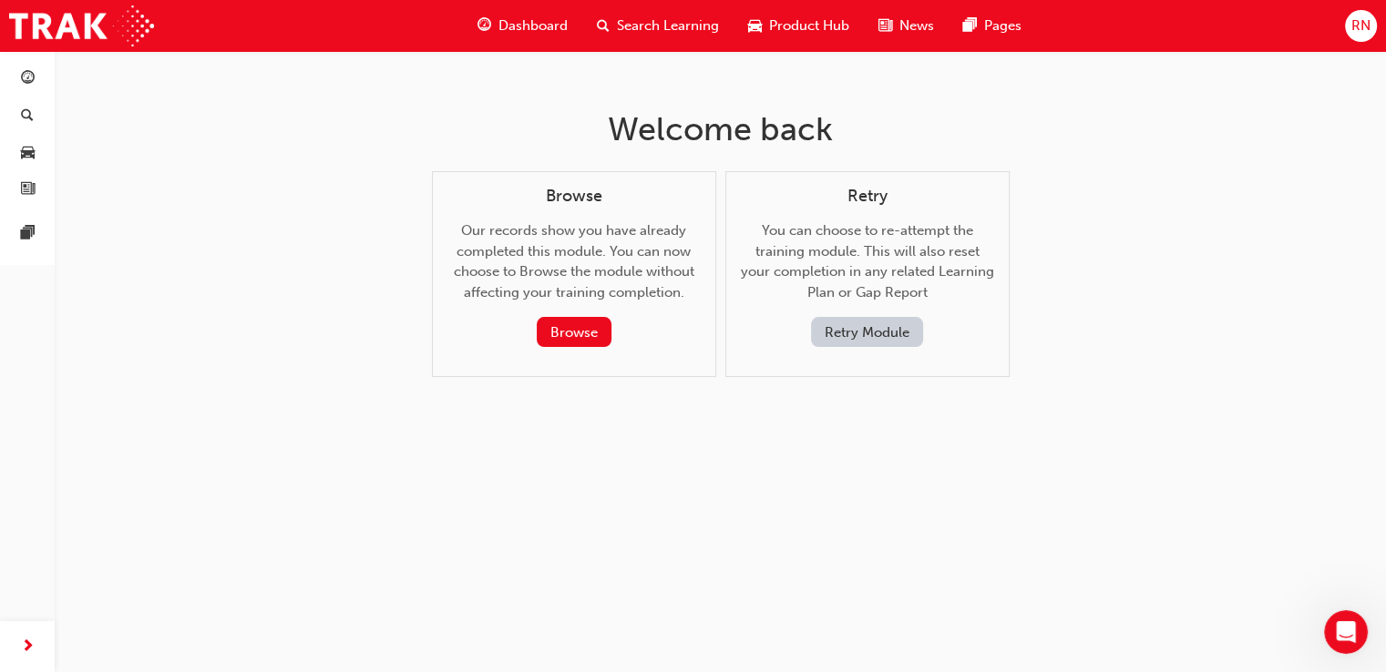
scroll to position [0, 0]
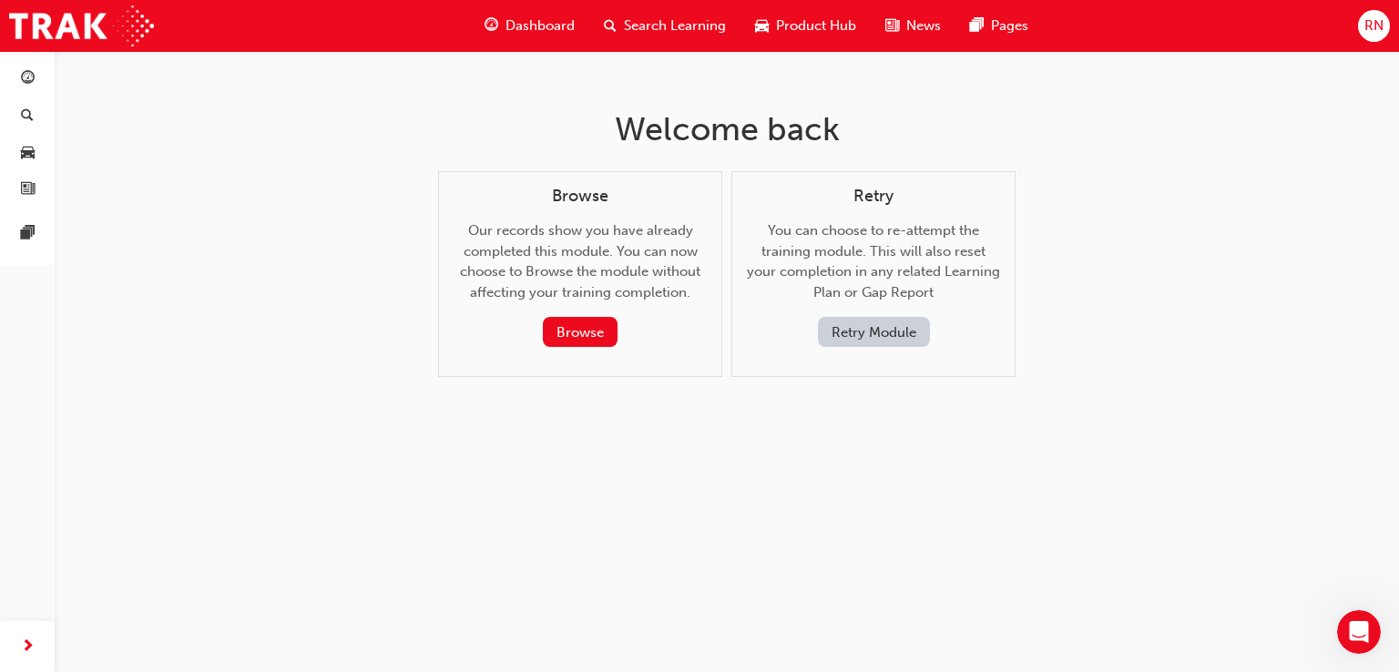
click at [849, 333] on button "Retry Module" at bounding box center [874, 332] width 112 height 30
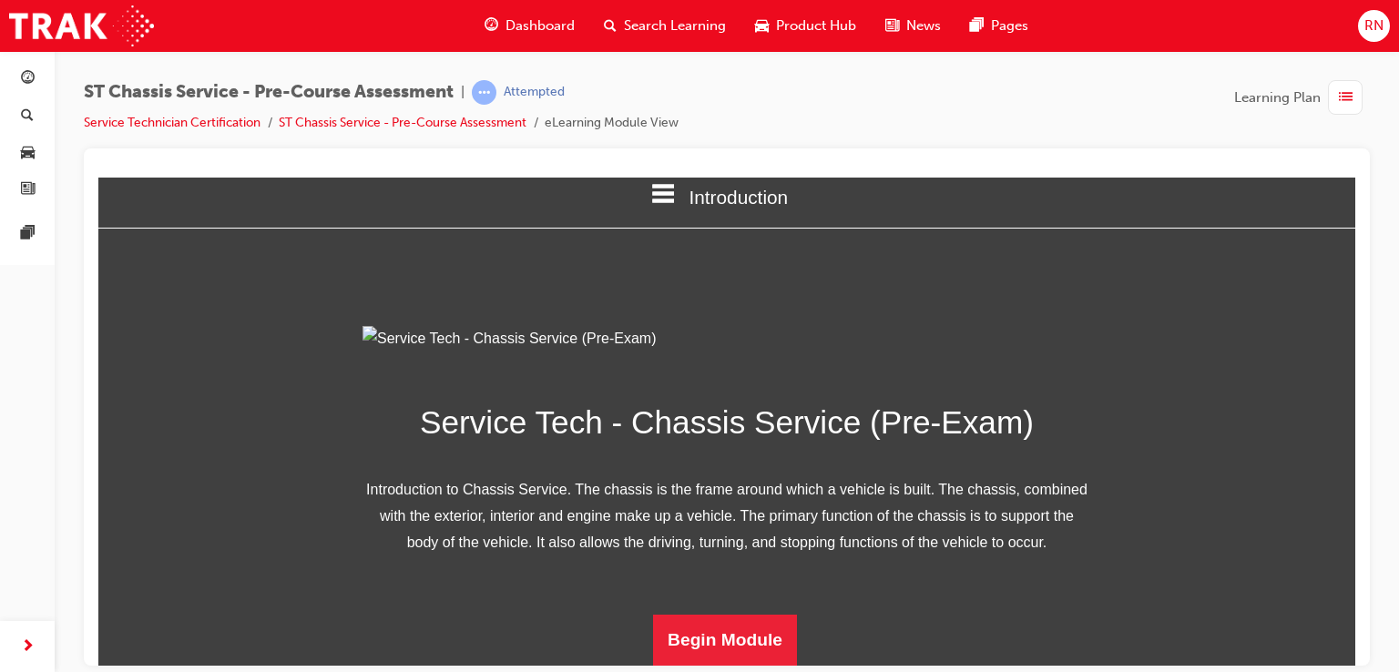
scroll to position [222, 0]
click at [753, 633] on button "Begin Module" at bounding box center [725, 639] width 144 height 51
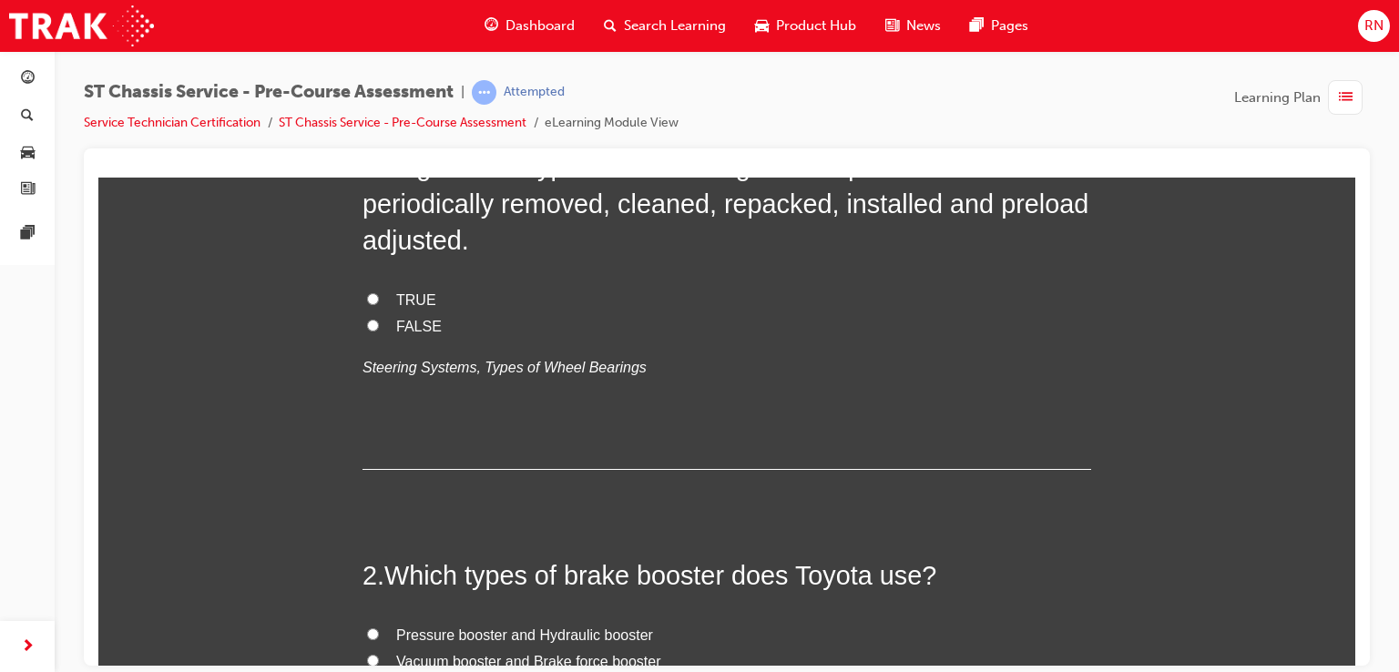
scroll to position [0, 0]
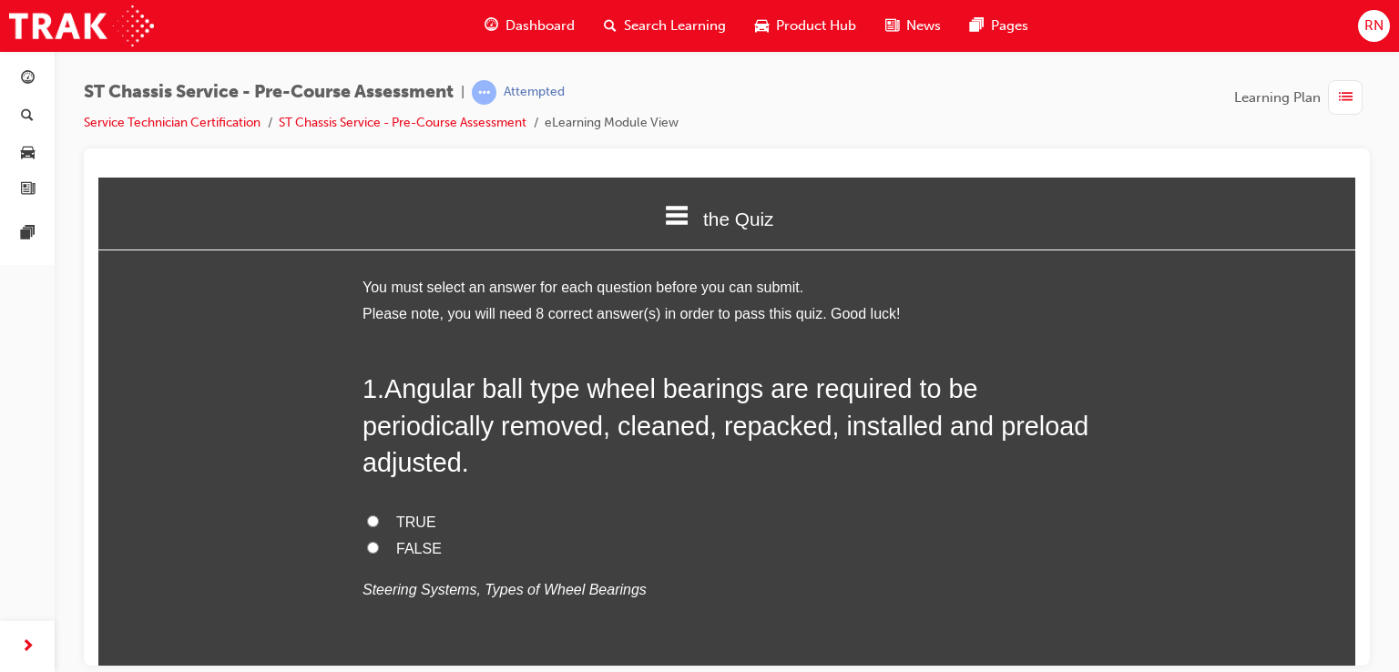
click at [367, 548] on input "FALSE" at bounding box center [373, 547] width 12 height 12
radio input "true"
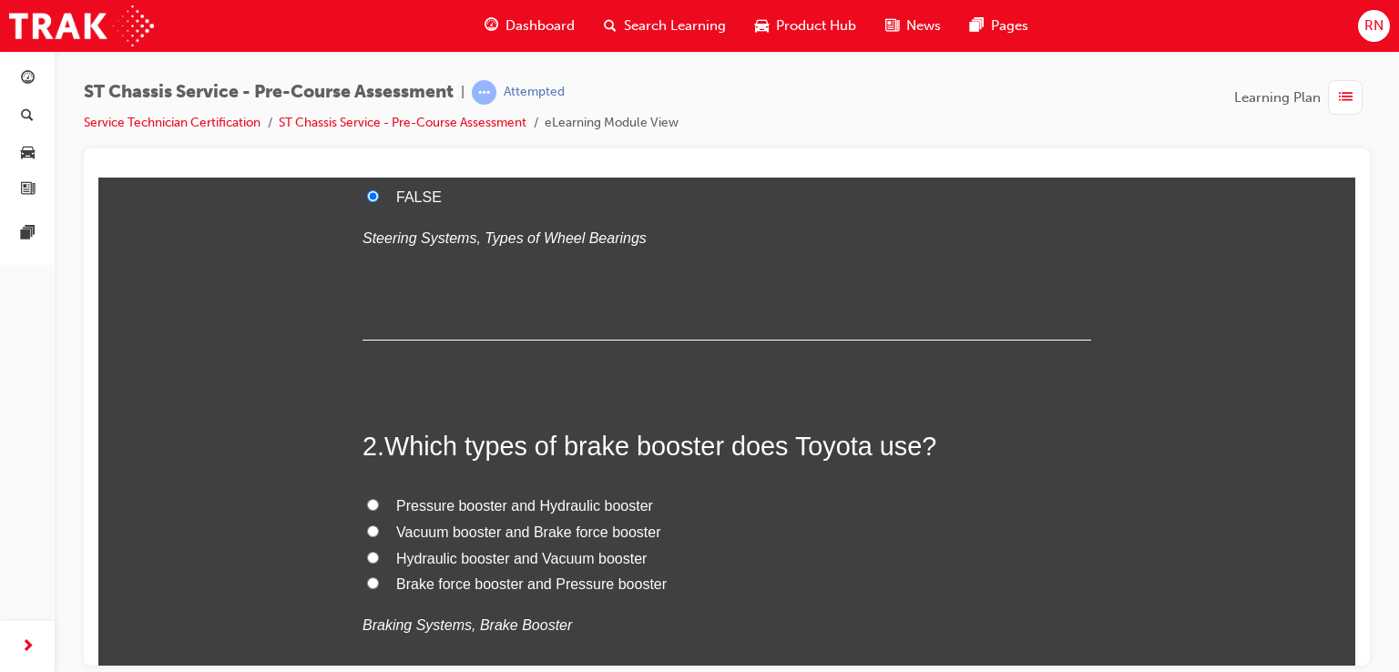
scroll to position [401, 0]
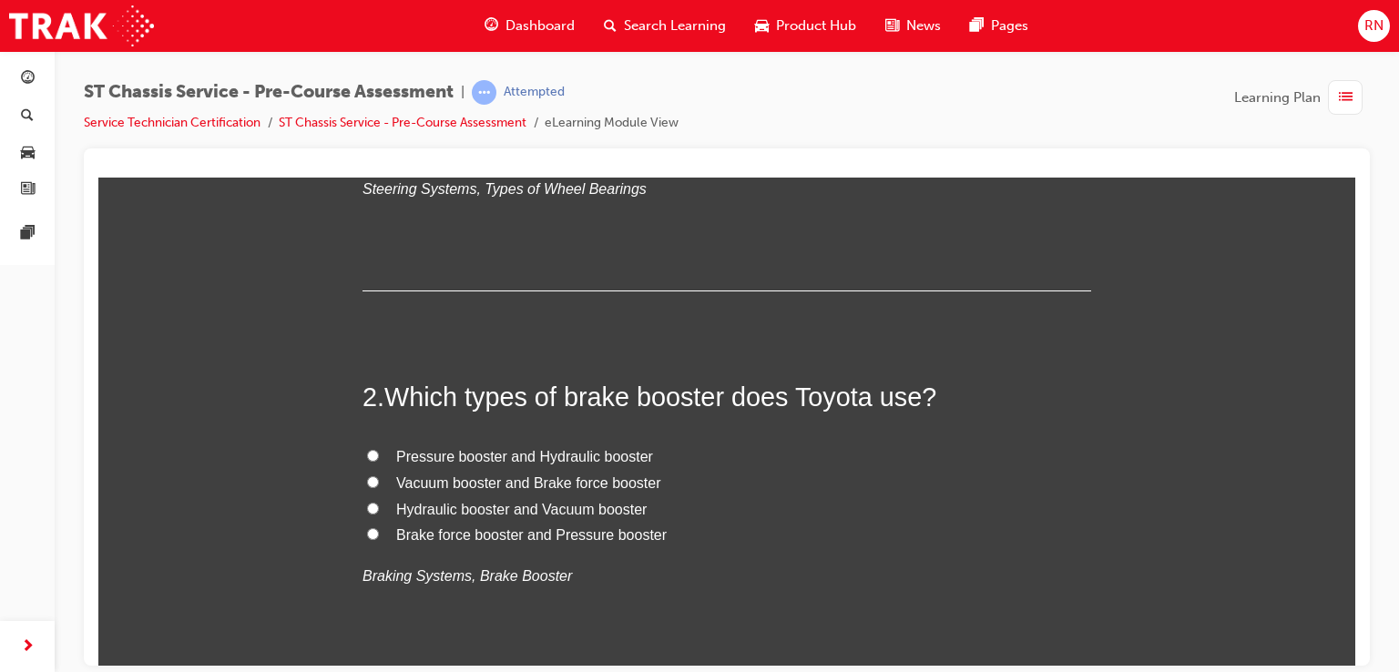
click at [367, 508] on input "Hydraulic booster and Vacuum booster" at bounding box center [373, 508] width 12 height 12
radio input "true"
click at [1356, 651] on div at bounding box center [727, 407] width 1286 height 517
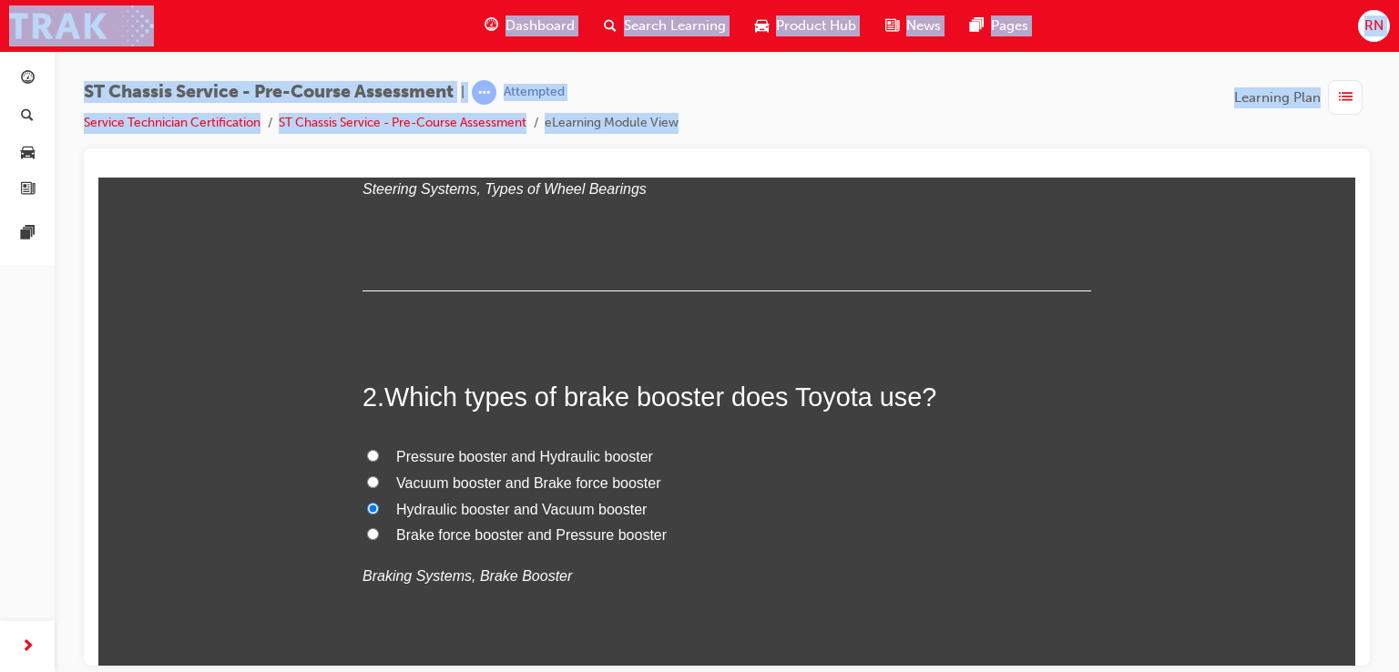
click at [1356, 651] on div at bounding box center [727, 407] width 1286 height 517
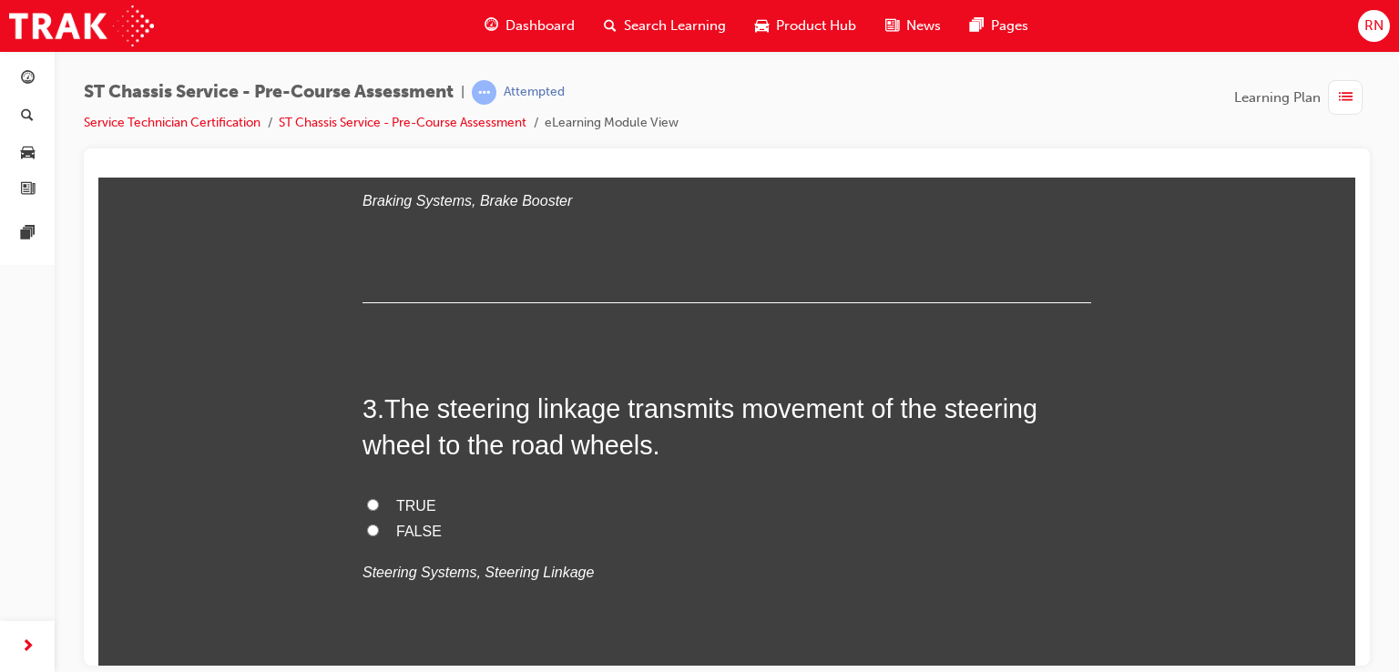
scroll to position [813, 0]
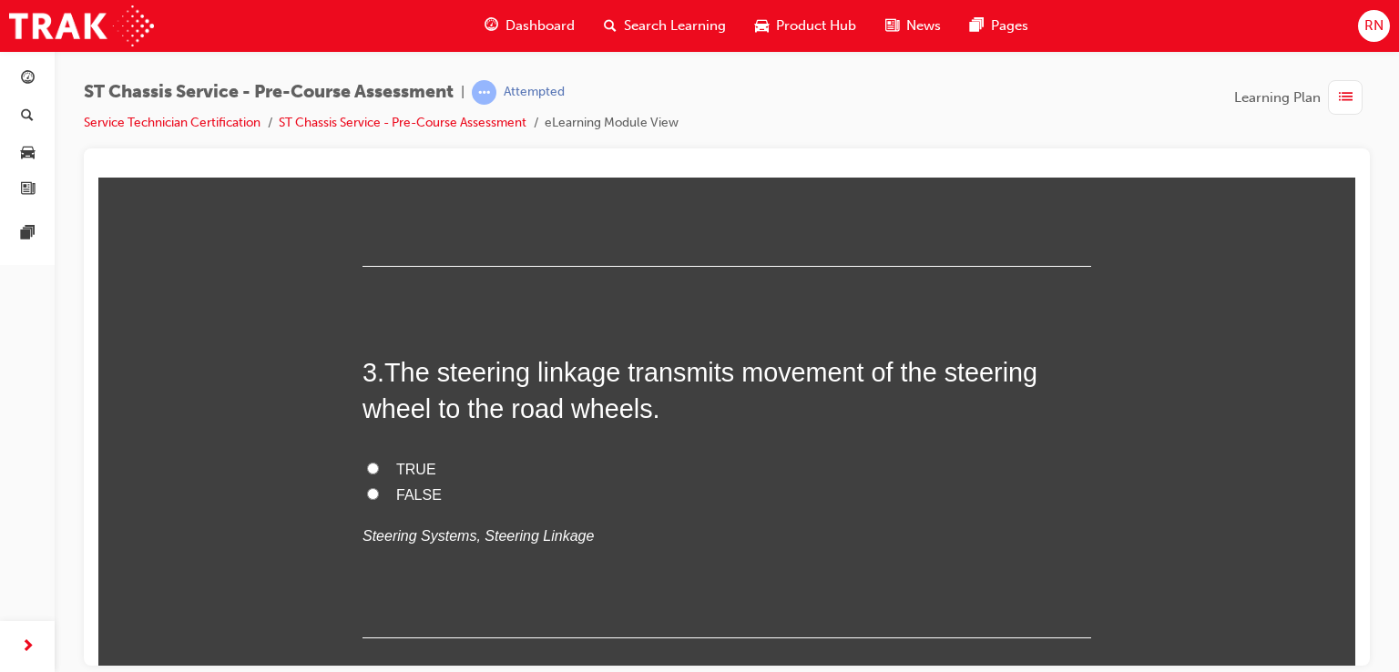
click at [367, 467] on input "TRUE" at bounding box center [373, 468] width 12 height 12
radio input "true"
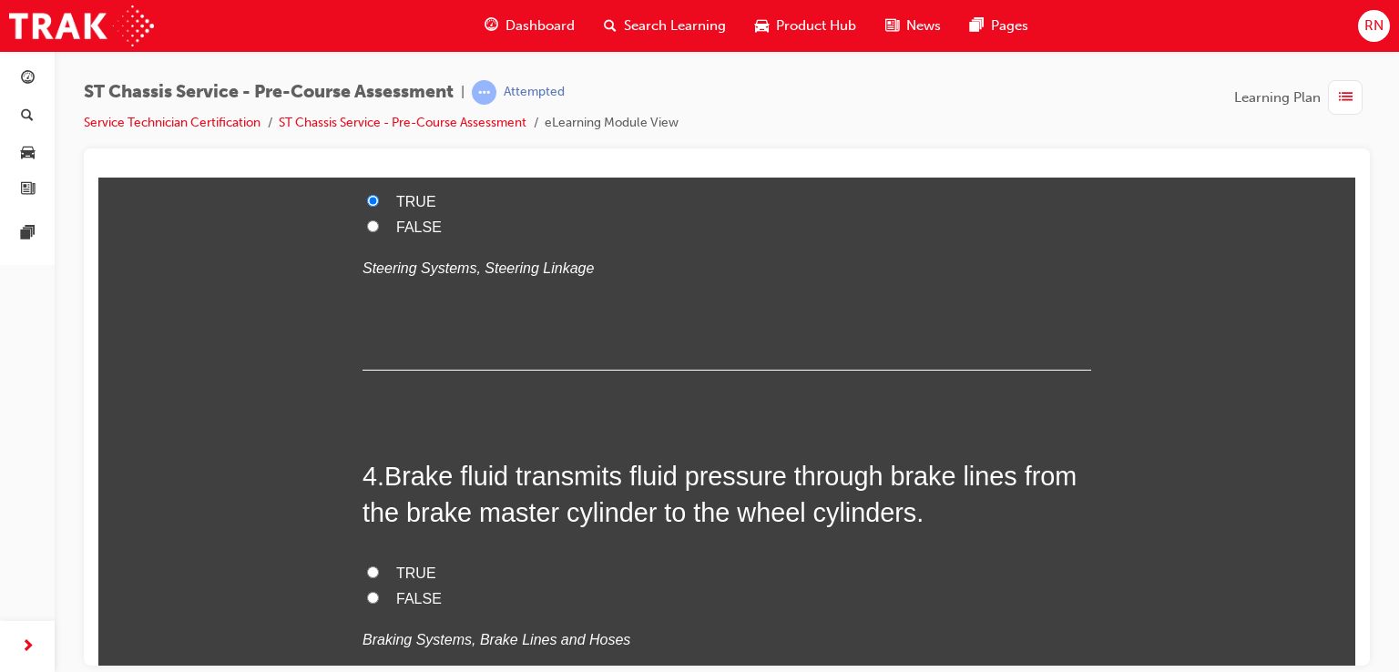
scroll to position [1153, 0]
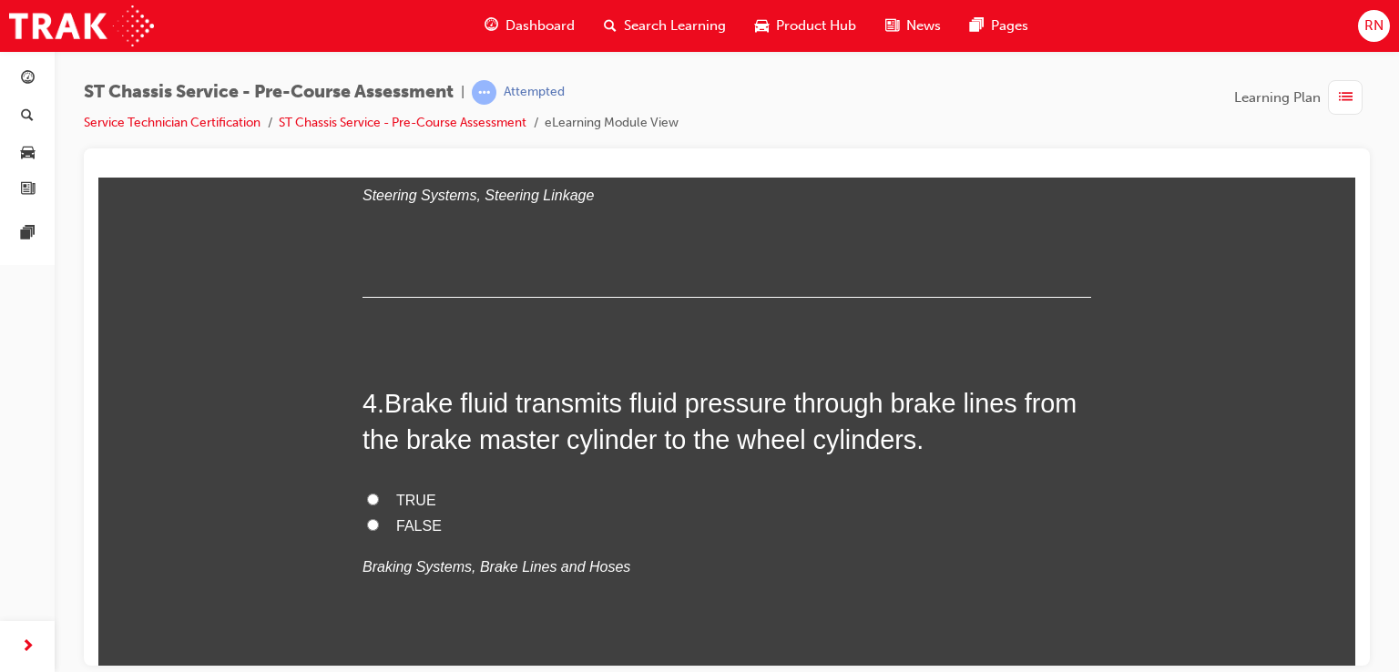
click at [367, 493] on input "TRUE" at bounding box center [373, 499] width 12 height 12
radio input "true"
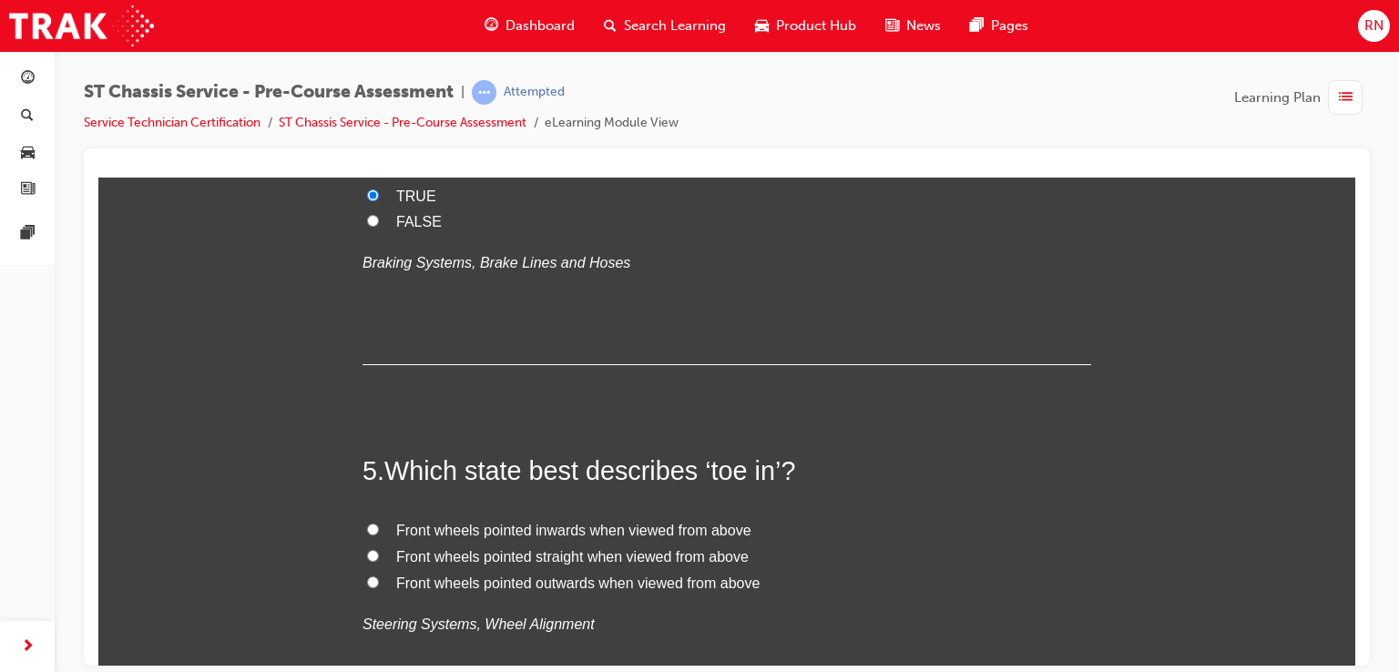
scroll to position [1518, 0]
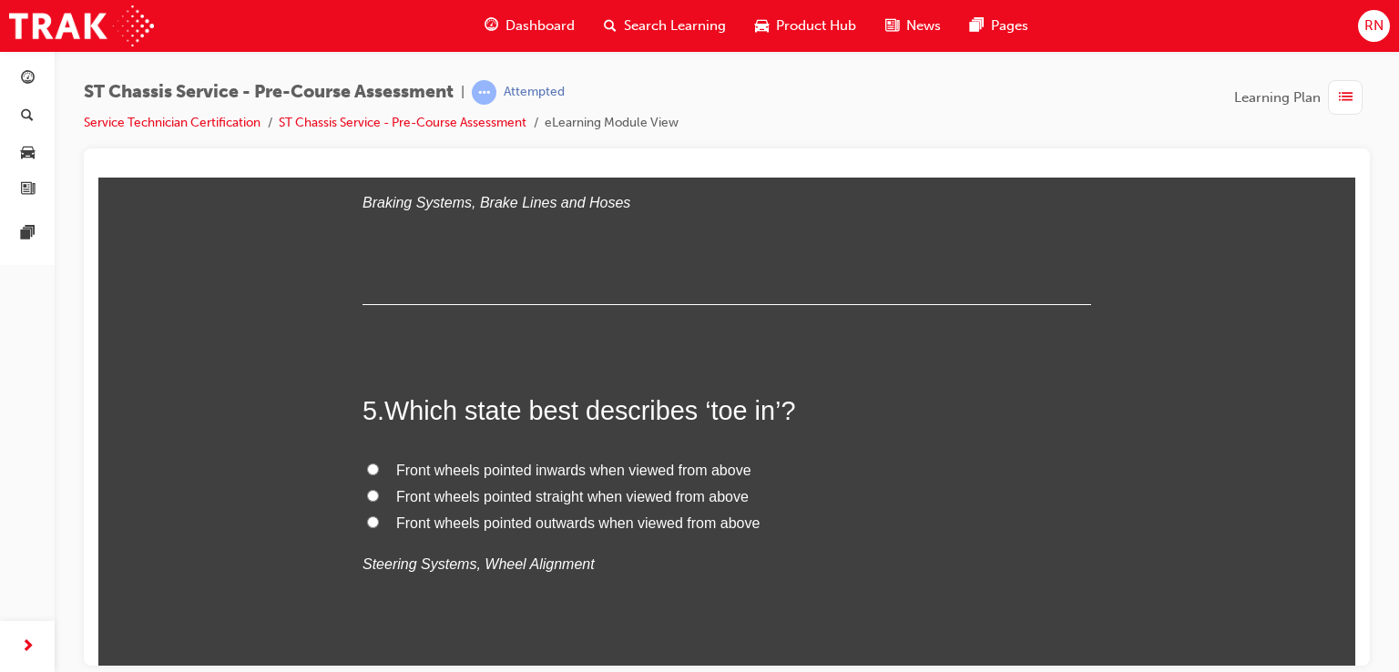
click at [367, 467] on input "Front wheels pointed inwards when viewed from above" at bounding box center [373, 469] width 12 height 12
radio input "true"
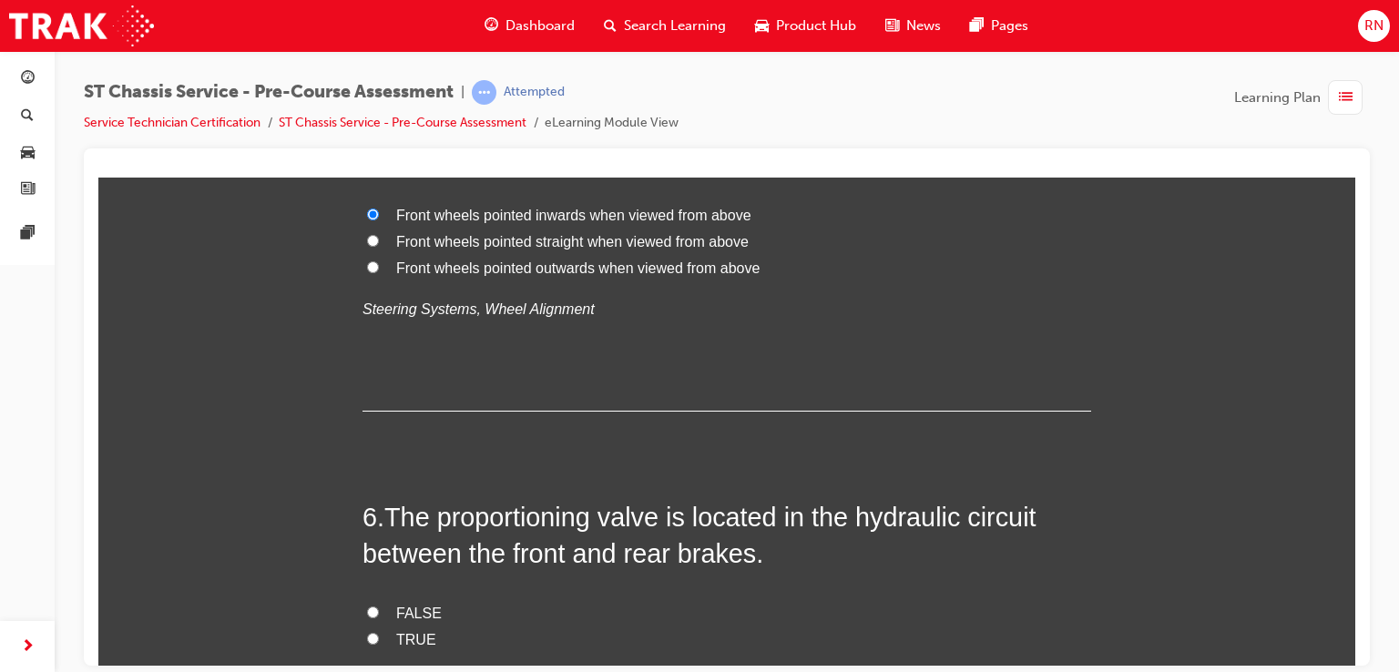
scroll to position [1858, 0]
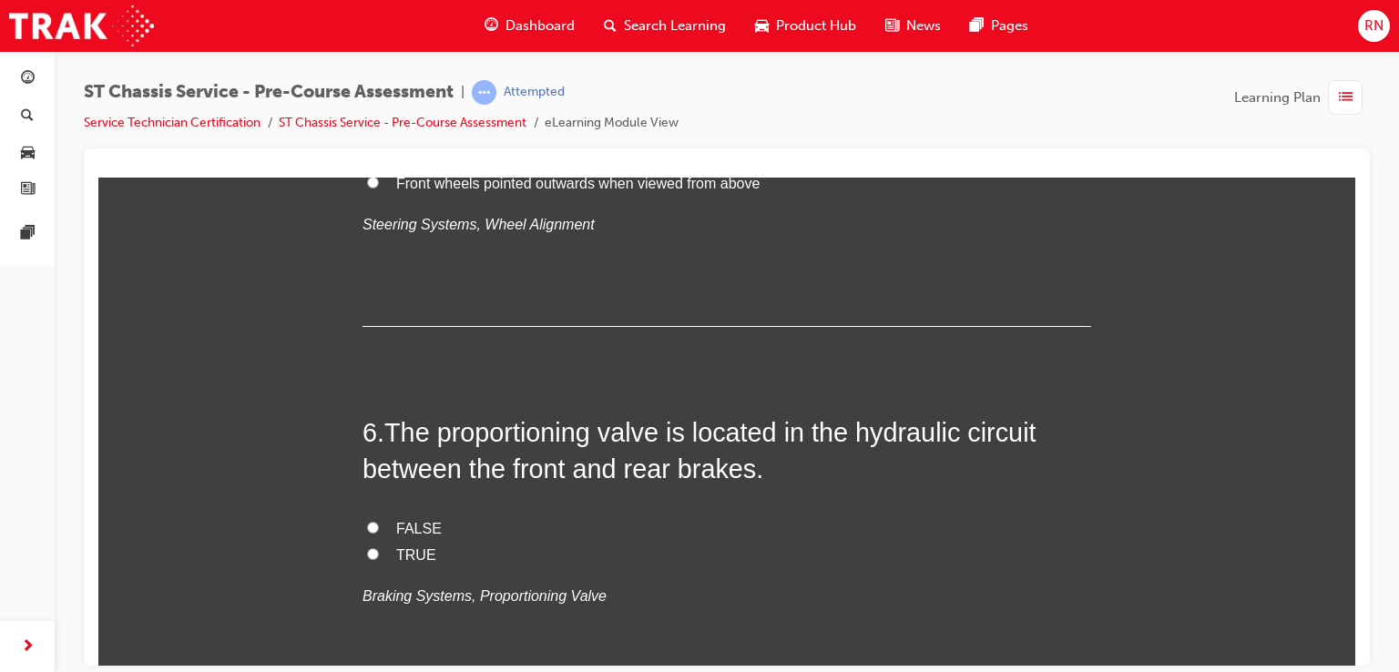
click at [367, 554] on input "TRUE" at bounding box center [373, 554] width 12 height 12
radio input "true"
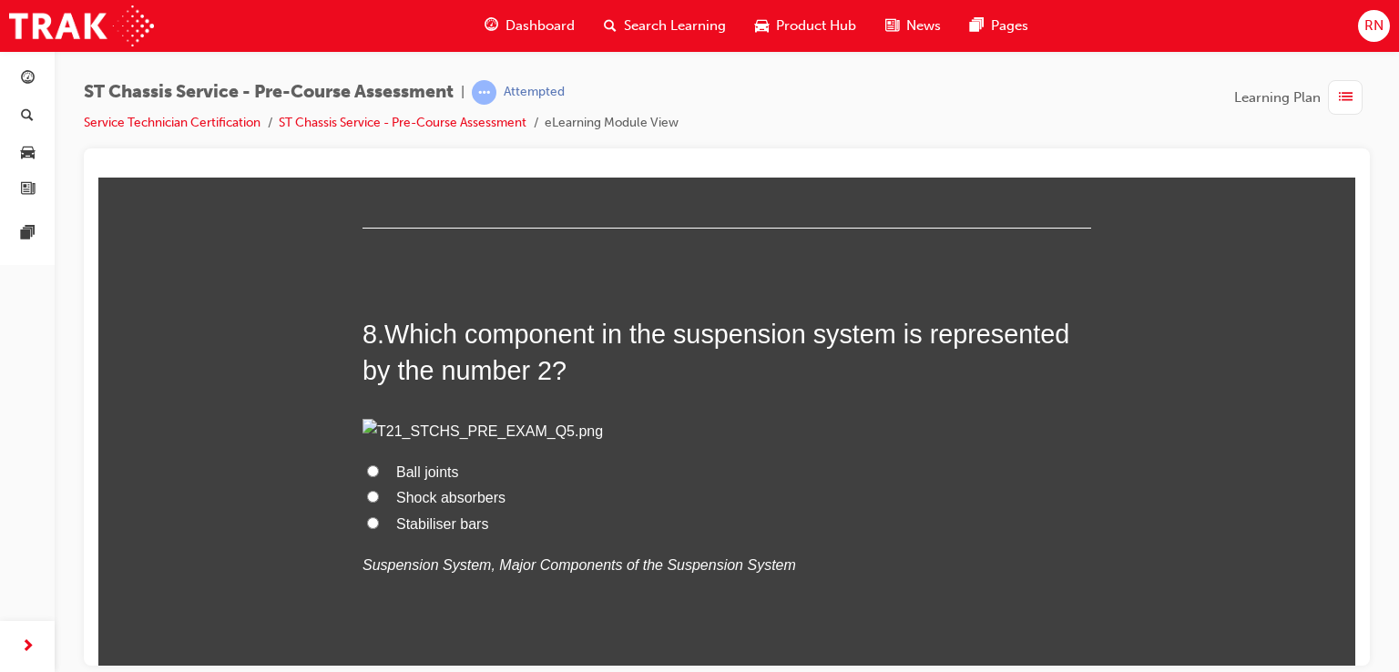
scroll to position [2770, 0]
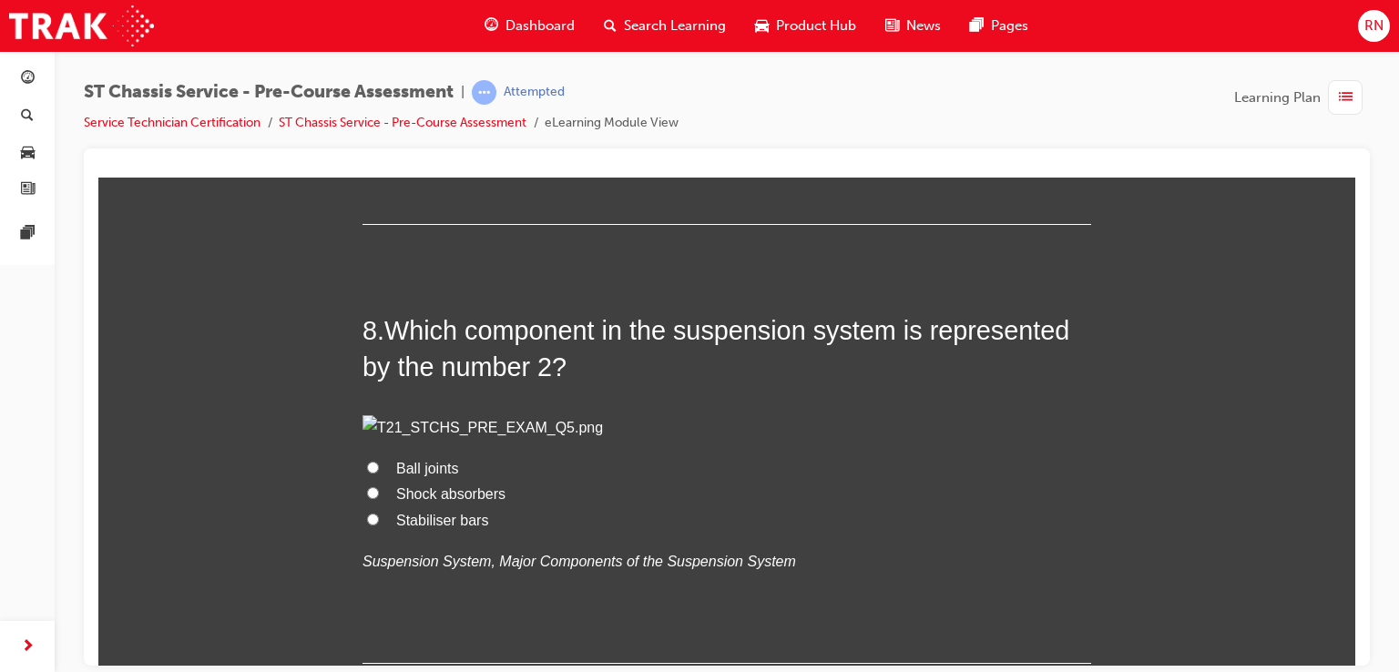
click at [367, 87] on input "Brake booster" at bounding box center [373, 81] width 12 height 12
radio input "true"
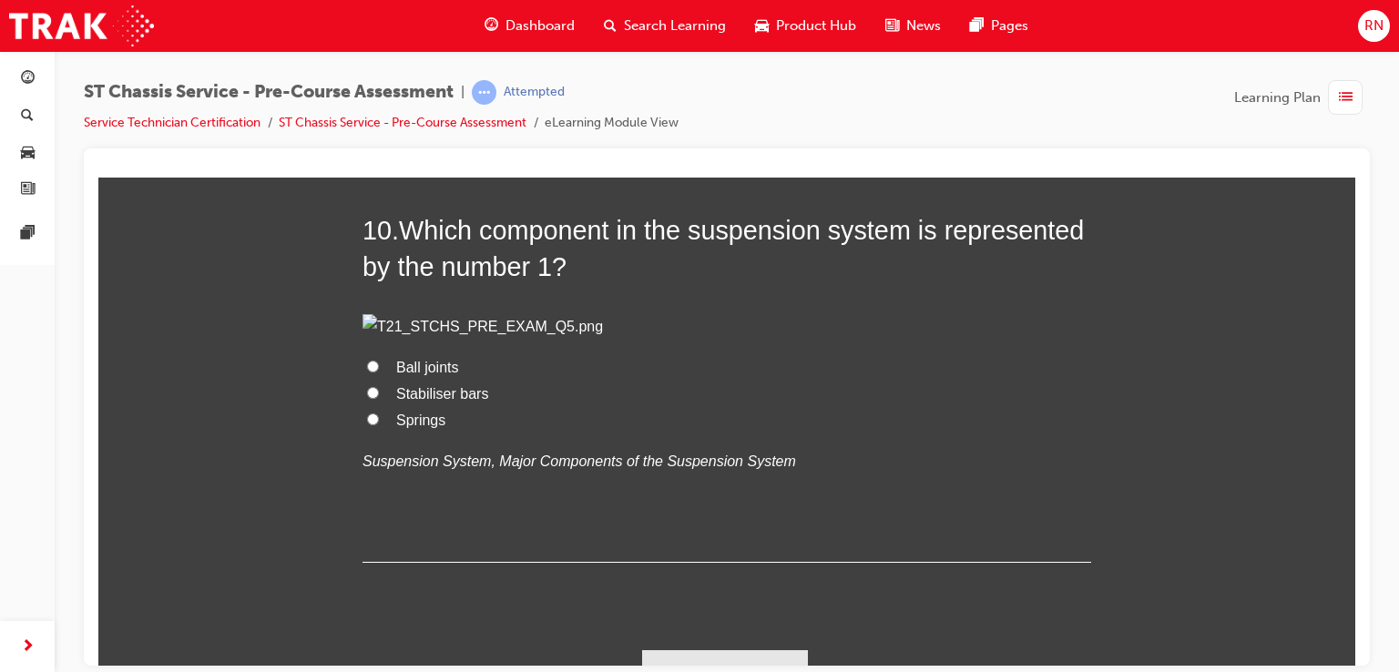
scroll to position [3692, 0]
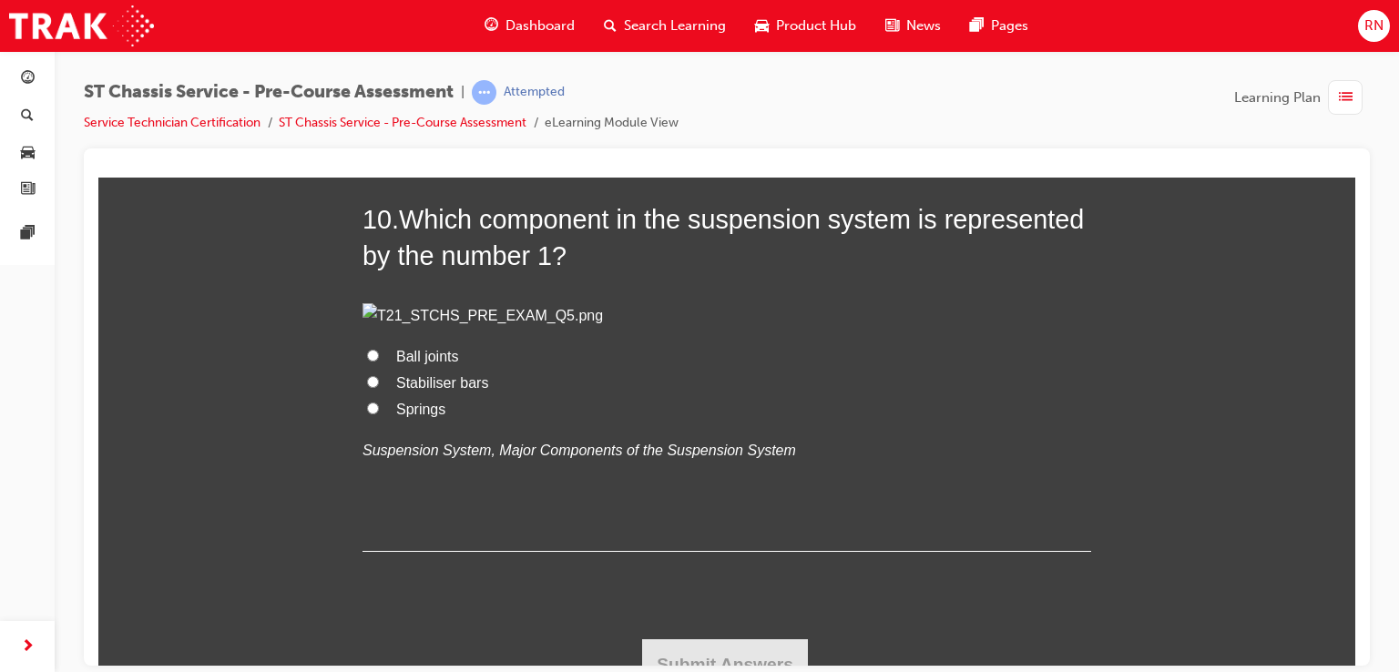
radio input "true"
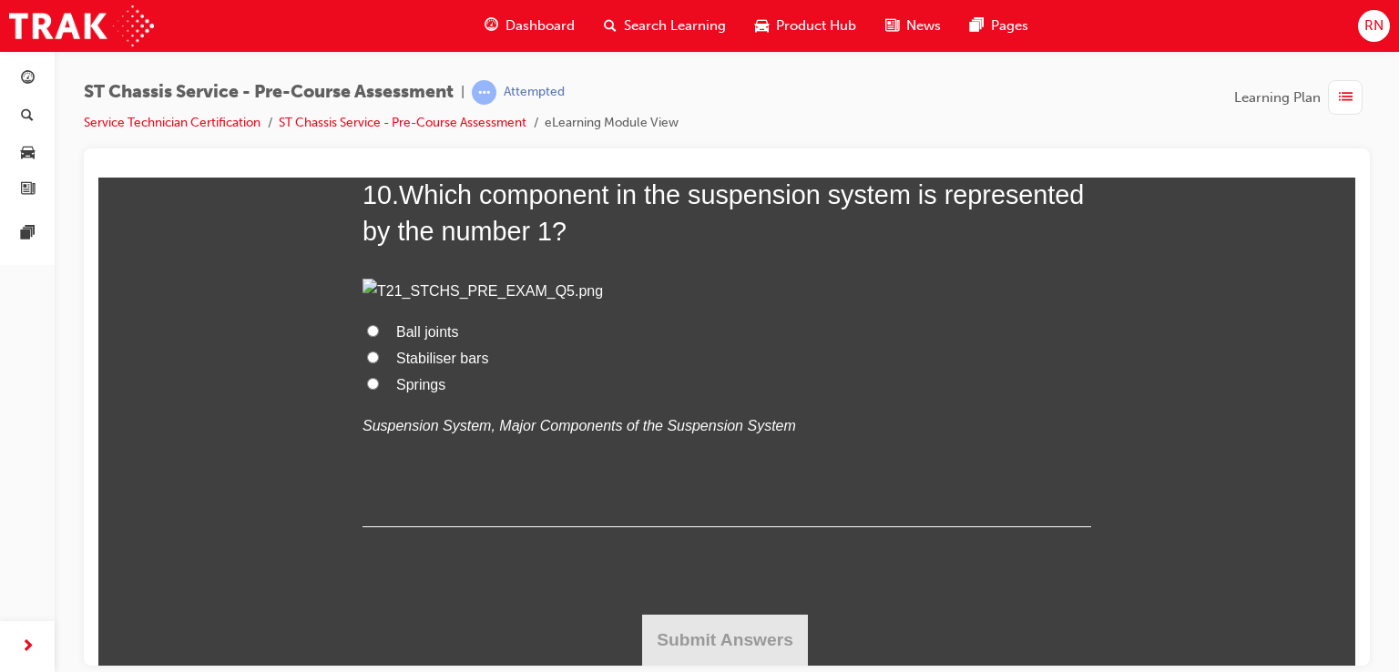
scroll to position [4142, 0]
radio input "true"
click at [367, 389] on input "Springs" at bounding box center [373, 383] width 12 height 12
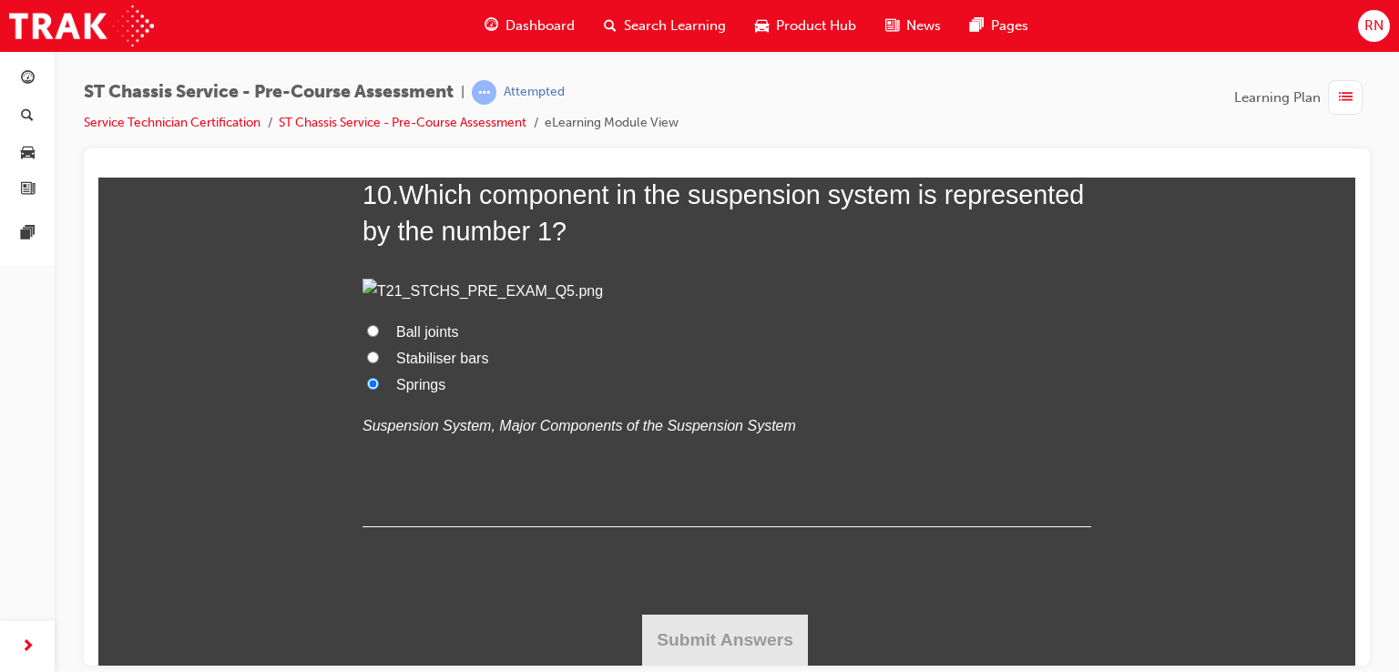
radio input "true"
click at [667, 644] on button "Submit Answers" at bounding box center [725, 639] width 166 height 51
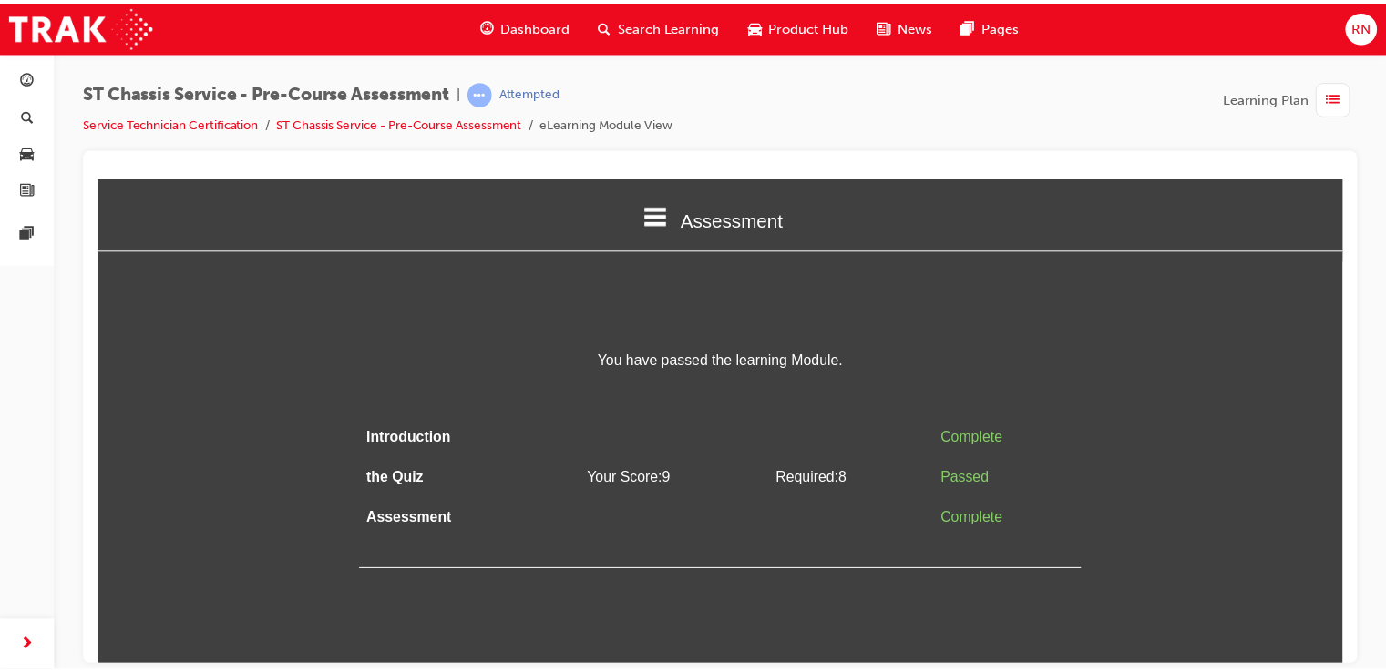
scroll to position [0, 0]
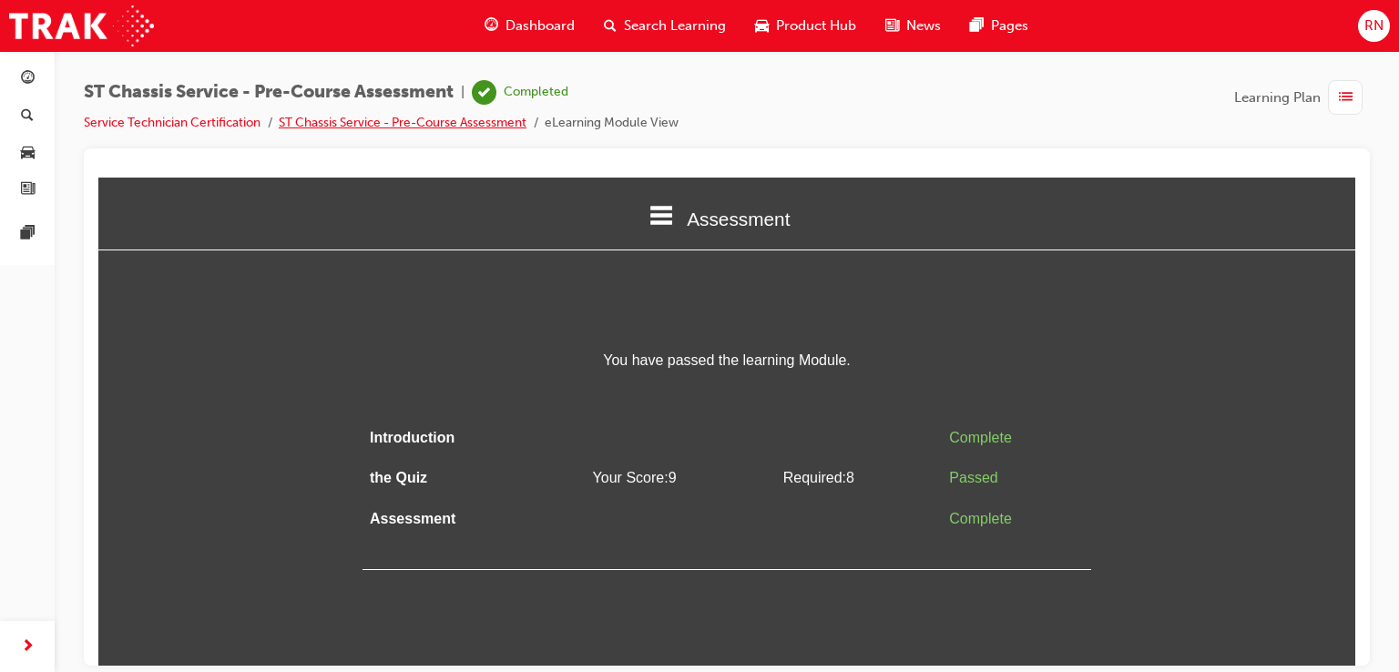
click at [481, 119] on link "ST Chassis Service - Pre-Course Assessment" at bounding box center [403, 122] width 248 height 15
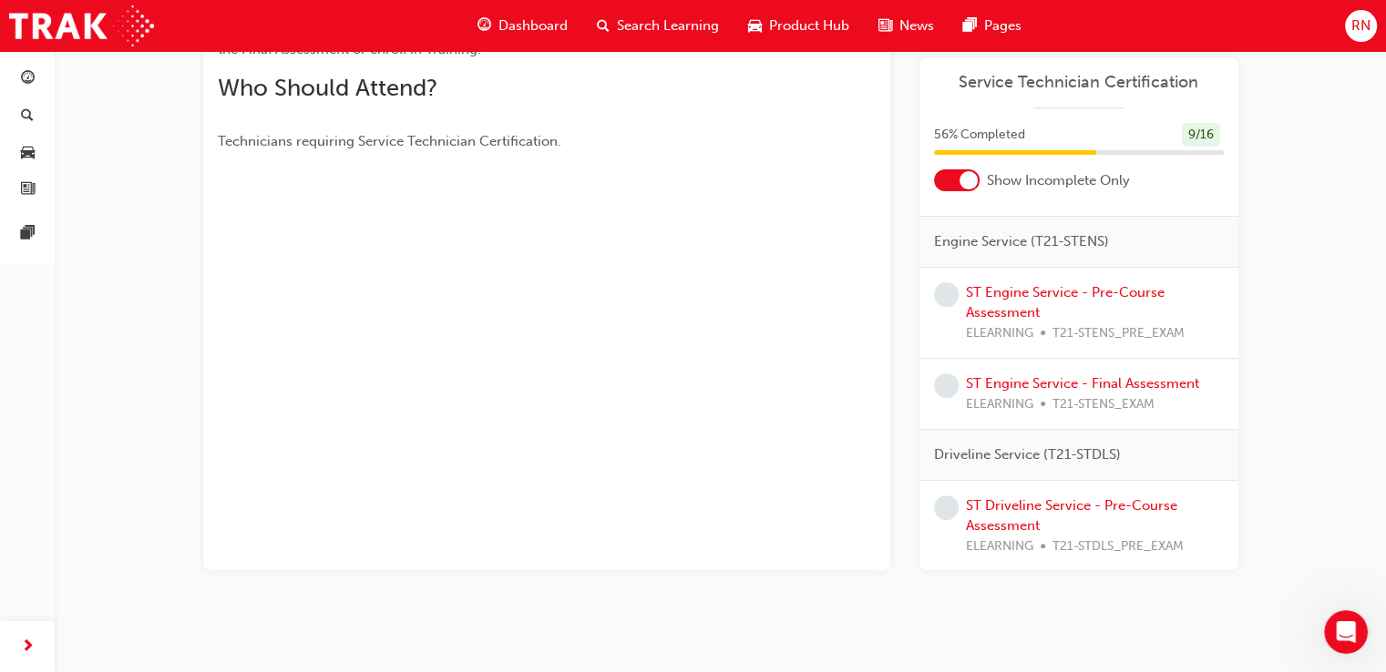
scroll to position [557, 0]
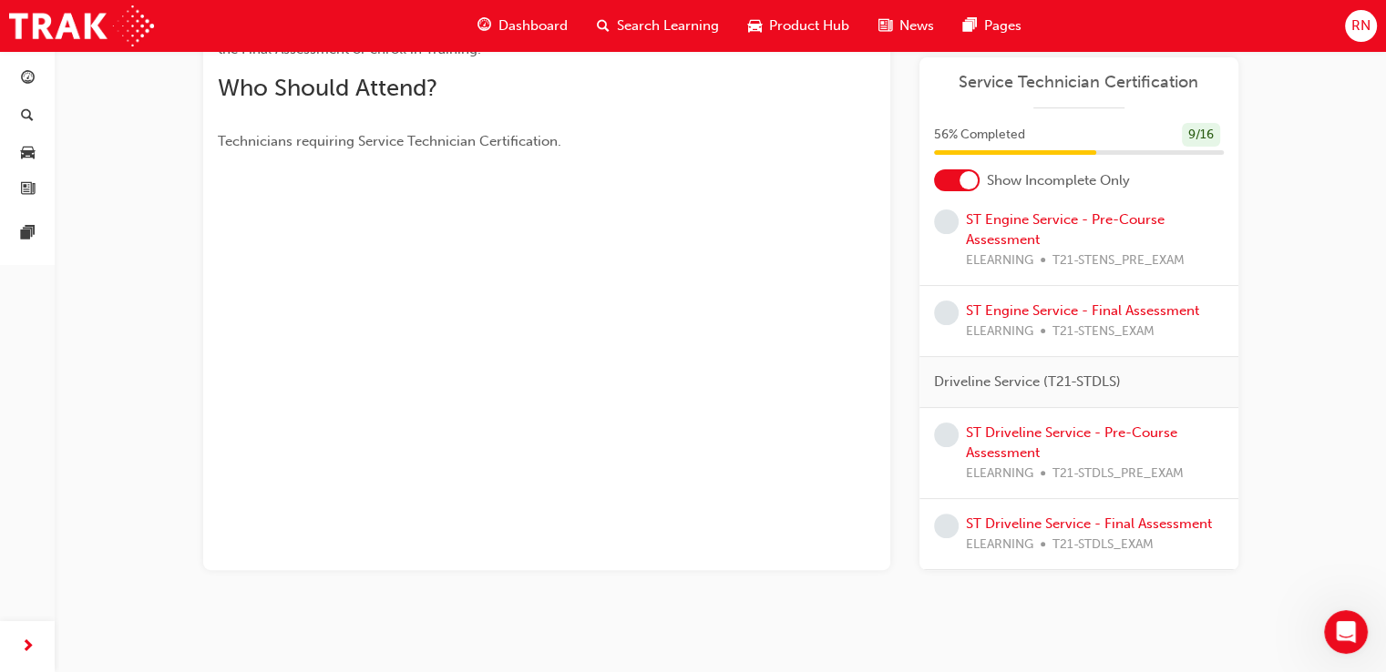
click at [1275, 497] on div "ST Chassis Service - Pre-Course Assessment eLearning Stream: Technical 0 T21-ST…" at bounding box center [693, 130] width 1386 height 1090
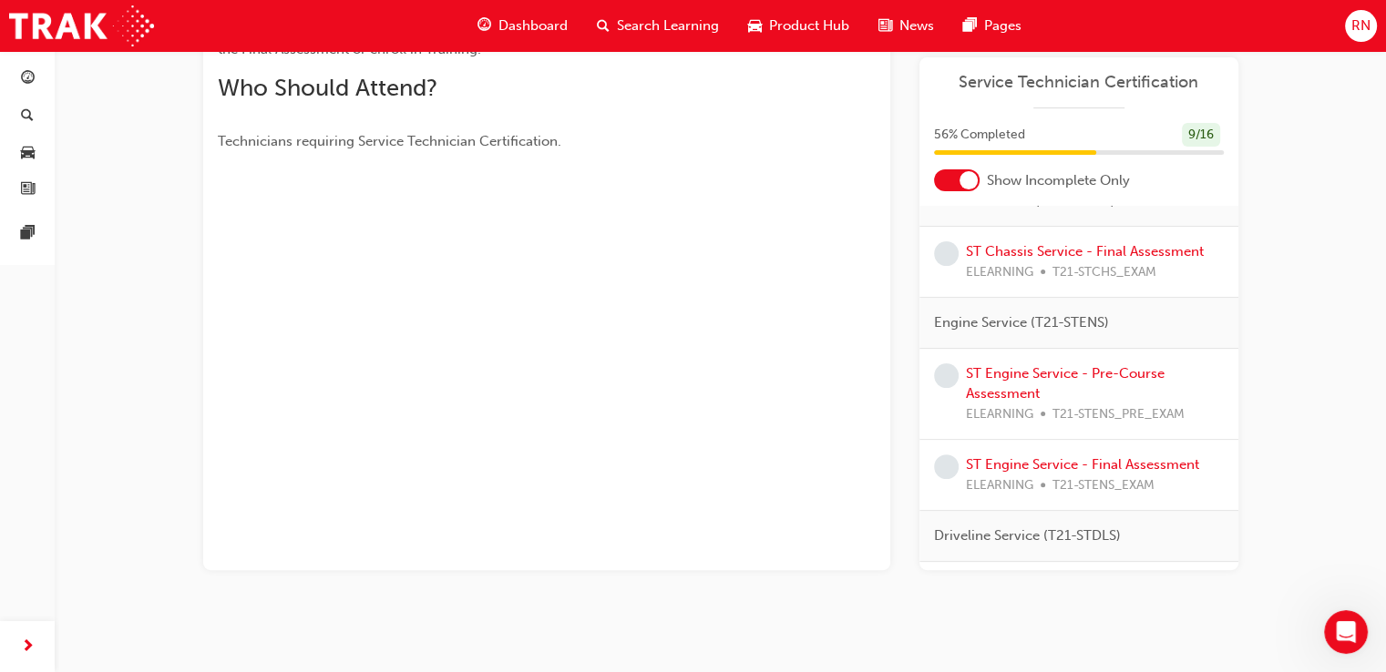
scroll to position [376, 0]
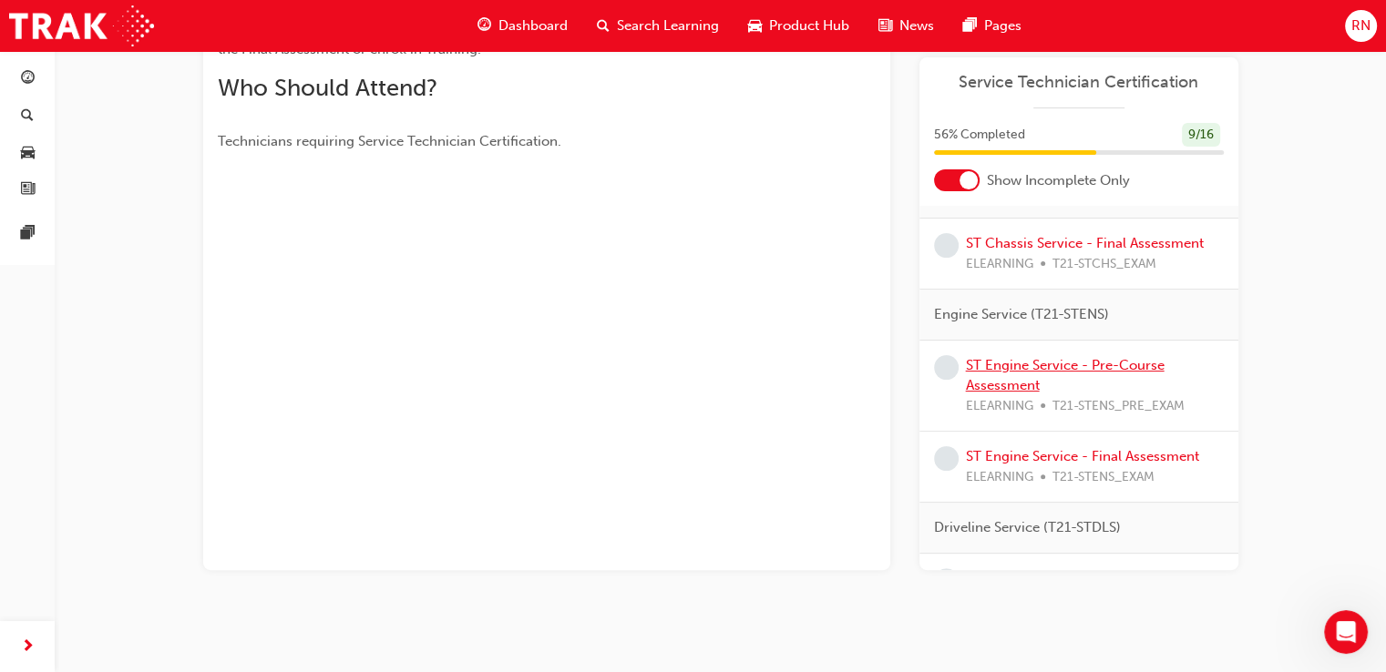
click at [1019, 384] on link "ST Engine Service - Pre-Course Assessment" at bounding box center [1065, 375] width 199 height 37
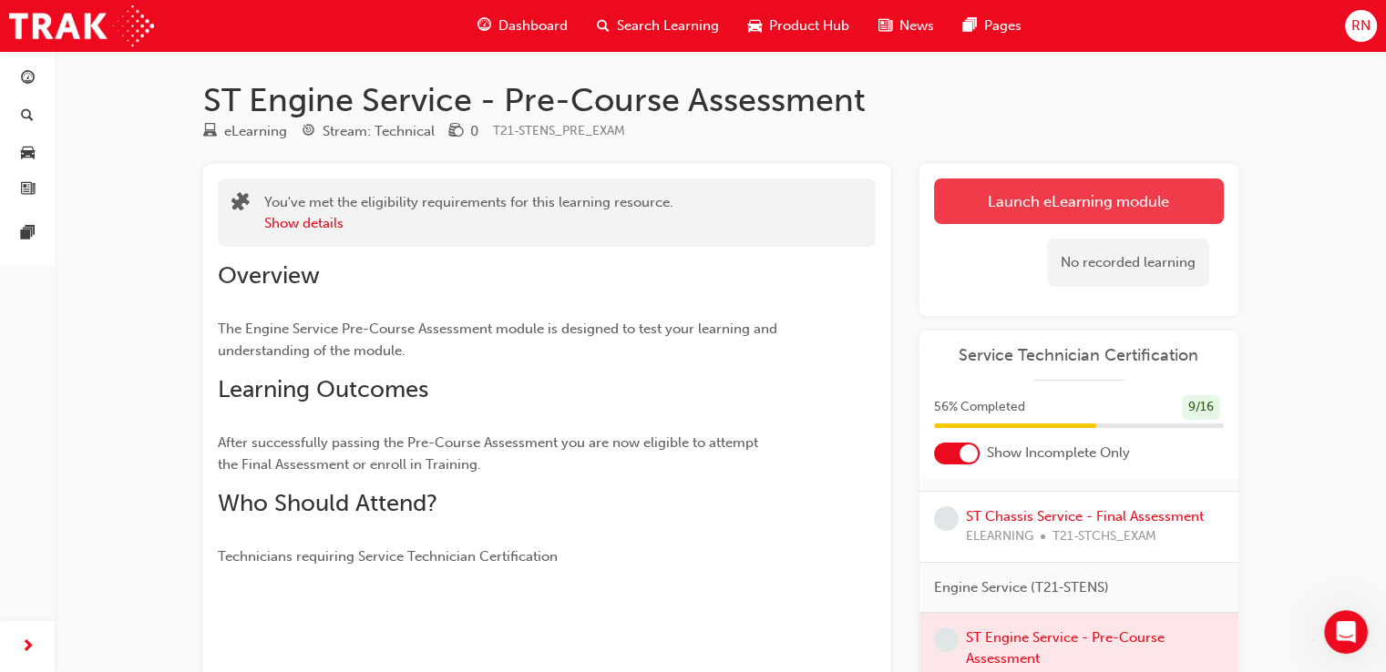
click at [1104, 193] on link "Launch eLearning module" at bounding box center [1079, 202] width 290 height 46
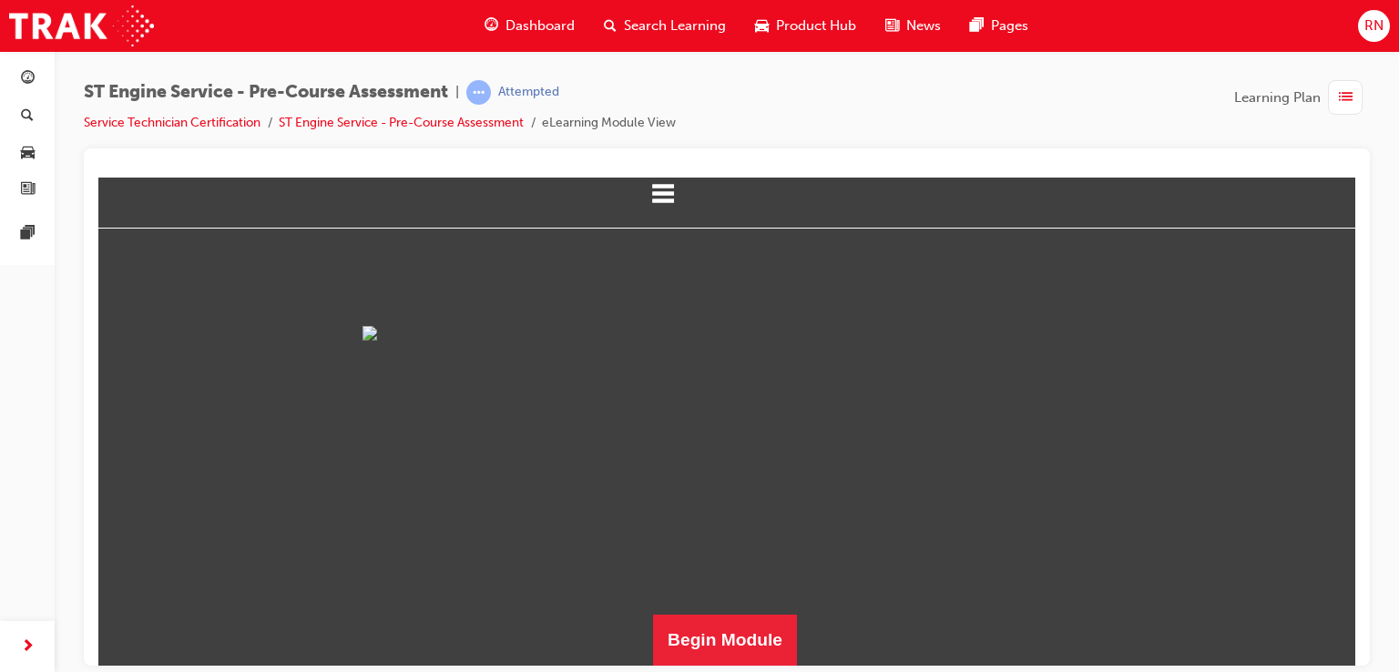
scroll to position [222, 0]
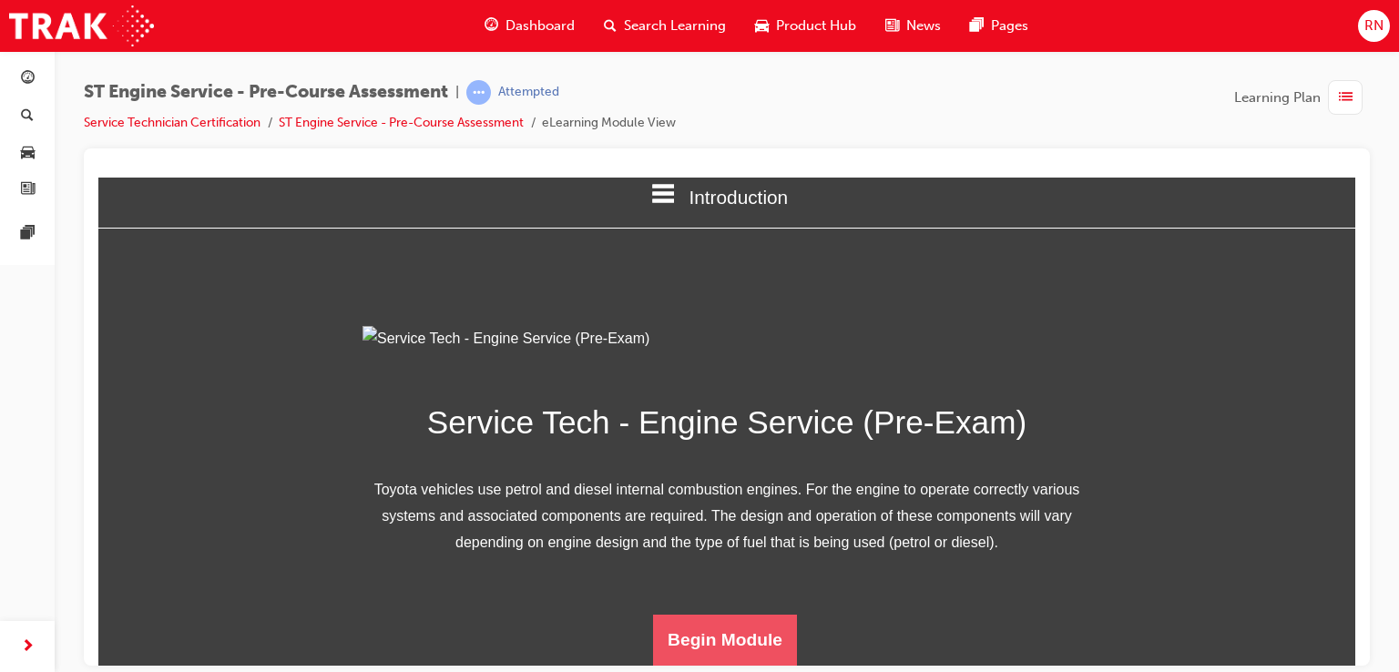
click at [745, 637] on button "Begin Module" at bounding box center [725, 639] width 144 height 51
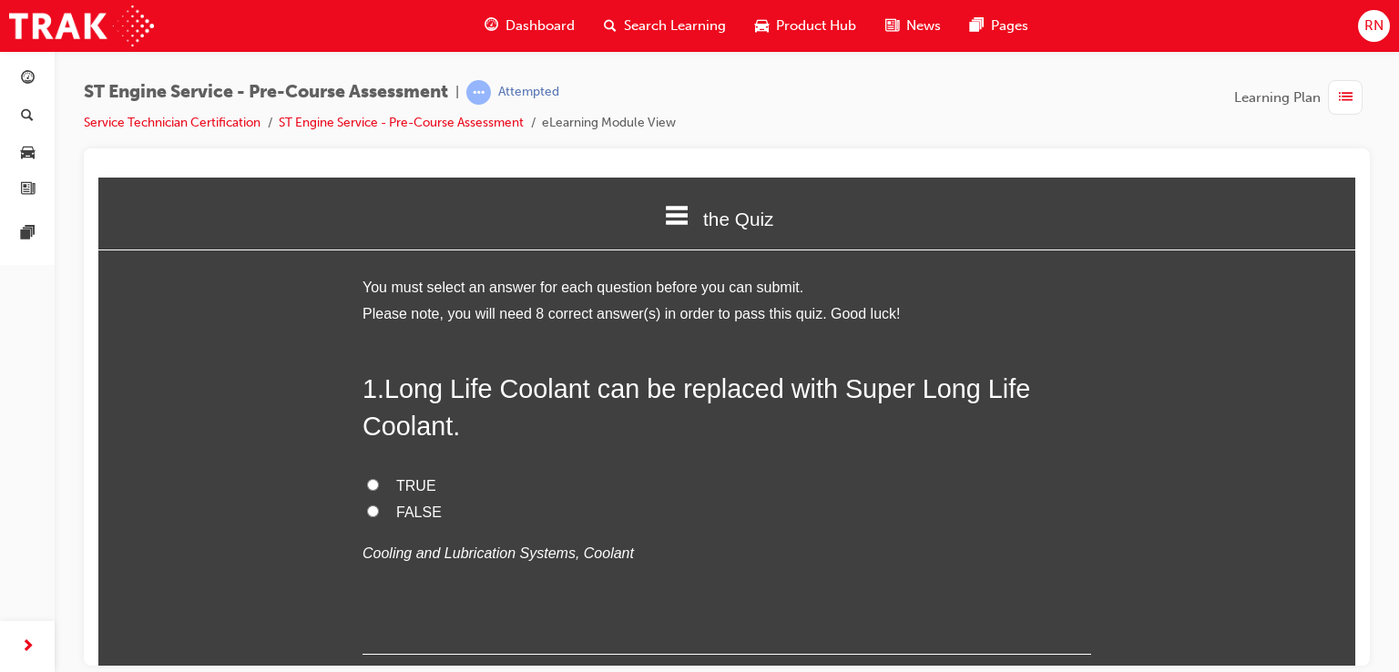
click at [367, 486] on input "TRUE" at bounding box center [373, 484] width 12 height 12
radio input "true"
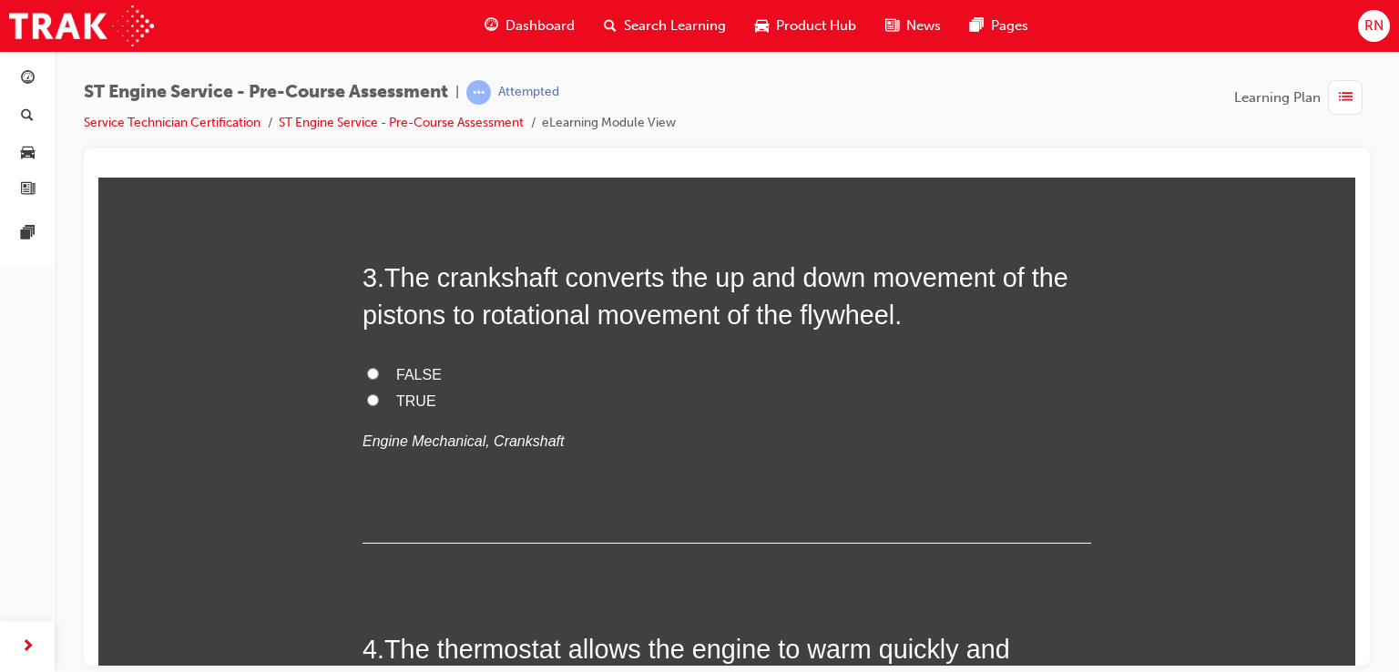
scroll to position [960, 0]
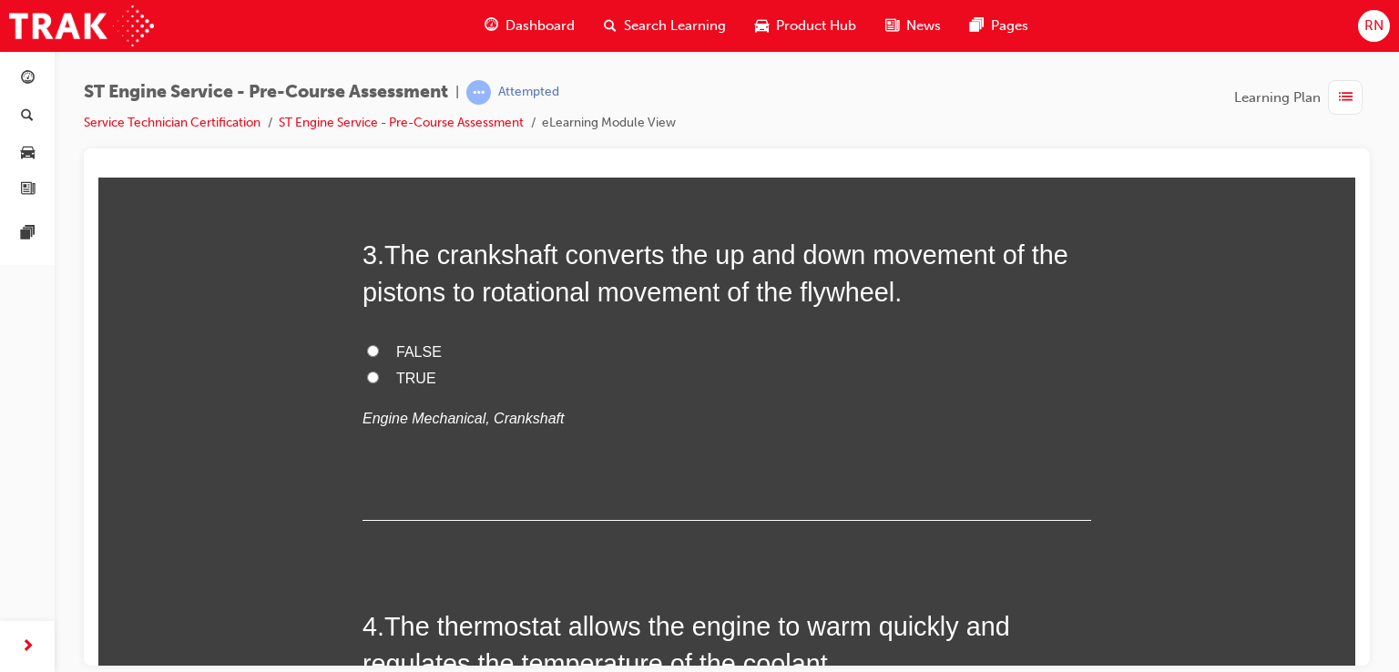
radio input "true"
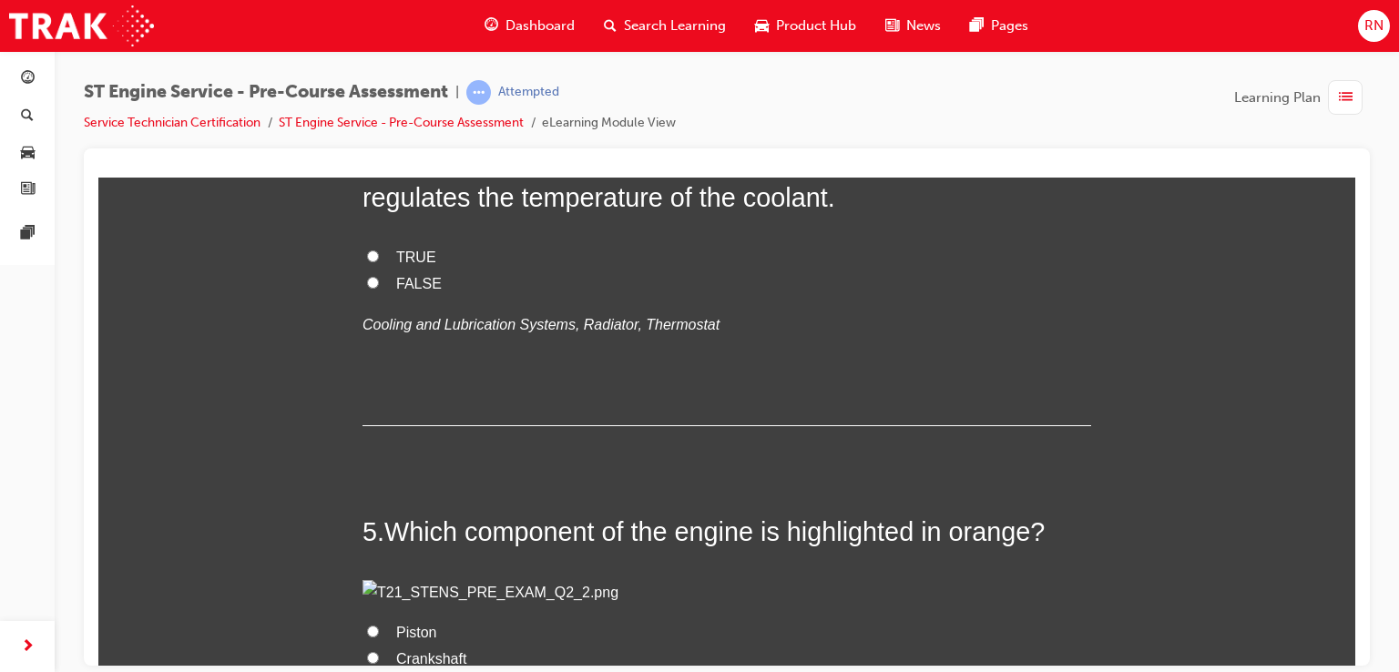
scroll to position [1434, 0]
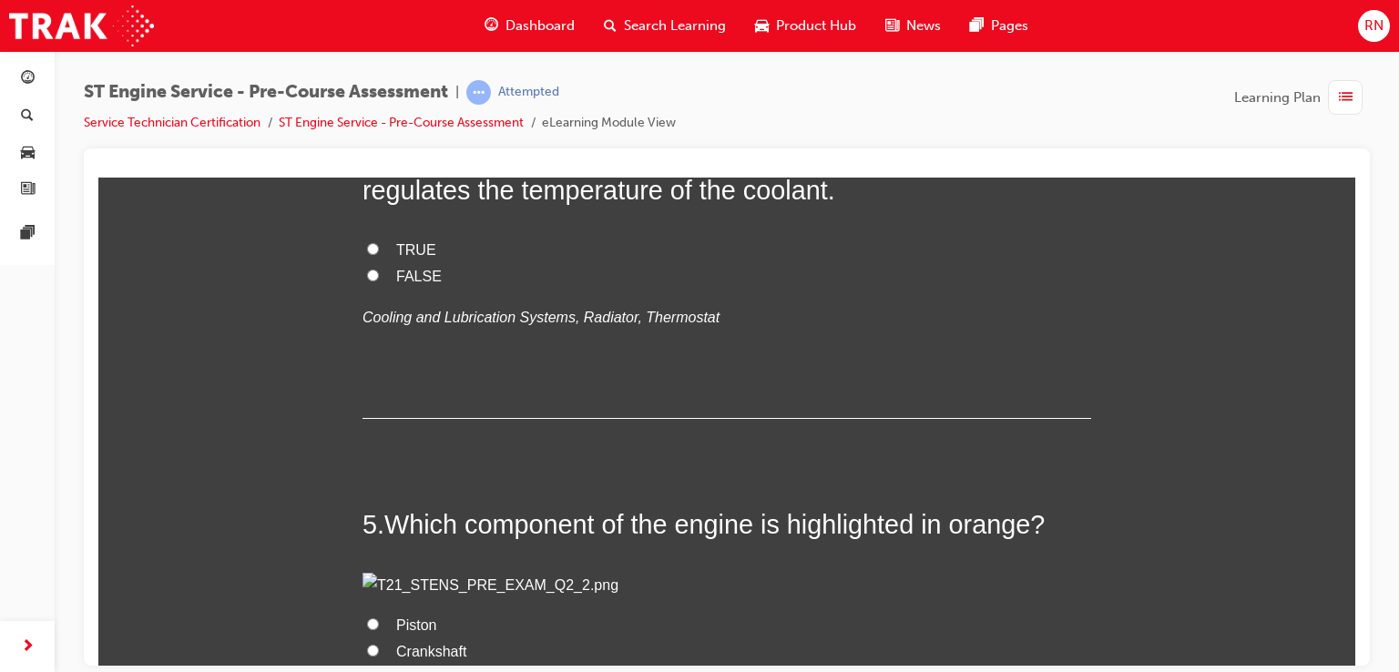
radio input "true"
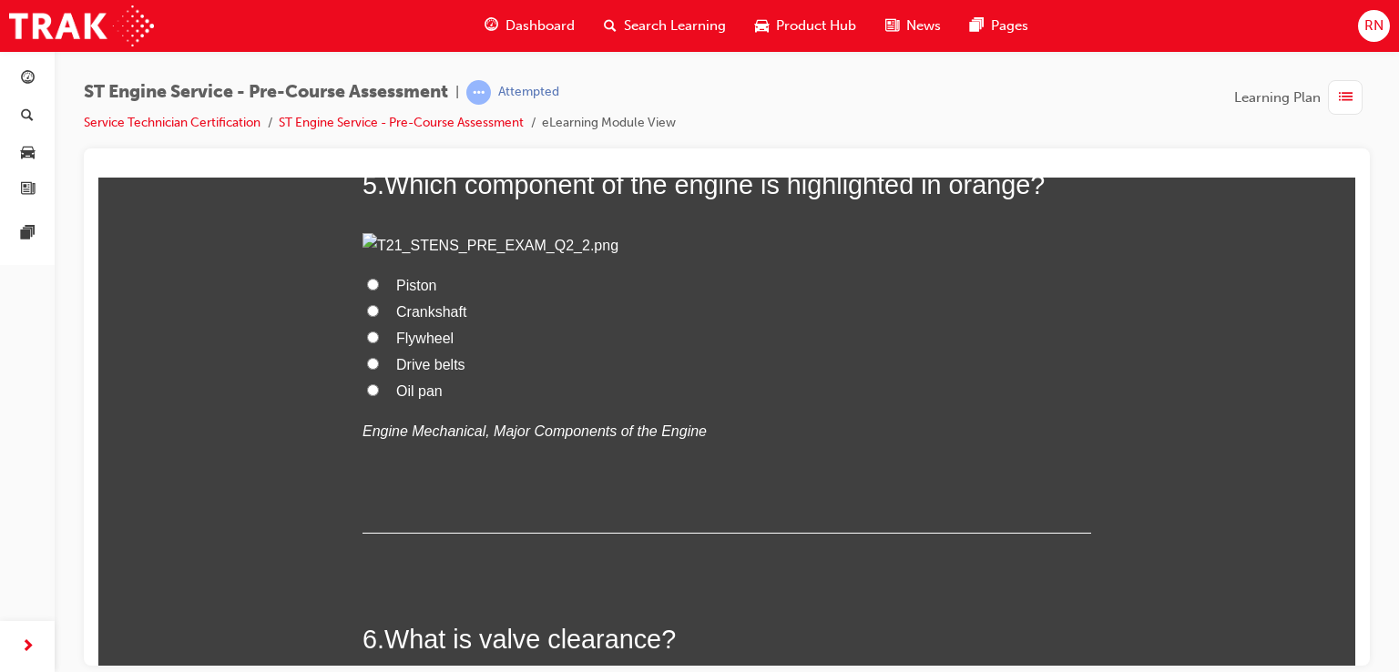
scroll to position [1822, 0]
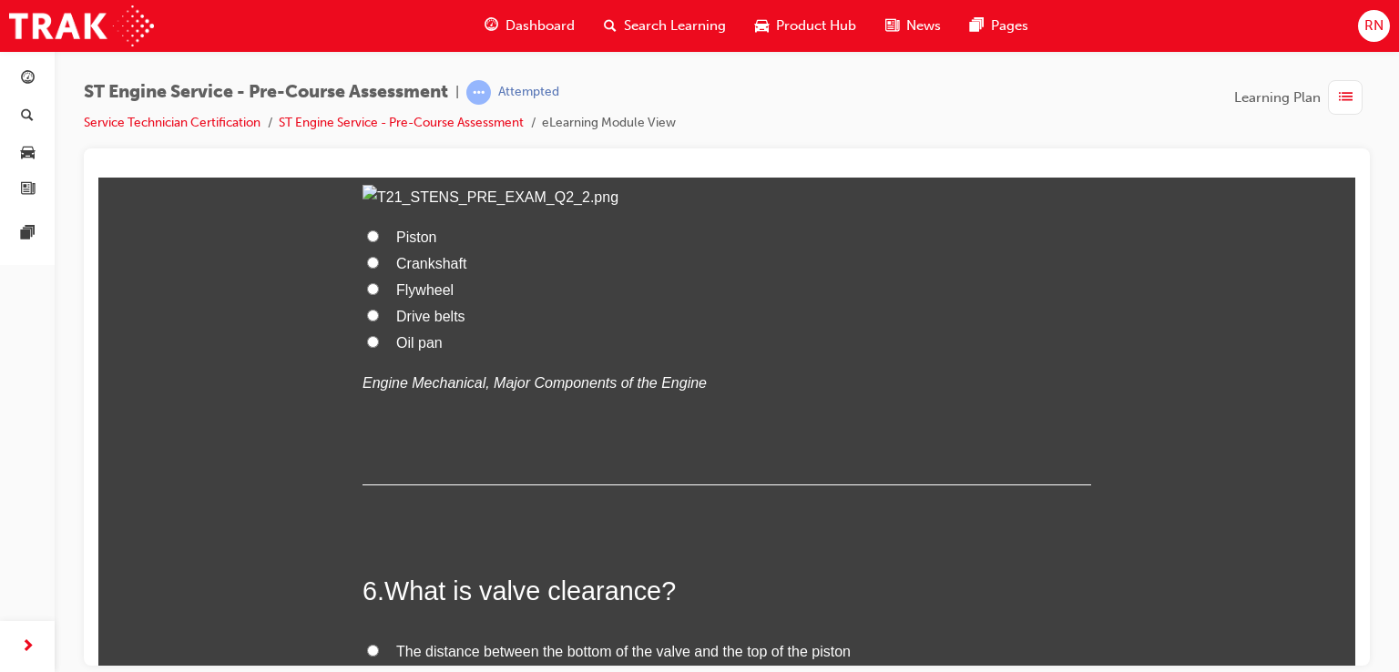
radio input "true"
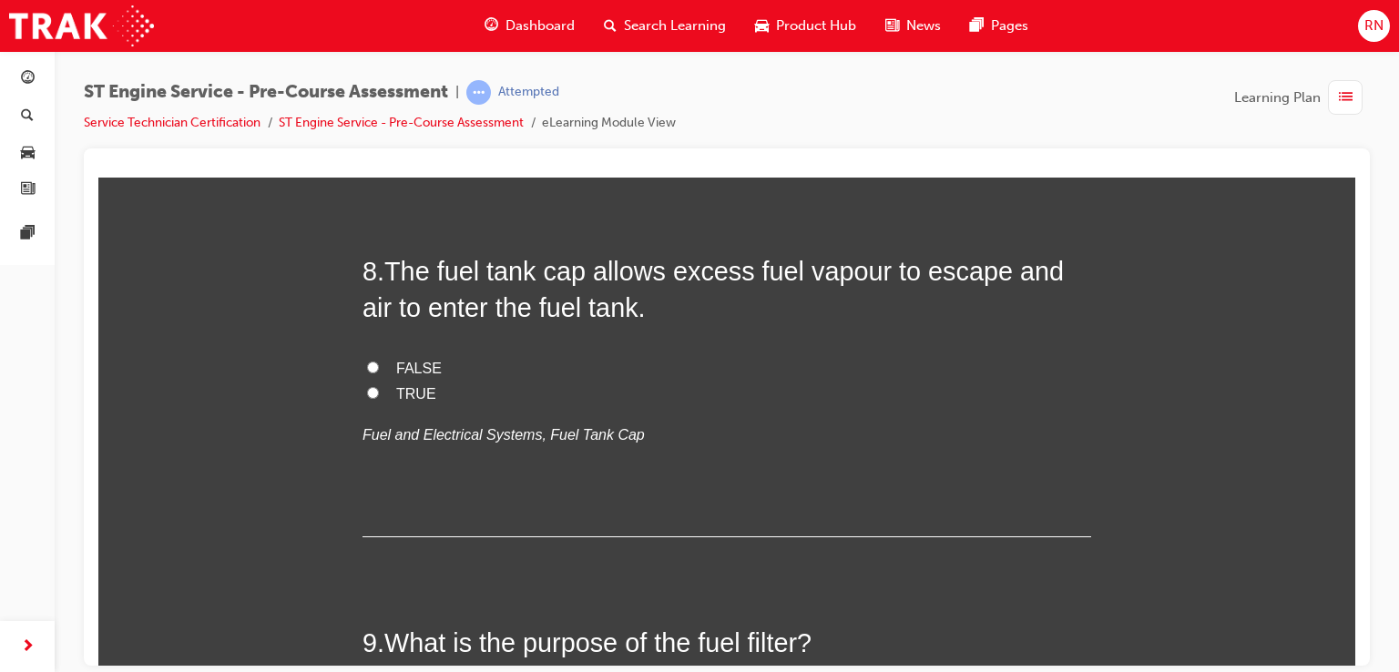
scroll to position [2915, 0]
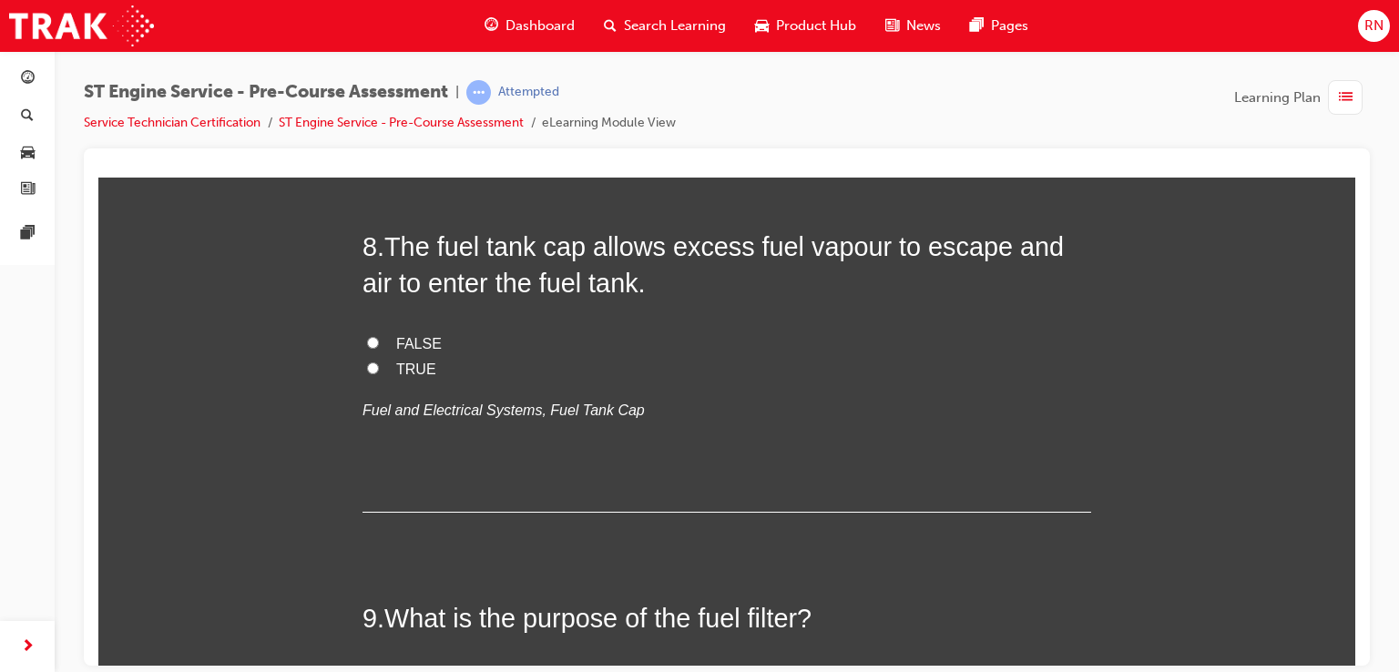
radio input "true"
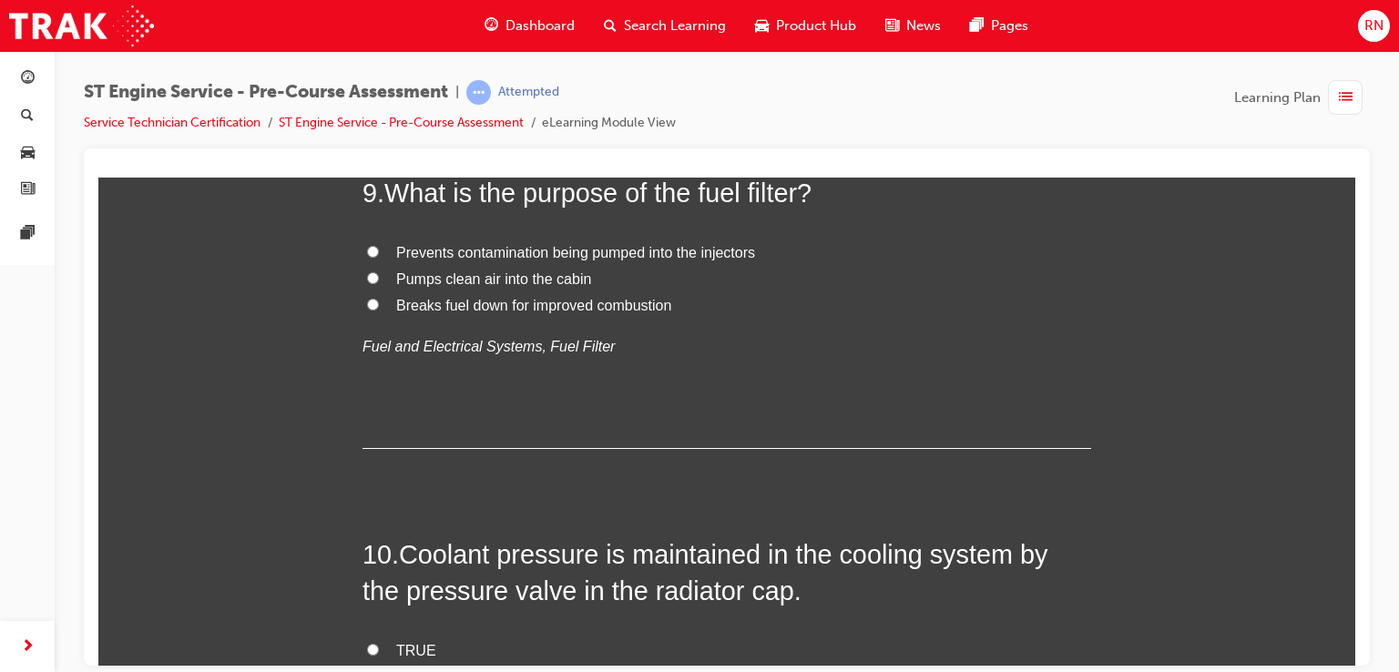
scroll to position [3401, 0]
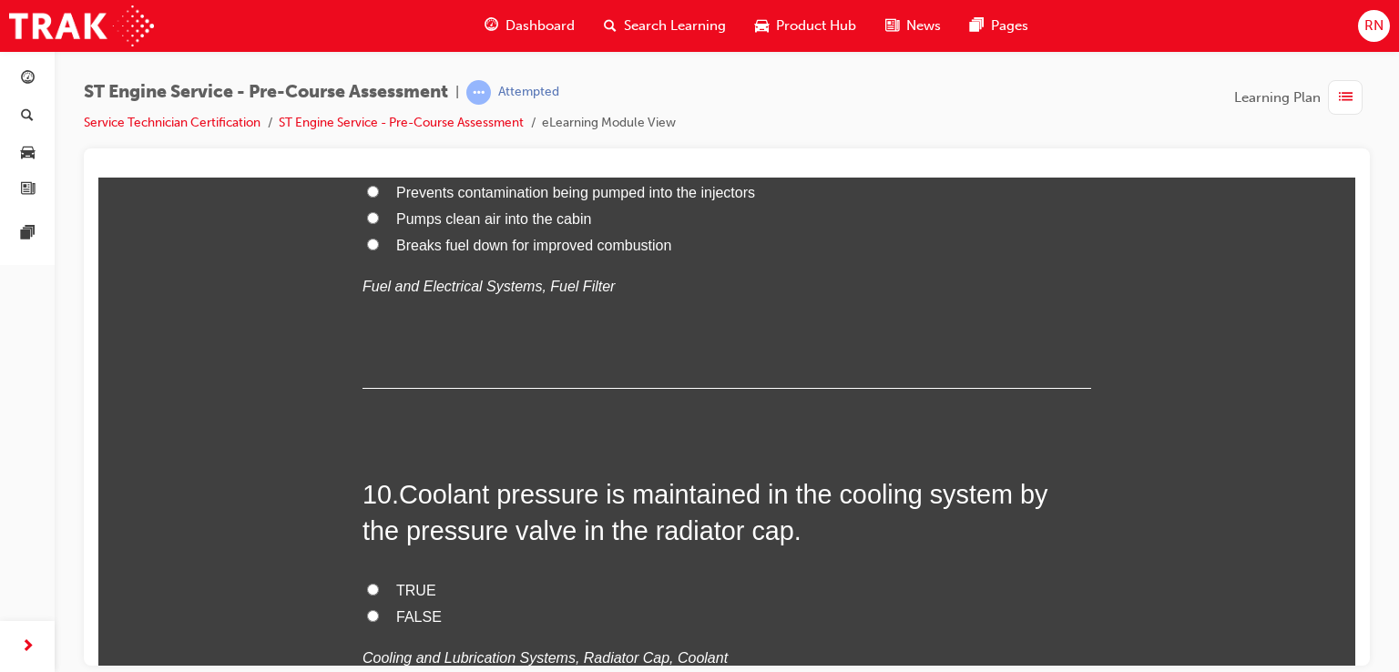
radio input "true"
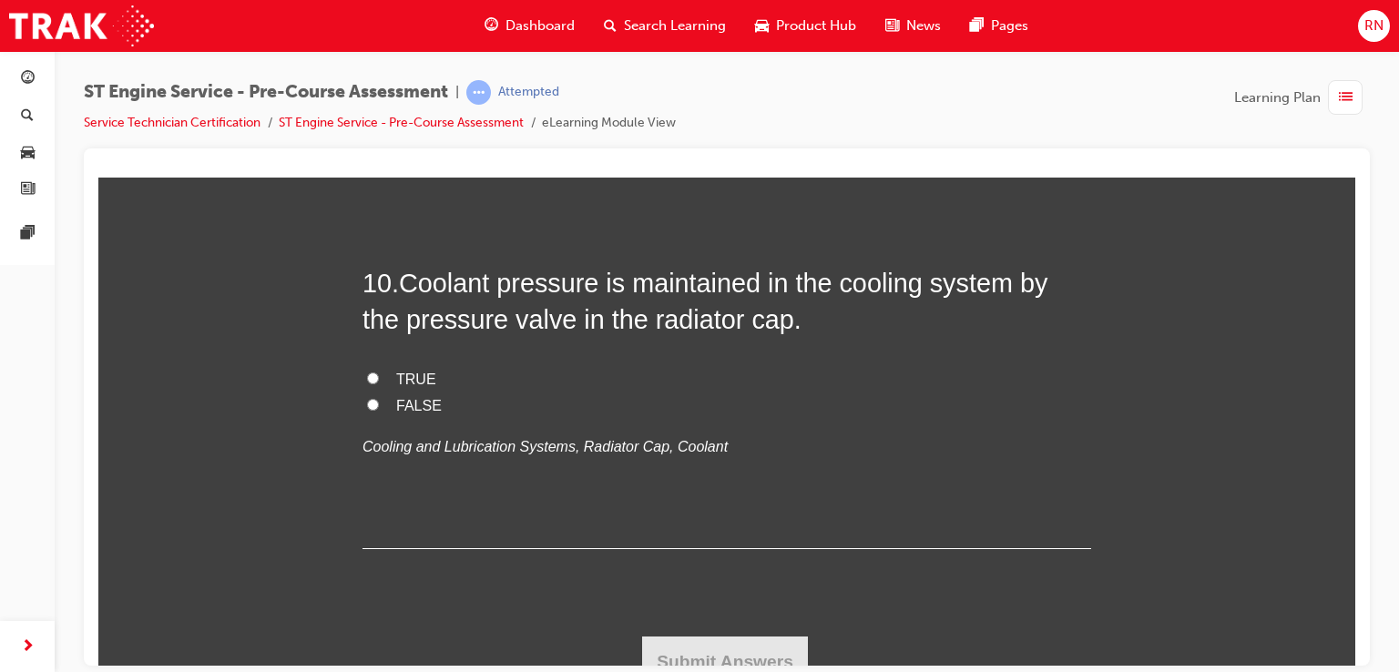
scroll to position [3620, 0]
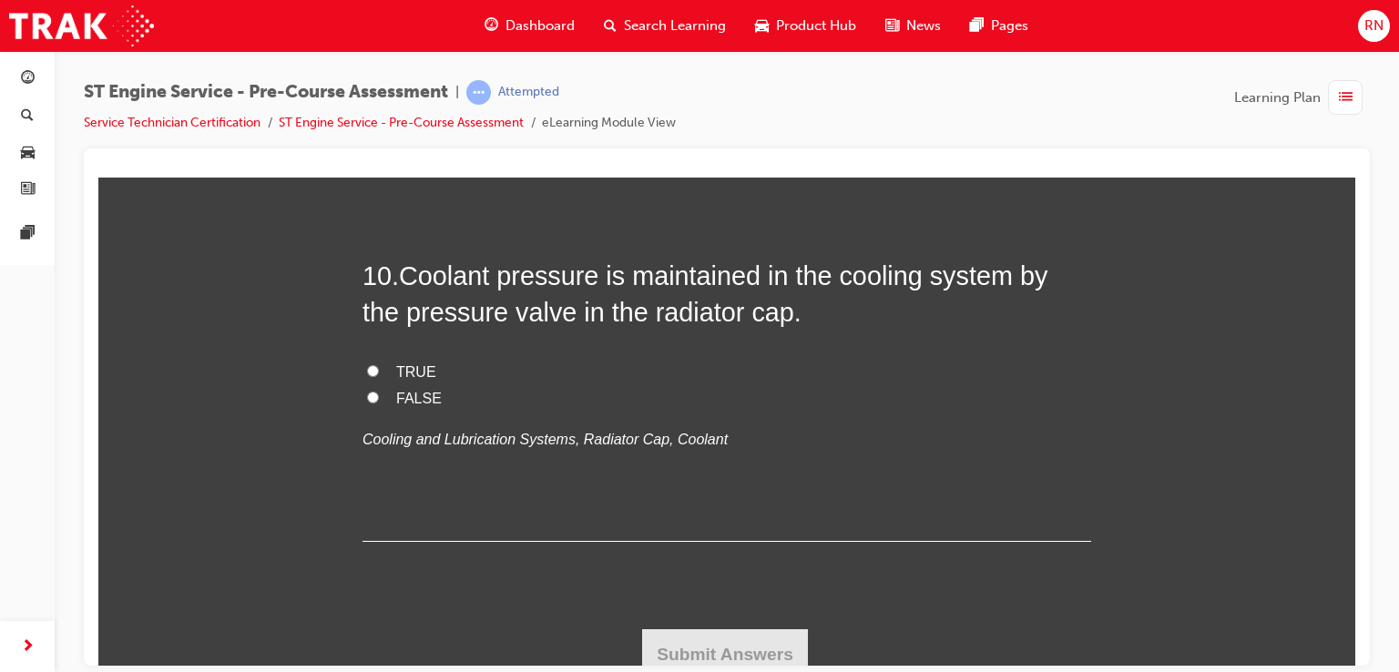
radio input "true"
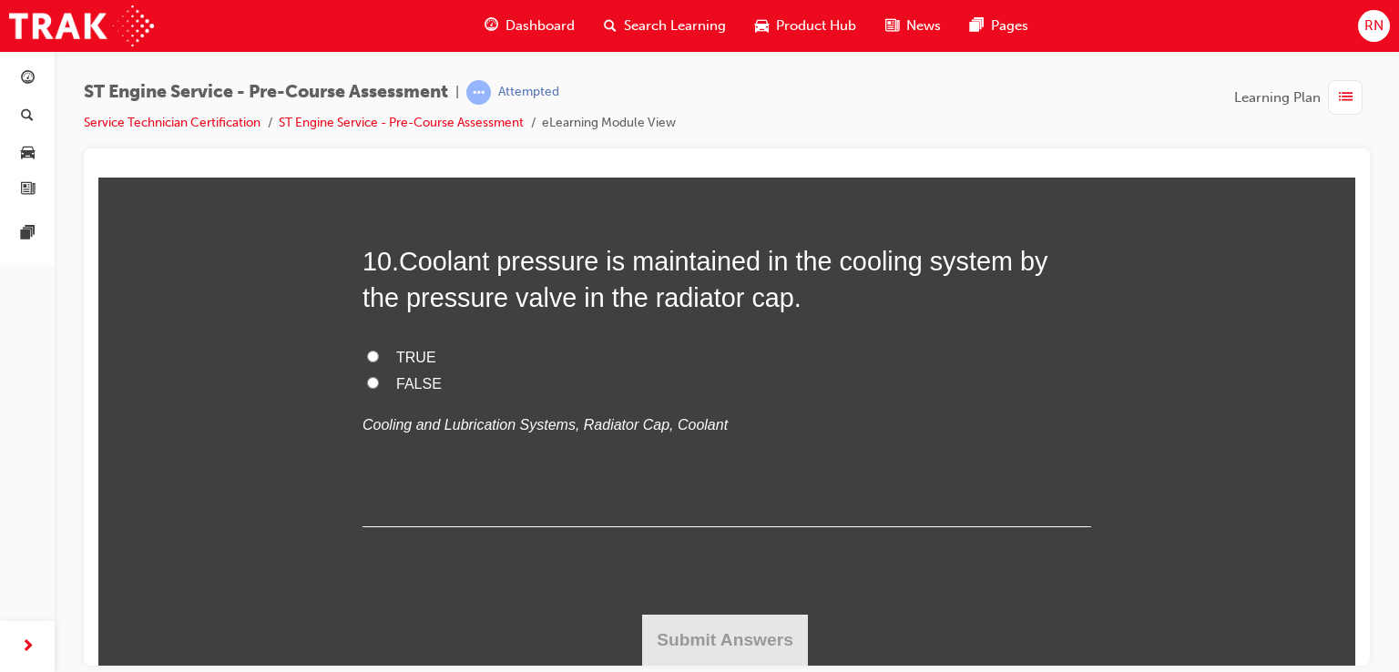
scroll to position [3984, 0]
radio input "true"
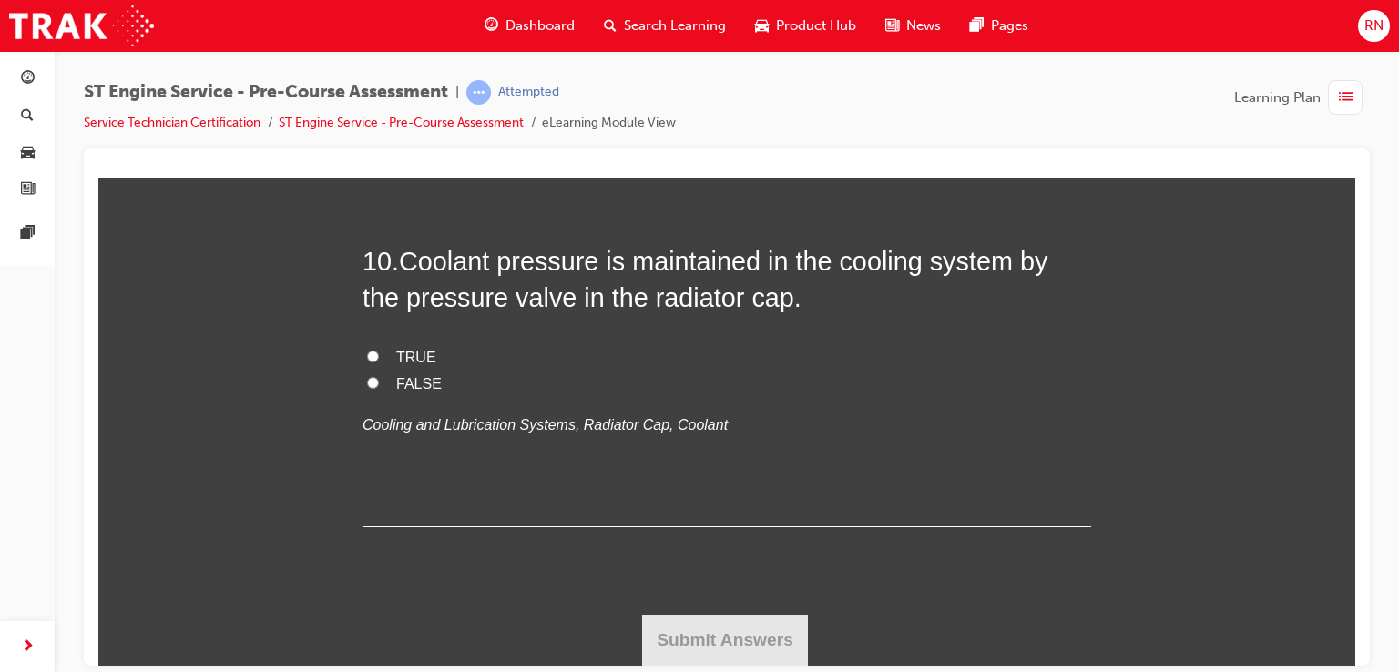
radio input "true"
click at [367, 388] on input "FALSE" at bounding box center [373, 382] width 12 height 12
radio input "true"
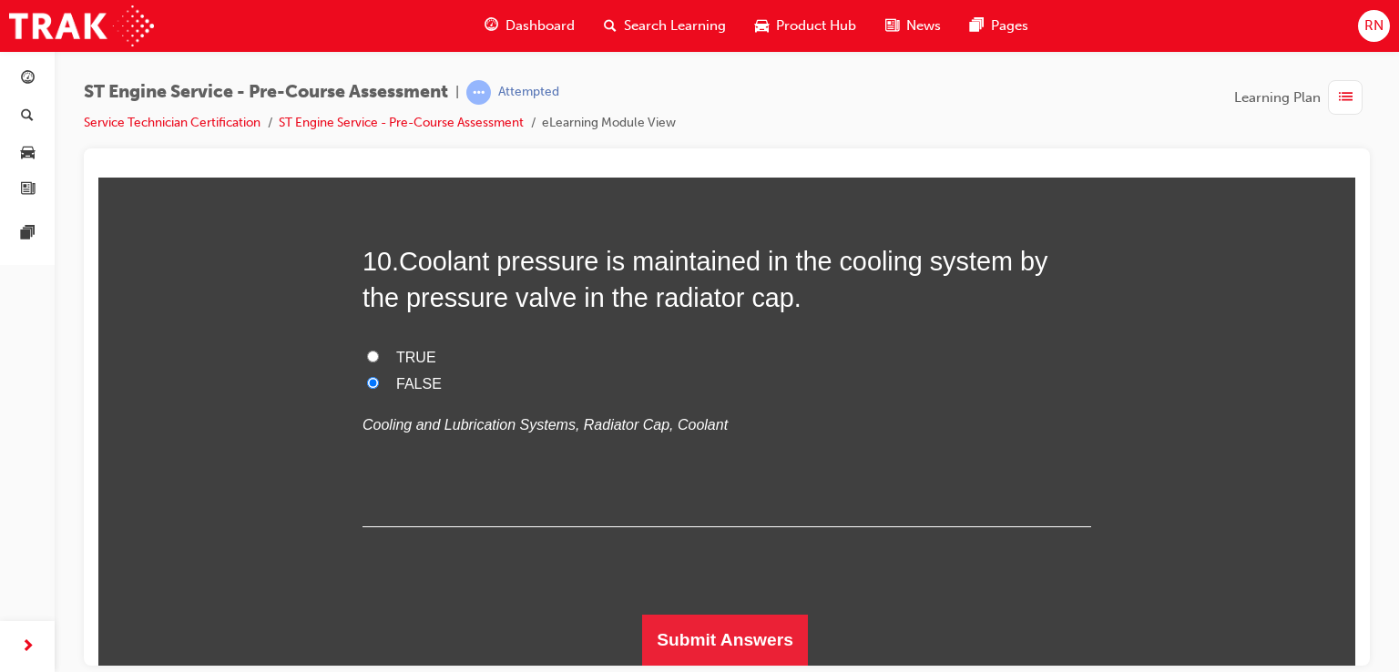
scroll to position [4852, 0]
click at [761, 634] on button "Submit Answers" at bounding box center [725, 639] width 166 height 51
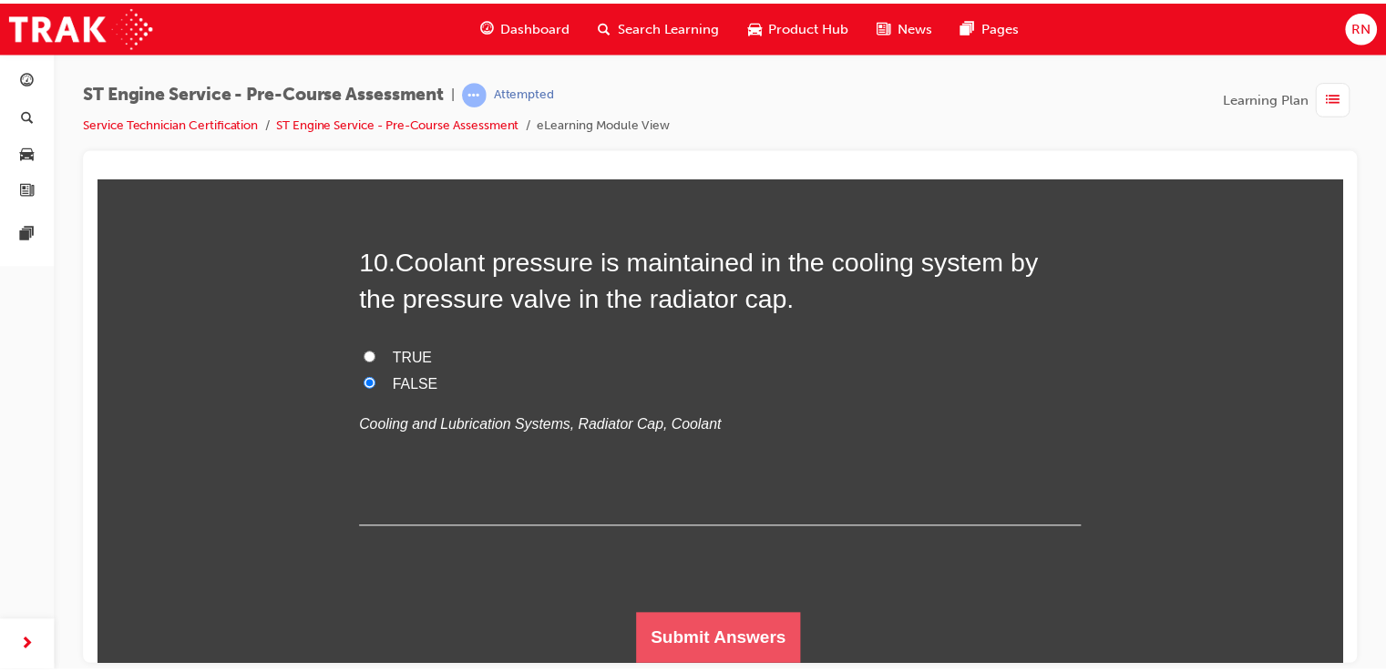
scroll to position [0, 0]
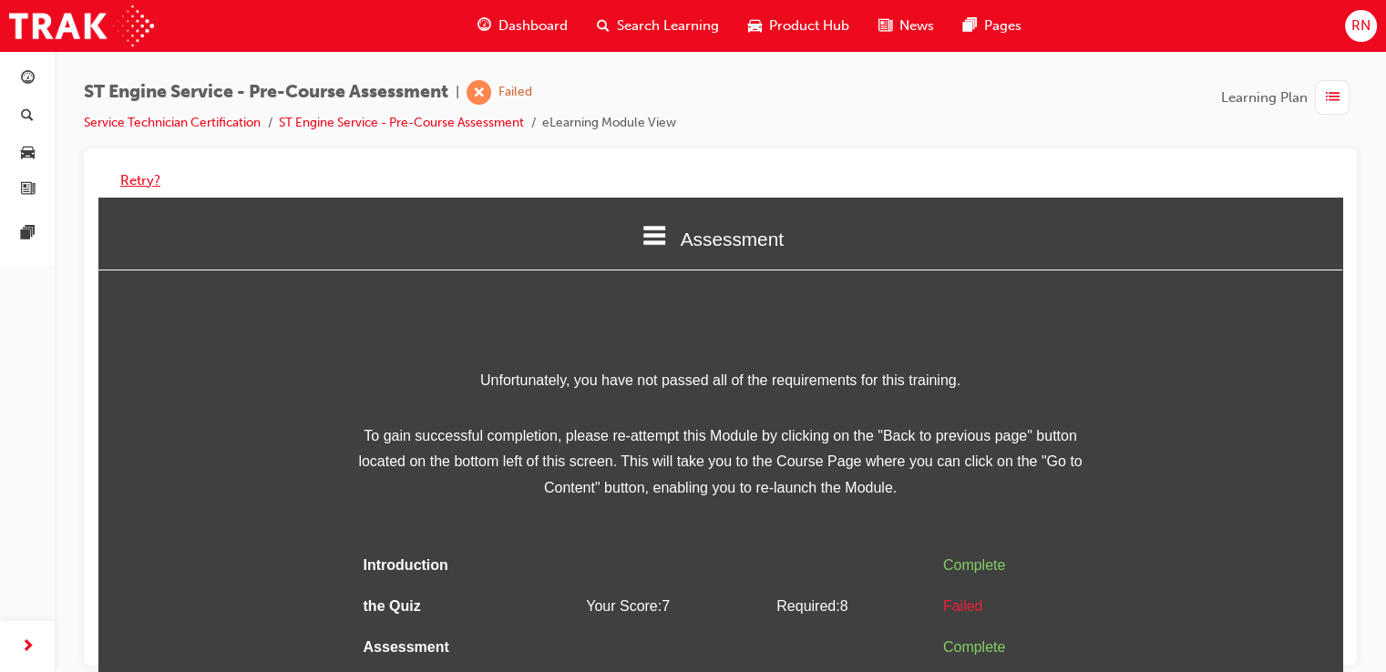
click at [149, 182] on button "Retry?" at bounding box center [140, 180] width 40 height 21
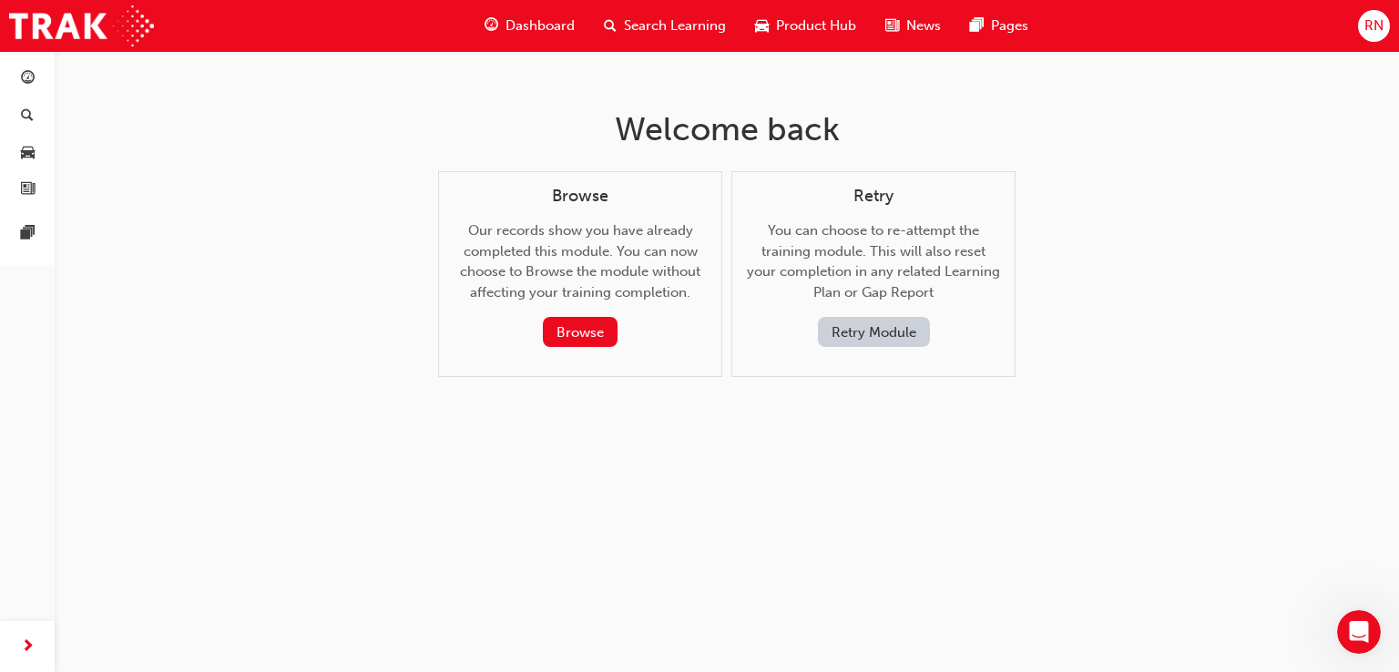
click at [845, 329] on button "Retry Module" at bounding box center [874, 332] width 112 height 30
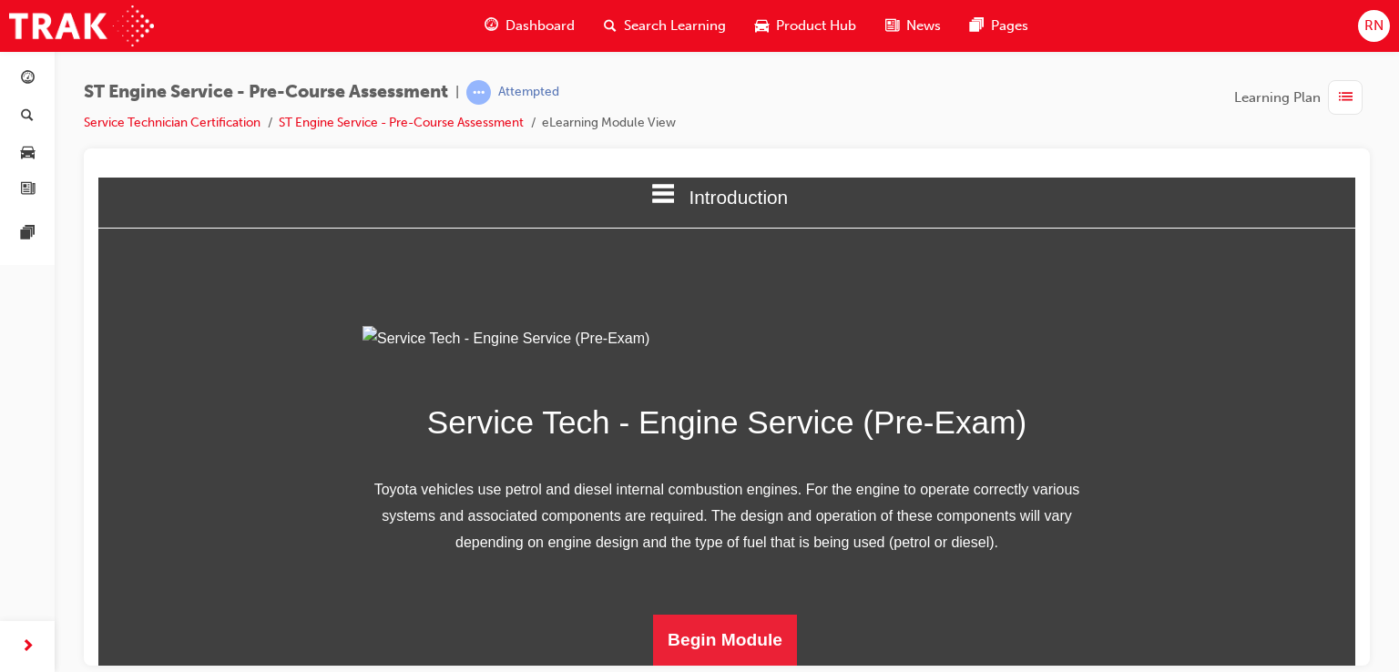
scroll to position [222, 0]
click at [759, 657] on button "Begin Module" at bounding box center [725, 639] width 144 height 51
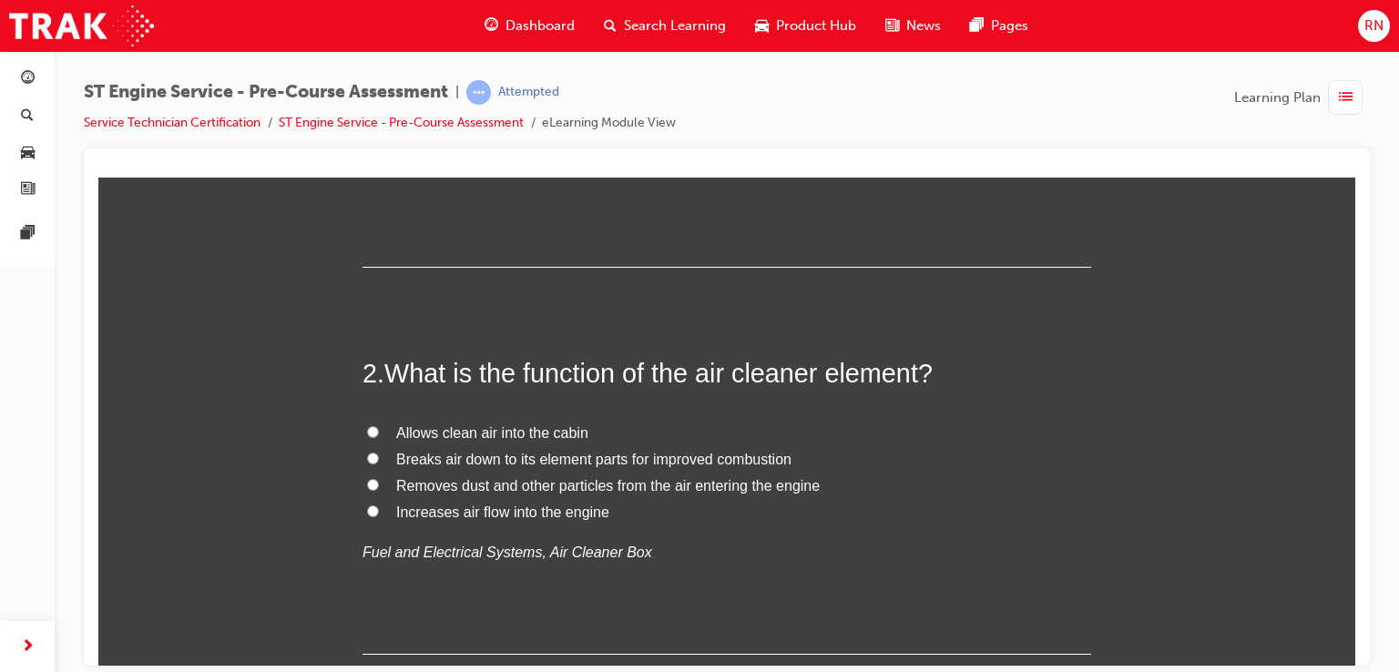
scroll to position [486, 0]
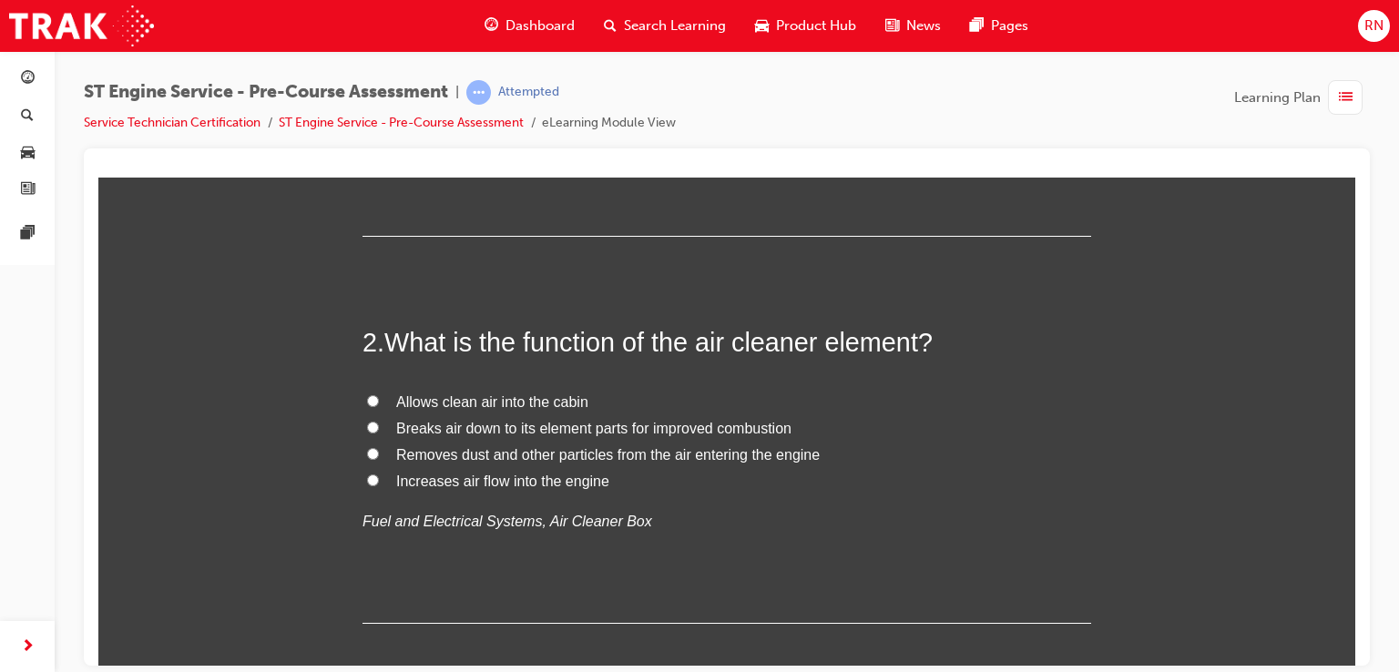
click at [415, 55] on label "Fuel pump" at bounding box center [727, 41] width 729 height 26
click at [379, 46] on input "Fuel pump" at bounding box center [373, 40] width 12 height 12
radio input "true"
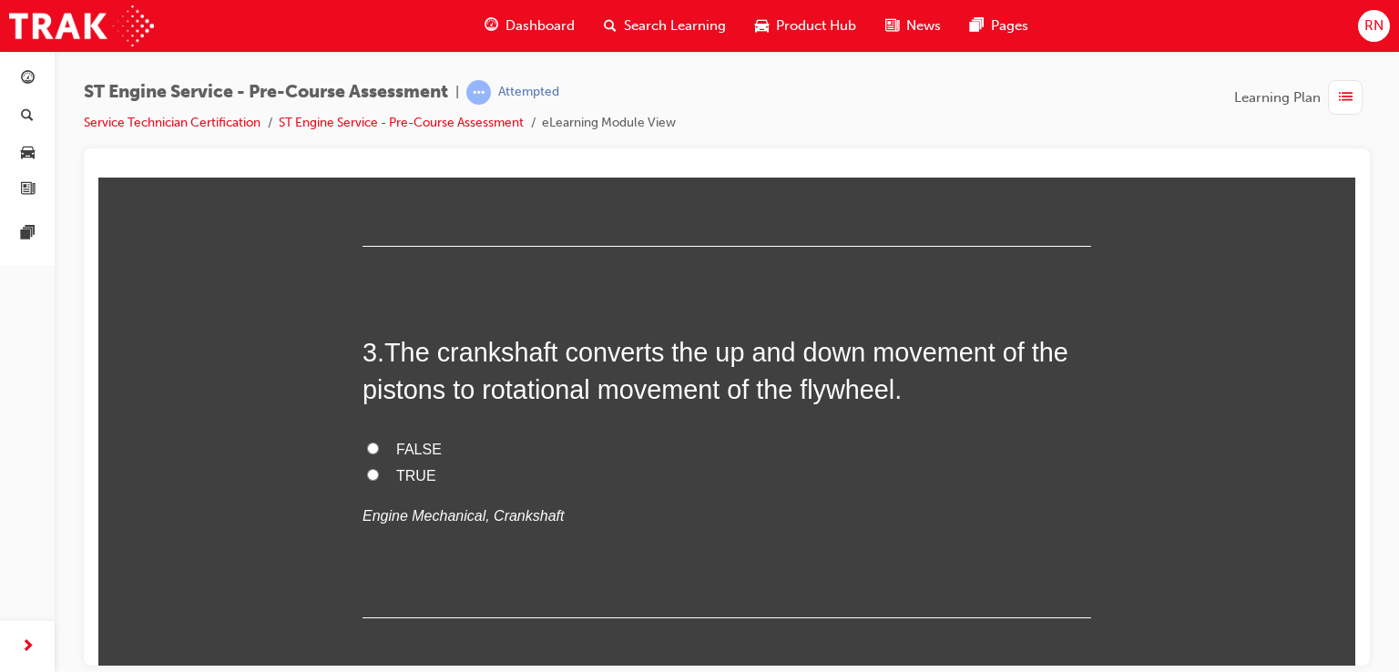
scroll to position [911, 0]
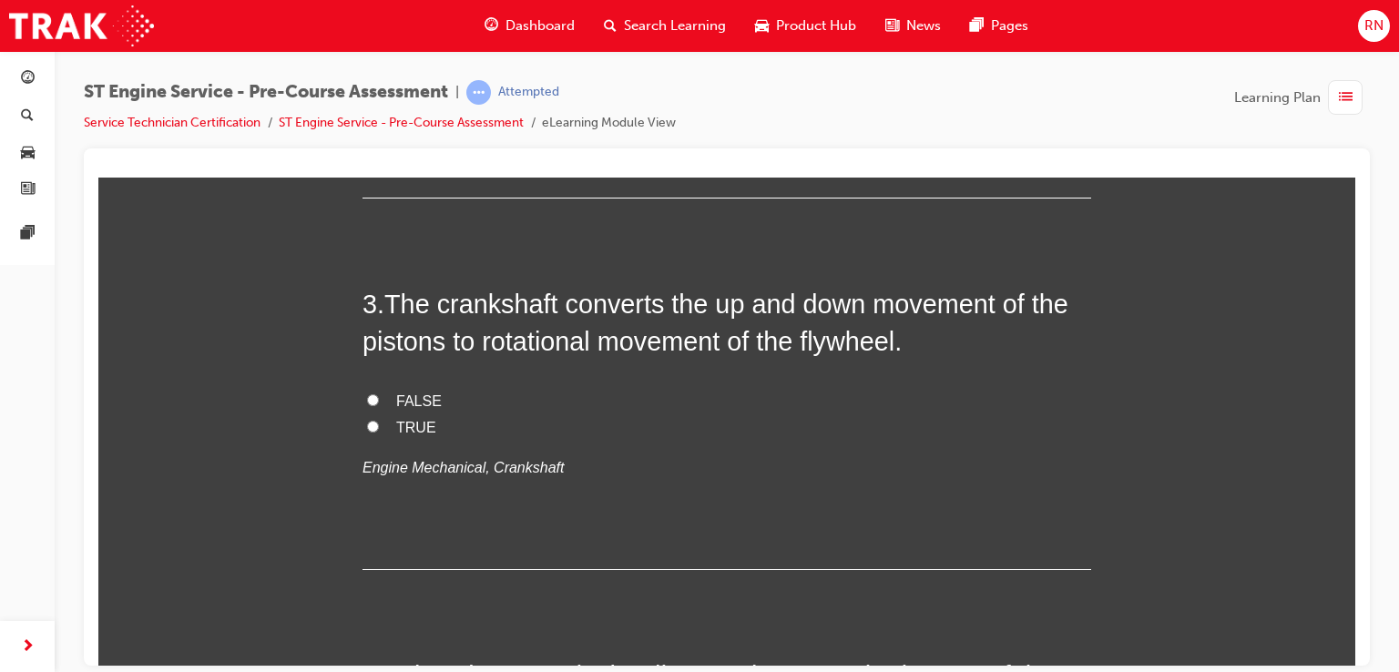
click at [368, 34] on input "Removes dust and other particles from the air entering the engine" at bounding box center [373, 28] width 12 height 12
radio input "true"
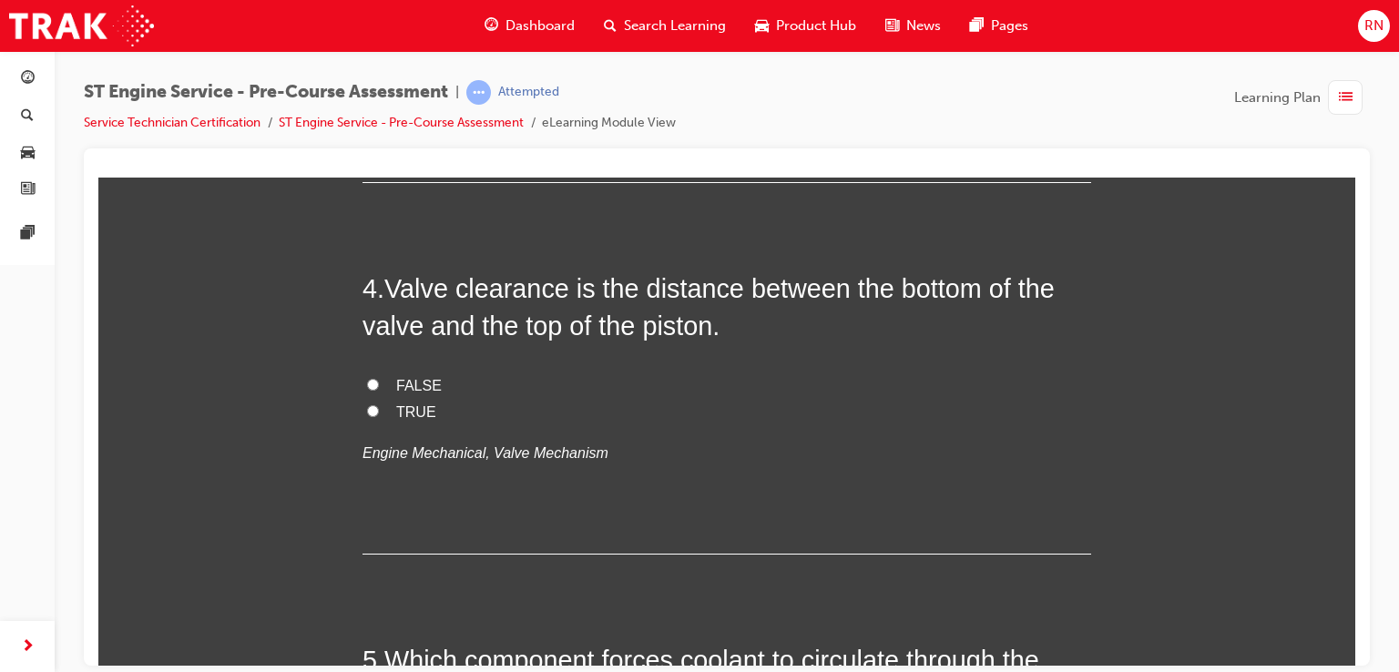
scroll to position [1299, 0]
click at [368, 44] on input "TRUE" at bounding box center [373, 38] width 12 height 12
radio input "true"
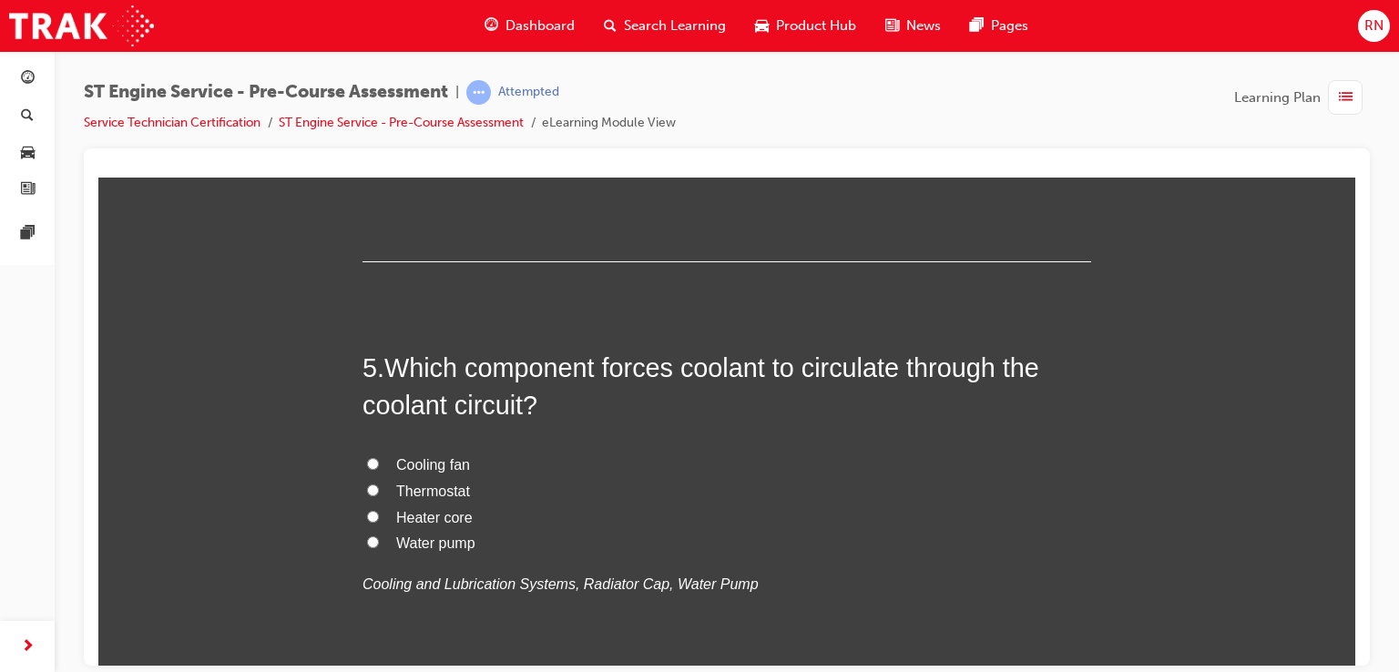
scroll to position [1640, 0]
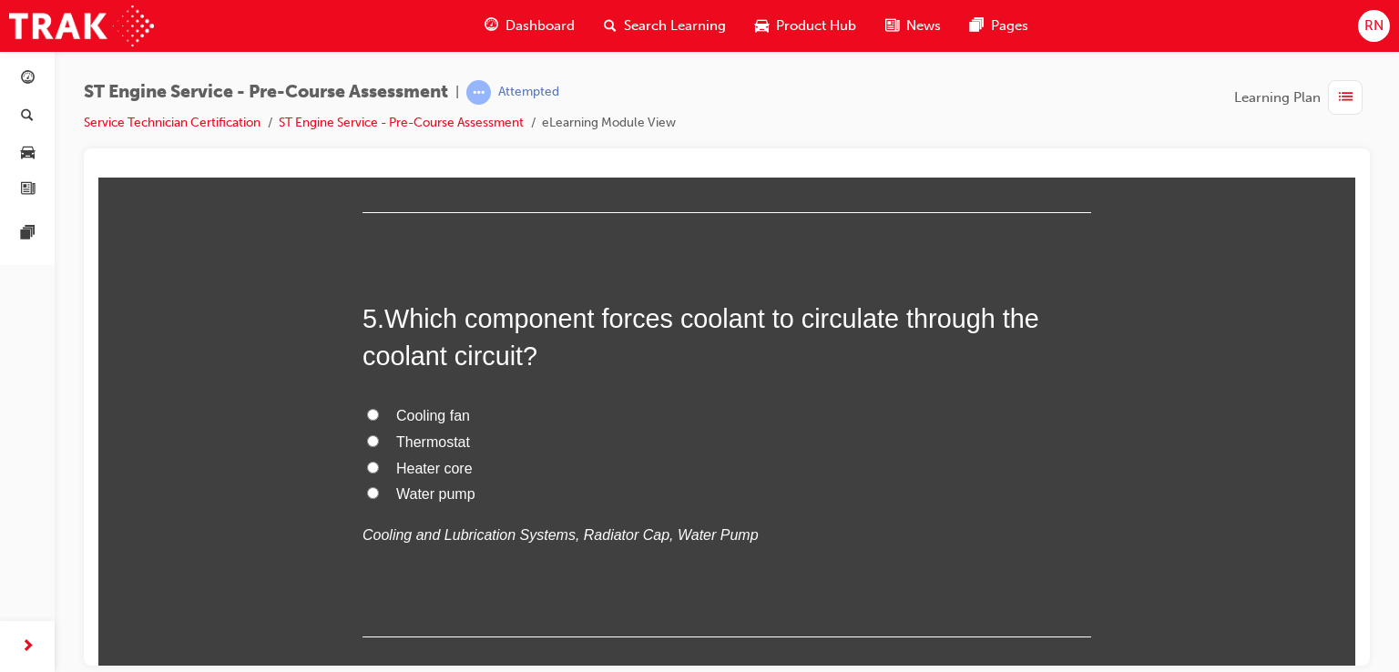
click at [370, 48] on input "FALSE" at bounding box center [373, 42] width 12 height 12
radio input "true"
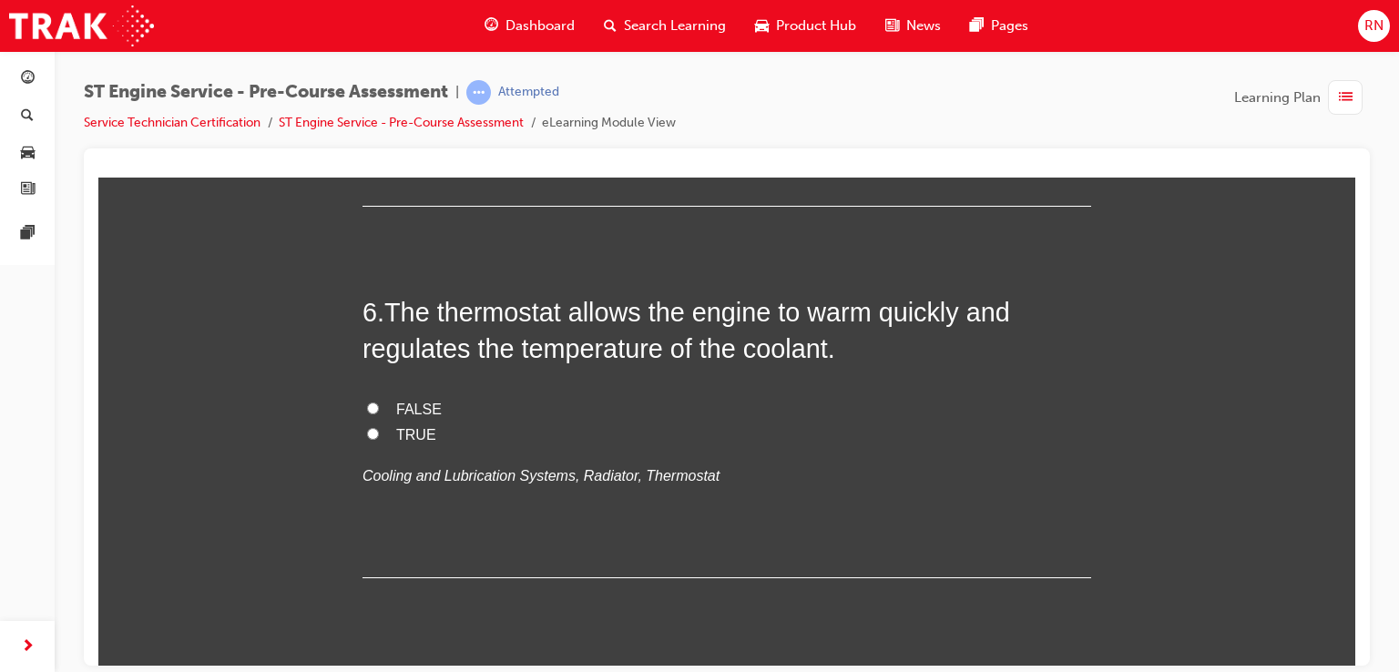
scroll to position [2077, 0]
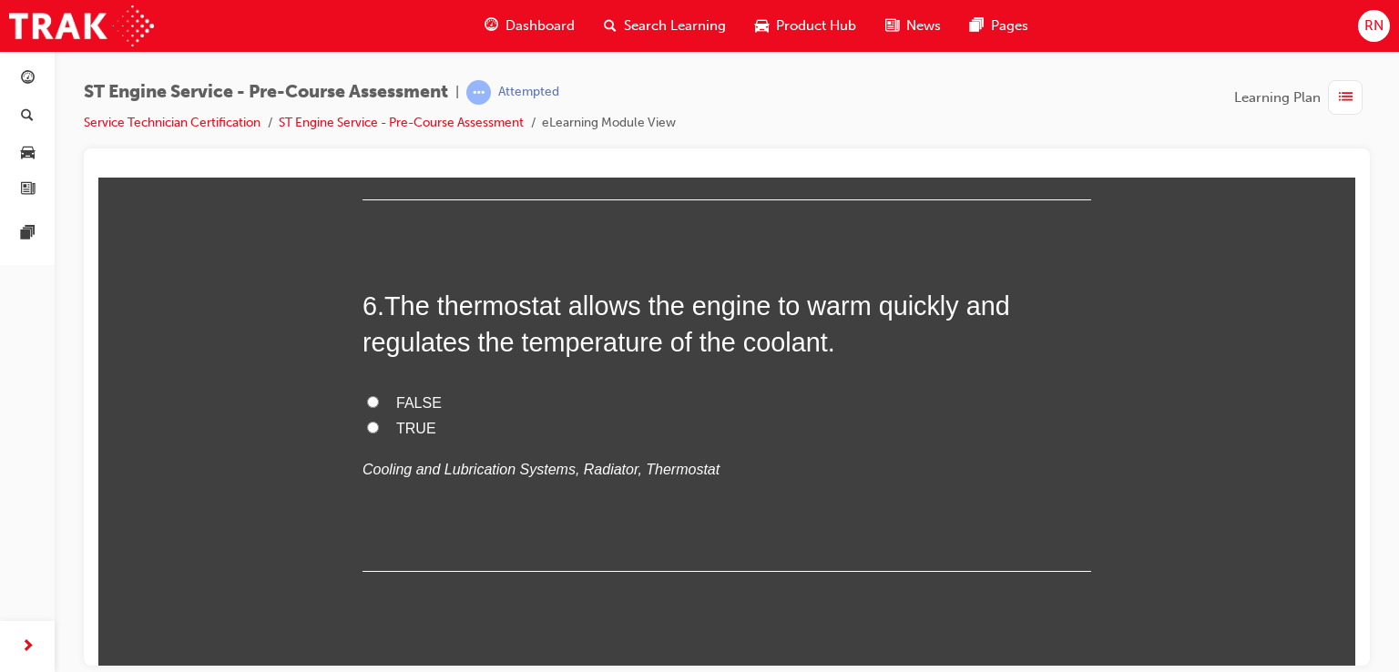
click at [420, 64] on span "Water pump" at bounding box center [435, 55] width 79 height 15
click at [379, 61] on input "Water pump" at bounding box center [373, 55] width 12 height 12
radio input "true"
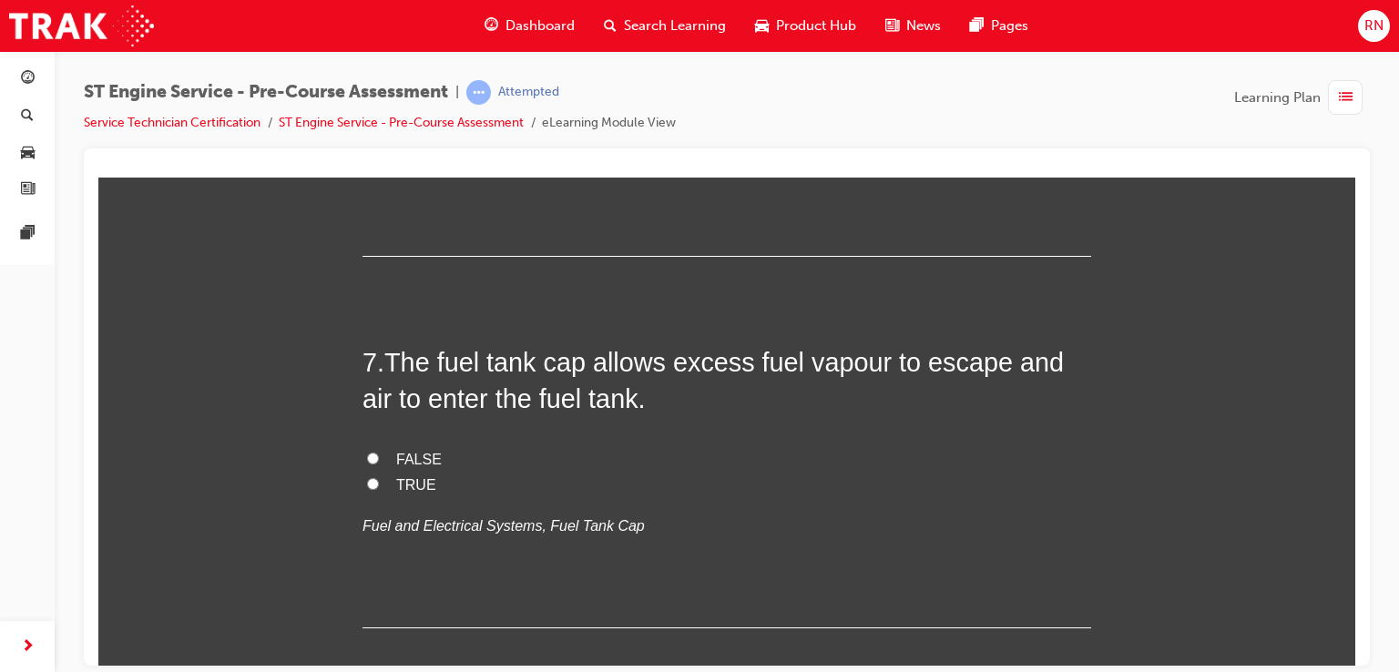
scroll to position [2478, 0]
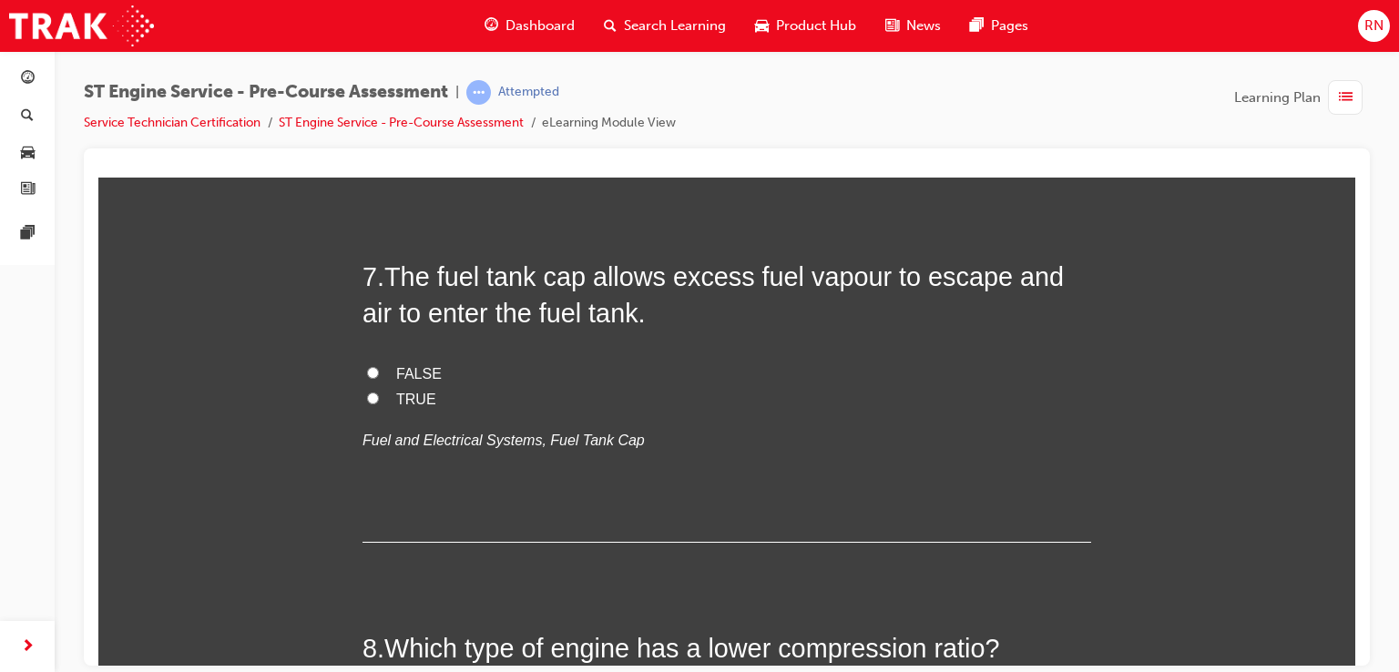
click at [367, 6] on input "FALSE" at bounding box center [373, 1] width 12 height 12
radio input "true"
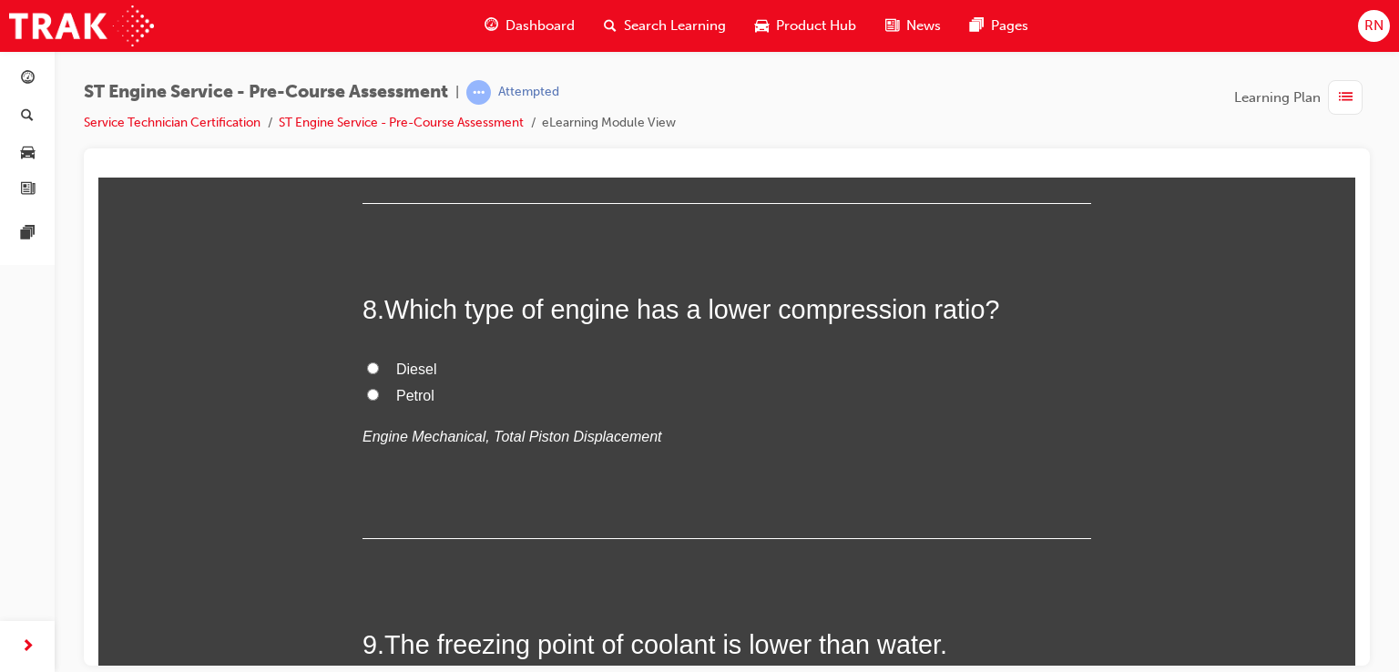
scroll to position [2903, 0]
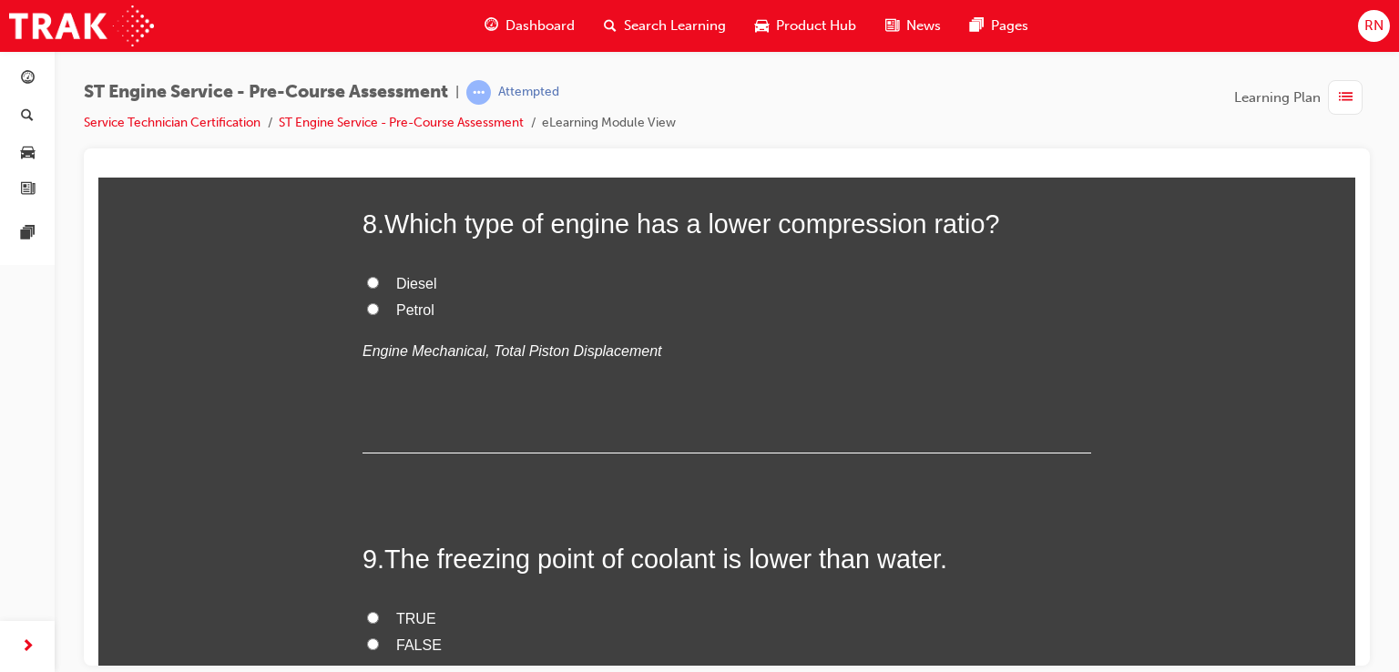
radio input "true"
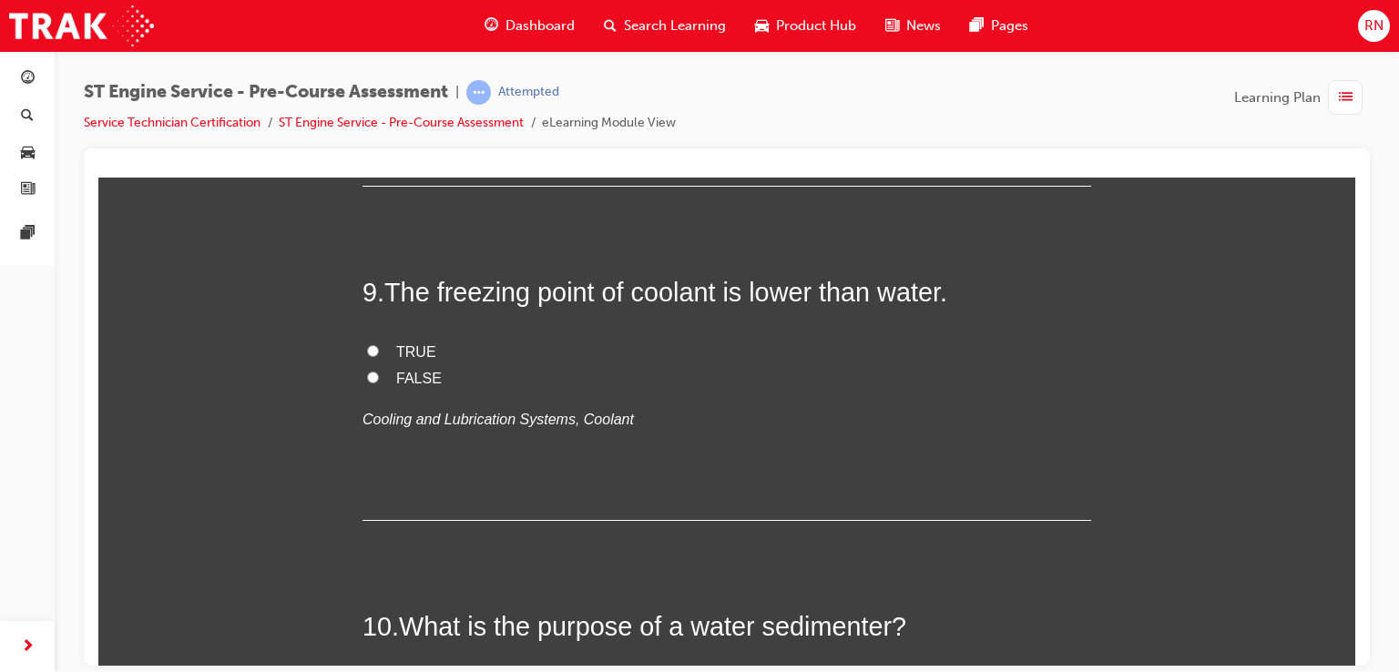
scroll to position [3218, 0]
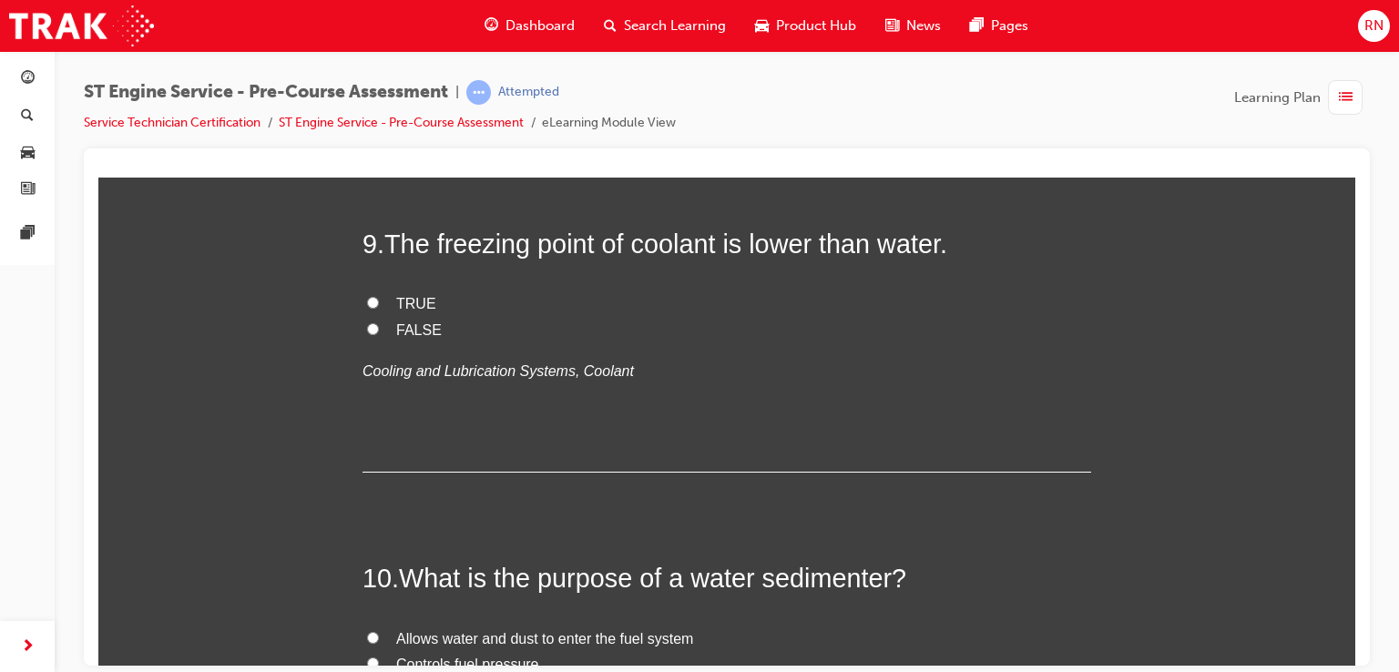
radio input "true"
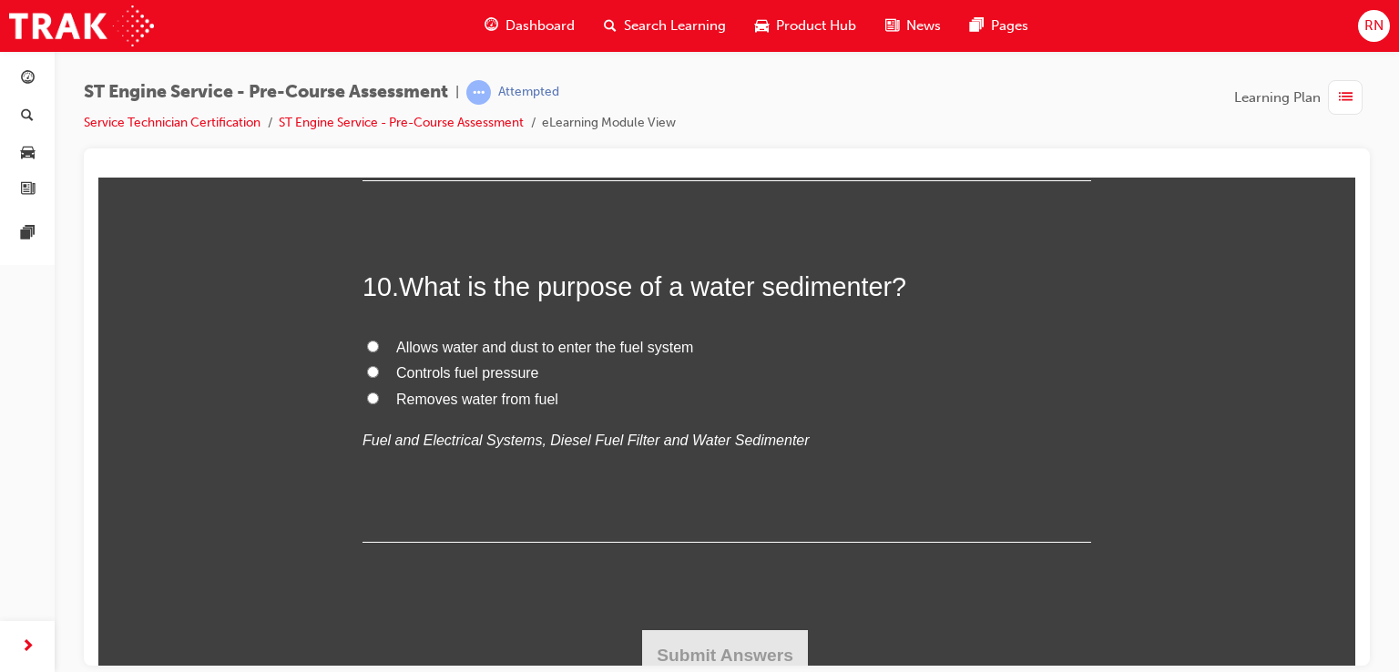
scroll to position [3534, 0]
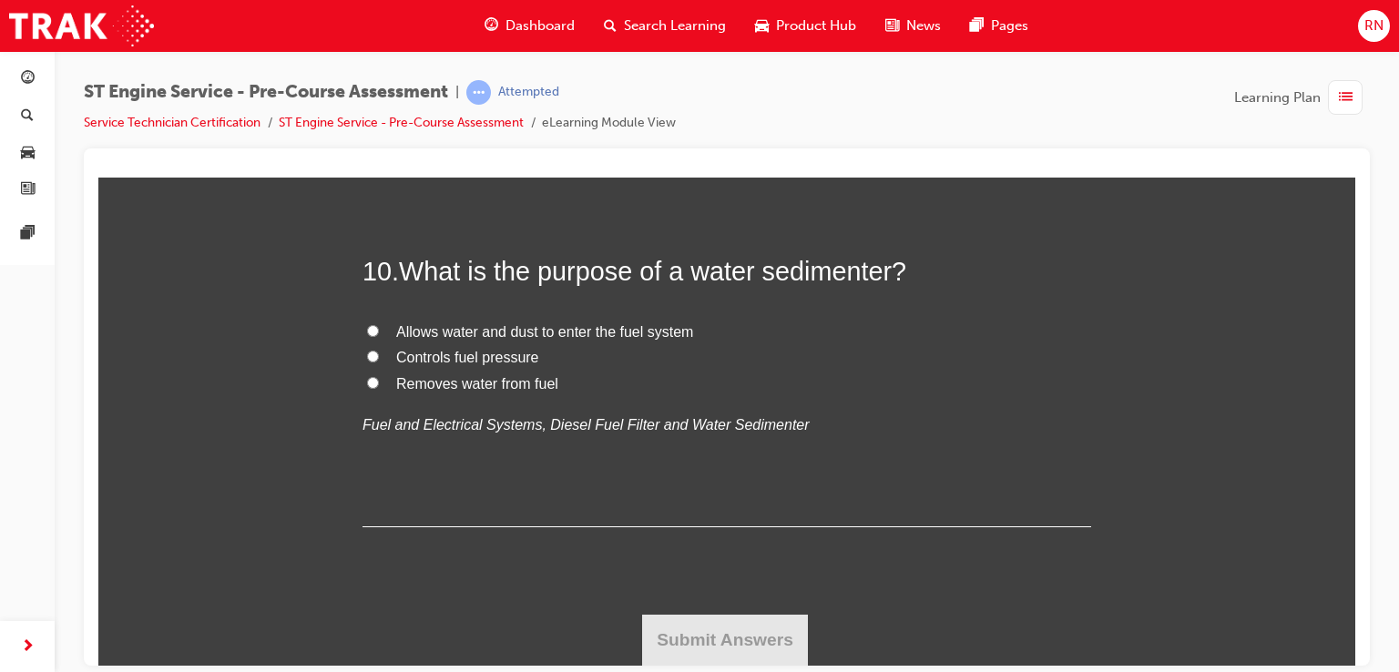
radio input "true"
click at [367, 27] on input "FALSE" at bounding box center [373, 21] width 12 height 12
radio input "true"
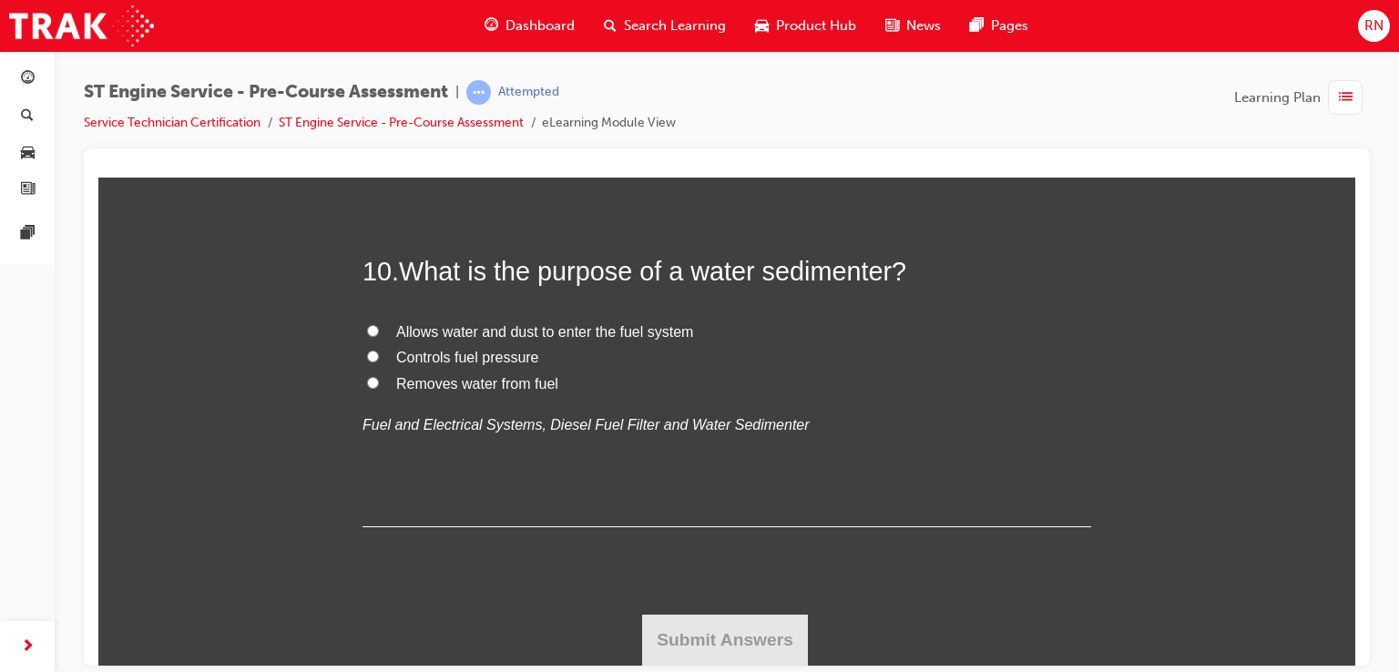
click at [462, 391] on span "Removes water from fuel" at bounding box center [477, 382] width 162 height 15
click at [379, 388] on input "Removes water from fuel" at bounding box center [373, 382] width 12 height 12
radio input "true"
click at [747, 644] on button "Submit Answers" at bounding box center [725, 639] width 166 height 51
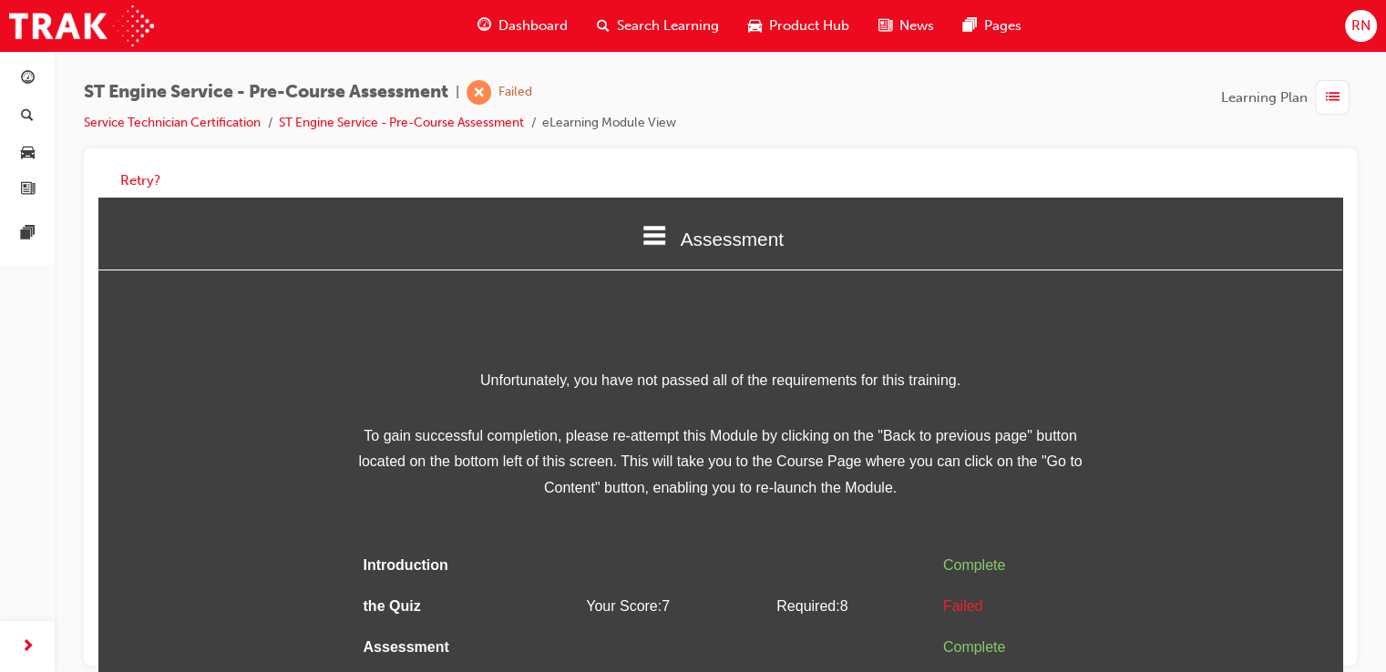
scroll to position [13, 0]
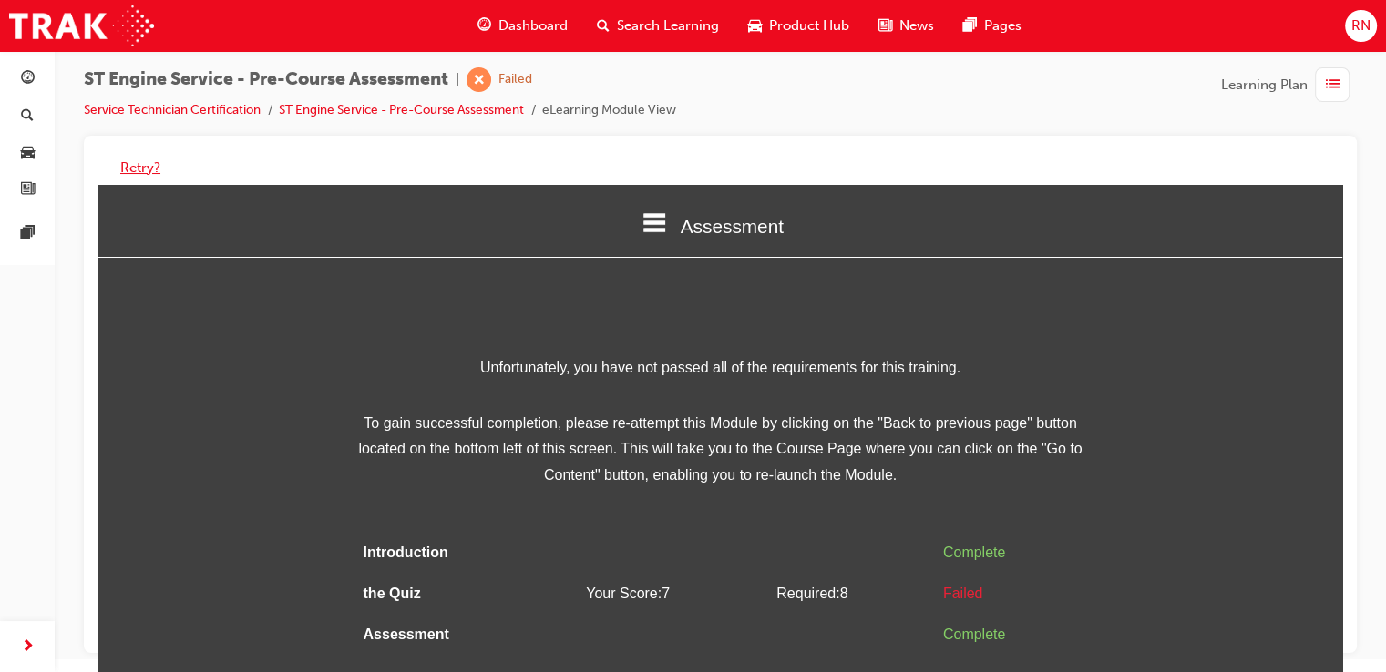
click at [143, 166] on button "Retry?" at bounding box center [140, 168] width 40 height 21
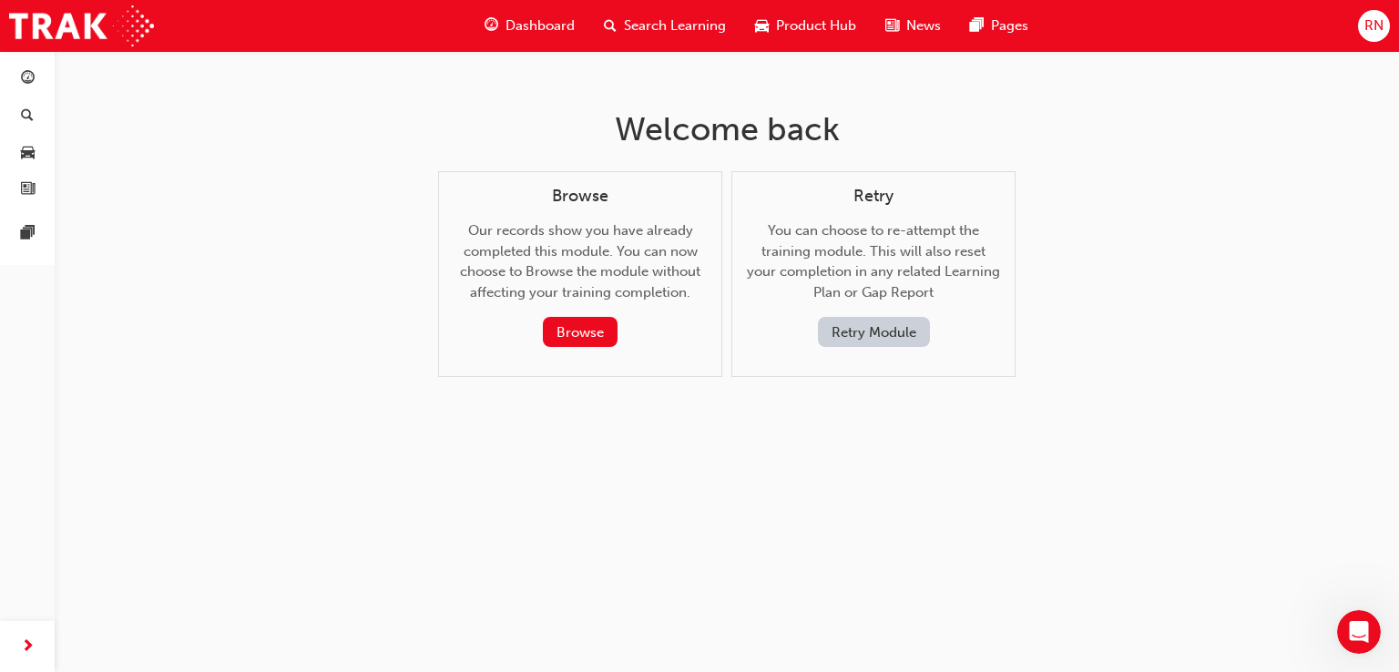
click at [866, 334] on button "Retry Module" at bounding box center [874, 332] width 112 height 30
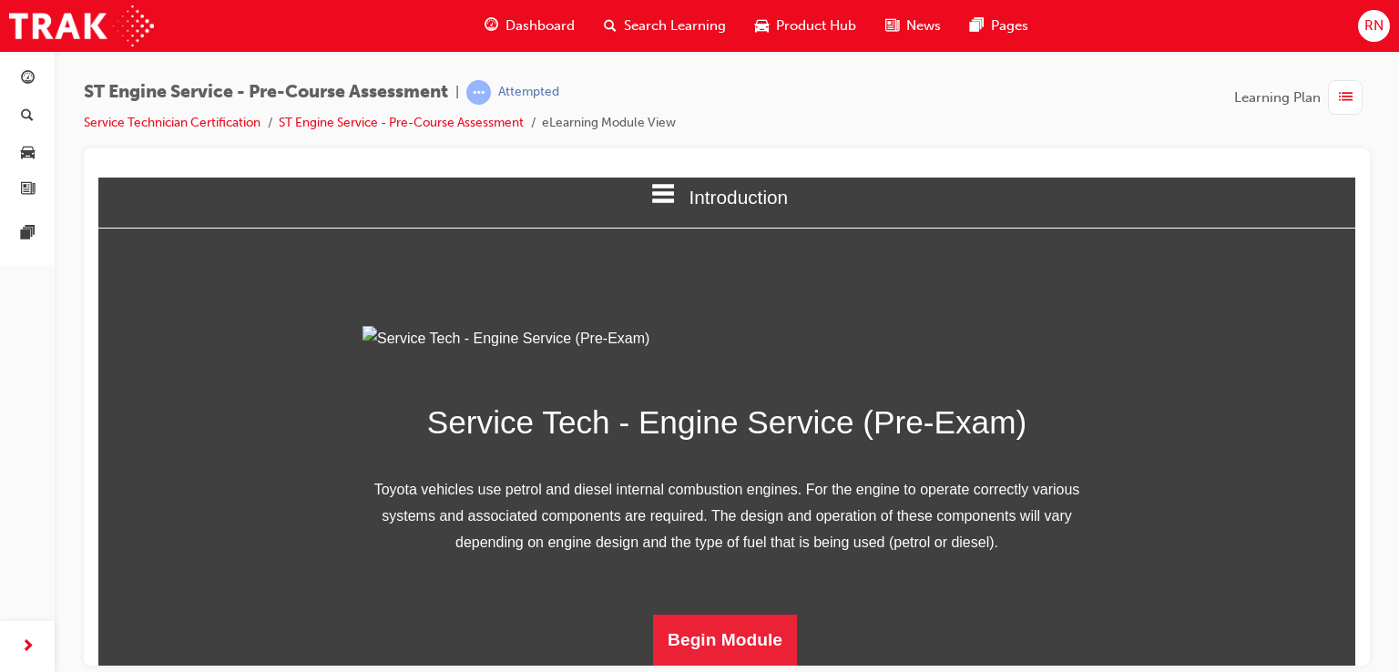
scroll to position [222, 0]
click at [689, 637] on button "Begin Module" at bounding box center [725, 639] width 144 height 51
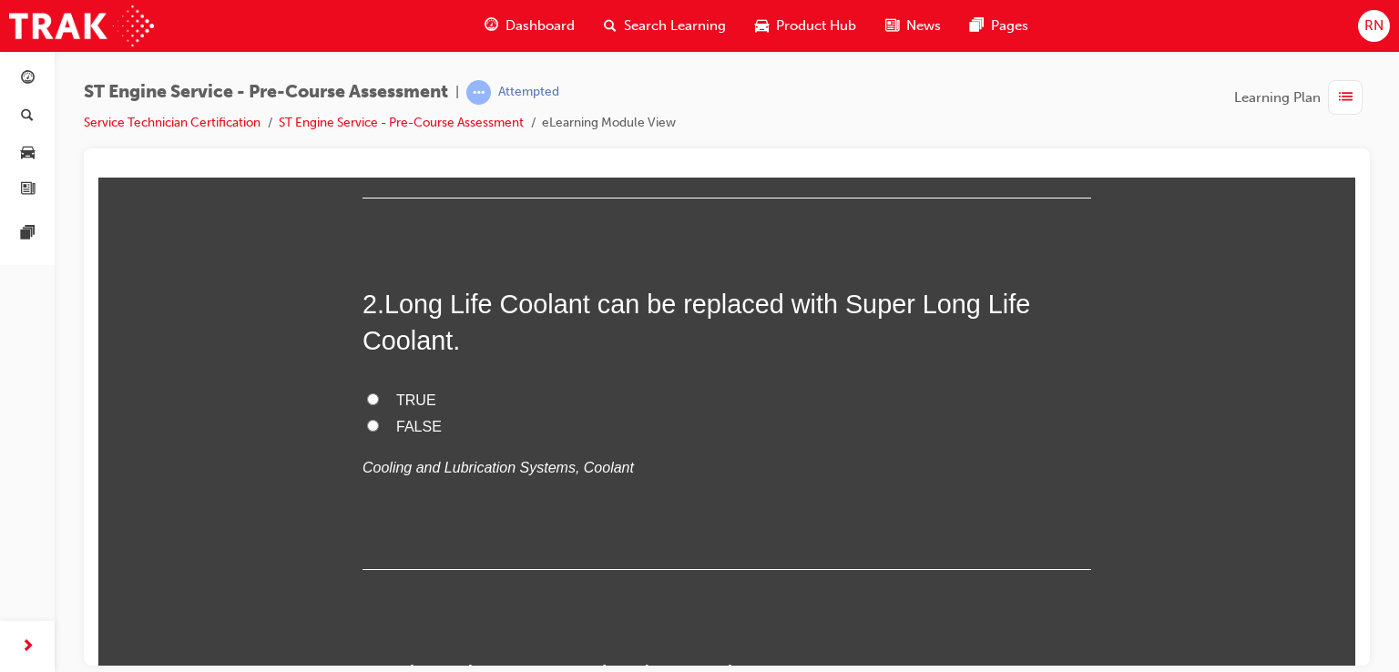
scroll to position [506, 0]
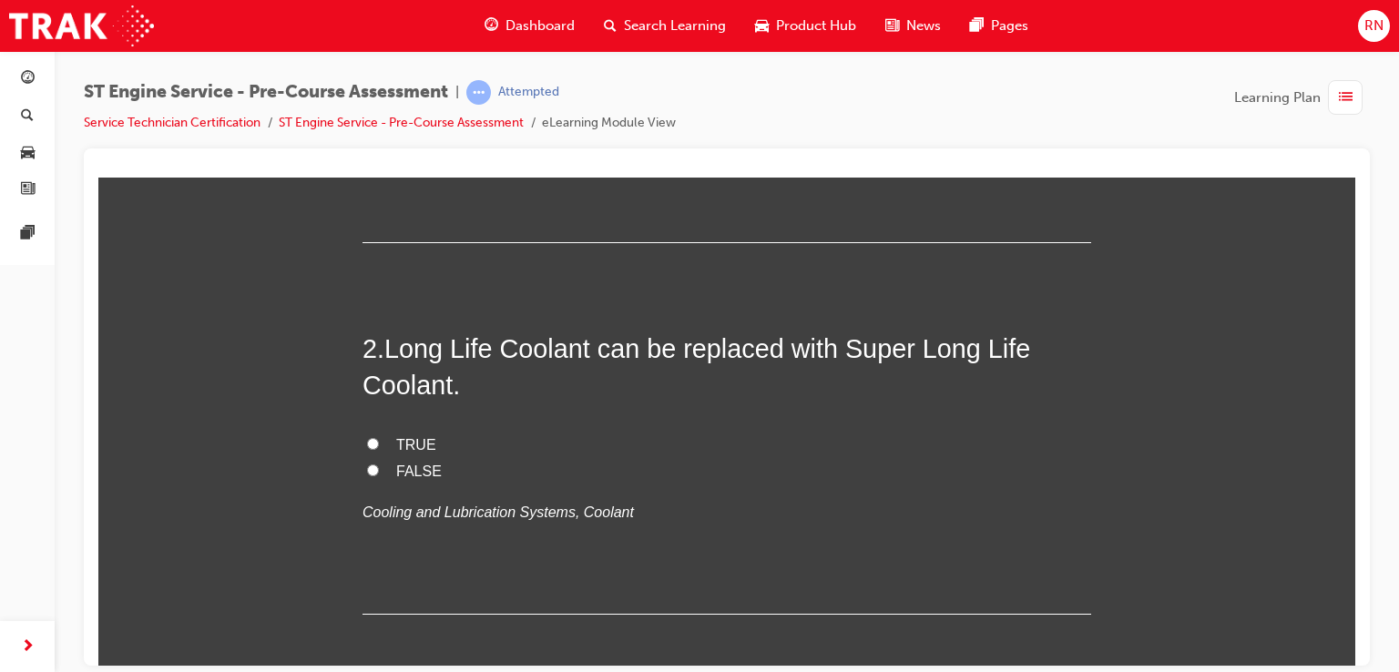
click at [441, 28] on span "Radiator cap" at bounding box center [437, 20] width 83 height 15
click at [379, 26] on input "Radiator cap" at bounding box center [373, 20] width 12 height 12
radio input "true"
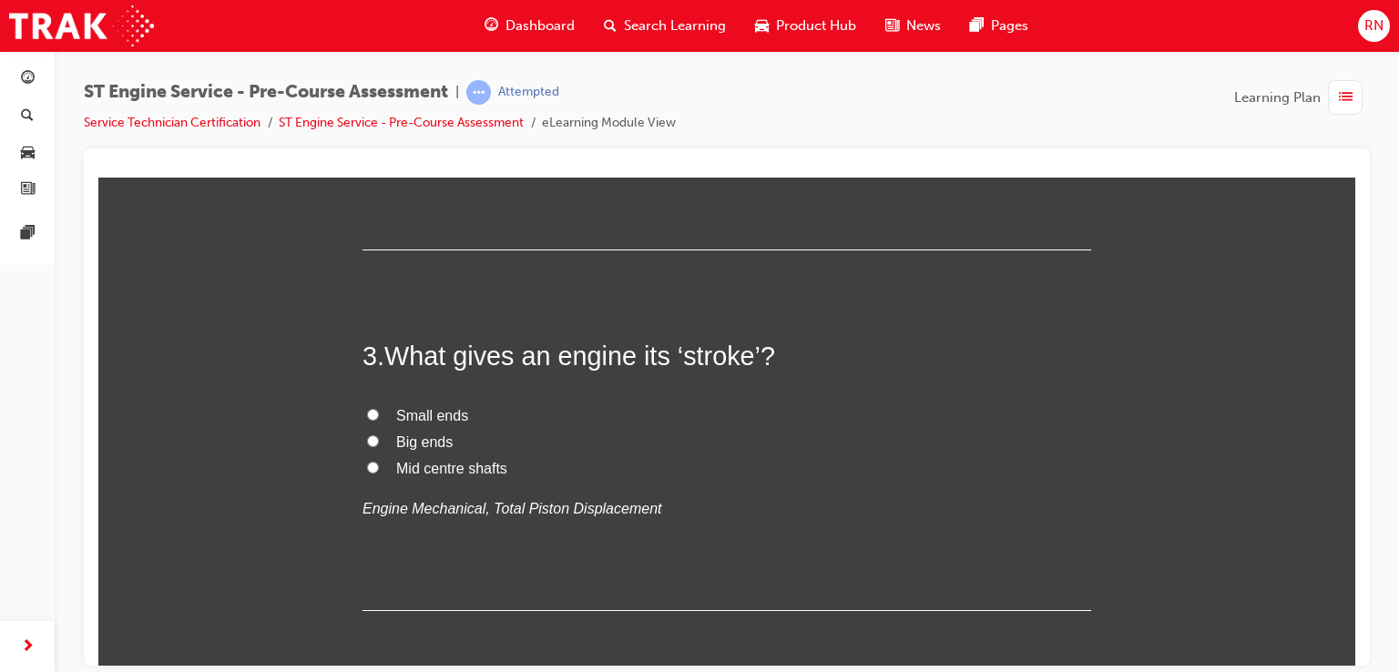
scroll to position [1016, 0]
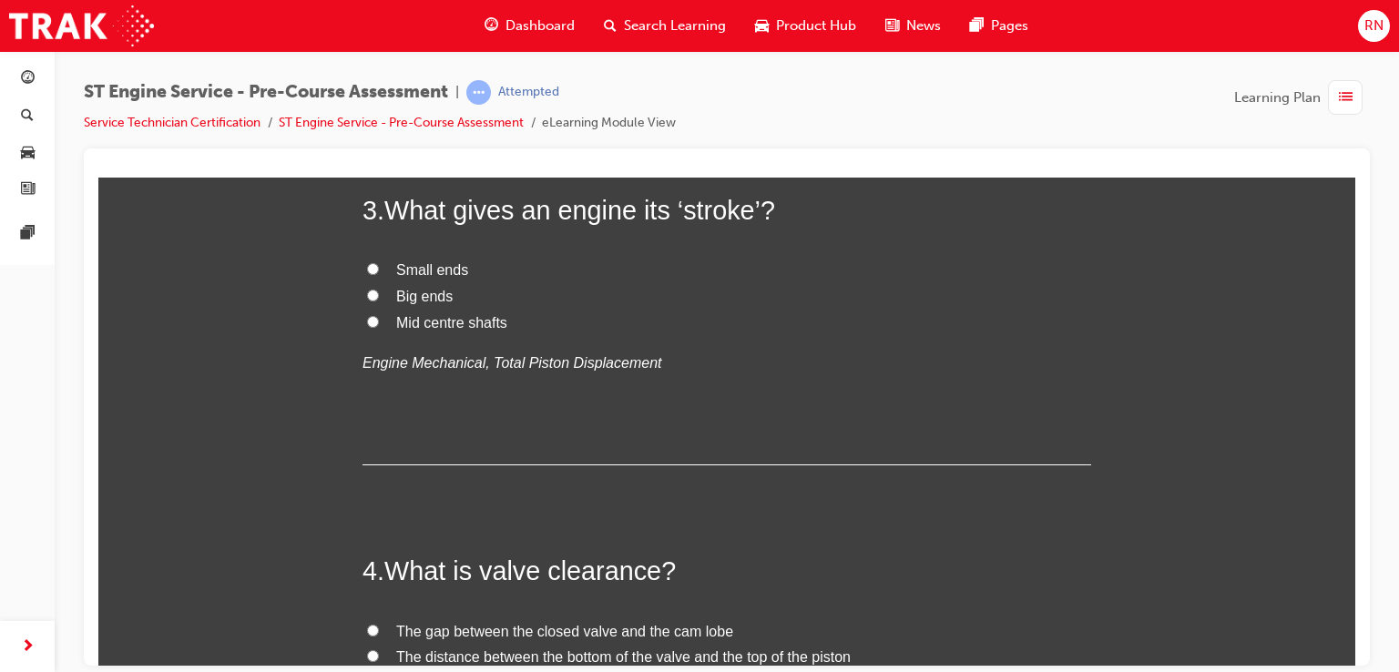
radio input "true"
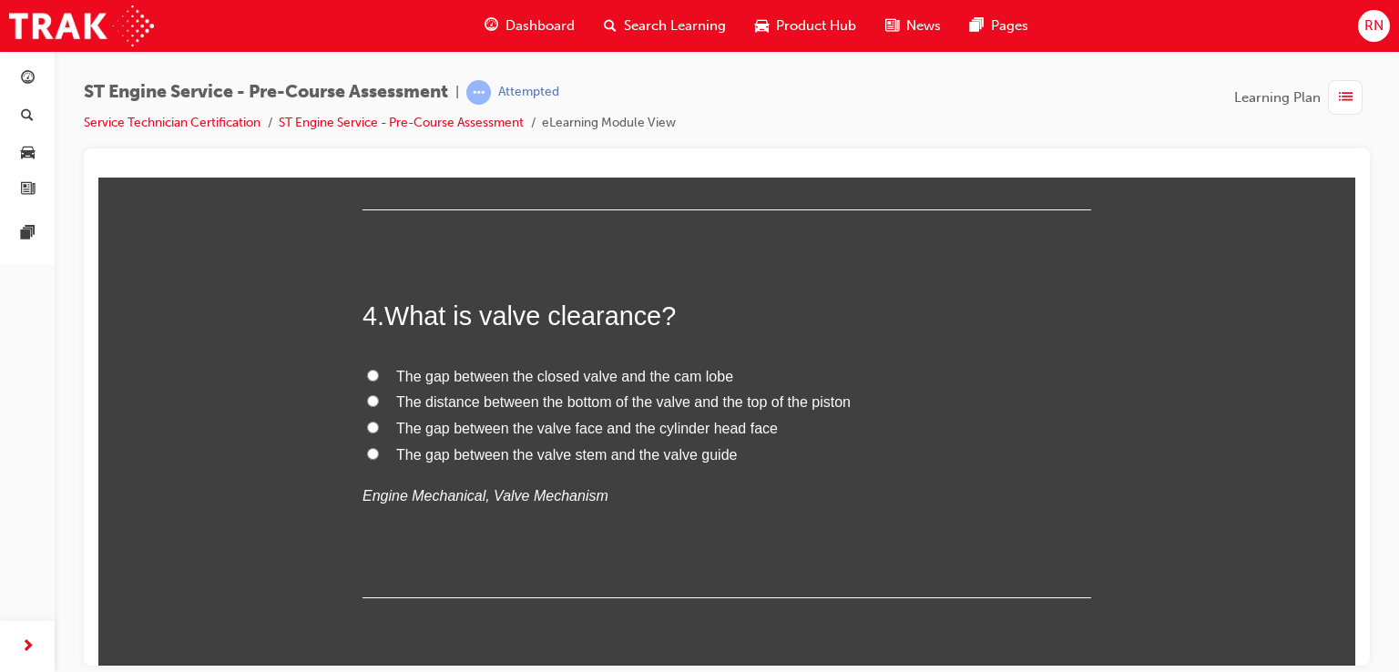
scroll to position [1307, 0]
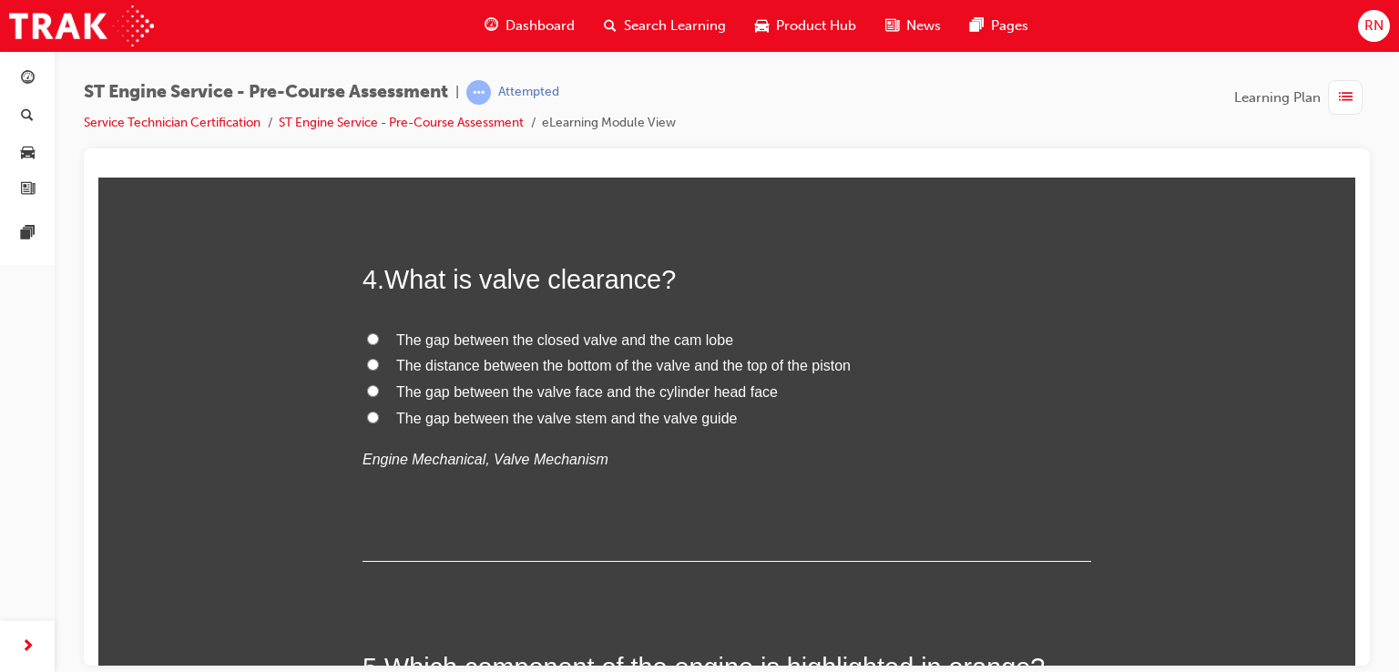
click at [406, 12] on span "Big ends" at bounding box center [424, 3] width 56 height 15
click at [379, 9] on input "Big ends" at bounding box center [373, 3] width 12 height 12
radio input "true"
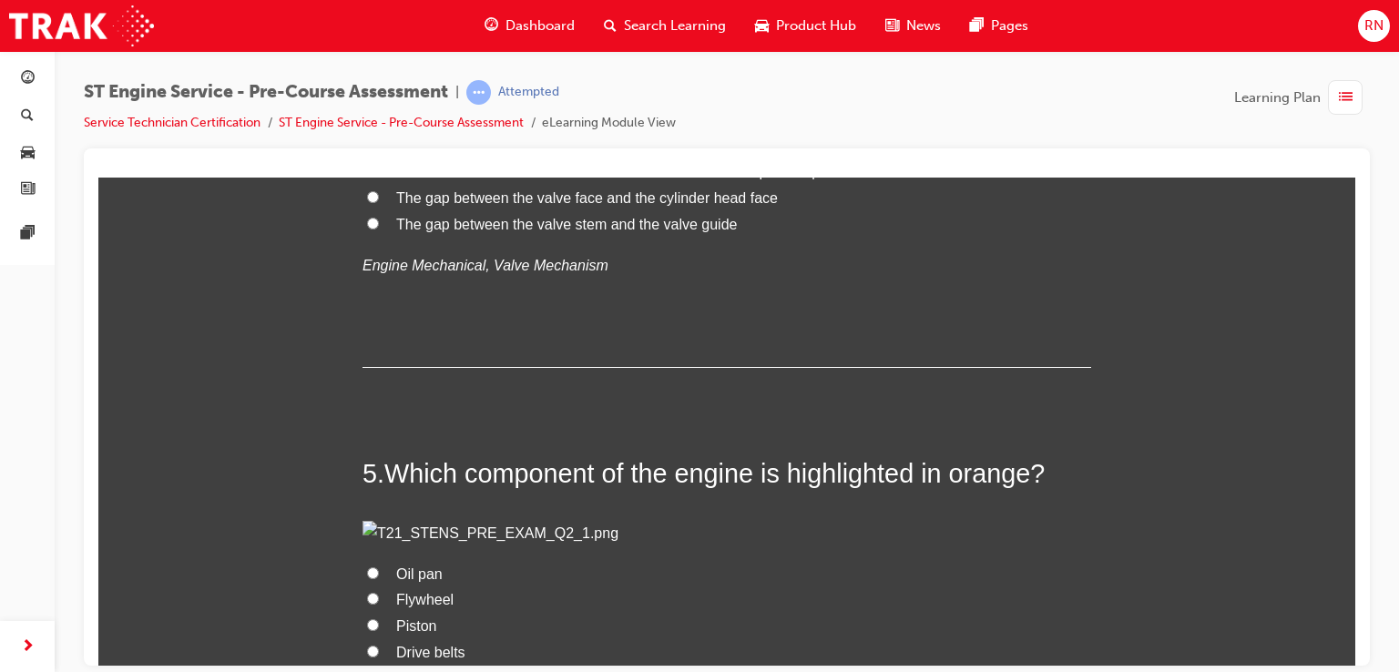
scroll to position [1611, 0]
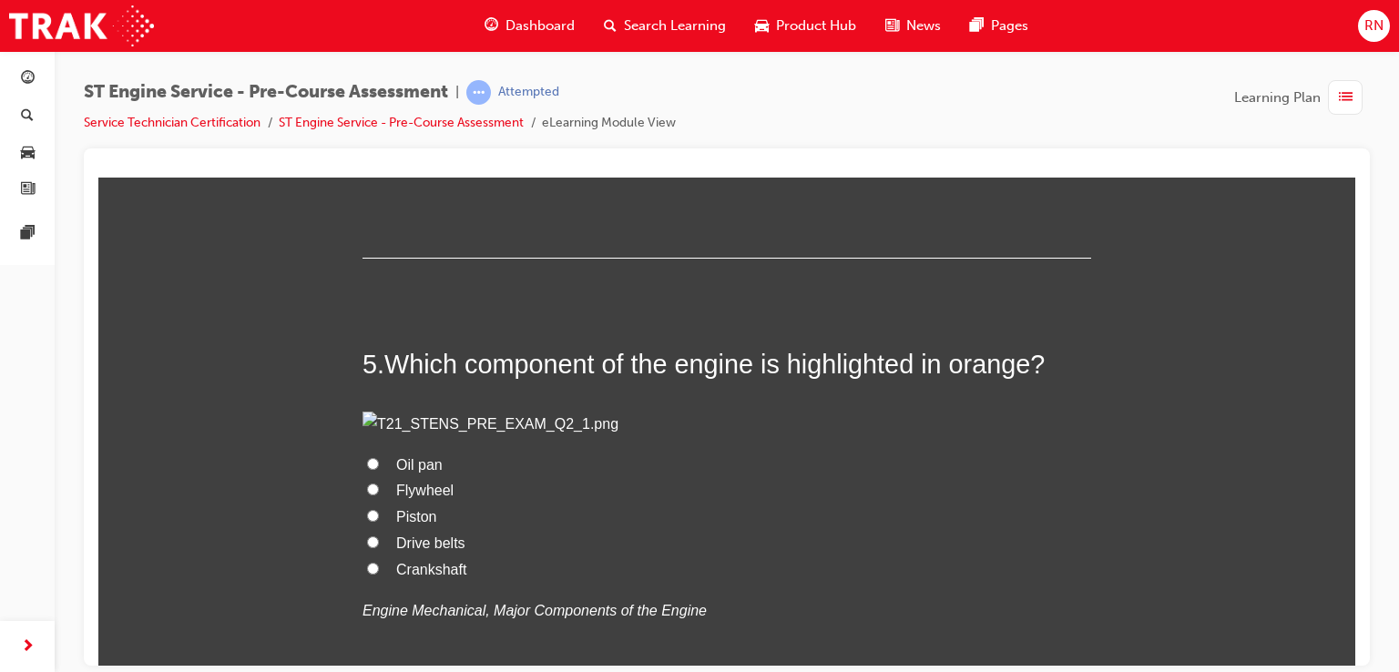
click at [595, 122] on span "The gap between the valve stem and the valve guide" at bounding box center [566, 114] width 341 height 15
click at [379, 119] on input "The gap between the valve stem and the valve guide" at bounding box center [373, 114] width 12 height 12
radio input "true"
click at [595, 122] on span "The gap between the valve stem and the valve guide" at bounding box center [566, 114] width 341 height 15
click at [379, 119] on input "The gap between the valve stem and the valve guide" at bounding box center [373, 114] width 12 height 12
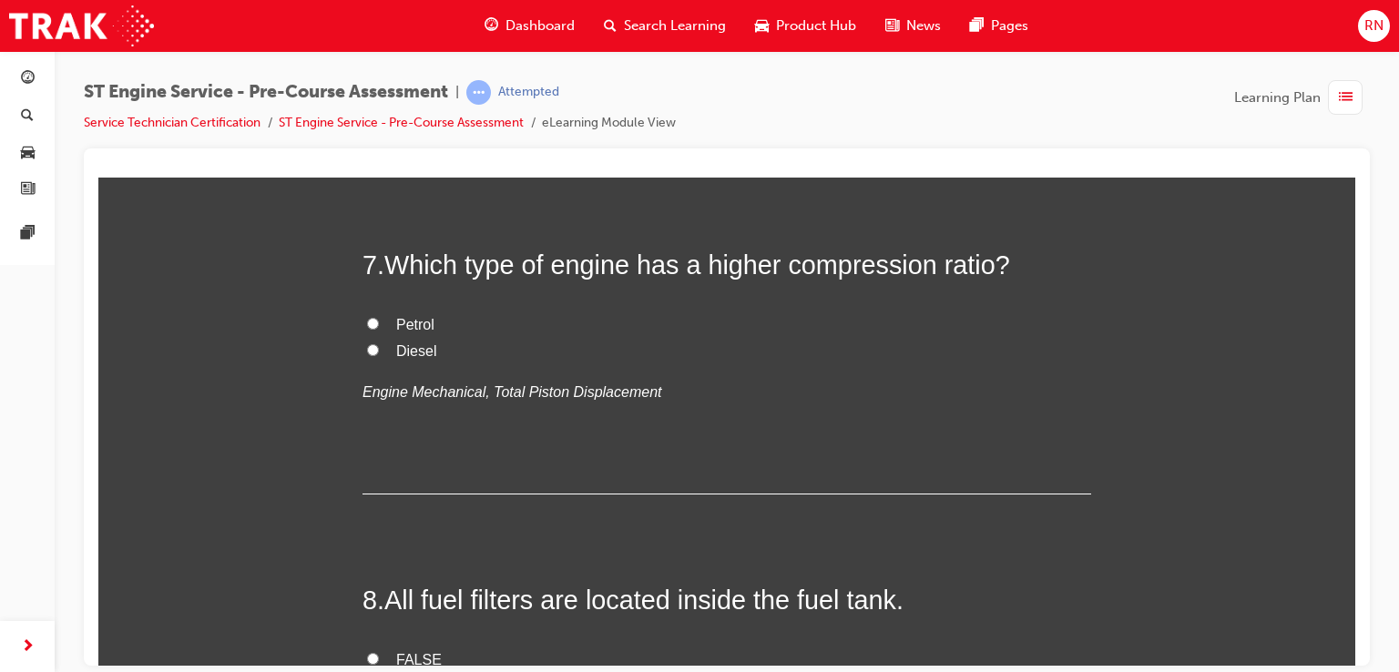
scroll to position [2631, 0]
radio input "true"
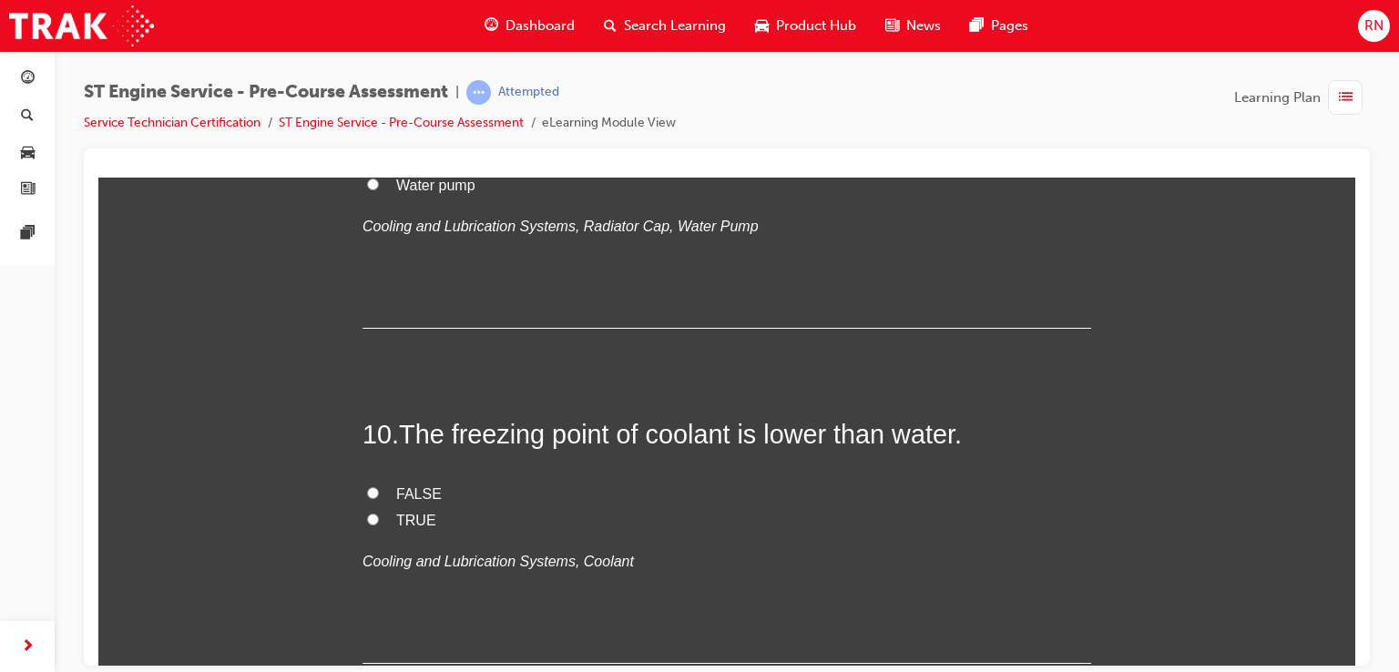
scroll to position [3602, 0]
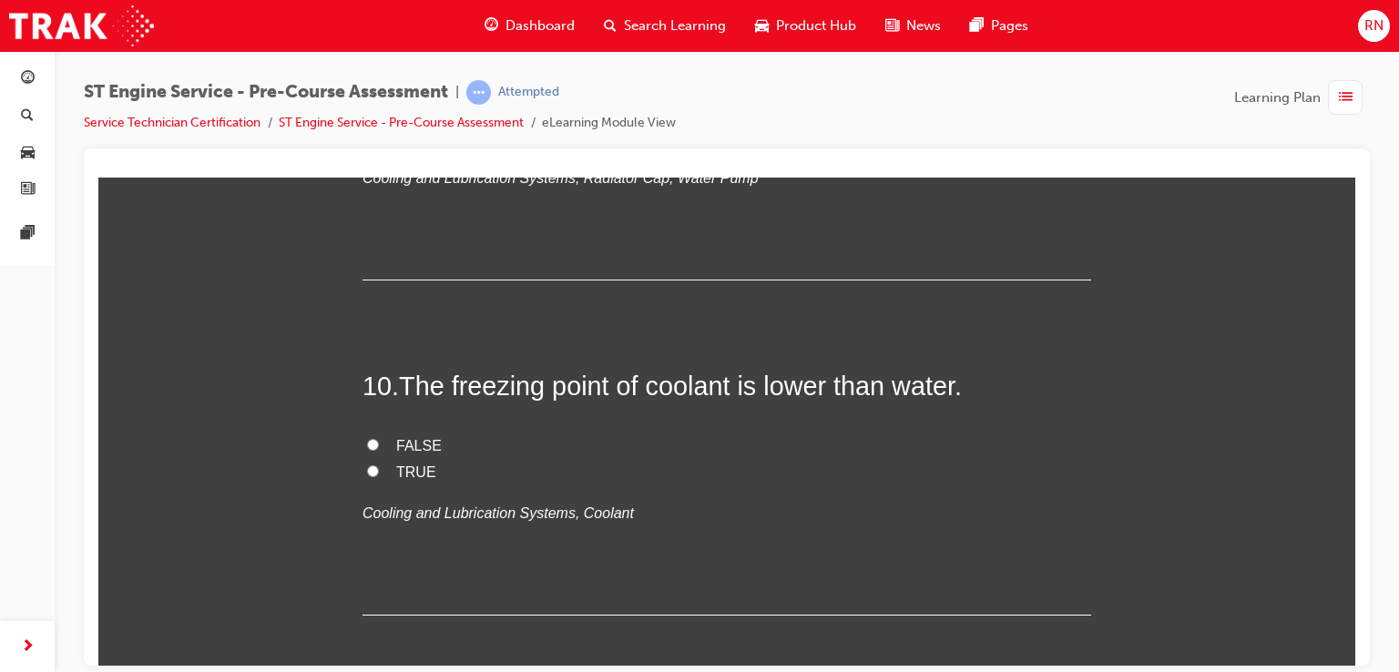
radio input "true"
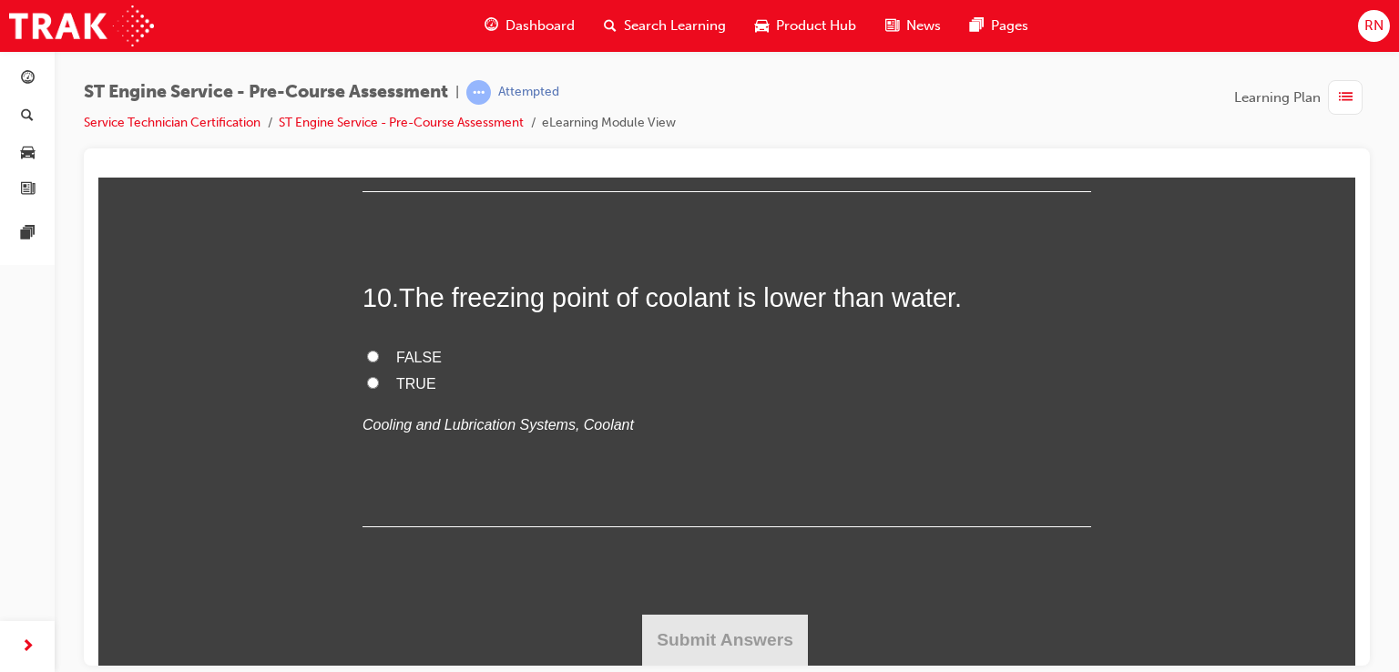
scroll to position [3954, 0]
radio input "true"
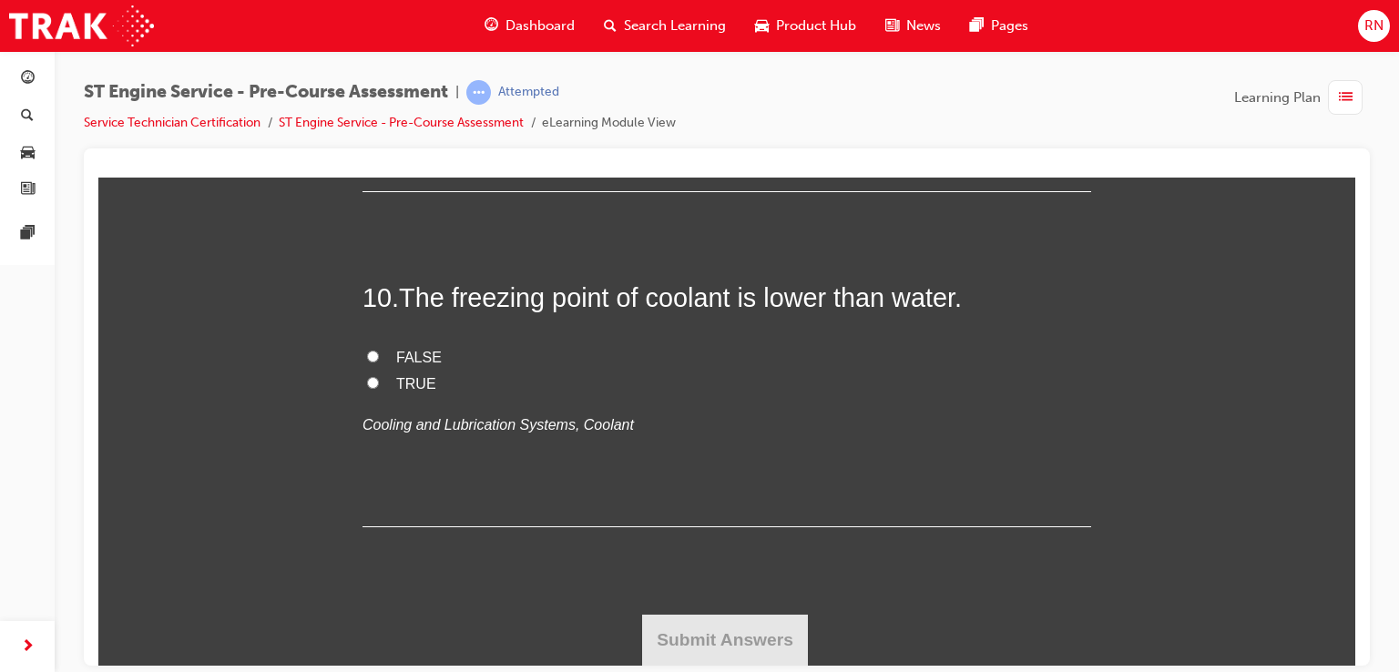
radio input "true"
click at [428, 56] on span "Water pump" at bounding box center [435, 47] width 79 height 15
click at [379, 53] on input "Water pump" at bounding box center [373, 47] width 12 height 12
radio input "true"
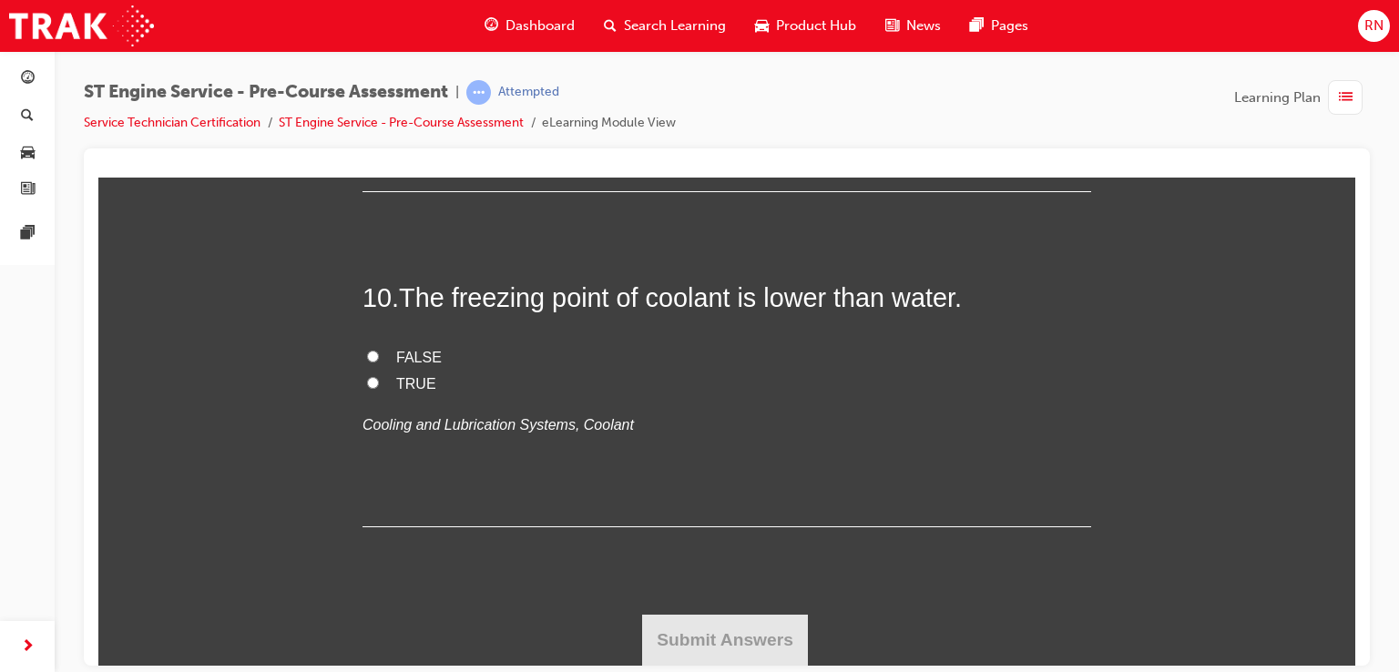
scroll to position [5181, 0]
click at [367, 388] on input "TRUE" at bounding box center [373, 382] width 12 height 12
radio input "true"
click at [740, 659] on button "Submit Answers" at bounding box center [725, 639] width 166 height 51
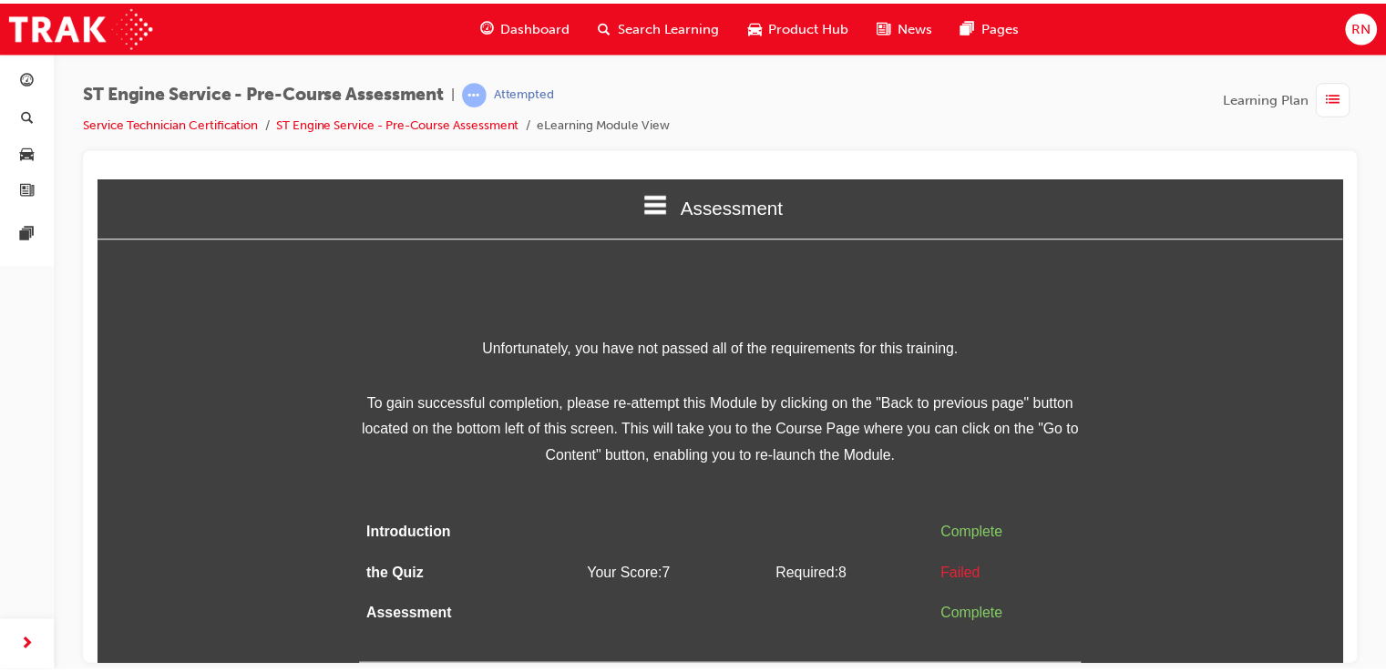
scroll to position [0, 0]
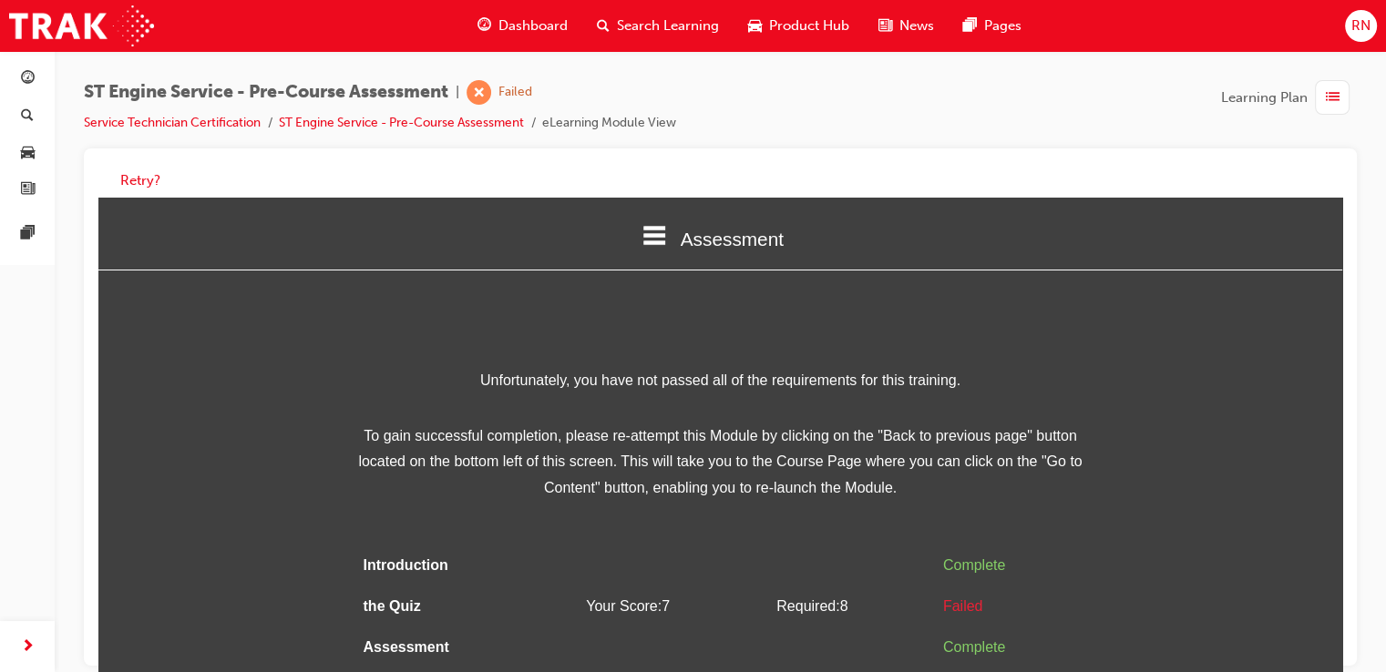
drag, startPoint x: 1268, startPoint y: 585, endPoint x: 1394, endPoint y: 559, distance: 128.3
click at [1342, 559] on html "Assessment Introduction the Quiz Assessment Unfortunately, you have not passed …" at bounding box center [720, 442] width 1244 height 488
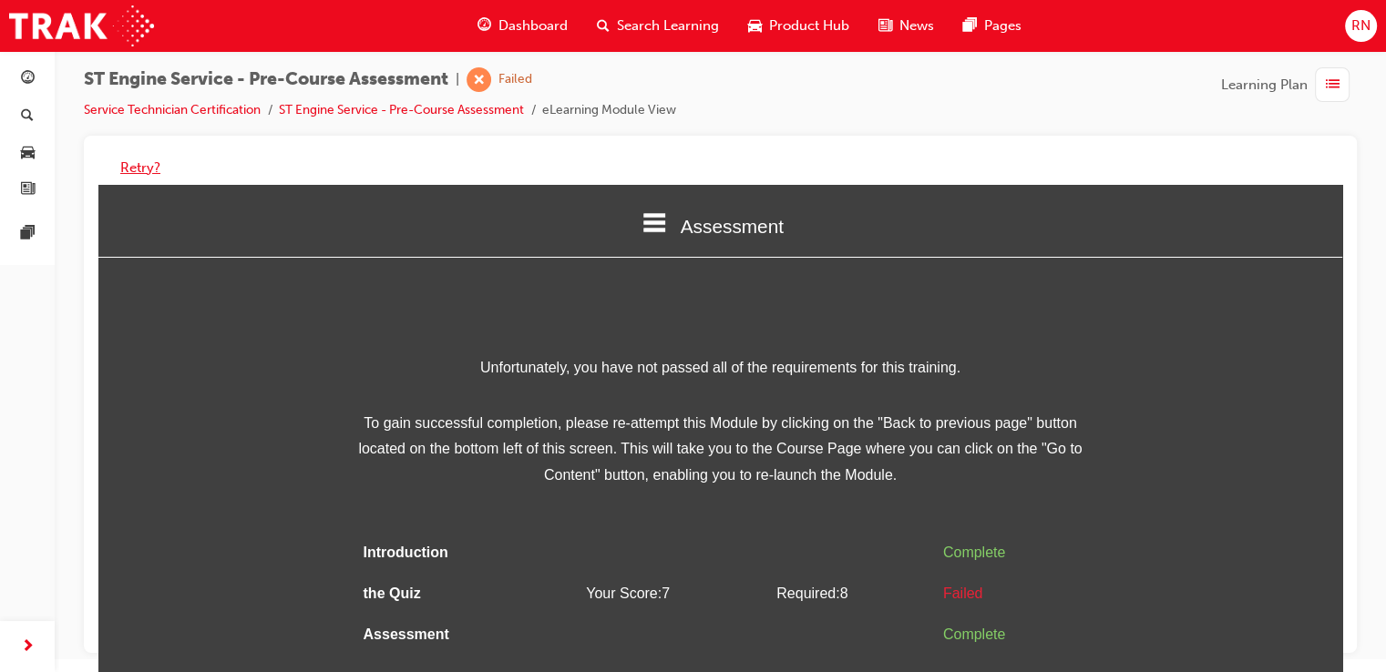
click at [153, 169] on button "Retry?" at bounding box center [140, 168] width 40 height 21
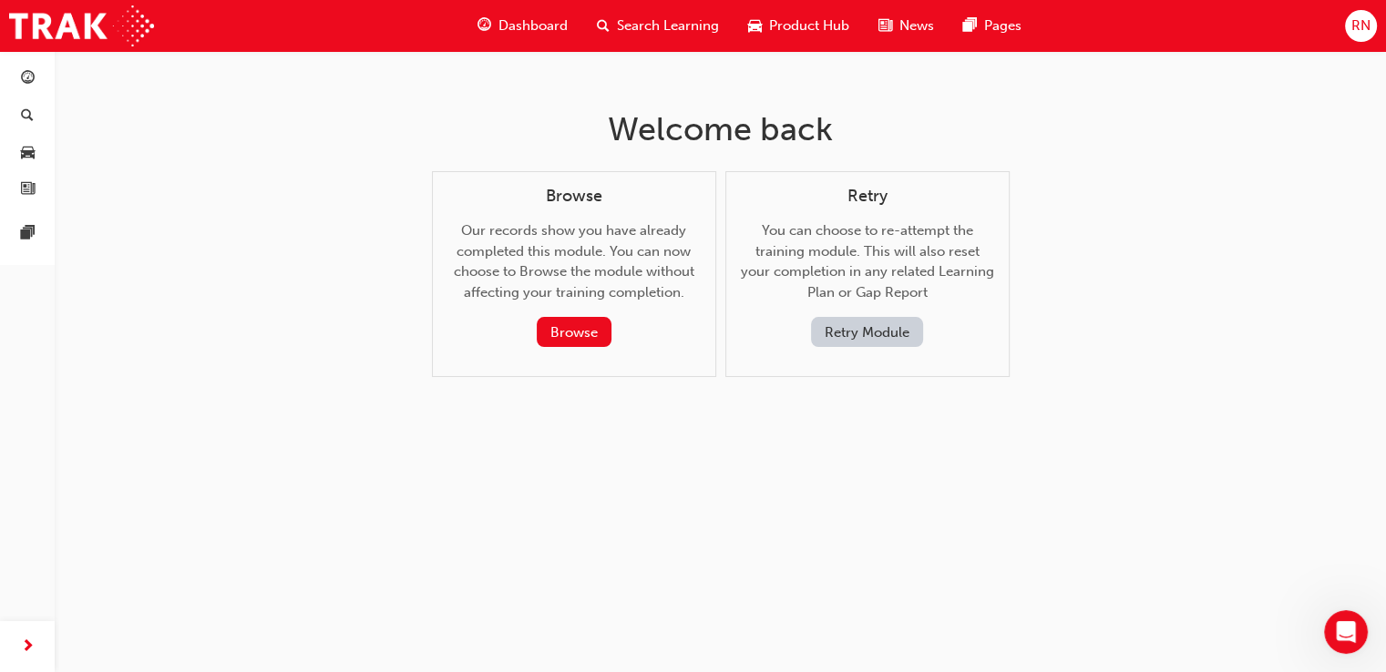
scroll to position [0, 0]
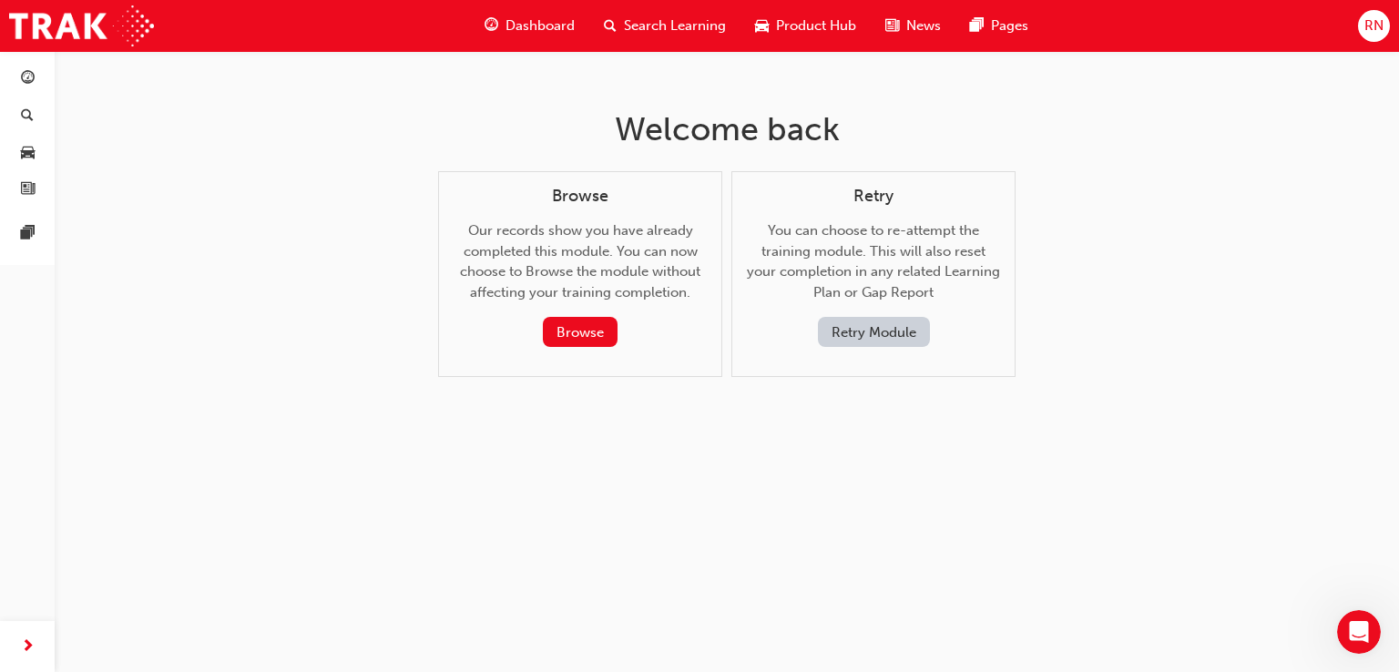
click at [875, 331] on button "Retry Module" at bounding box center [874, 332] width 112 height 30
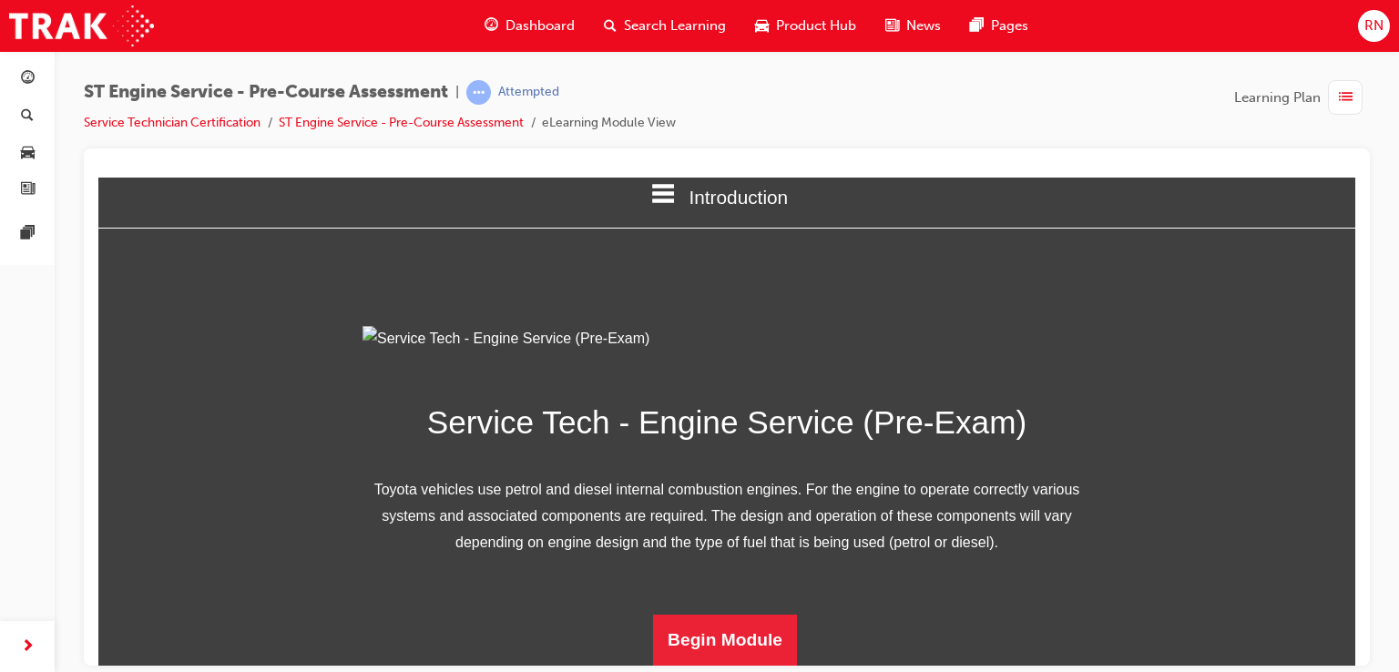
scroll to position [222, 0]
click at [733, 630] on button "Begin Module" at bounding box center [725, 639] width 144 height 51
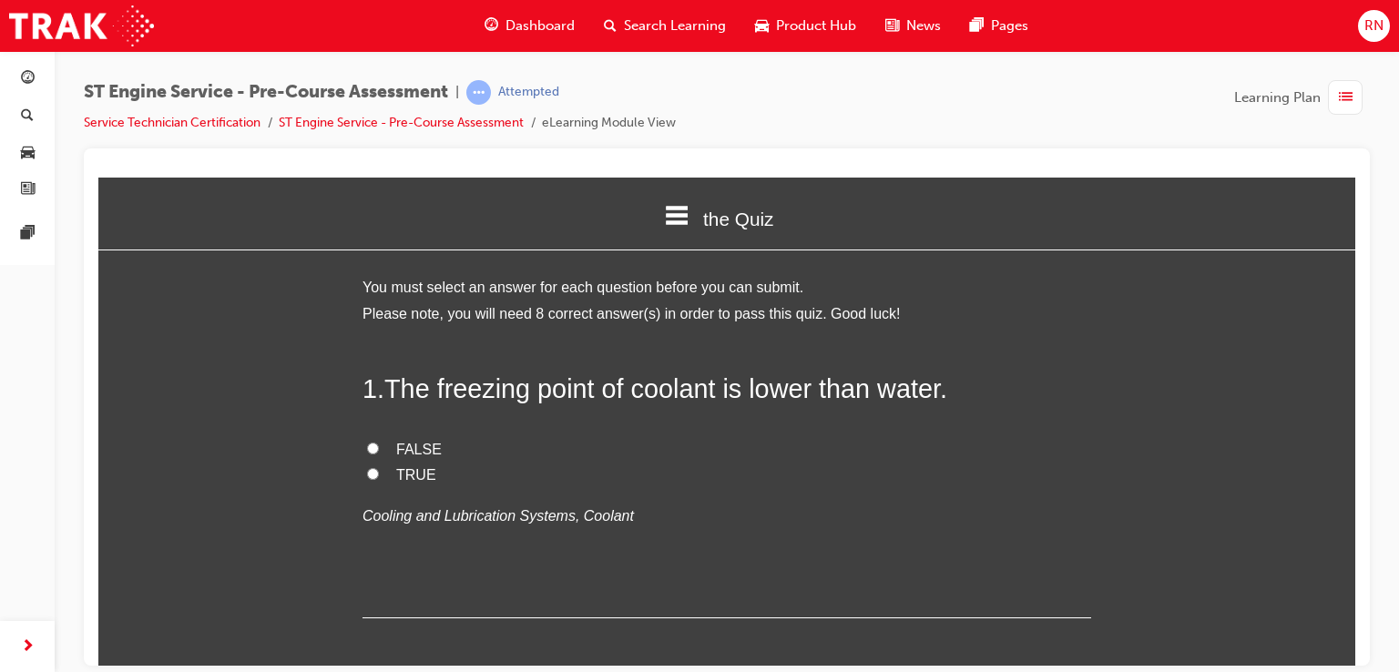
click at [367, 449] on input "FALSE" at bounding box center [373, 448] width 12 height 12
radio input "true"
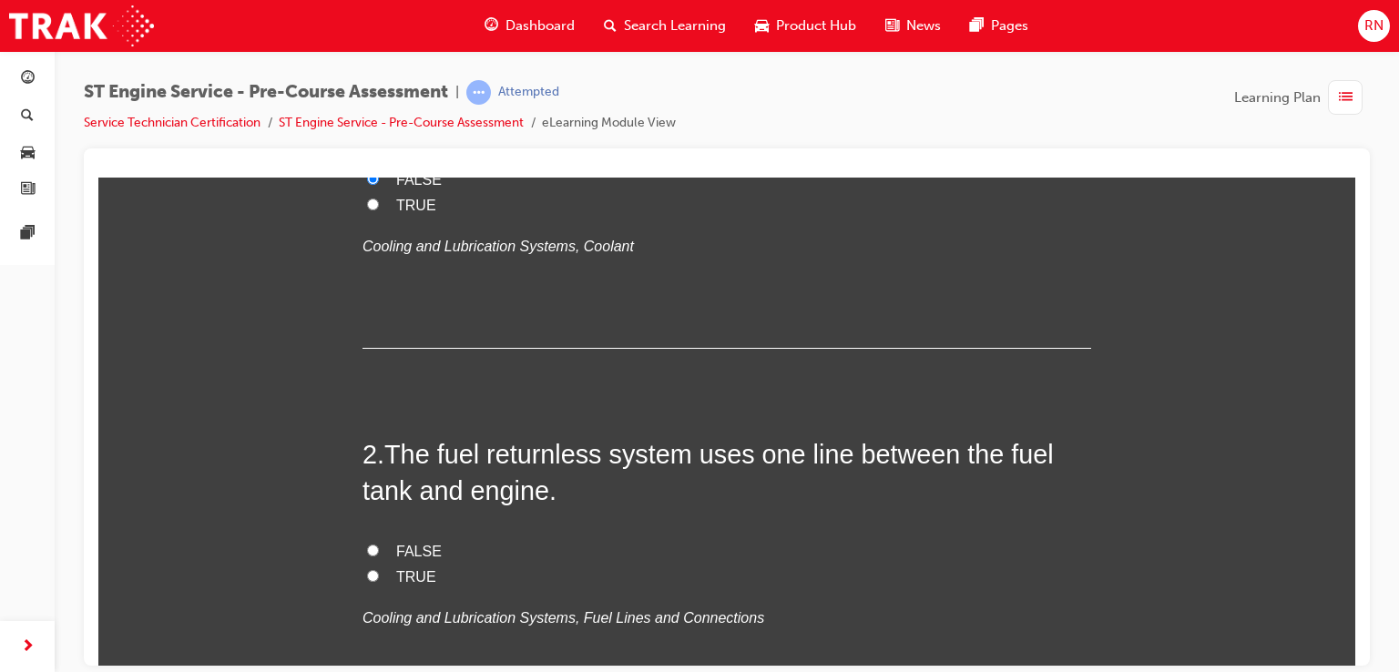
scroll to position [292, 0]
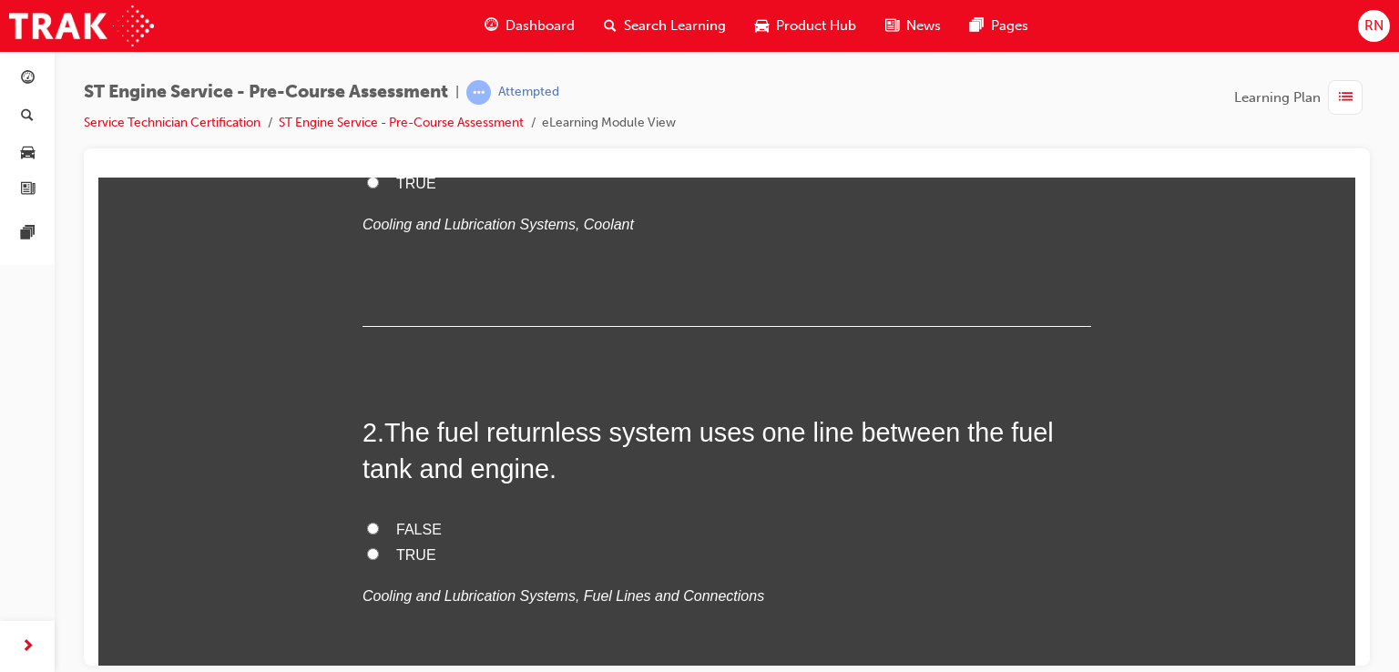
click at [367, 557] on input "TRUE" at bounding box center [373, 554] width 12 height 12
radio input "true"
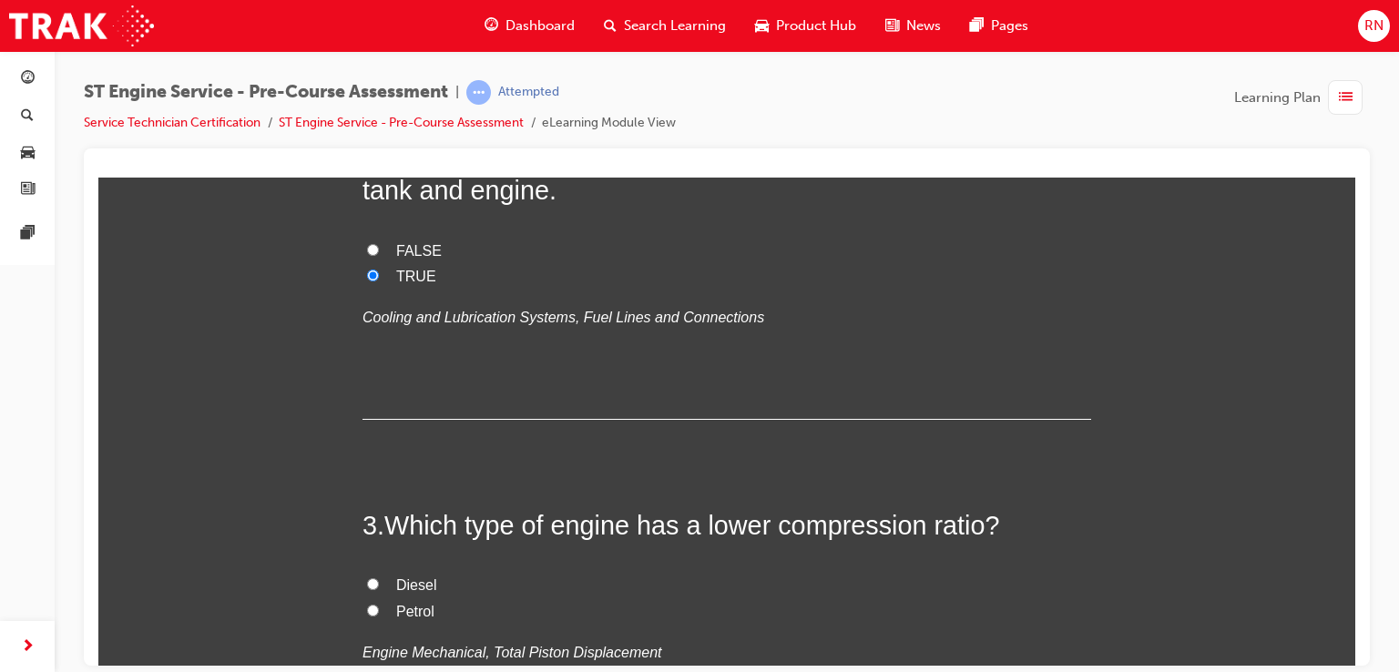
scroll to position [643, 0]
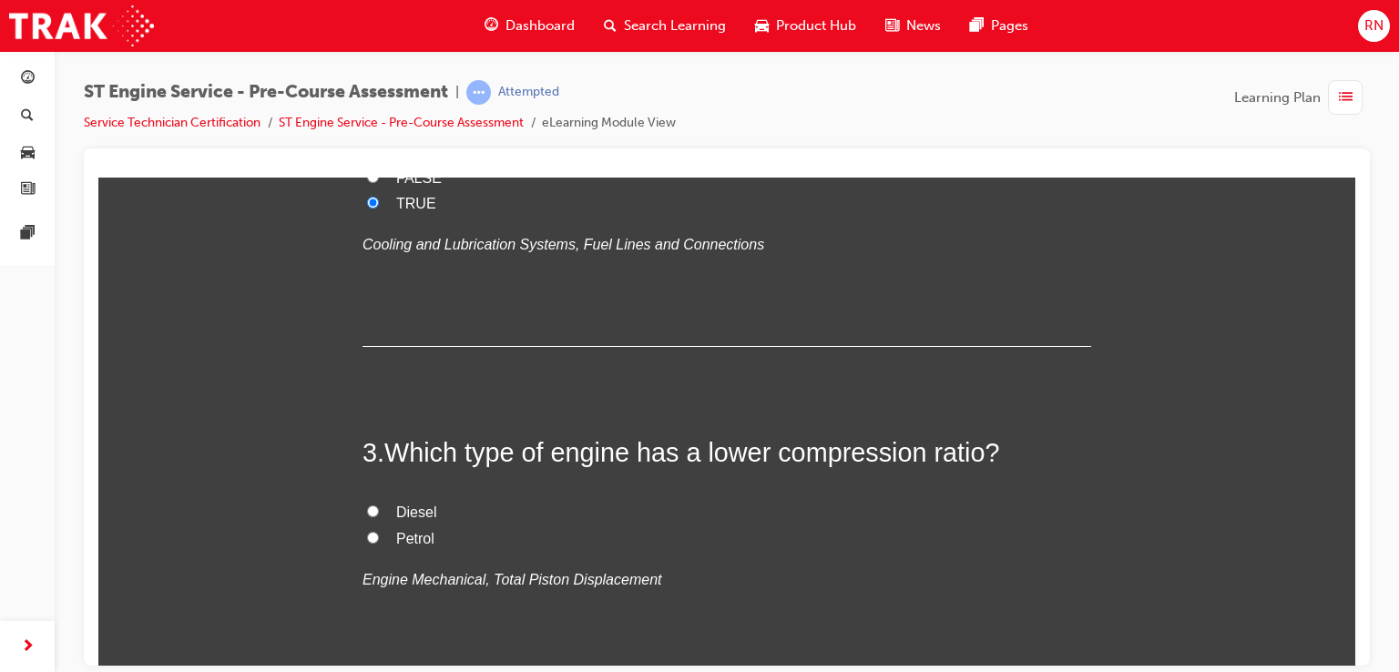
click at [367, 535] on input "Petrol" at bounding box center [373, 537] width 12 height 12
radio input "true"
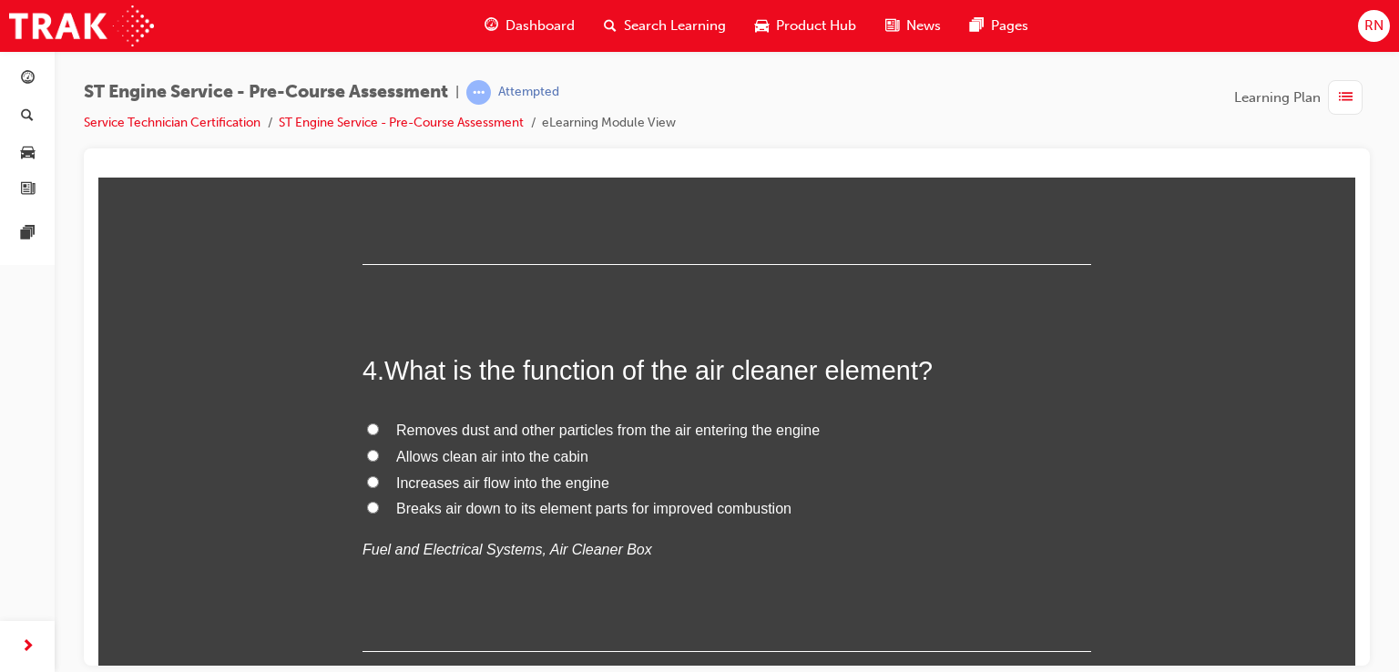
scroll to position [1081, 0]
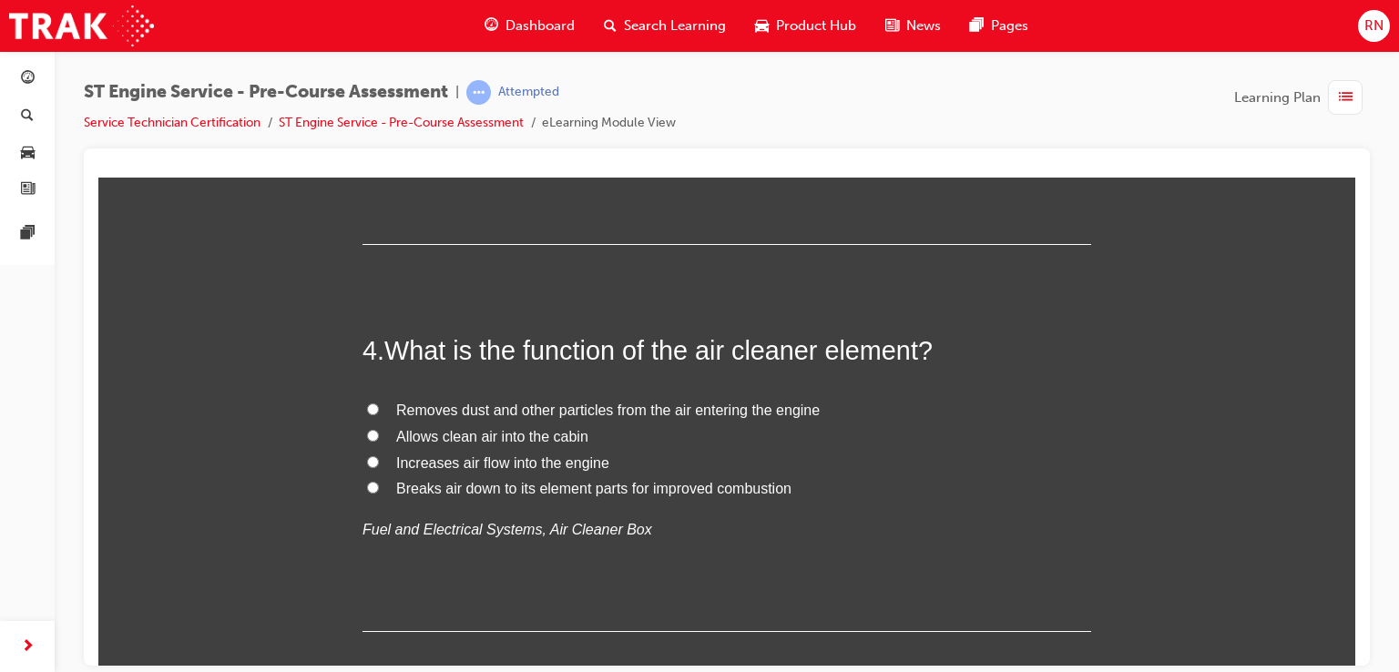
click at [485, 411] on span "Removes dust and other particles from the air entering the engine" at bounding box center [608, 409] width 424 height 15
click at [379, 411] on input "Removes dust and other particles from the air entering the engine" at bounding box center [373, 409] width 12 height 12
radio input "true"
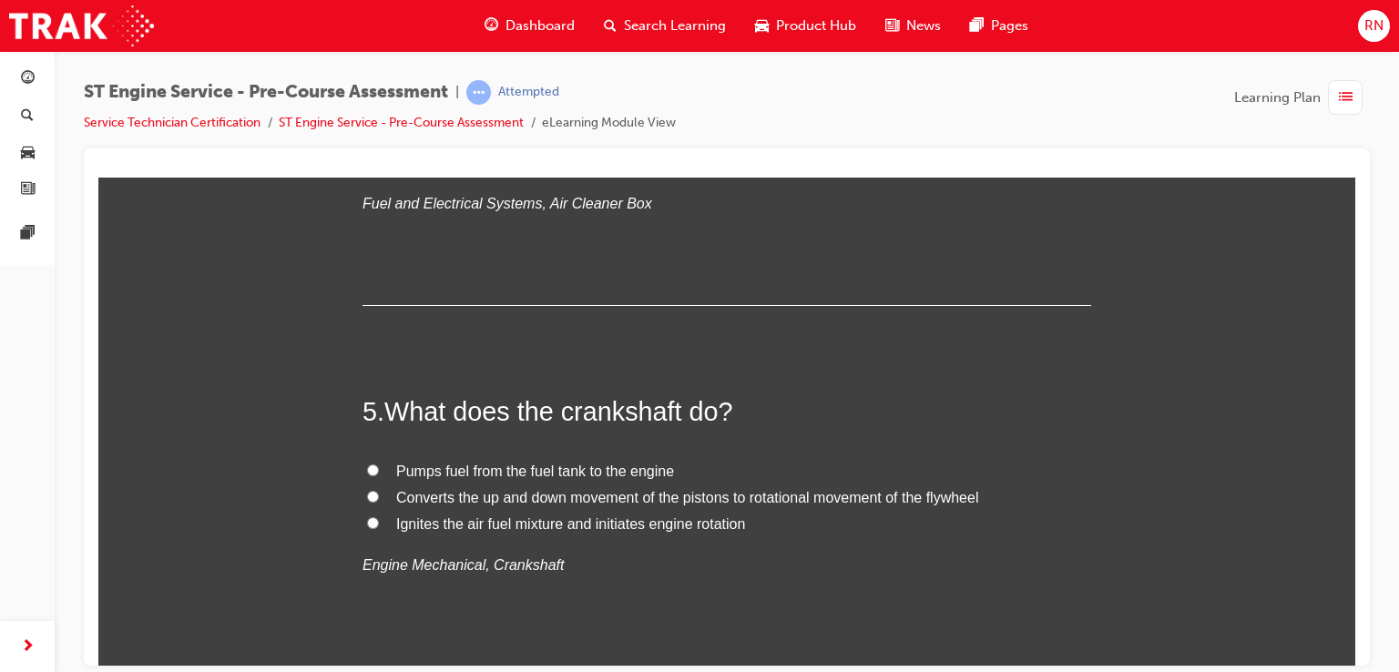
scroll to position [1409, 0]
click at [368, 490] on input "Converts the up and down movement of the pistons to rotational movement of the …" at bounding box center [373, 494] width 12 height 12
radio input "true"
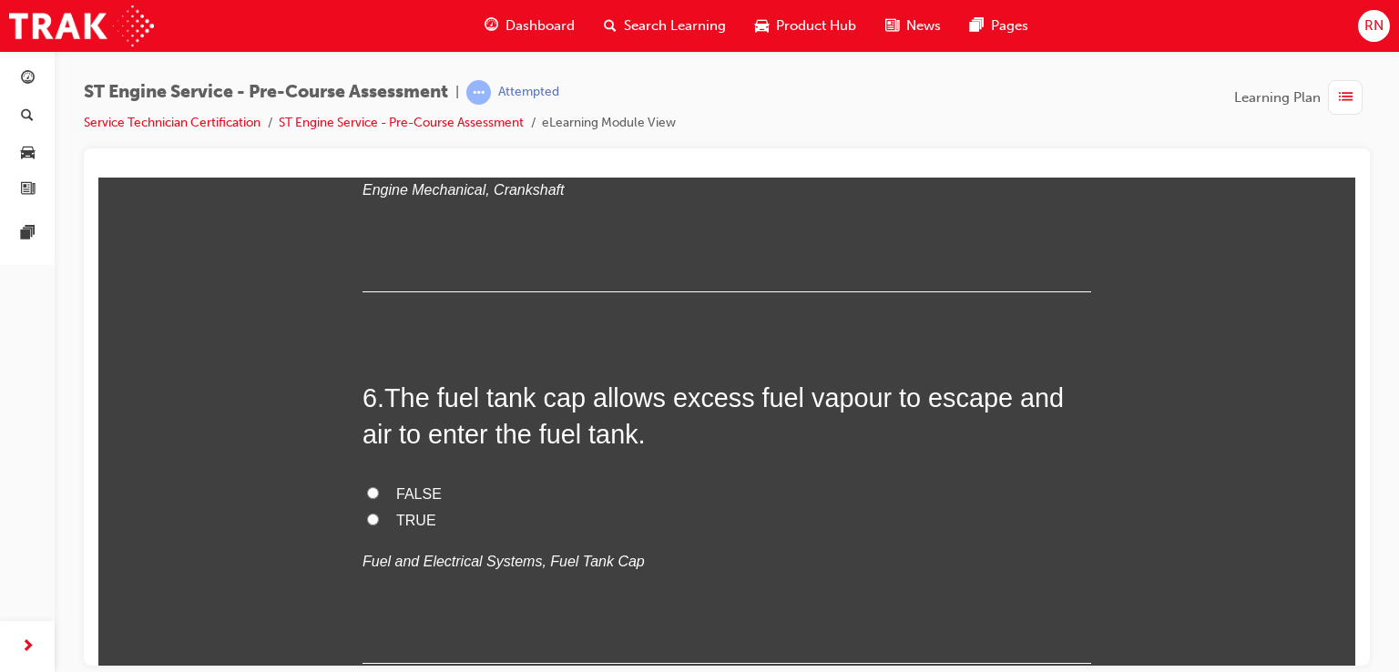
scroll to position [1809, 0]
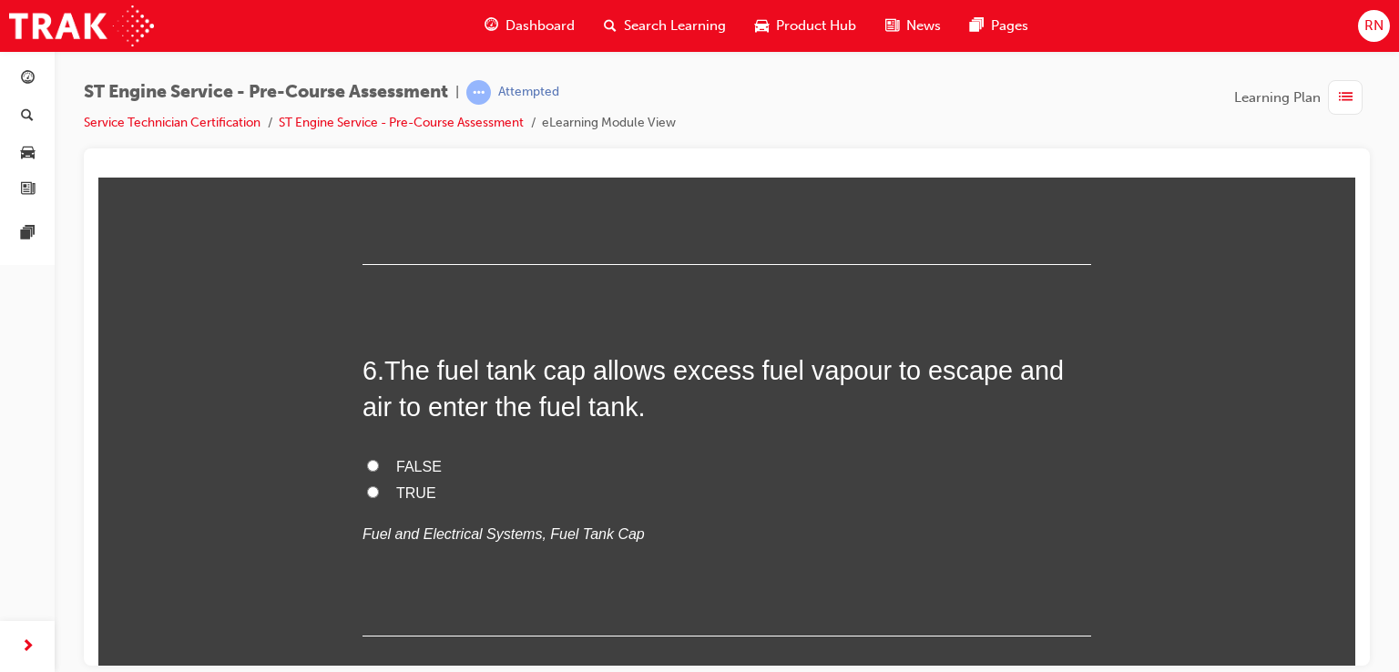
click at [367, 465] on input "FALSE" at bounding box center [373, 465] width 12 height 12
radio input "true"
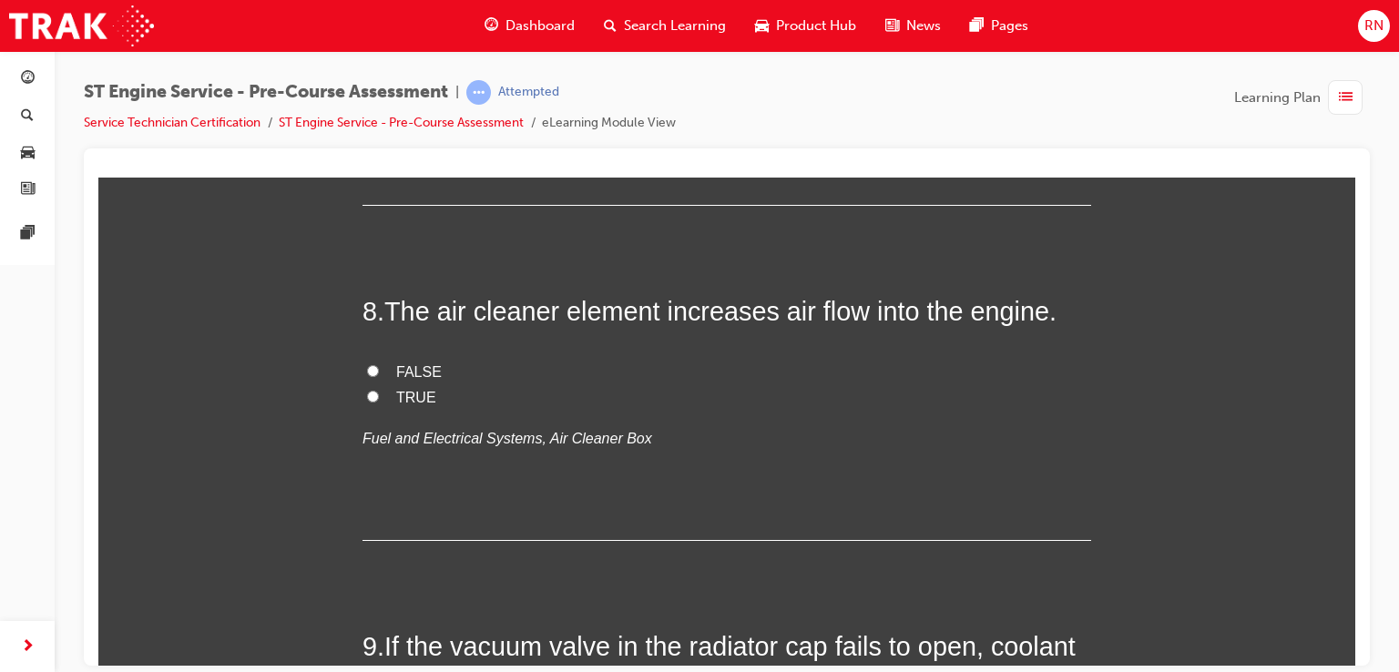
scroll to position [2697, 0]
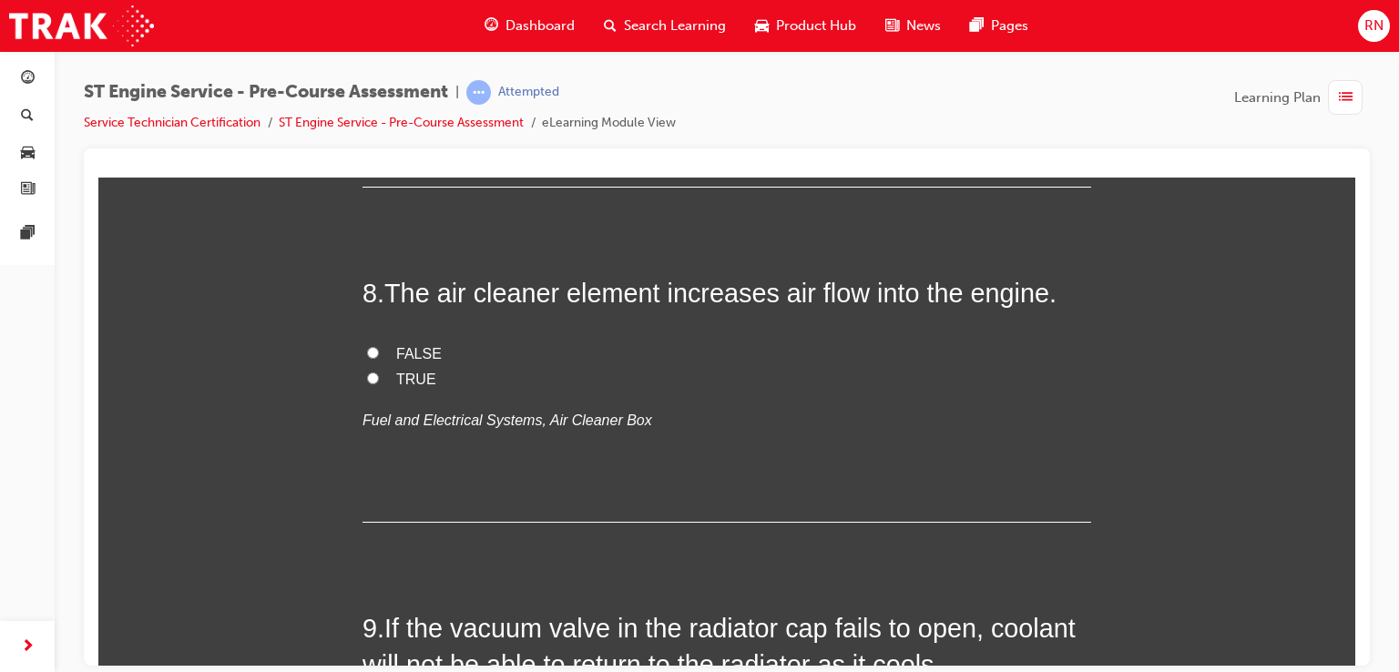
radio input "true"
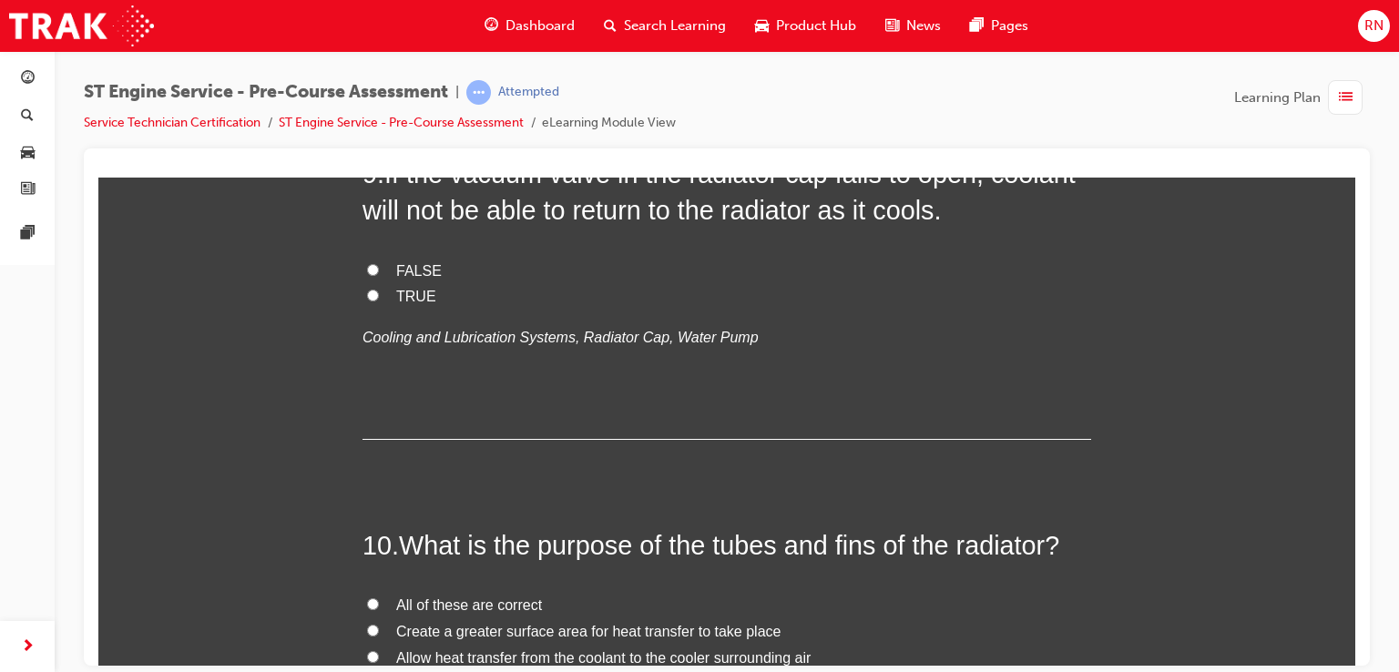
scroll to position [3159, 0]
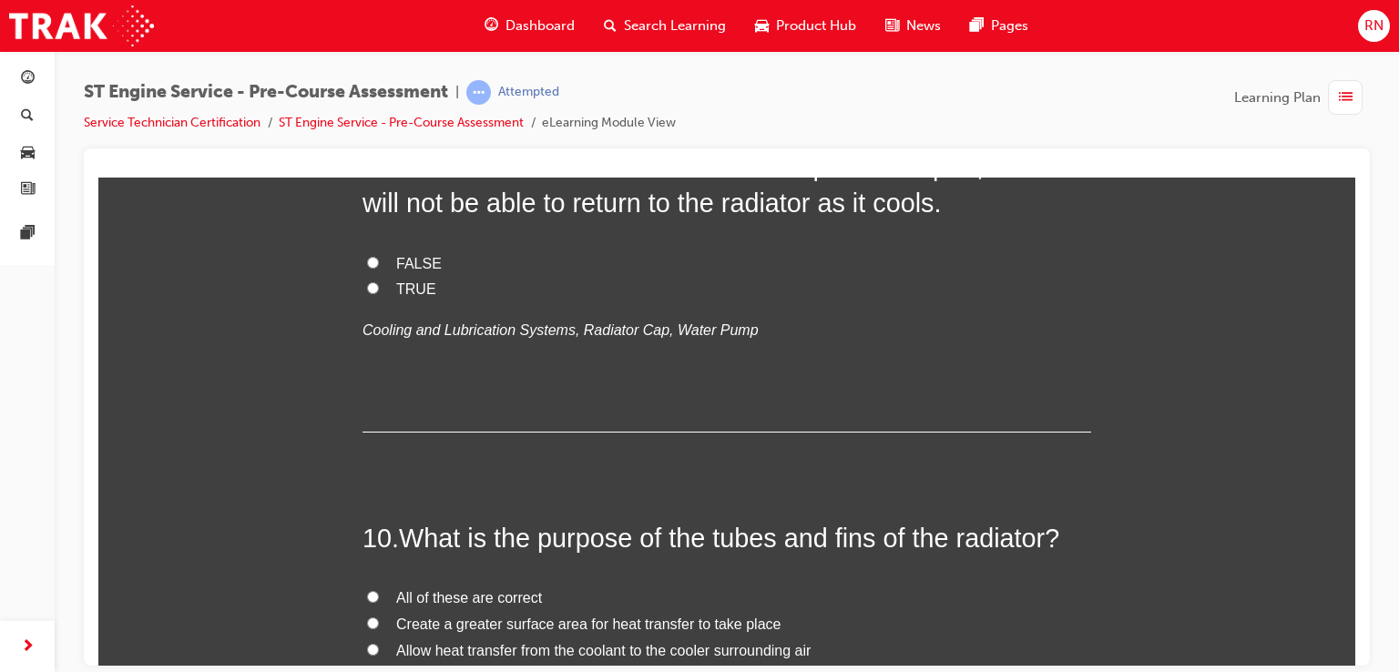
radio input "true"
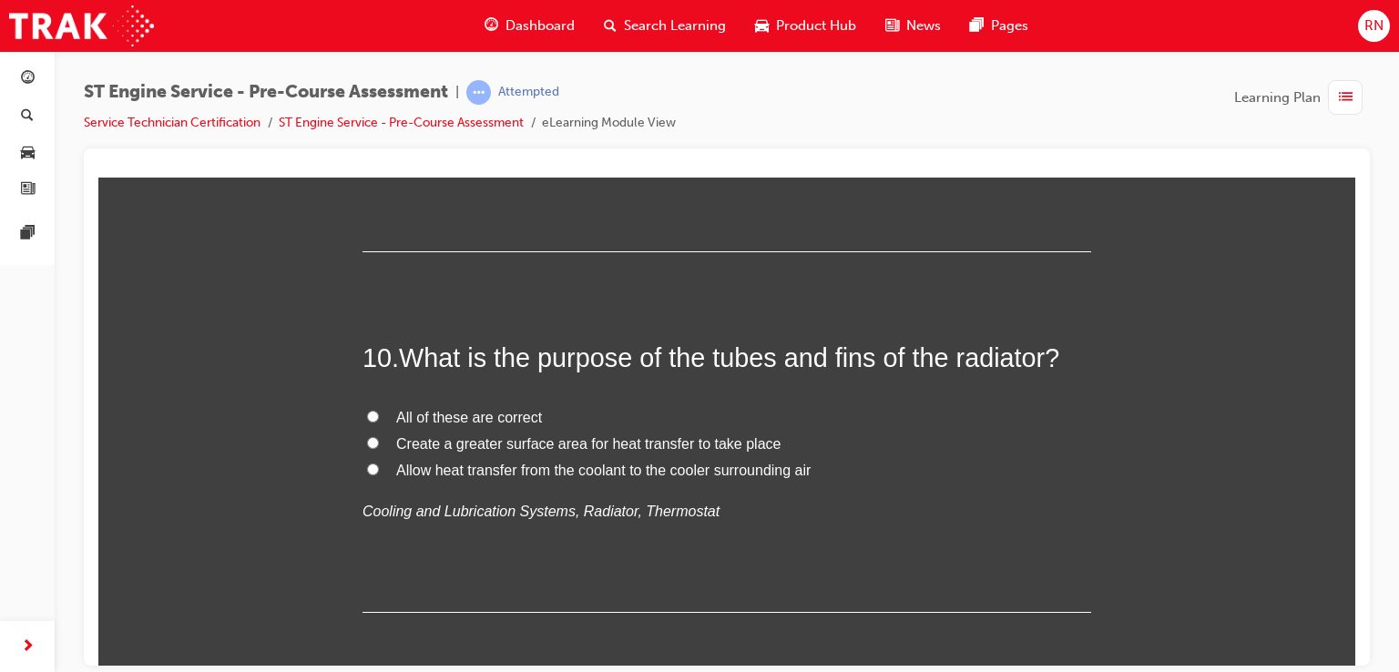
scroll to position [3341, 0]
click at [367, 111] on input "TRUE" at bounding box center [373, 105] width 12 height 12
radio input "true"
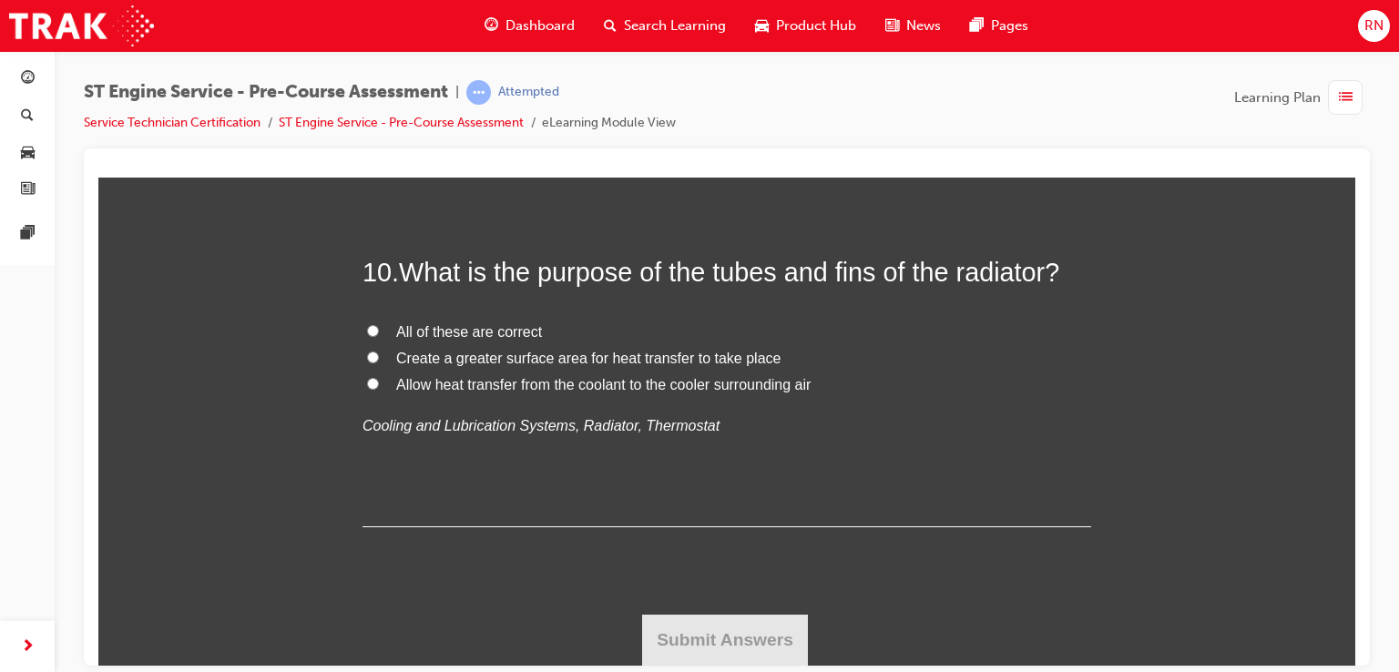
scroll to position [3693, 0]
click at [367, 336] on input "All of these are correct" at bounding box center [373, 330] width 12 height 12
radio input "true"
click at [729, 617] on button "Submit Answers" at bounding box center [725, 639] width 166 height 51
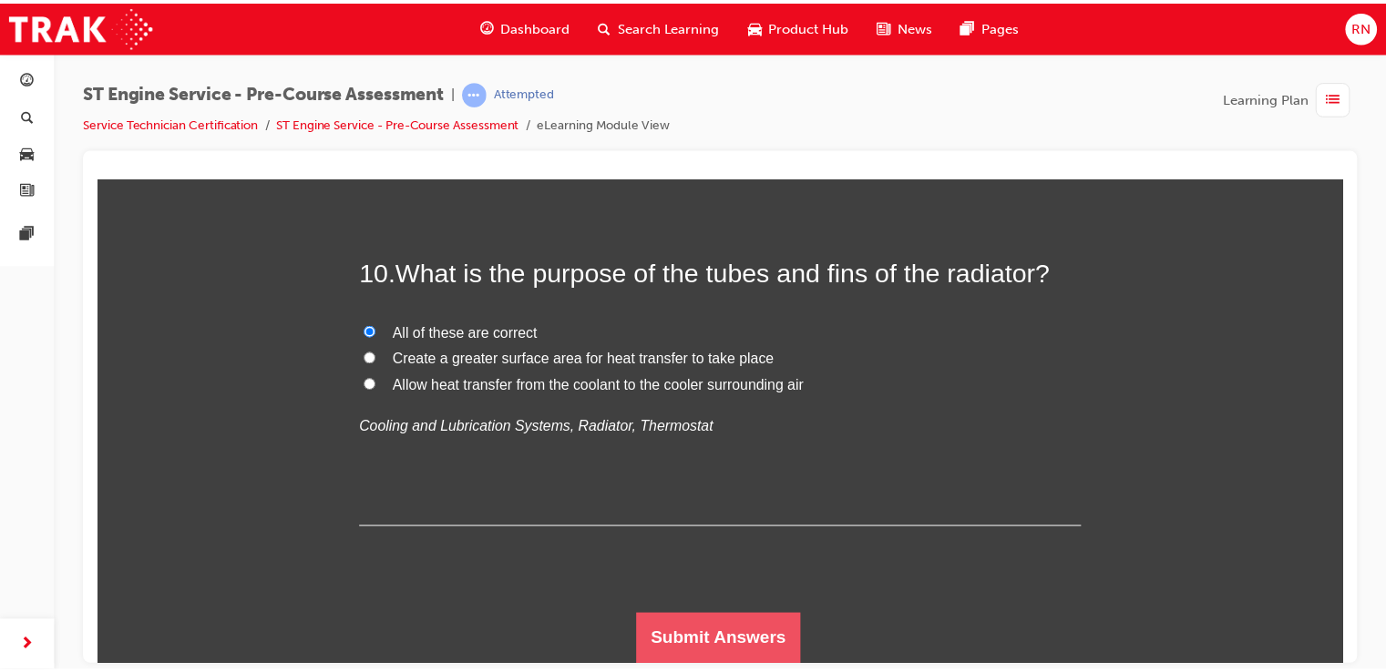
scroll to position [0, 0]
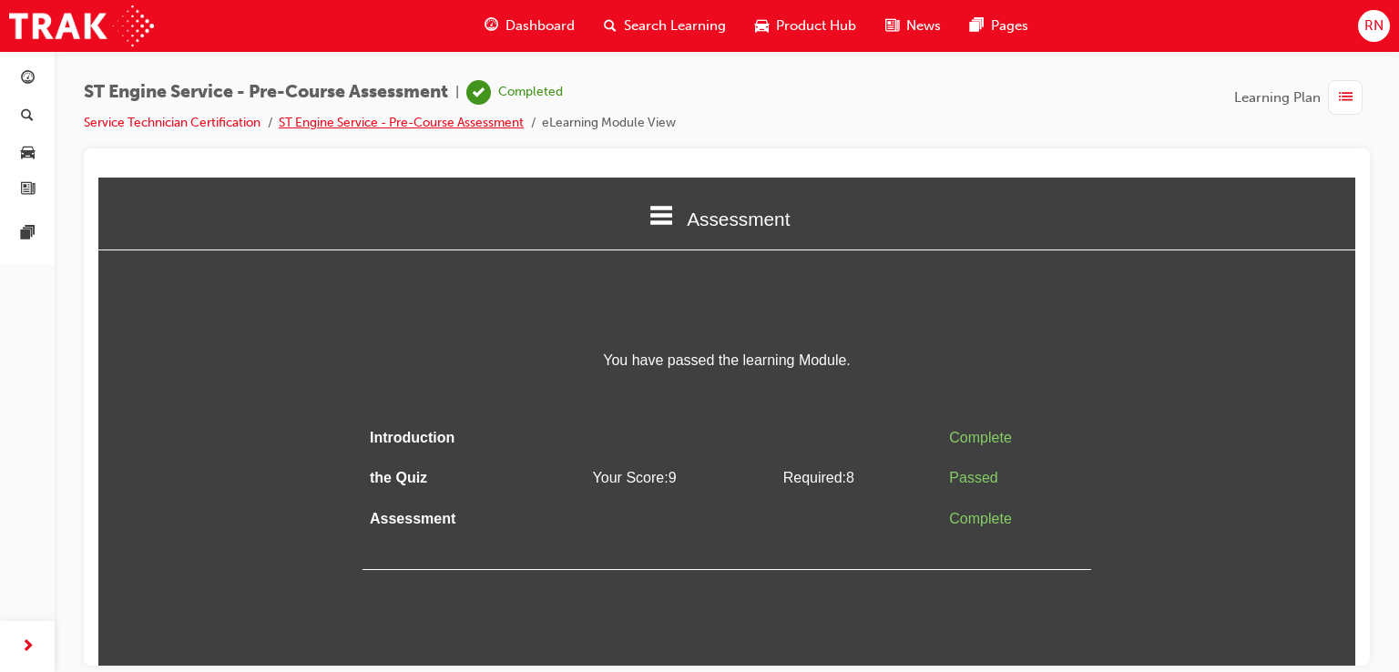
click at [379, 122] on link "ST Engine Service - Pre-Course Assessment" at bounding box center [401, 122] width 245 height 15
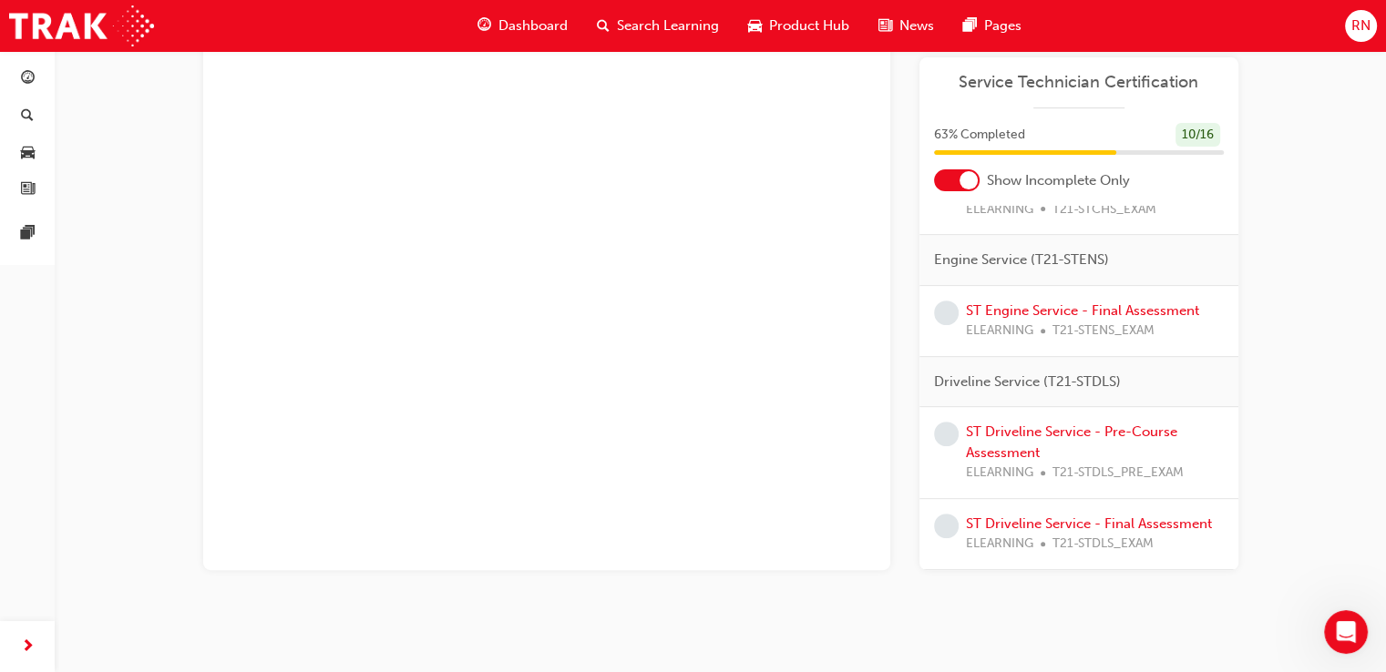
scroll to position [466, 0]
click at [1001, 424] on link "ST Driveline Service - Pre-Course Assessment" at bounding box center [1071, 442] width 211 height 37
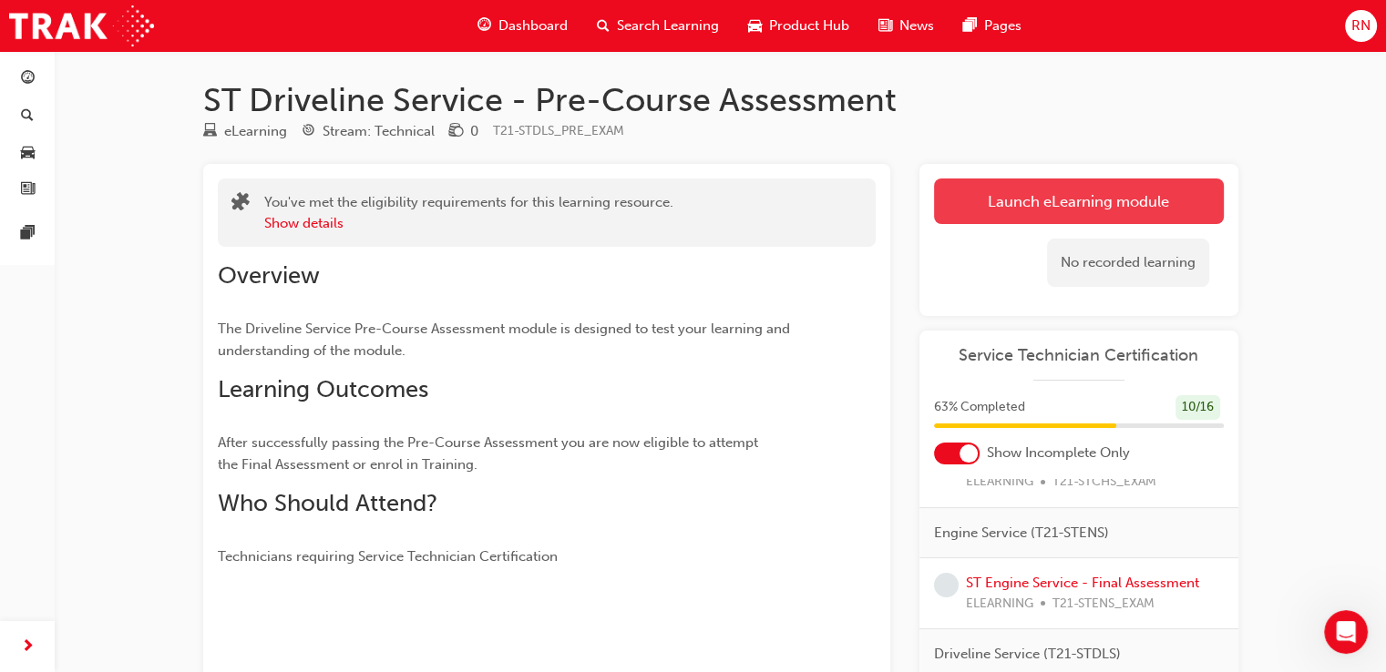
click at [970, 198] on link "Launch eLearning module" at bounding box center [1079, 202] width 290 height 46
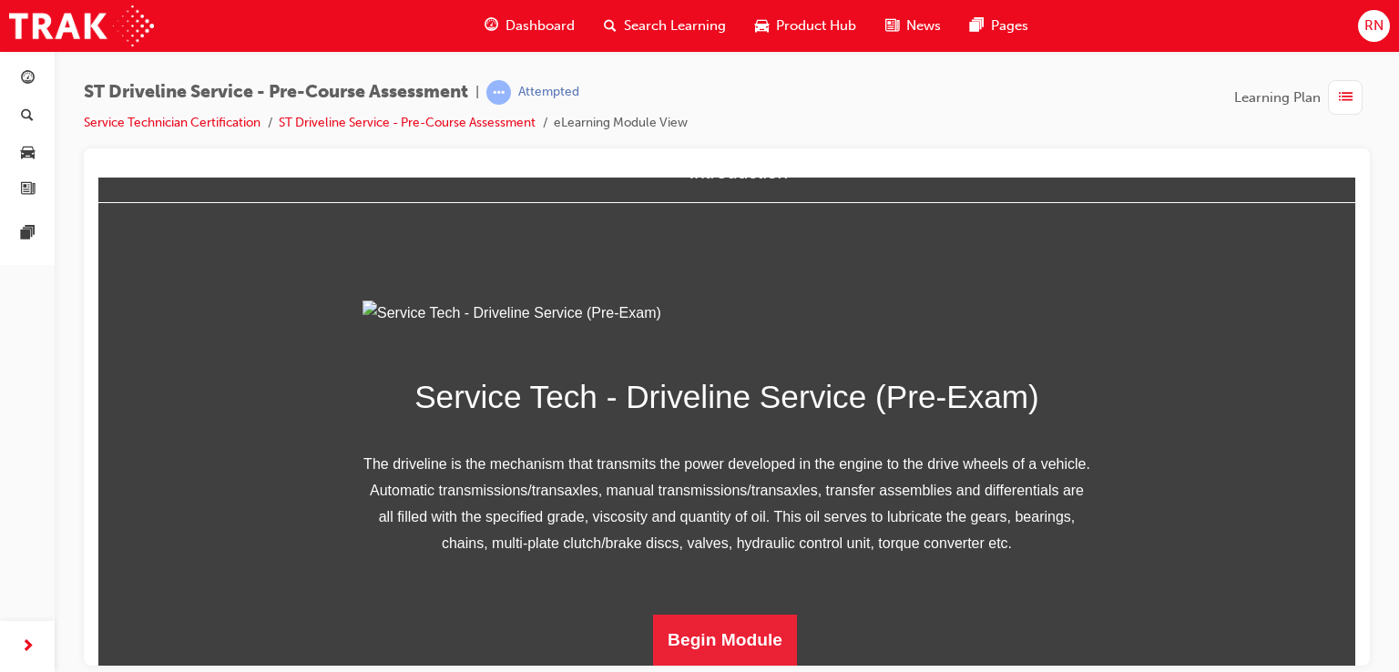
scroll to position [248, 0]
click at [722, 632] on button "Begin Module" at bounding box center [725, 639] width 144 height 51
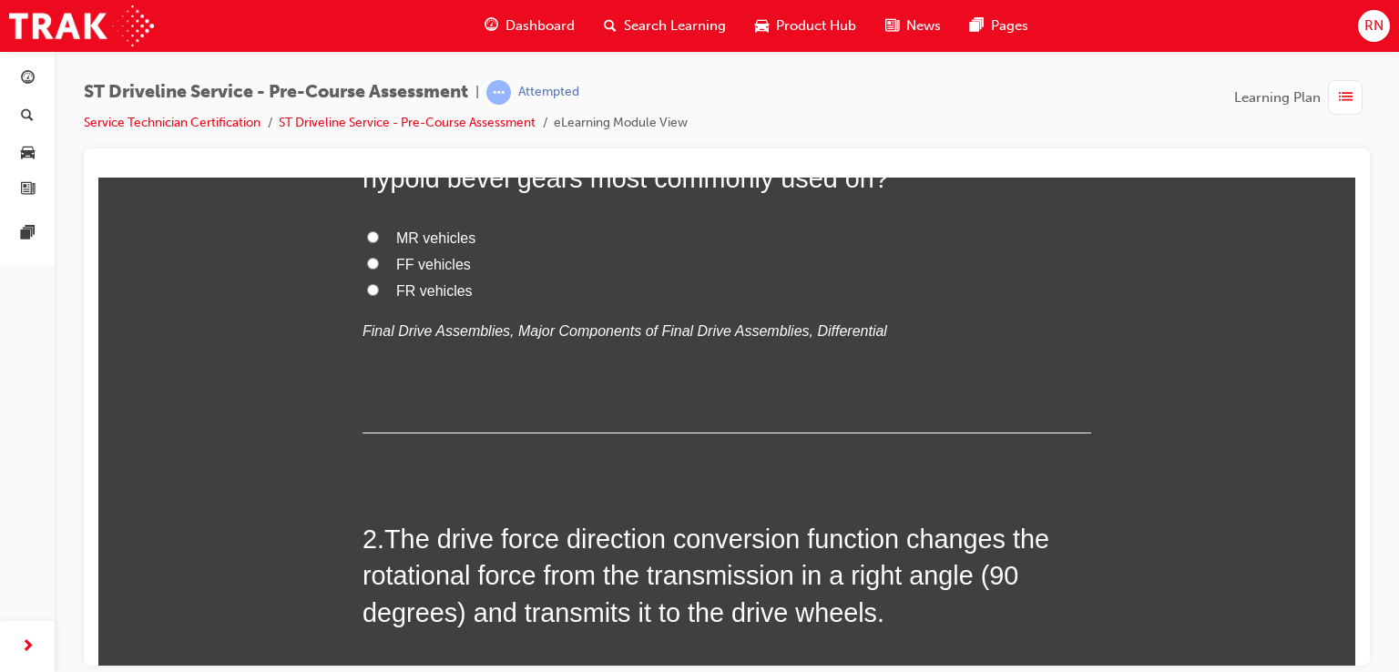
scroll to position [0, 0]
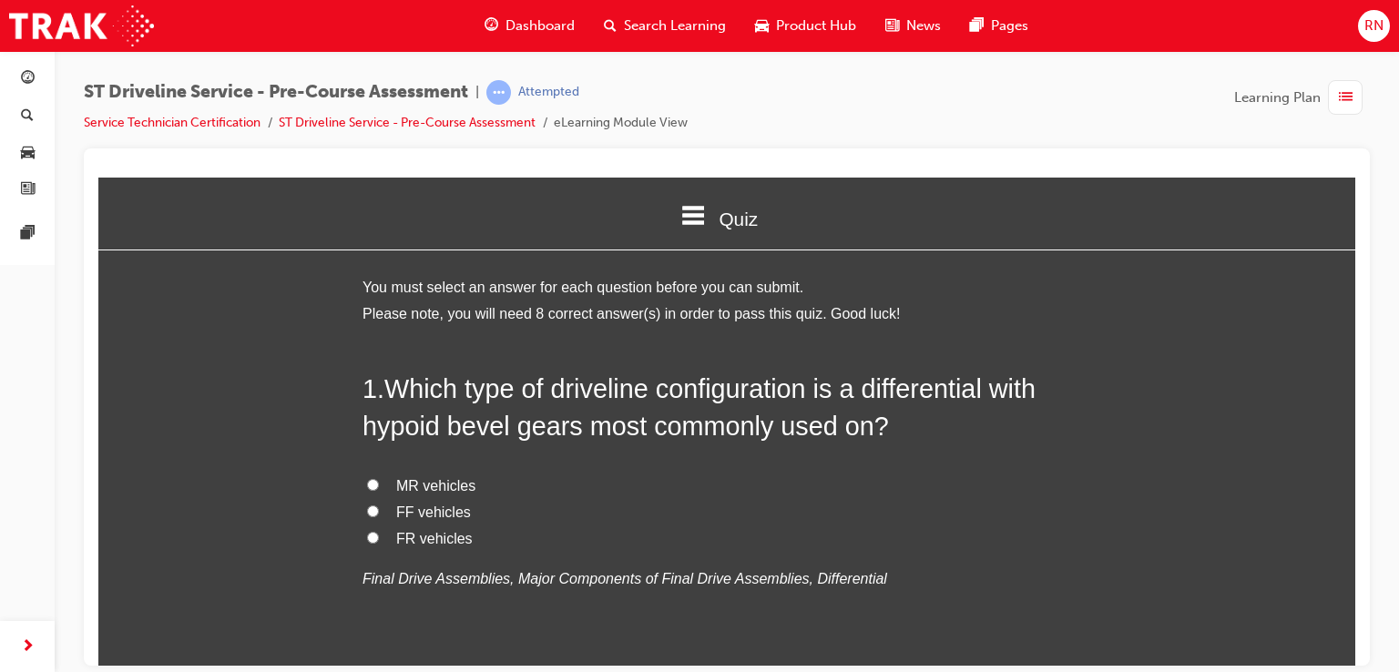
click at [419, 513] on span "FF vehicles" at bounding box center [433, 511] width 75 height 15
click at [379, 513] on input "FF vehicles" at bounding box center [373, 511] width 12 height 12
radio input "true"
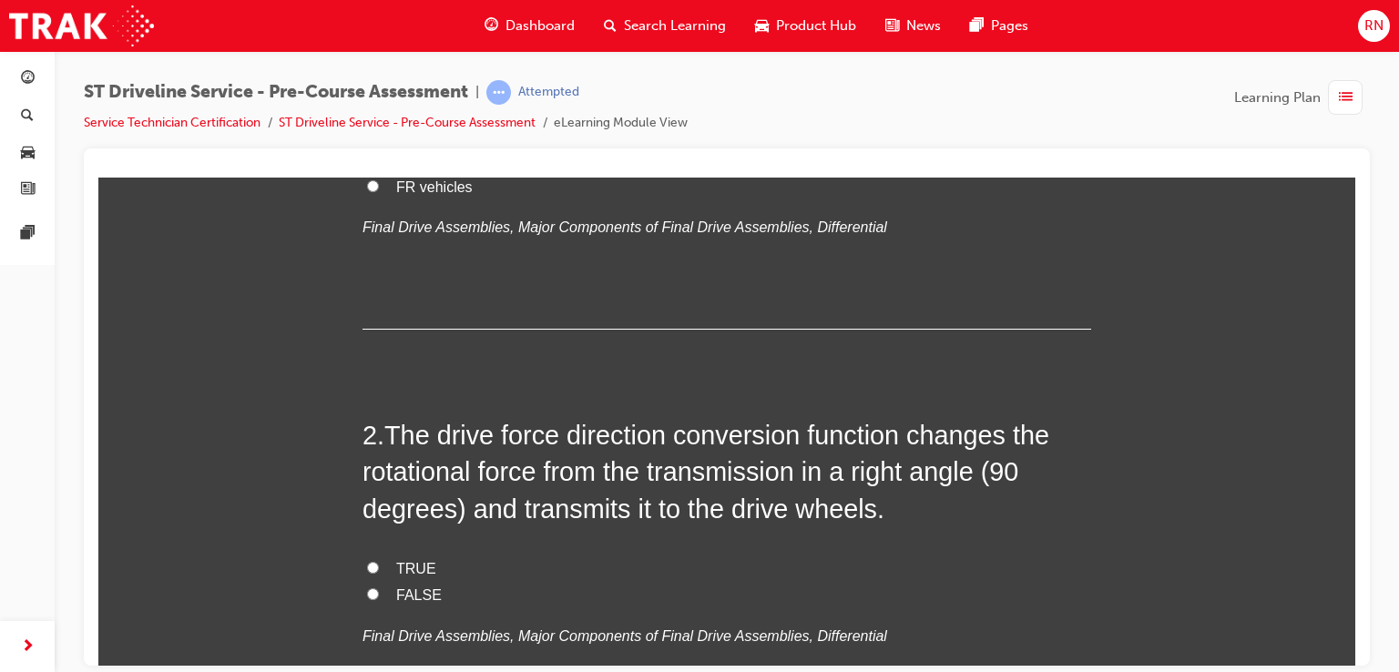
scroll to position [401, 0]
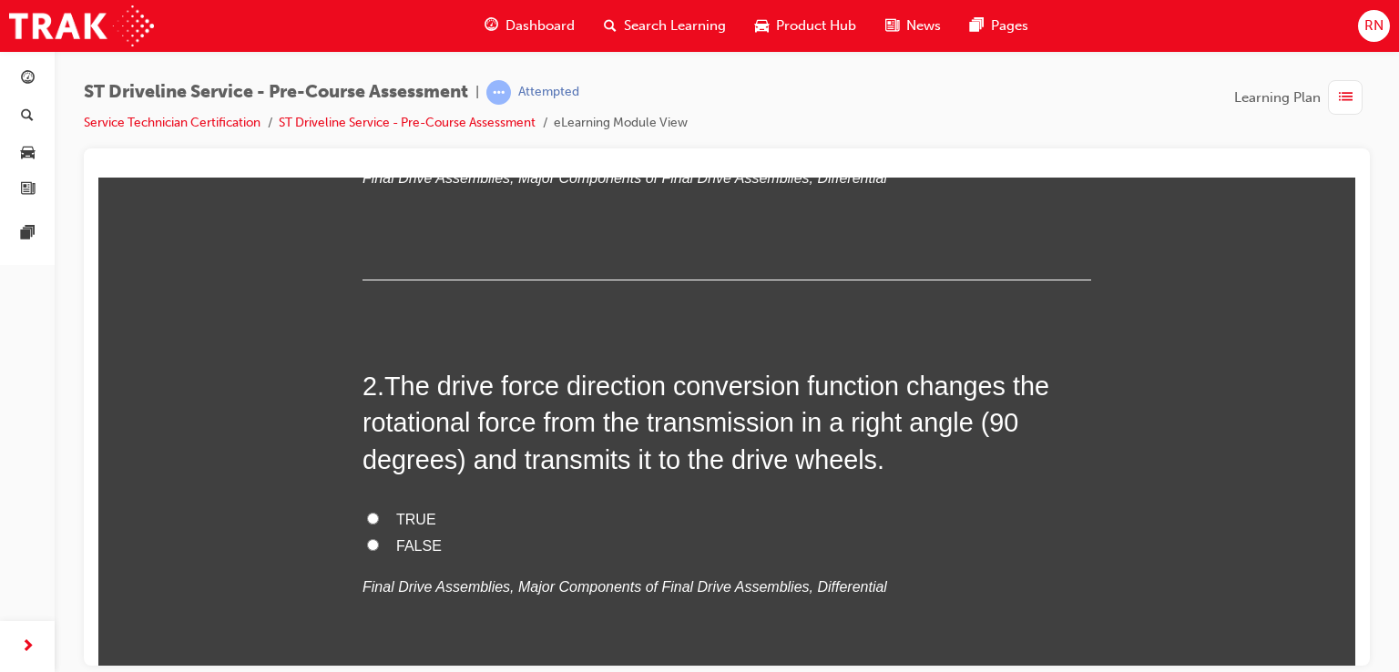
click at [367, 546] on input "FALSE" at bounding box center [373, 544] width 12 height 12
radio input "true"
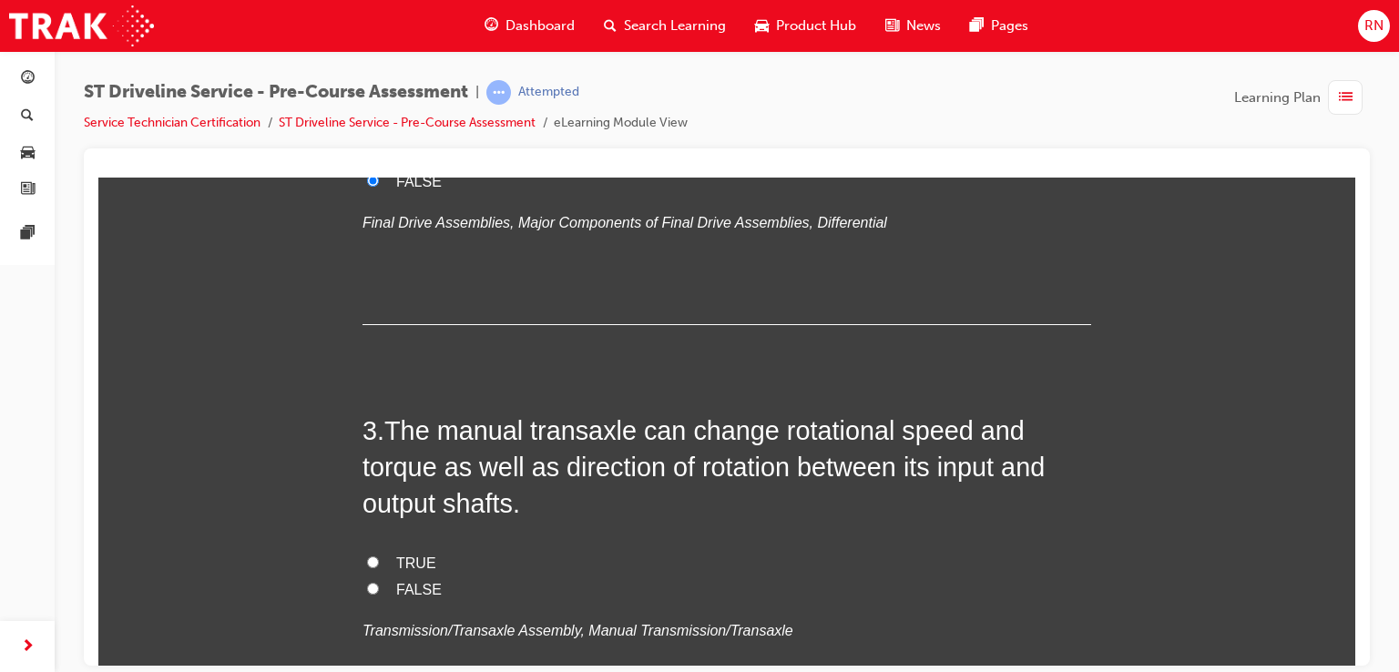
scroll to position [776, 0]
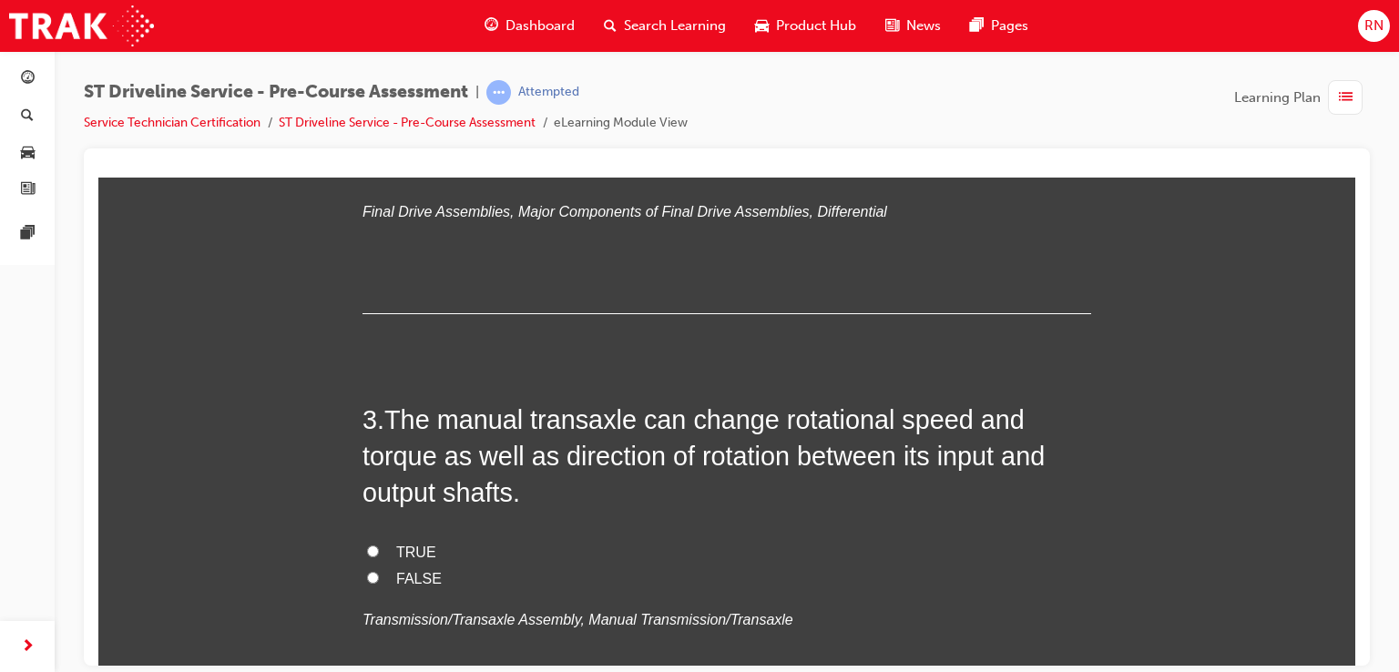
click at [368, 553] on input "TRUE" at bounding box center [373, 551] width 12 height 12
radio input "true"
click at [1356, 654] on div at bounding box center [727, 407] width 1286 height 517
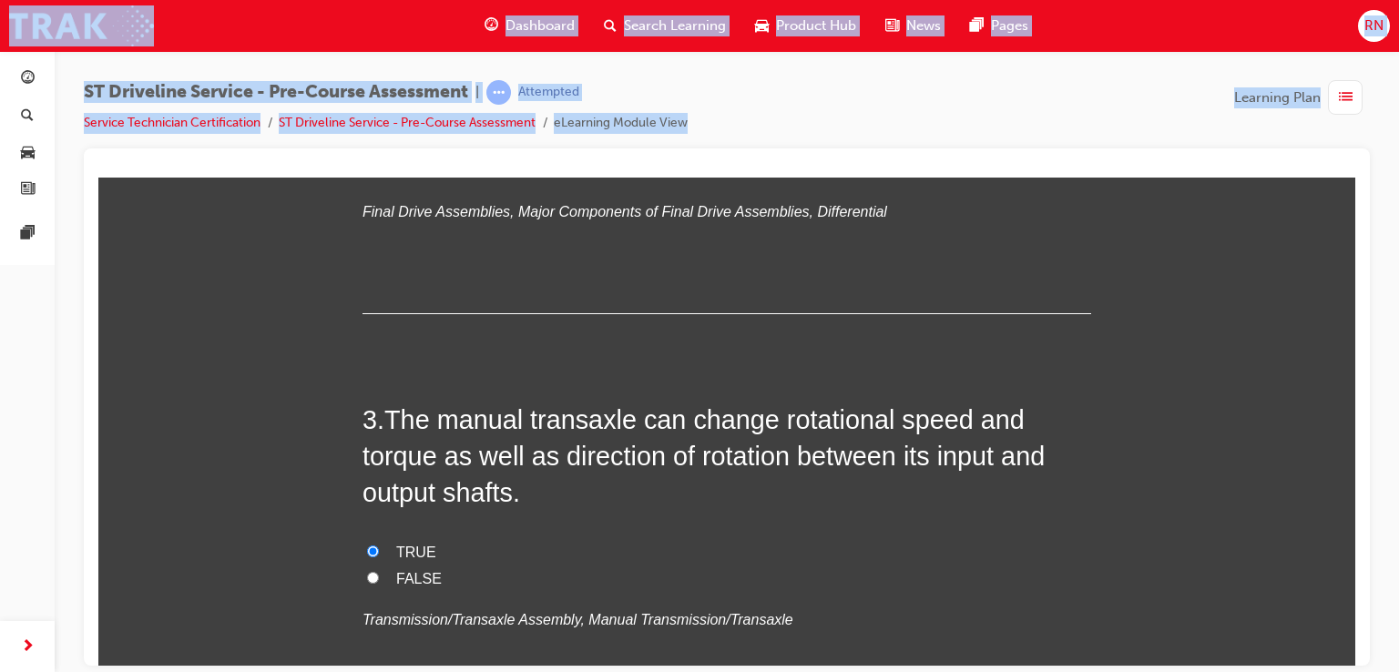
click at [1356, 654] on div at bounding box center [727, 407] width 1286 height 517
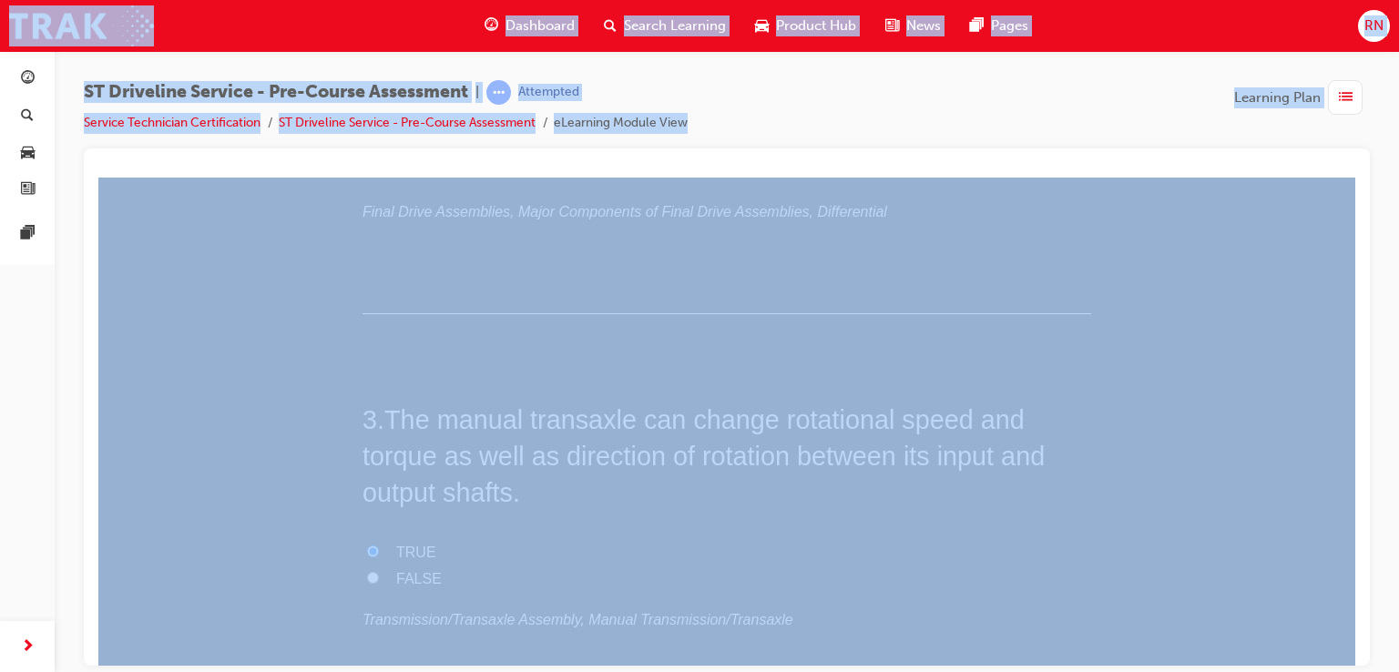
click at [1356, 654] on div at bounding box center [727, 407] width 1286 height 517
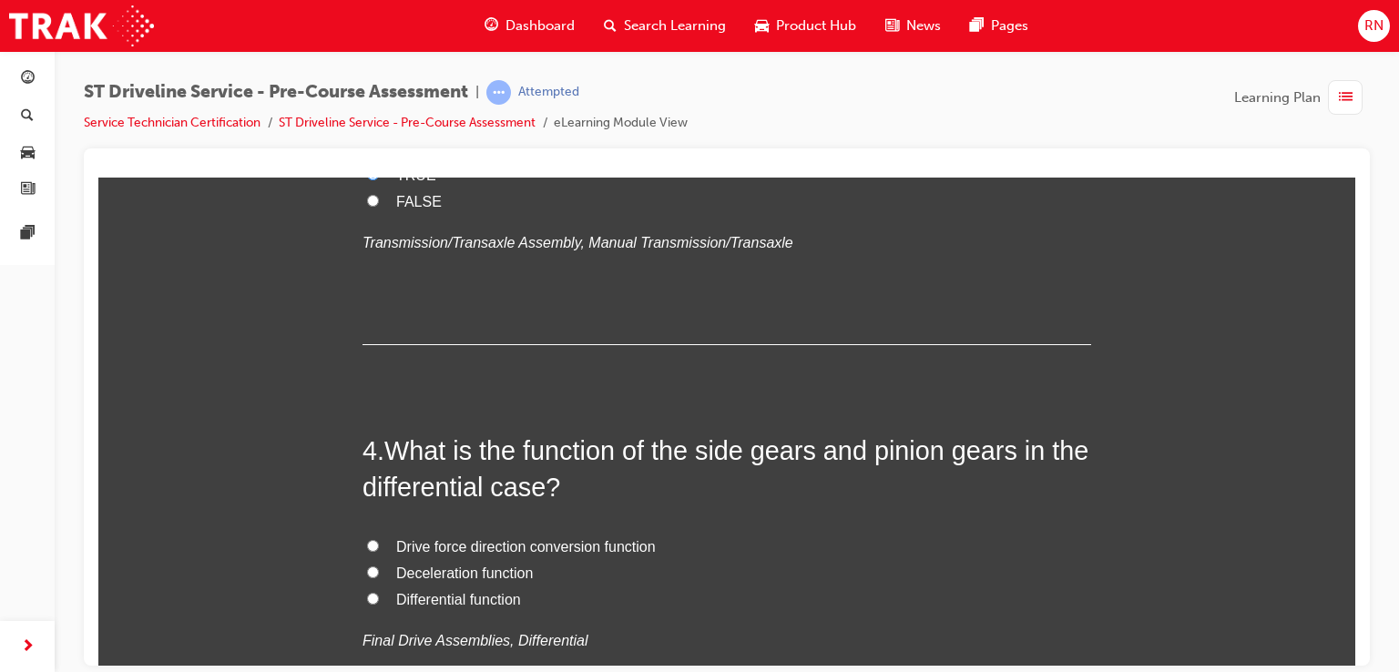
scroll to position [1250, 0]
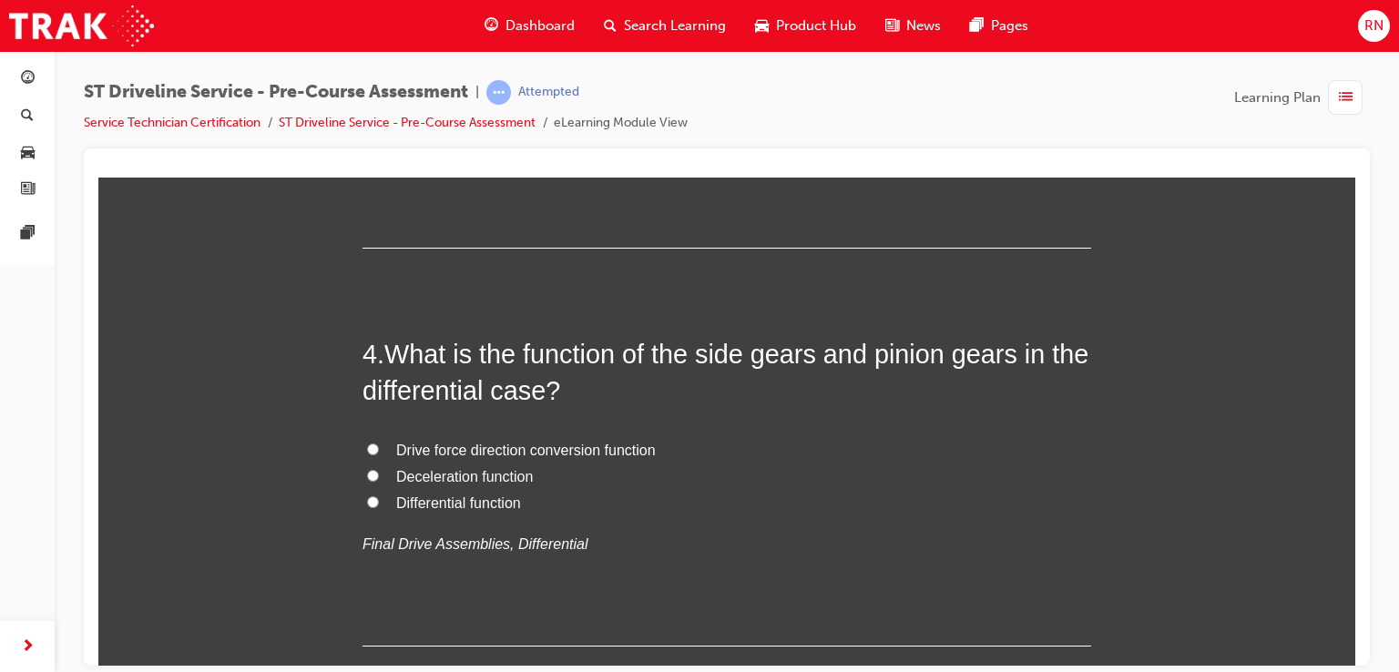
click at [482, 505] on span "Differential function" at bounding box center [458, 502] width 125 height 15
click at [379, 505] on input "Differential function" at bounding box center [373, 502] width 12 height 12
radio input "true"
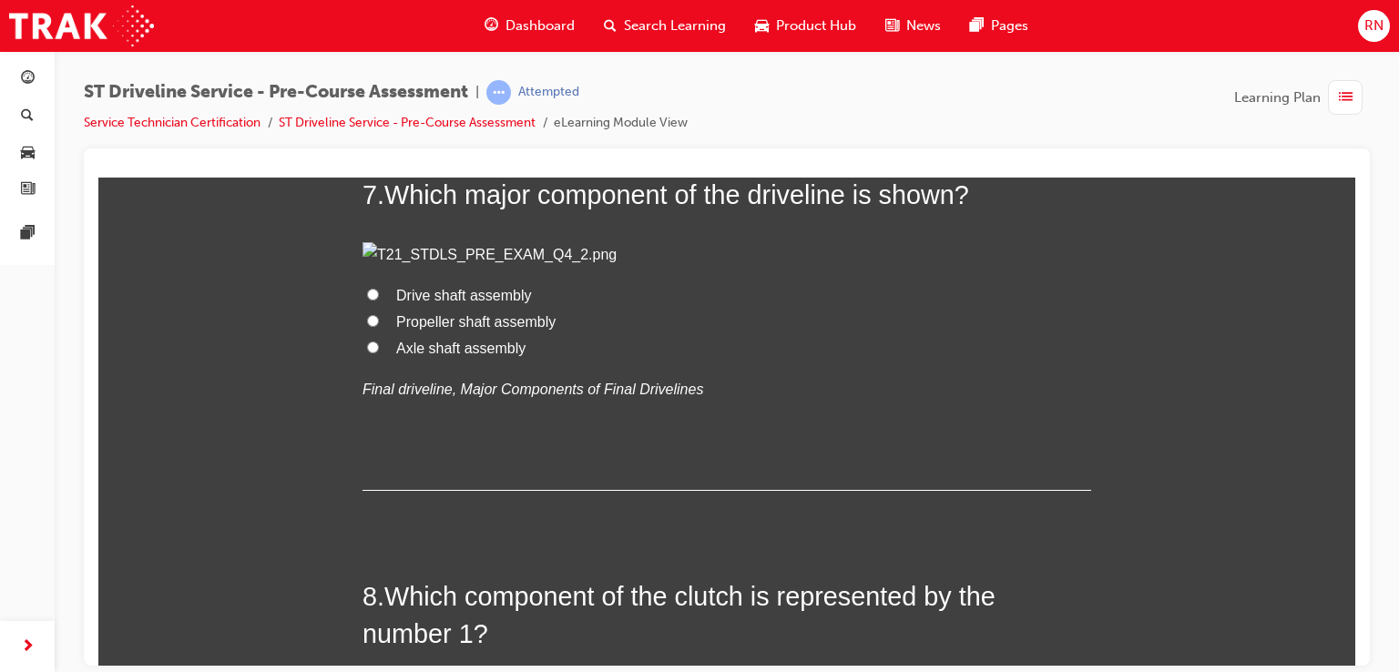
scroll to position [2661, 0]
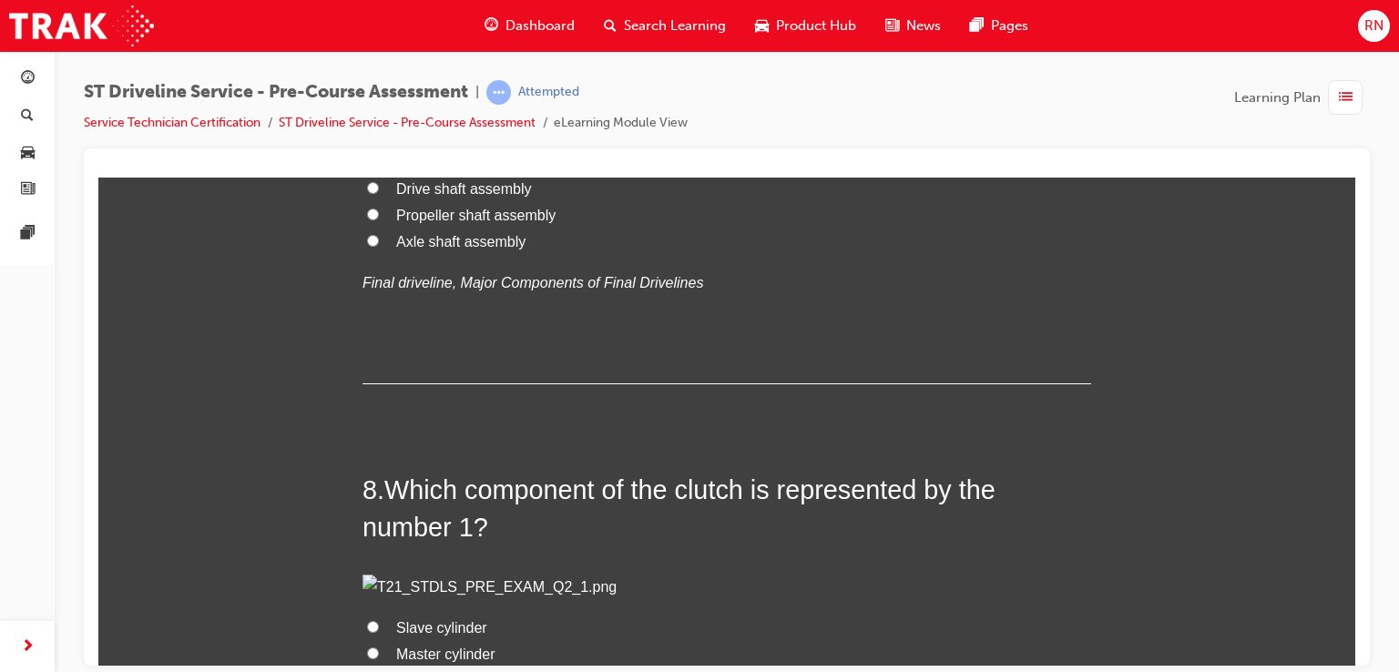
drag, startPoint x: 1355, startPoint y: 351, endPoint x: 1461, endPoint y: 569, distance: 242.4
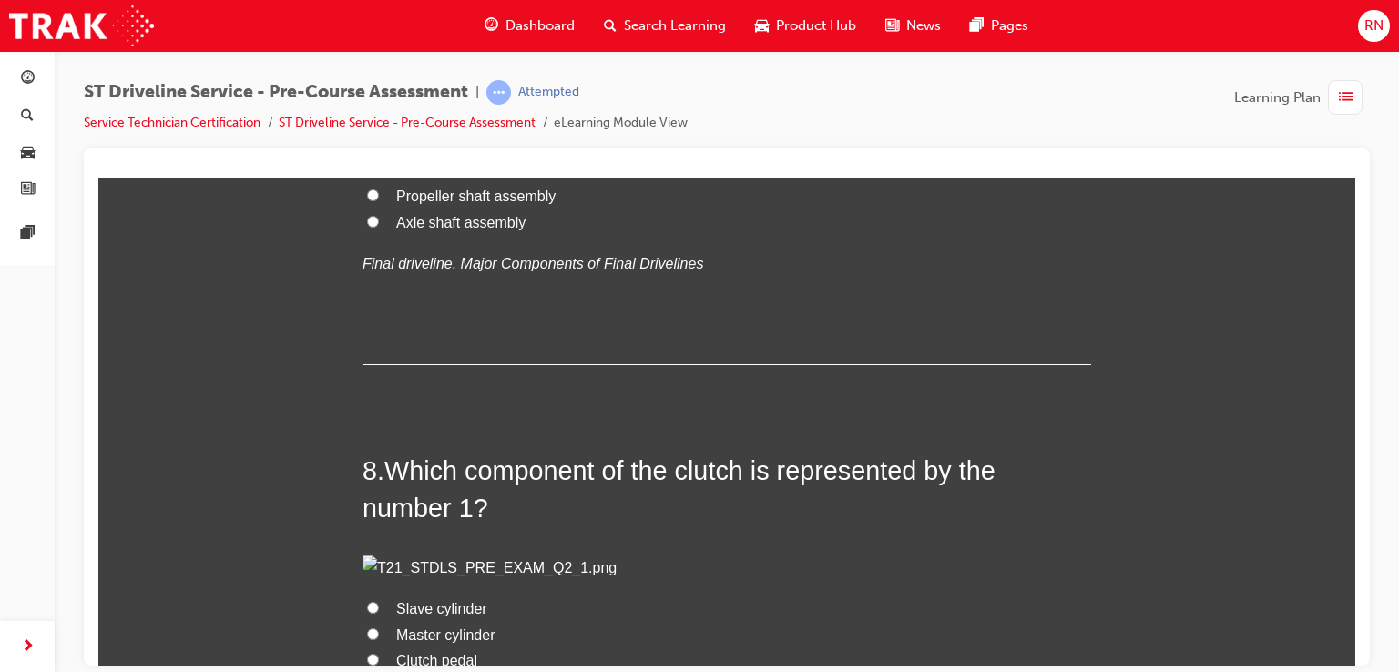
scroll to position [2701, 0]
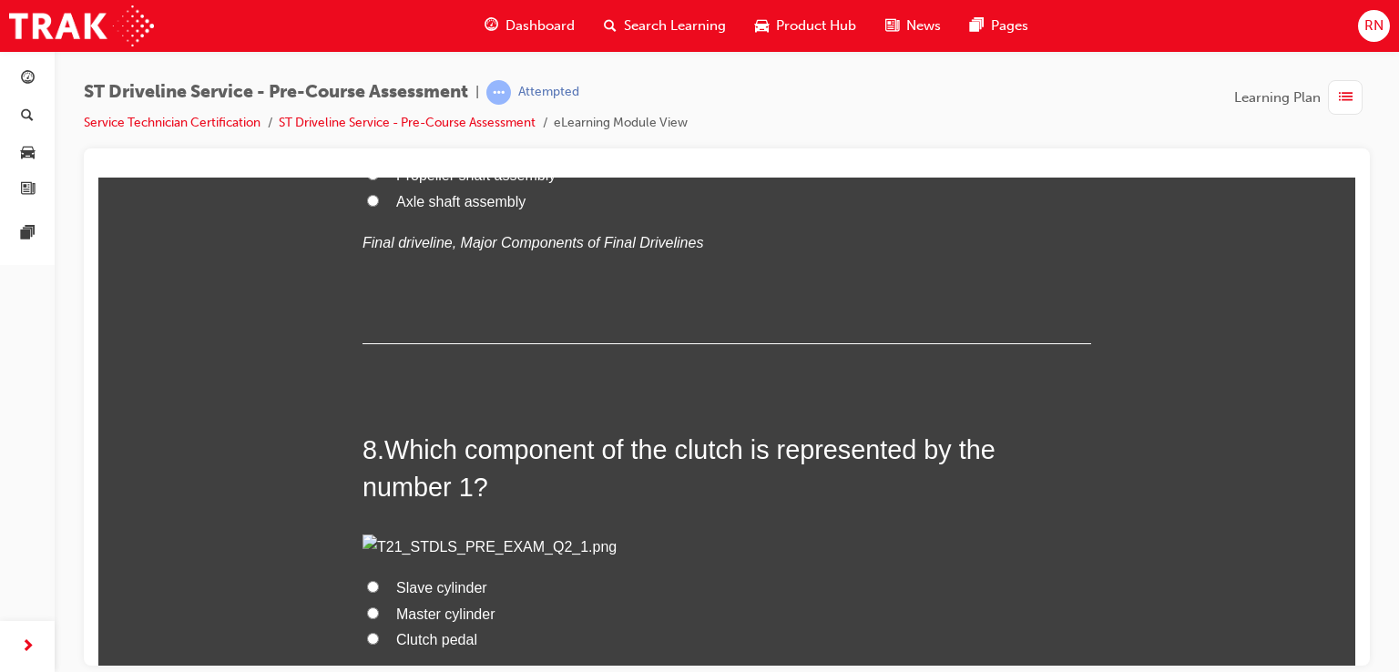
radio input "true"
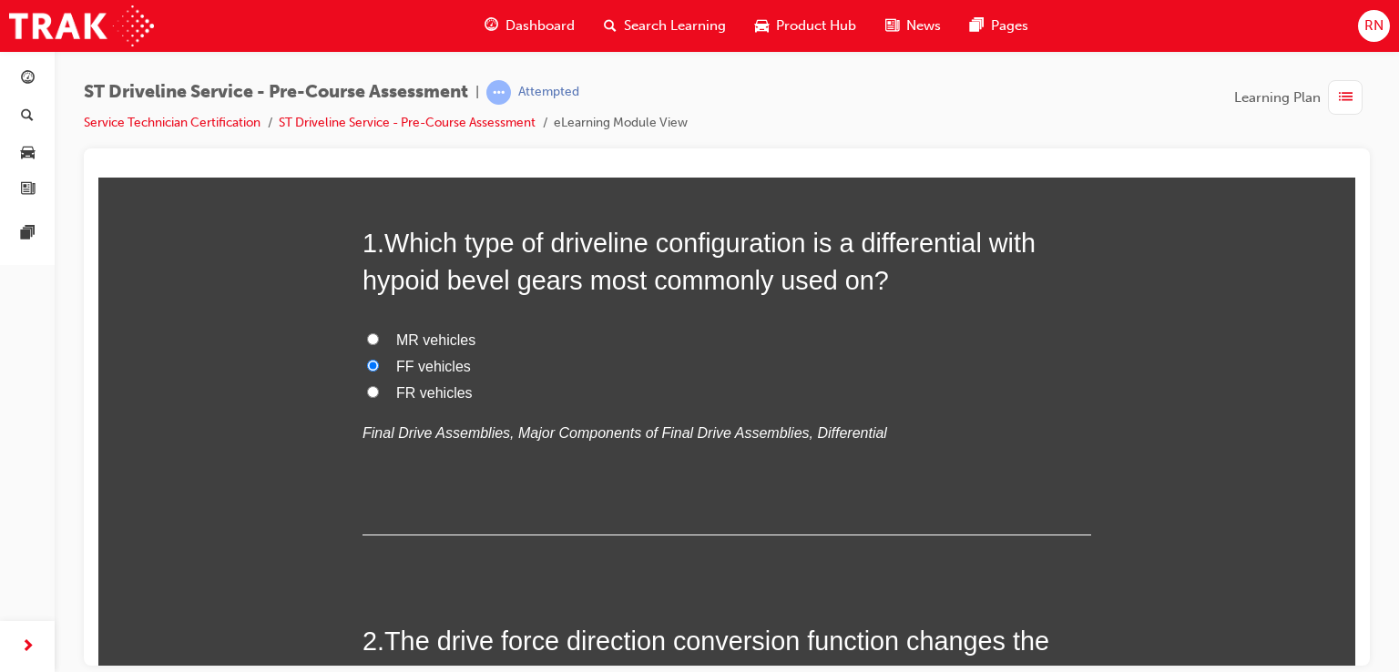
scroll to position [135, 0]
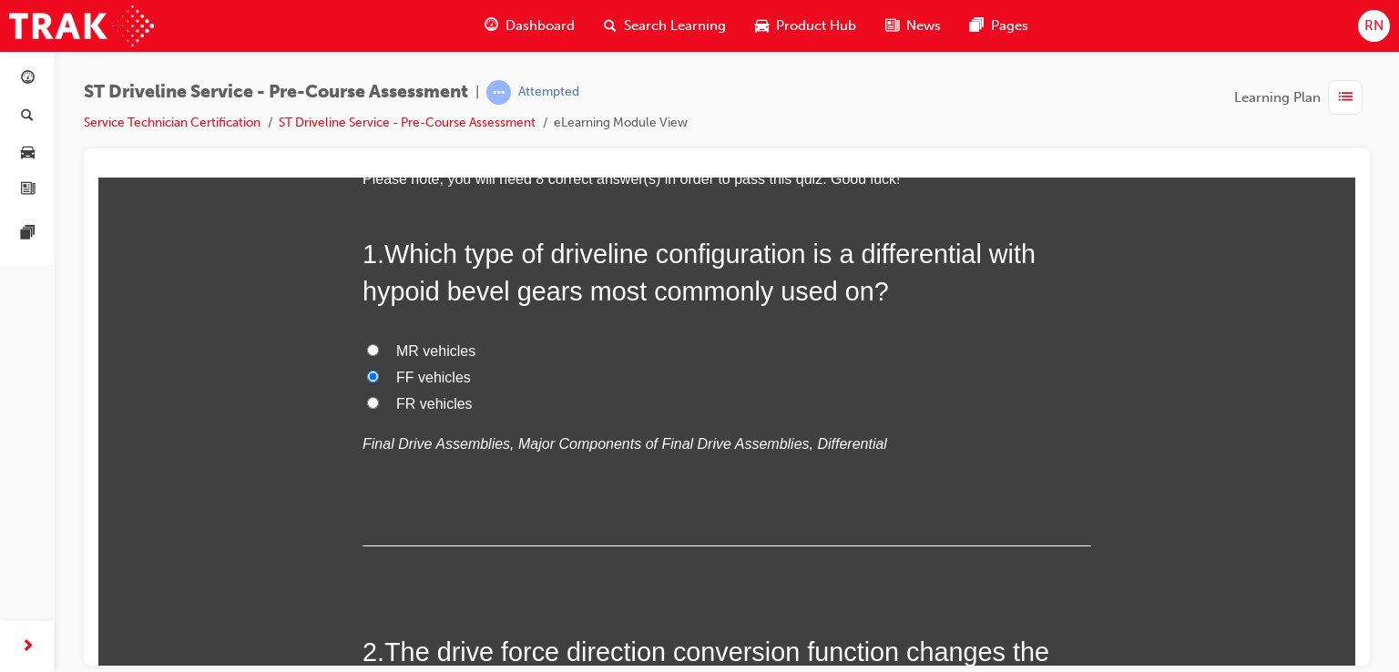
click at [367, 404] on input "FR vehicles" at bounding box center [373, 402] width 12 height 12
radio input "true"
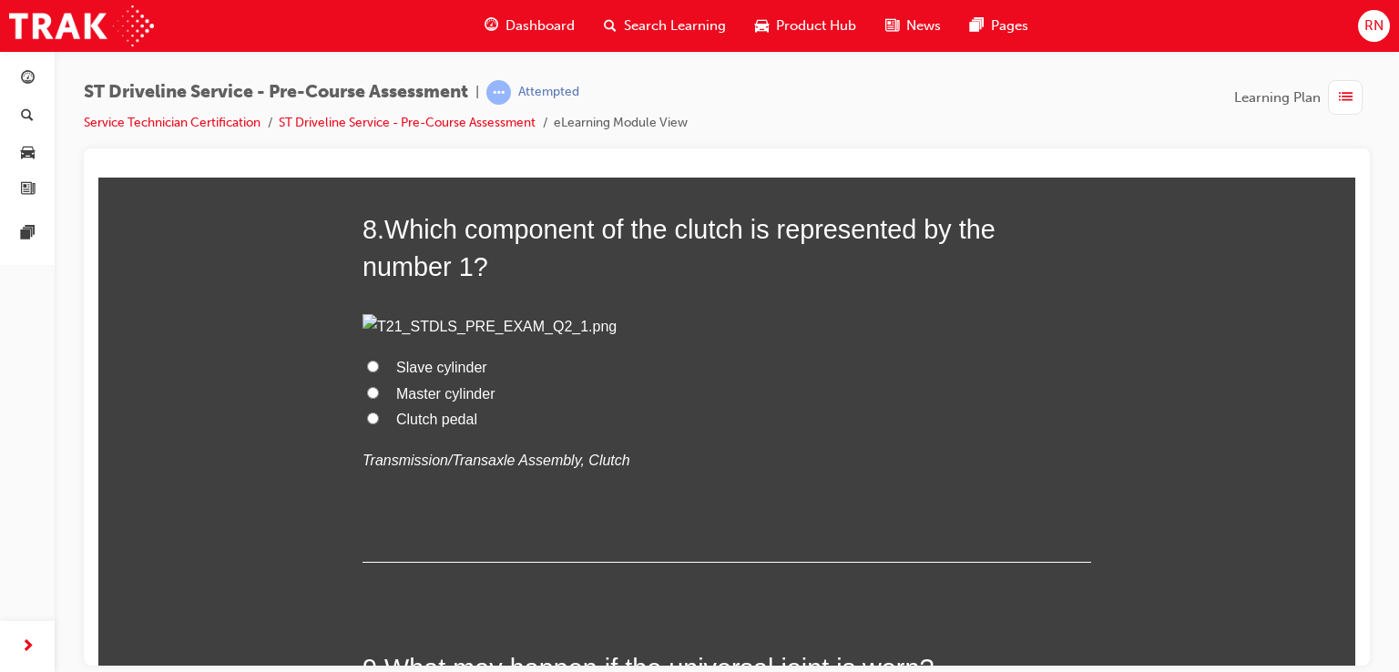
scroll to position [2986, 0]
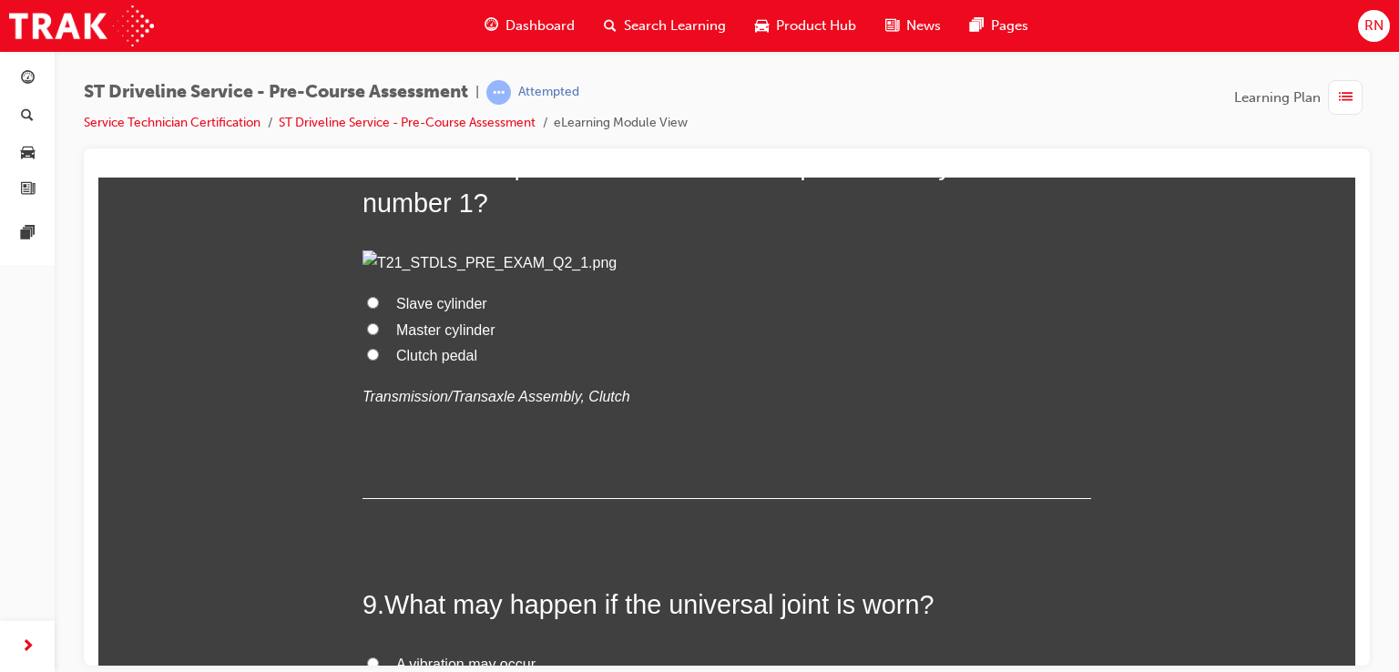
radio input "true"
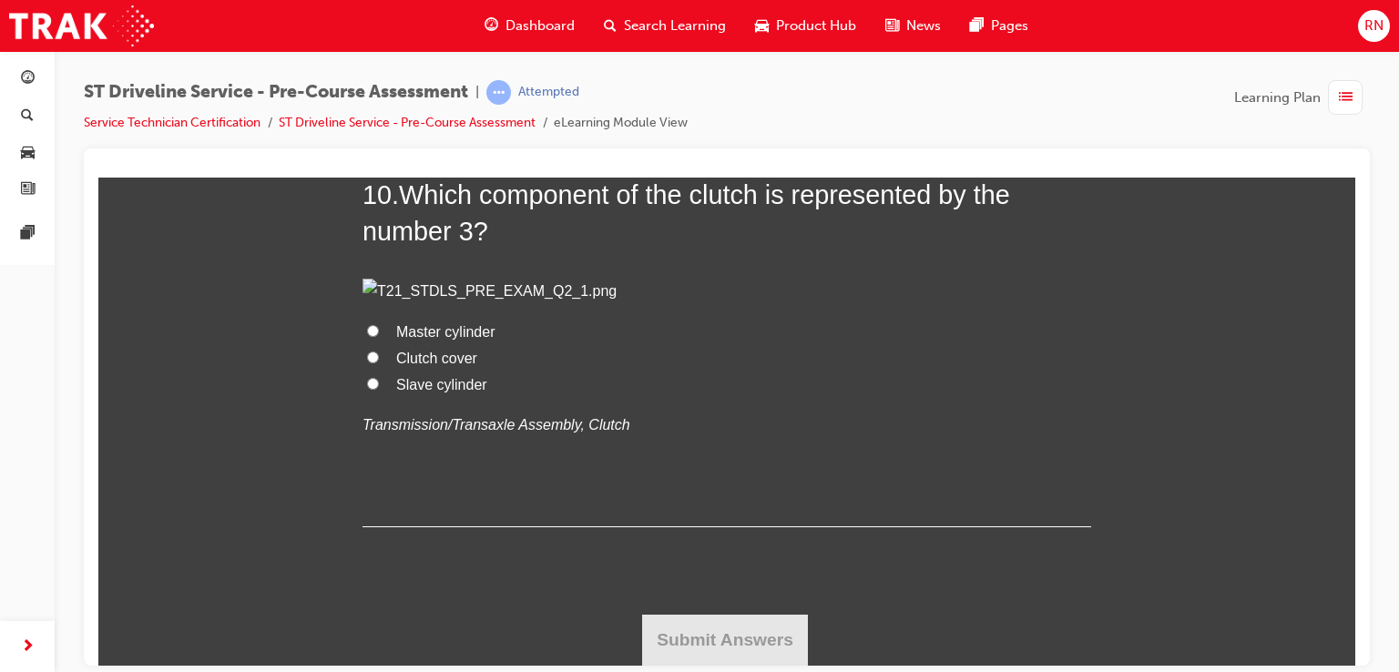
scroll to position [4078, 0]
radio input "true"
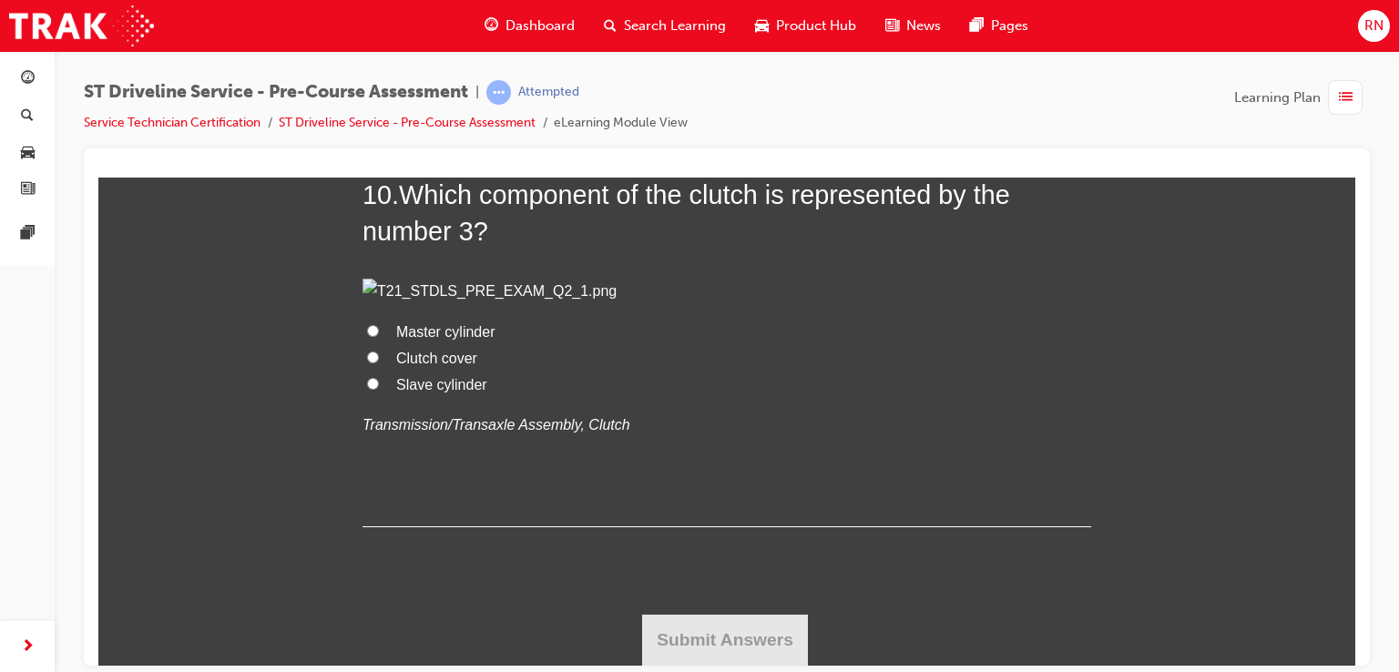
click at [1357, 518] on div at bounding box center [727, 407] width 1286 height 517
radio input "true"
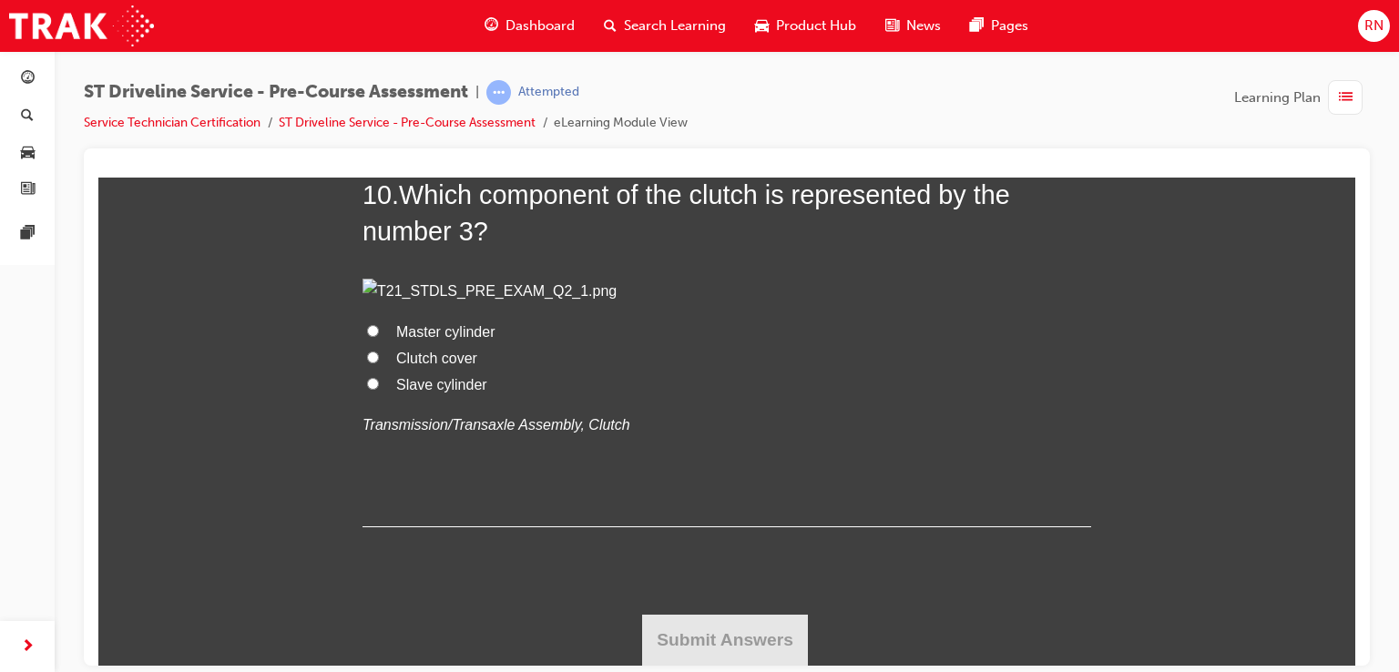
scroll to position [5248, 0]
radio input "true"
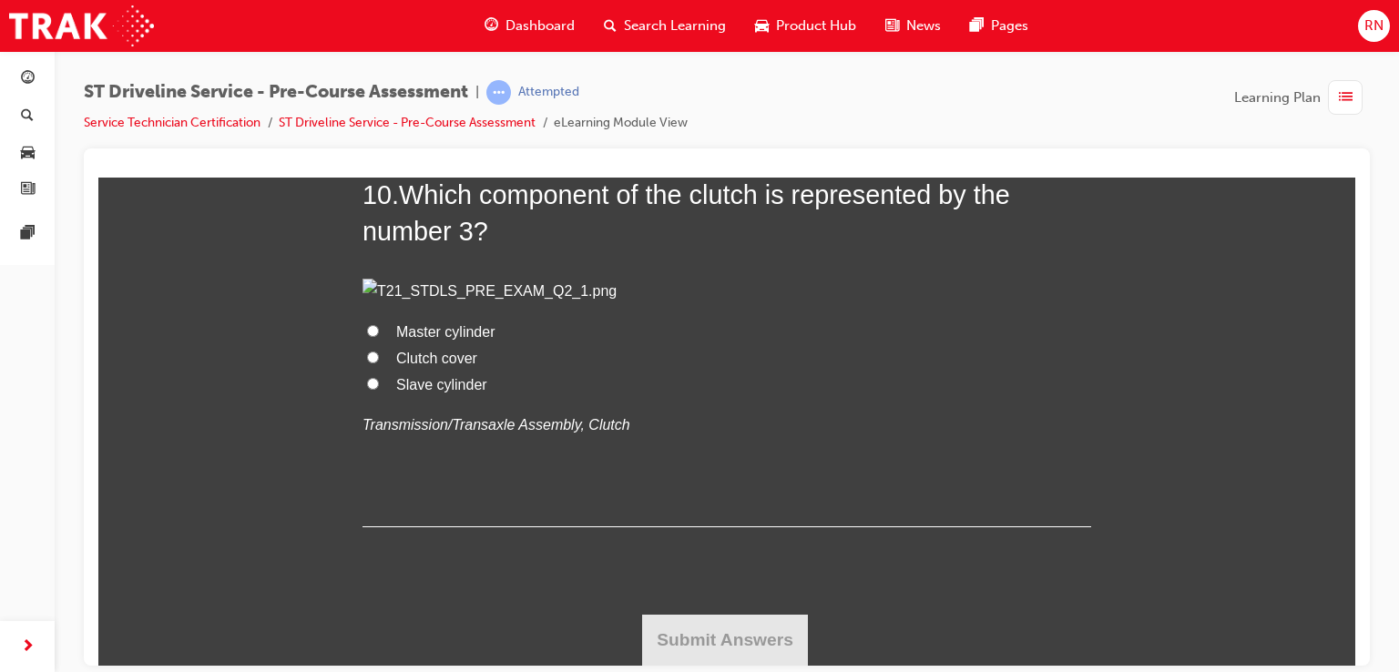
drag, startPoint x: 1351, startPoint y: 579, endPoint x: 1454, endPoint y: 794, distance: 237.6
click at [423, 392] on span "Slave cylinder" at bounding box center [441, 383] width 91 height 15
click at [379, 389] on input "Slave cylinder" at bounding box center [373, 383] width 12 height 12
radio input "true"
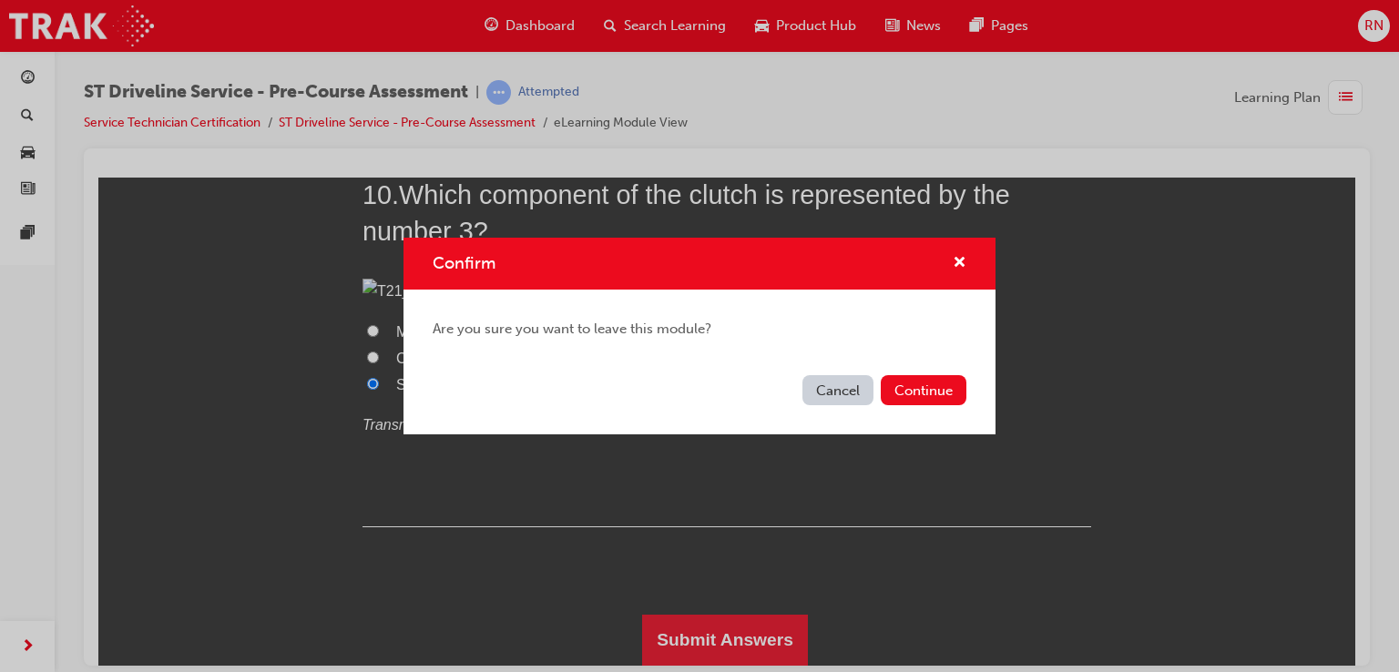
click at [837, 396] on button "Cancel" at bounding box center [838, 390] width 71 height 30
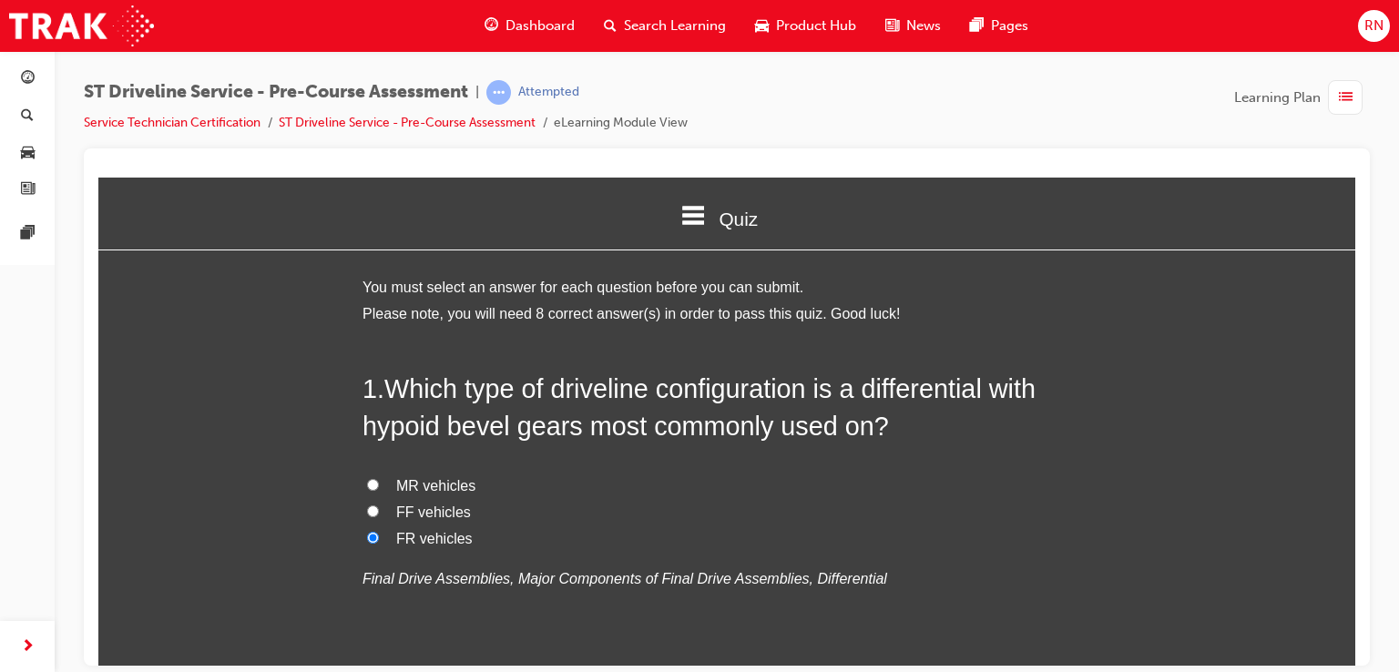
drag, startPoint x: 1352, startPoint y: 619, endPoint x: 1456, endPoint y: 361, distance: 278.0
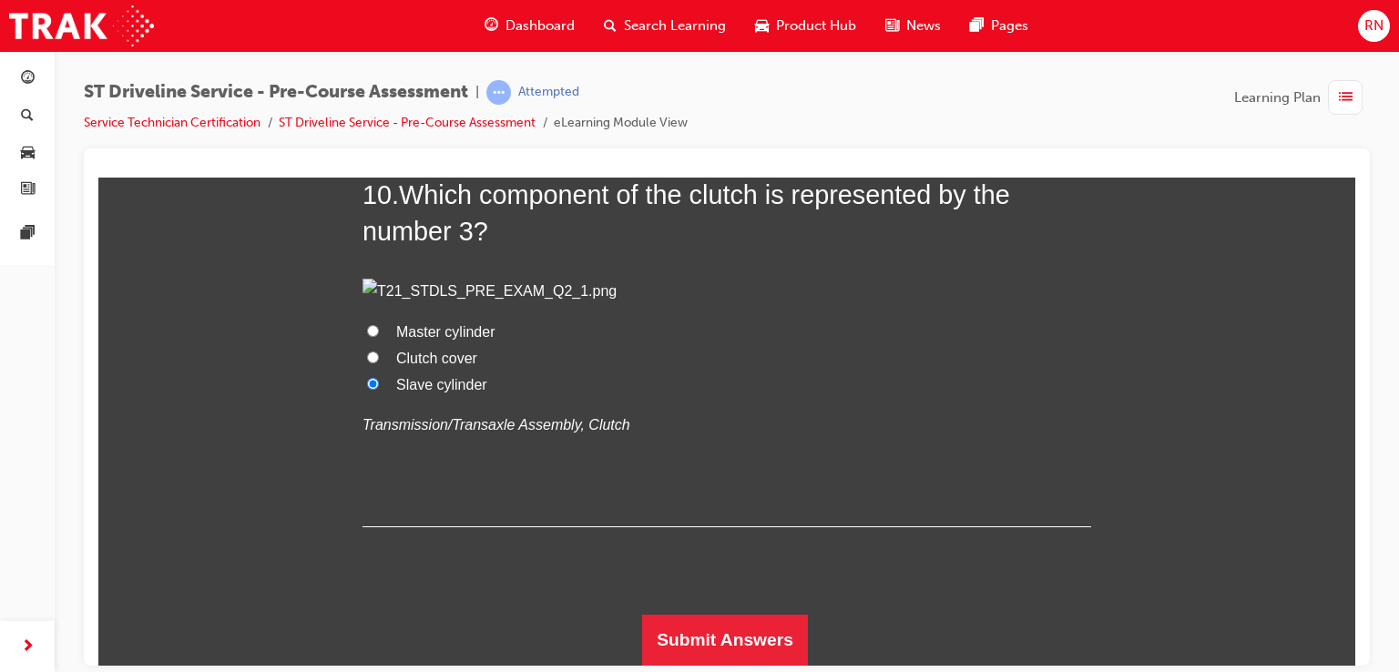
scroll to position [6202, 0]
click at [779, 646] on button "Submit Answers" at bounding box center [725, 639] width 166 height 51
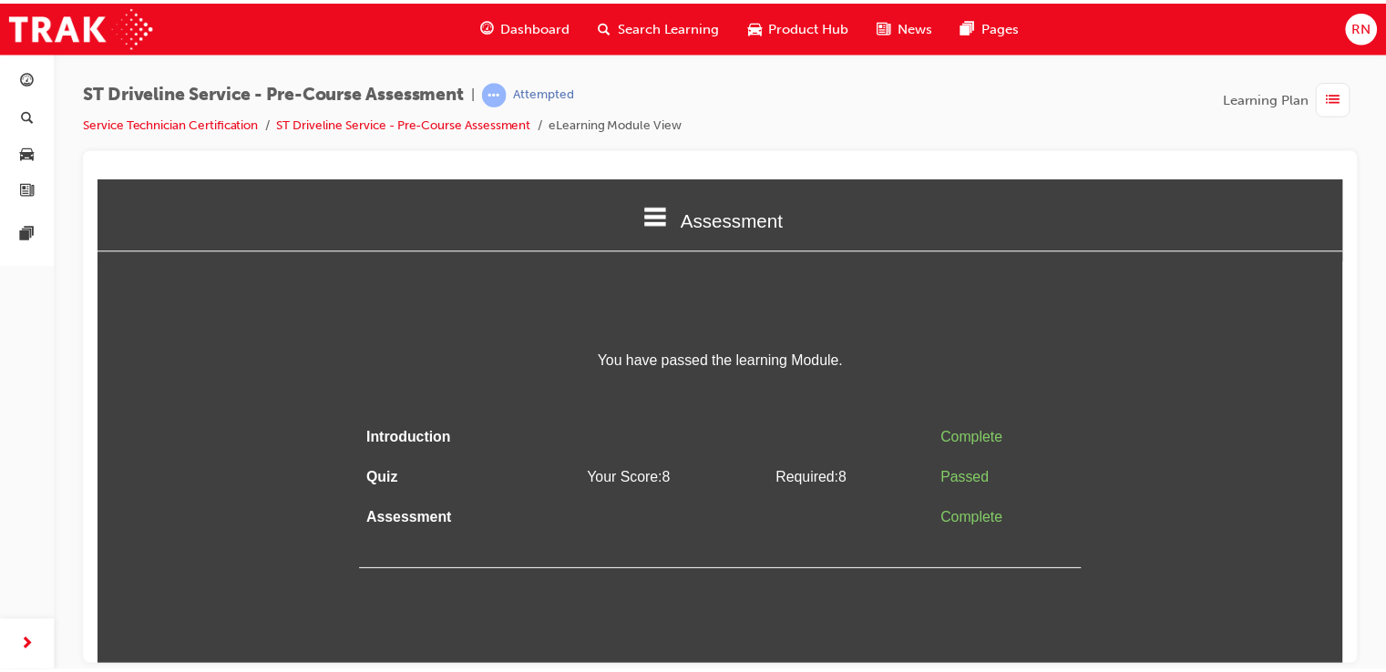
scroll to position [0, 0]
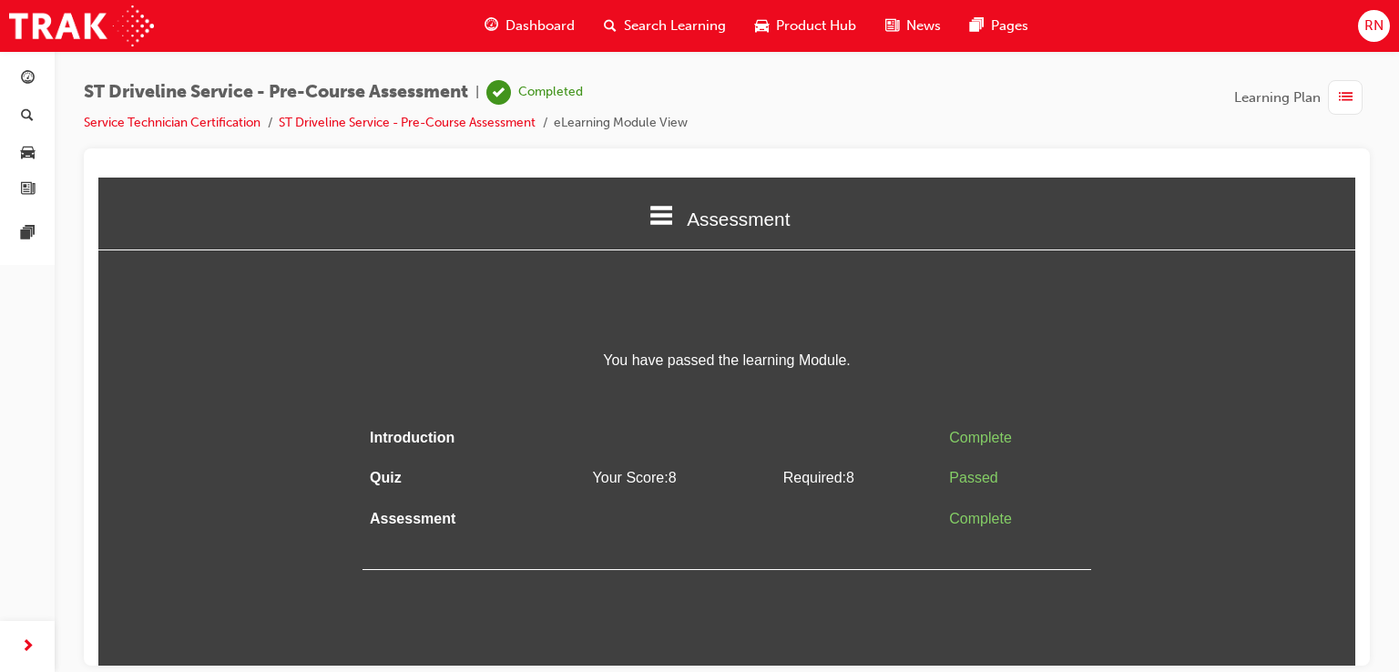
click at [470, 129] on li "ST Driveline Service - Pre-Course Assessment" at bounding box center [416, 123] width 275 height 21
click at [475, 121] on link "ST Driveline Service - Pre-Course Assessment" at bounding box center [407, 122] width 257 height 15
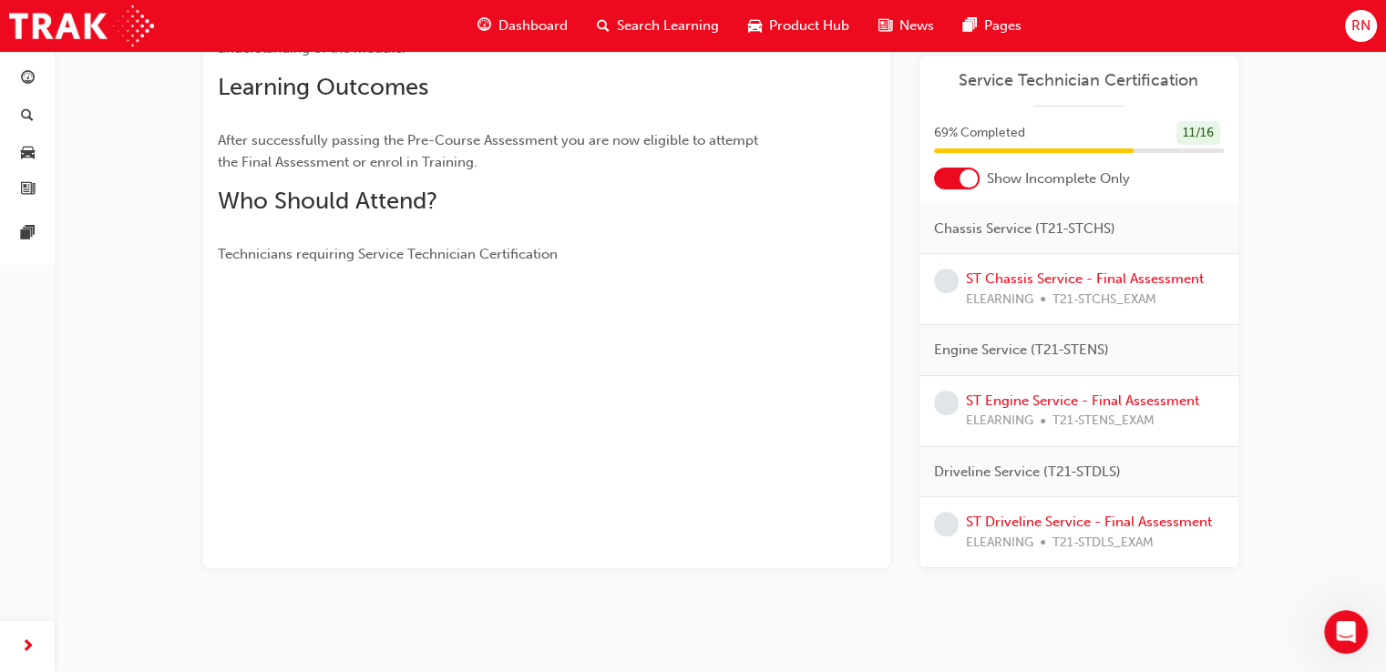
scroll to position [374, 0]
click at [1112, 393] on link "ST Engine Service - Final Assessment" at bounding box center [1082, 401] width 233 height 16
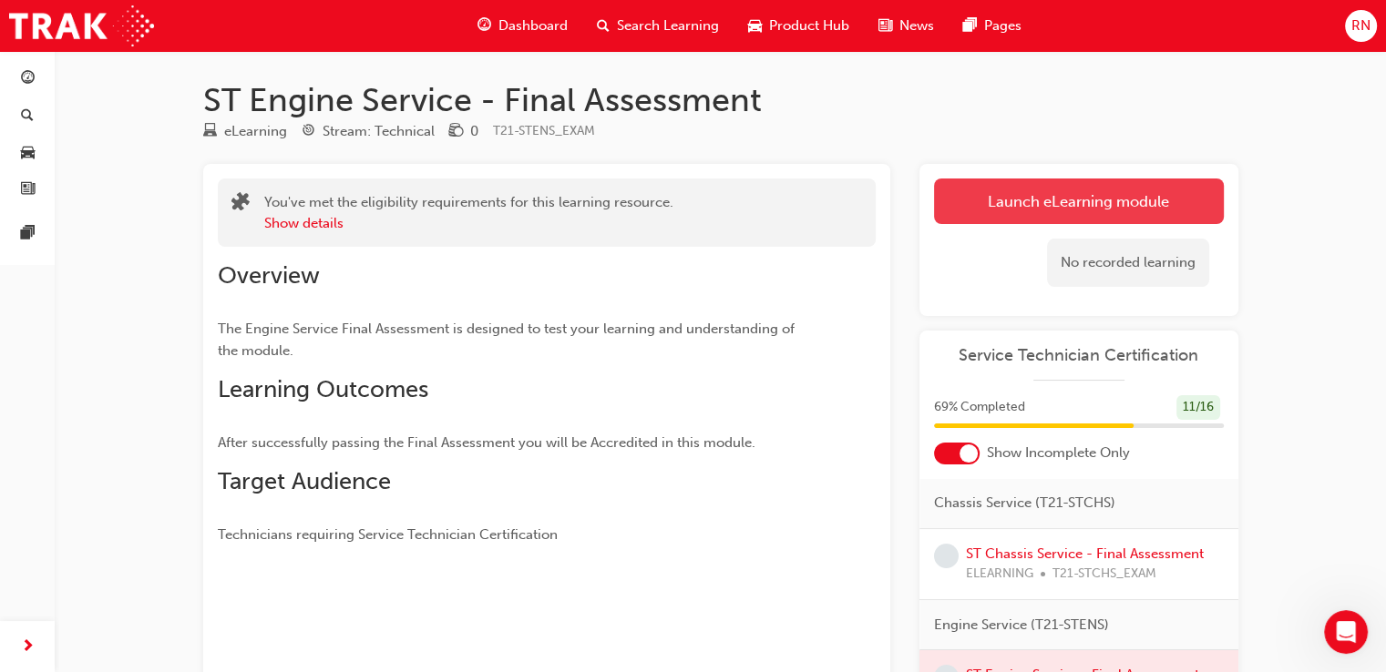
click at [1093, 215] on link "Launch eLearning module" at bounding box center [1079, 202] width 290 height 46
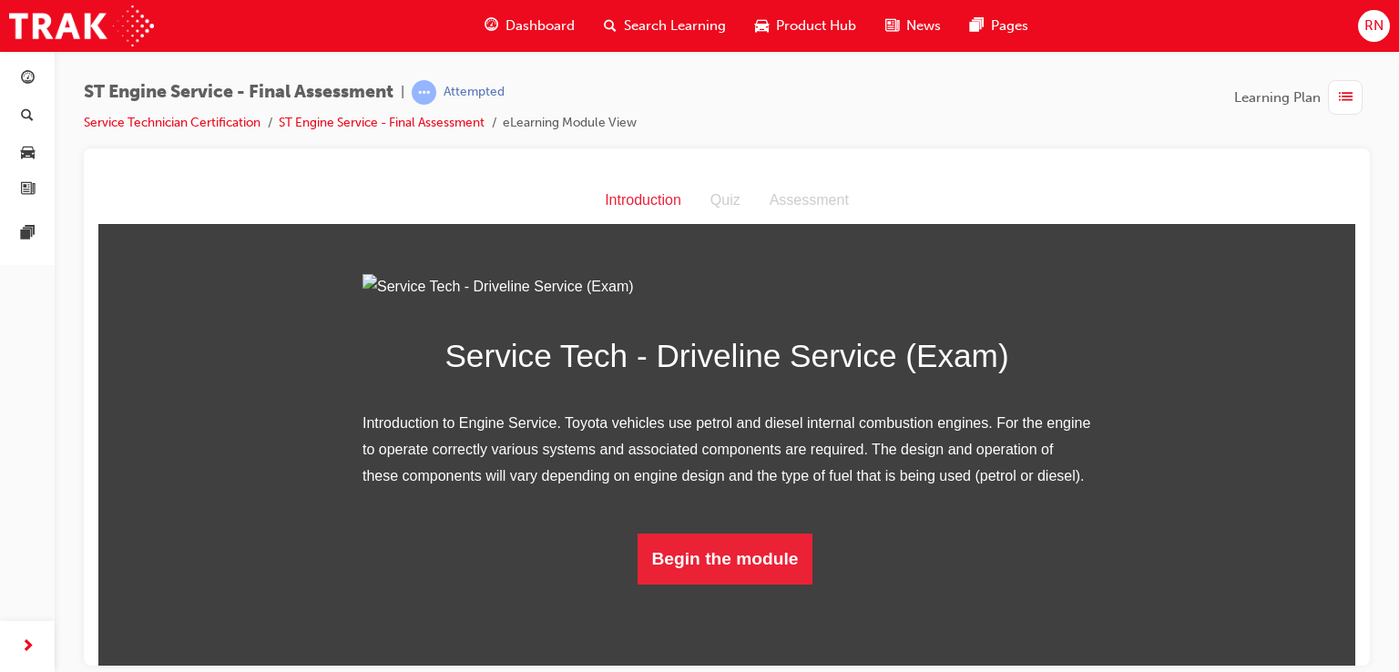
scroll to position [117, 0]
click at [692, 584] on button "Begin the module" at bounding box center [726, 558] width 176 height 51
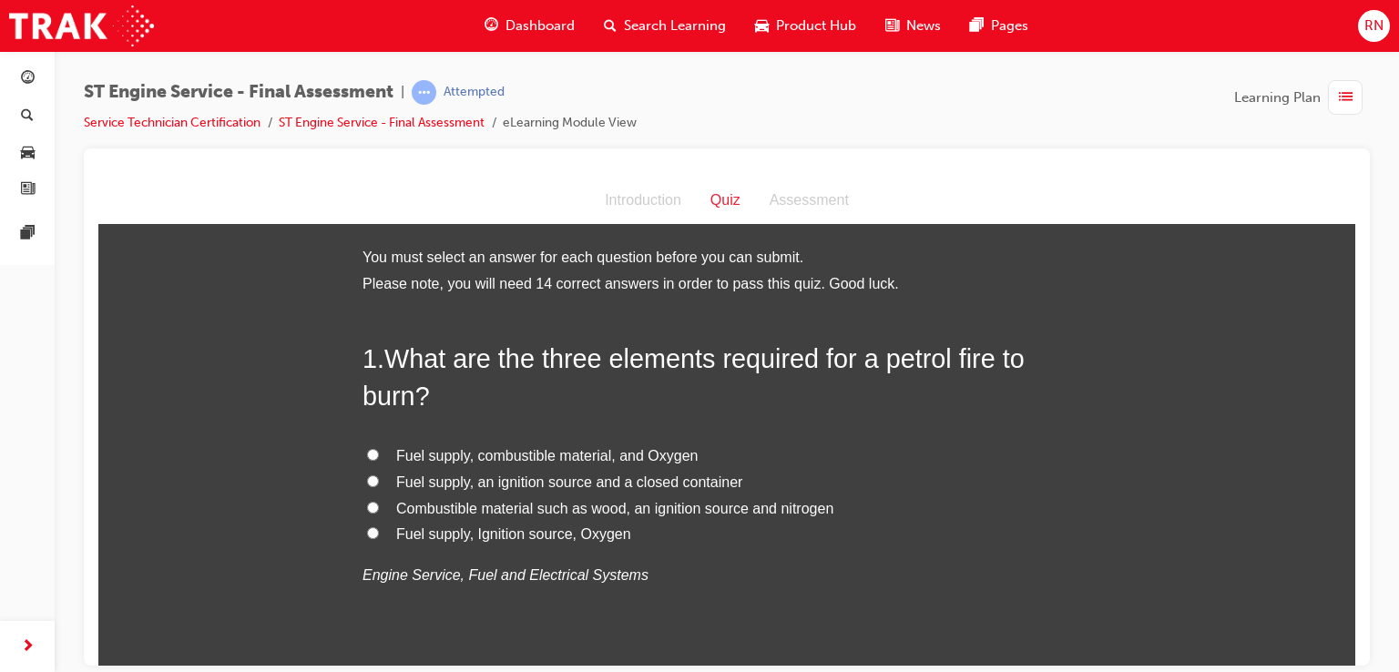
click at [367, 534] on input "Fuel supply, Ignition source, Oxygen" at bounding box center [373, 533] width 12 height 12
radio input "true"
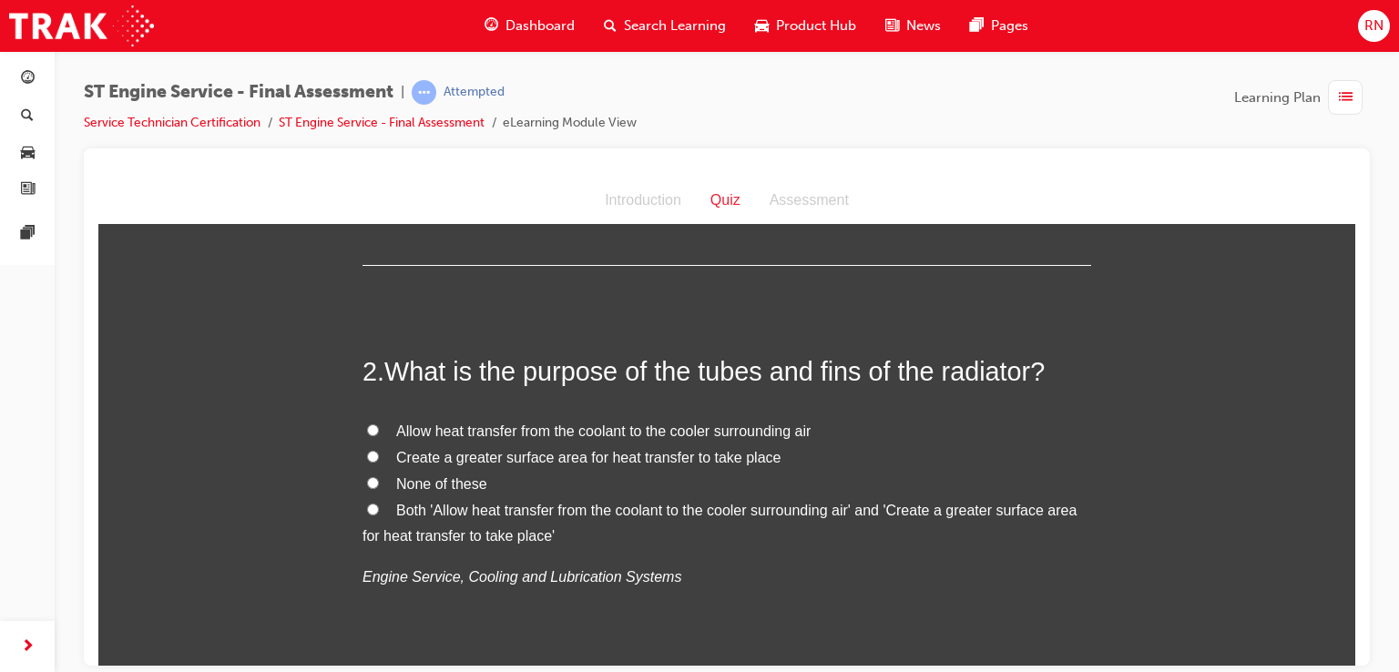
scroll to position [425, 0]
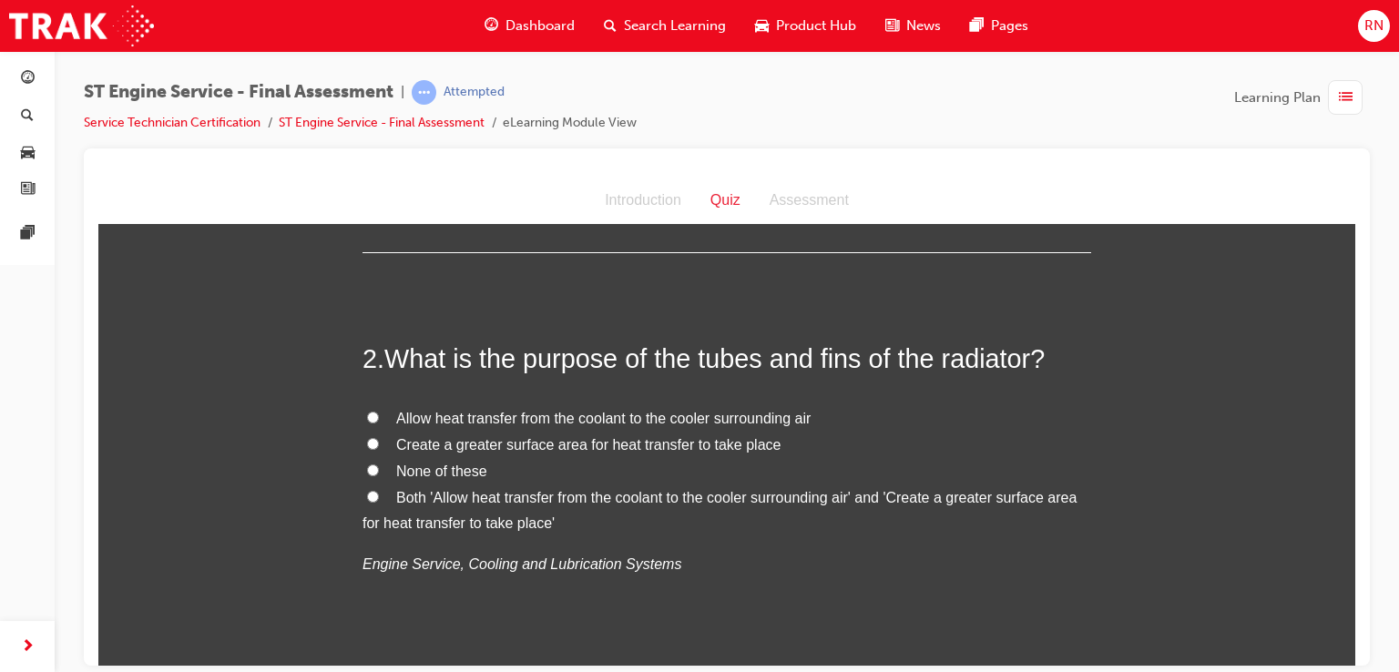
click at [367, 497] on input "Both 'Allow heat transfer from the coolant to the cooler surrounding air' and '…" at bounding box center [373, 496] width 12 height 12
radio input "true"
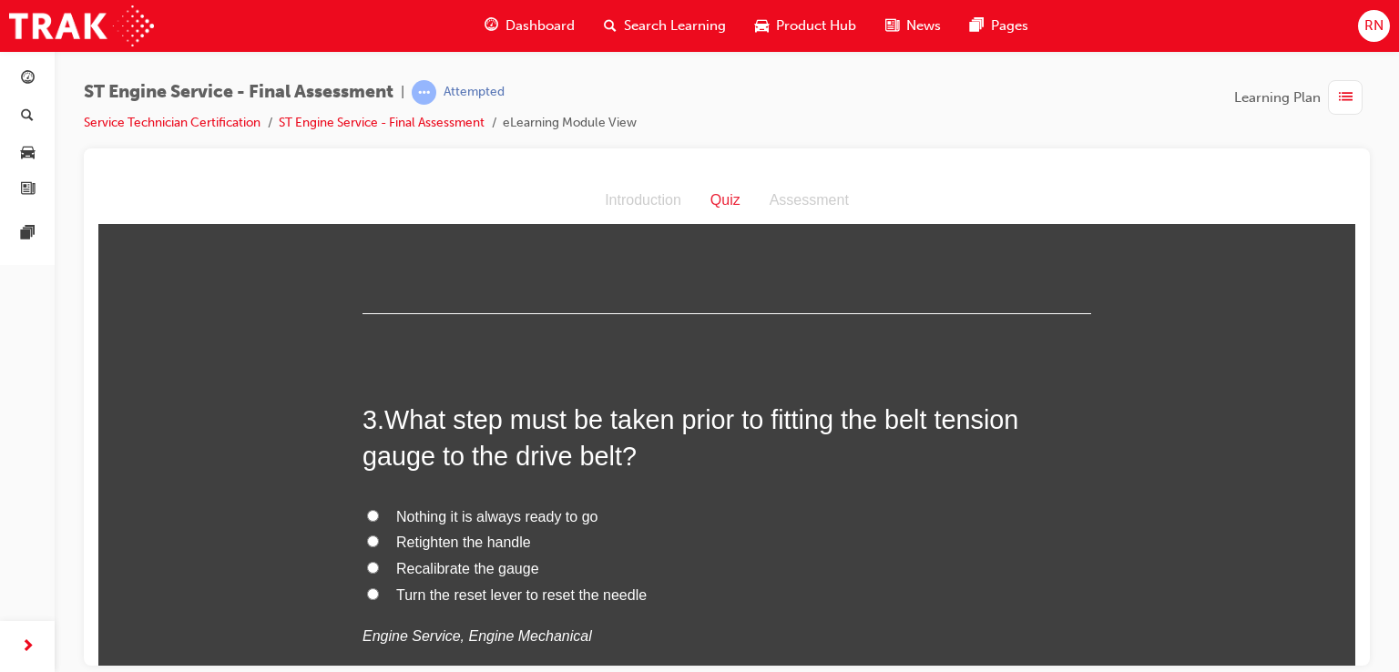
scroll to position [789, 0]
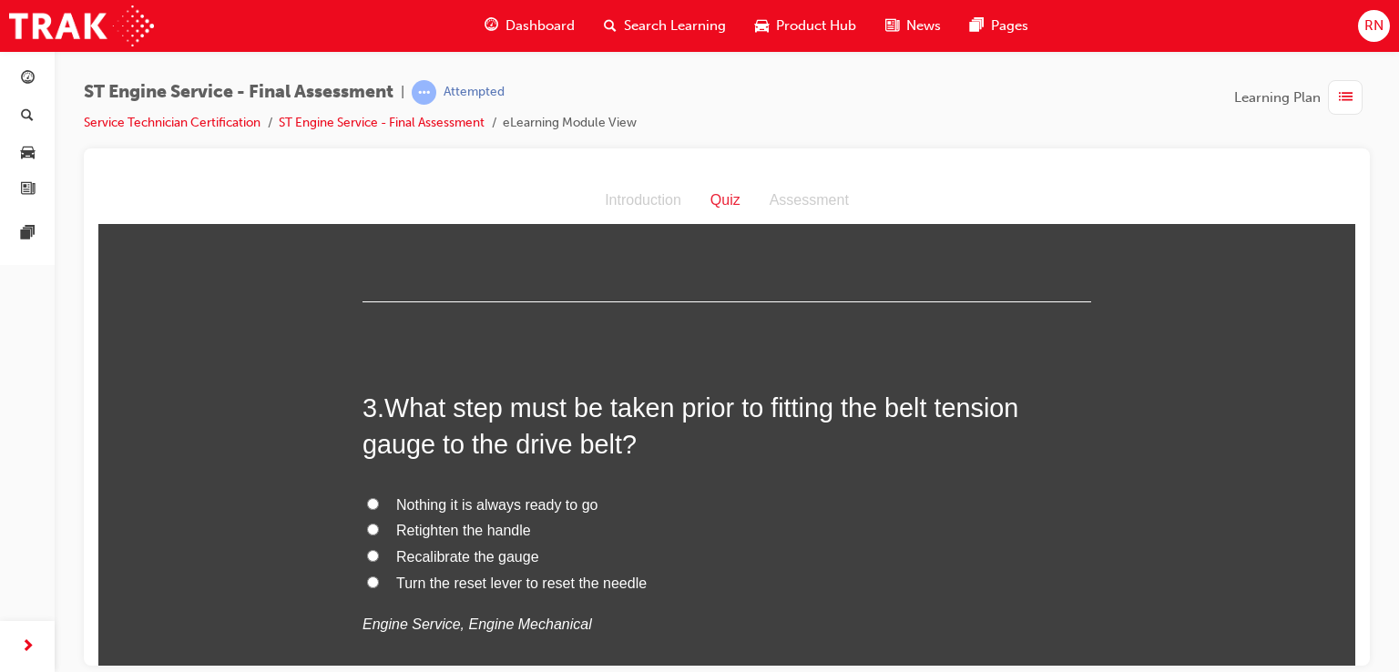
click at [367, 582] on input "Turn the reset lever to reset the needle" at bounding box center [373, 582] width 12 height 12
radio input "true"
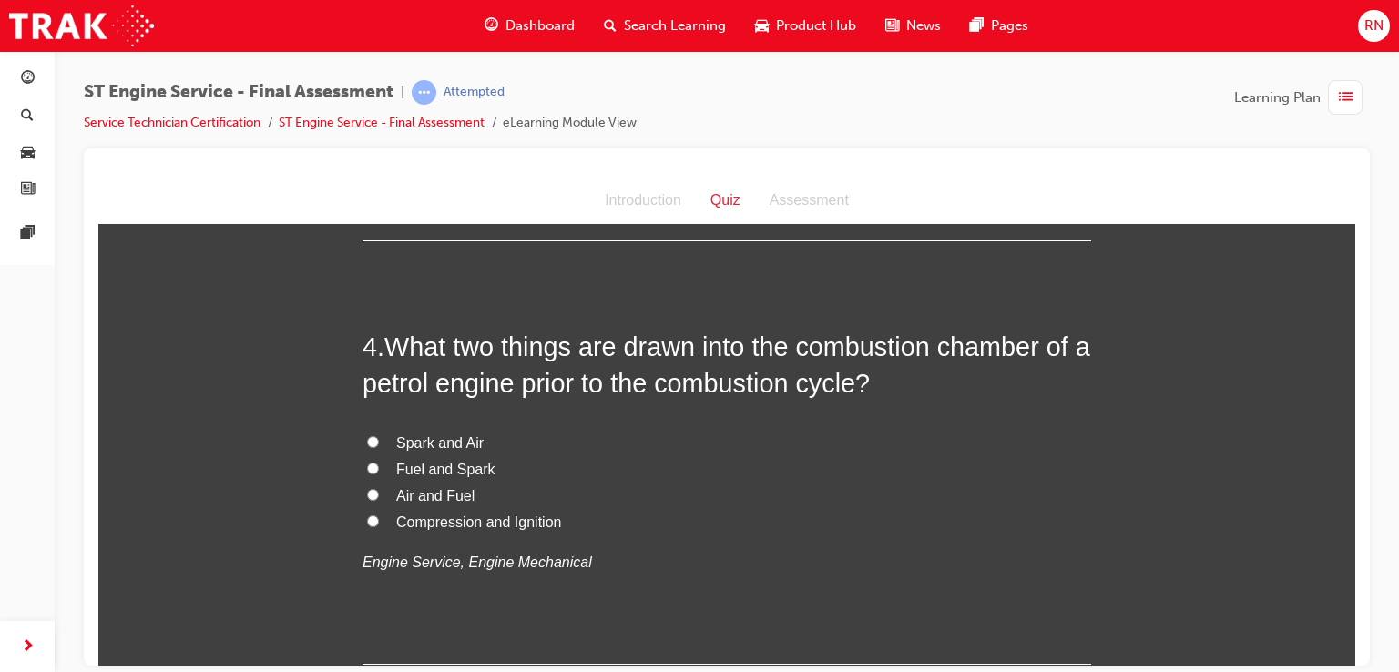
scroll to position [1311, 0]
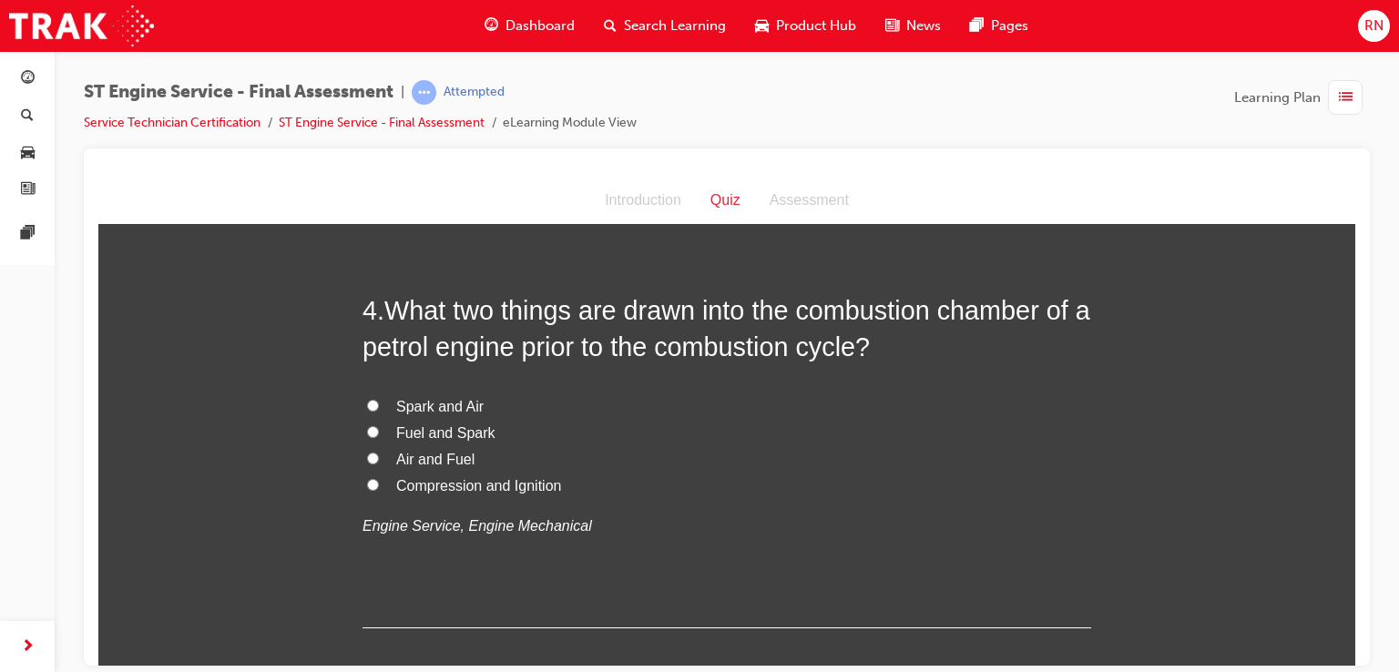
click at [367, 433] on input "Fuel and Spark" at bounding box center [373, 431] width 12 height 12
radio input "true"
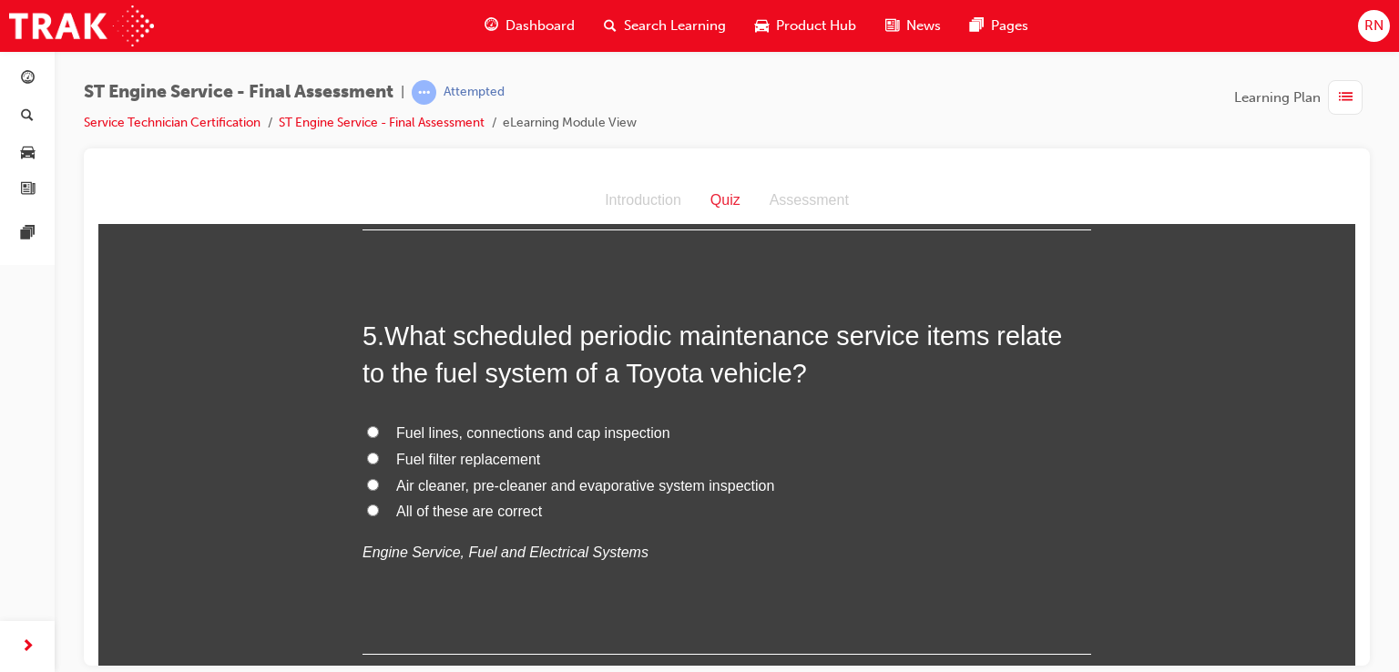
scroll to position [1712, 0]
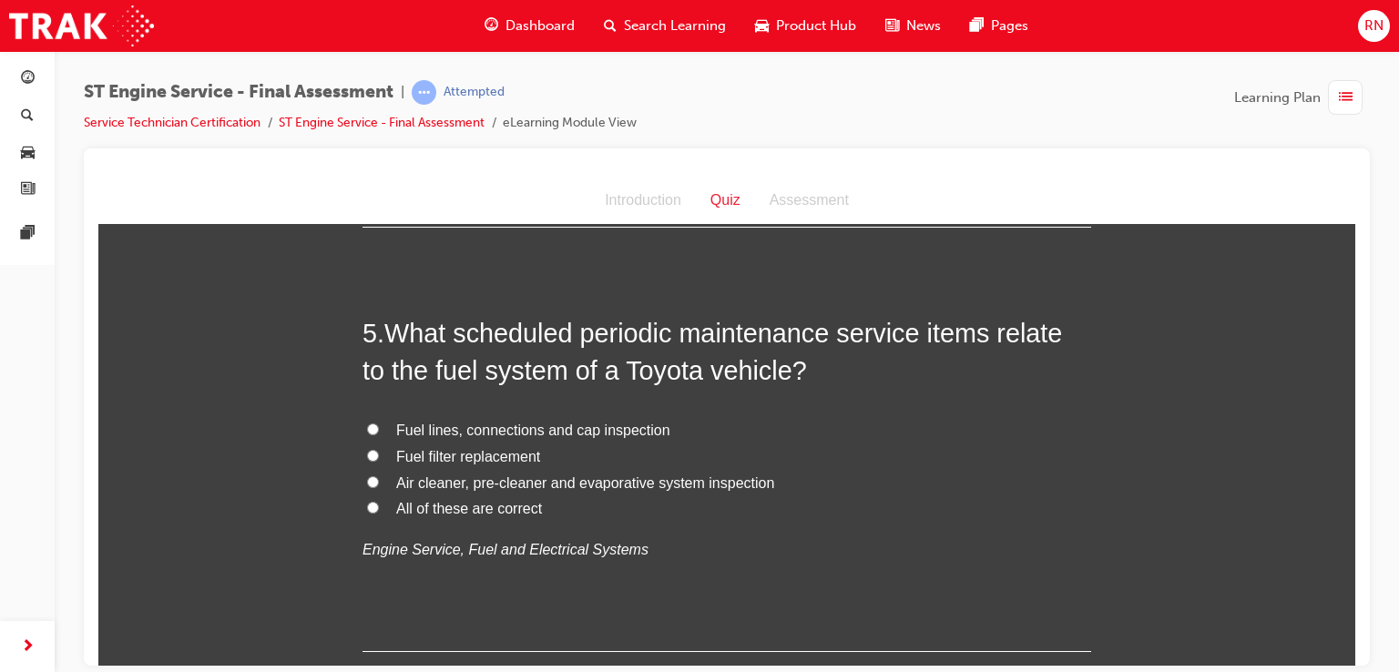
click at [457, 456] on span "Fuel filter replacement" at bounding box center [468, 455] width 144 height 15
click at [379, 456] on input "Fuel filter replacement" at bounding box center [373, 455] width 12 height 12
radio input "true"
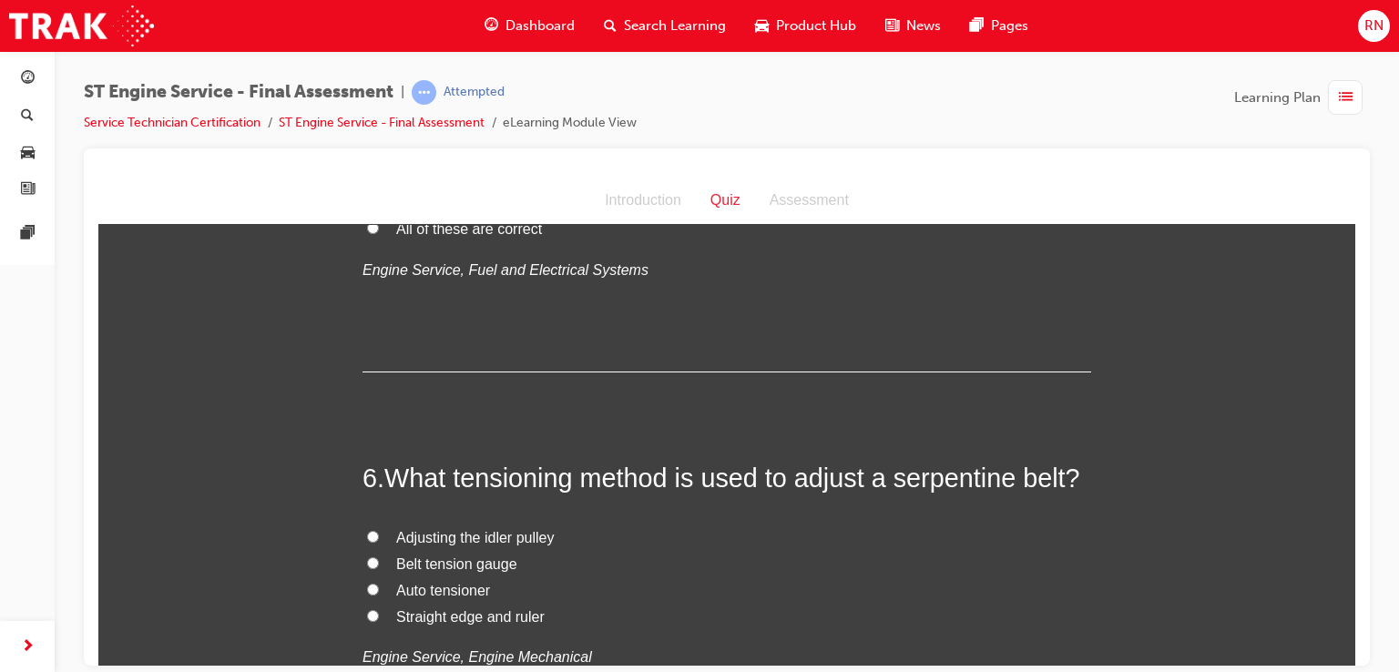
scroll to position [2041, 0]
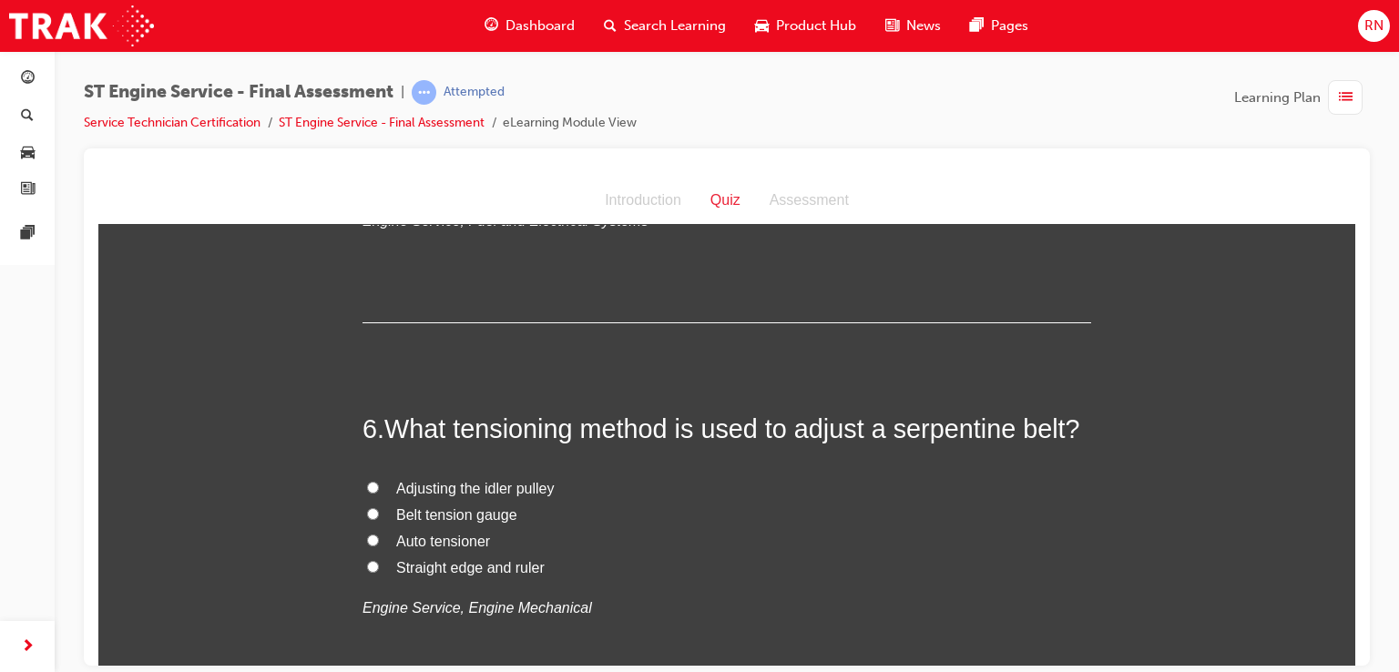
click at [367, 538] on input "Auto tensioner" at bounding box center [373, 540] width 12 height 12
radio input "true"
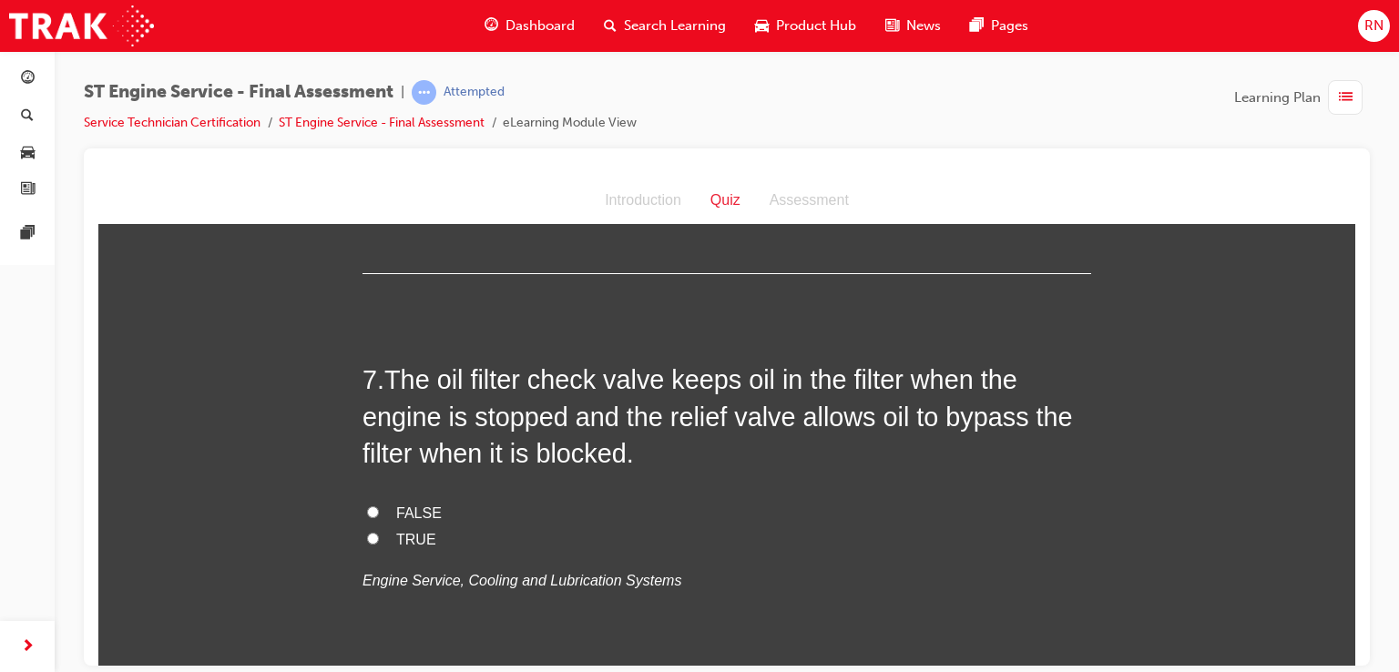
scroll to position [2489, 0]
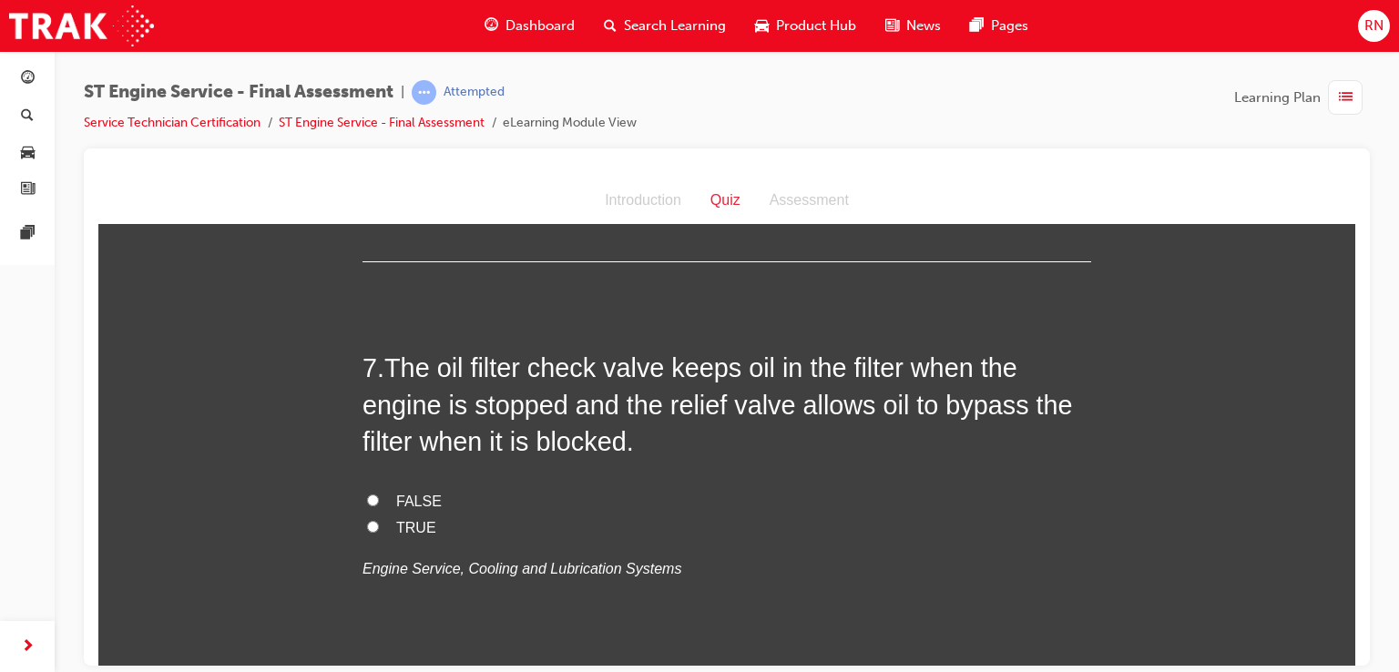
click at [367, 502] on input "FALSE" at bounding box center [373, 500] width 12 height 12
radio input "true"
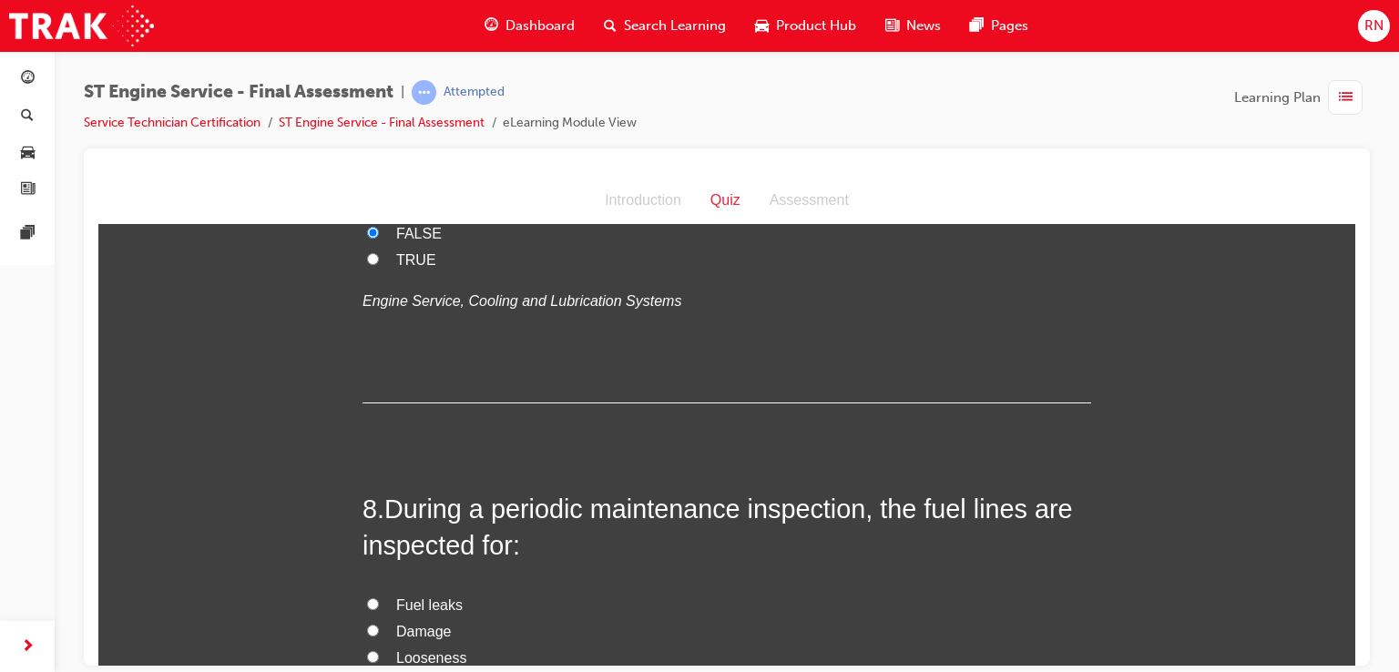
scroll to position [2842, 0]
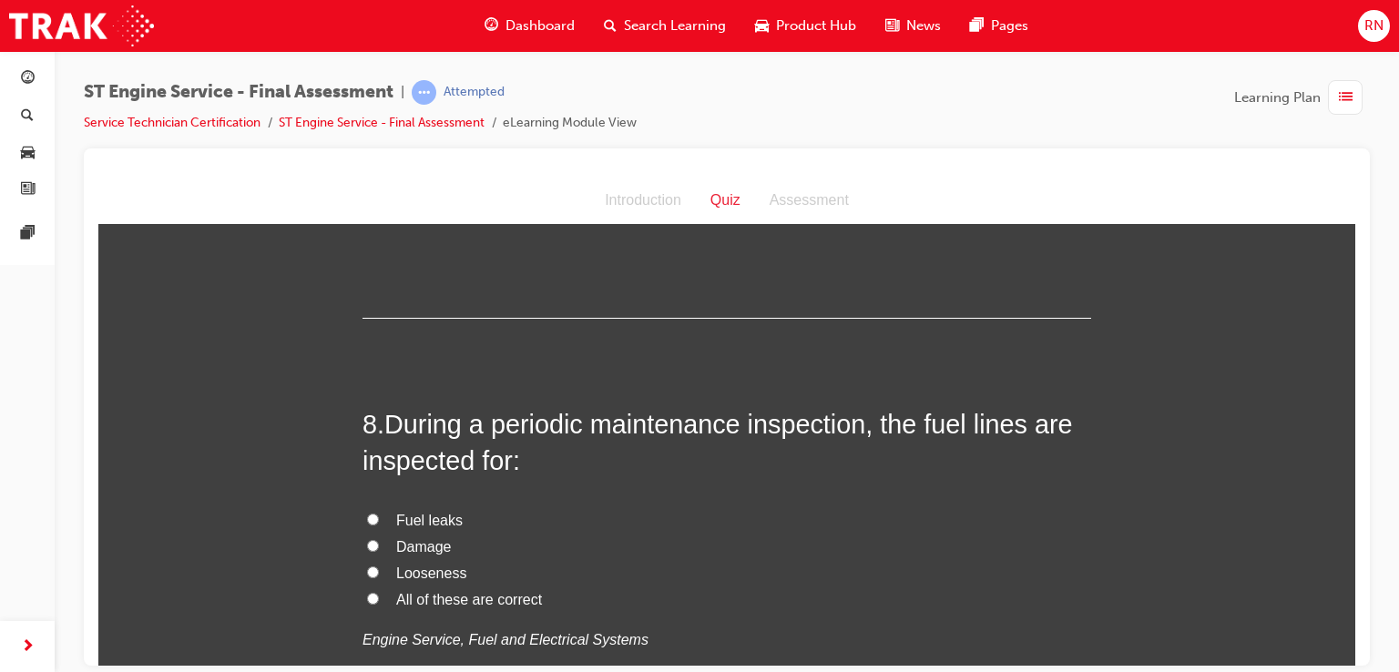
click at [367, 596] on input "All of these are correct" at bounding box center [373, 598] width 12 height 12
radio input "true"
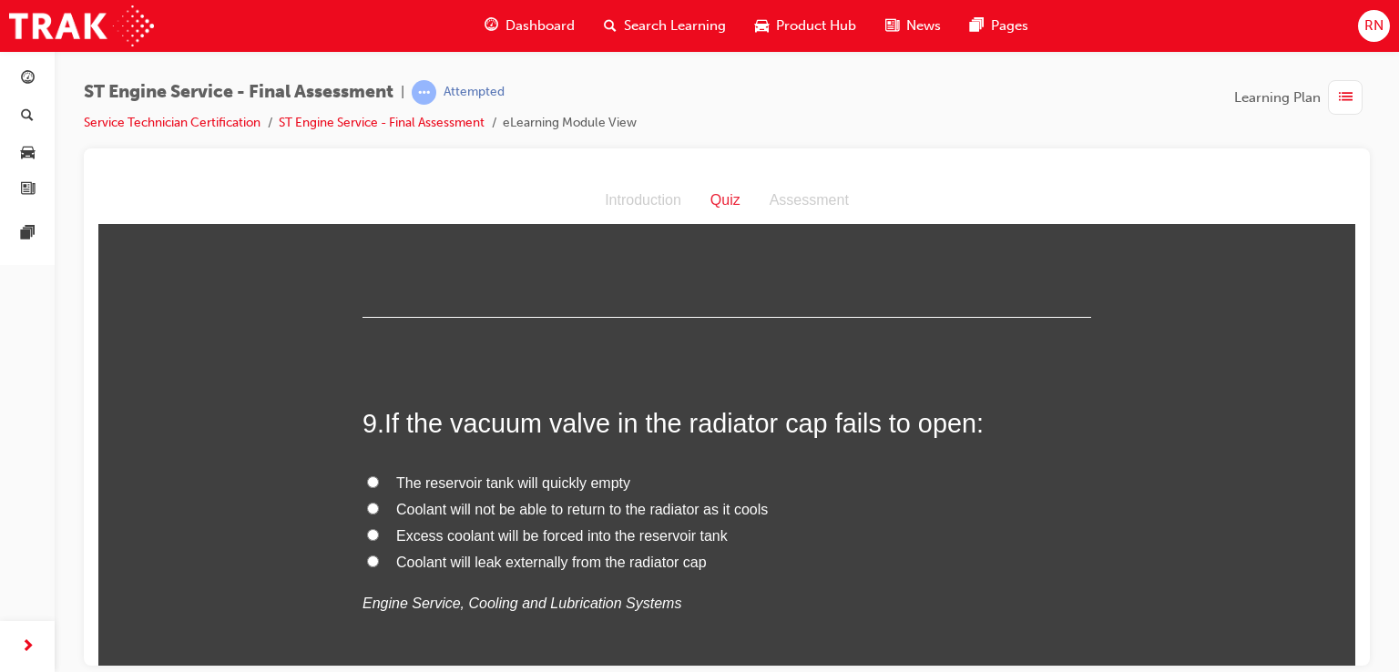
scroll to position [3279, 0]
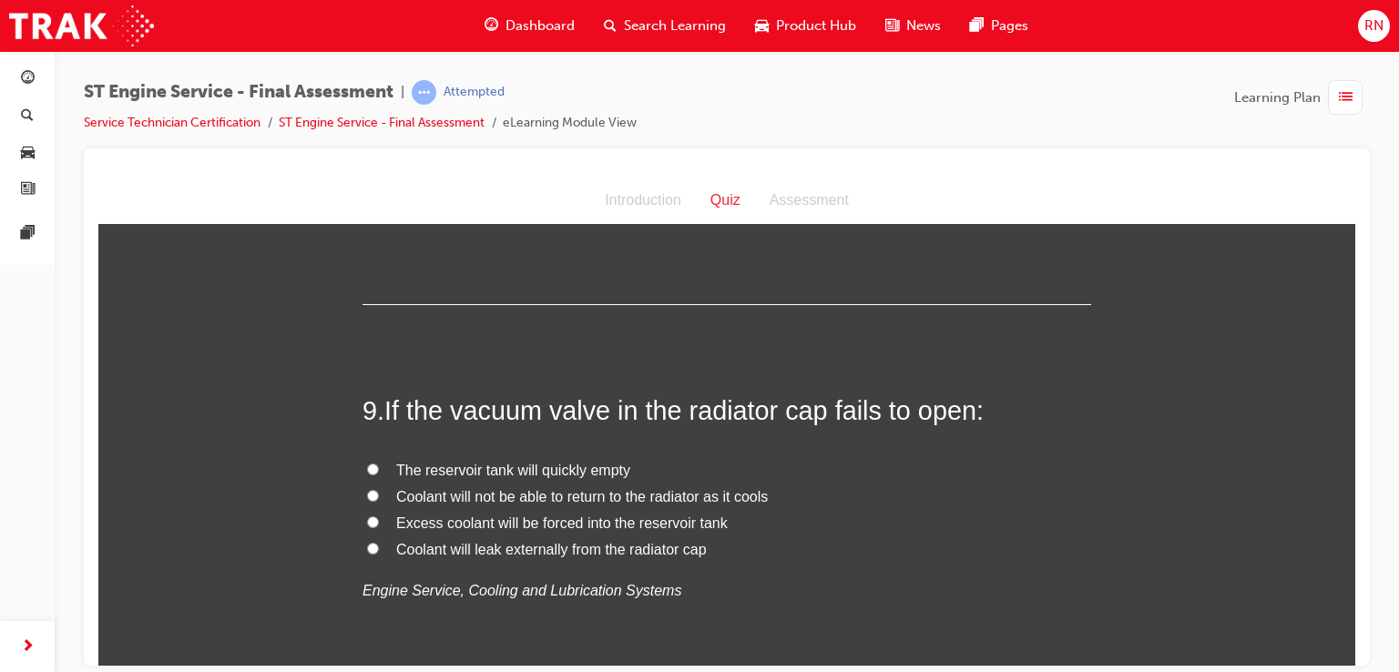
click at [485, 473] on span "The reservoir tank will quickly empty" at bounding box center [513, 469] width 234 height 15
click at [379, 473] on input "The reservoir tank will quickly empty" at bounding box center [373, 469] width 12 height 12
radio input "true"
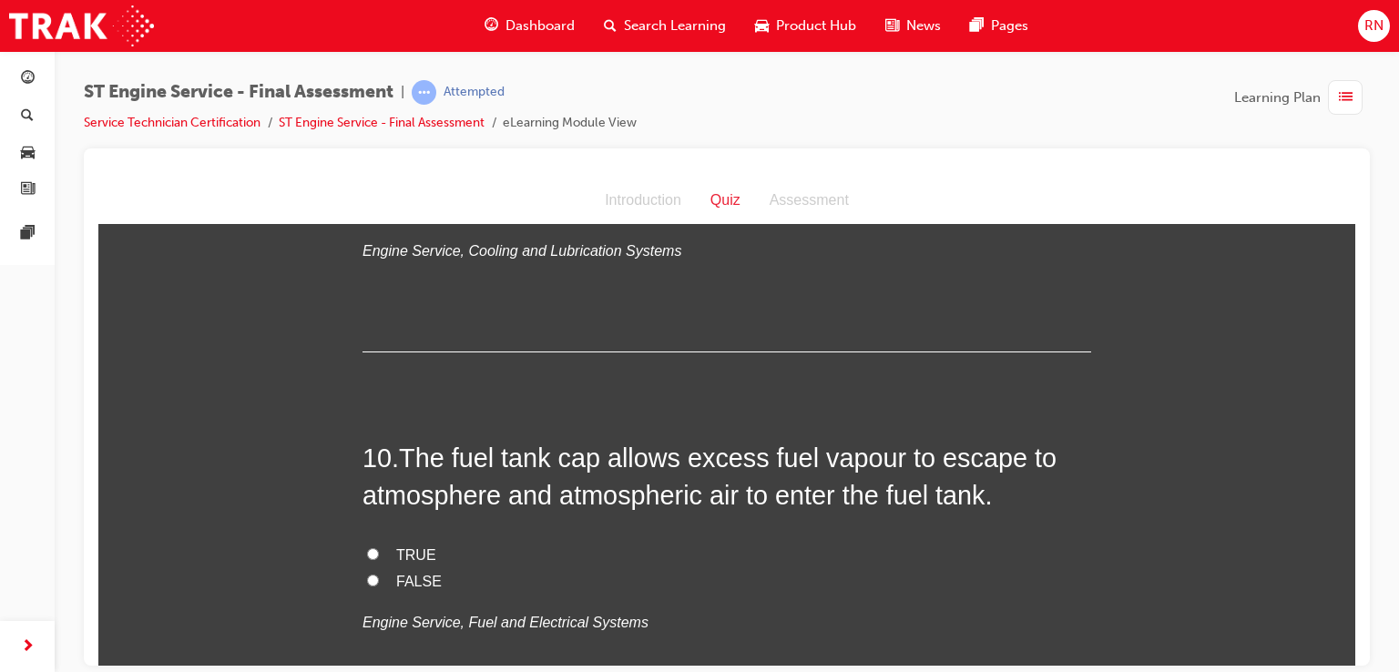
scroll to position [3655, 0]
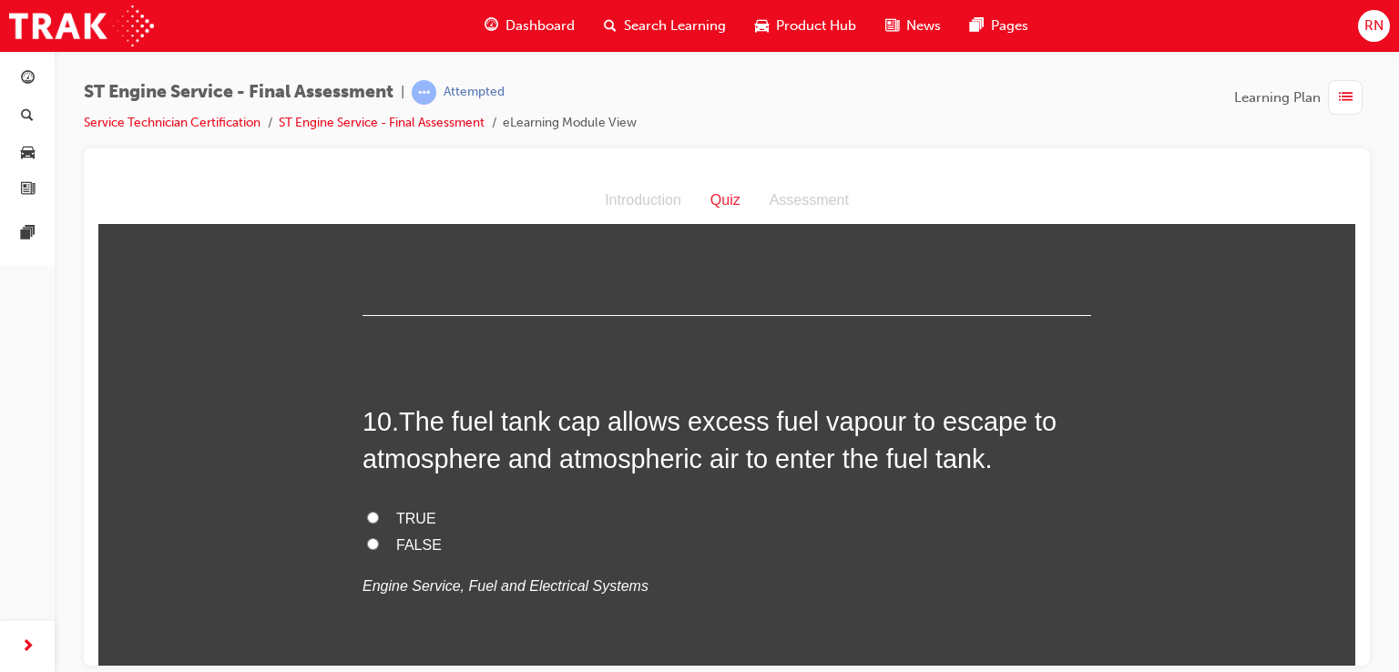
click at [367, 538] on input "FALSE" at bounding box center [373, 544] width 12 height 12
radio input "true"
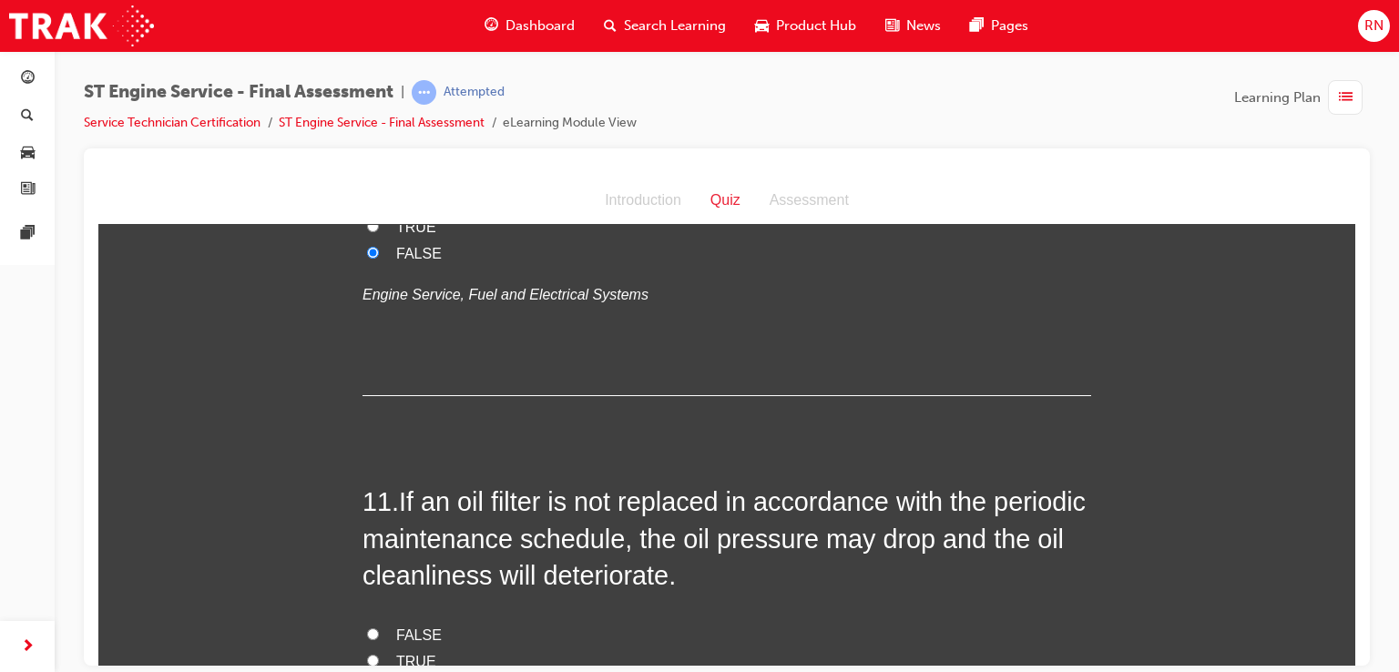
scroll to position [4020, 0]
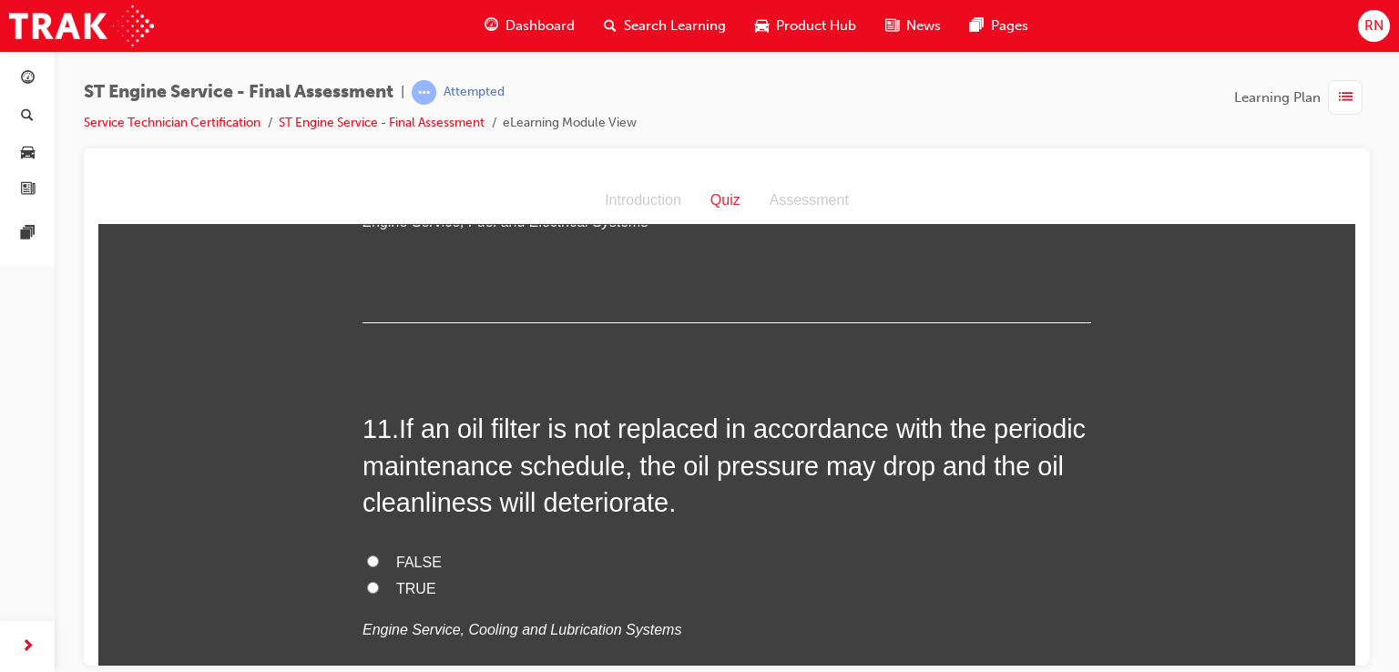
click at [368, 582] on input "TRUE" at bounding box center [373, 587] width 12 height 12
radio input "true"
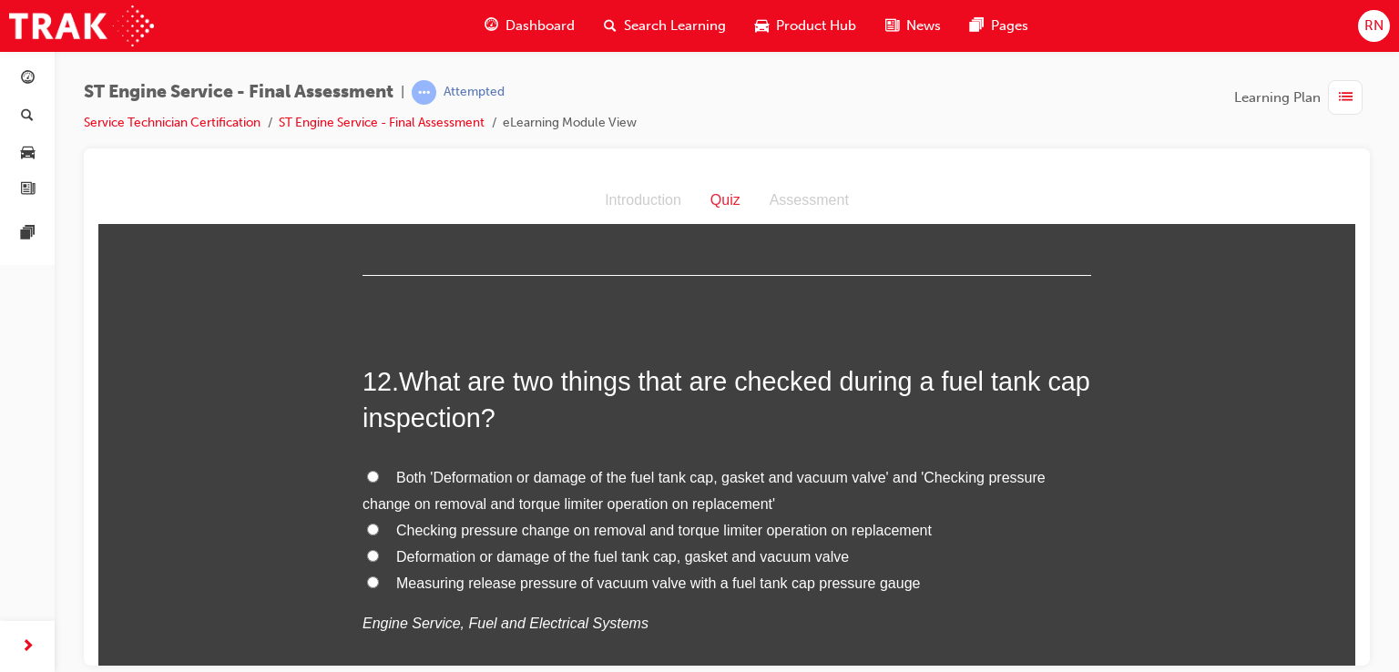
scroll to position [4493, 0]
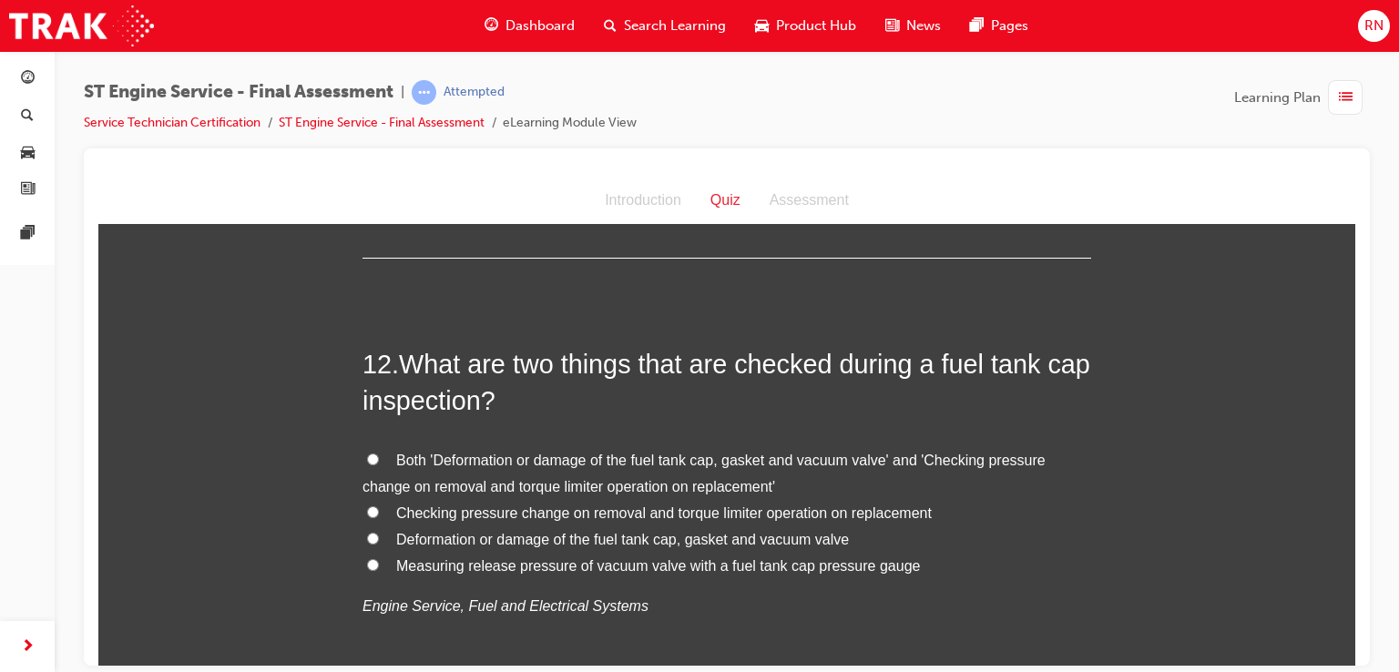
click at [481, 456] on span "Both 'Deformation or damage of the fuel tank cap, gasket and vacuum valve' and …" at bounding box center [704, 473] width 683 height 42
click at [379, 456] on input "Both 'Deformation or damage of the fuel tank cap, gasket and vacuum valve' and …" at bounding box center [373, 459] width 12 height 12
radio input "true"
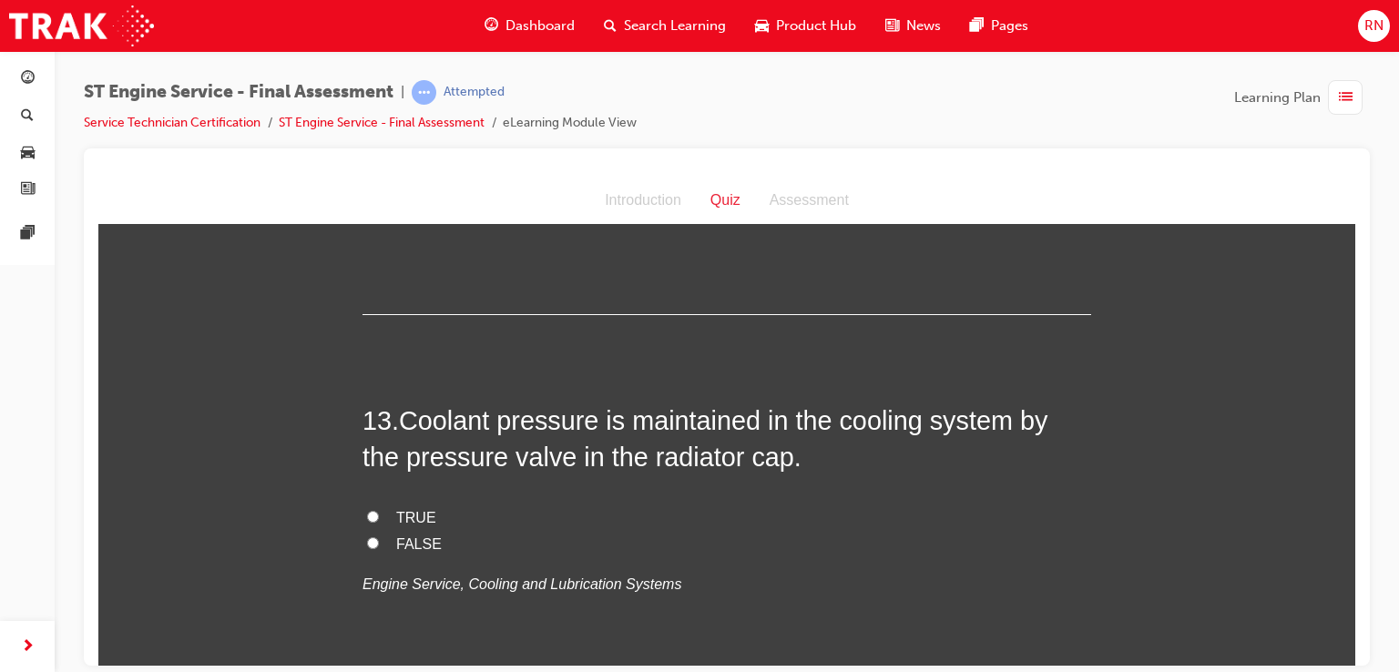
scroll to position [4894, 0]
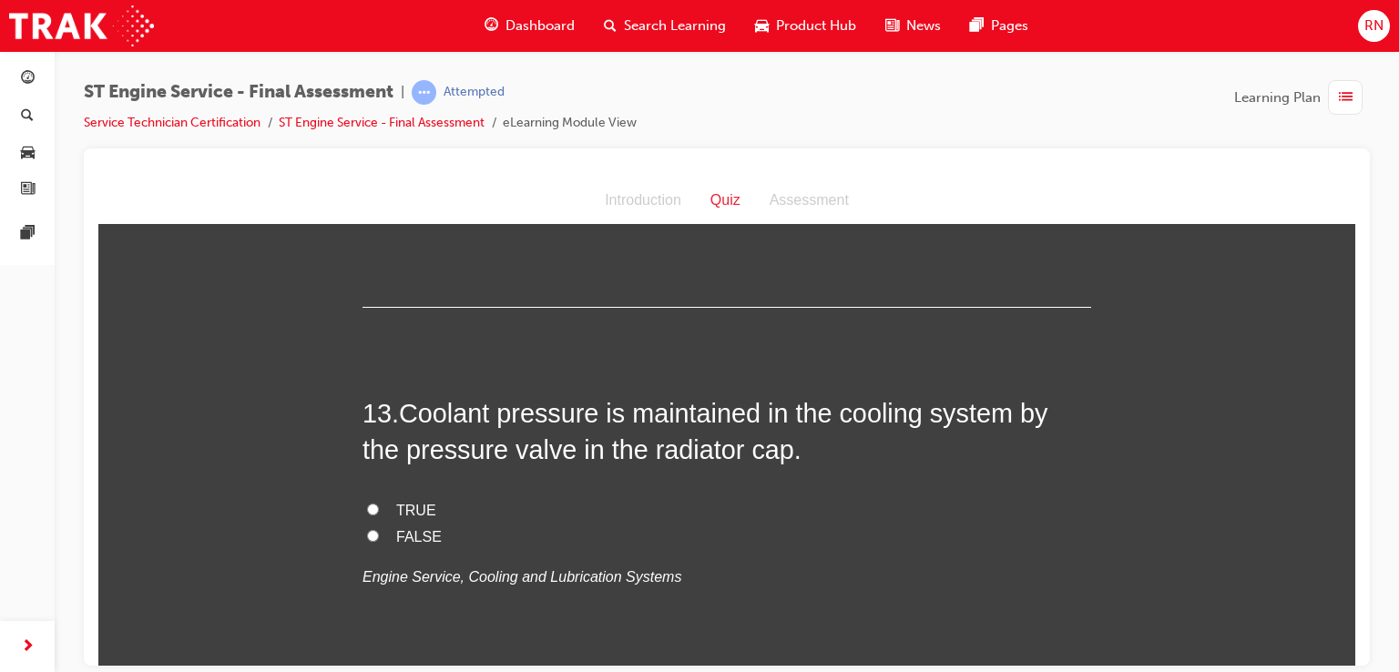
click at [369, 534] on input "FALSE" at bounding box center [373, 535] width 12 height 12
radio input "true"
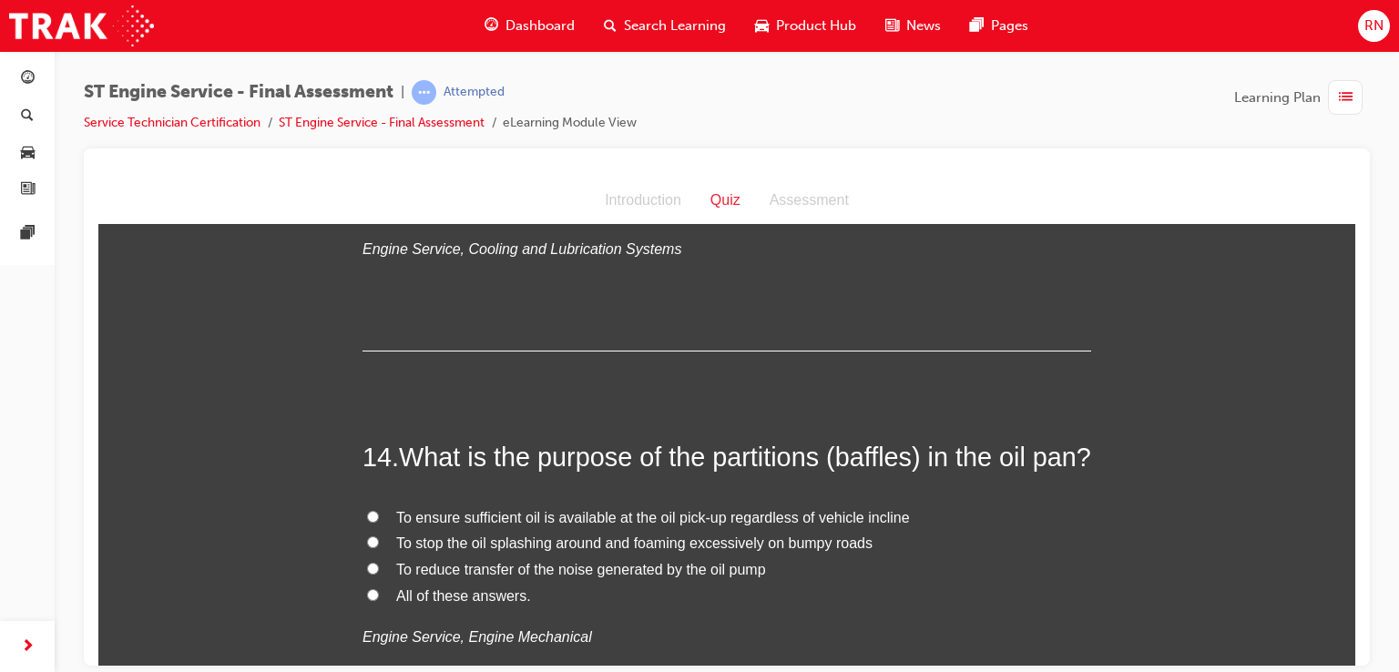
scroll to position [5248, 0]
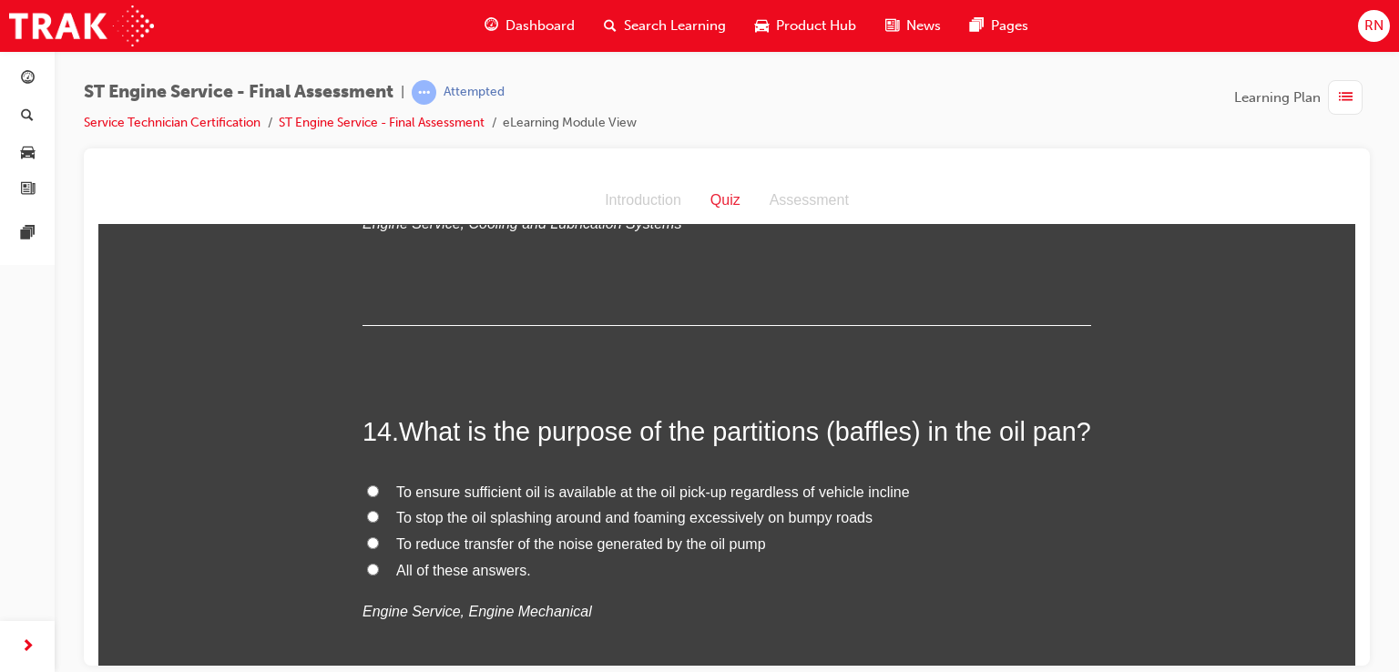
click at [547, 525] on span "To stop the oil splashing around and foaming excessively on bumpy roads" at bounding box center [634, 516] width 476 height 15
click at [379, 522] on input "To stop the oil splashing around and foaming excessively on bumpy roads" at bounding box center [373, 516] width 12 height 12
radio input "true"
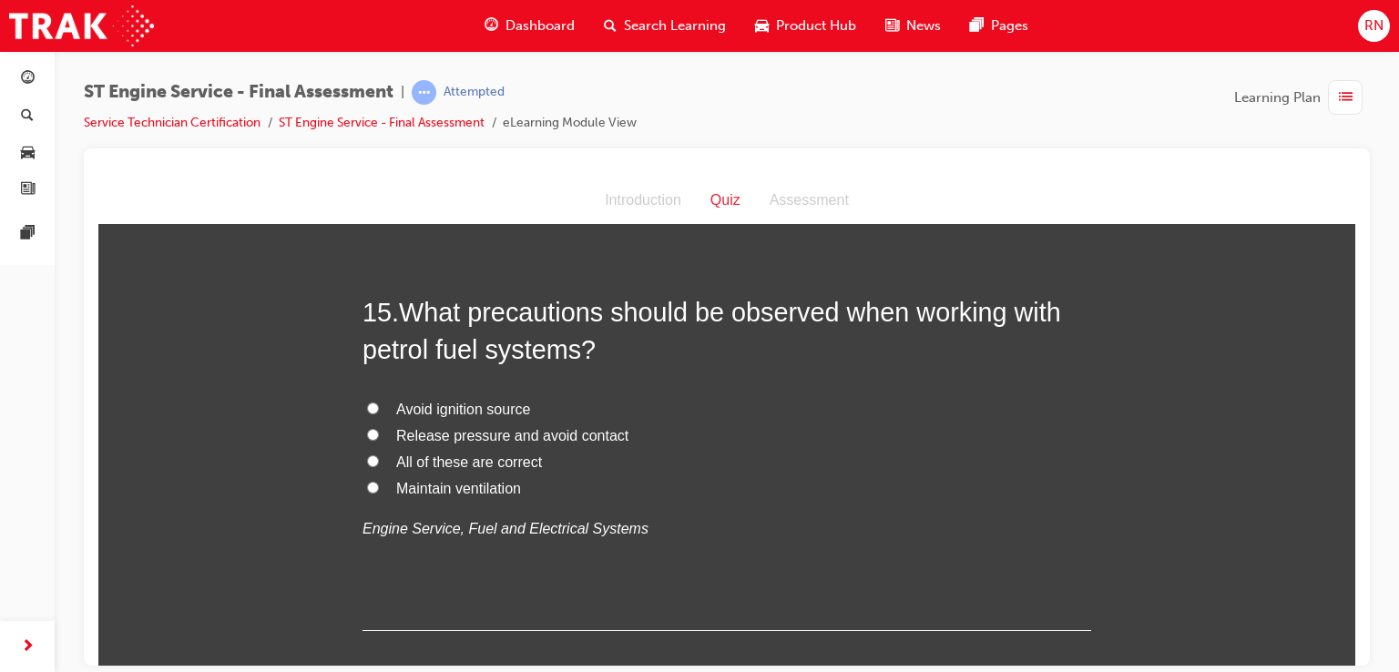
scroll to position [5758, 0]
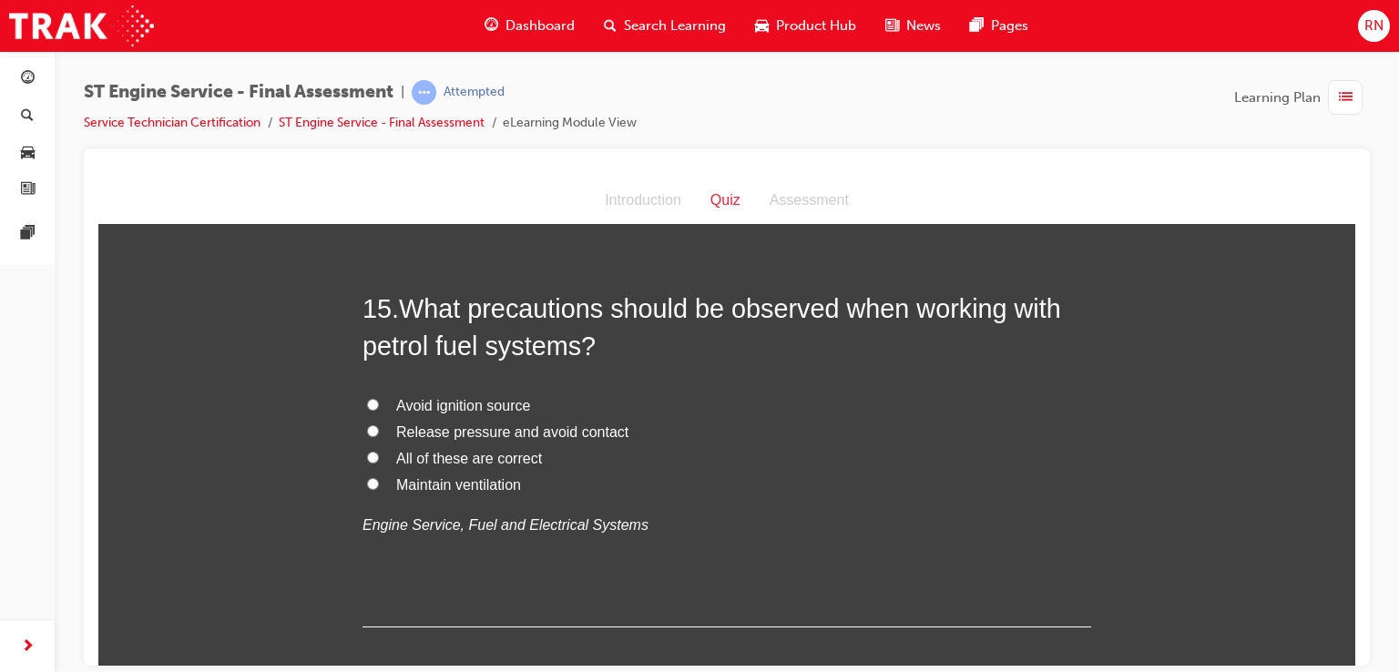
click at [477, 413] on span "Avoid ignition source" at bounding box center [463, 404] width 134 height 15
click at [379, 410] on input "Avoid ignition source" at bounding box center [373, 404] width 12 height 12
radio input "true"
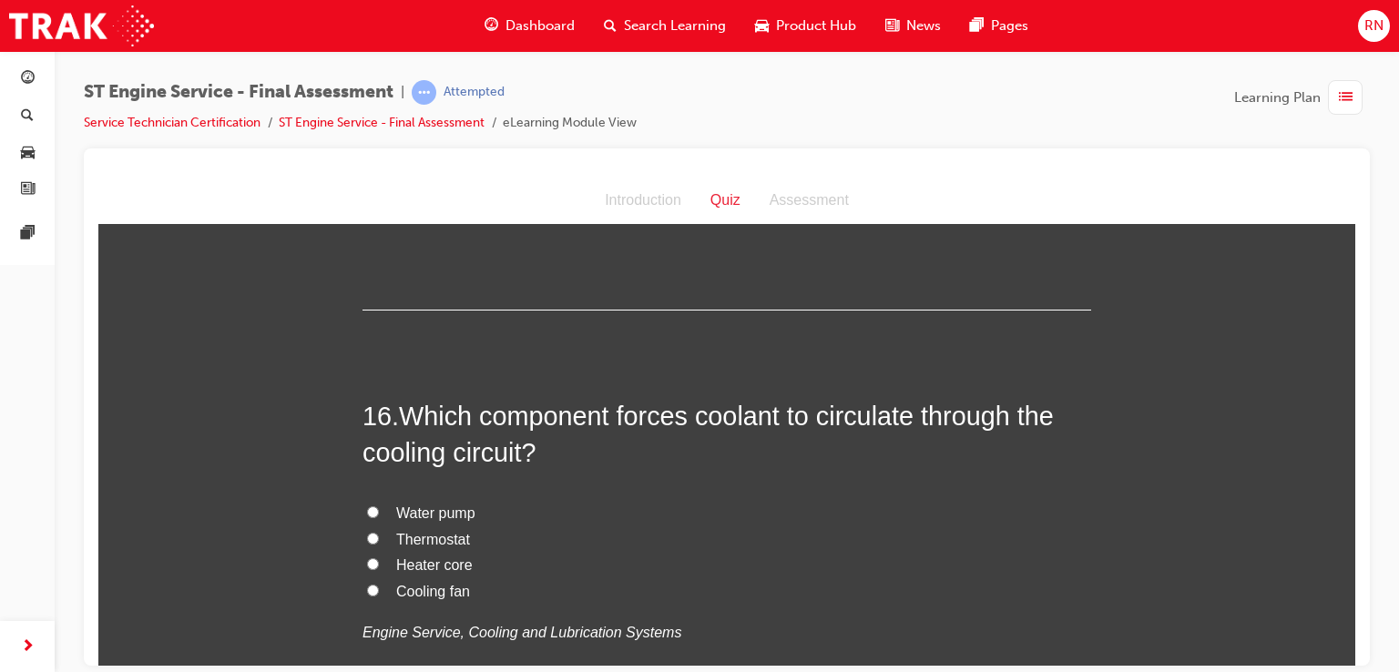
scroll to position [6086, 0]
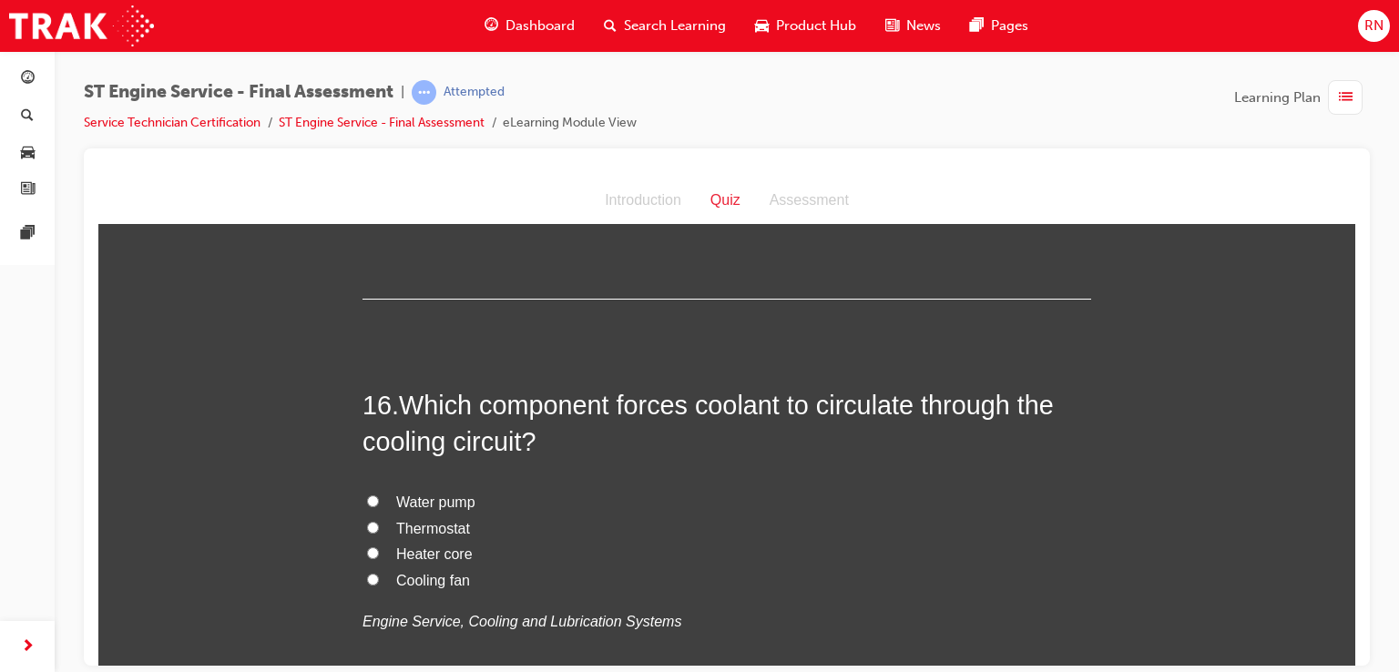
click at [441, 509] on span "Water pump" at bounding box center [435, 501] width 79 height 15
click at [379, 507] on input "Water pump" at bounding box center [373, 501] width 12 height 12
radio input "true"
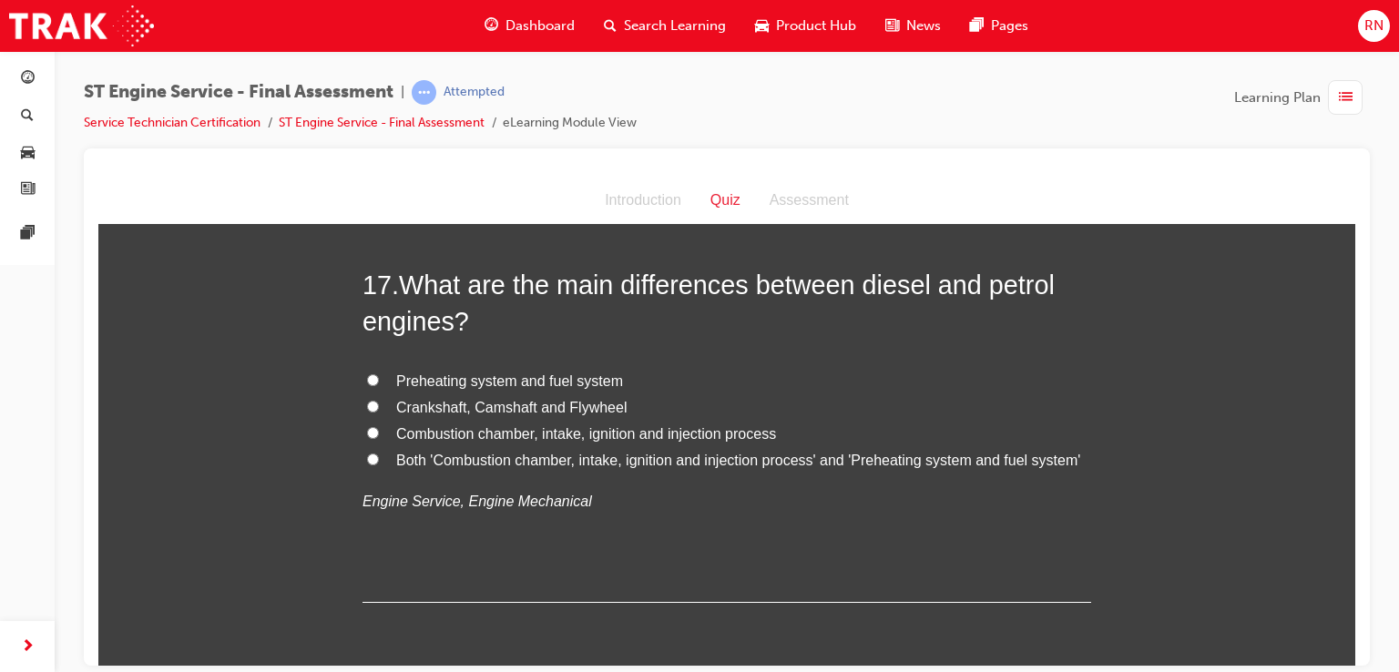
scroll to position [6633, 0]
click at [367, 463] on input "Both 'Combustion chamber, intake, ignition and injection process' and 'Preheati…" at bounding box center [373, 457] width 12 height 12
radio input "true"
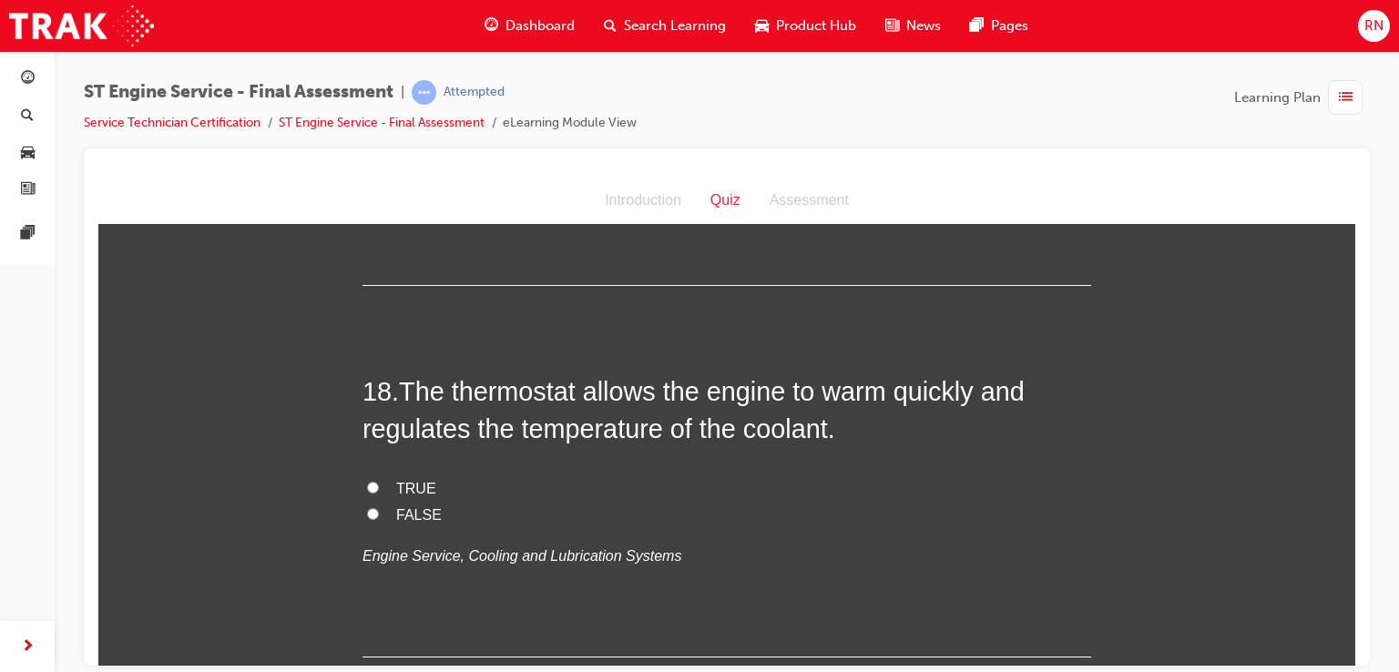
scroll to position [6997, 0]
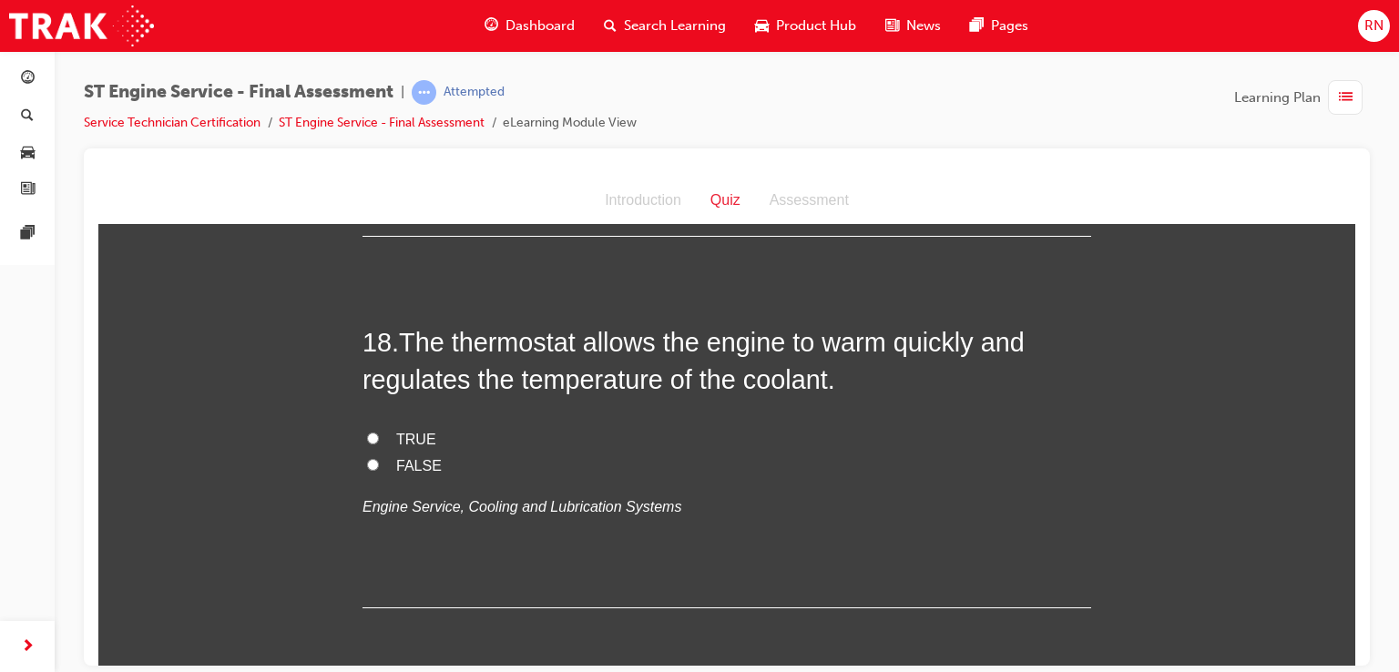
click at [363, 453] on label "TRUE" at bounding box center [727, 439] width 729 height 26
click at [367, 444] on input "TRUE" at bounding box center [373, 438] width 12 height 12
radio input "true"
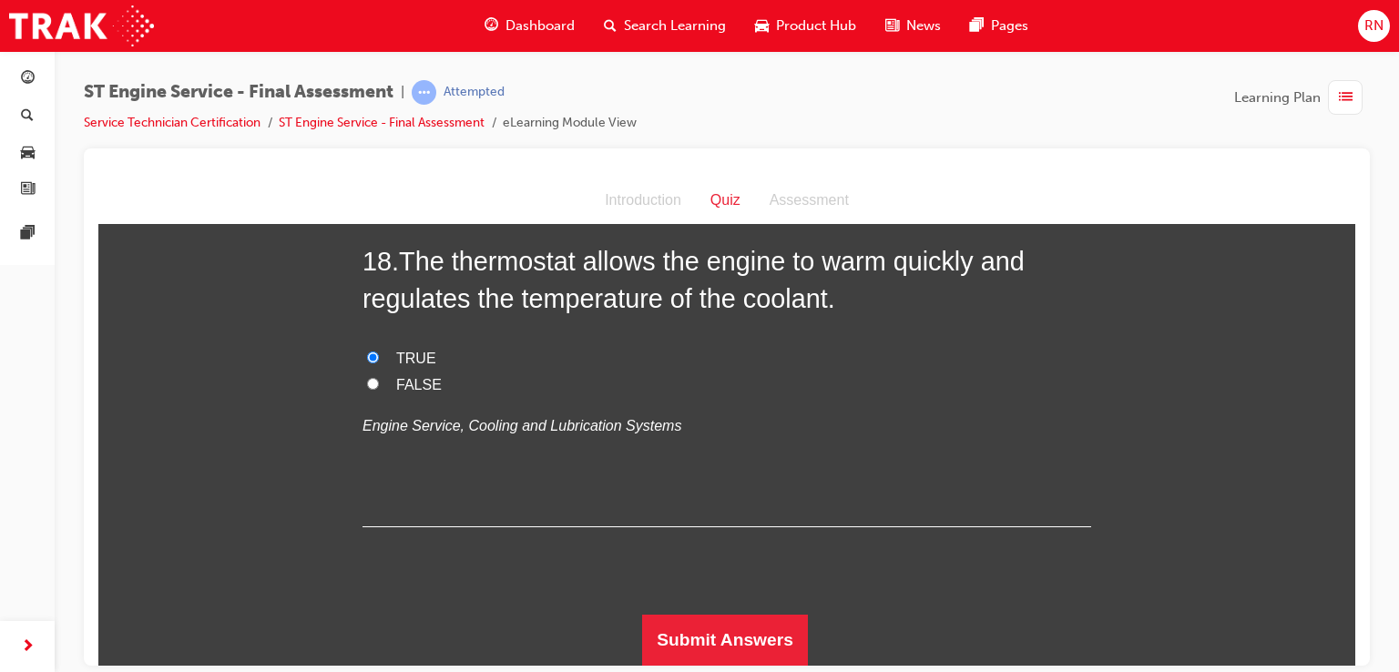
scroll to position [7106, 0]
click at [761, 662] on button "Submit Answers" at bounding box center [725, 639] width 166 height 51
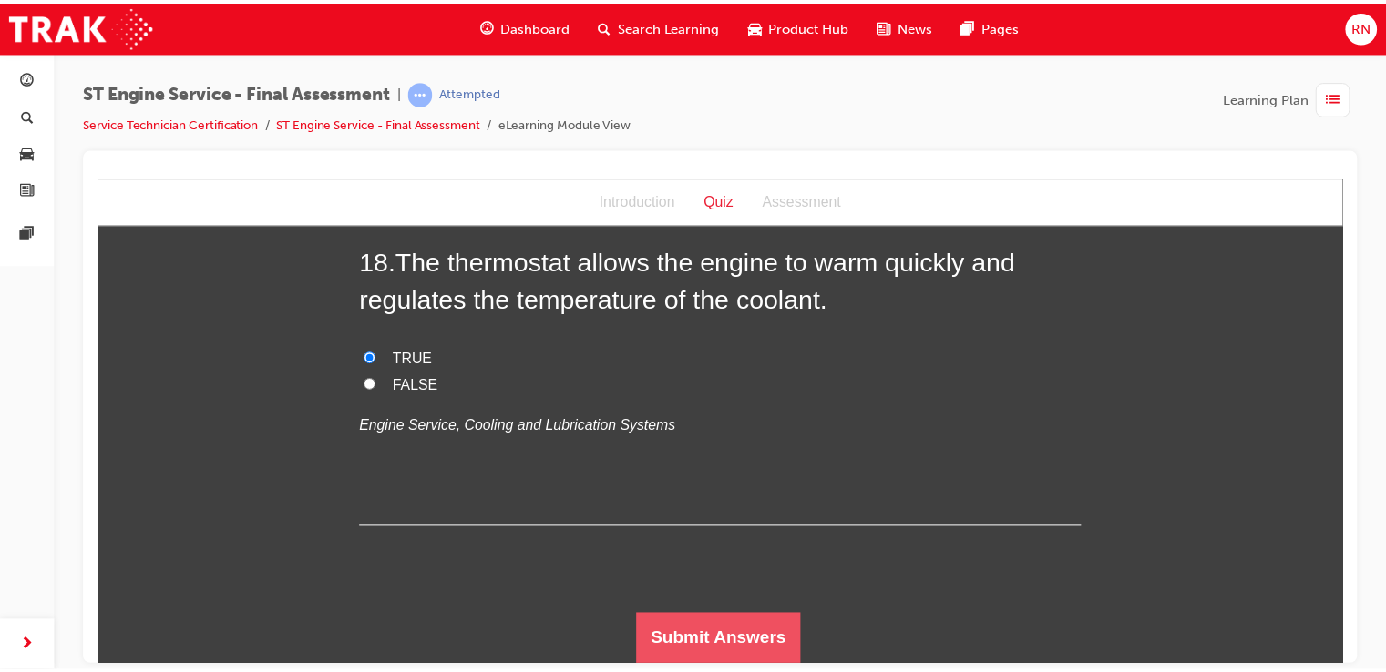
scroll to position [0, 0]
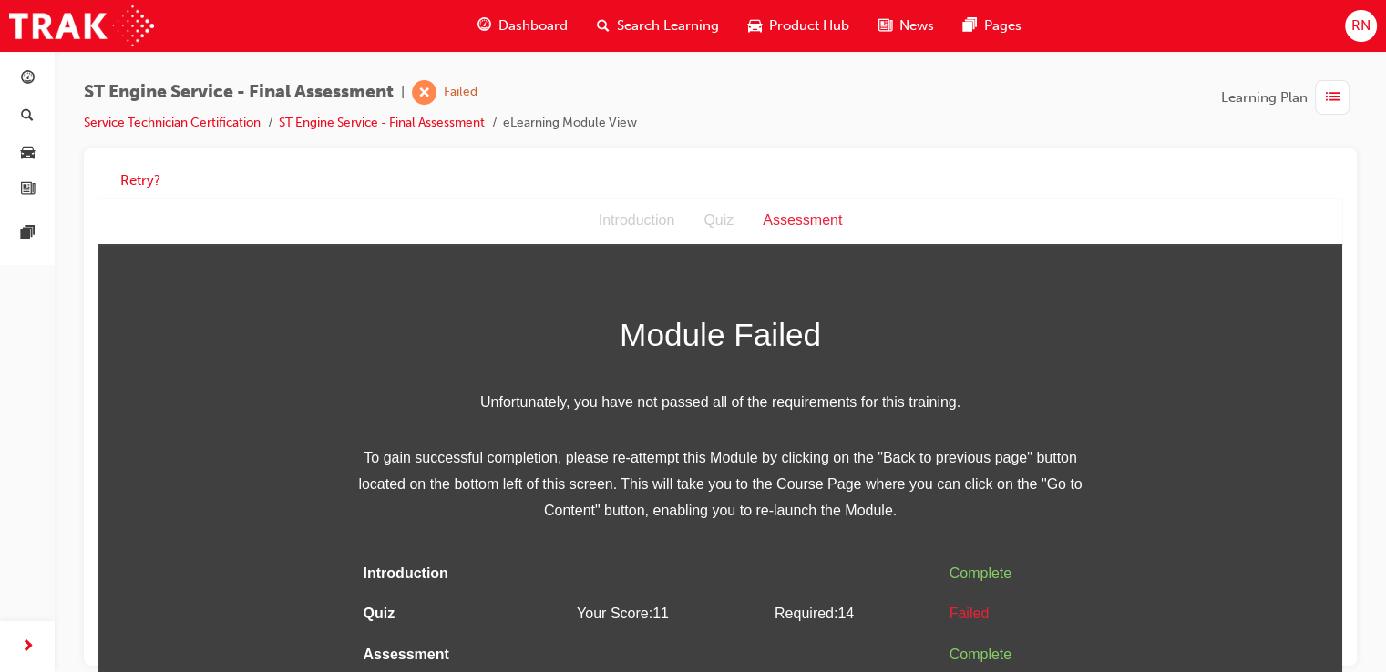
click at [785, 217] on div "Assessment" at bounding box center [802, 221] width 108 height 26
click at [141, 176] on button "Retry?" at bounding box center [140, 180] width 40 height 21
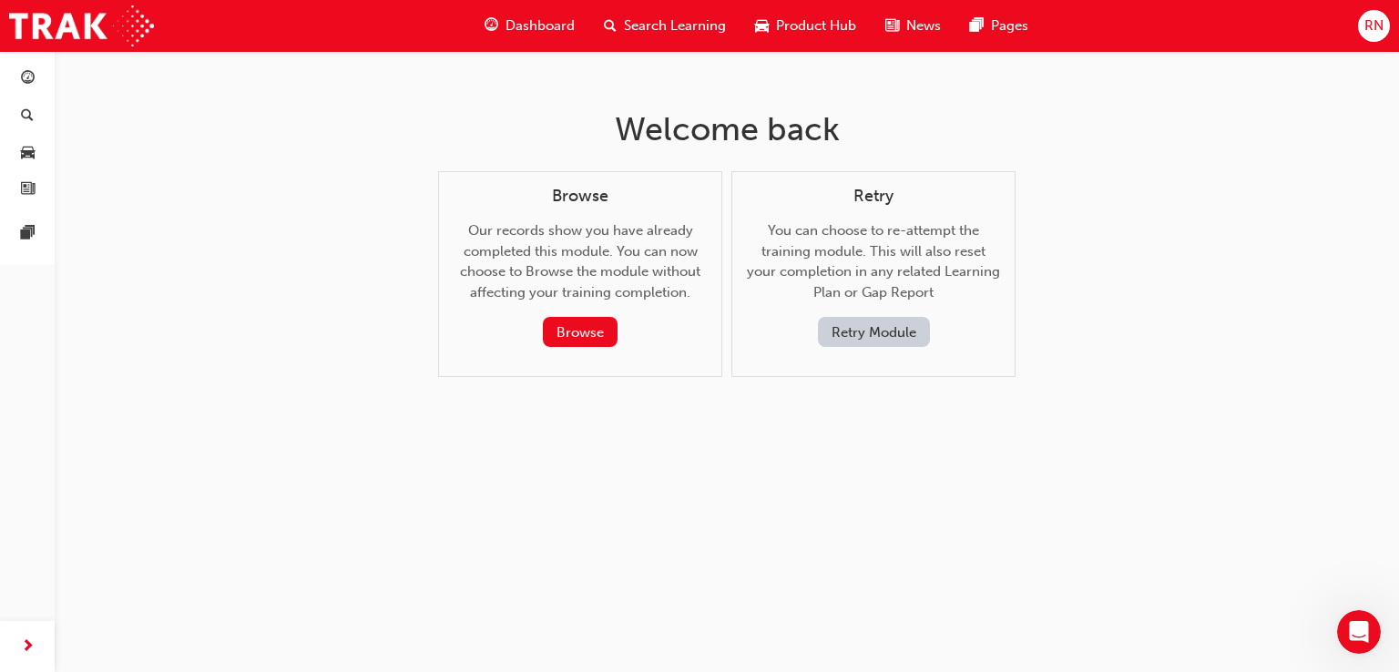
click at [867, 324] on button "Retry Module" at bounding box center [874, 332] width 112 height 30
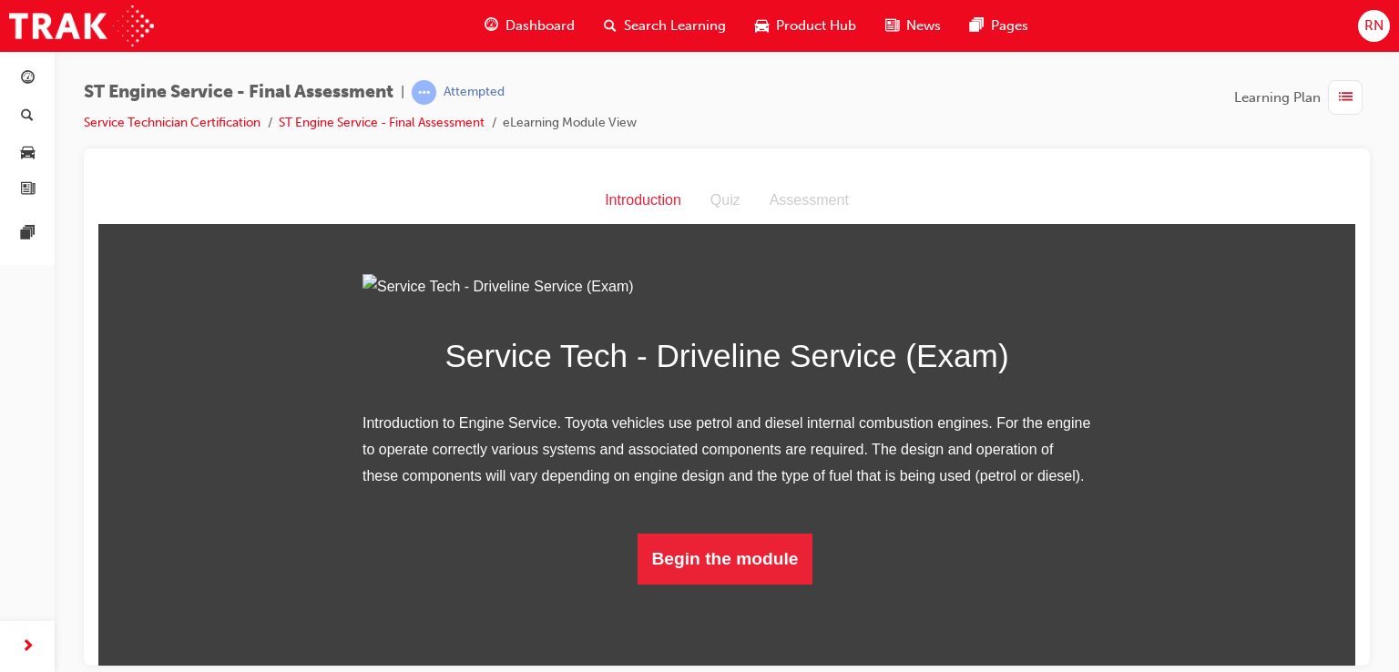
scroll to position [117, 0]
click at [698, 584] on button "Begin the module" at bounding box center [726, 558] width 176 height 51
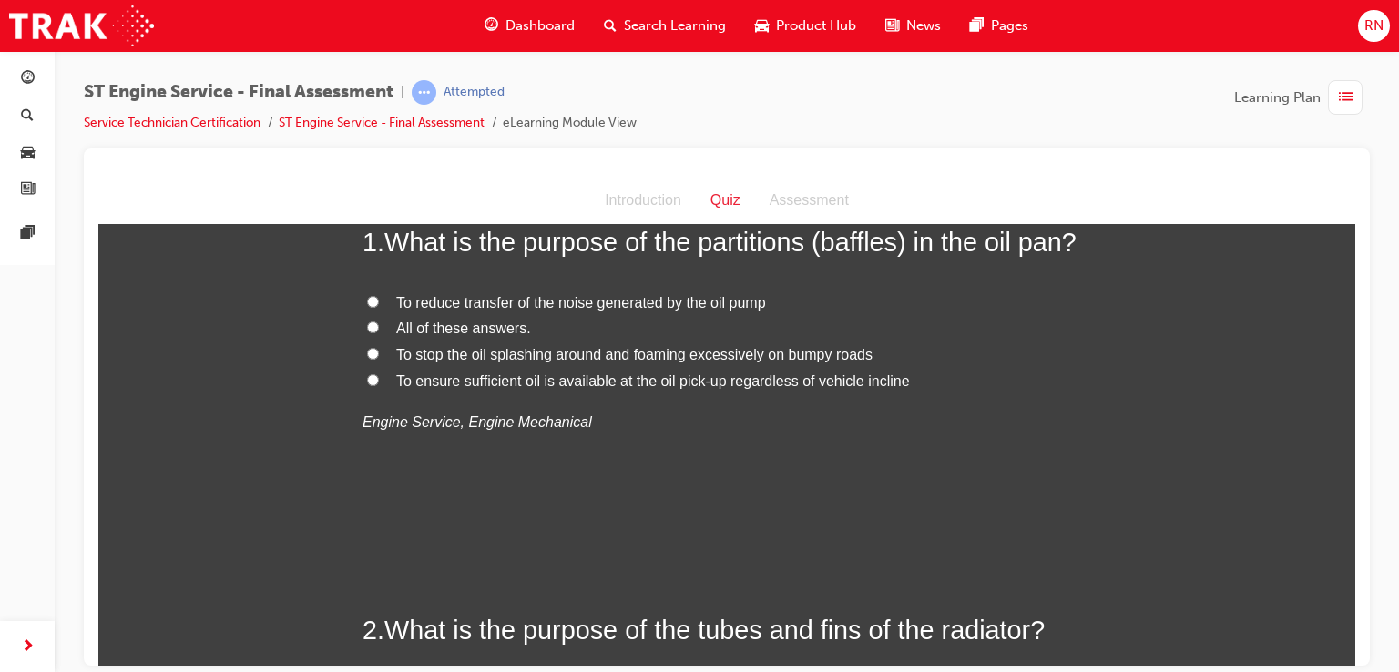
scroll to position [0, 0]
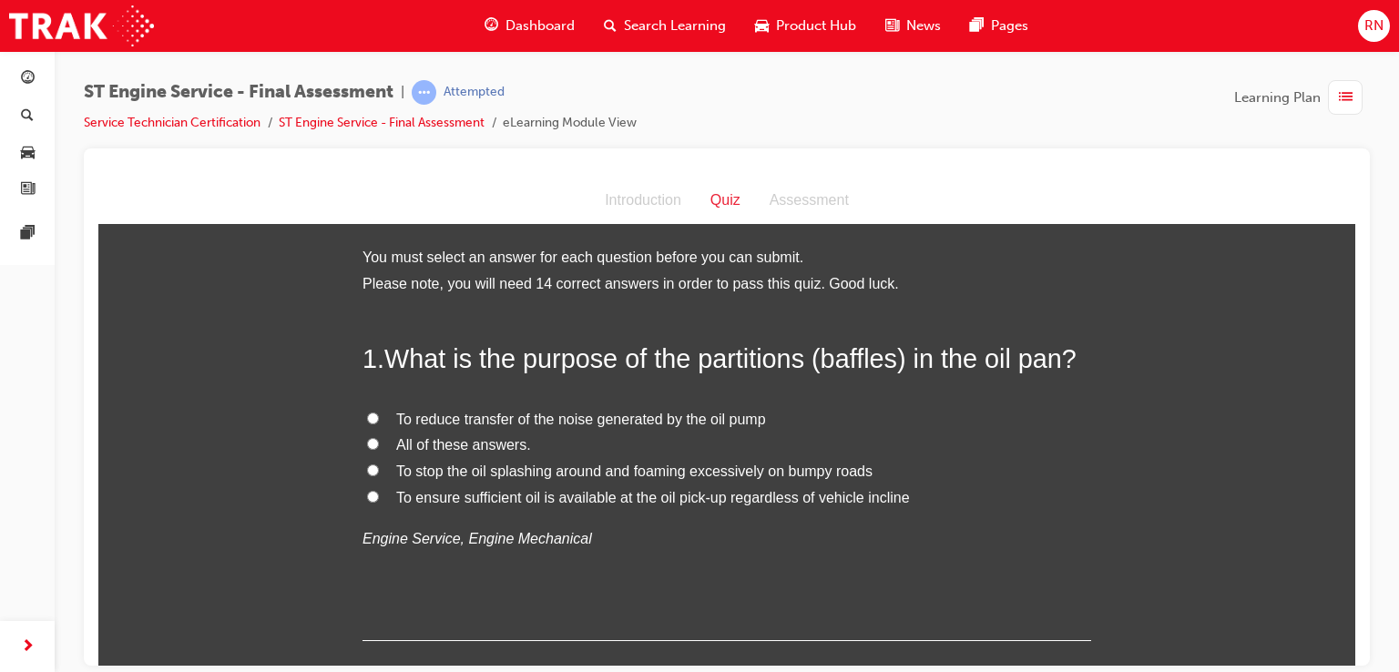
click at [651, 496] on span "To ensure sufficient oil is available at the oil pick-up regardless of vehicle …" at bounding box center [653, 496] width 514 height 15
click at [379, 496] on input "To ensure sufficient oil is available at the oil pick-up regardless of vehicle …" at bounding box center [373, 496] width 12 height 12
radio input "true"
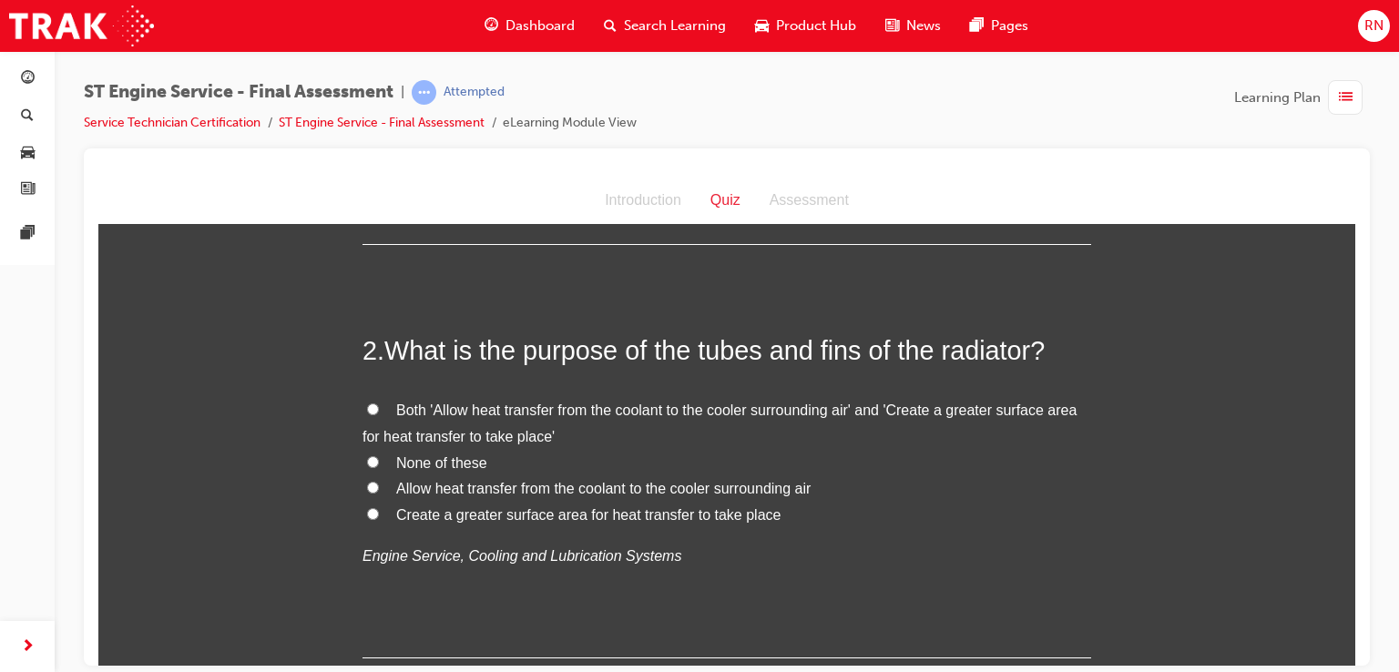
scroll to position [413, 0]
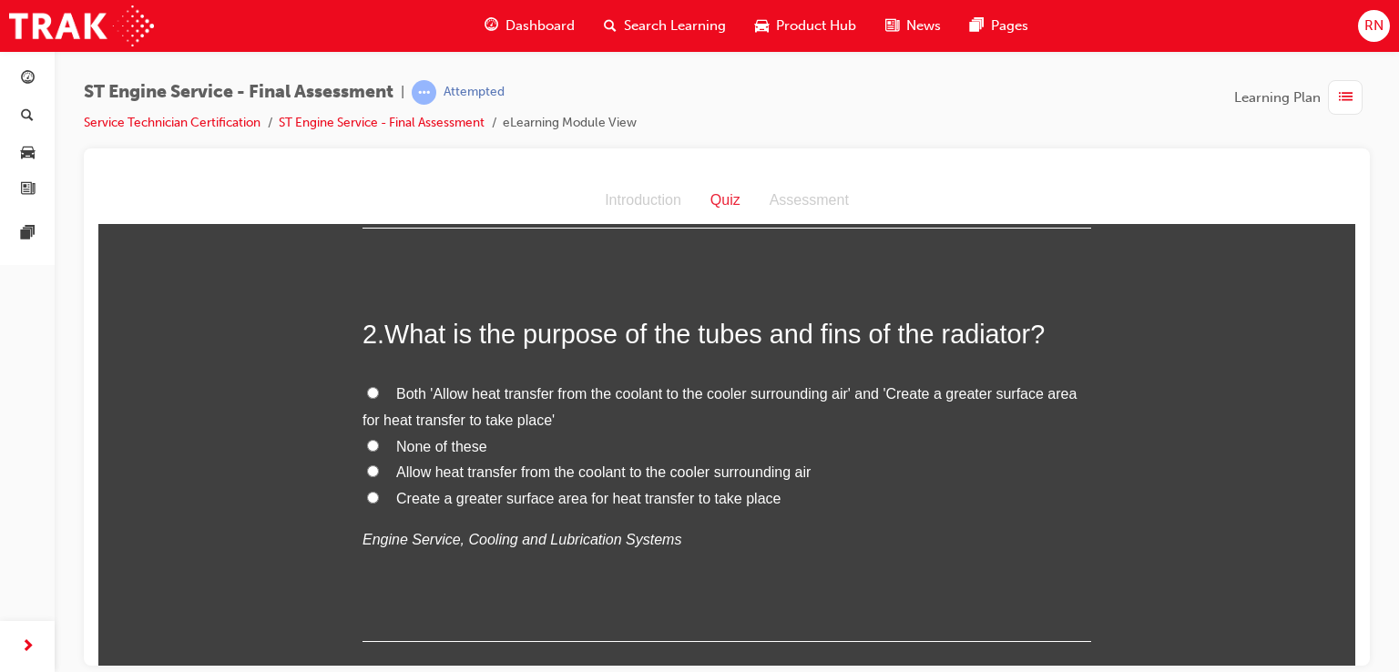
click at [576, 396] on span "Both 'Allow heat transfer from the coolant to the cooler surrounding air' and '…" at bounding box center [720, 406] width 714 height 42
click at [379, 396] on input "Both 'Allow heat transfer from the coolant to the cooler surrounding air' and '…" at bounding box center [373, 392] width 12 height 12
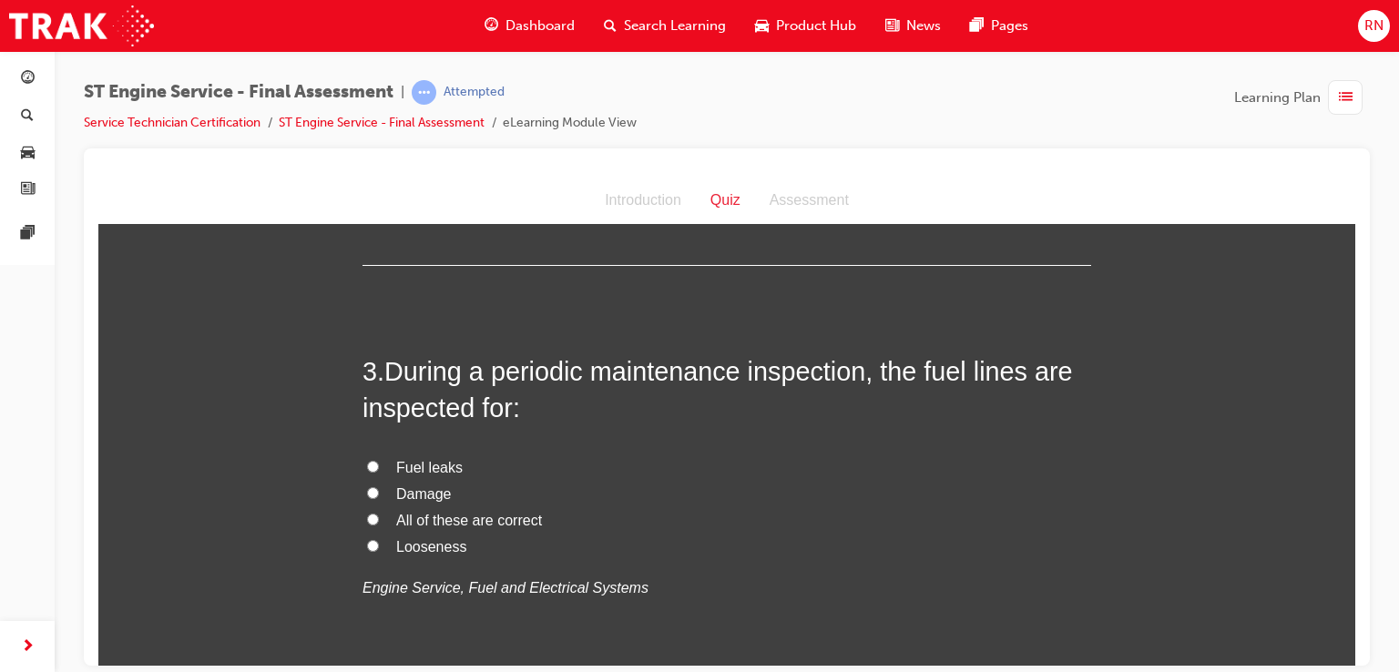
scroll to position [838, 0]
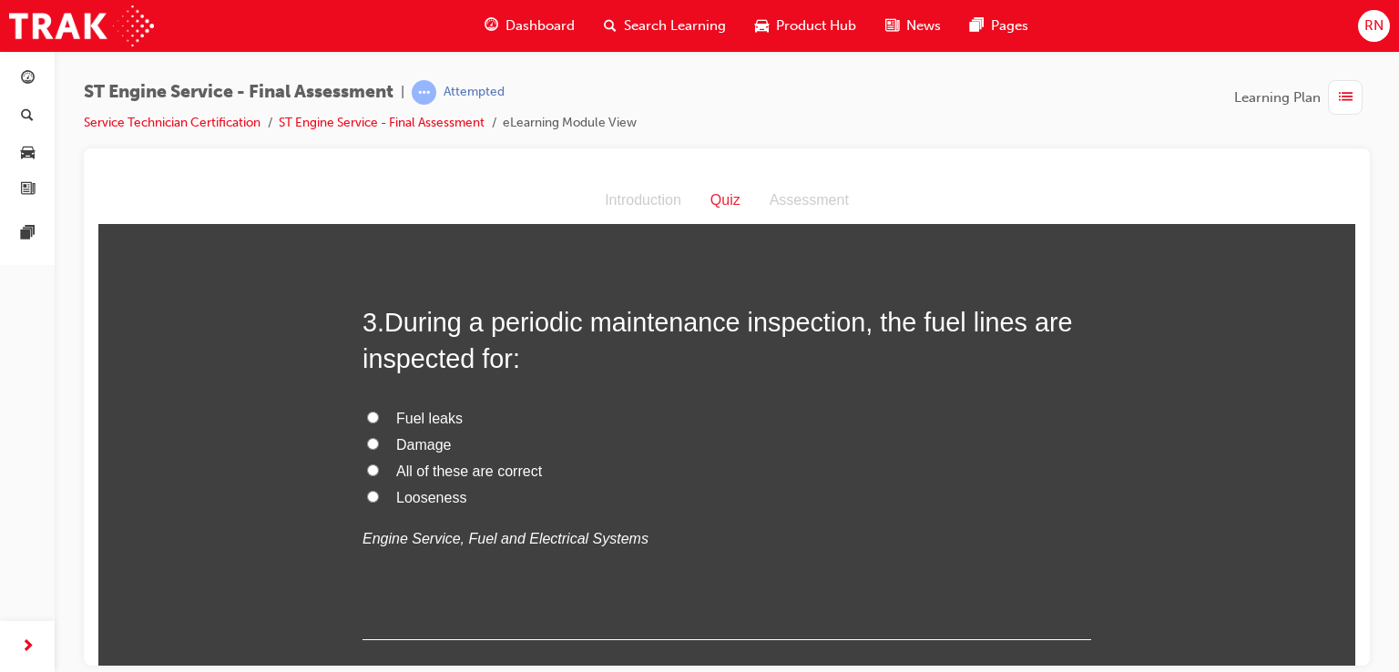
click at [425, 473] on span "All of these are correct" at bounding box center [469, 470] width 146 height 15
click at [379, 473] on input "All of these are correct" at bounding box center [373, 470] width 12 height 12
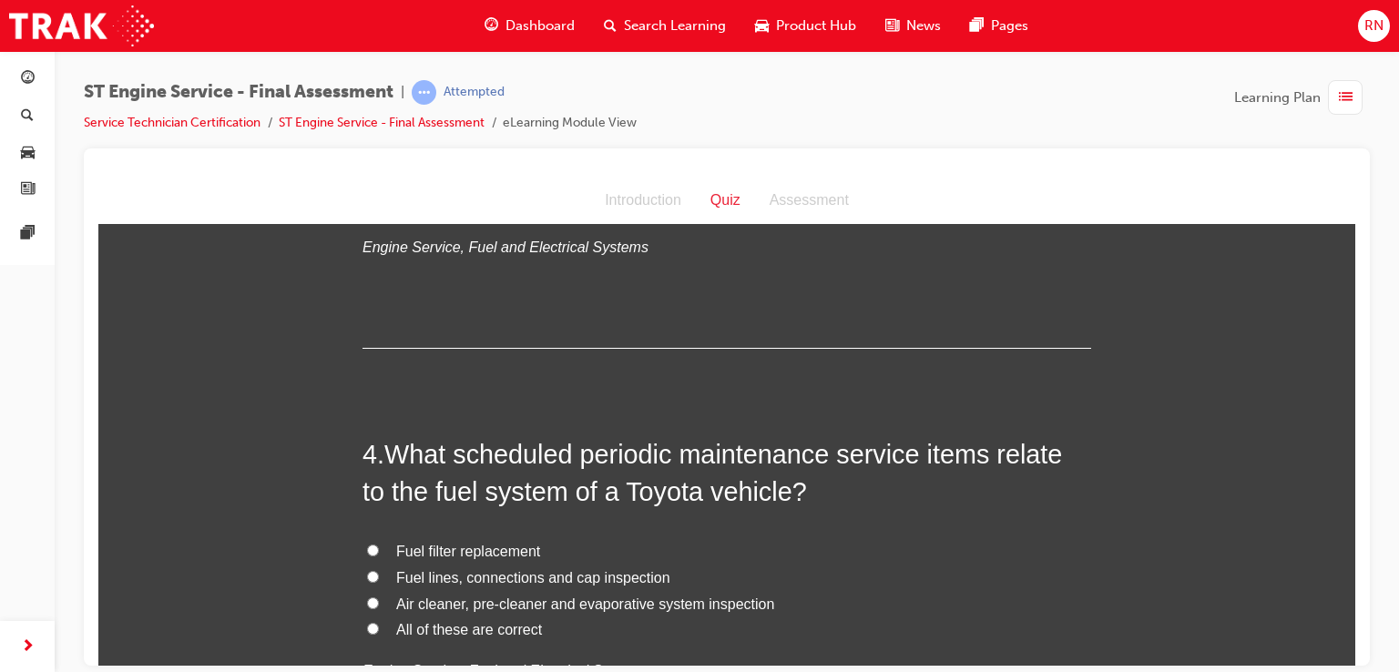
scroll to position [1178, 0]
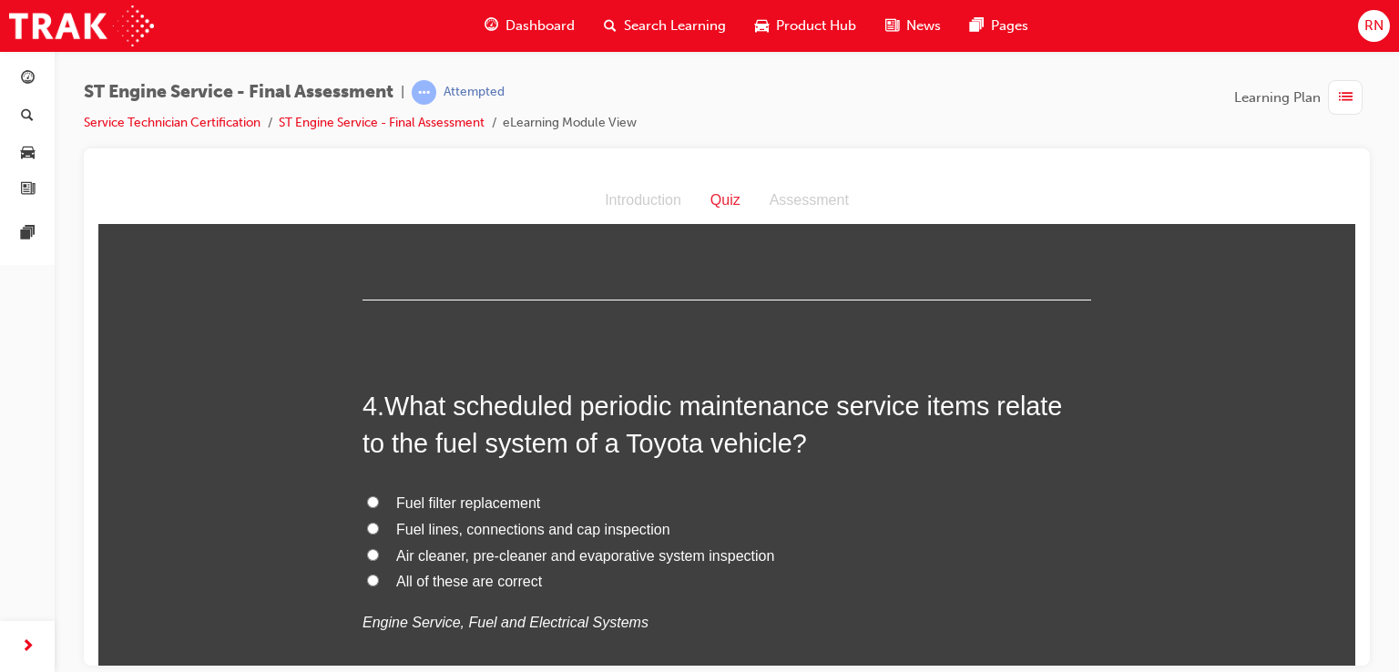
click at [478, 503] on span "Fuel filter replacement" at bounding box center [468, 502] width 144 height 15
click at [379, 503] on input "Fuel filter replacement" at bounding box center [373, 502] width 12 height 12
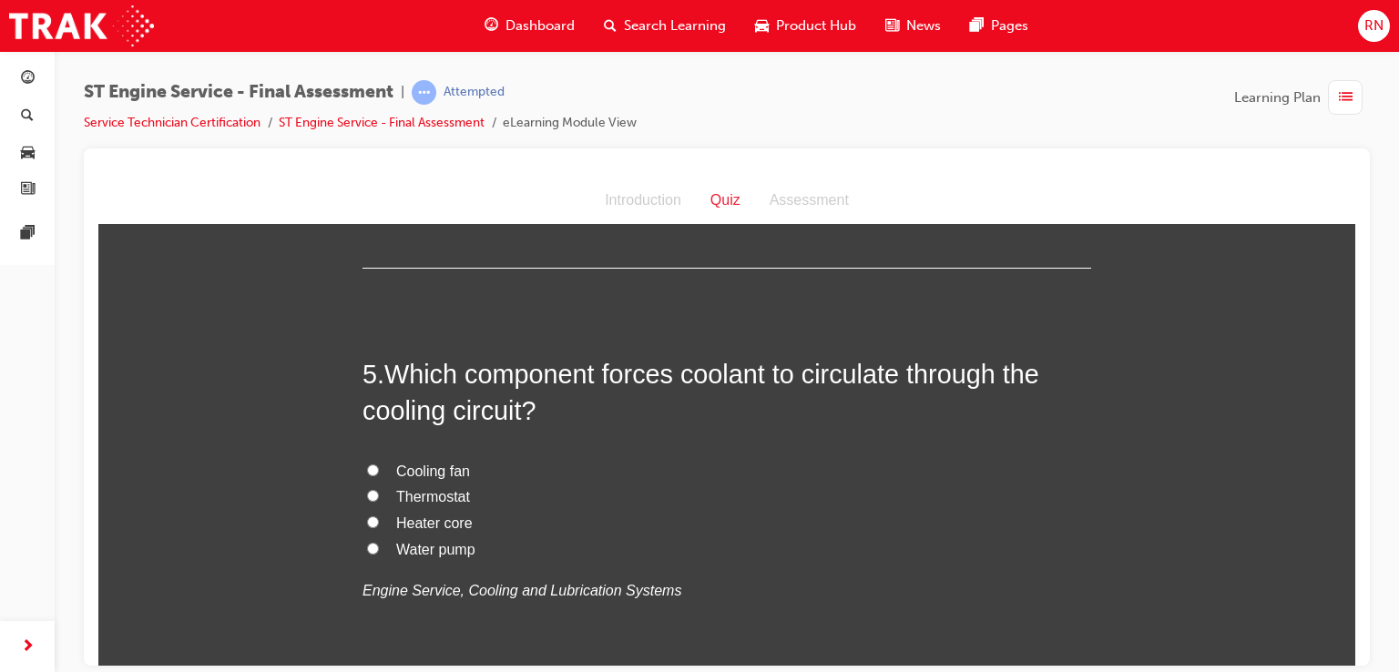
scroll to position [1651, 0]
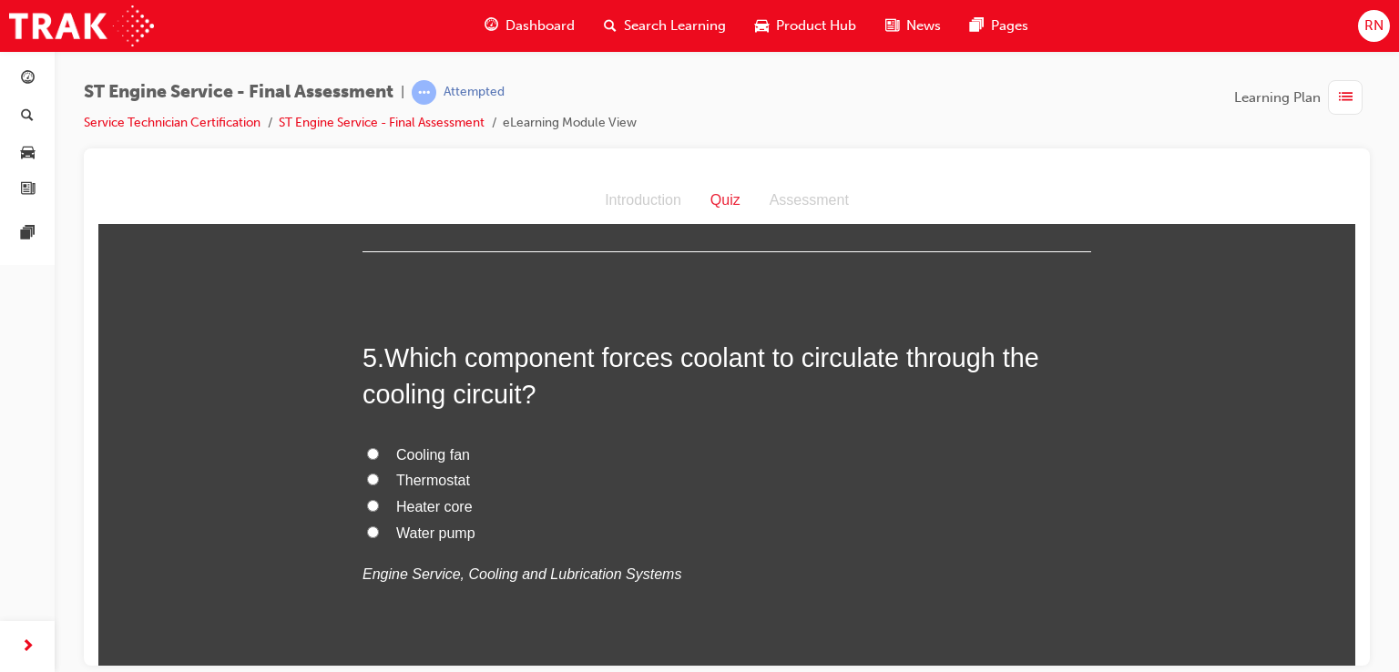
click at [441, 538] on span "Water pump" at bounding box center [435, 532] width 79 height 15
click at [379, 538] on input "Water pump" at bounding box center [373, 532] width 12 height 12
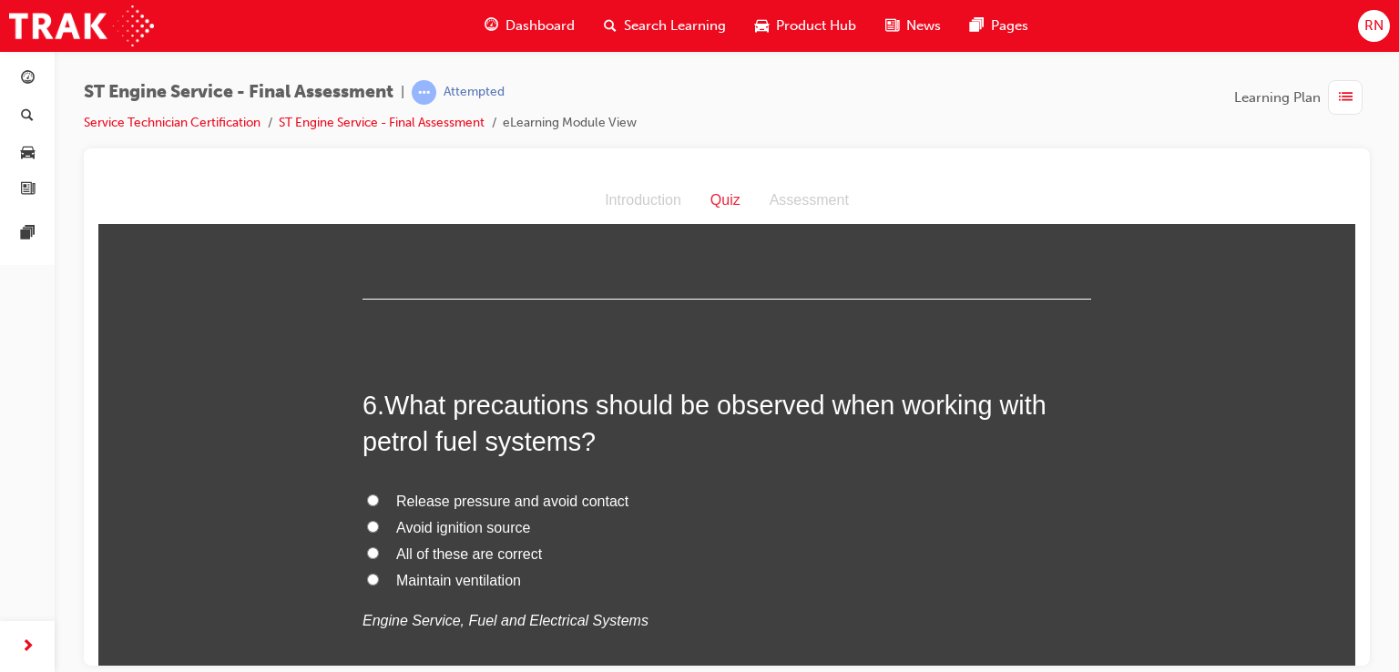
scroll to position [2101, 0]
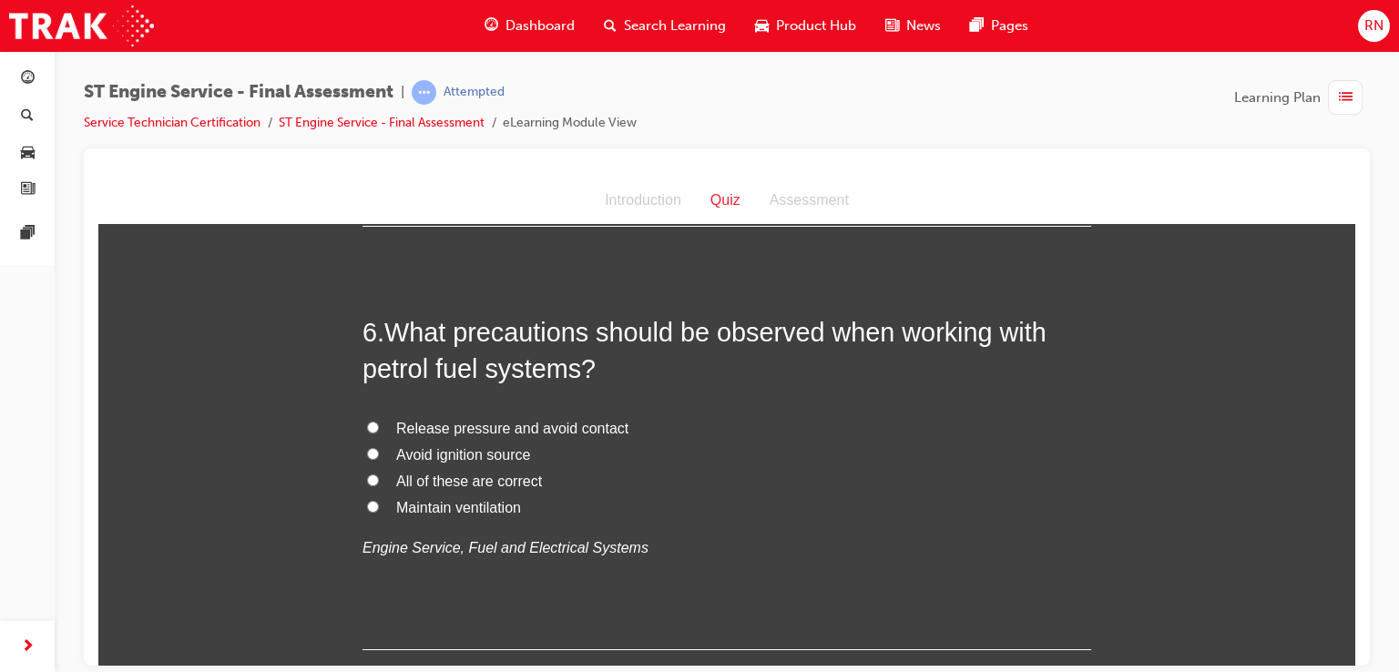
click at [429, 456] on span "Avoid ignition source" at bounding box center [463, 453] width 134 height 15
click at [379, 456] on input "Avoid ignition source" at bounding box center [373, 453] width 12 height 12
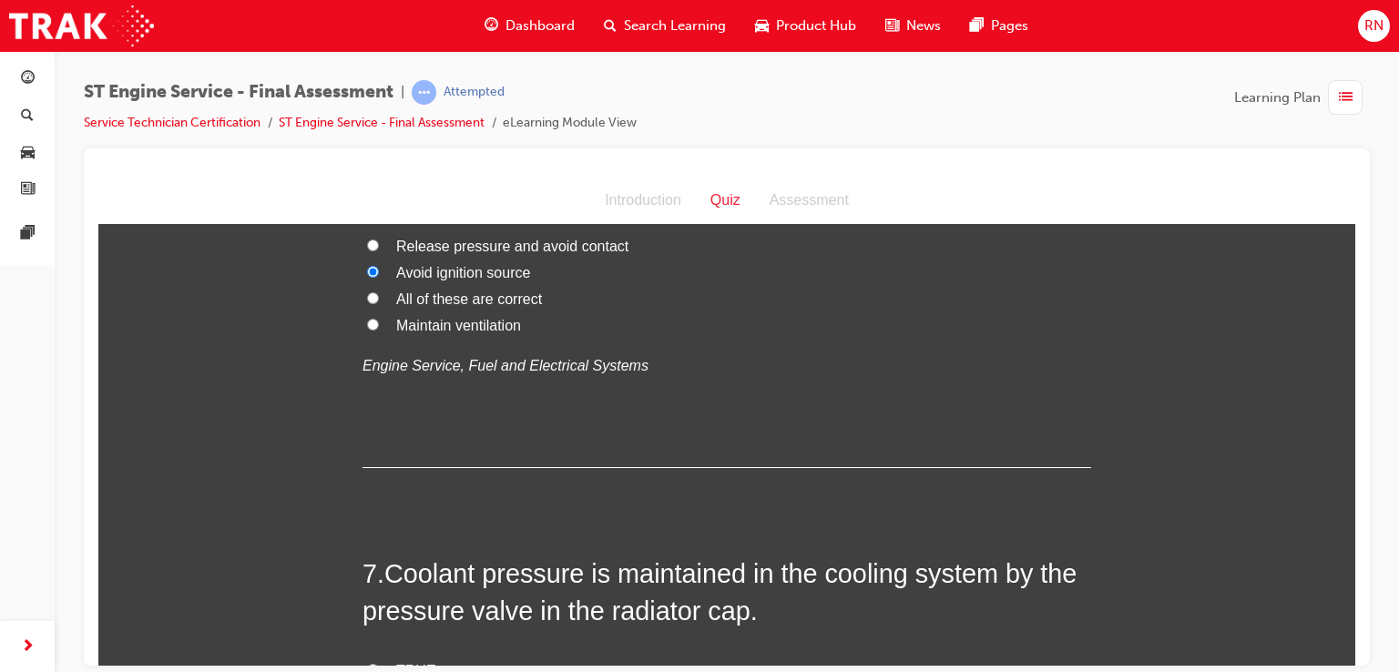
scroll to position [2441, 0]
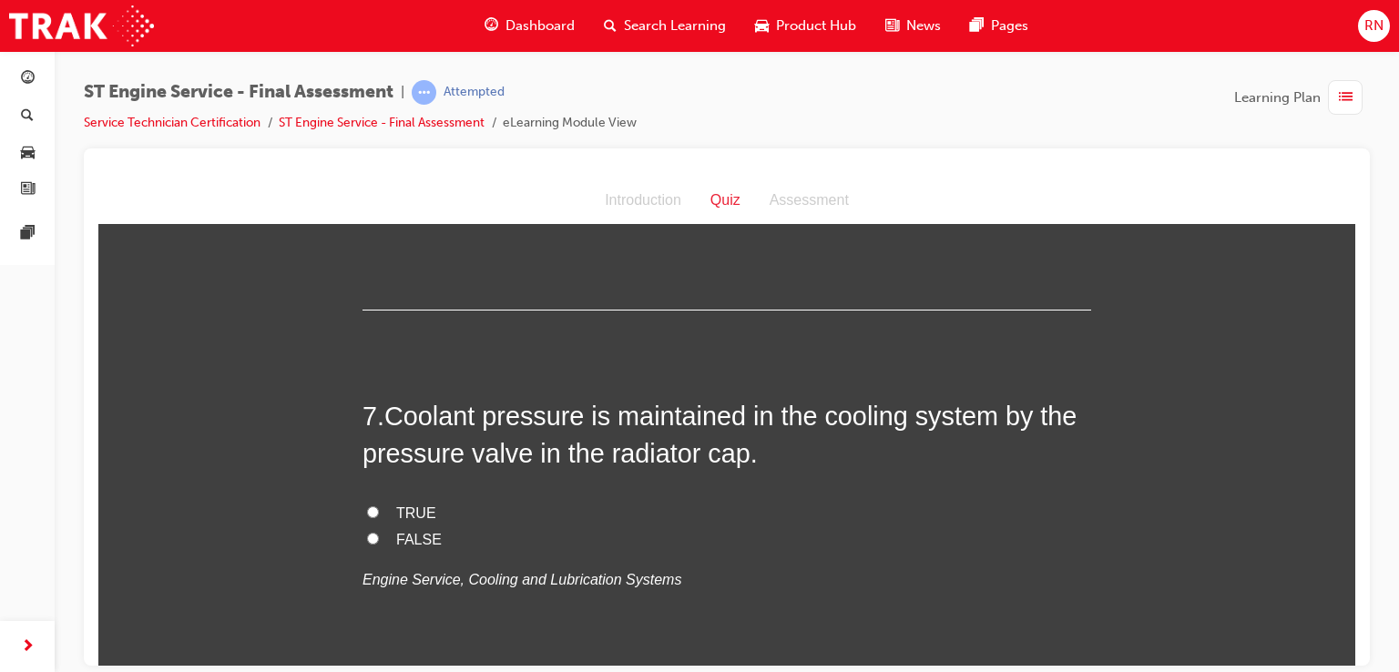
click at [407, 506] on span "TRUE" at bounding box center [416, 512] width 40 height 15
click at [379, 506] on input "TRUE" at bounding box center [373, 512] width 12 height 12
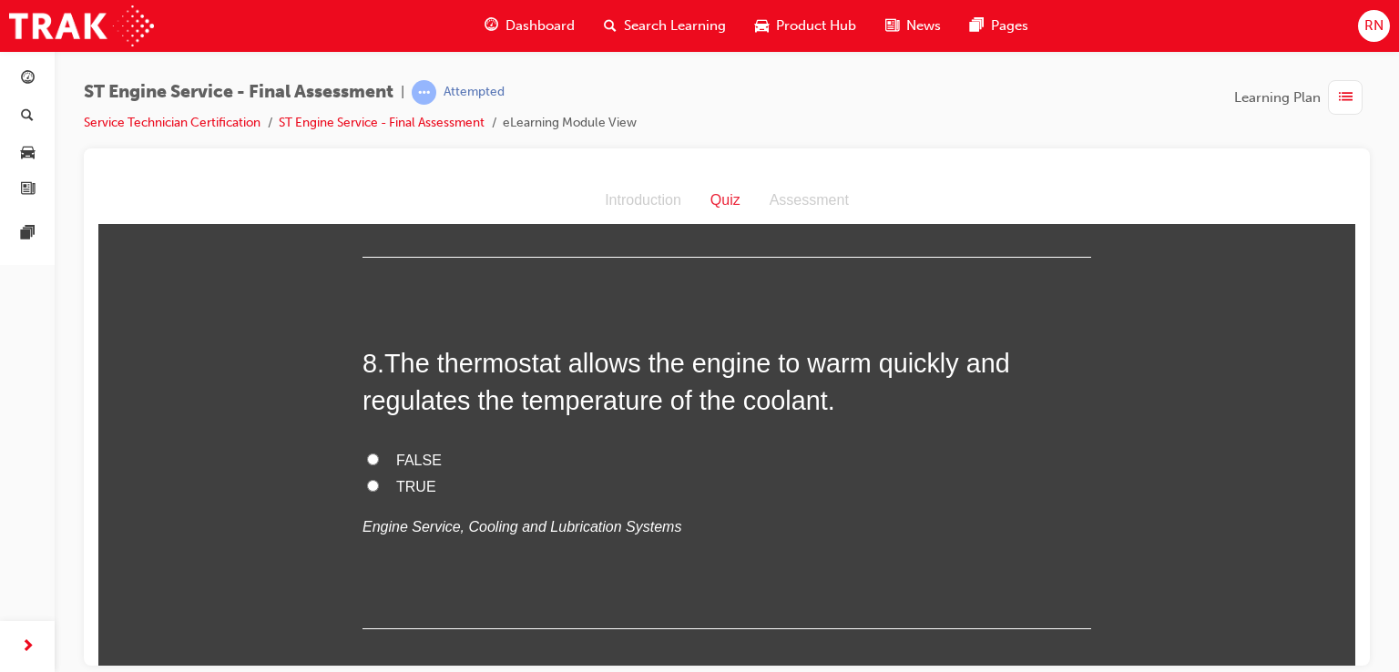
scroll to position [2890, 0]
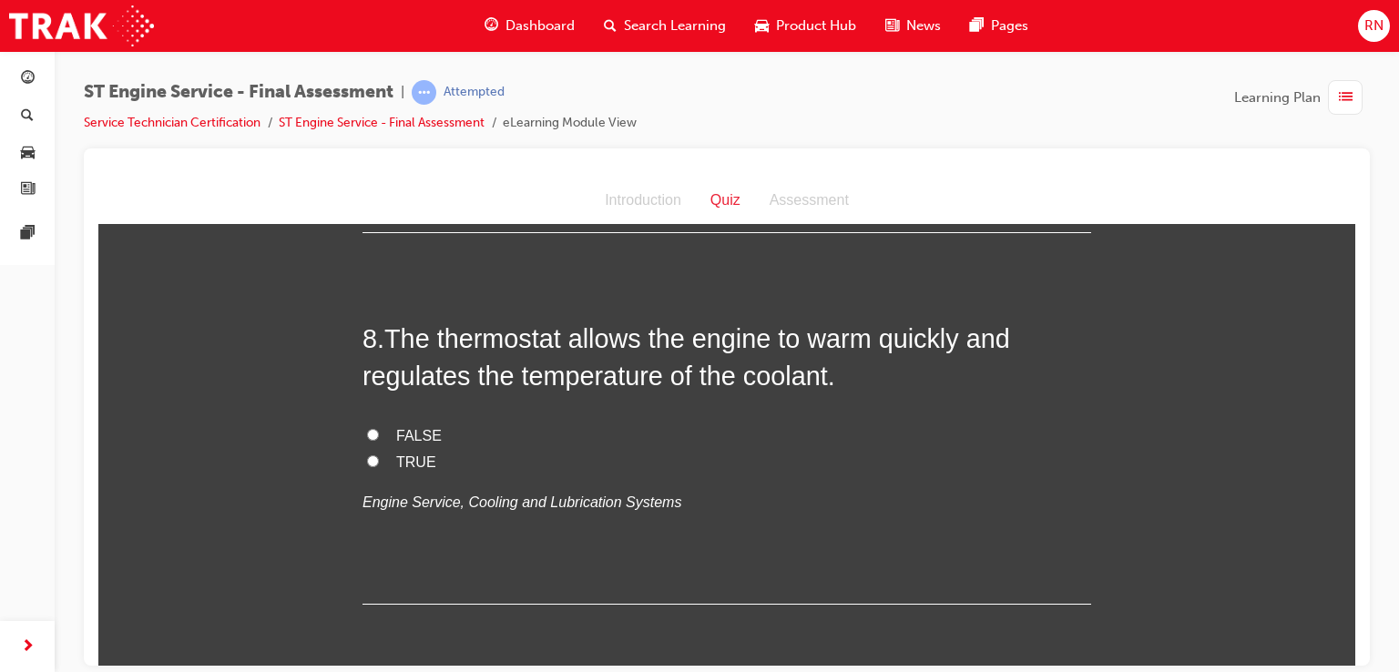
click at [368, 461] on input "TRUE" at bounding box center [373, 461] width 12 height 12
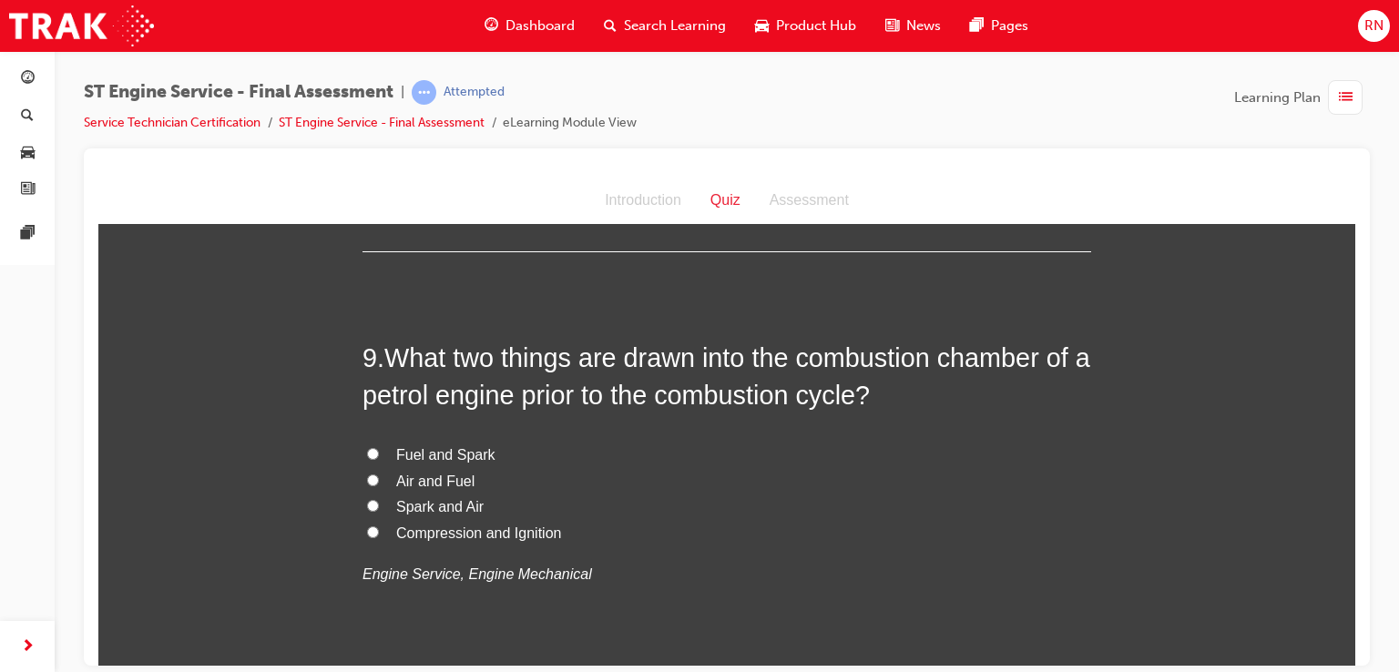
scroll to position [3279, 0]
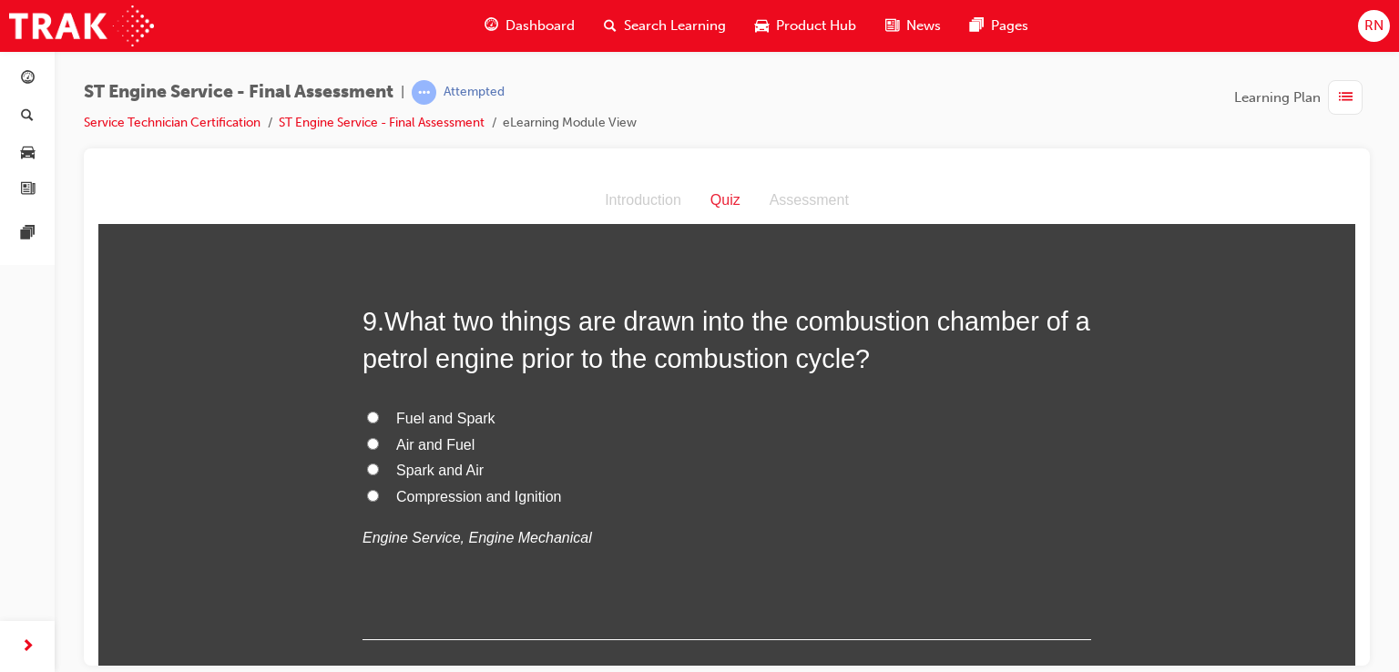
click at [448, 415] on span "Fuel and Spark" at bounding box center [445, 417] width 99 height 15
click at [379, 415] on input "Fuel and Spark" at bounding box center [373, 417] width 12 height 12
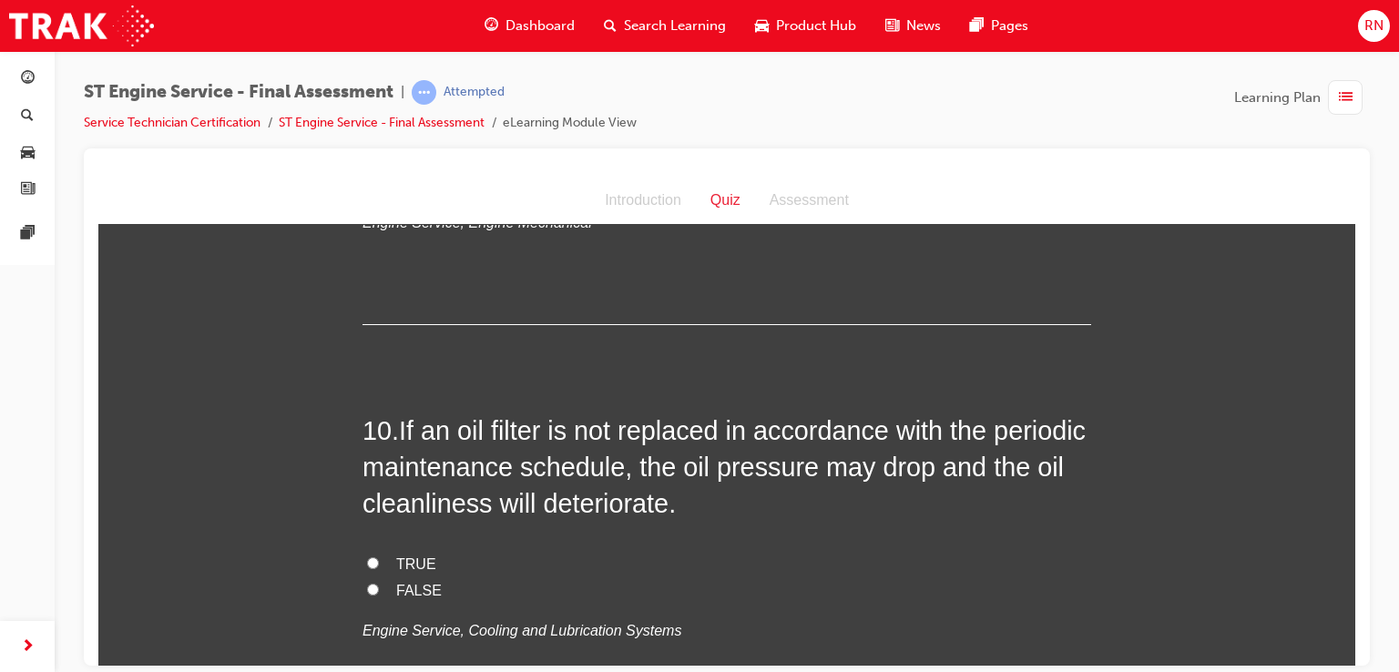
scroll to position [3668, 0]
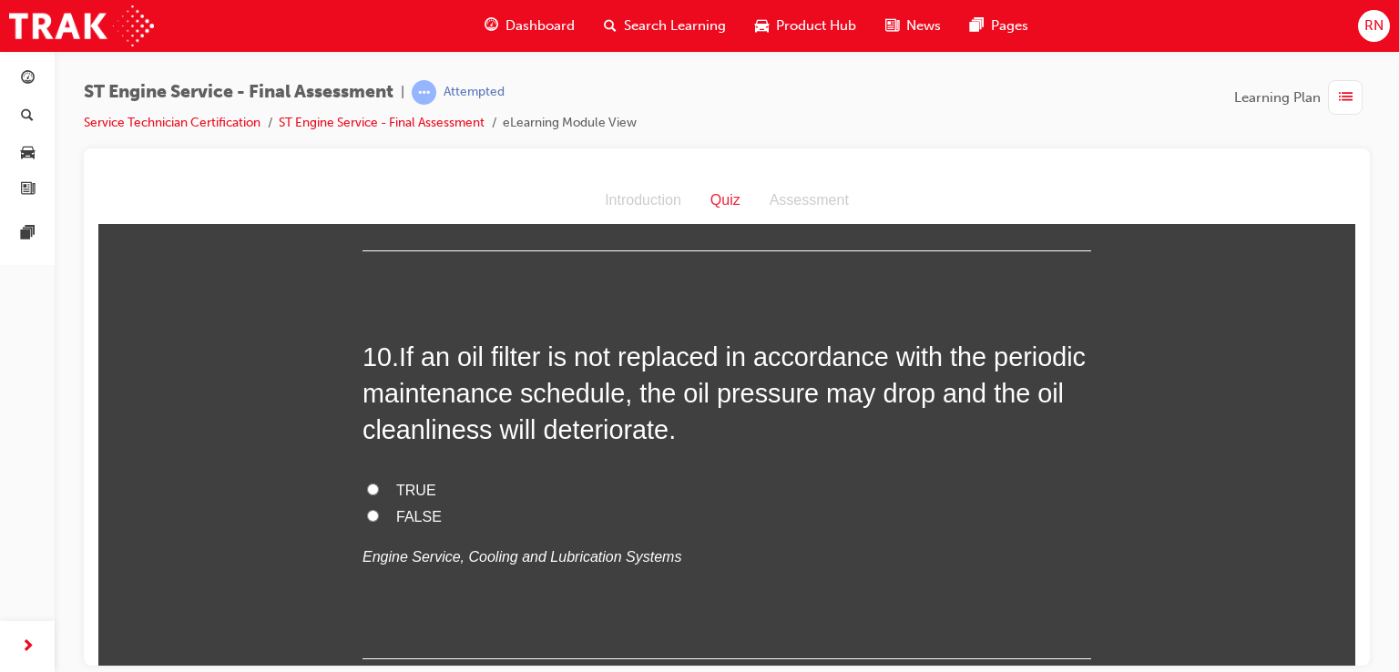
click at [368, 487] on input "TRUE" at bounding box center [373, 489] width 12 height 12
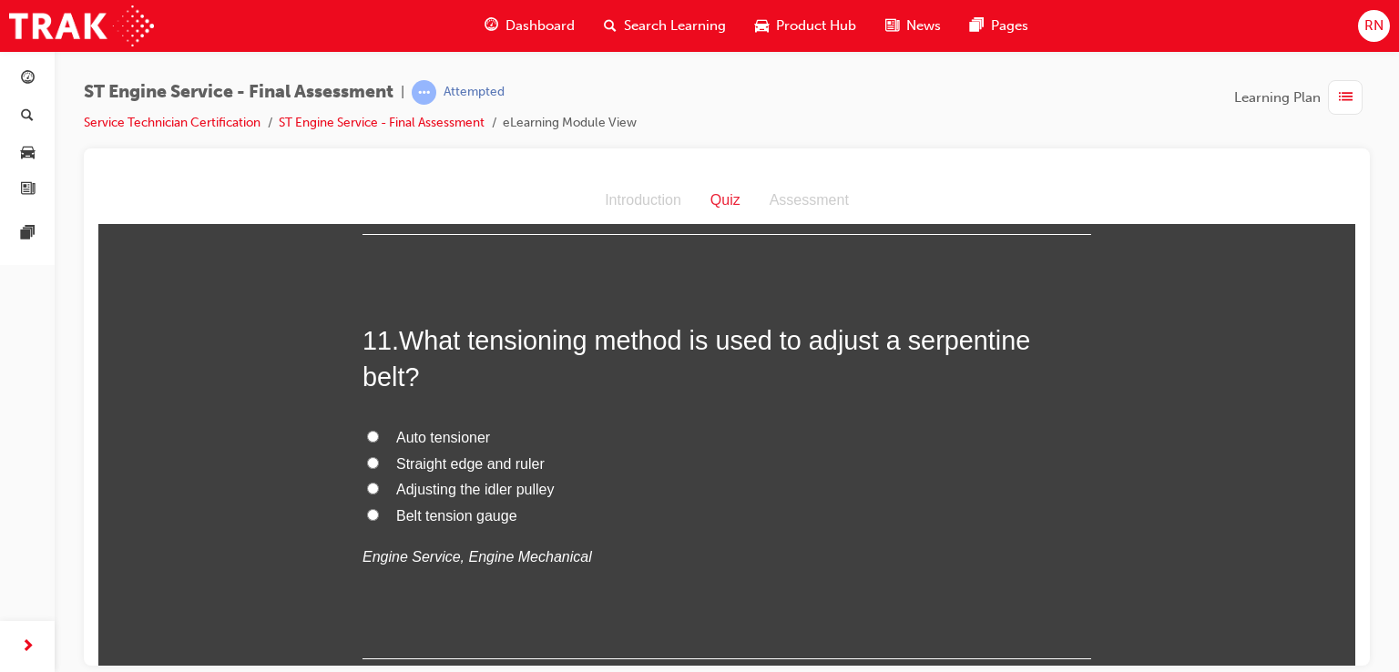
scroll to position [4093, 0]
click at [371, 430] on input "Auto tensioner" at bounding box center [373, 436] width 12 height 12
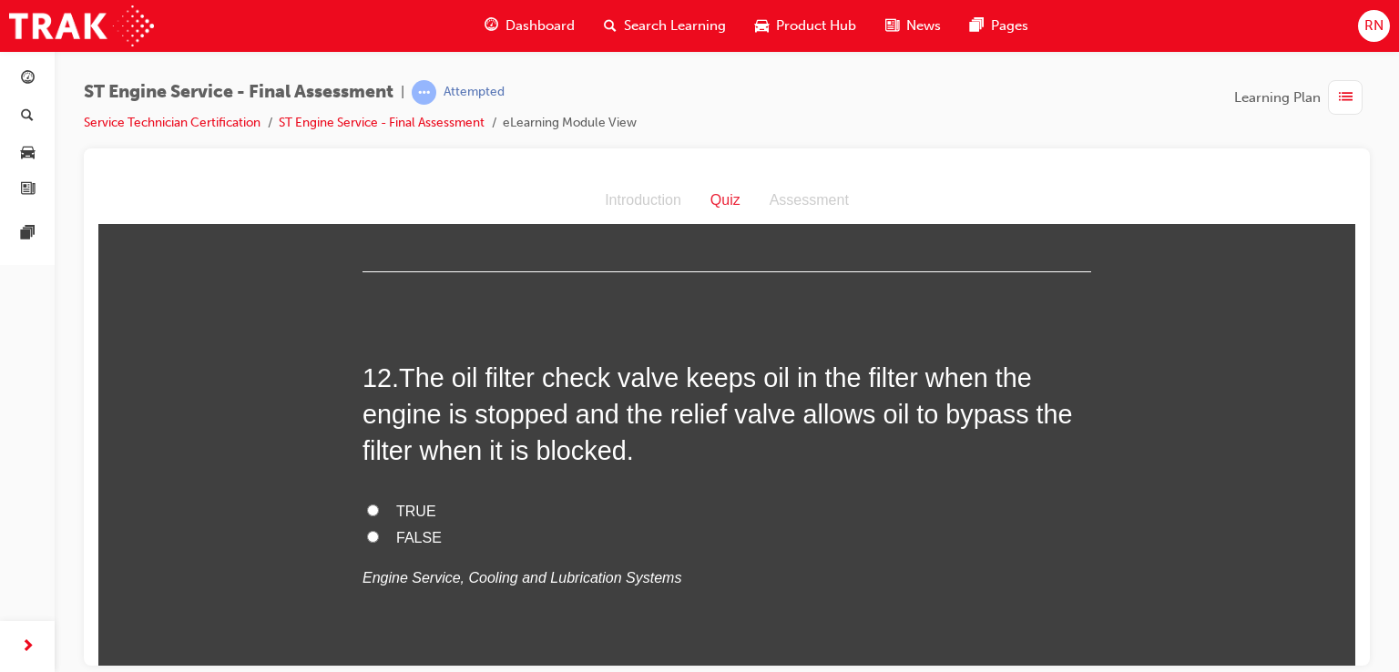
scroll to position [4493, 0]
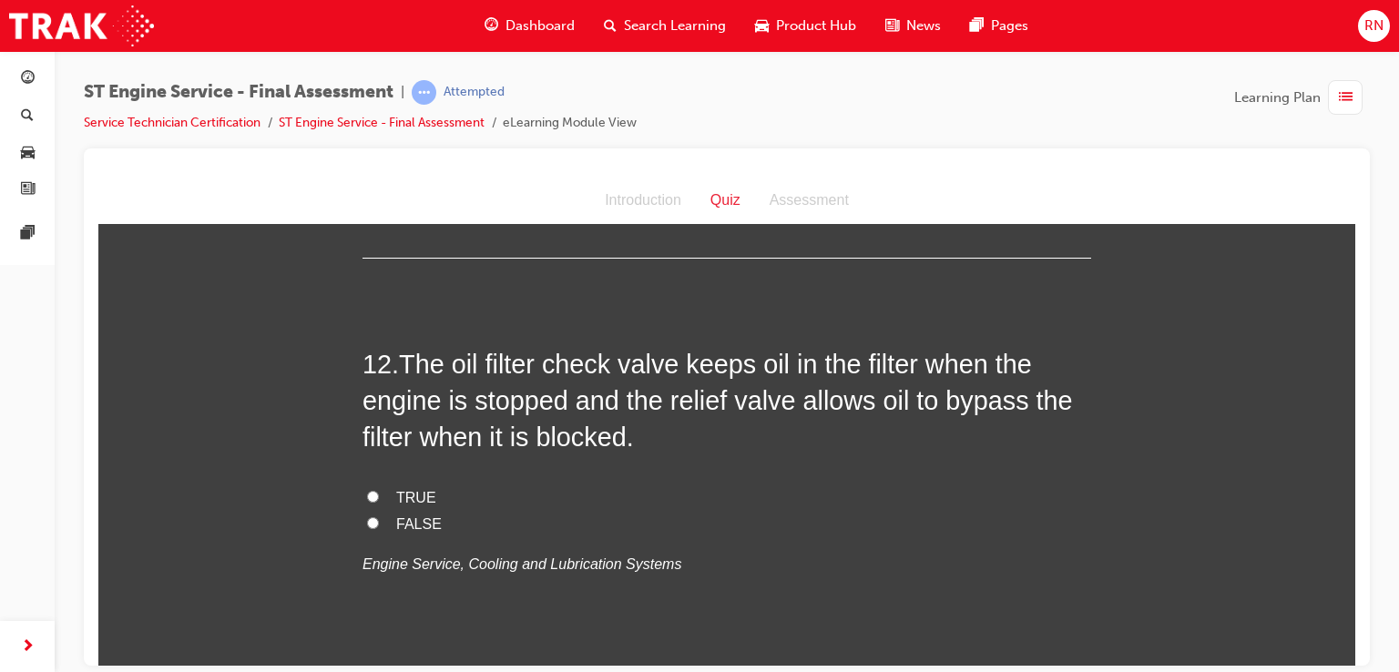
click at [367, 493] on input "TRUE" at bounding box center [373, 496] width 12 height 12
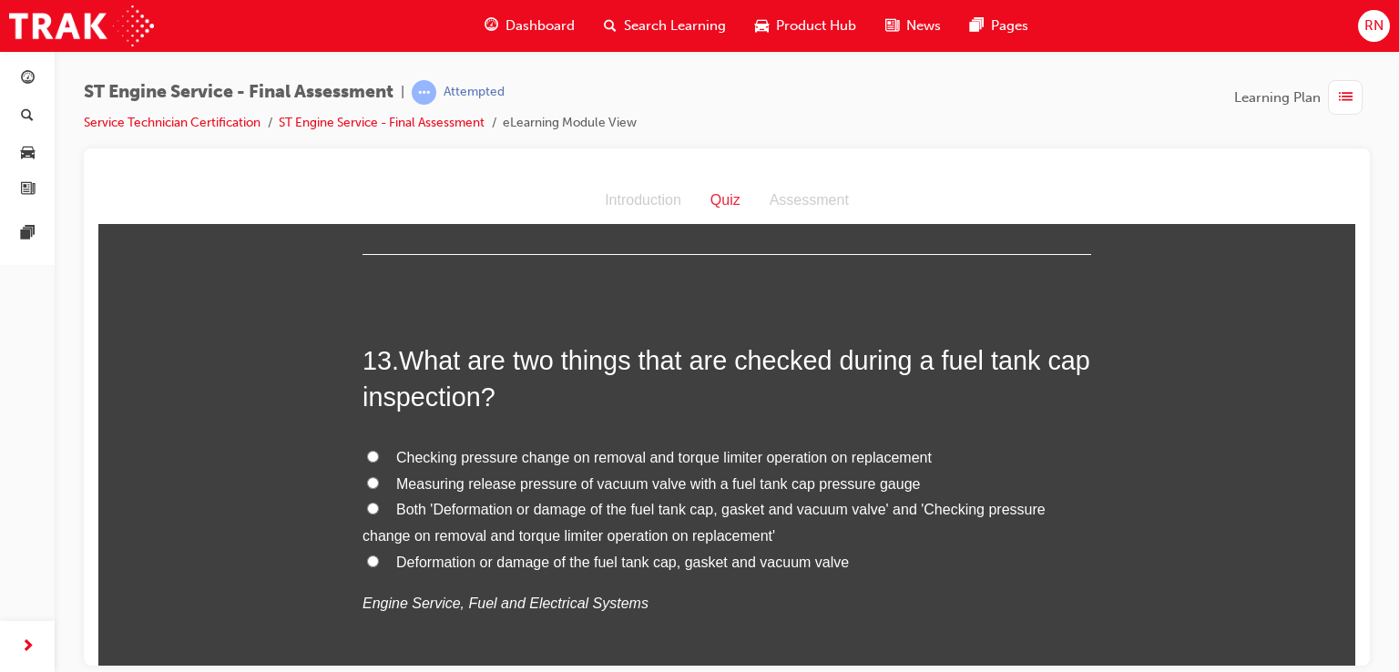
scroll to position [4942, 0]
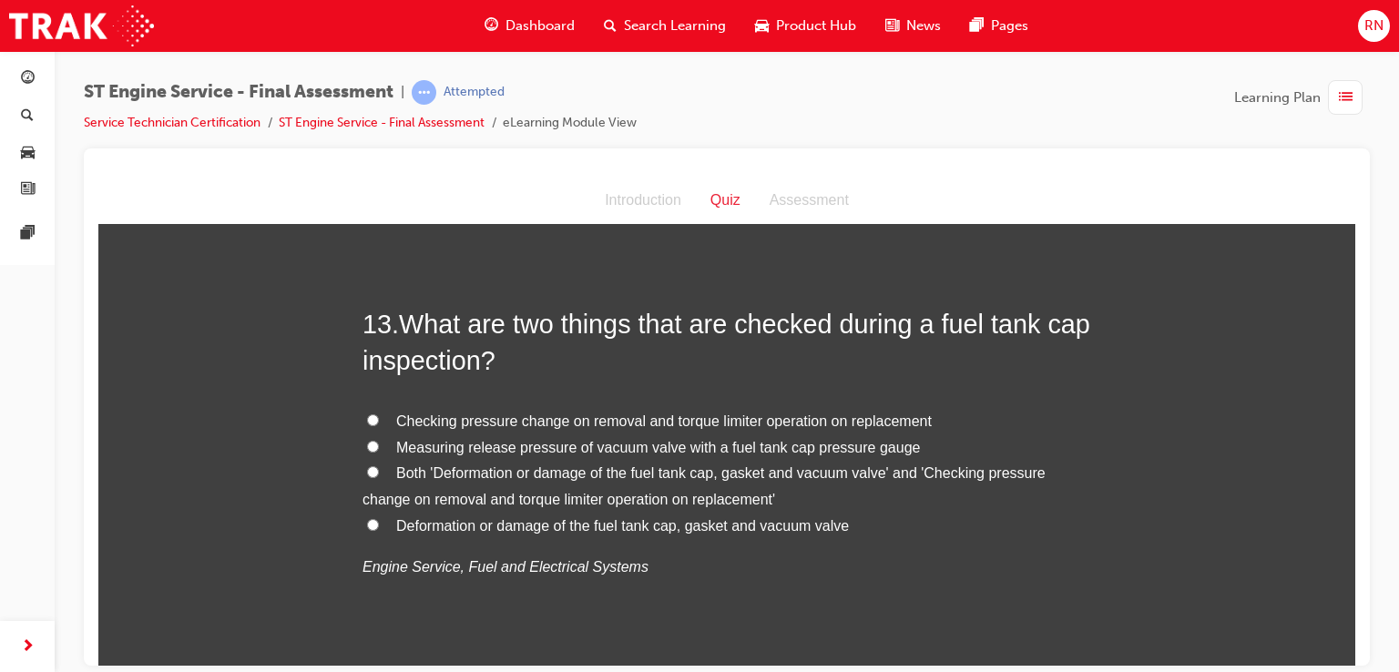
click at [569, 449] on span "Measuring release pressure of vacuum valve with a fuel tank cap pressure gauge" at bounding box center [658, 446] width 524 height 15
click at [379, 449] on input "Measuring release pressure of vacuum valve with a fuel tank cap pressure gauge" at bounding box center [373, 446] width 12 height 12
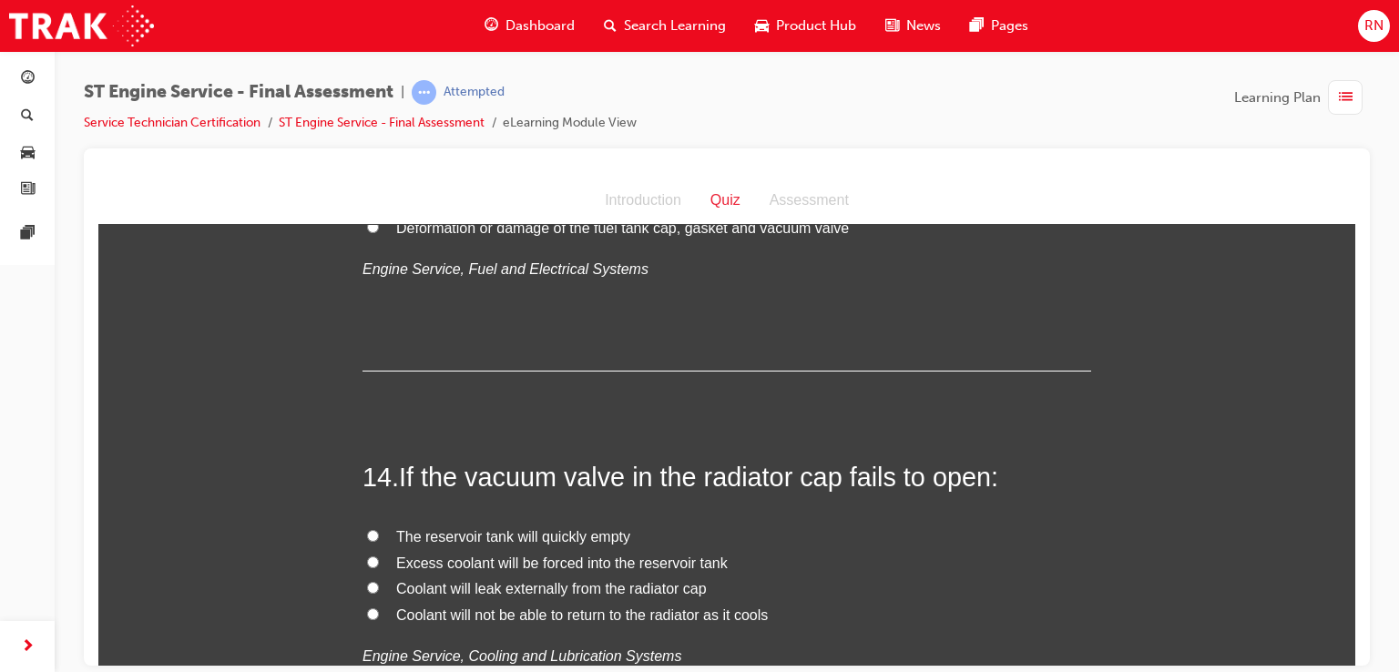
scroll to position [5261, 0]
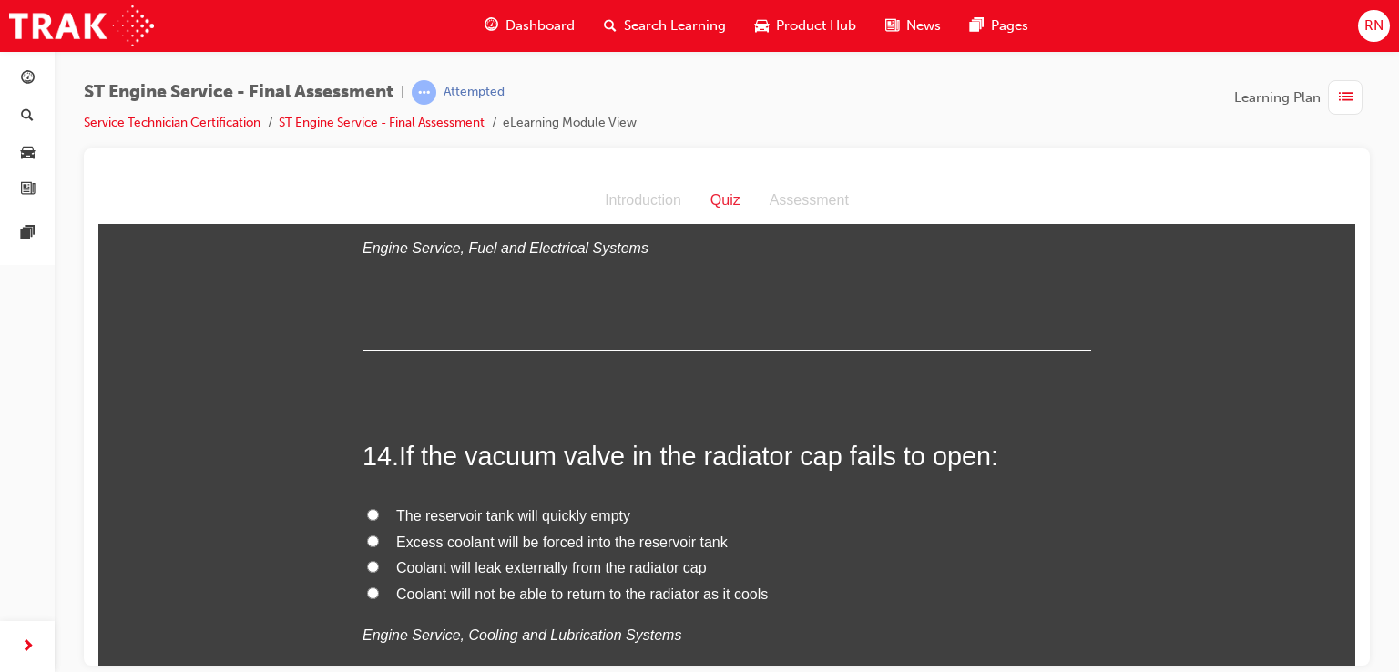
click at [668, 589] on span "Coolant will not be able to return to the radiator as it cools" at bounding box center [582, 593] width 372 height 15
click at [379, 589] on input "Coolant will not be able to return to the radiator as it cools" at bounding box center [373, 593] width 12 height 12
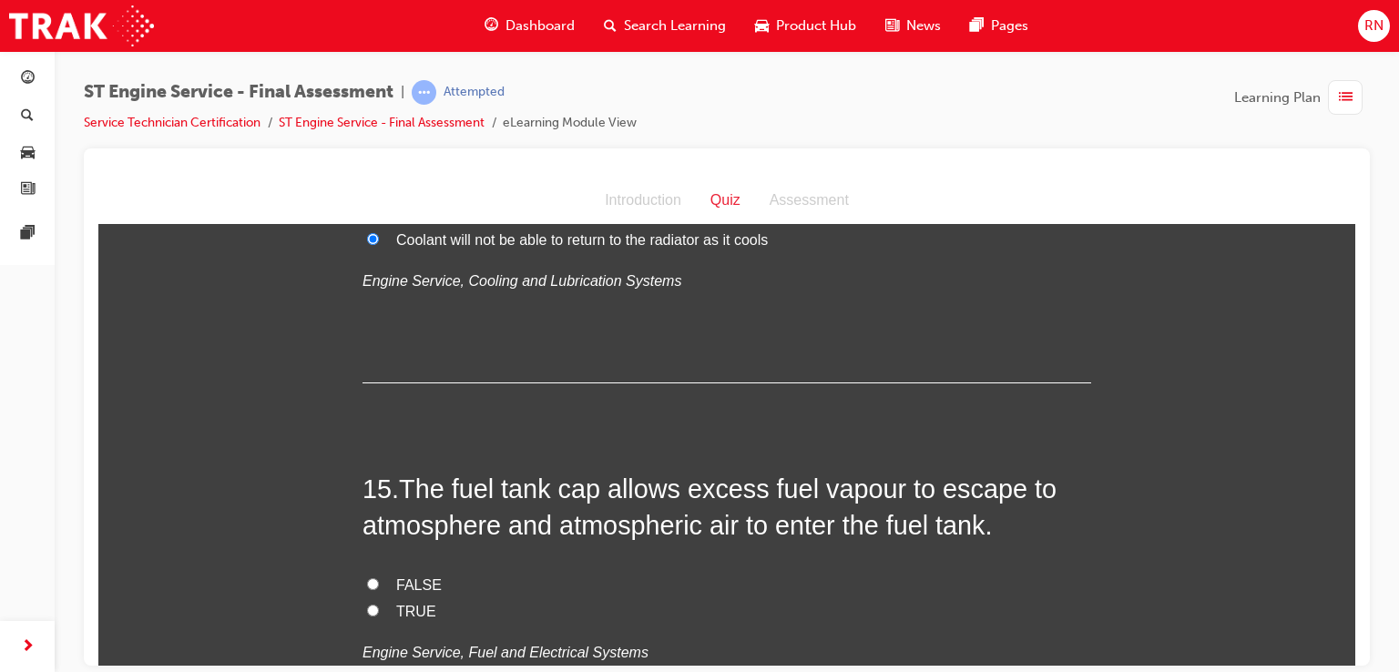
scroll to position [5625, 0]
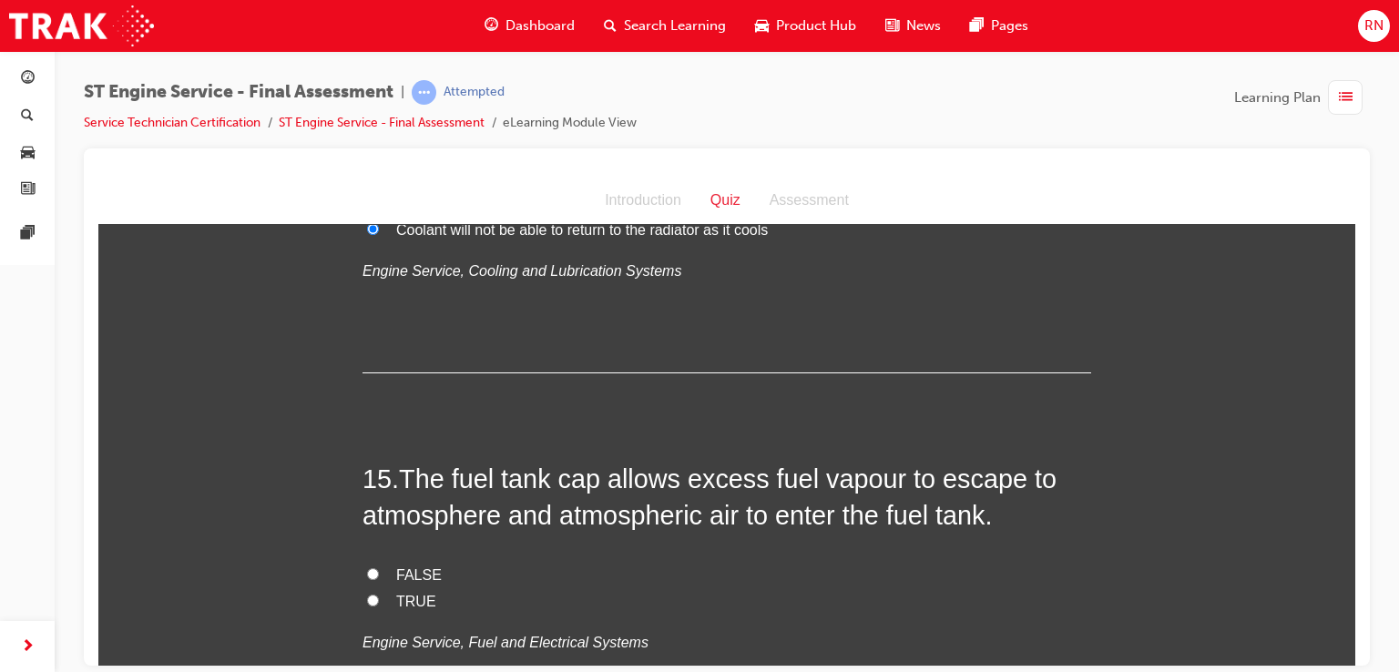
click at [413, 567] on span "FALSE" at bounding box center [419, 574] width 46 height 15
click at [379, 568] on input "FALSE" at bounding box center [373, 574] width 12 height 12
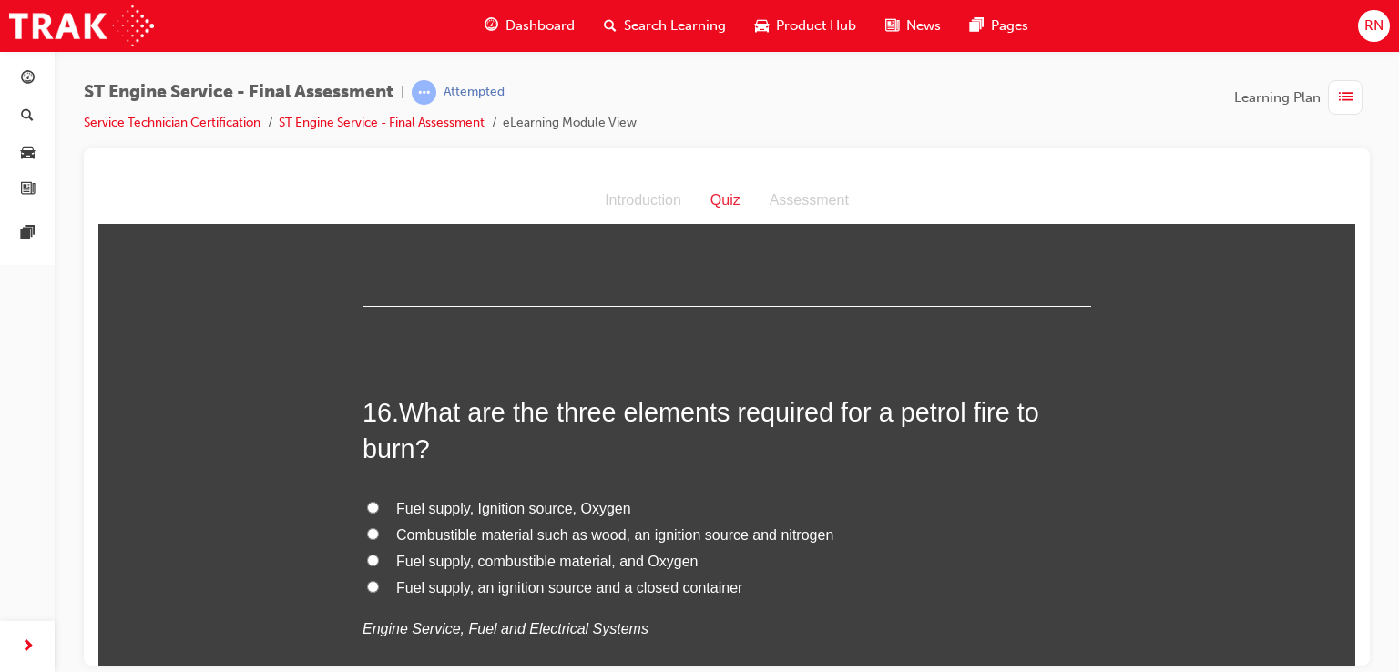
scroll to position [6100, 0]
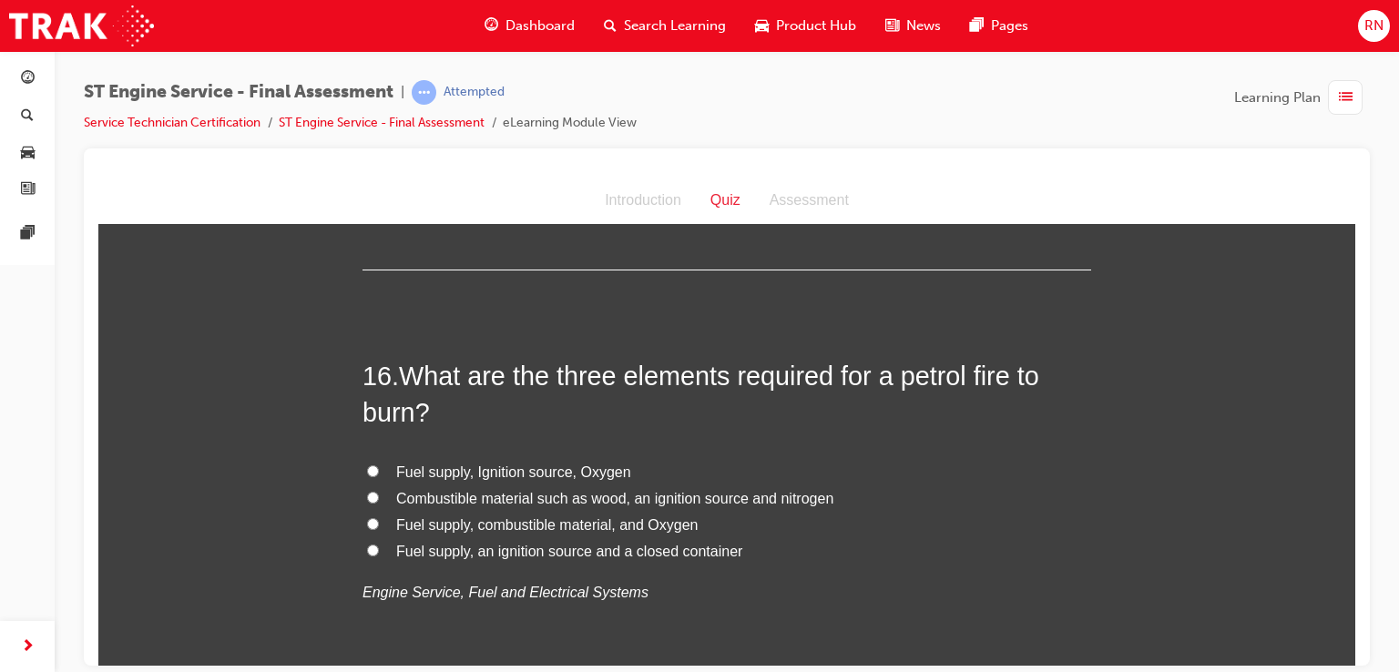
click at [528, 474] on span "Fuel supply, Ignition source, Oxygen" at bounding box center [513, 471] width 235 height 15
click at [379, 474] on input "Fuel supply, Ignition source, Oxygen" at bounding box center [373, 471] width 12 height 12
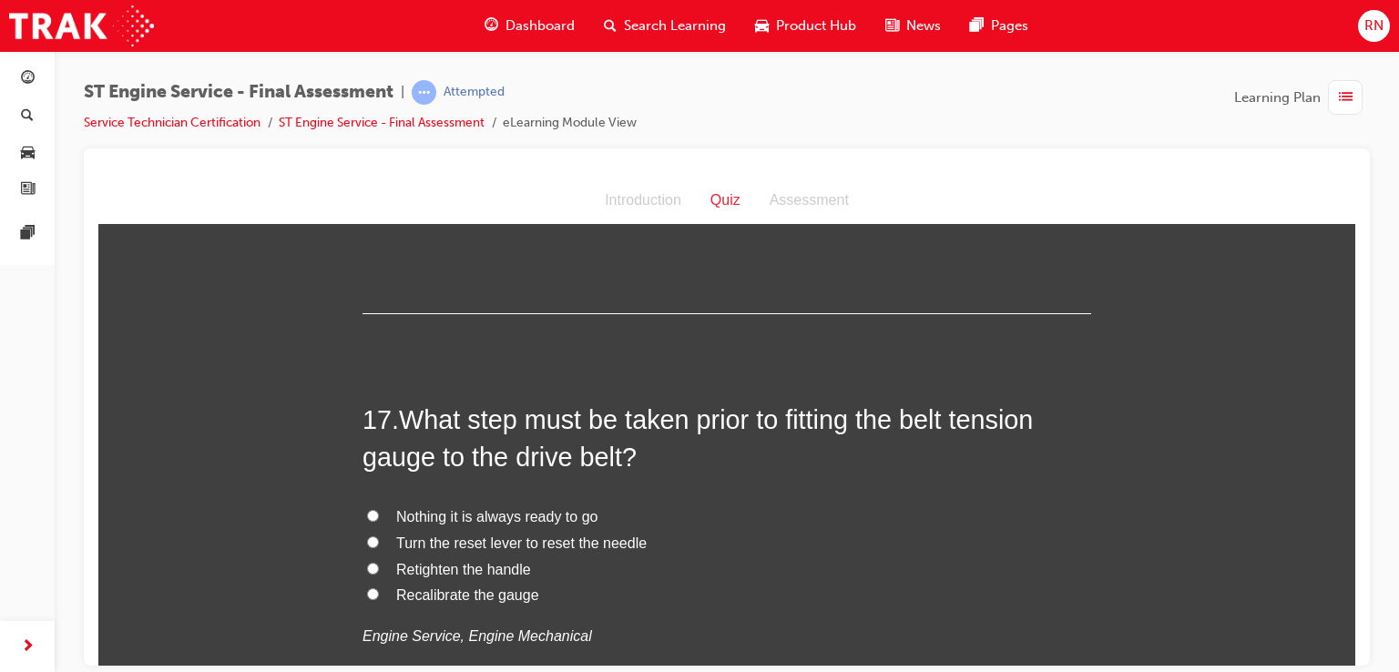
scroll to position [6488, 0]
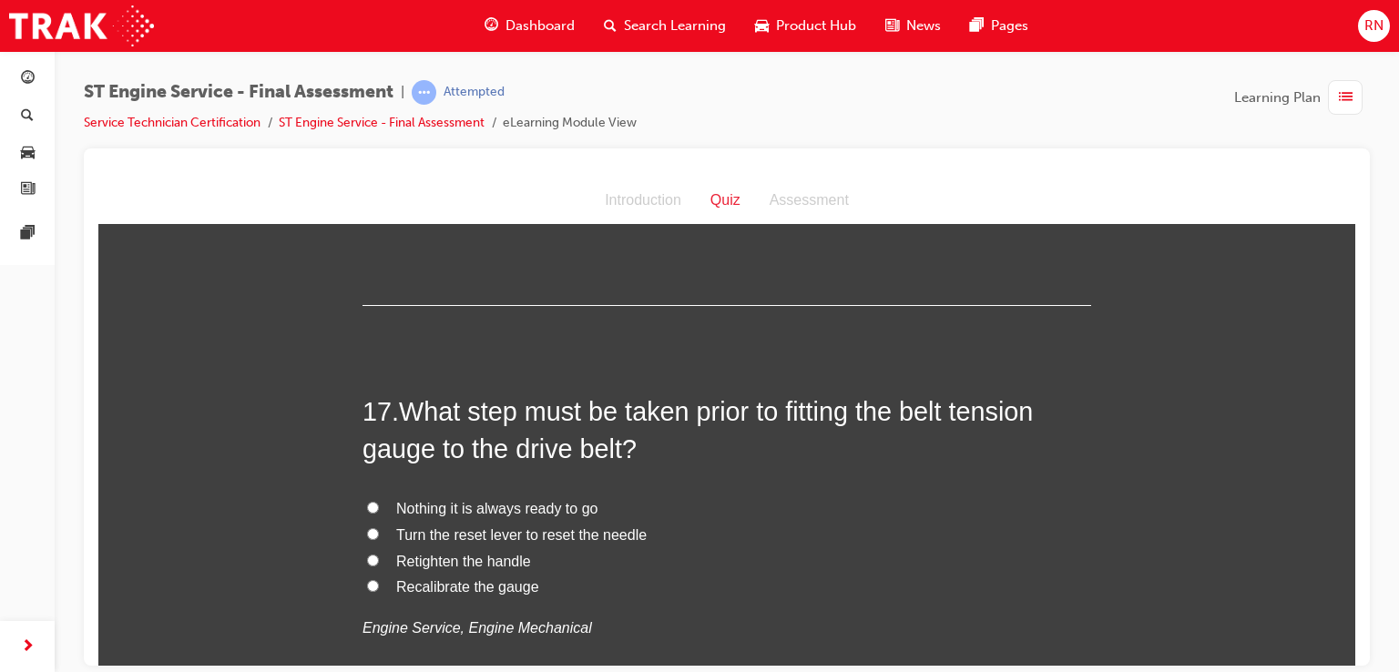
click at [503, 537] on span "Turn the reset lever to reset the needle" at bounding box center [521, 534] width 251 height 15
click at [379, 537] on input "Turn the reset lever to reset the needle" at bounding box center [373, 534] width 12 height 12
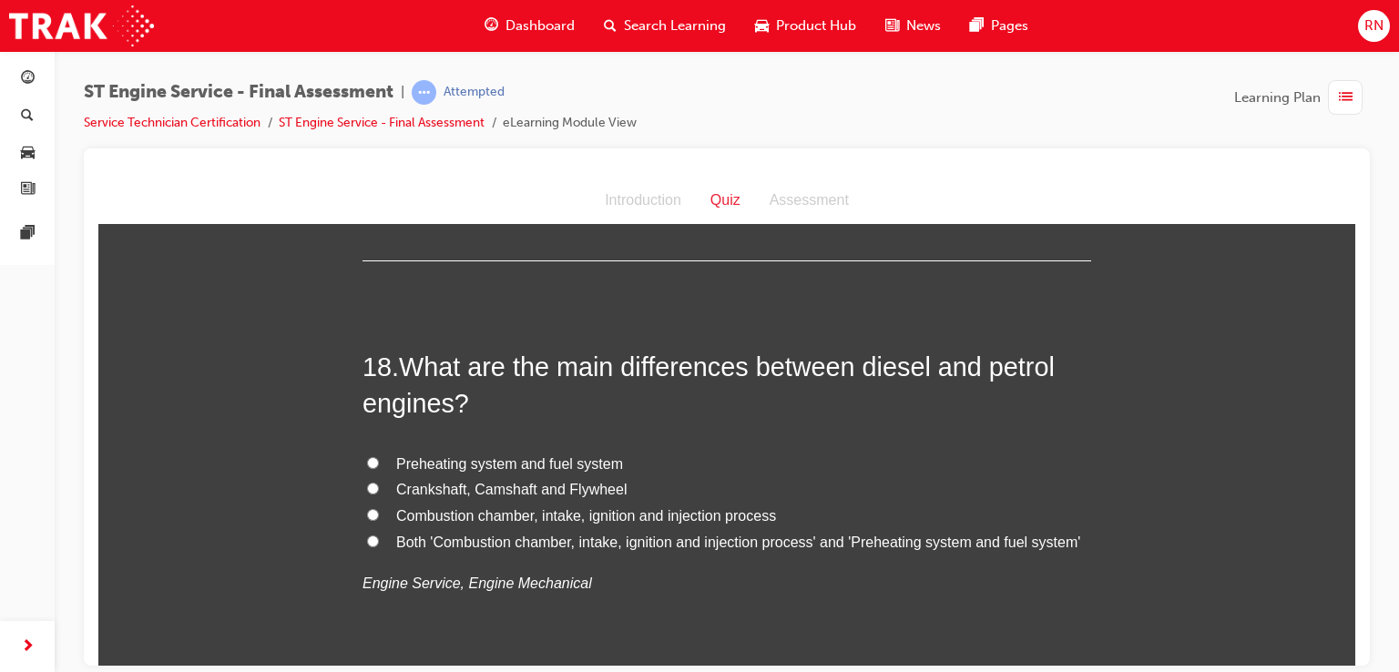
scroll to position [6973, 0]
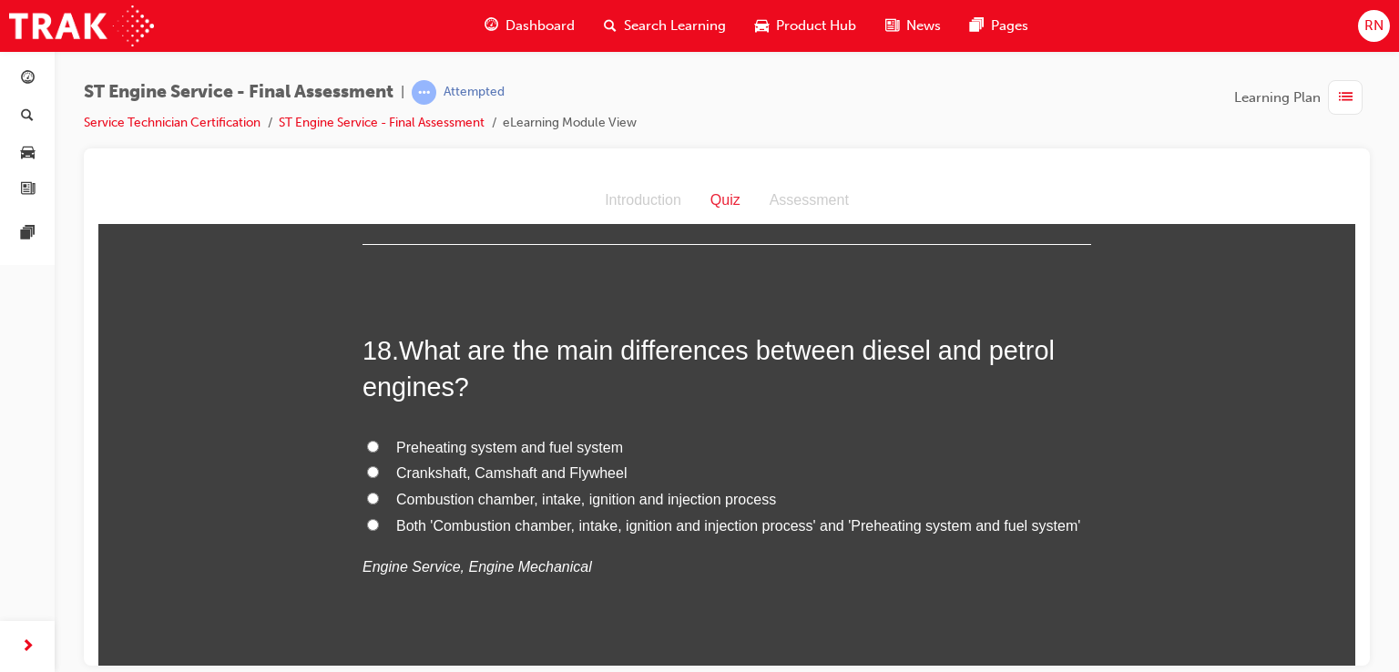
click at [492, 444] on span "Preheating system and fuel system" at bounding box center [509, 446] width 227 height 15
click at [379, 444] on input "Preheating system and fuel system" at bounding box center [373, 446] width 12 height 12
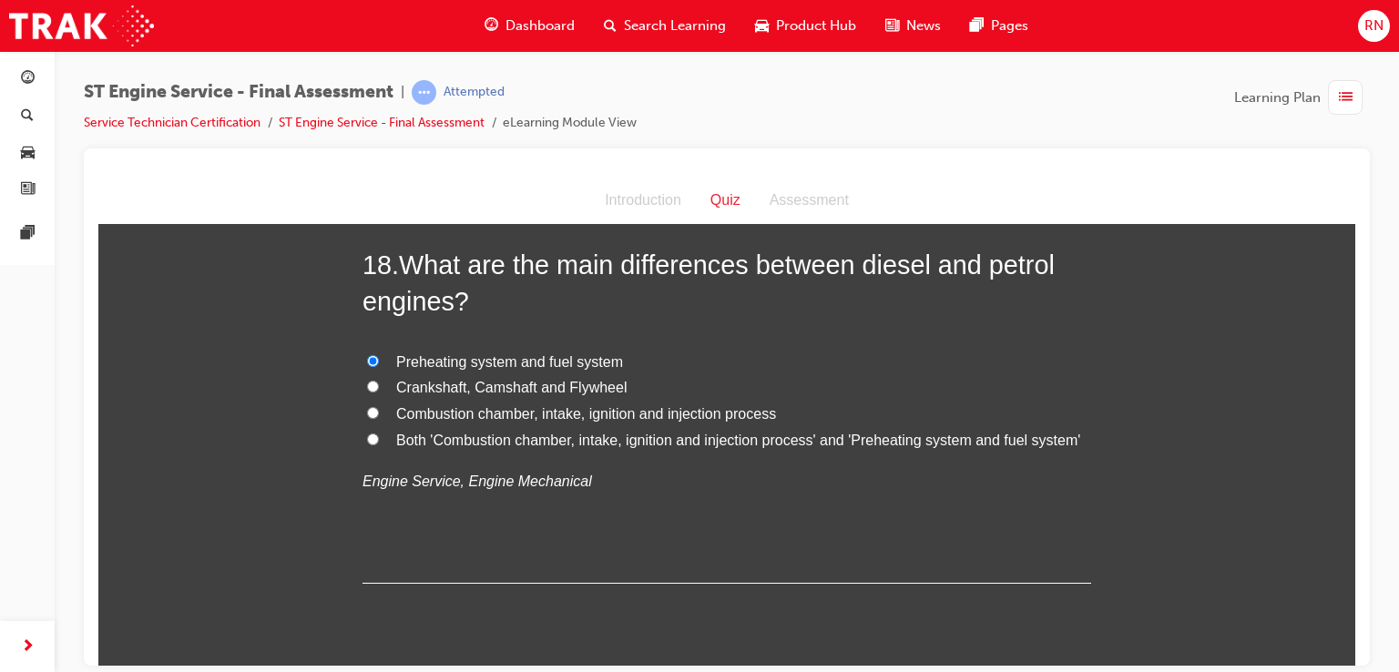
scroll to position [7111, 0]
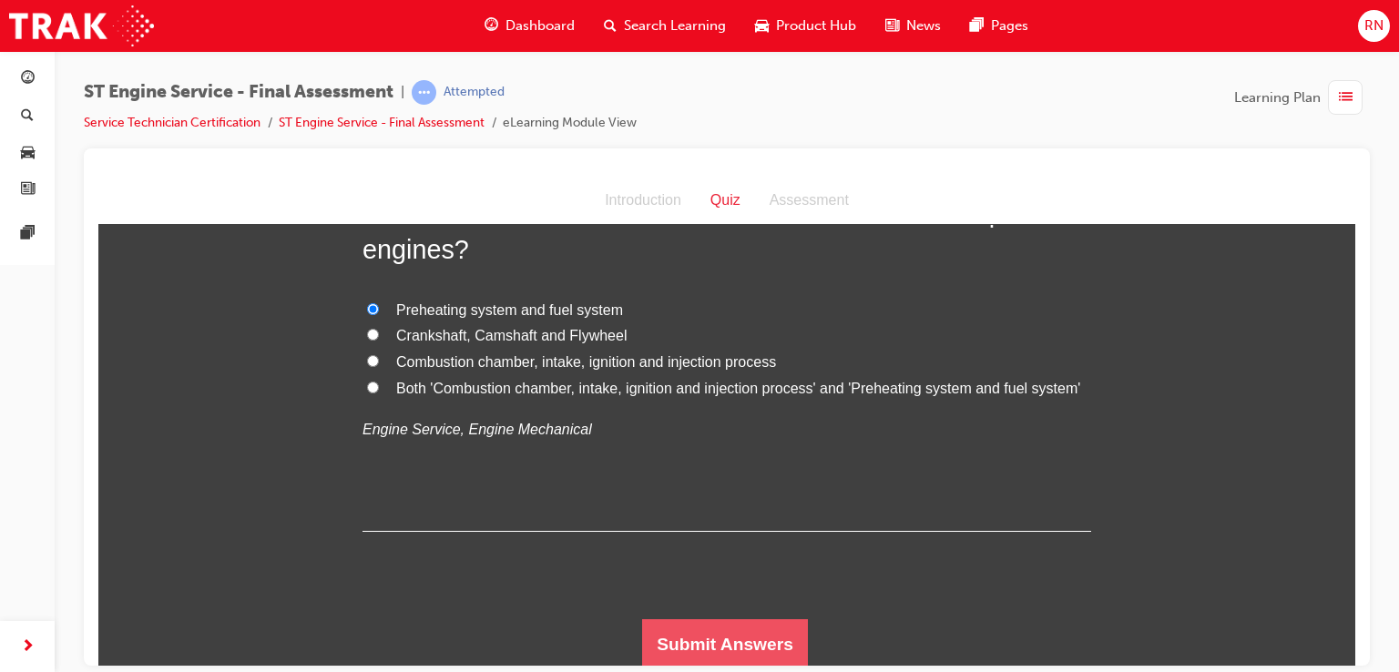
click at [776, 639] on button "Submit Answers" at bounding box center [725, 644] width 166 height 51
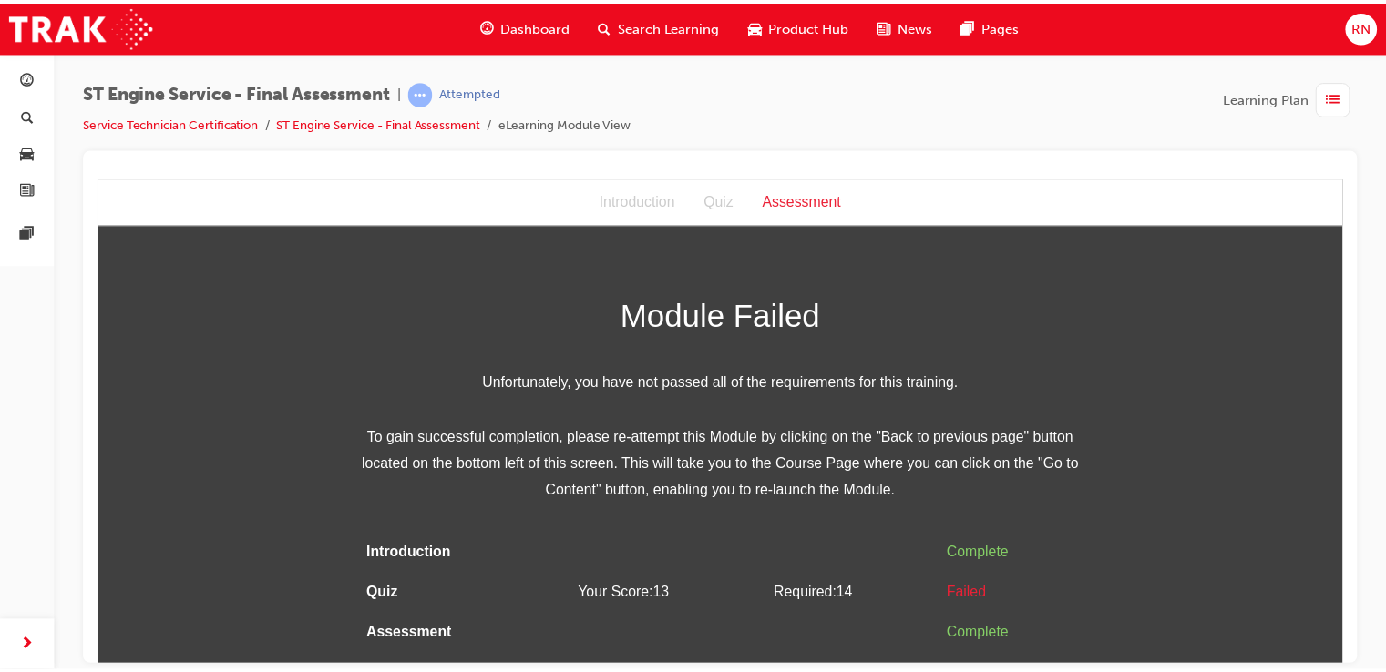
scroll to position [0, 0]
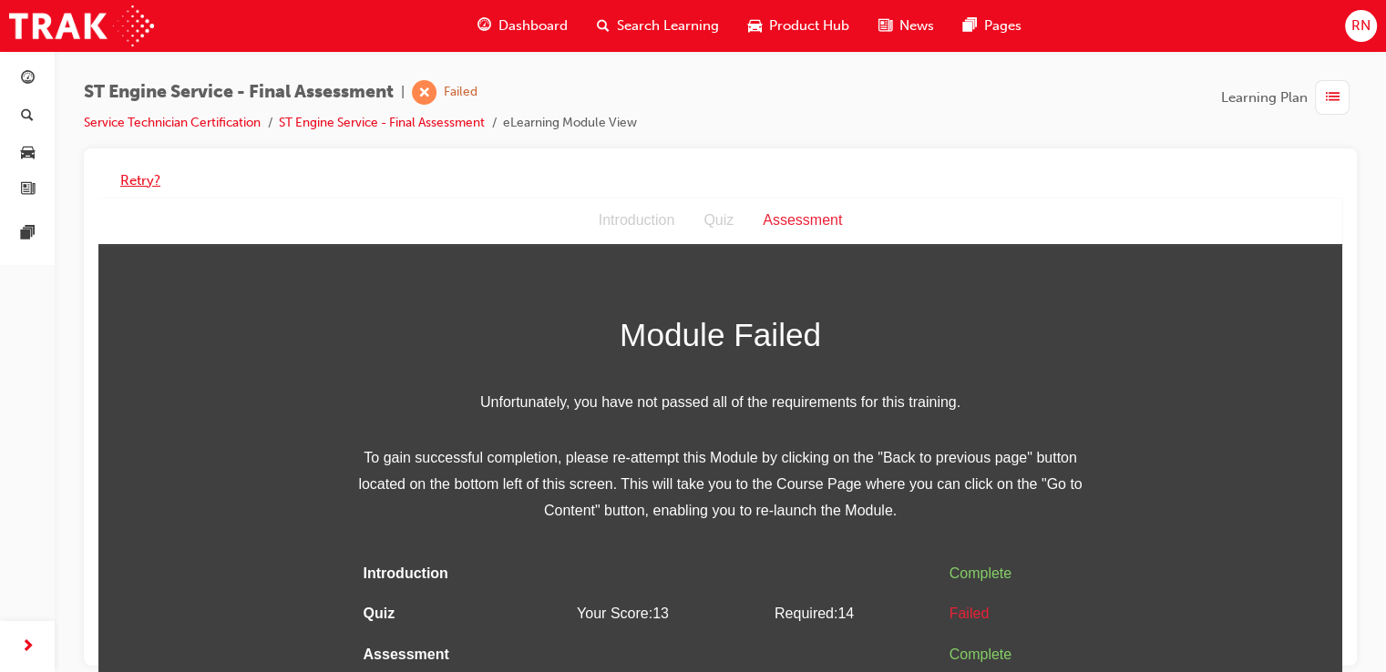
click at [147, 176] on button "Retry?" at bounding box center [140, 180] width 40 height 21
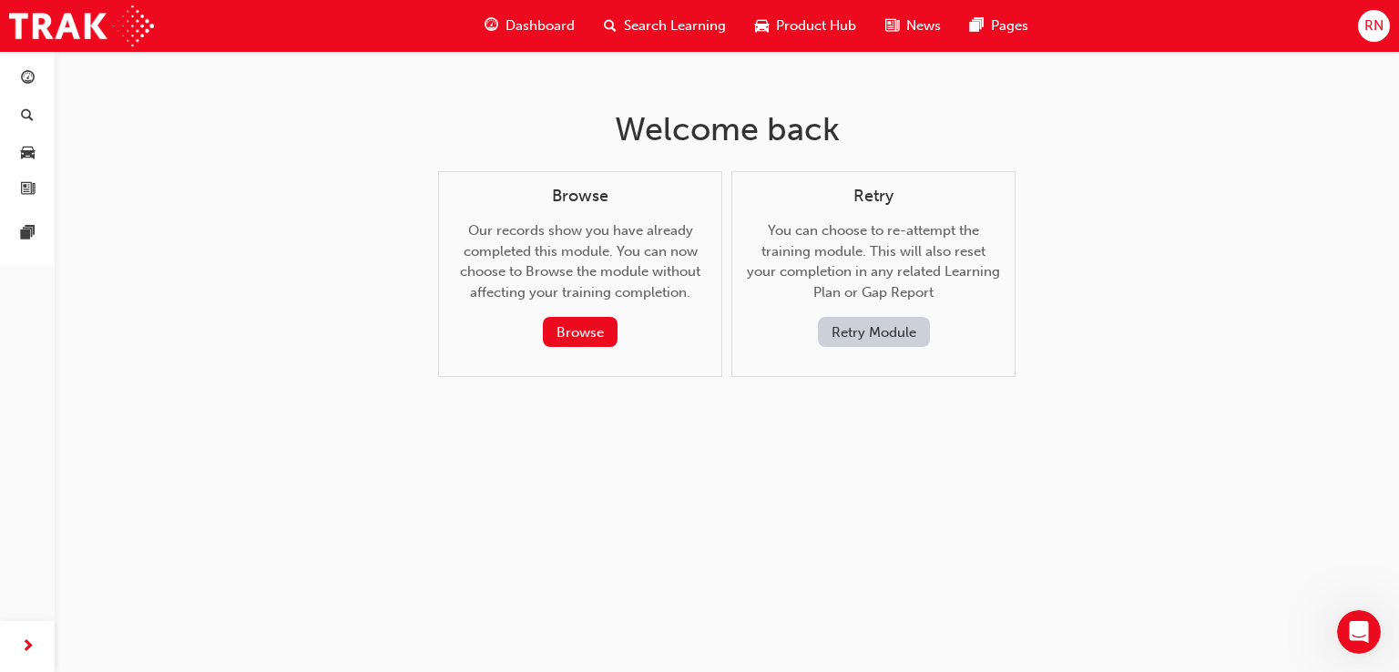
click at [844, 345] on button "Retry Module" at bounding box center [874, 332] width 112 height 30
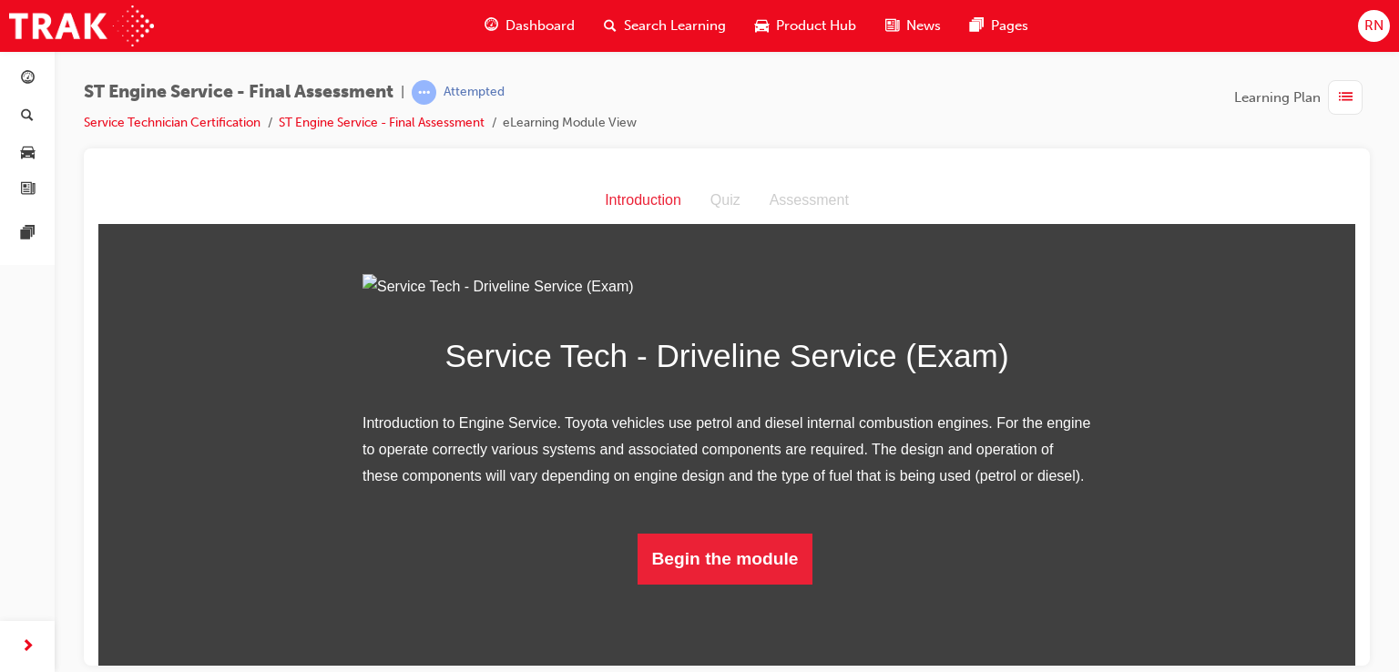
scroll to position [119, 0]
click at [706, 584] on button "Begin the module" at bounding box center [726, 558] width 176 height 51
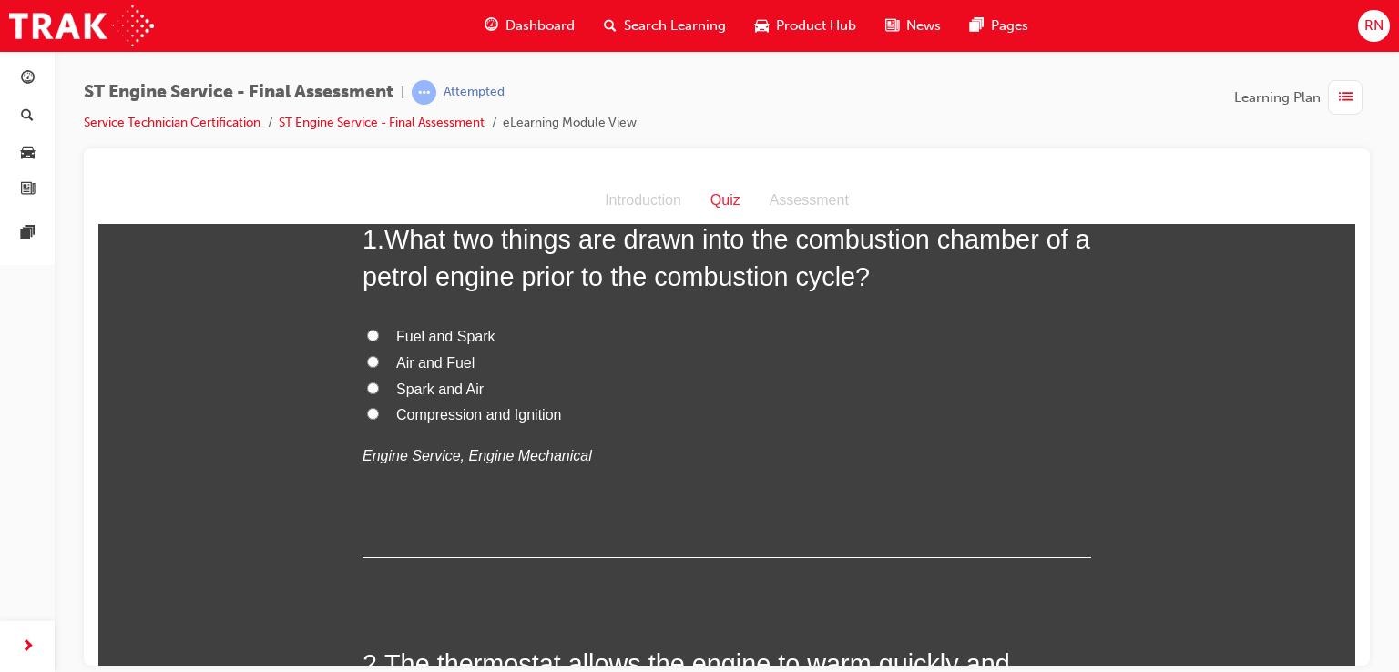
scroll to position [0, 0]
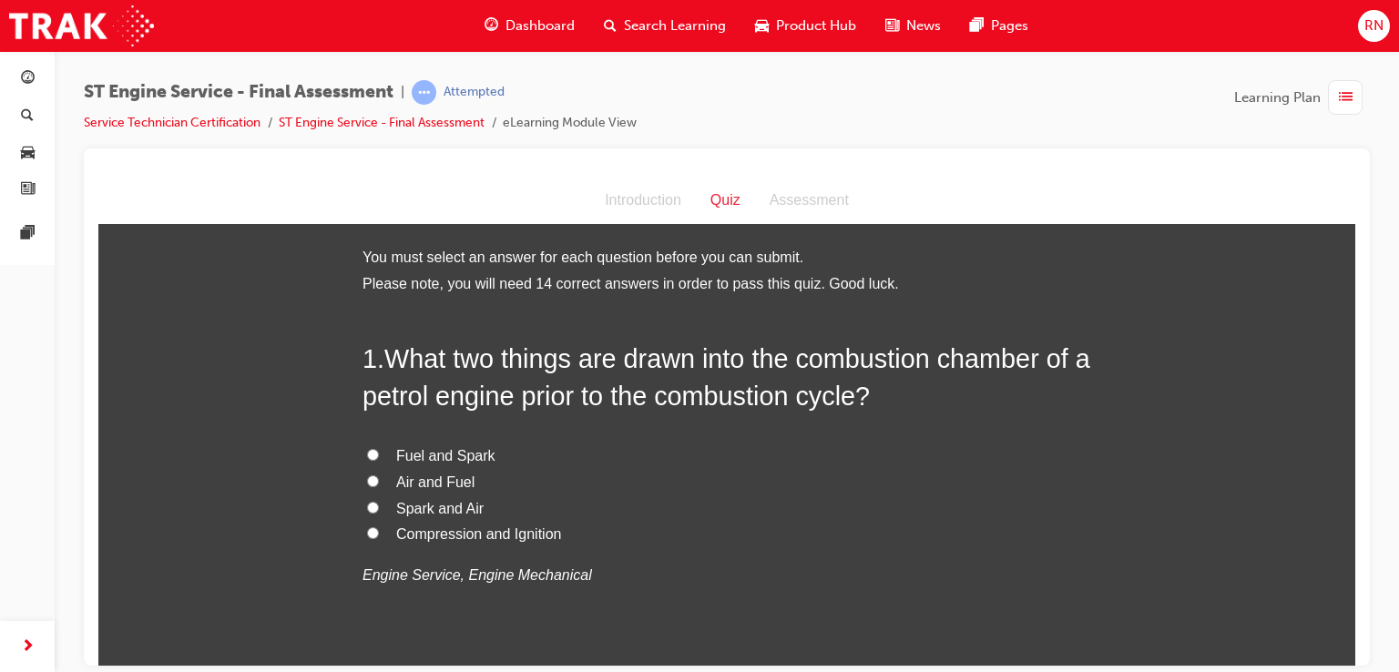
click at [415, 459] on span "Fuel and Spark" at bounding box center [445, 454] width 99 height 15
click at [379, 459] on input "Fuel and Spark" at bounding box center [373, 454] width 12 height 12
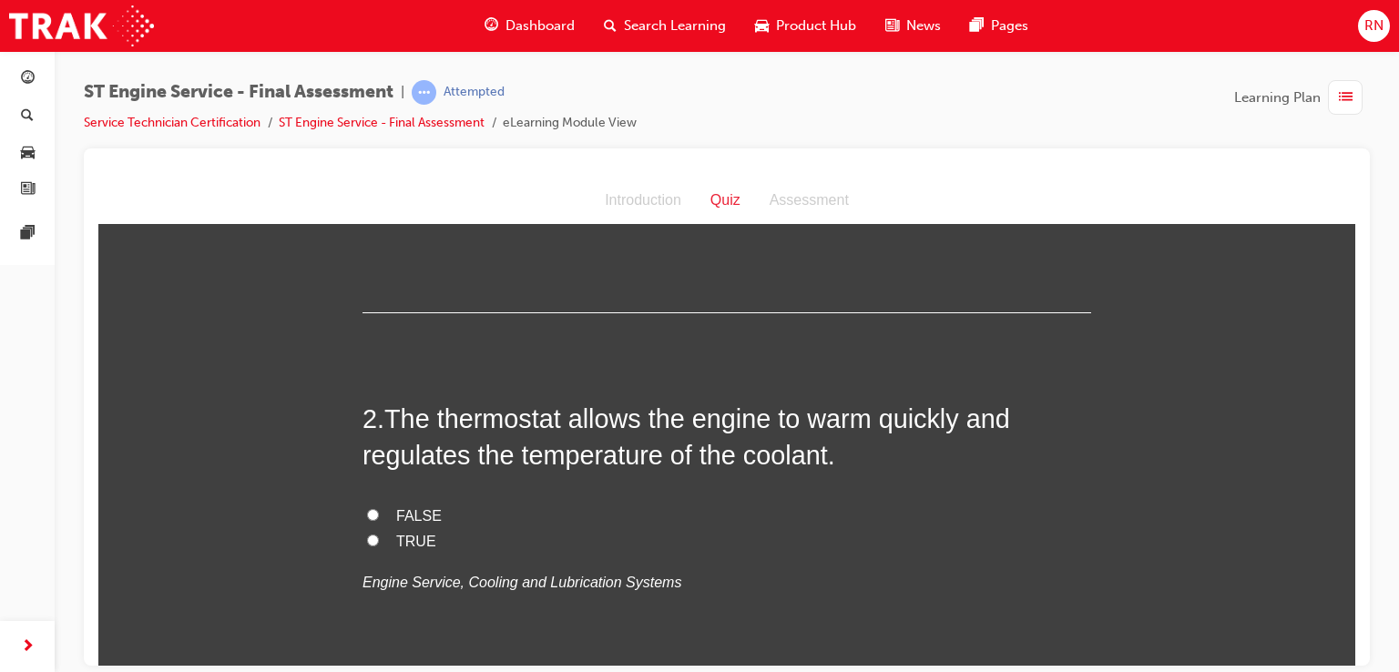
scroll to position [401, 0]
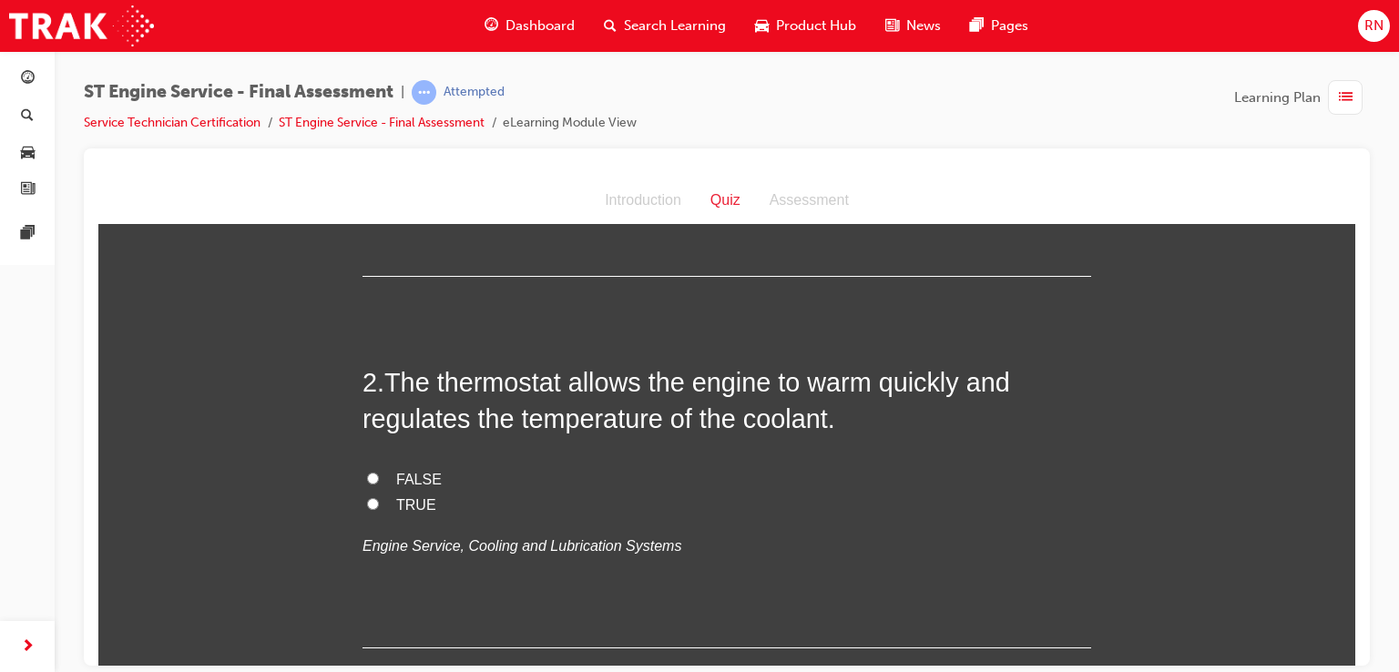
click at [405, 508] on span "TRUE" at bounding box center [416, 504] width 40 height 15
click at [379, 508] on input "TRUE" at bounding box center [373, 503] width 12 height 12
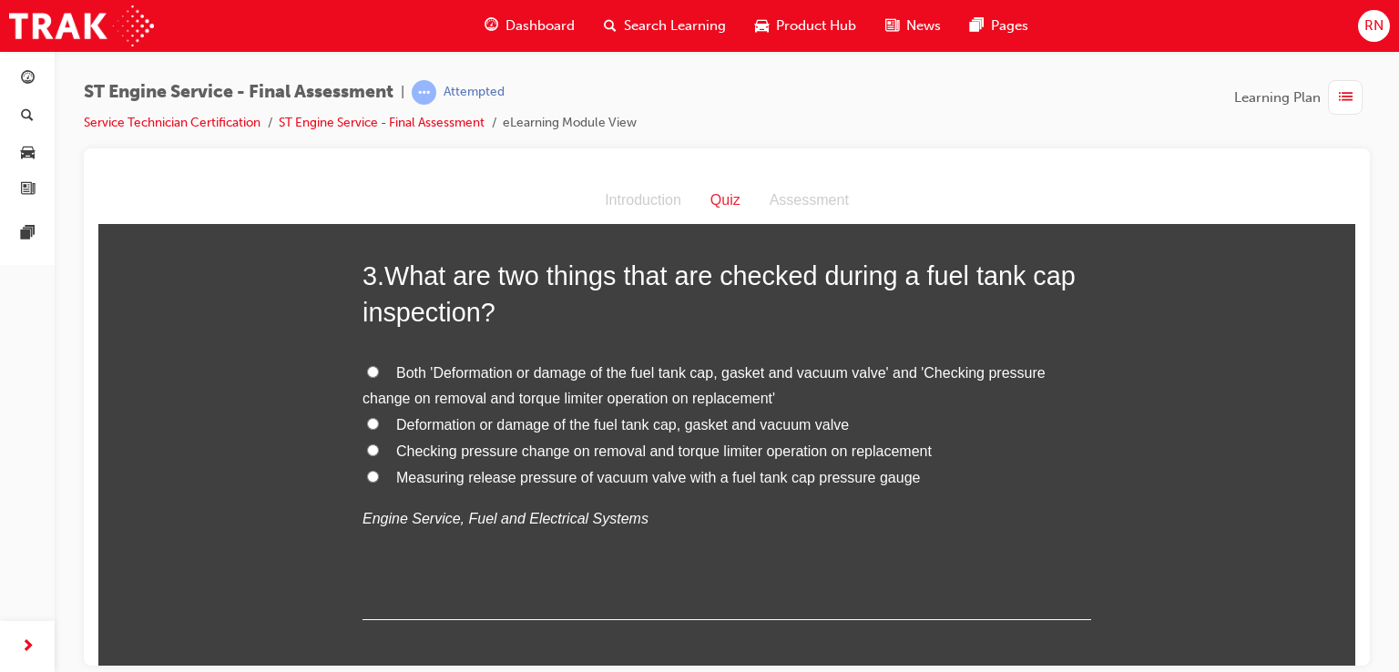
scroll to position [886, 0]
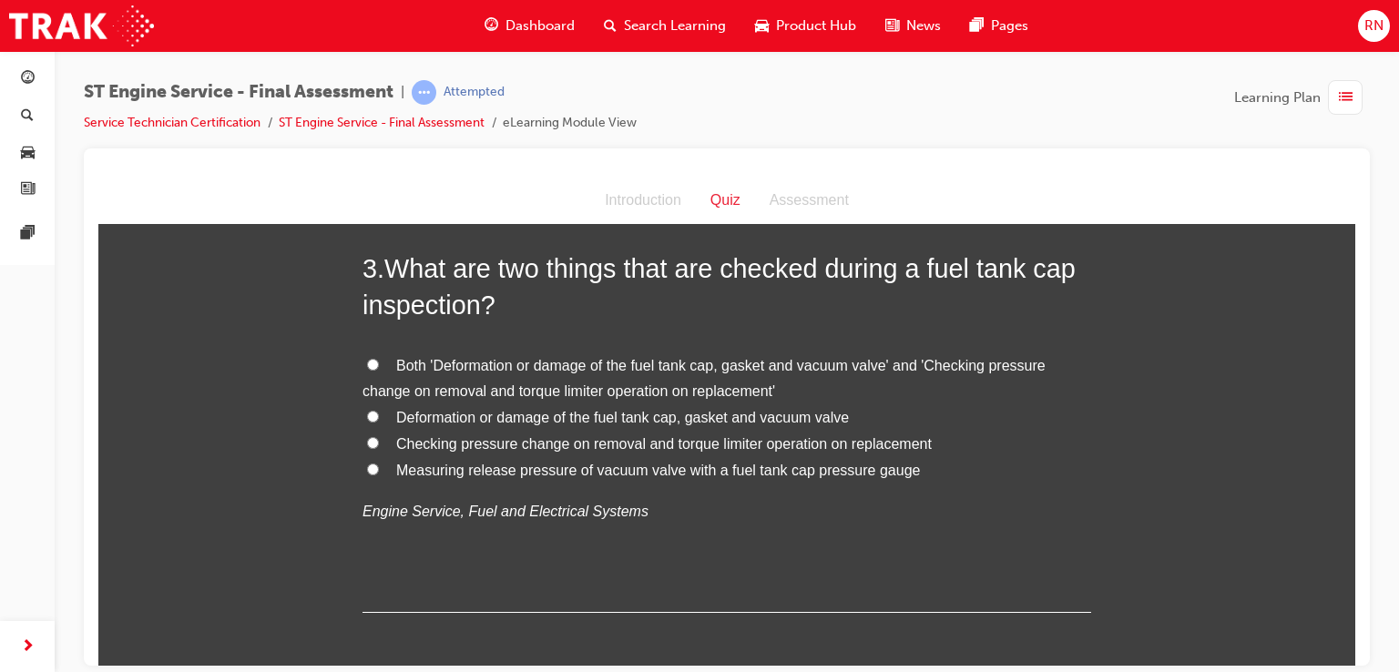
click at [584, 469] on span "Measuring release pressure of vacuum valve with a fuel tank cap pressure gauge" at bounding box center [658, 469] width 524 height 15
click at [379, 469] on input "Measuring release pressure of vacuum valve with a fuel tank cap pressure gauge" at bounding box center [373, 469] width 12 height 12
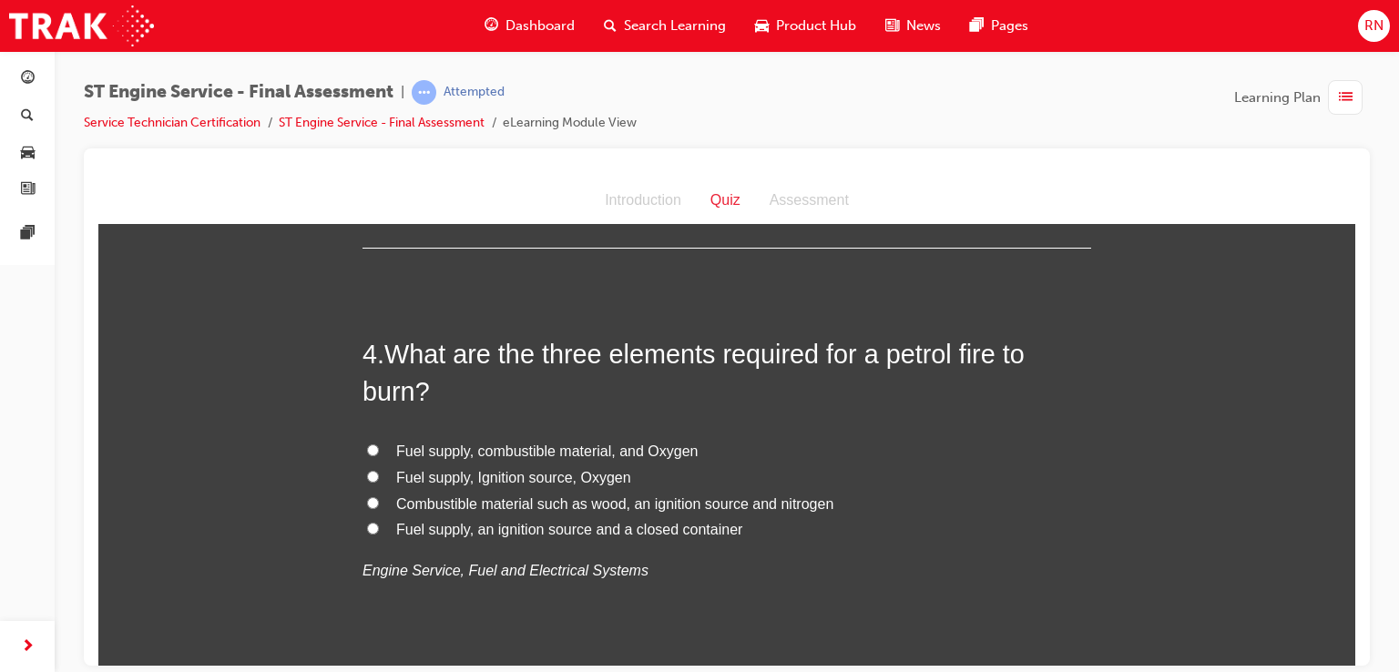
scroll to position [1287, 0]
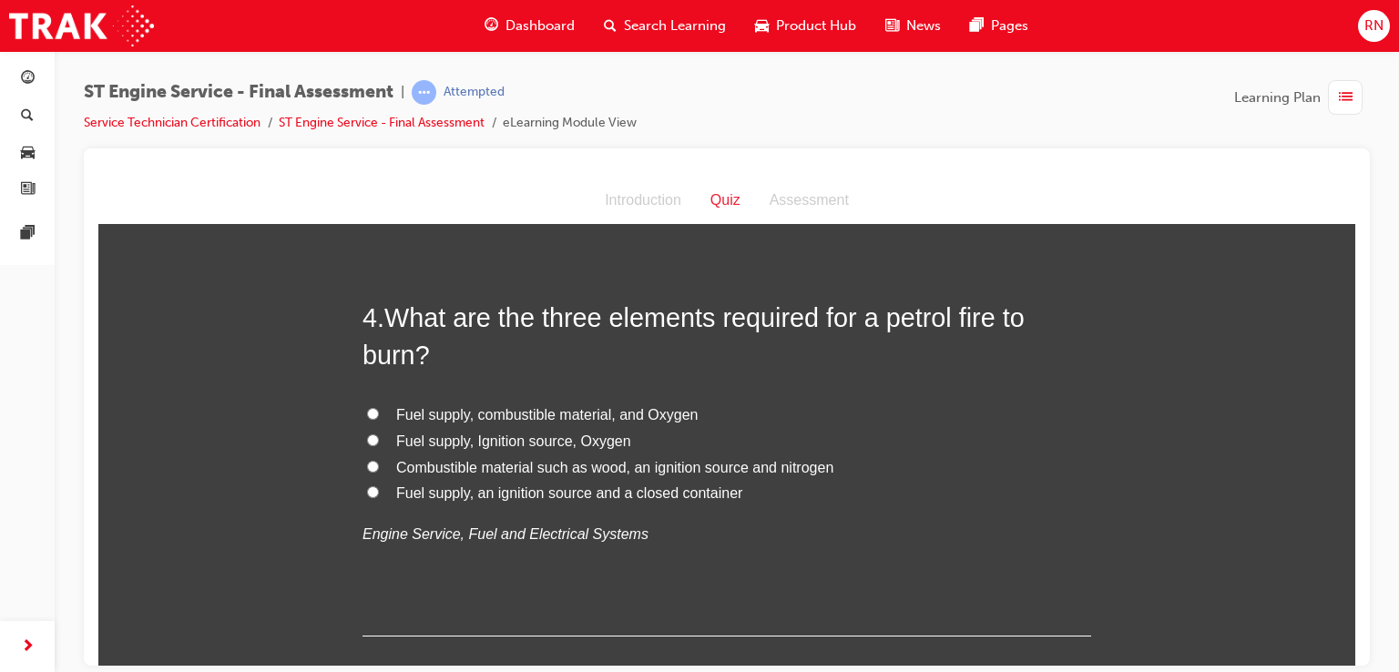
click at [484, 438] on span "Fuel supply, Ignition source, Oxygen" at bounding box center [513, 440] width 235 height 15
click at [379, 438] on input "Fuel supply, Ignition source, Oxygen" at bounding box center [373, 440] width 12 height 12
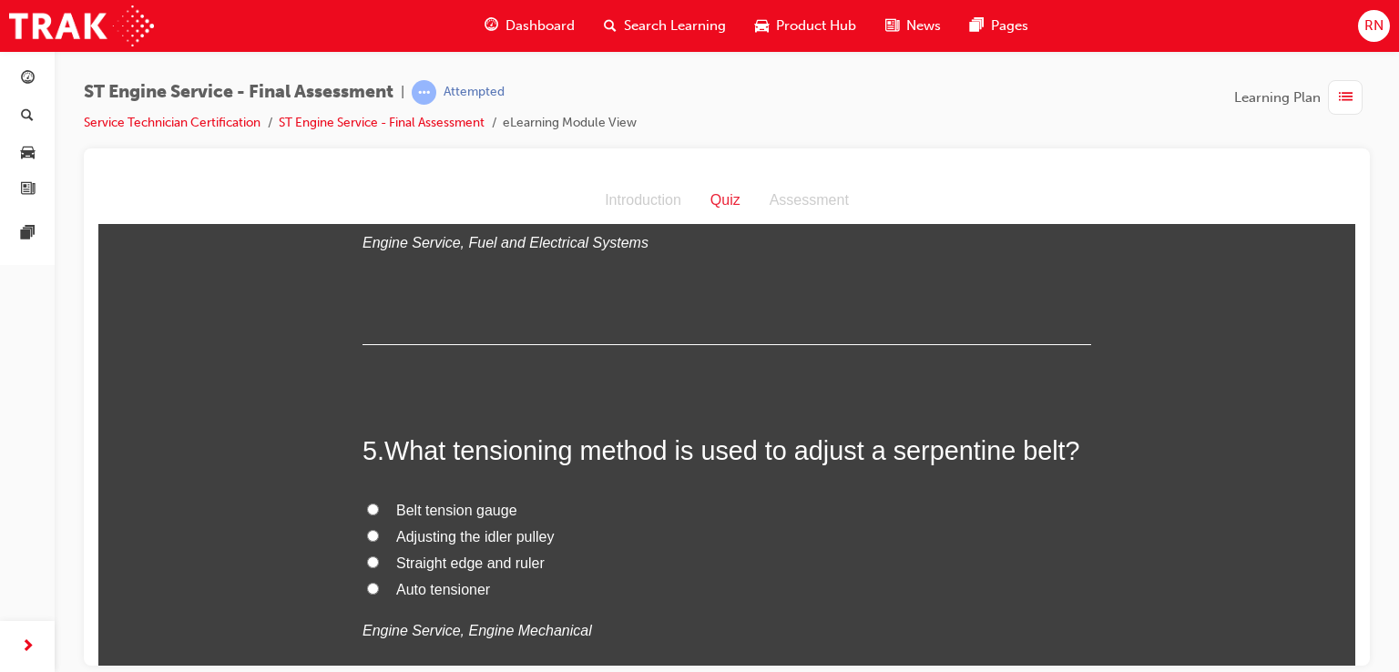
scroll to position [1615, 0]
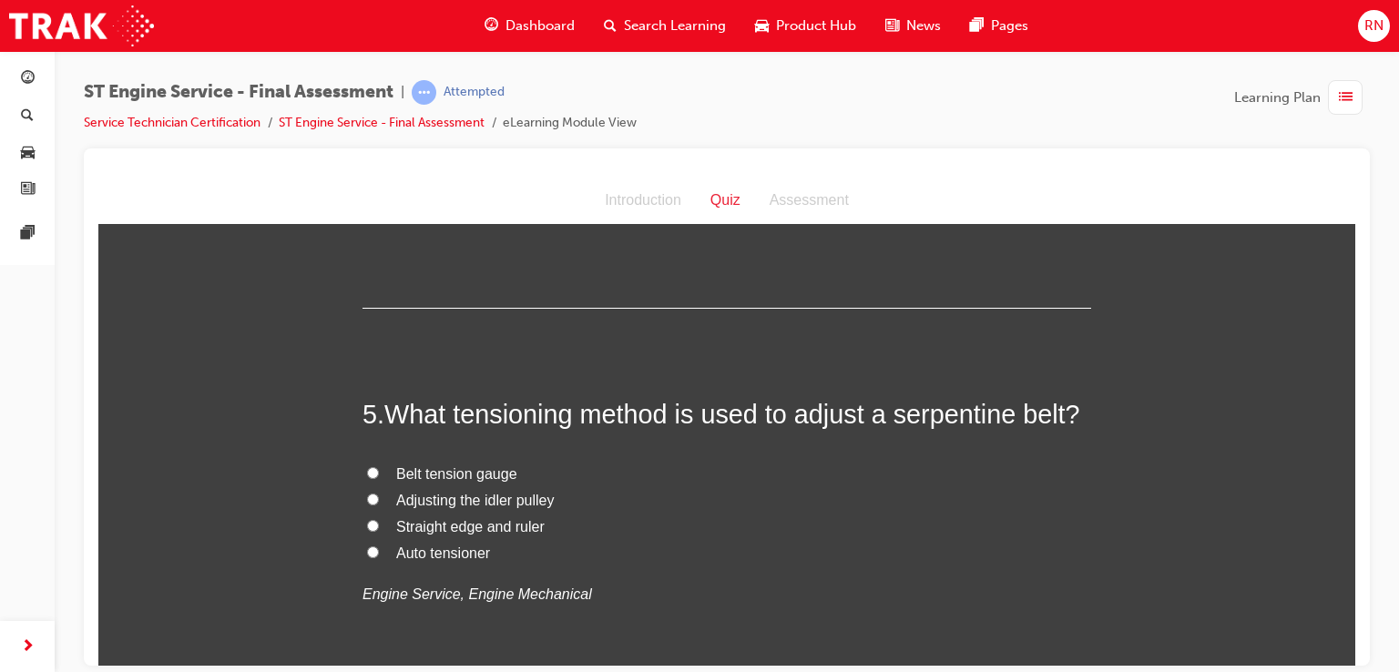
click at [459, 553] on span "Auto tensioner" at bounding box center [443, 552] width 94 height 15
click at [379, 553] on input "Auto tensioner" at bounding box center [373, 552] width 12 height 12
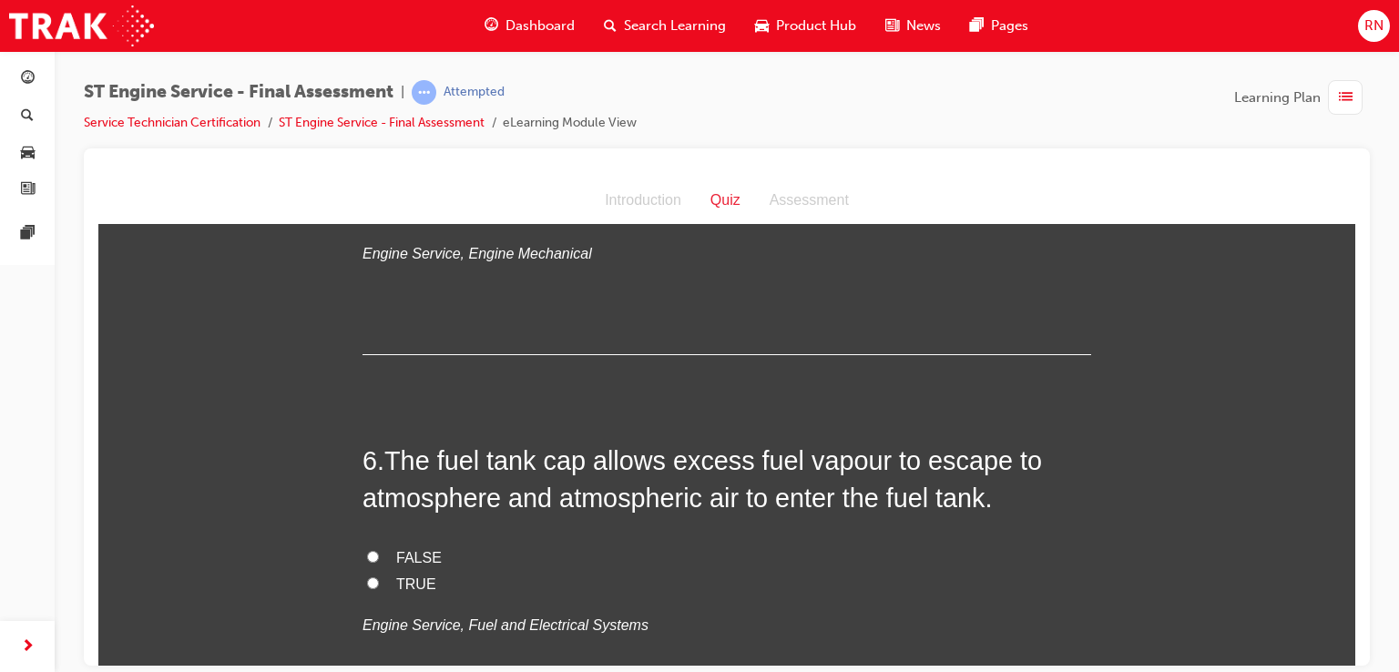
scroll to position [2028, 0]
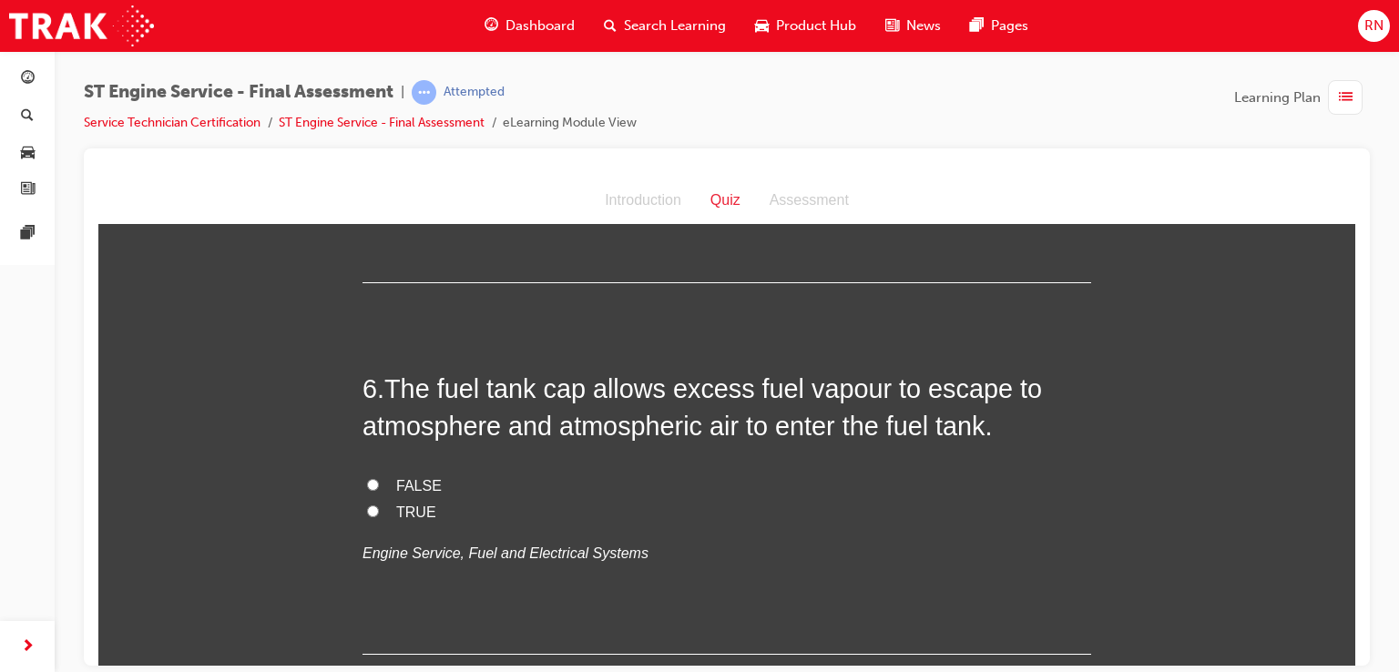
click at [398, 481] on span "FALSE" at bounding box center [419, 484] width 46 height 15
click at [379, 481] on input "FALSE" at bounding box center [373, 484] width 12 height 12
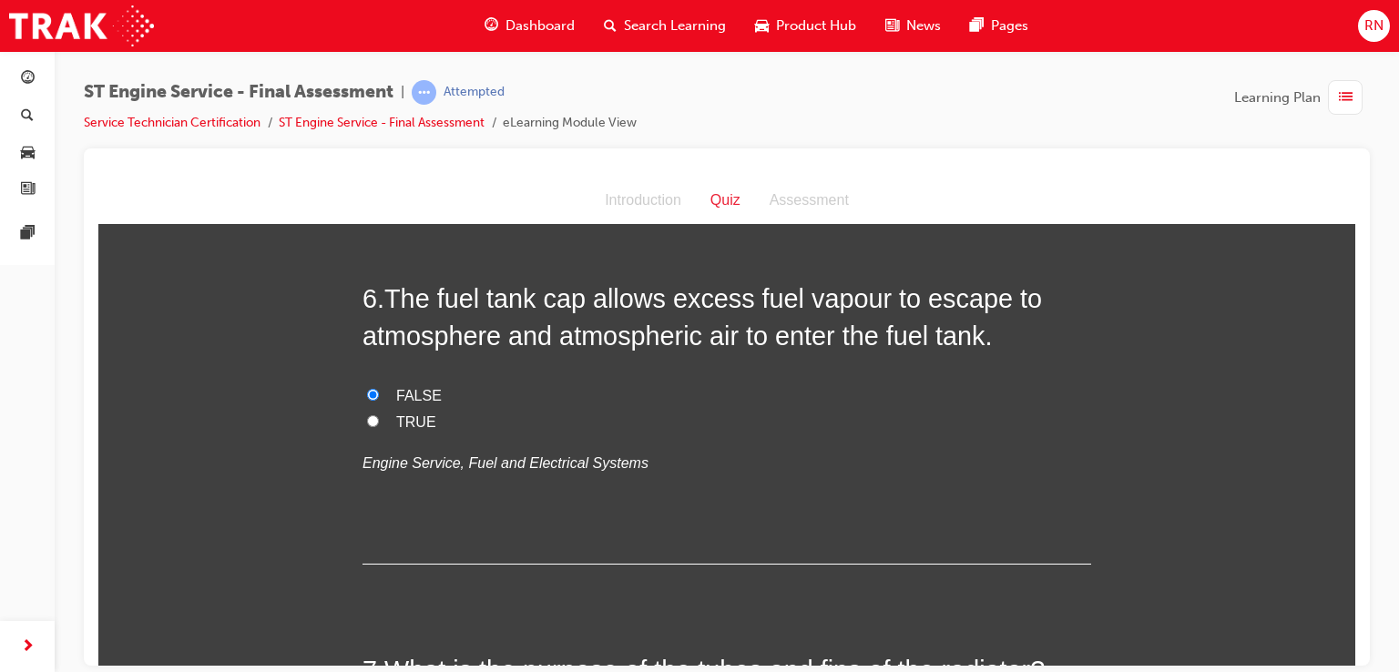
scroll to position [2137, 0]
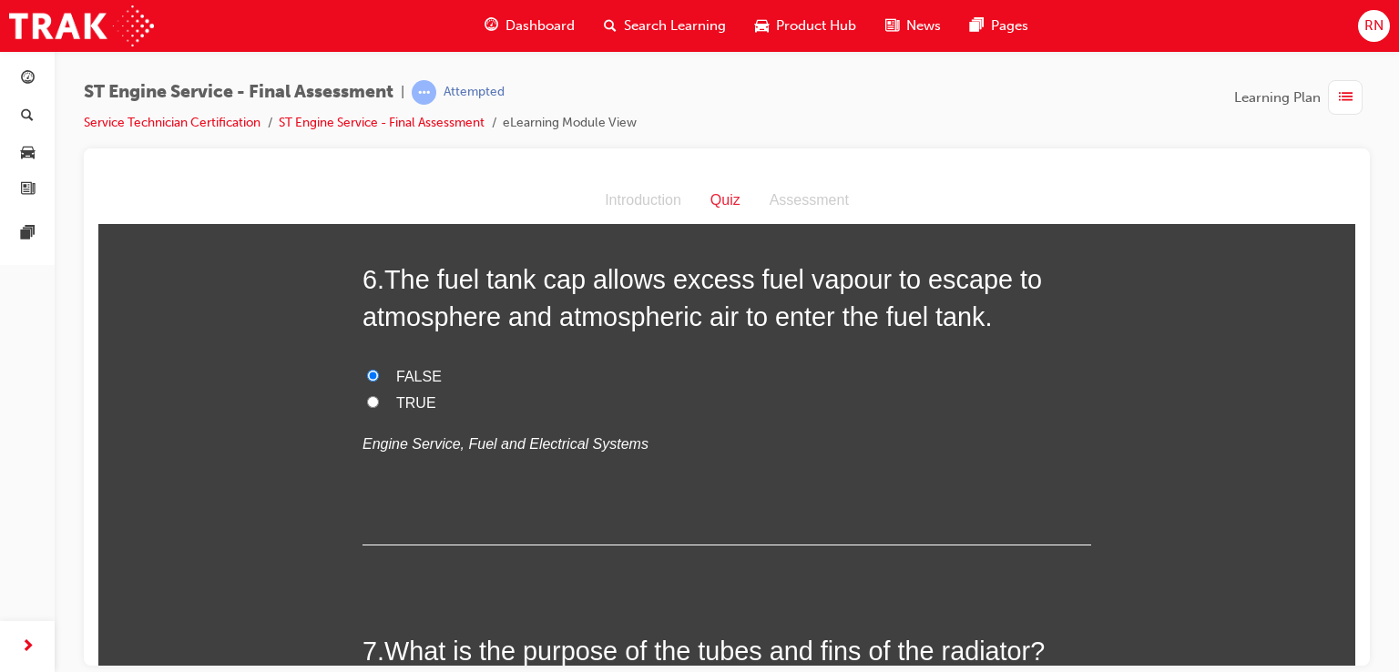
click at [413, 398] on span "TRUE" at bounding box center [416, 401] width 40 height 15
click at [379, 398] on input "TRUE" at bounding box center [373, 401] width 12 height 12
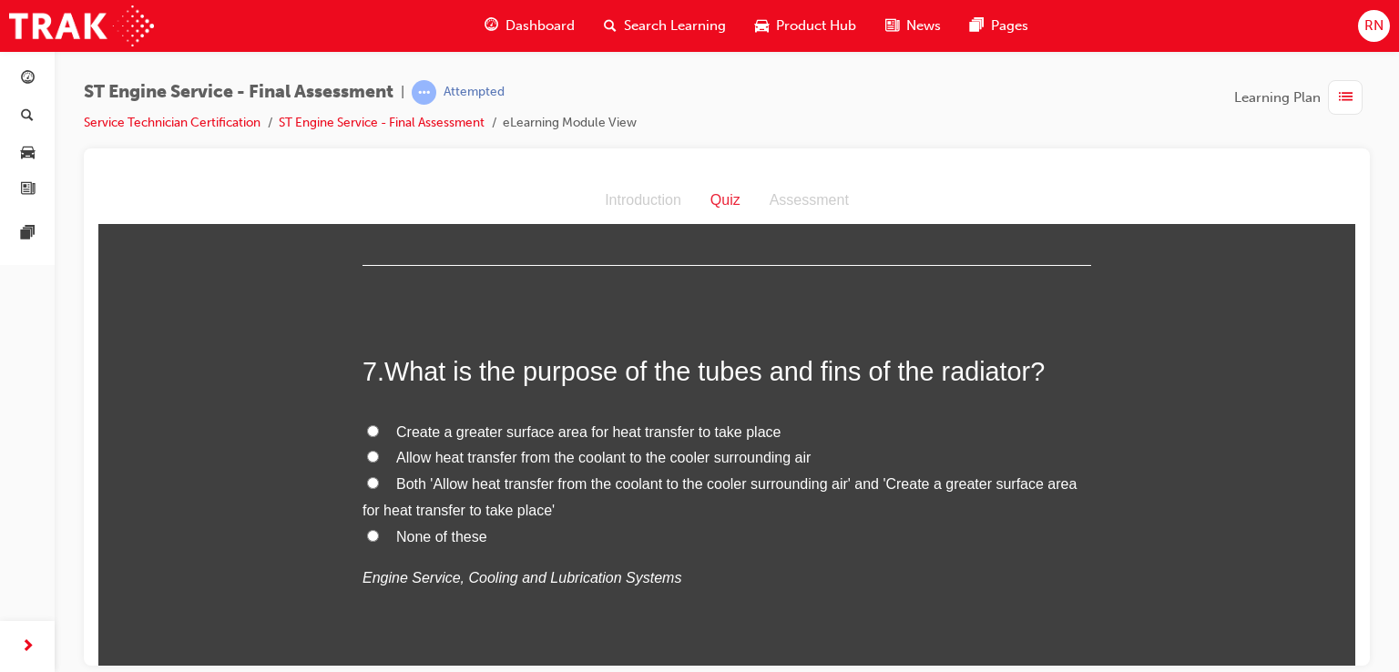
scroll to position [2454, 0]
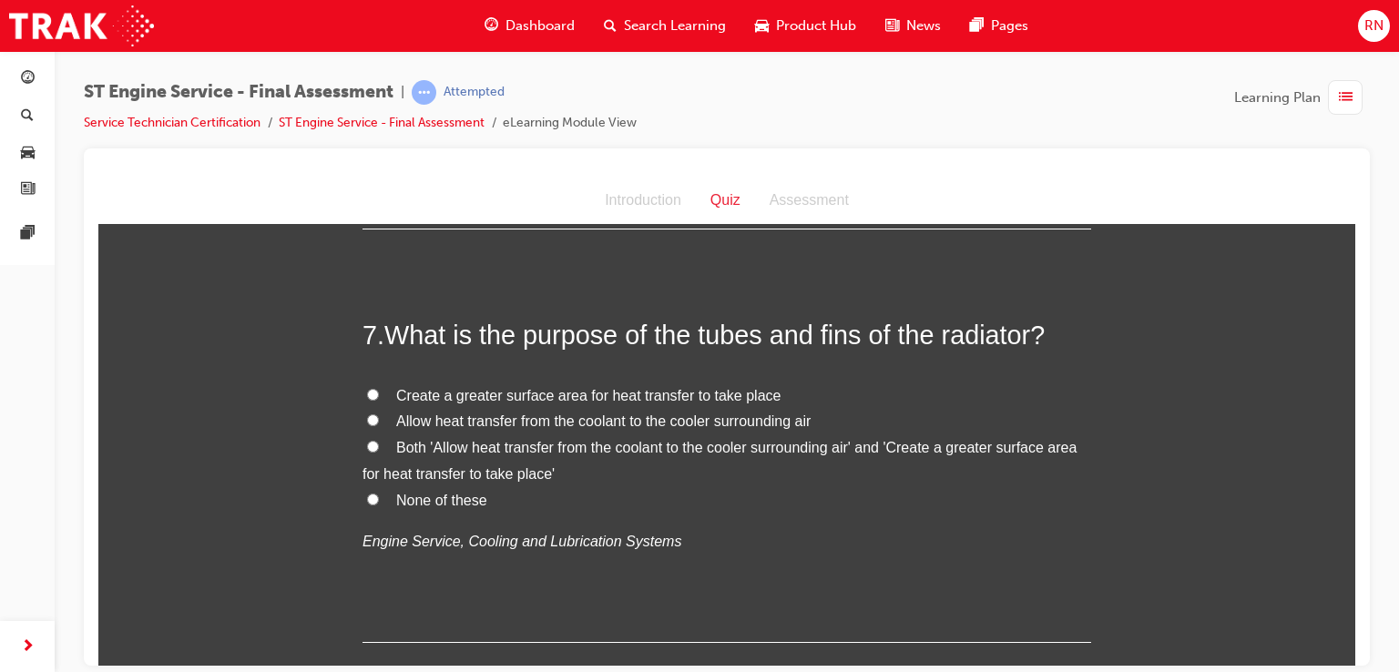
click at [367, 449] on input "Both 'Allow heat transfer from the coolant to the cooler surrounding air' and '…" at bounding box center [373, 446] width 12 height 12
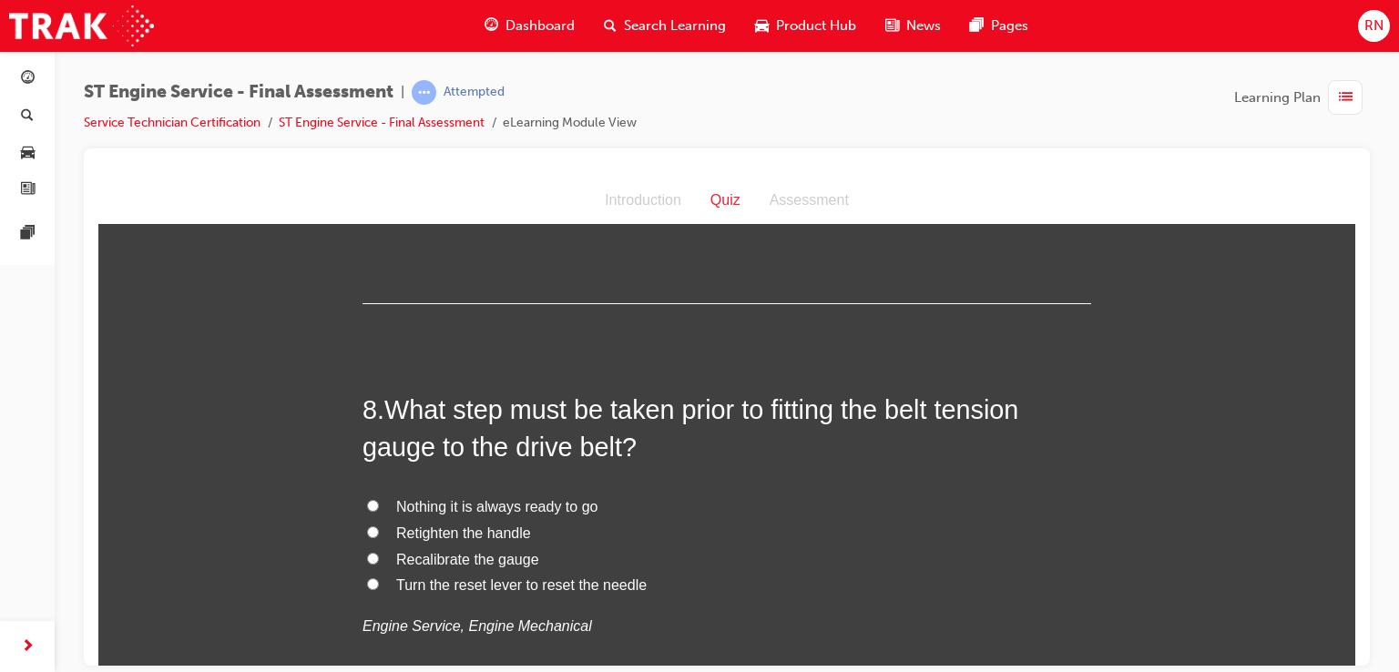
scroll to position [2800, 0]
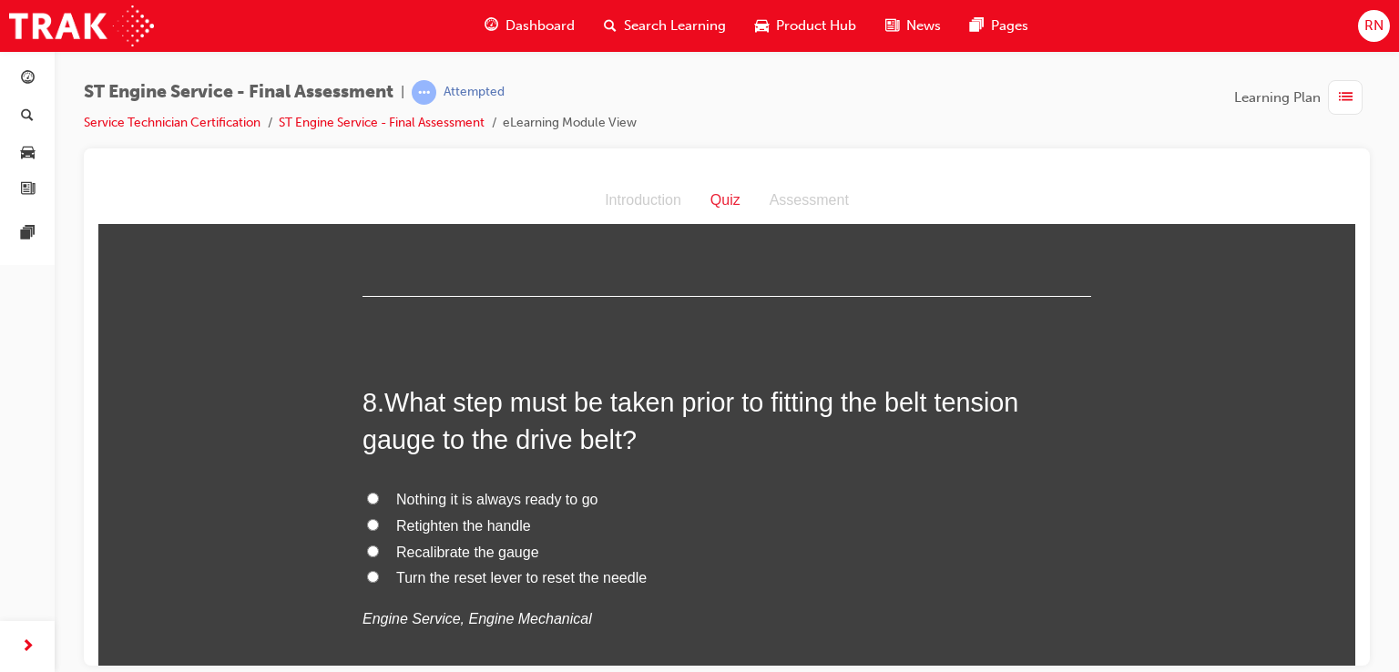
click at [482, 584] on label "Turn the reset lever to reset the needle" at bounding box center [727, 578] width 729 height 26
click at [379, 582] on input "Turn the reset lever to reset the needle" at bounding box center [373, 576] width 12 height 12
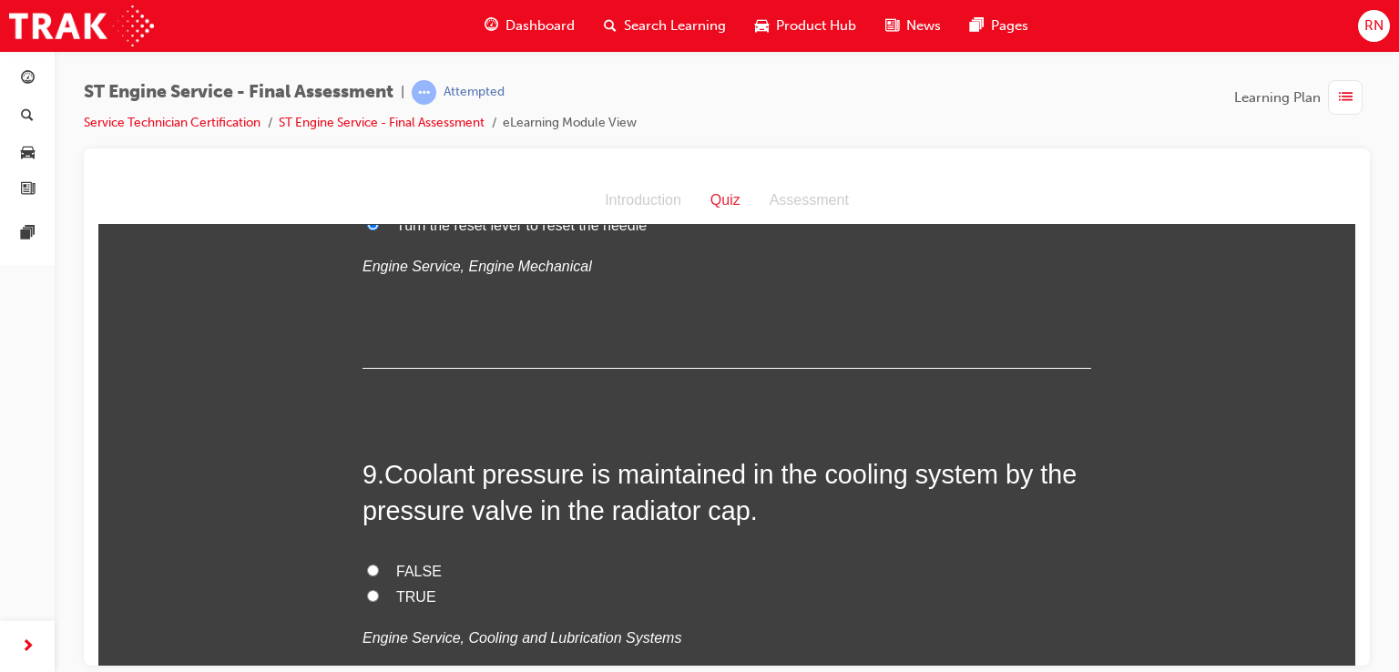
scroll to position [3189, 0]
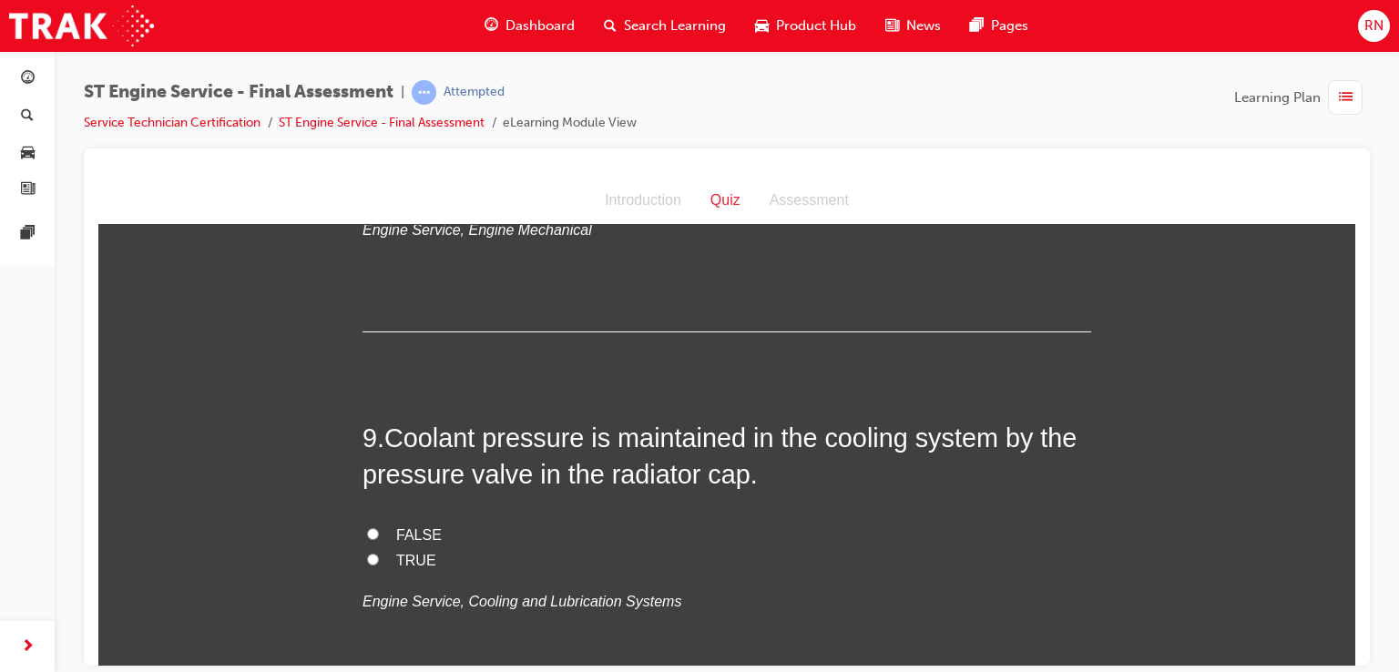
click at [408, 534] on span "FALSE" at bounding box center [419, 534] width 46 height 15
click at [379, 534] on input "FALSE" at bounding box center [373, 534] width 12 height 12
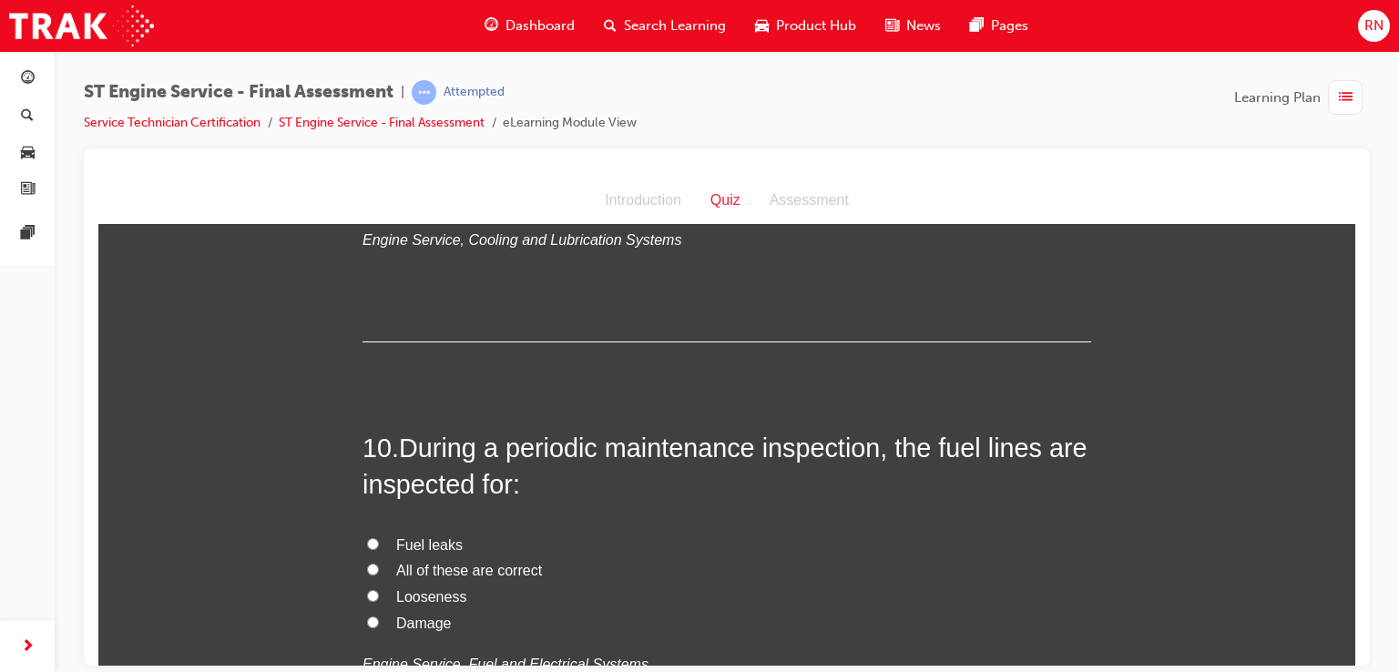
scroll to position [3563, 0]
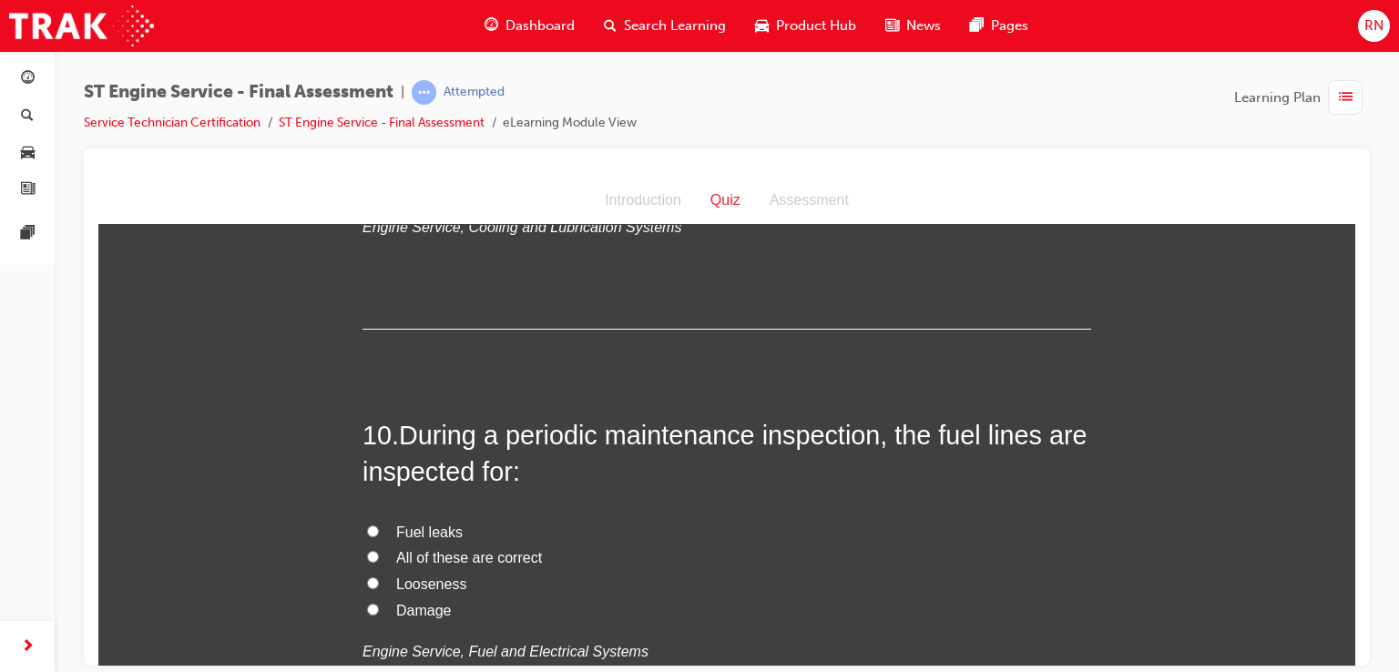
click at [410, 554] on span "All of these are correct" at bounding box center [469, 556] width 146 height 15
click at [379, 554] on input "All of these are correct" at bounding box center [373, 556] width 12 height 12
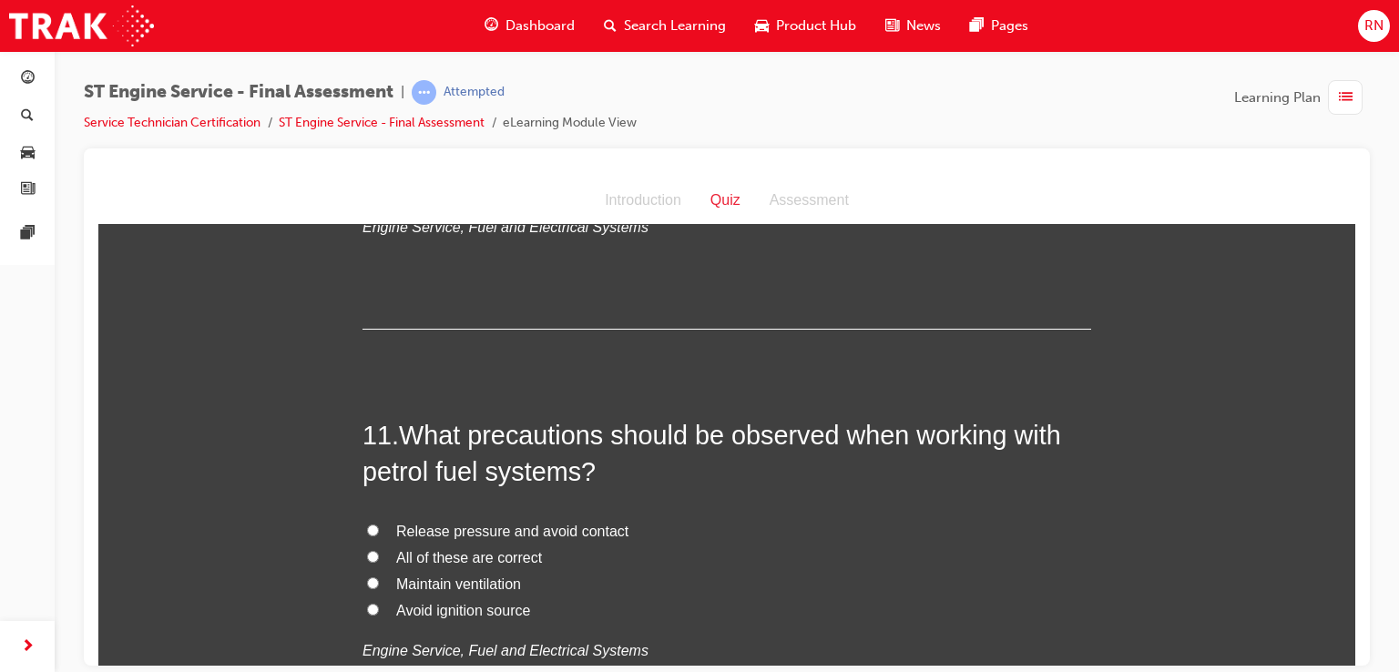
scroll to position [4024, 0]
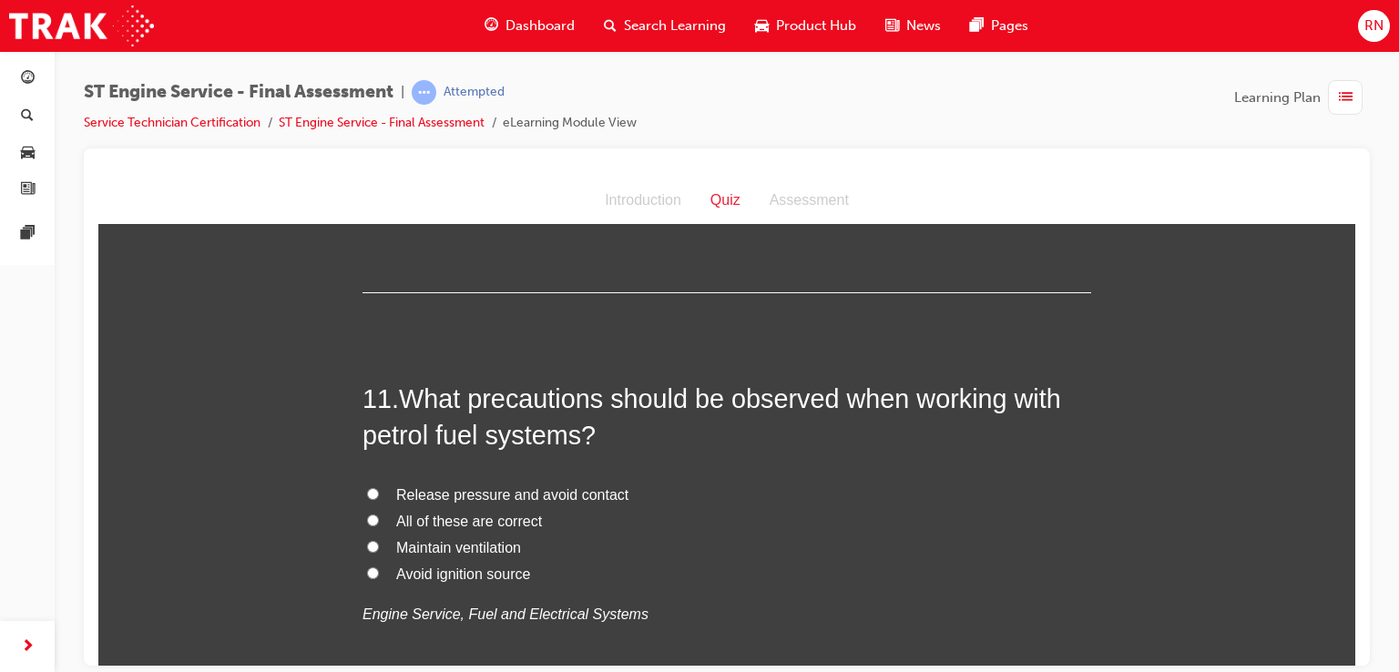
click at [485, 574] on span "Avoid ignition source" at bounding box center [463, 573] width 134 height 15
click at [379, 574] on input "Avoid ignition source" at bounding box center [373, 573] width 12 height 12
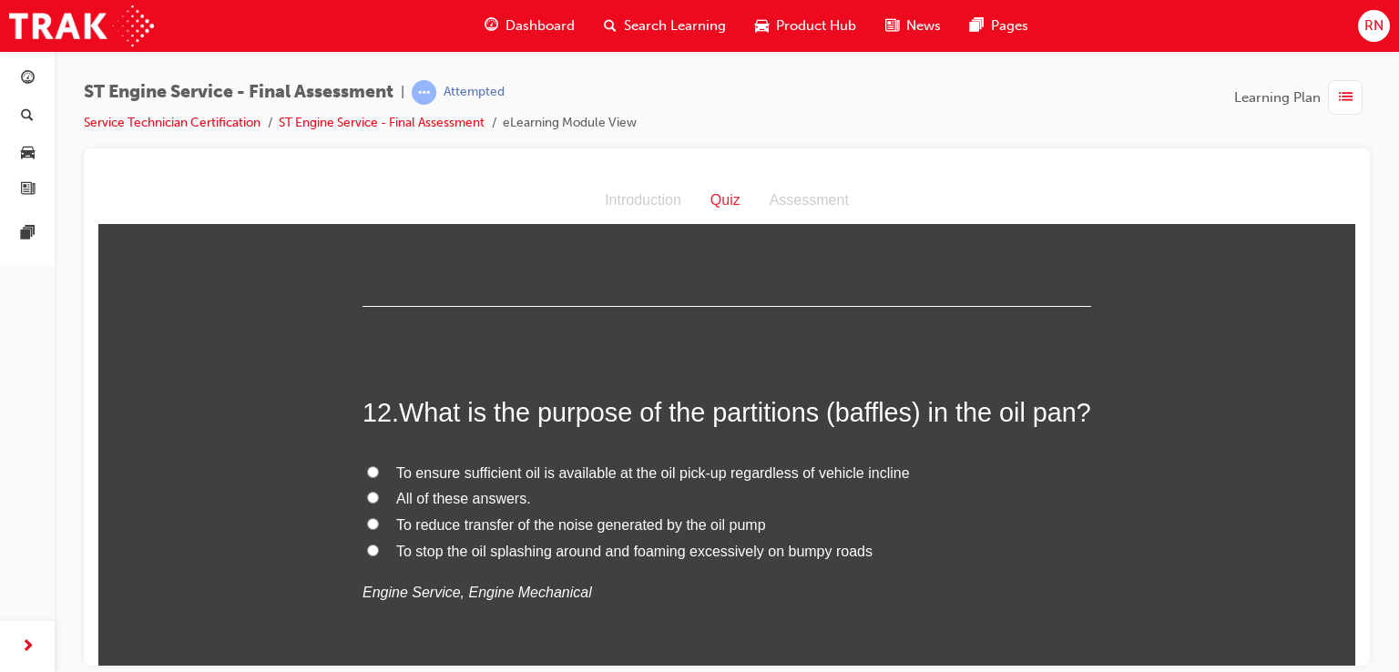
scroll to position [4450, 0]
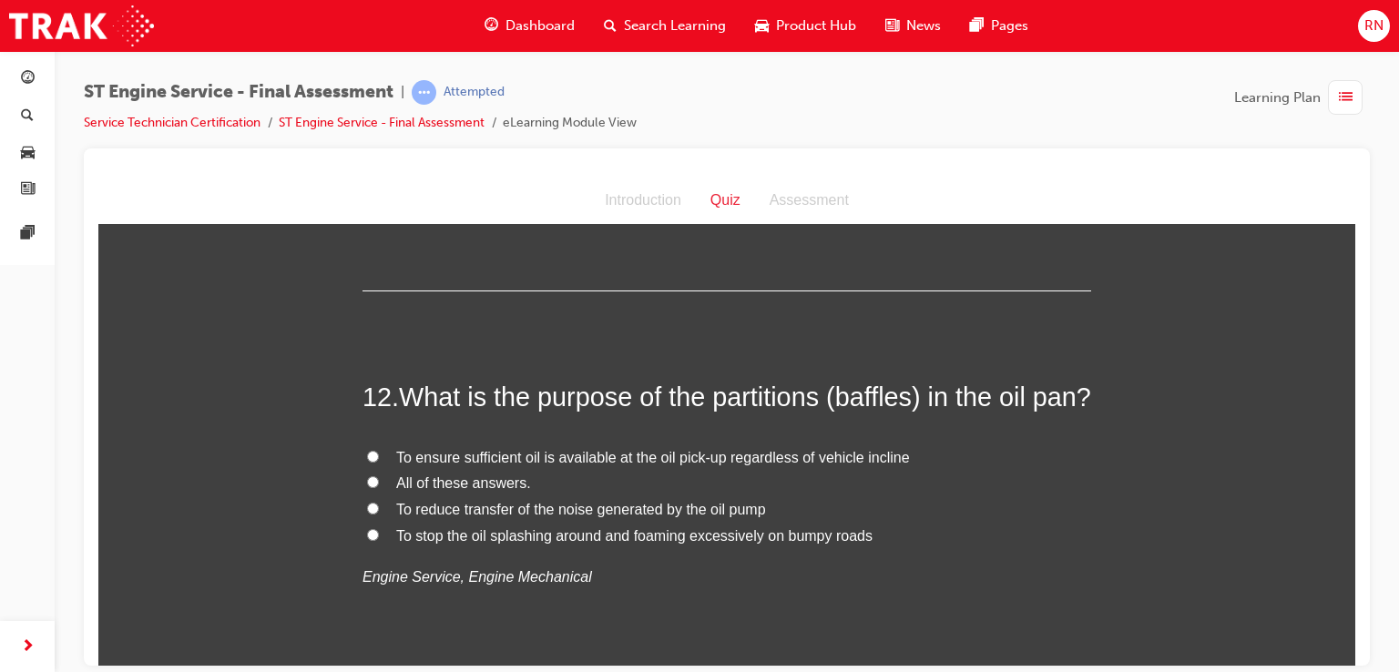
click at [539, 465] on span "To ensure sufficient oil is available at the oil pick-up regardless of vehicle …" at bounding box center [653, 456] width 514 height 15
click at [379, 462] on input "To ensure sufficient oil is available at the oil pick-up regardless of vehicle …" at bounding box center [373, 456] width 12 height 12
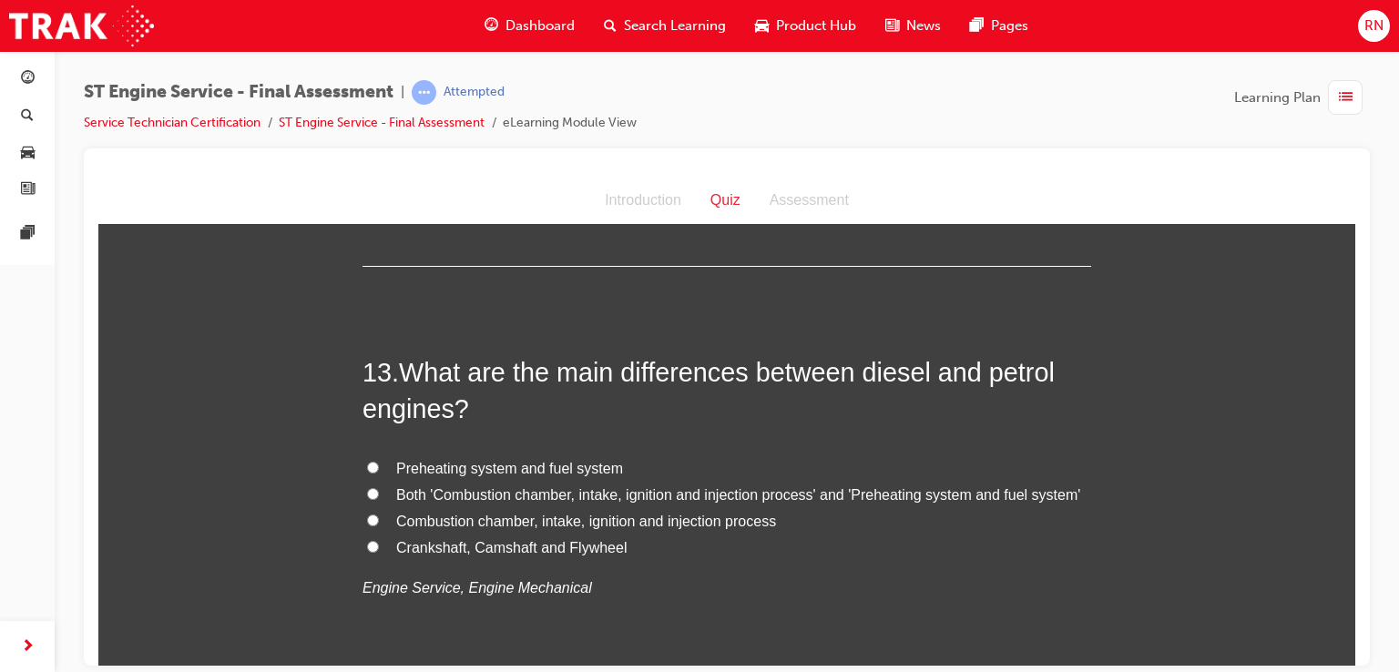
scroll to position [4899, 0]
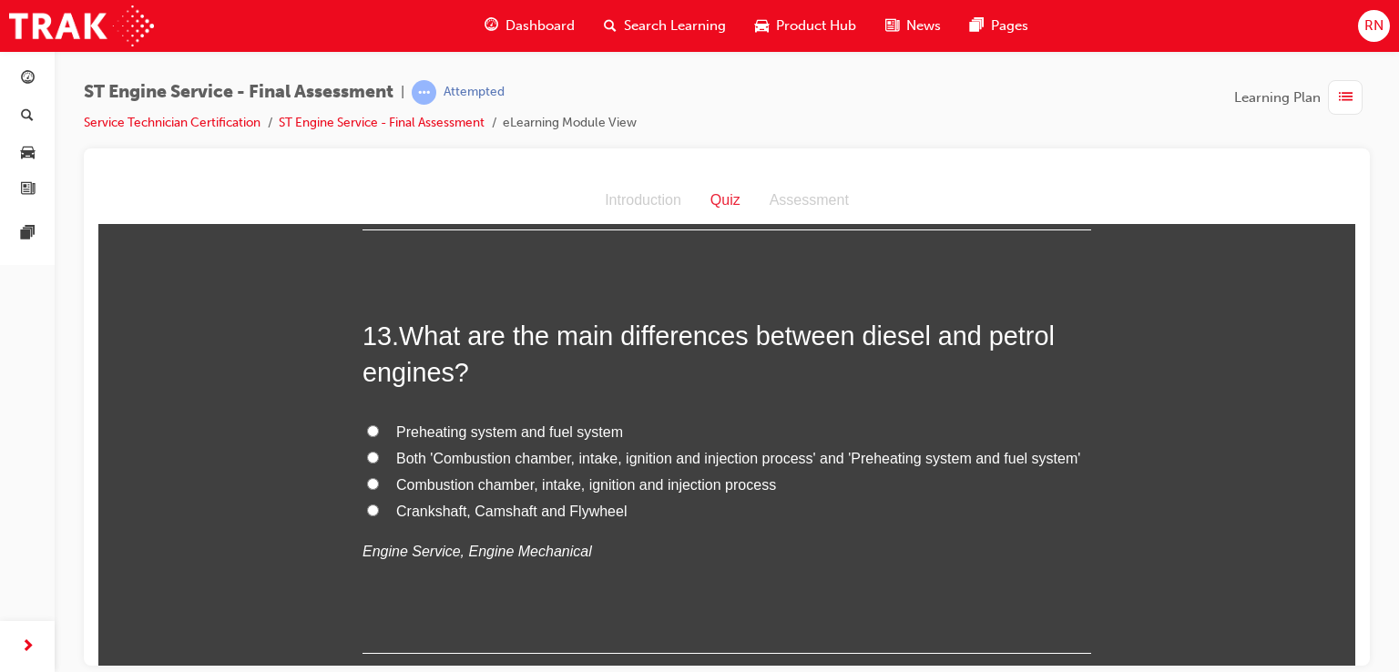
click at [499, 492] on span "Combustion chamber, intake, ignition and injection process" at bounding box center [586, 483] width 380 height 15
click at [379, 489] on input "Combustion chamber, intake, ignition and injection process" at bounding box center [373, 483] width 12 height 12
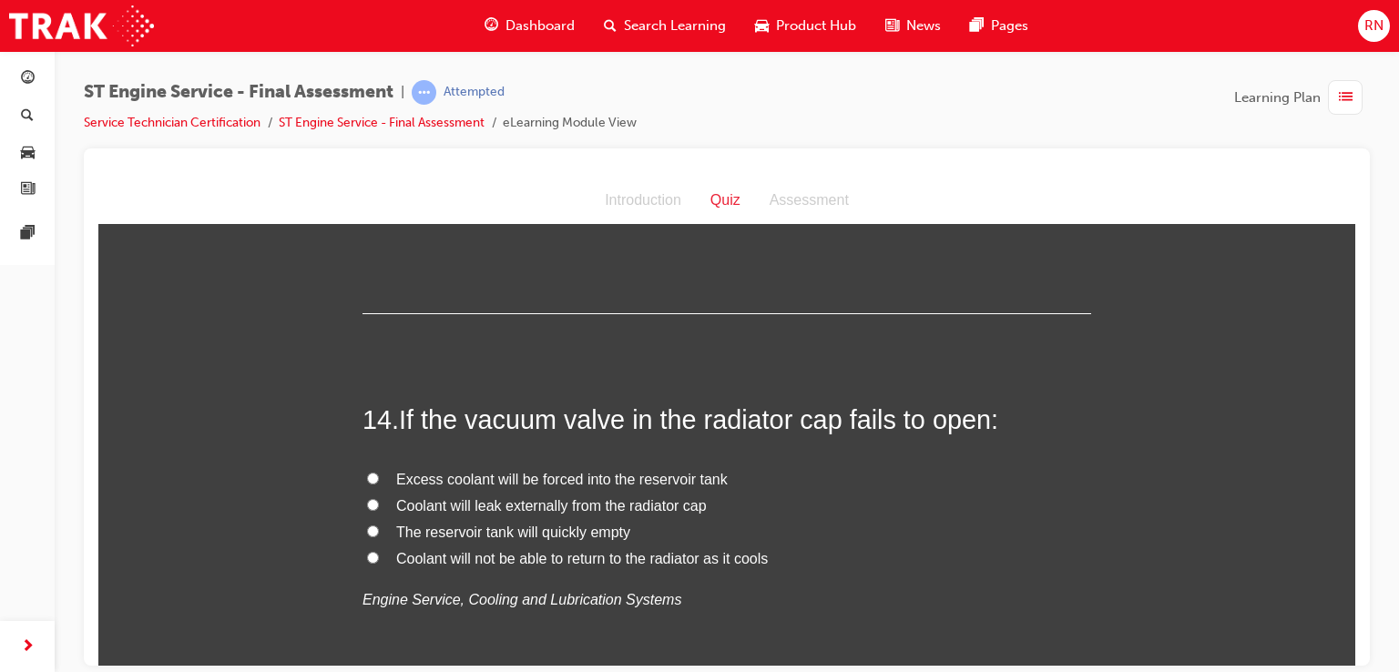
scroll to position [5275, 0]
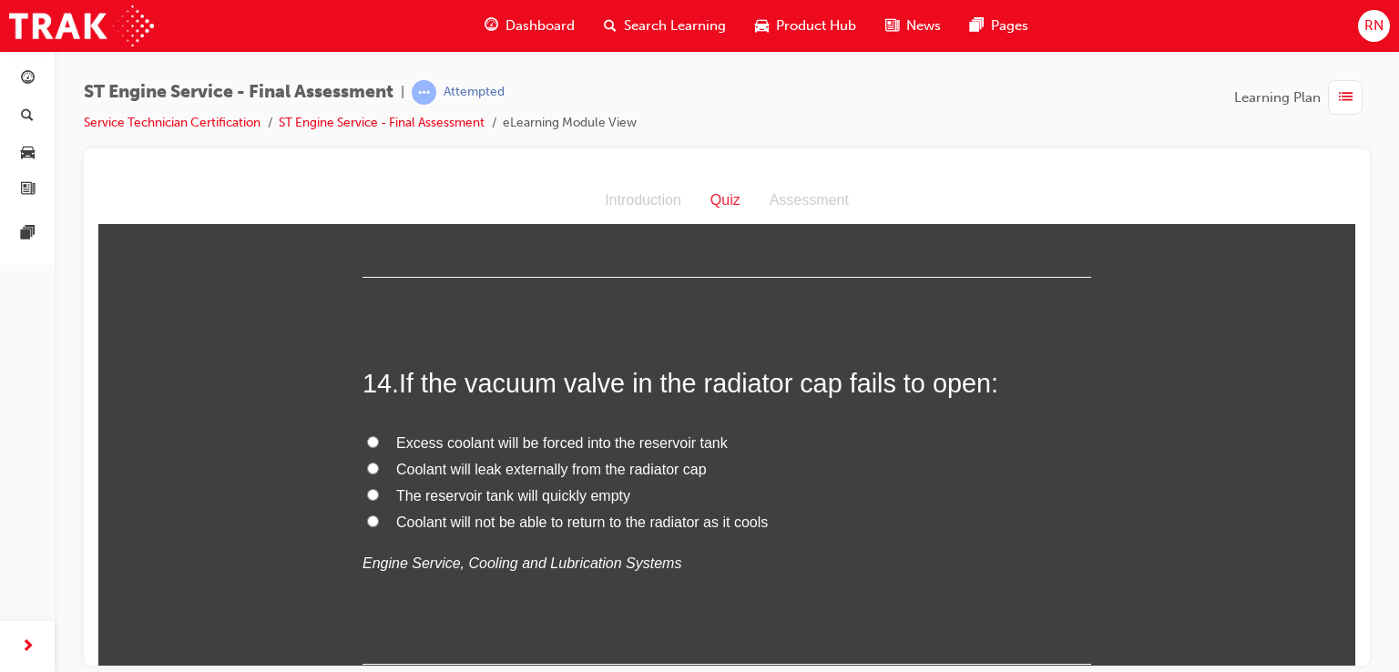
click at [620, 529] on span "Coolant will not be able to return to the radiator as it cools" at bounding box center [582, 521] width 372 height 15
click at [379, 527] on input "Coolant will not be able to return to the radiator as it cools" at bounding box center [373, 521] width 12 height 12
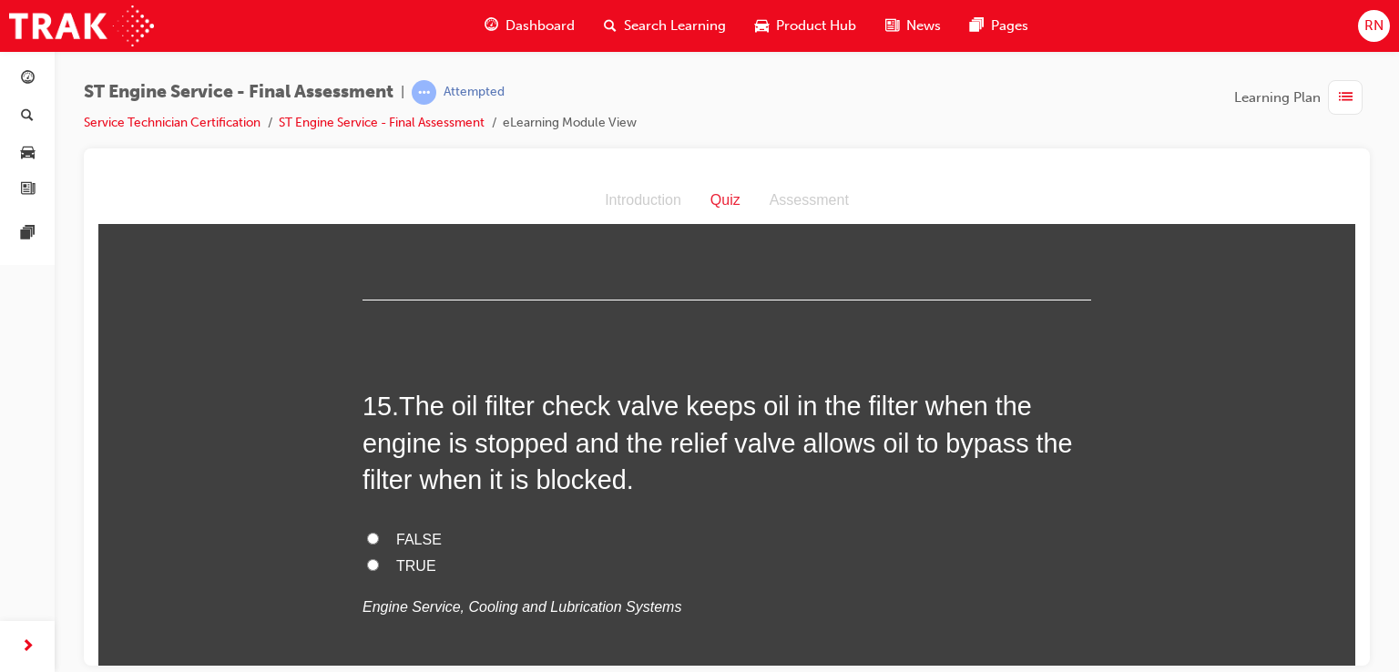
scroll to position [5676, 0]
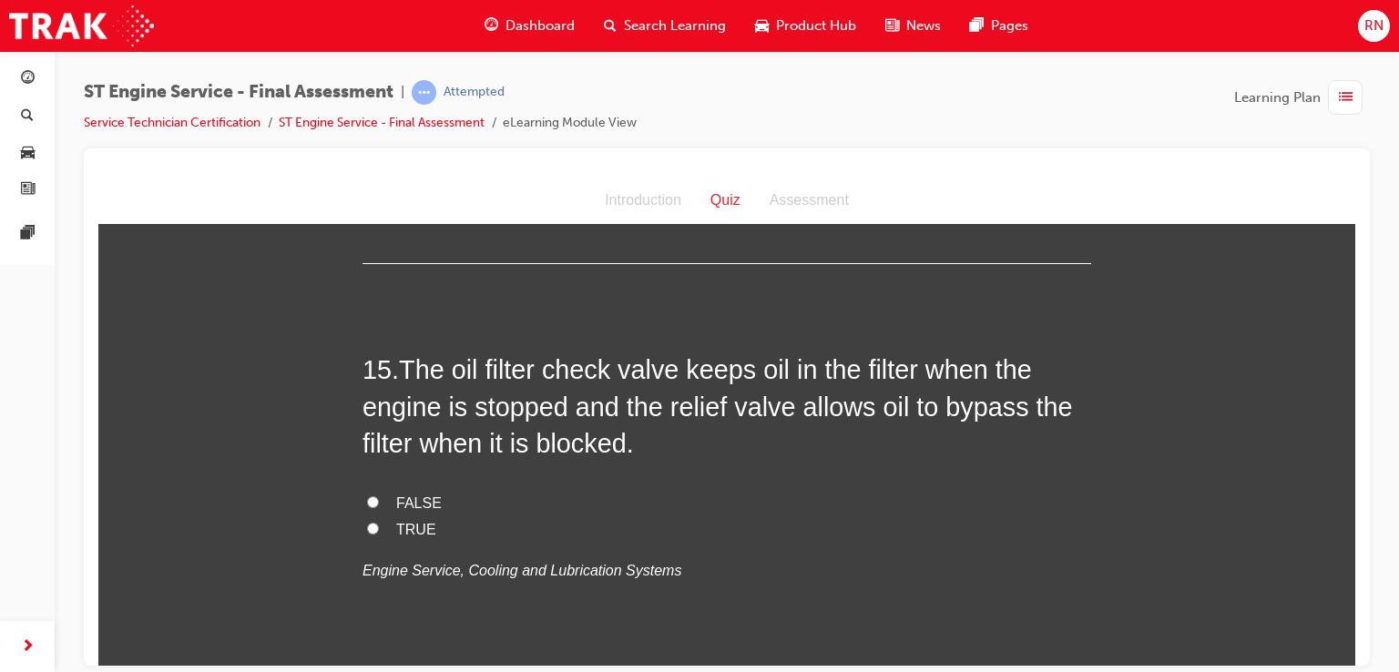
click at [404, 537] on span "TRUE" at bounding box center [416, 528] width 40 height 15
click at [379, 534] on input "TRUE" at bounding box center [373, 528] width 12 height 12
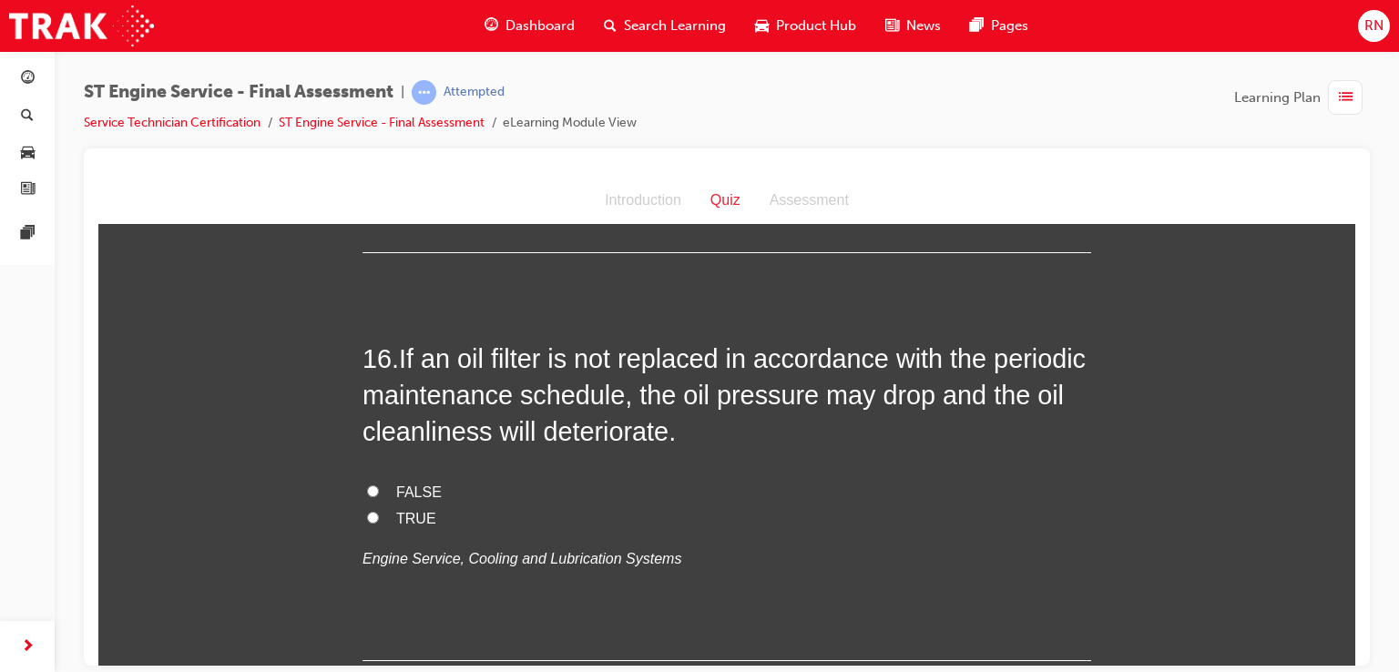
scroll to position [6113, 0]
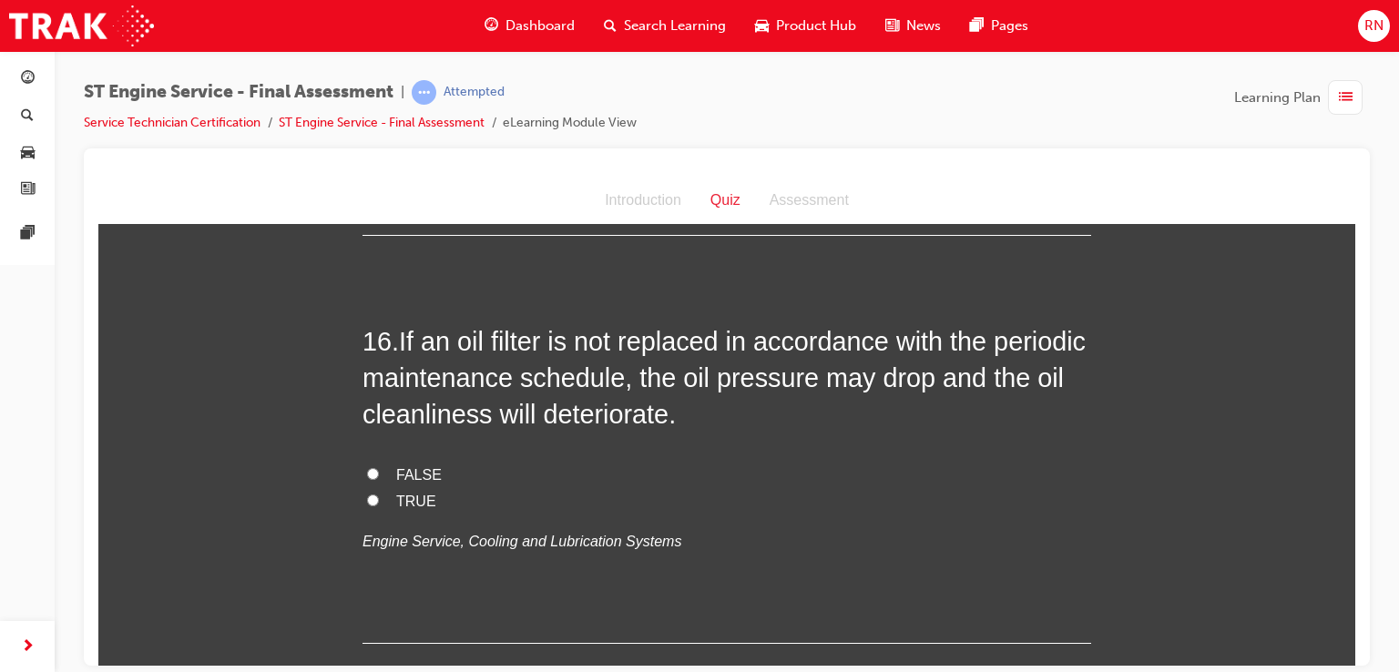
click at [405, 508] on span "TRUE" at bounding box center [416, 500] width 40 height 15
click at [379, 506] on input "TRUE" at bounding box center [373, 500] width 12 height 12
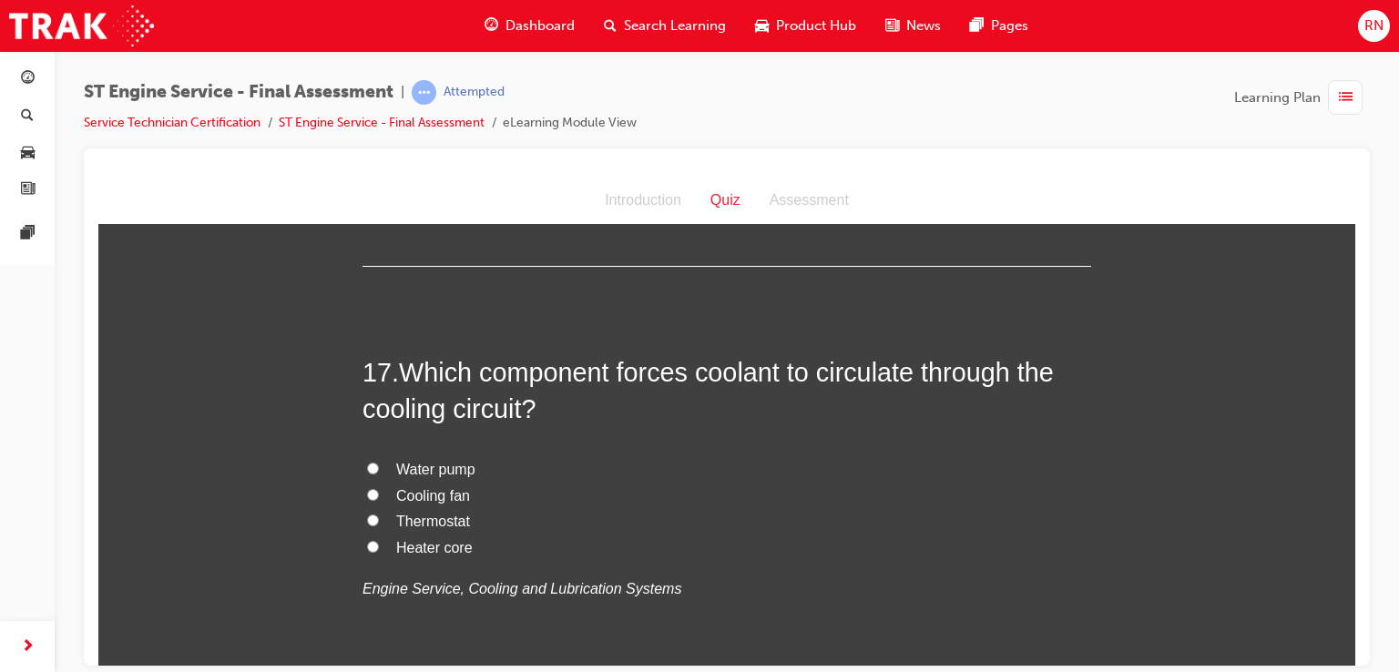
scroll to position [6527, 0]
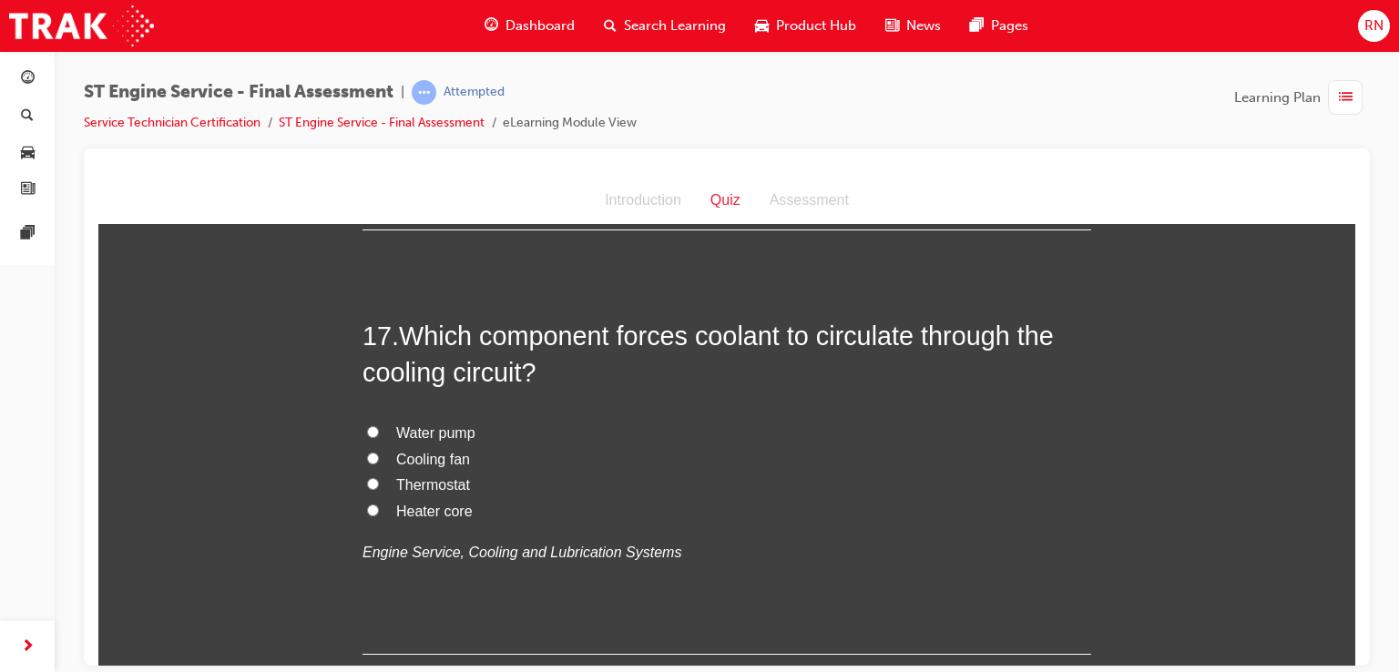
click at [437, 440] on span "Water pump" at bounding box center [435, 432] width 79 height 15
click at [379, 437] on input "Water pump" at bounding box center [373, 431] width 12 height 12
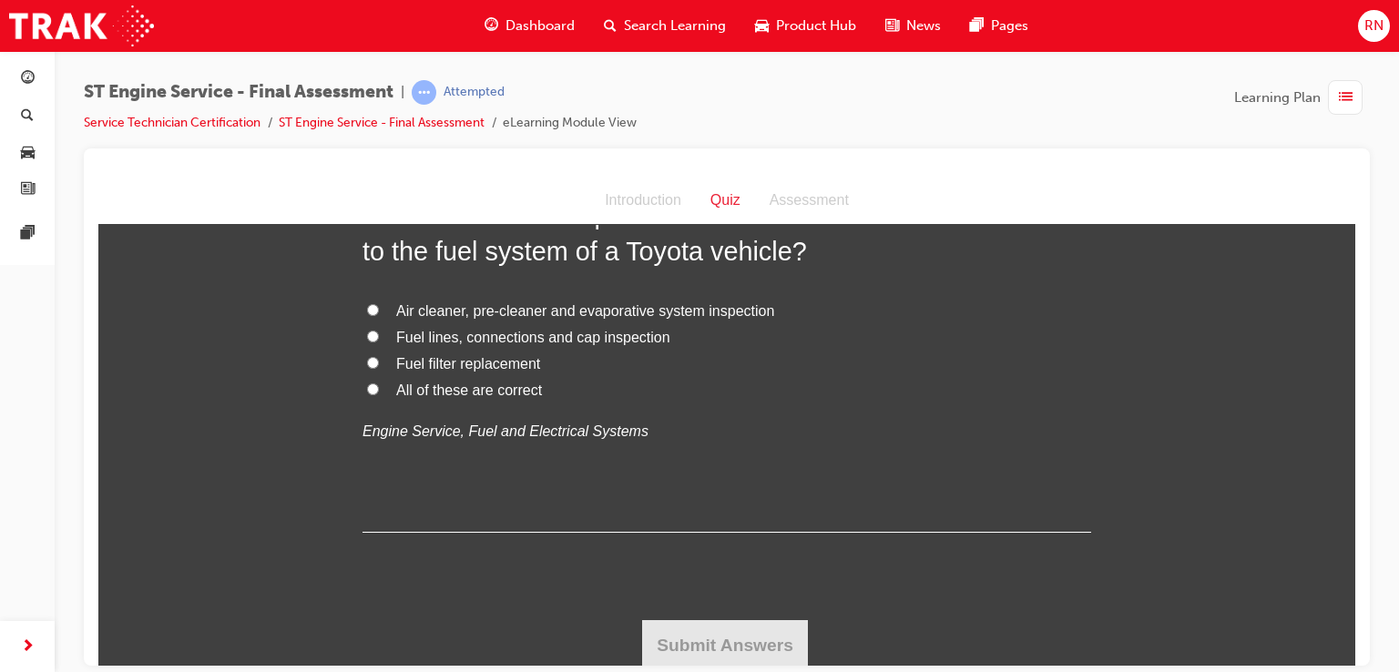
scroll to position [7084, 0]
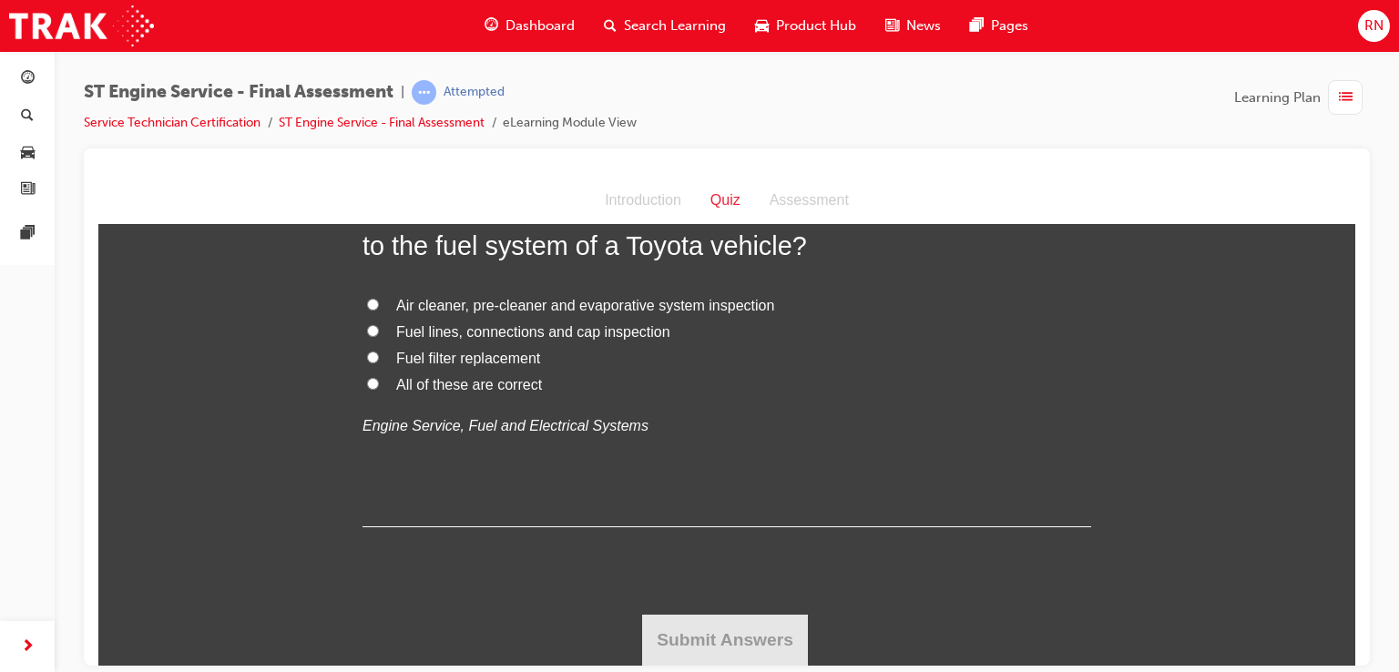
click at [477, 365] on span "Fuel filter replacement" at bounding box center [468, 357] width 144 height 15
click at [379, 363] on input "Fuel filter replacement" at bounding box center [373, 357] width 12 height 12
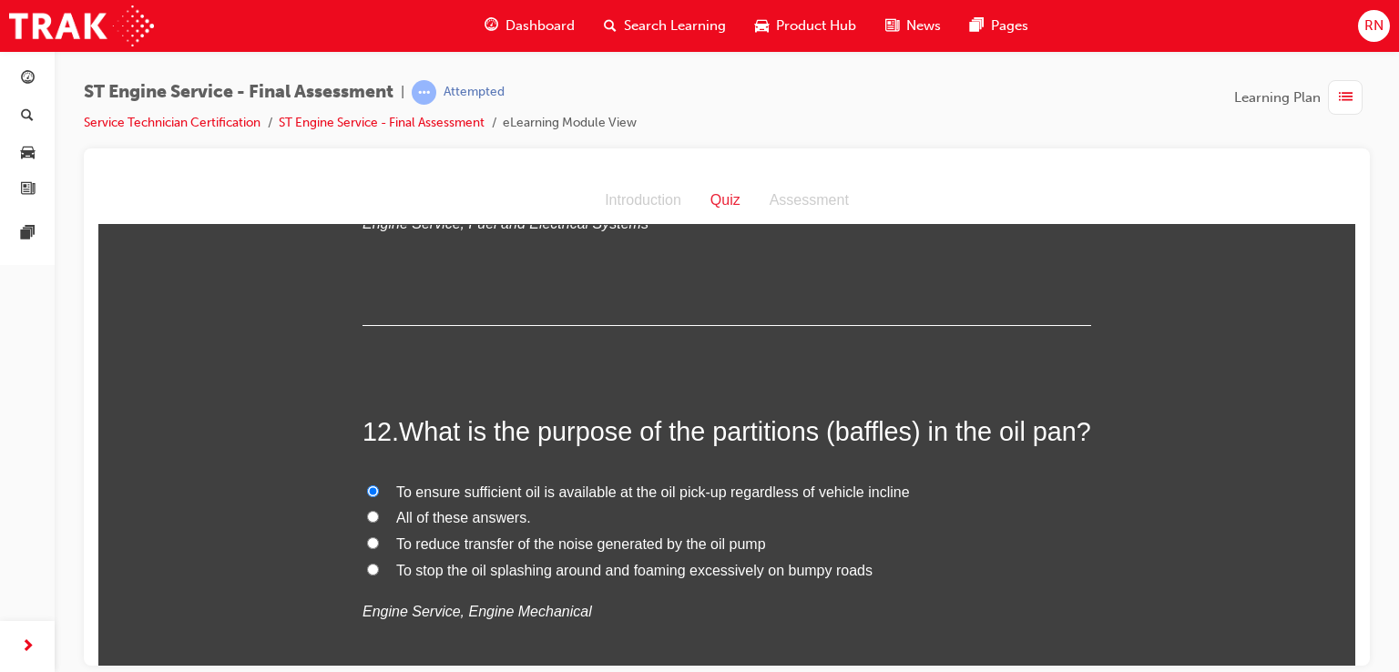
scroll to position [7111, 0]
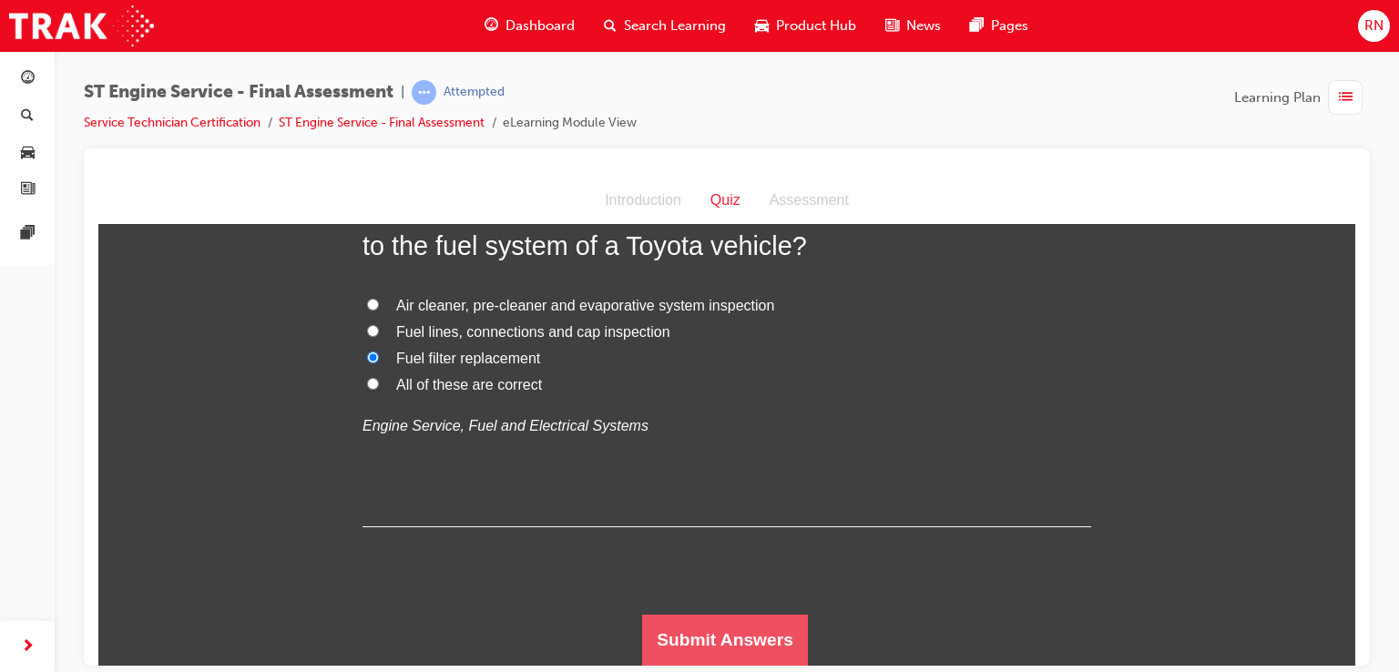
click at [730, 640] on button "Submit Answers" at bounding box center [725, 639] width 166 height 51
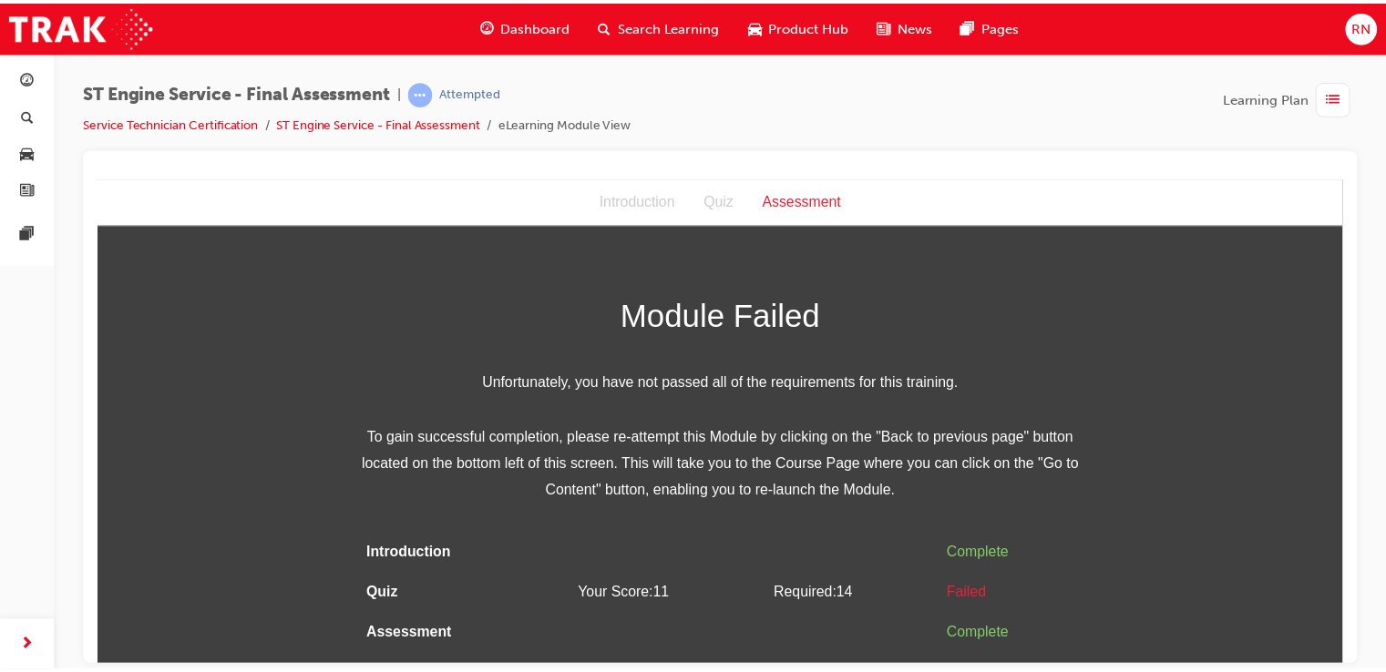
scroll to position [0, 0]
